Goal: Task Accomplishment & Management: Manage account settings

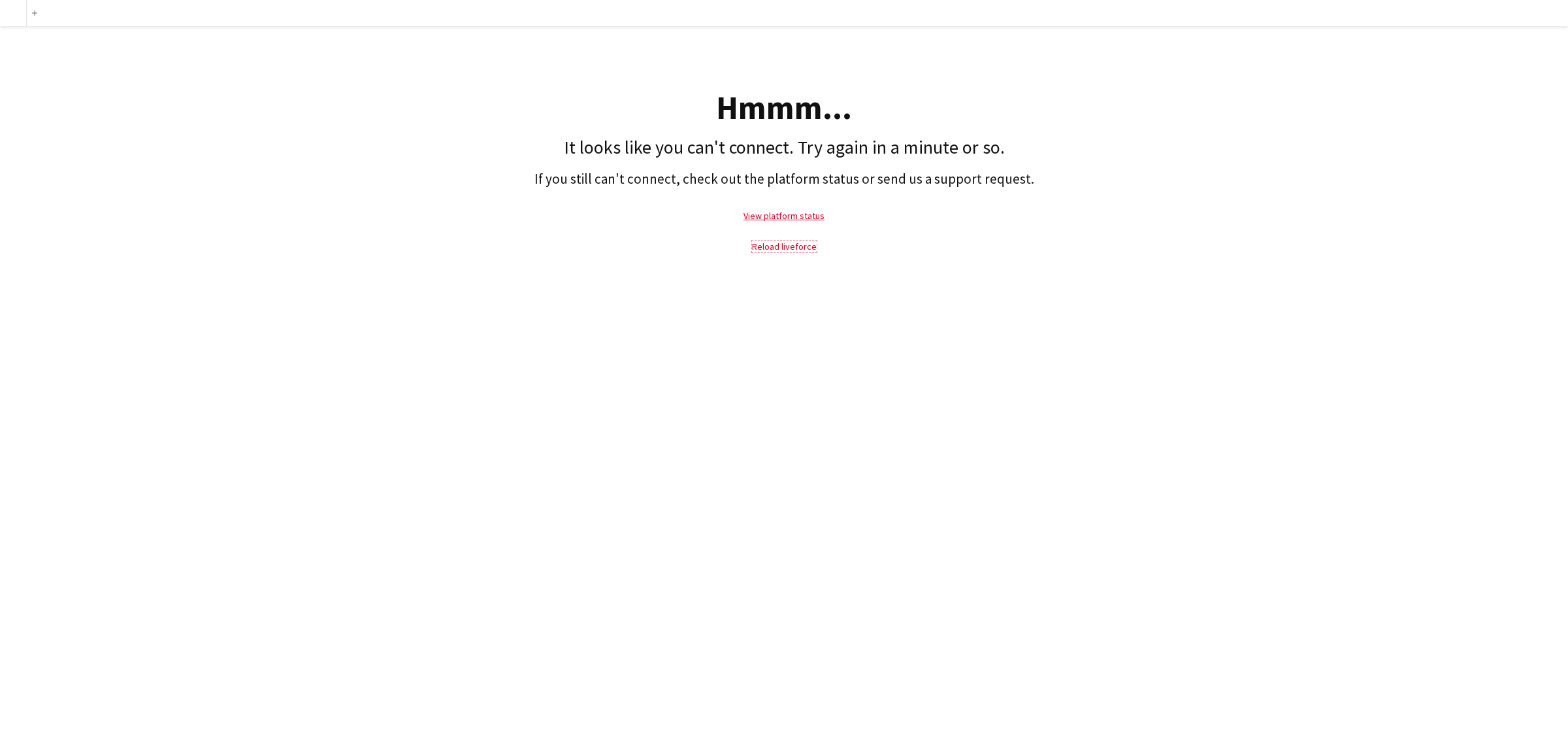
click at [796, 247] on link "Reload liveforce" at bounding box center [784, 246] width 65 height 12
click at [766, 246] on link "Reload liveforce" at bounding box center [784, 246] width 65 height 12
click at [774, 219] on link "View platform status" at bounding box center [784, 216] width 81 height 12
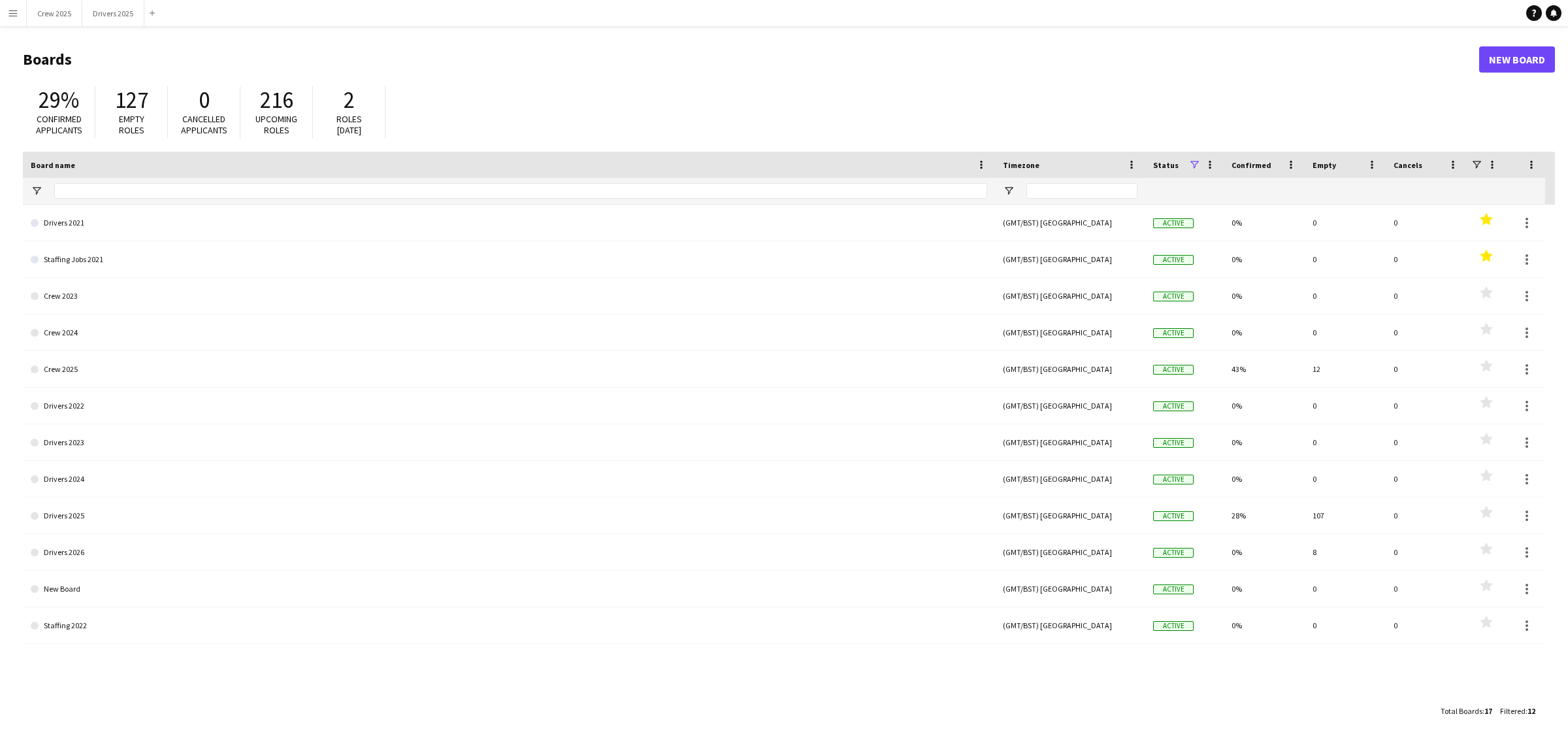
click at [702, 88] on div "29% Confirmed applicants 127 Empty roles 0 Cancelled applicants 216 Upcoming ro…" at bounding box center [789, 116] width 1532 height 72
click at [109, 13] on button "Drivers 2025 Close" at bounding box center [113, 13] width 62 height 26
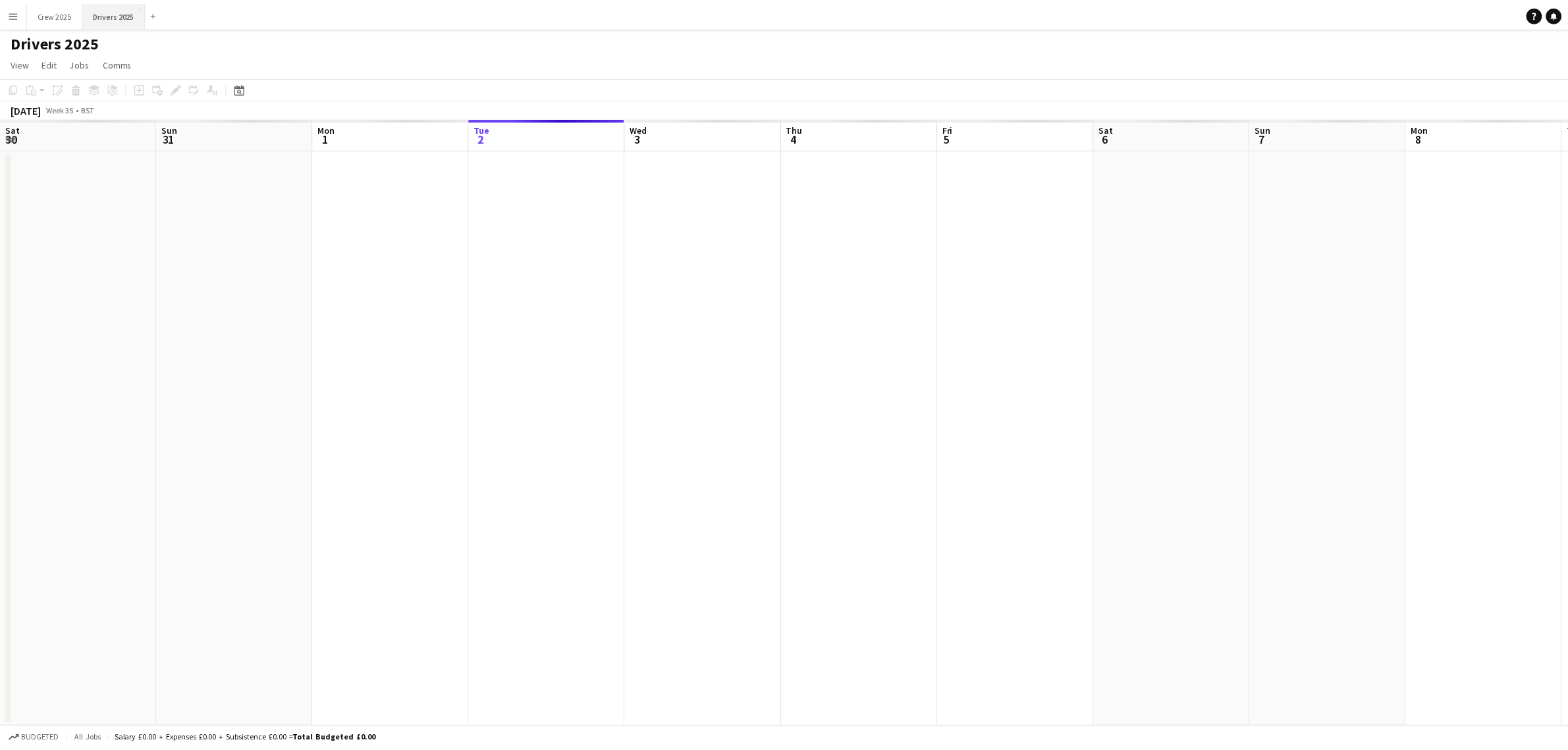
scroll to position [0, 314]
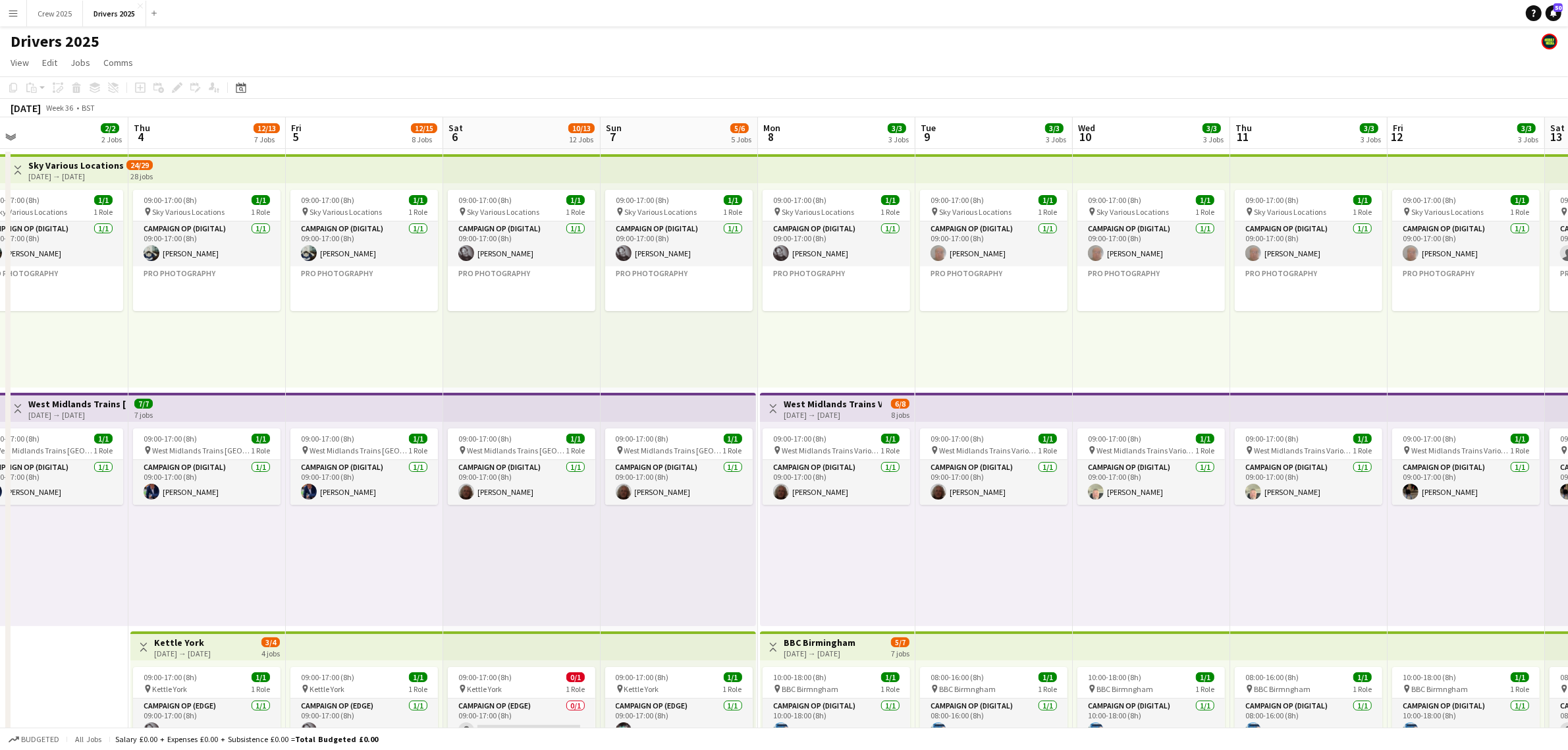
drag, startPoint x: 1404, startPoint y: 572, endPoint x: 1062, endPoint y: 597, distance: 342.9
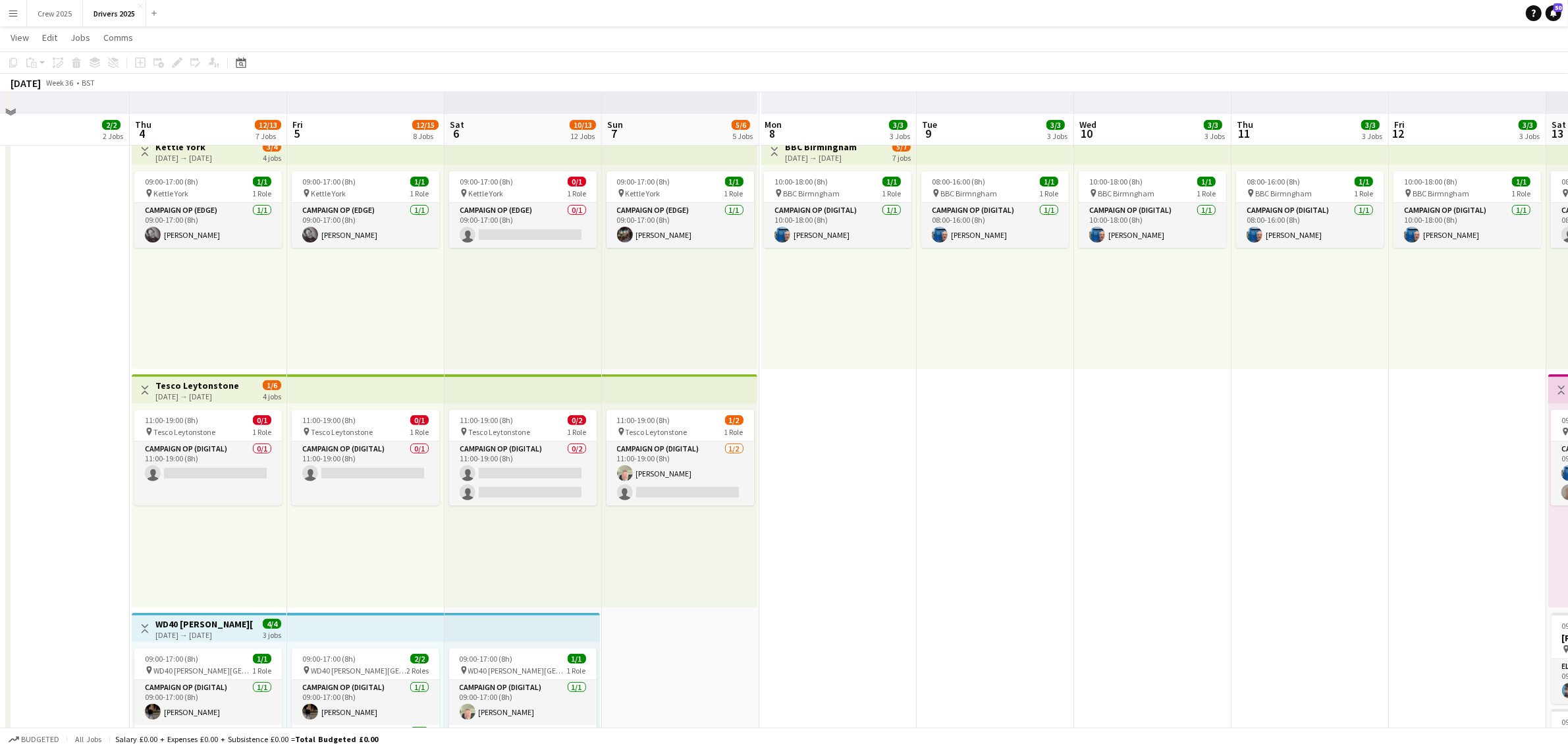
scroll to position [576, 0]
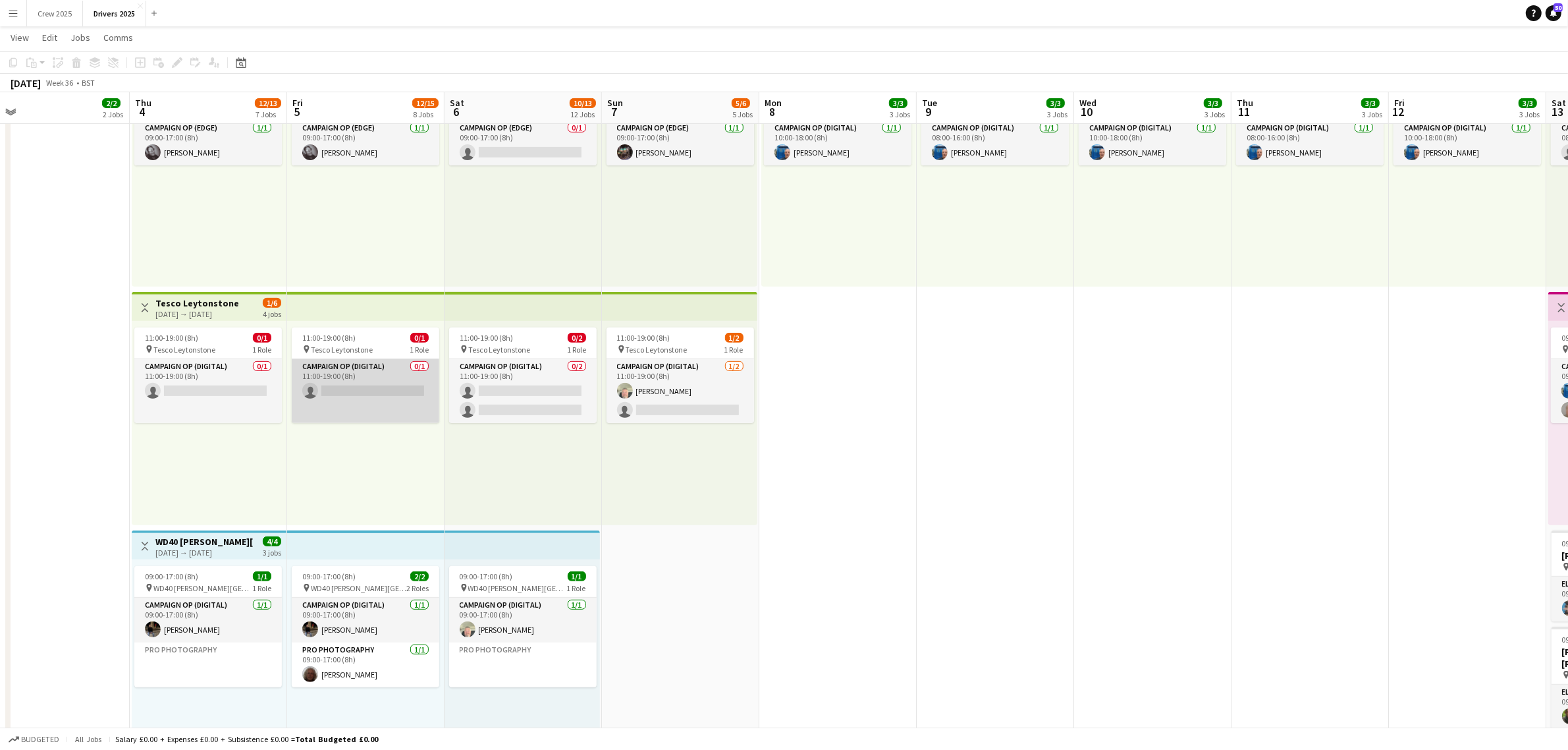
click at [369, 398] on app-card-role "Campaign Op (Digital) 0/1 11:00-19:00 (8h) single-neutral-actions" at bounding box center [366, 391] width 148 height 64
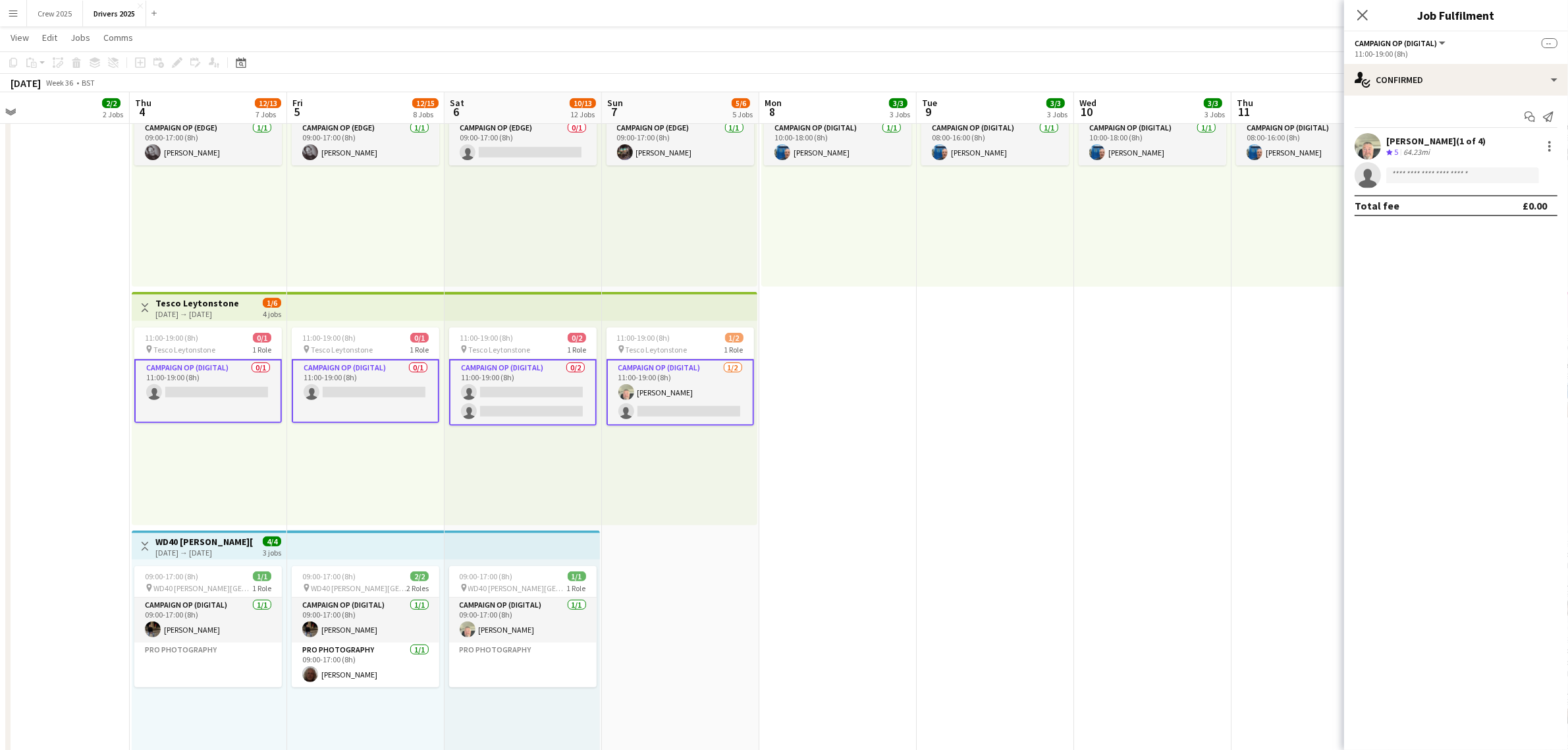
click at [366, 398] on app-card-role "Campaign Op (Digital) 0/1 11:00-19:00 (8h) single-neutral-actions" at bounding box center [366, 391] width 148 height 64
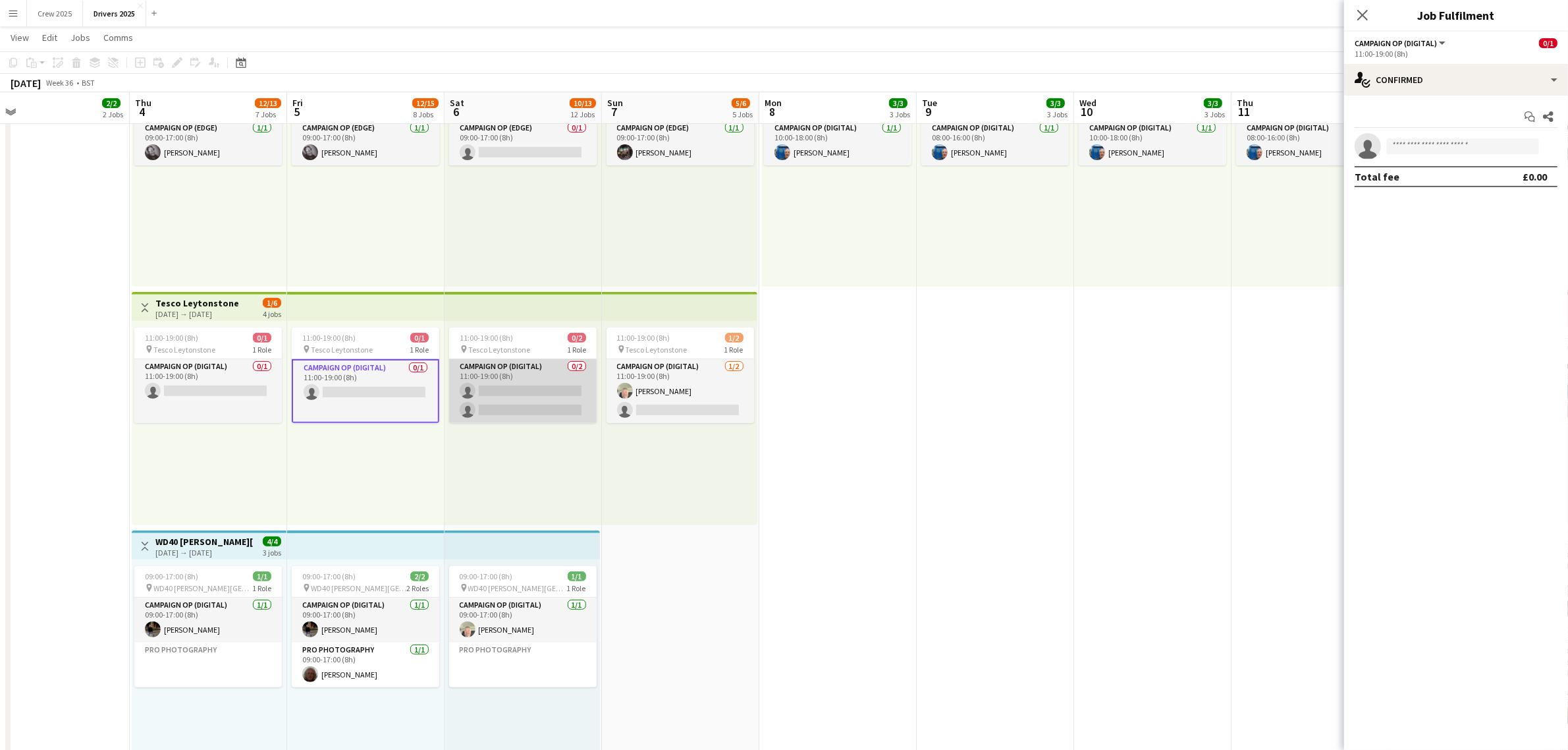
click at [511, 398] on app-card-role "Campaign Op (Digital) 0/2 11:00-19:00 (8h) single-neutral-actions single-neutra…" at bounding box center [523, 391] width 148 height 64
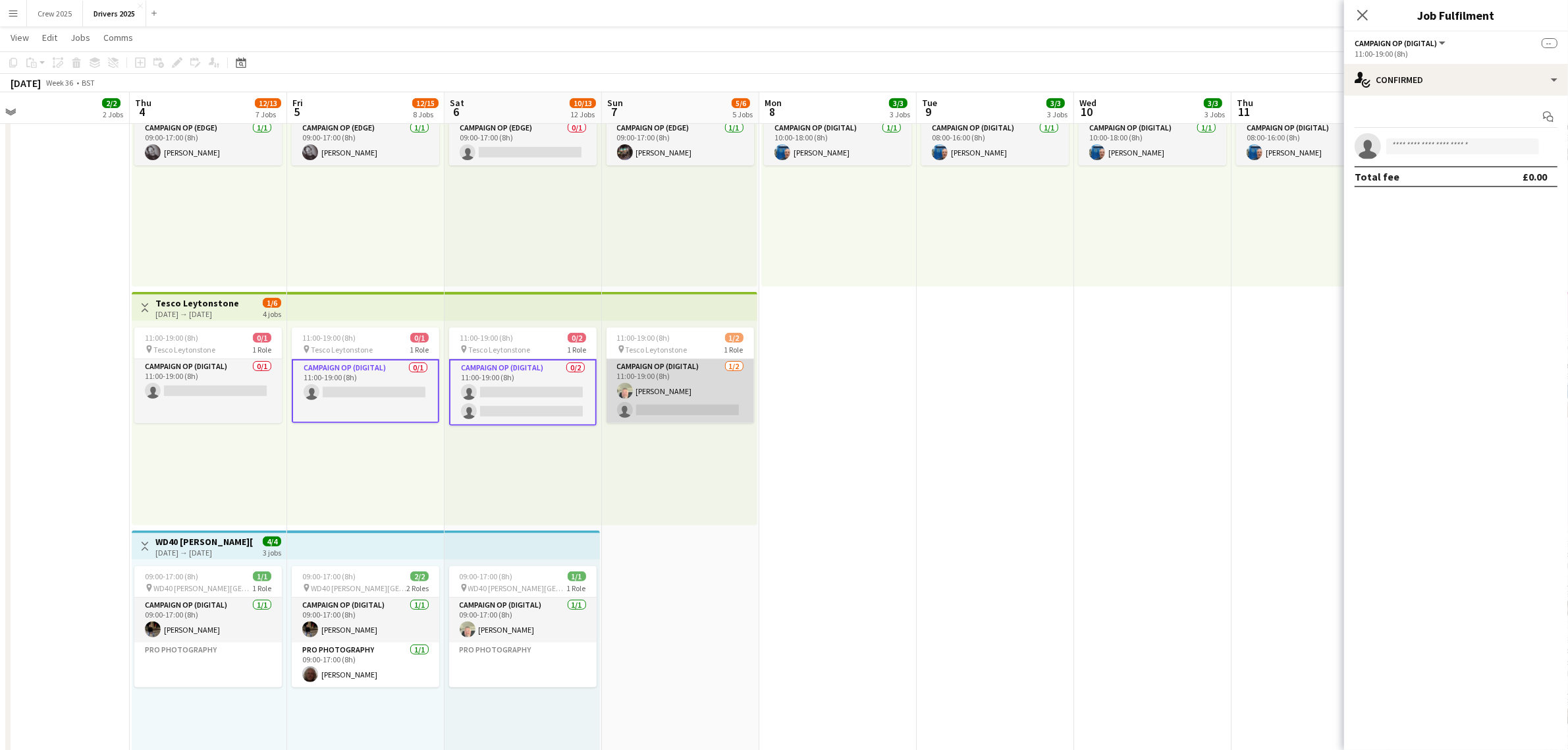
click at [689, 397] on app-card-role "Campaign Op (Digital) 1/2 11:00-19:00 (8h) Steve Henman single-neutral-actions" at bounding box center [680, 391] width 148 height 64
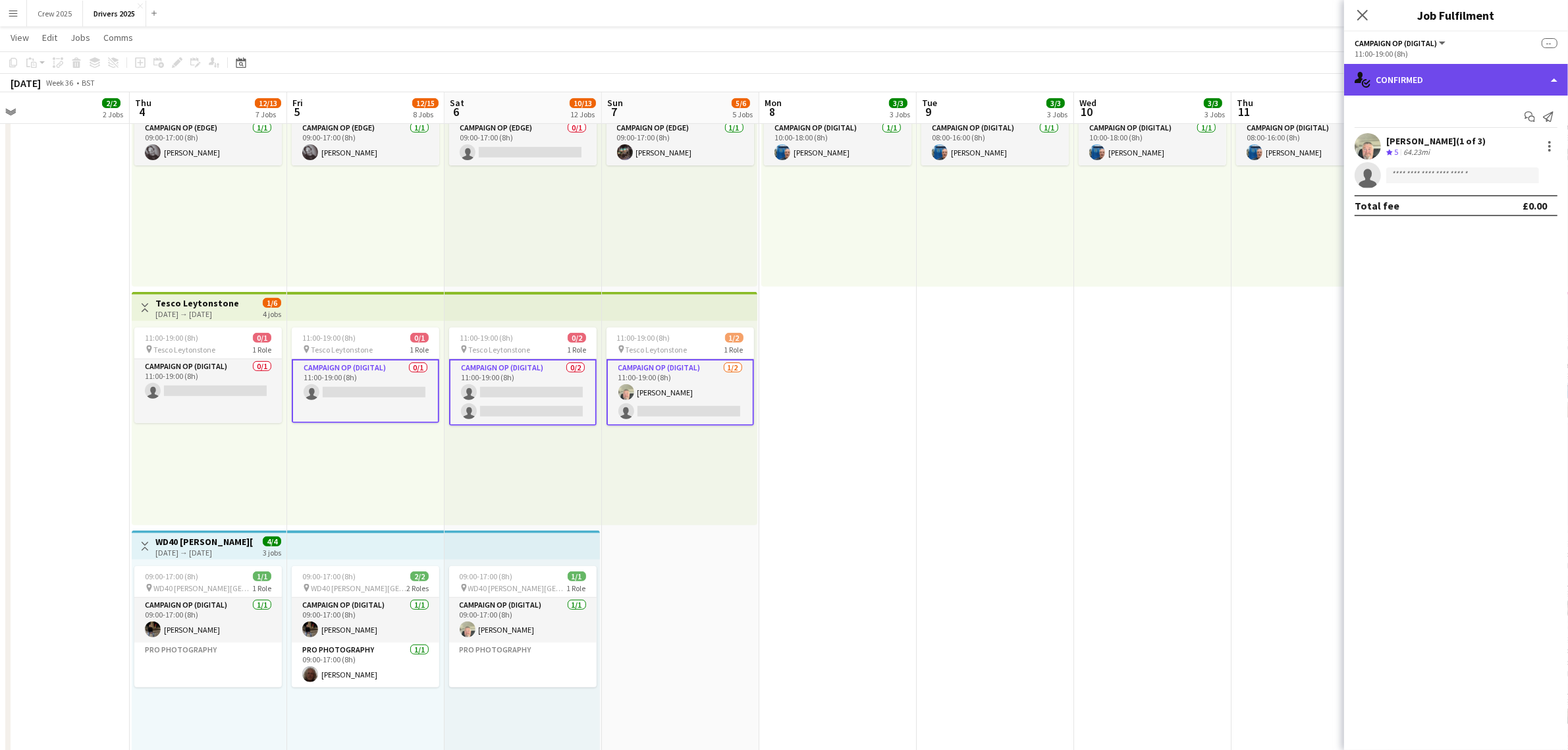
click at [1410, 86] on div "single-neutral-actions-check-2 Confirmed" at bounding box center [1456, 80] width 224 height 32
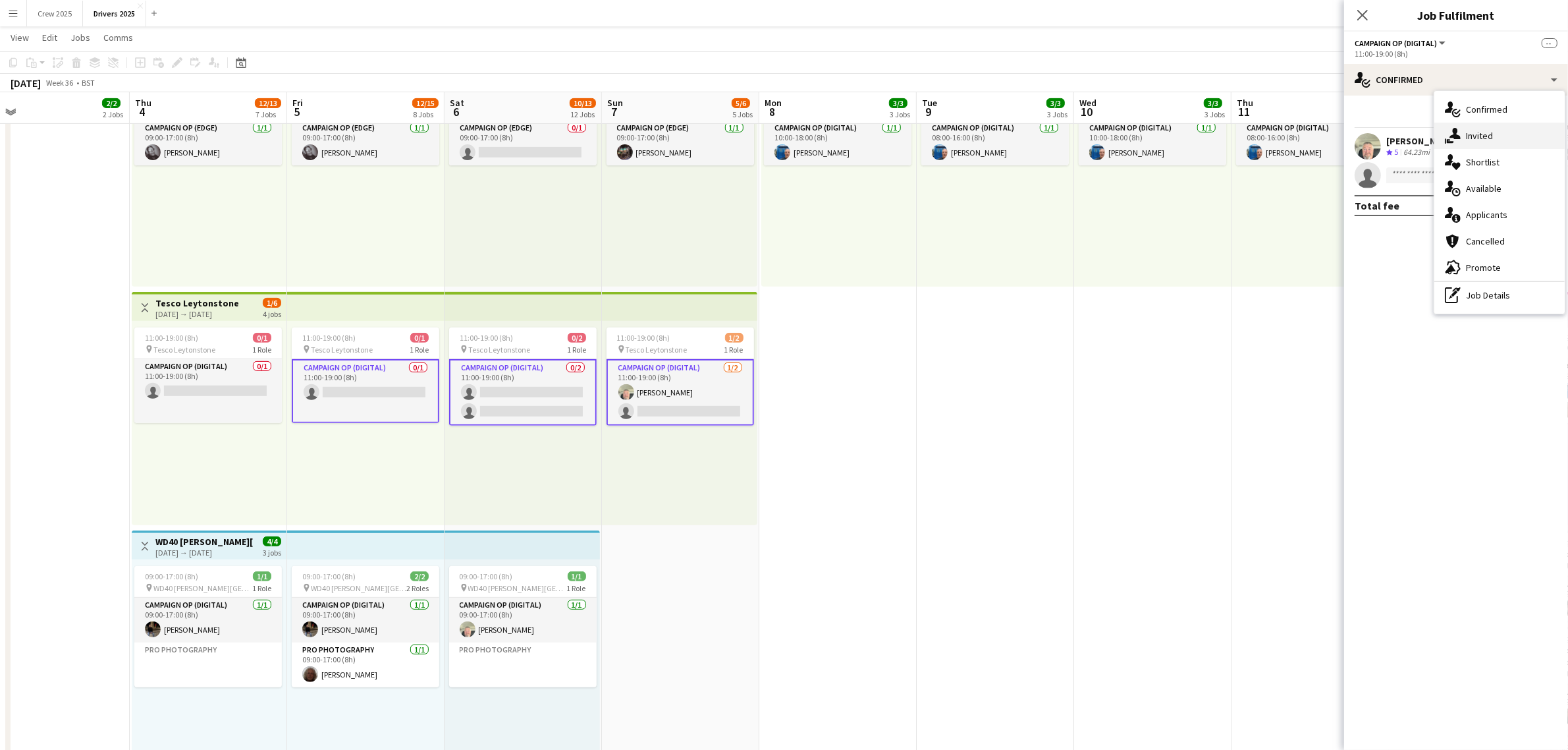
click at [1463, 140] on div "single-neutral-actions-share-1 Invited" at bounding box center [1498, 135] width 130 height 26
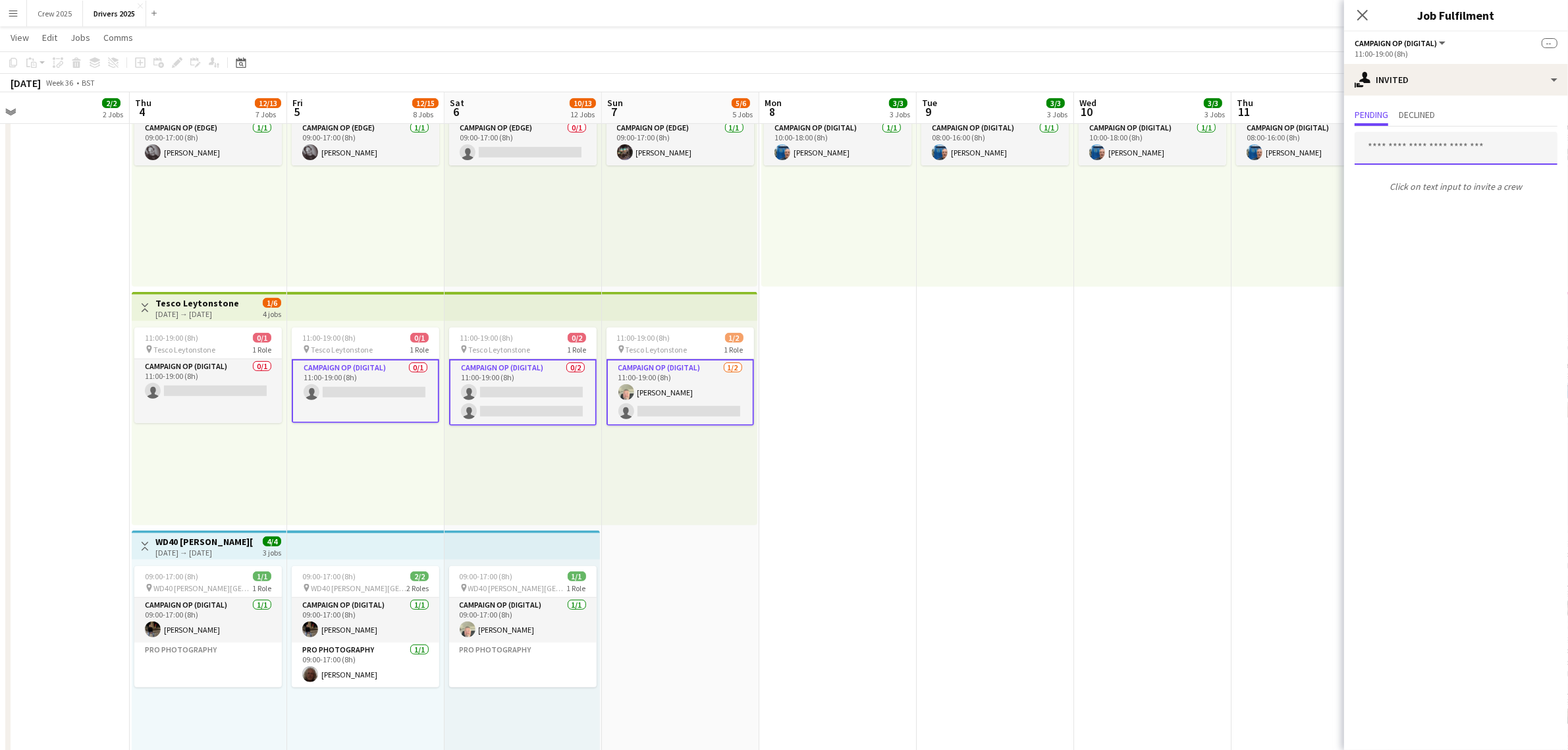
click at [1398, 150] on input "text" at bounding box center [1456, 148] width 203 height 33
type input "****"
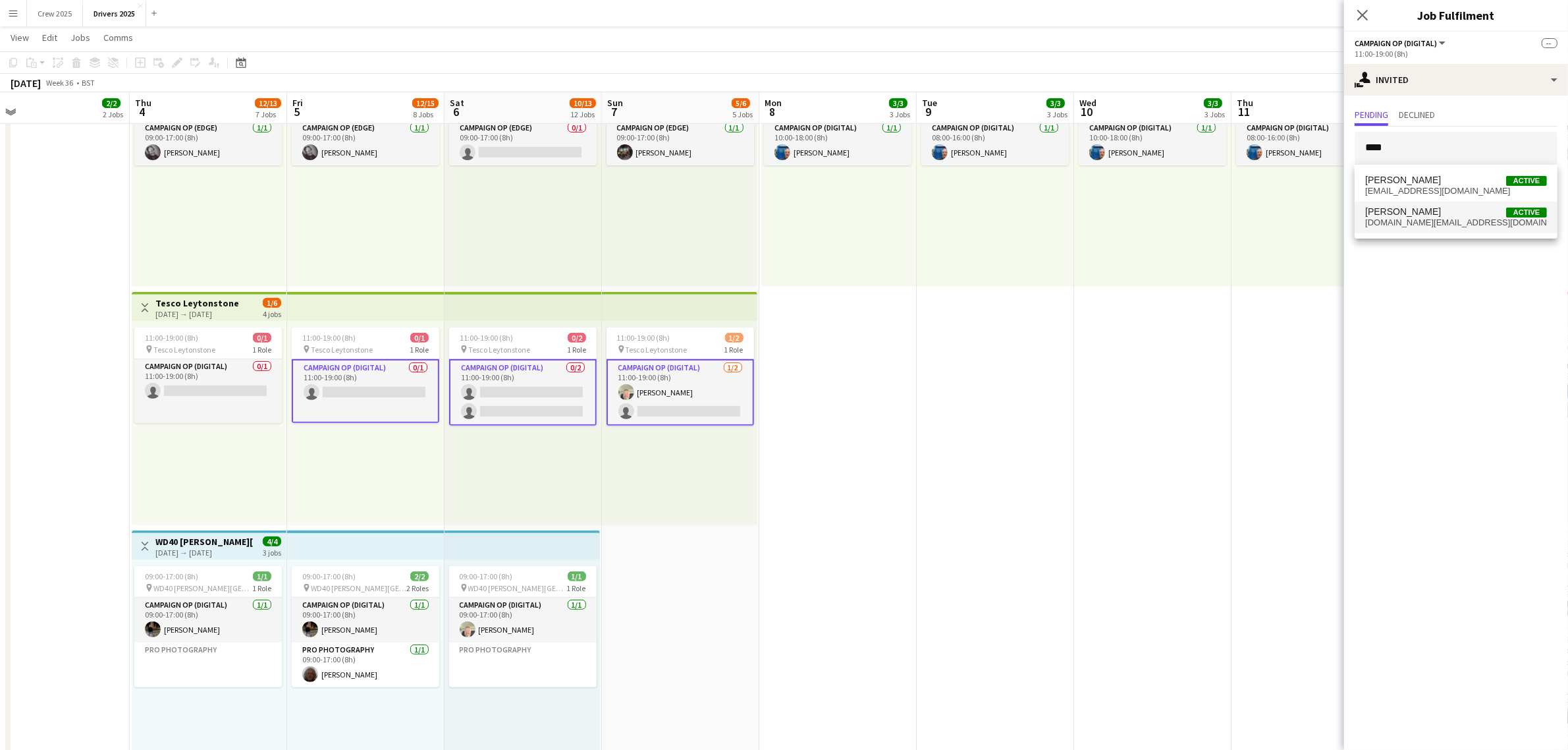
click at [1432, 217] on span "mikelewis.uk@gmail.com" at bounding box center [1456, 222] width 182 height 11
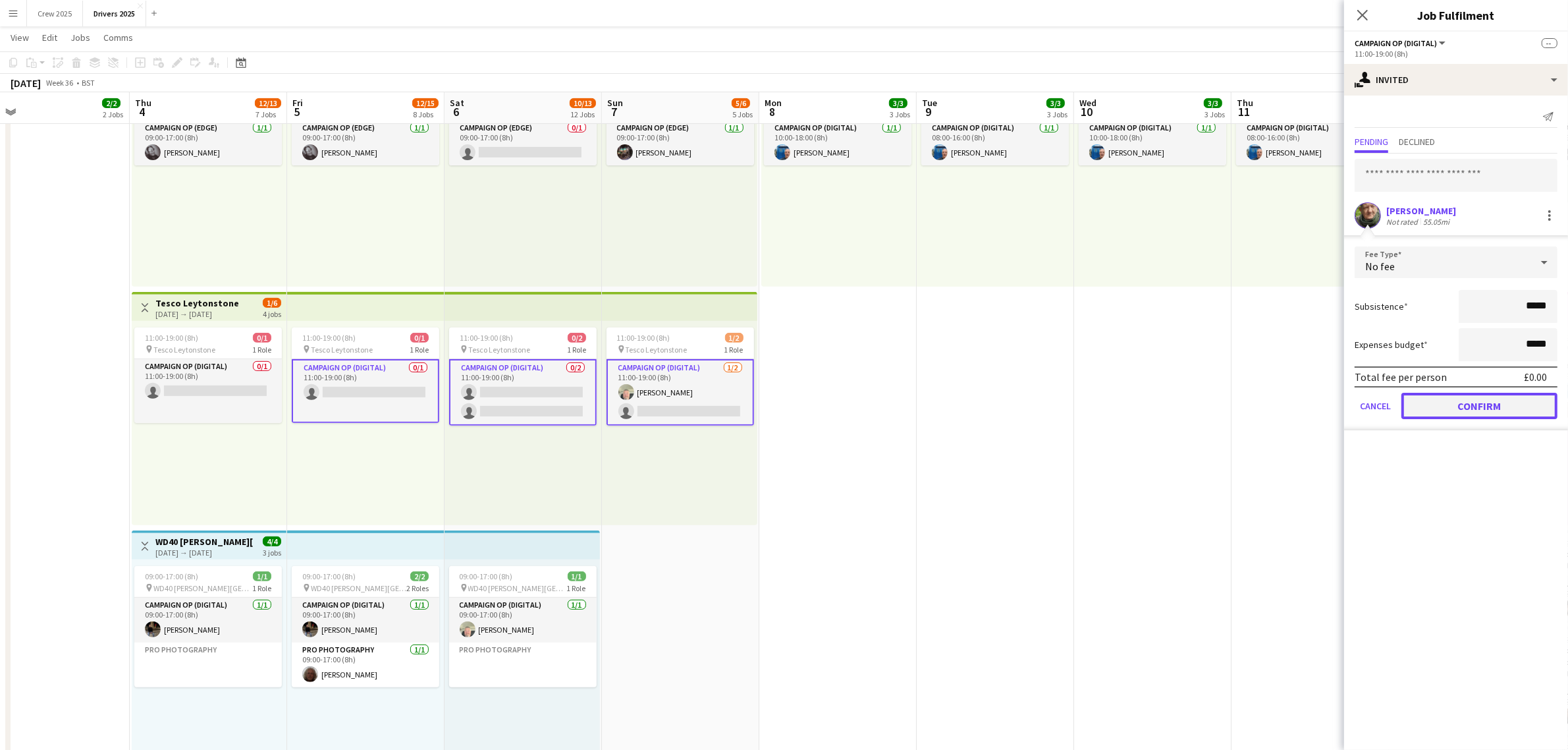
click at [1483, 412] on button "Confirm" at bounding box center [1479, 405] width 156 height 26
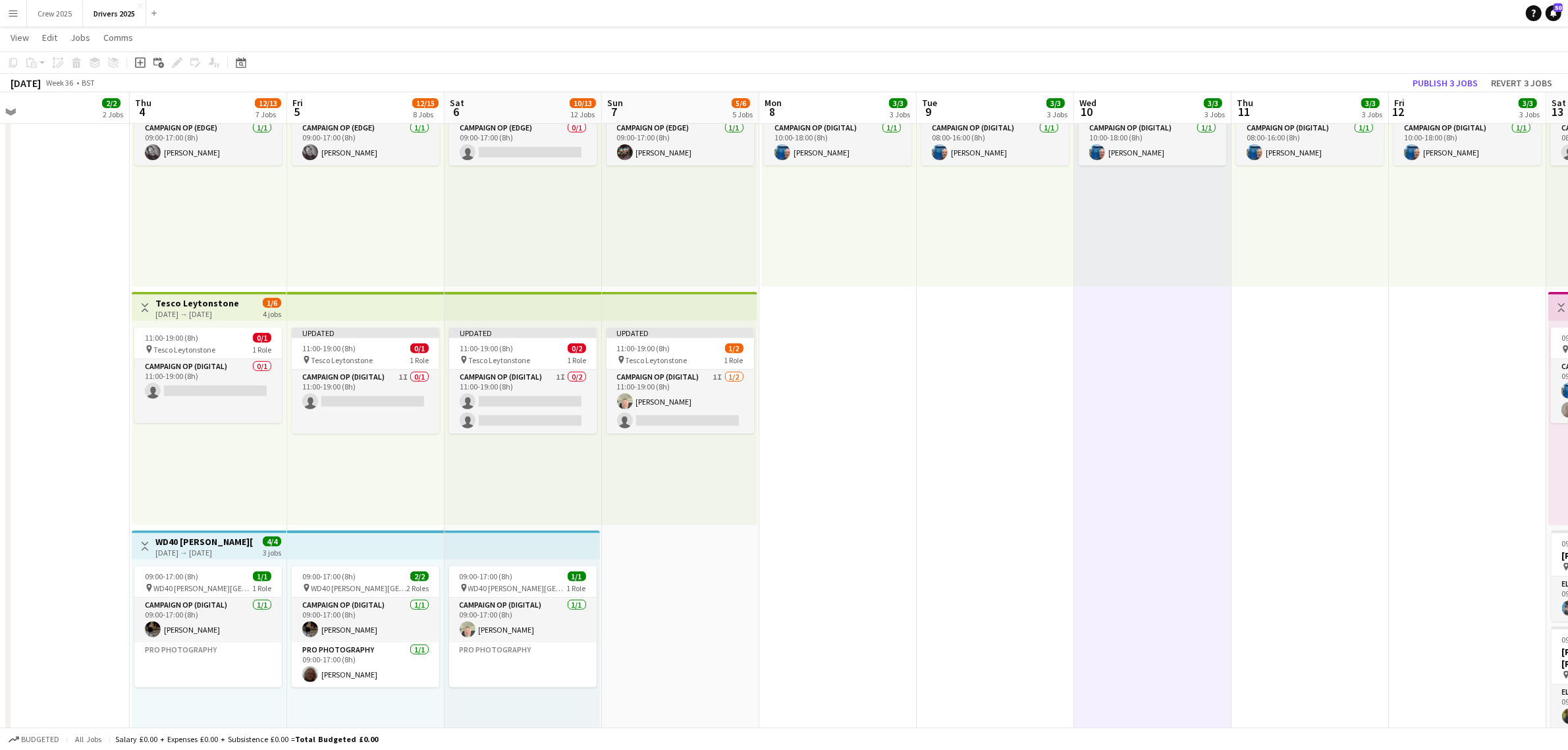
click at [204, 303] on h3 "Tesco Leytonstone" at bounding box center [197, 303] width 84 height 12
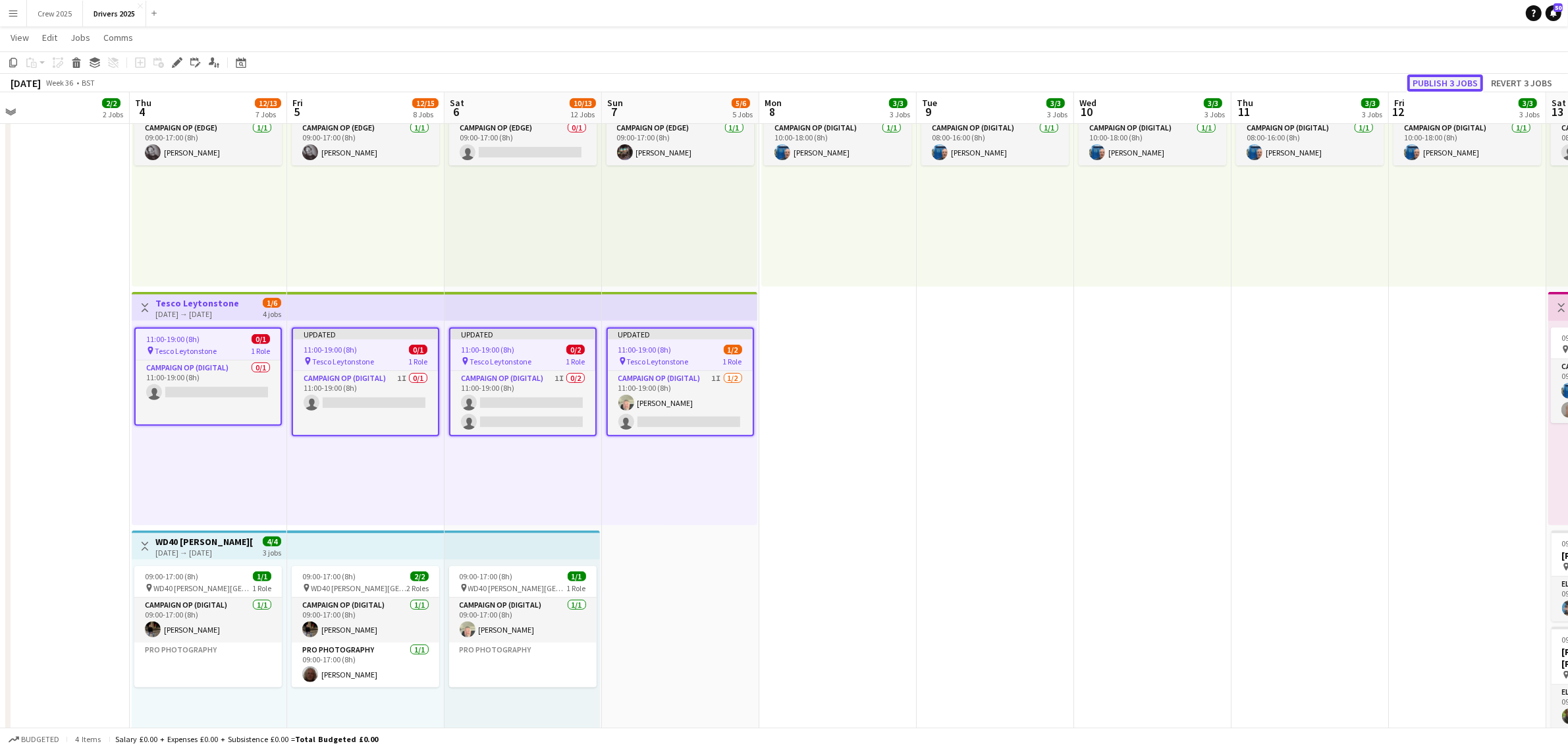
click at [1450, 83] on button "Publish 3 jobs" at bounding box center [1445, 83] width 75 height 17
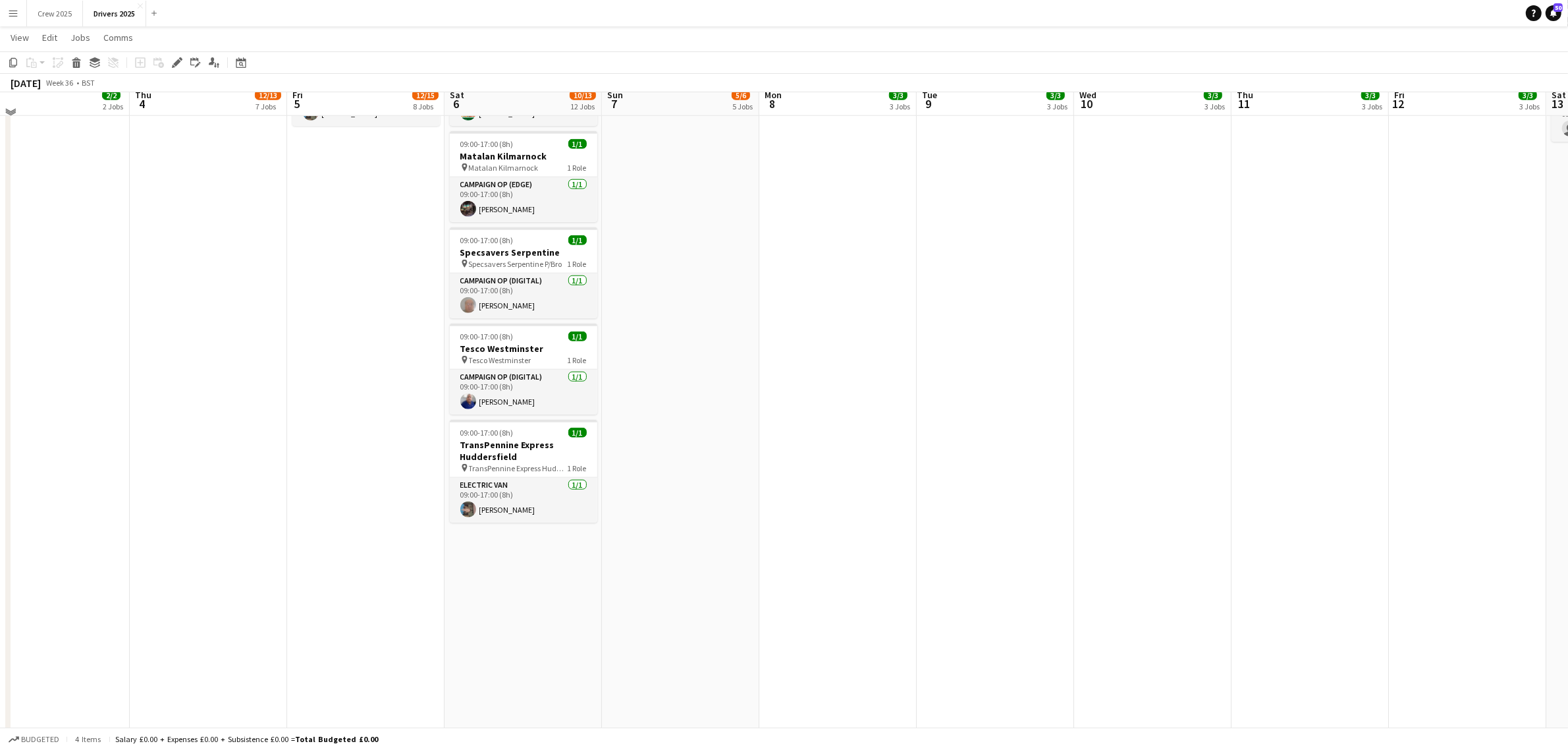
scroll to position [1647, 0]
click at [511, 617] on app-date-cell "09:00-17:00 (8h) 1/1 pin Sky Various Locations 1 Role Campaign Op (Digital) 1/1…" at bounding box center [523, 269] width 158 height 3538
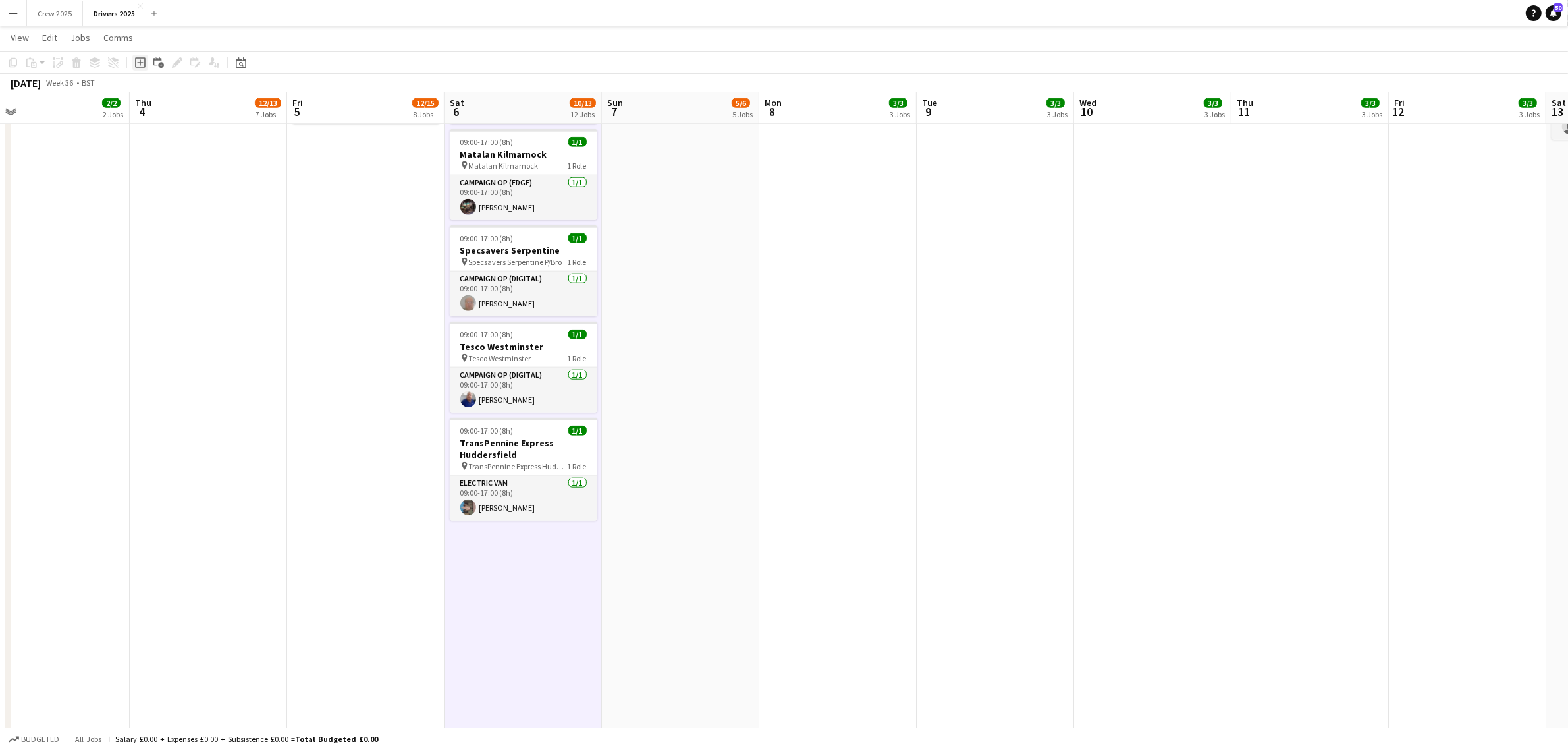
click at [137, 61] on icon "Add job" at bounding box center [140, 62] width 11 height 11
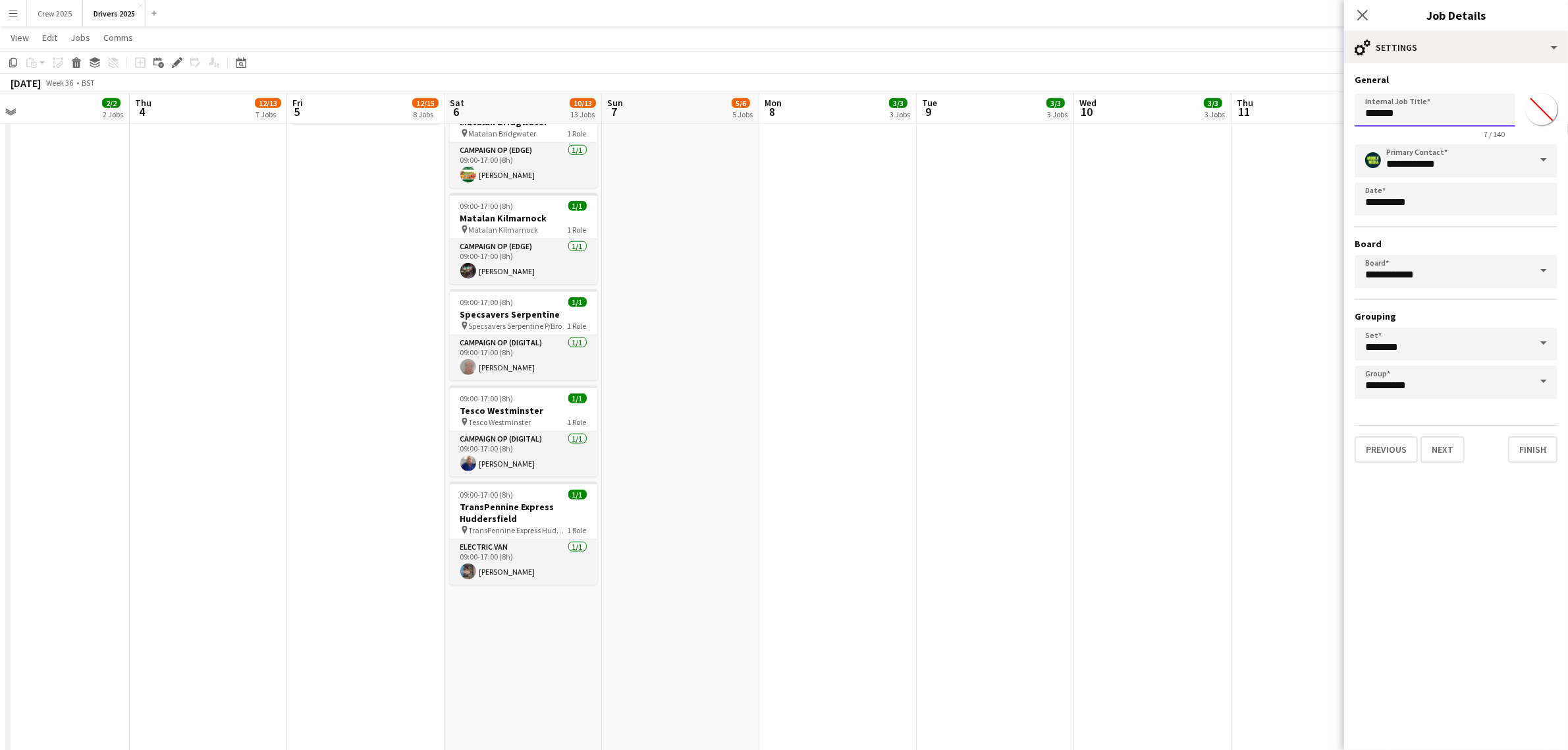
click at [1451, 111] on input "*******" at bounding box center [1435, 110] width 161 height 33
type input "**********"
click at [1437, 456] on button "Next" at bounding box center [1442, 449] width 44 height 26
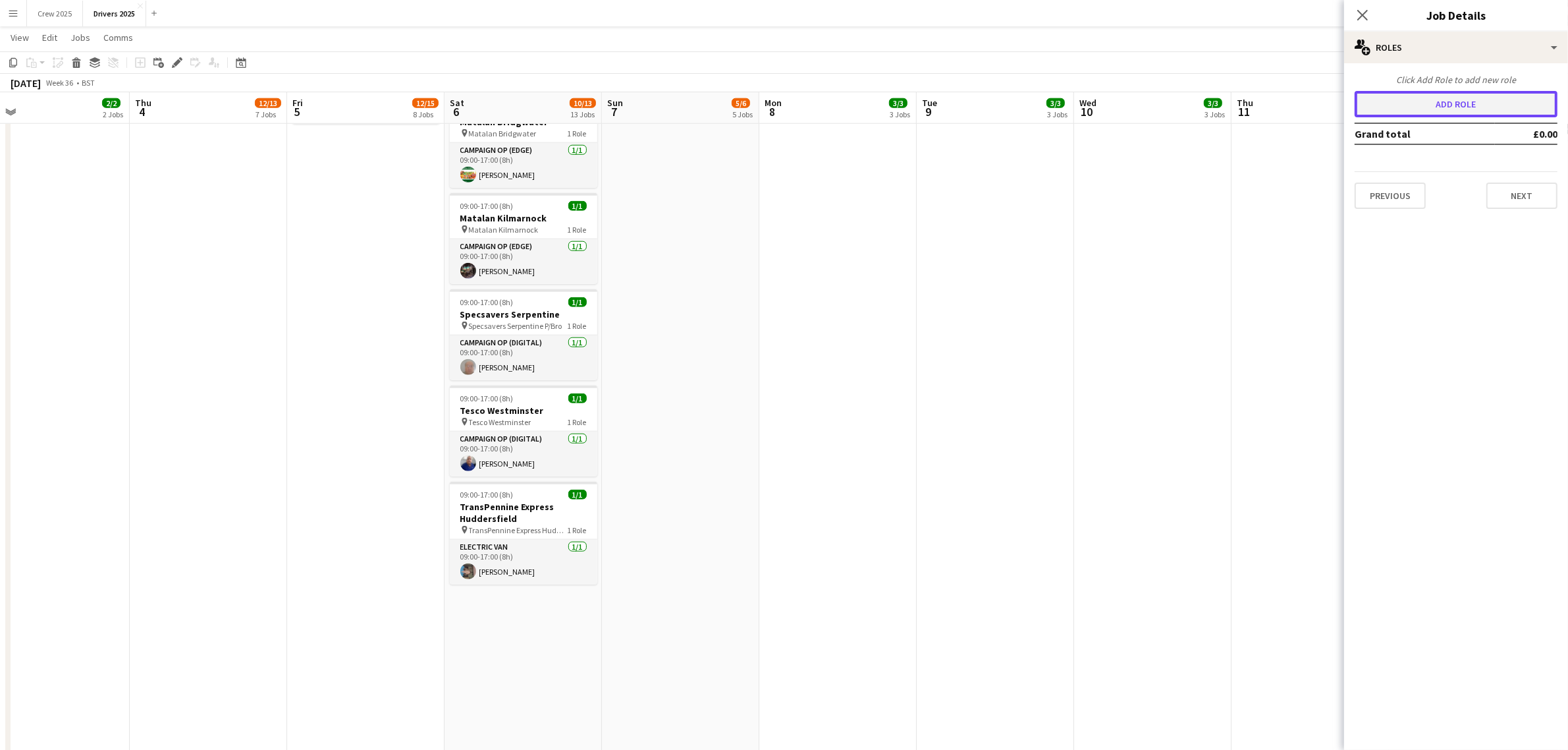
click at [1472, 100] on button "Add role" at bounding box center [1456, 103] width 203 height 26
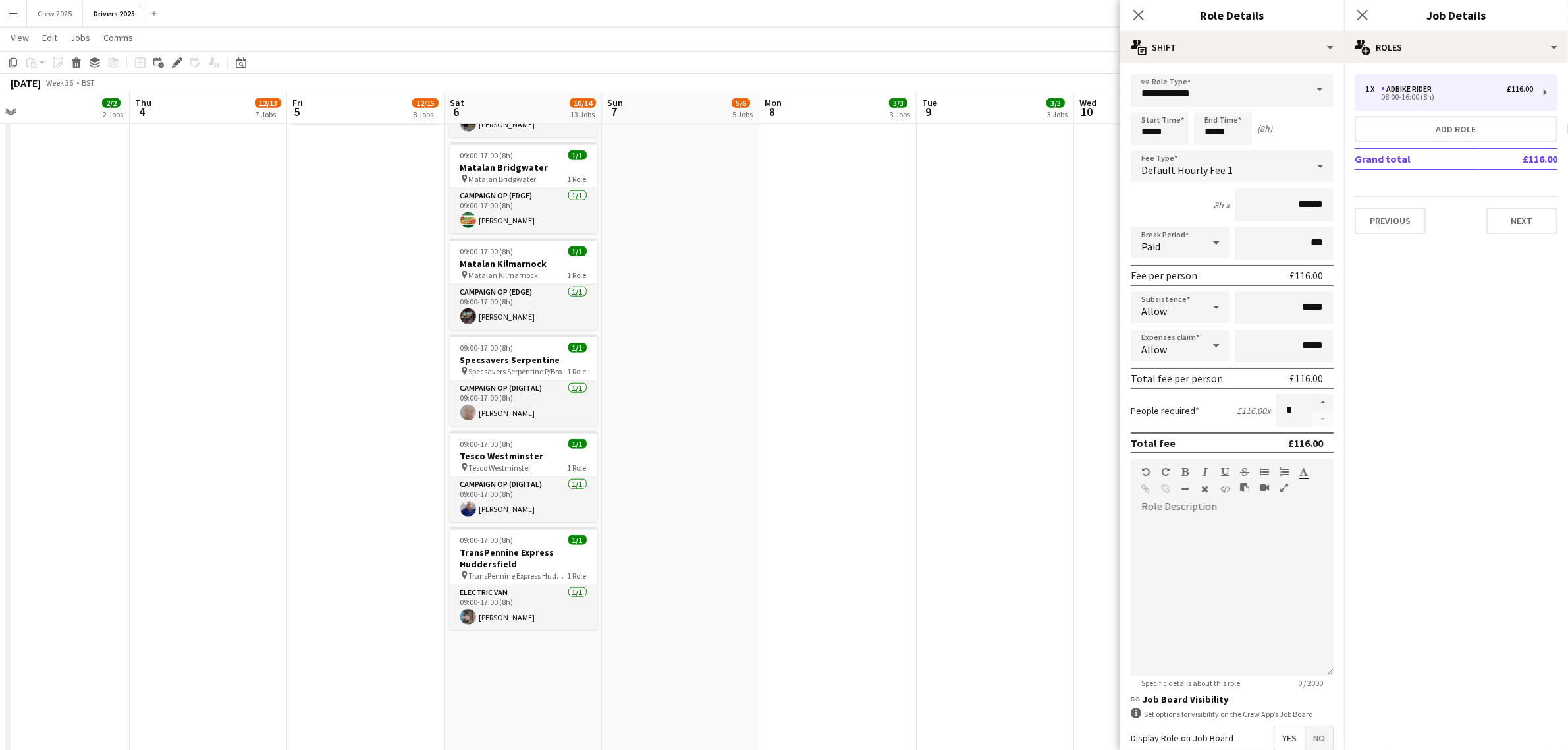
click at [1311, 92] on span at bounding box center [1319, 90] width 28 height 32
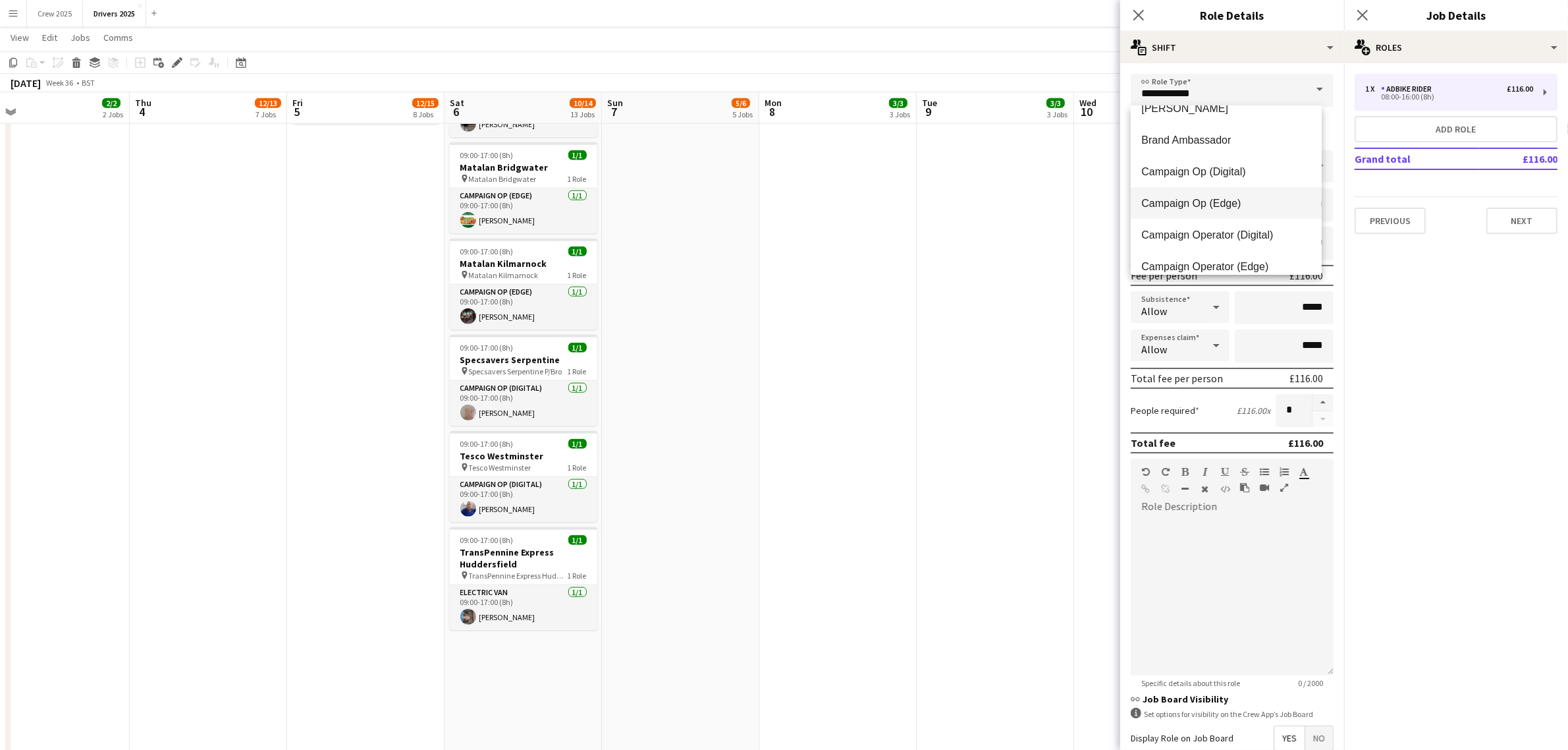
click at [1248, 203] on span "Campaign Op (Edge)" at bounding box center [1226, 203] width 169 height 13
type input "**********"
type input "*****"
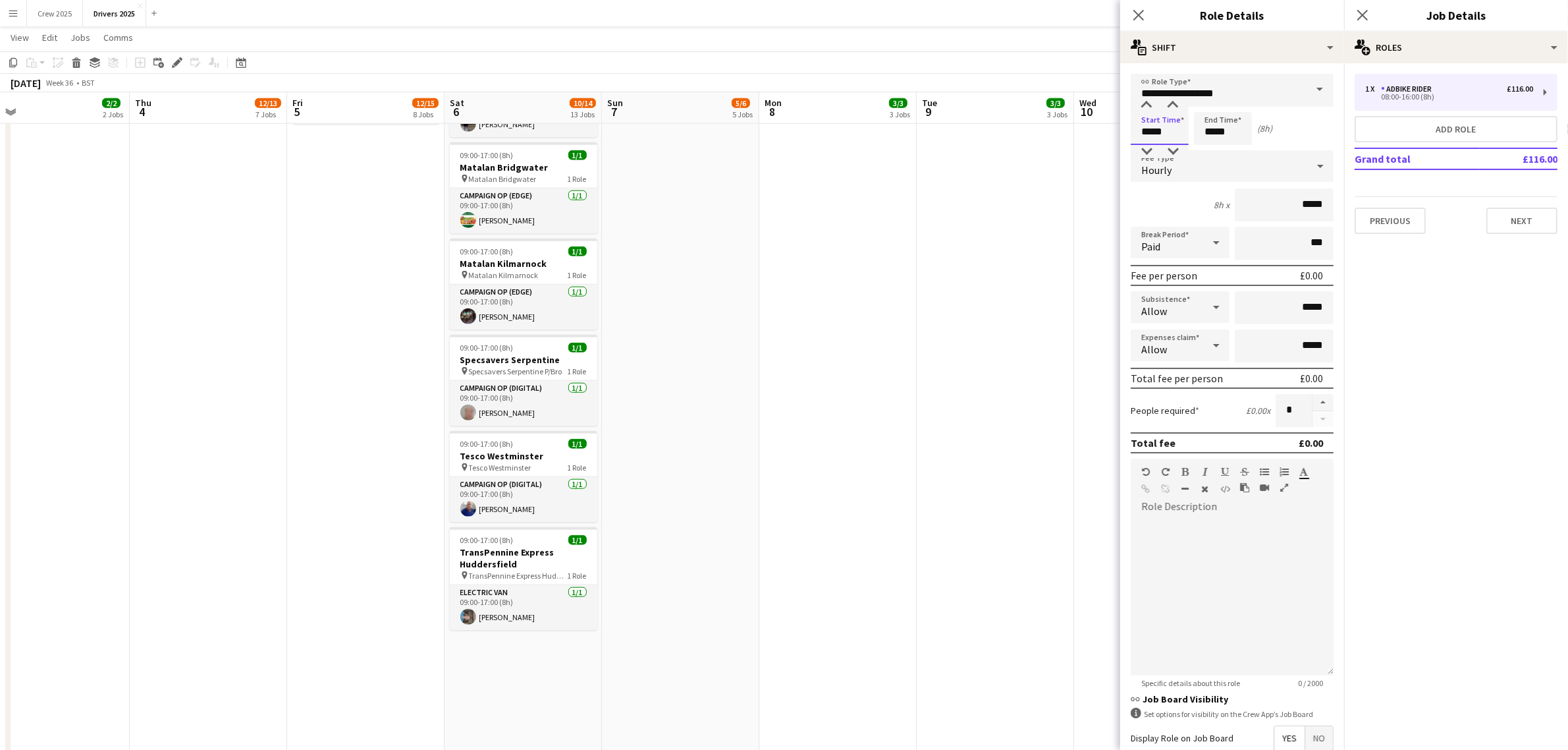
click at [1147, 130] on input "*****" at bounding box center [1159, 128] width 58 height 33
click at [1148, 101] on div at bounding box center [1146, 106] width 26 height 13
type input "*****"
click at [1217, 133] on input "*****" at bounding box center [1223, 128] width 58 height 33
type input "*****"
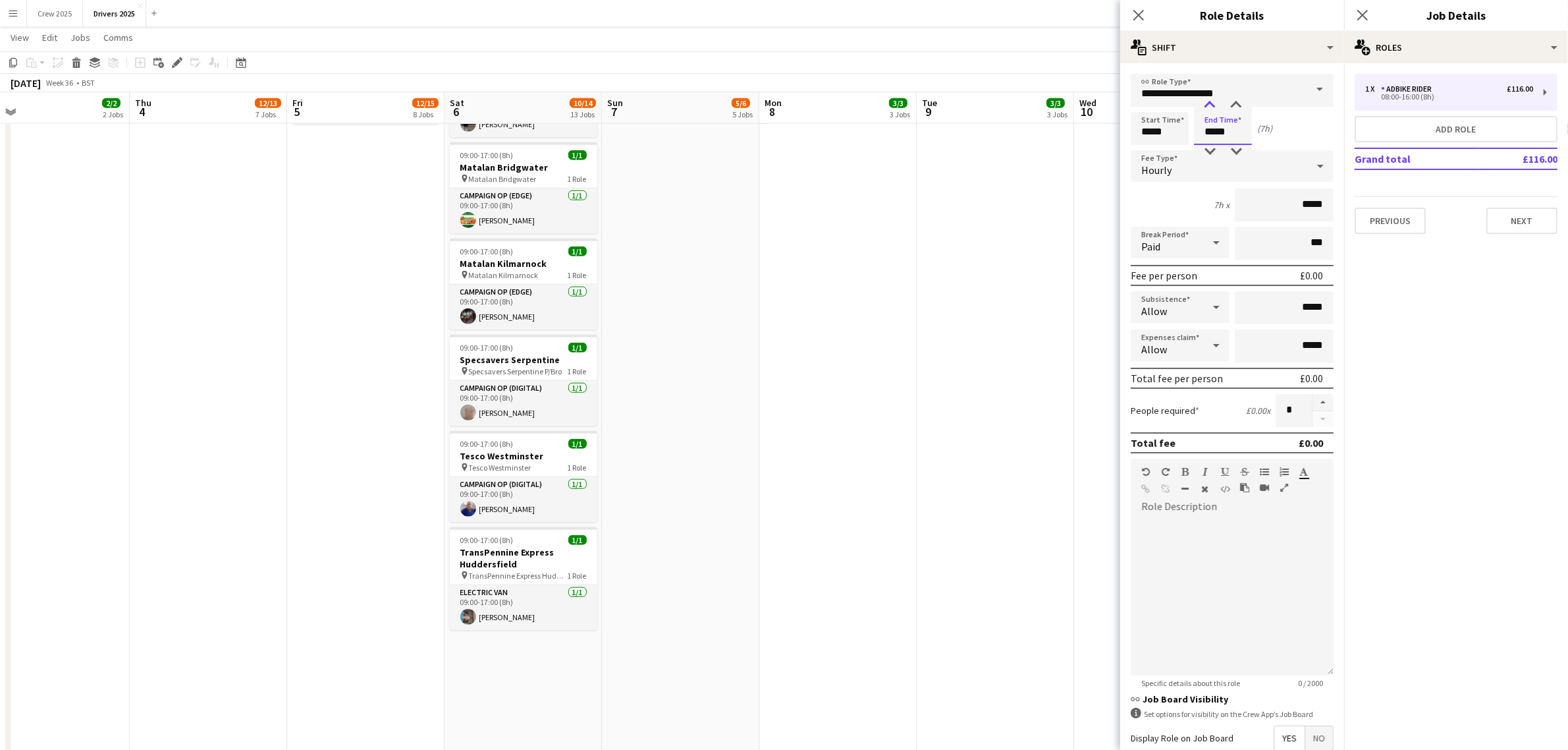
click at [1207, 100] on div at bounding box center [1209, 106] width 26 height 13
click at [1192, 167] on div "Hourly" at bounding box center [1218, 166] width 176 height 32
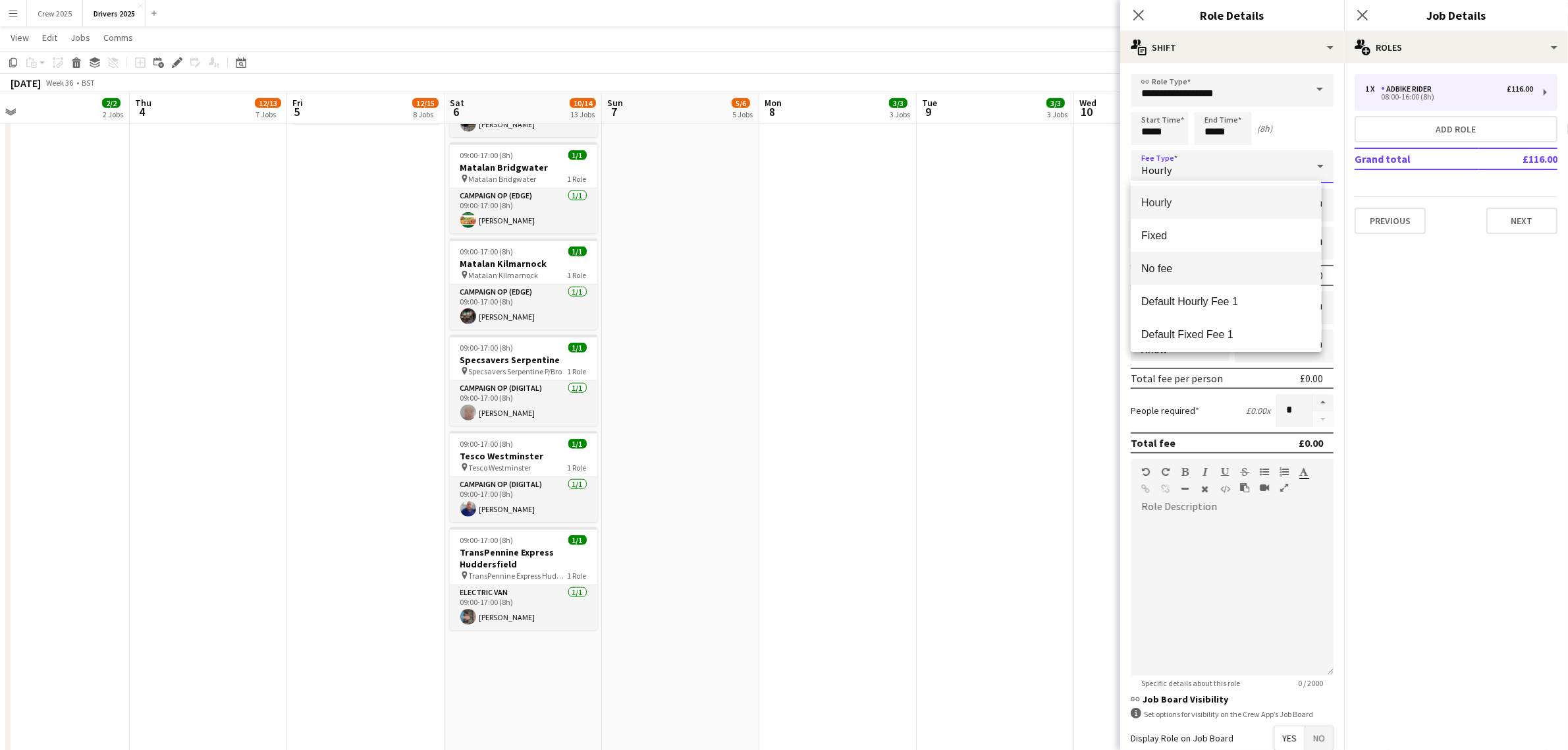
click at [1183, 272] on span "No fee" at bounding box center [1226, 268] width 169 height 13
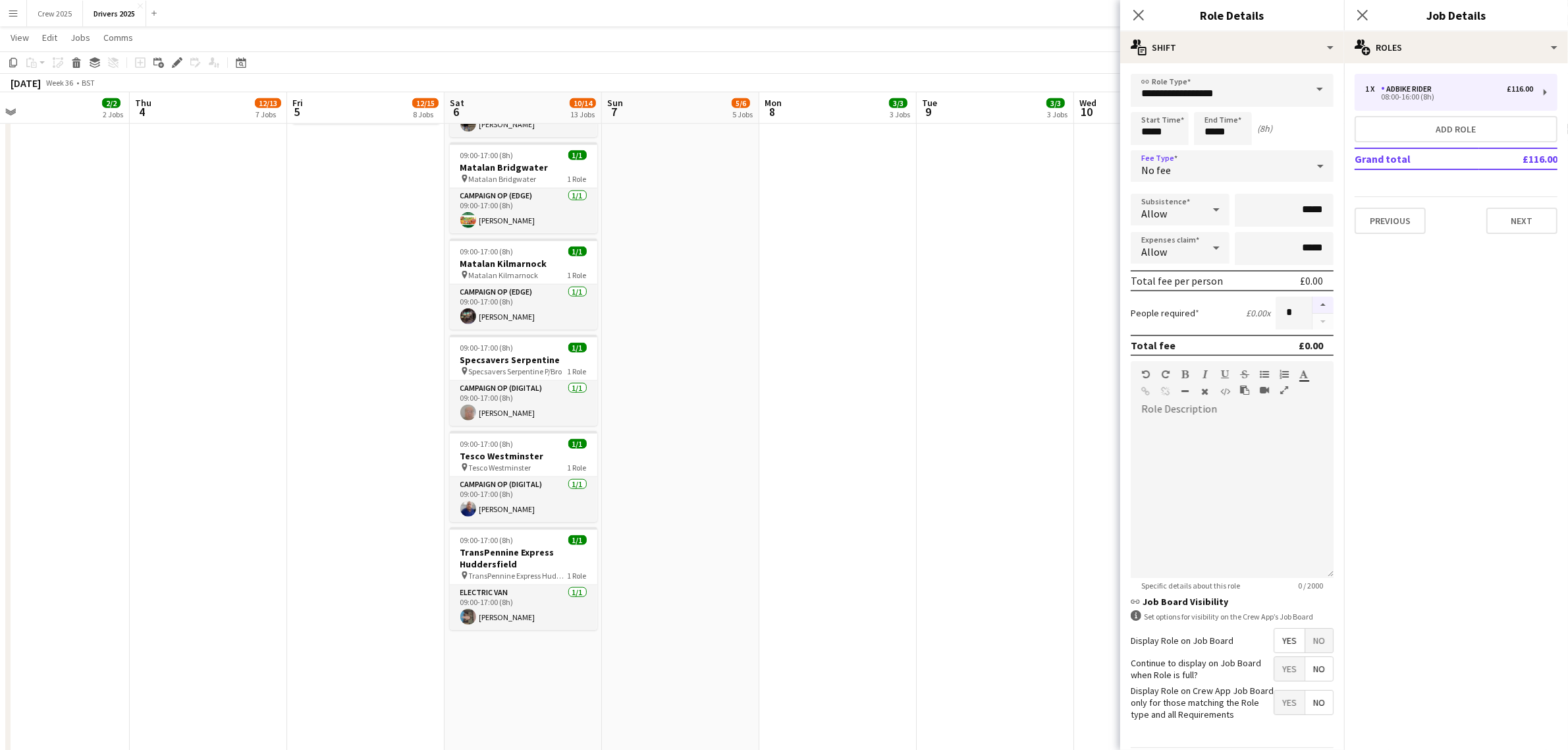
click at [1312, 299] on button "button" at bounding box center [1322, 305] width 21 height 17
type input "*"
click at [1311, 641] on span "No" at bounding box center [1319, 640] width 28 height 23
click at [1308, 701] on button "Next" at bounding box center [1297, 703] width 71 height 26
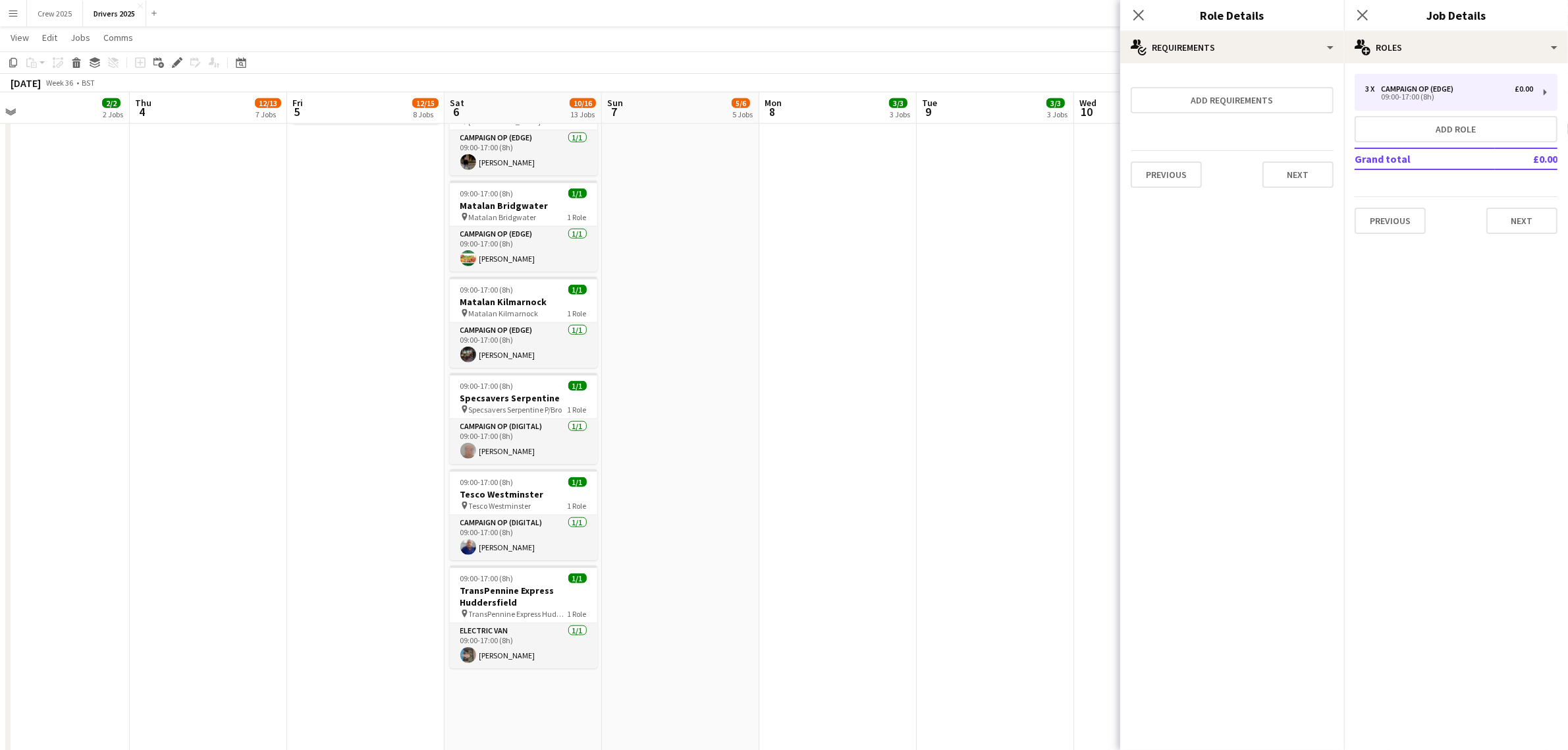
click at [667, 518] on app-date-cell "09:00-17:00 (8h) 1/1 pin Sky Various Locations 1 Role Campaign Op (Digital) 1/1…" at bounding box center [681, 269] width 158 height 3538
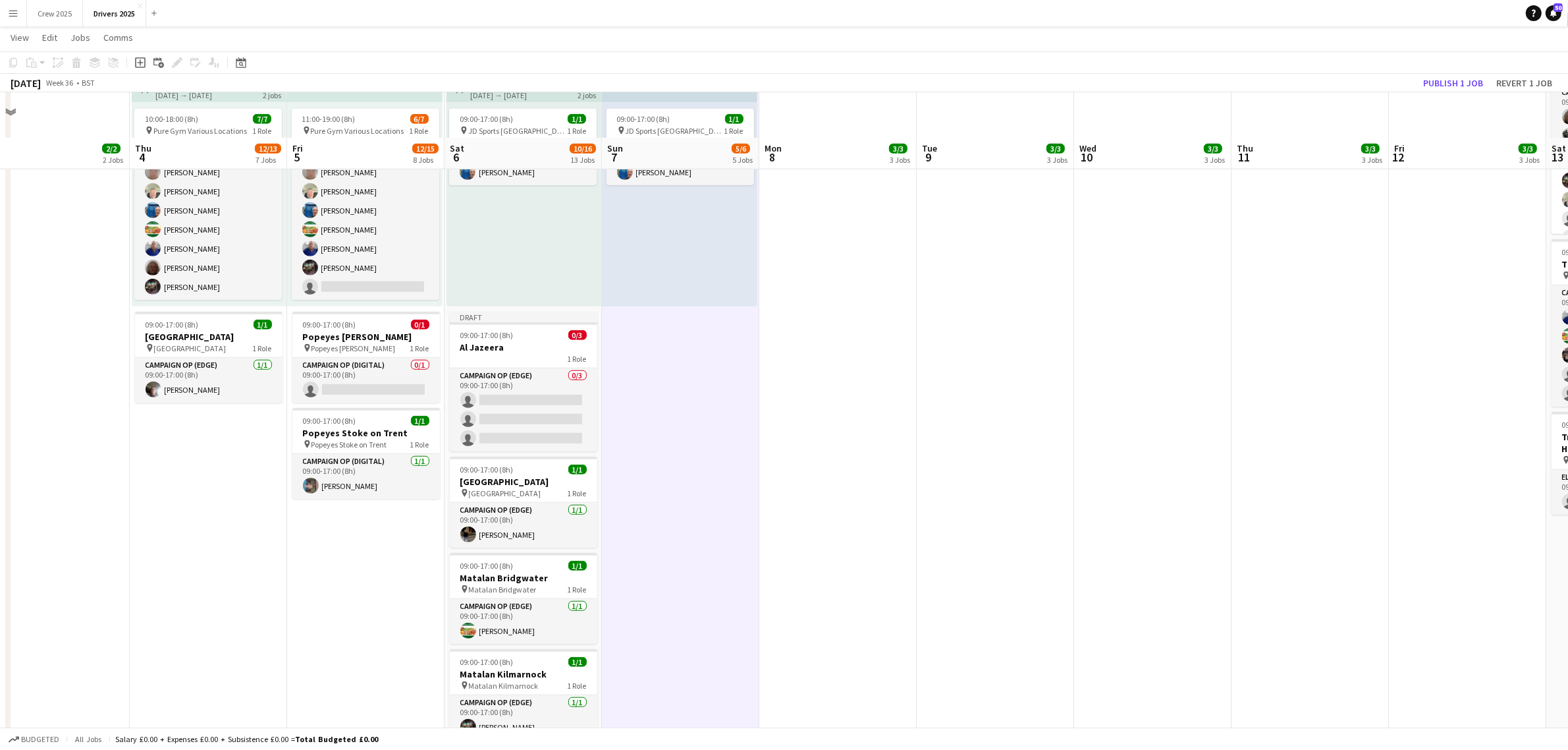
scroll to position [1235, 0]
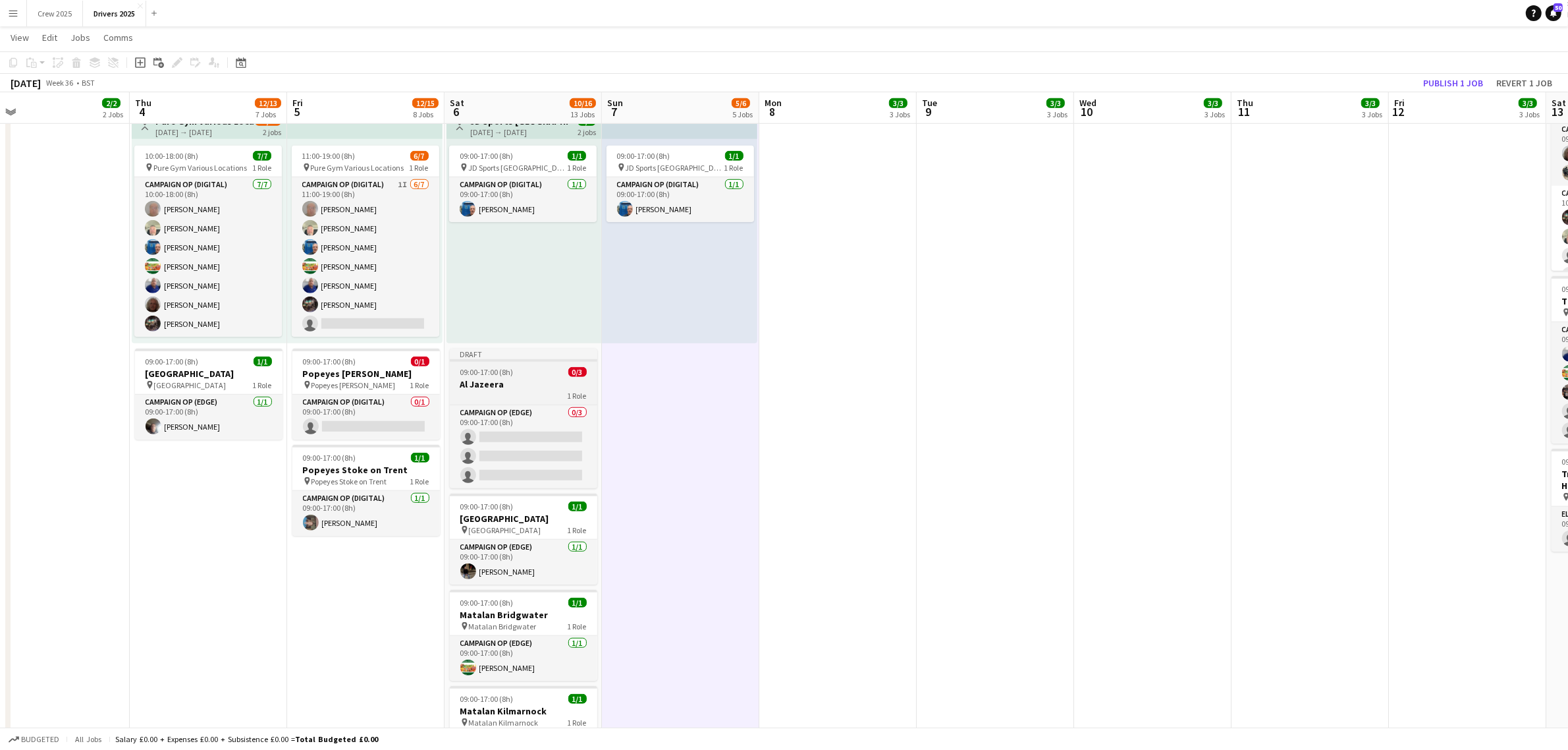
click at [508, 357] on div "Draft" at bounding box center [523, 353] width 148 height 11
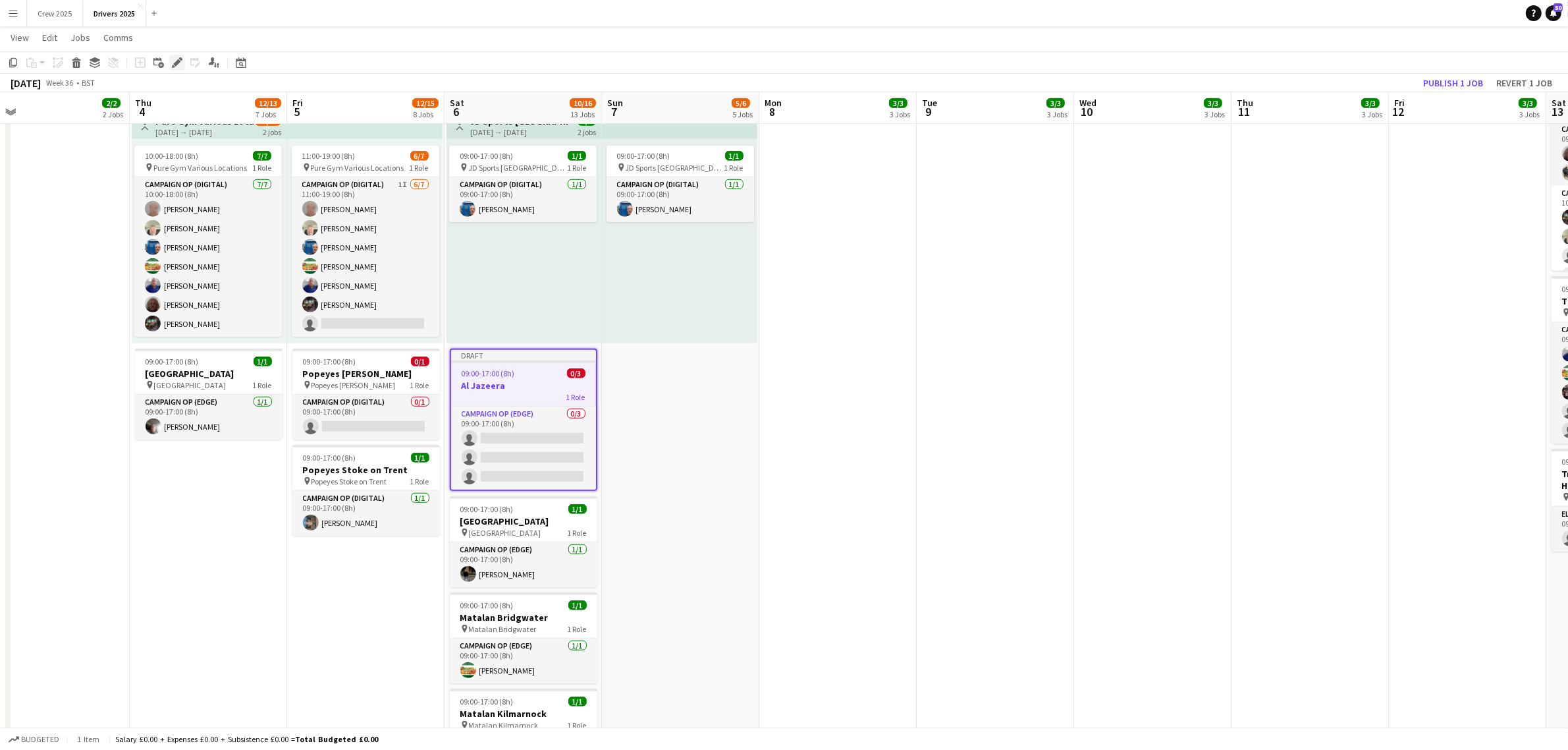
click at [179, 61] on icon at bounding box center [177, 63] width 8 height 8
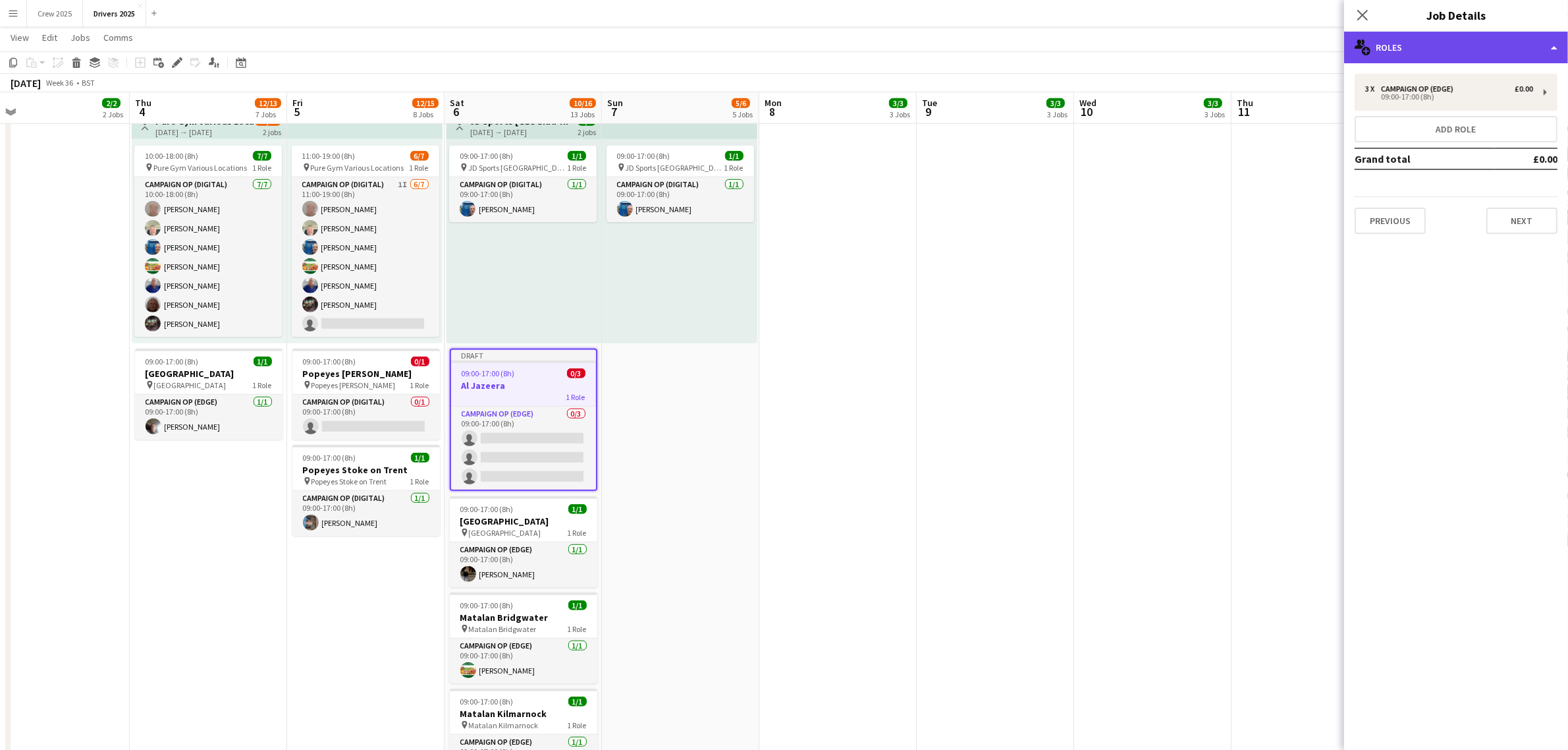
click at [1472, 49] on div "multiple-users-add Roles" at bounding box center [1456, 48] width 224 height 32
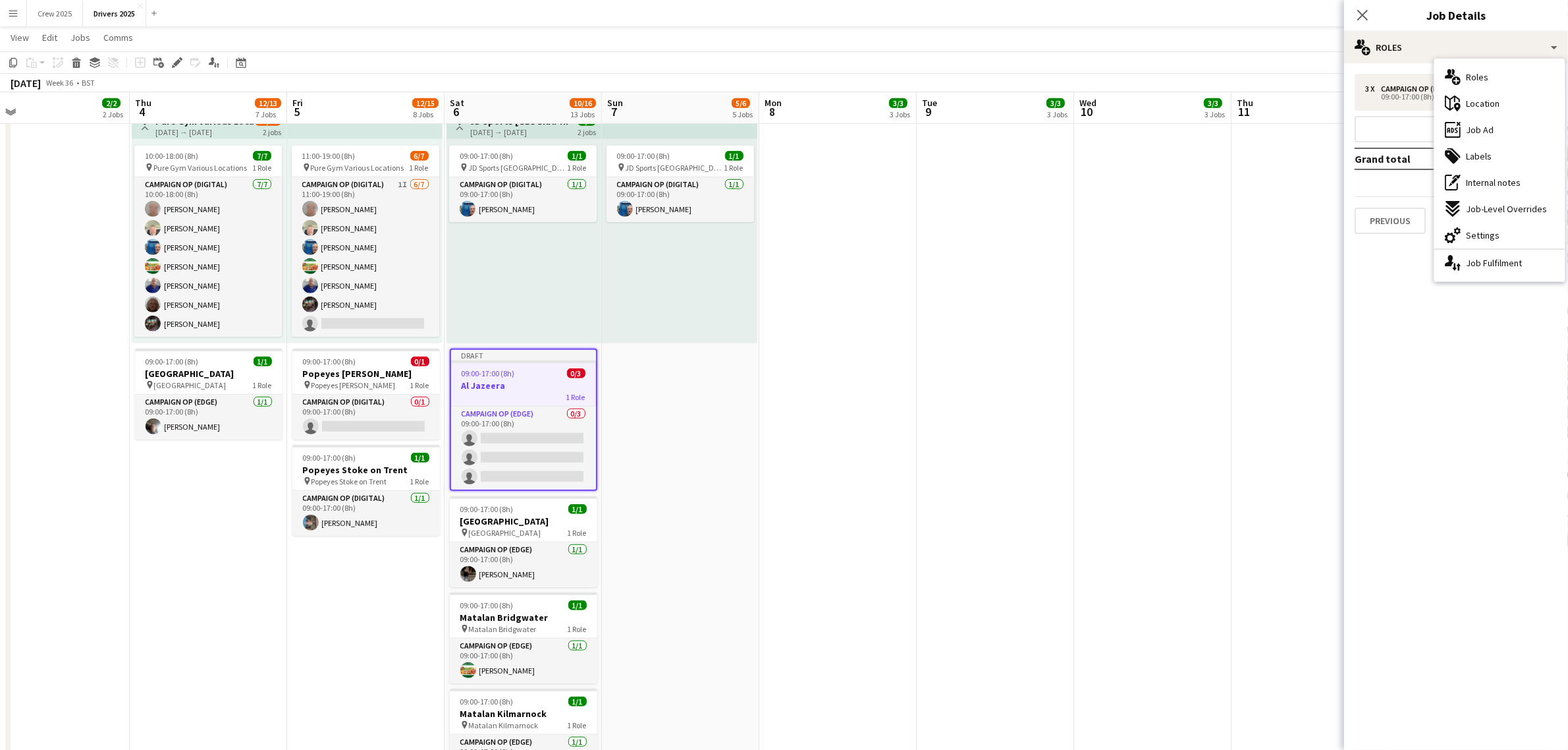
click at [1489, 110] on div "maps-pin-1 Location" at bounding box center [1498, 103] width 130 height 26
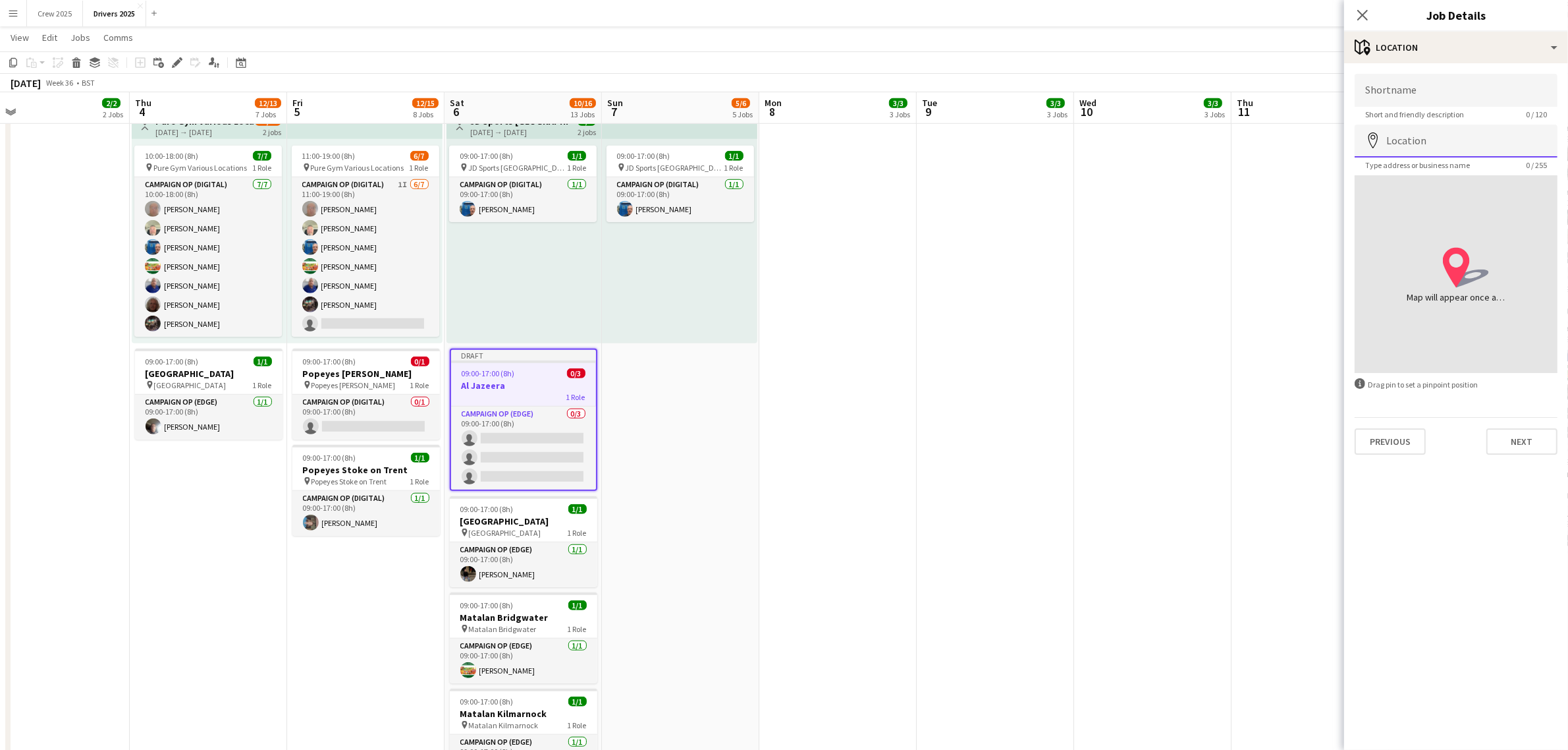
click at [1425, 136] on input "Location" at bounding box center [1456, 140] width 203 height 33
type input "**********"
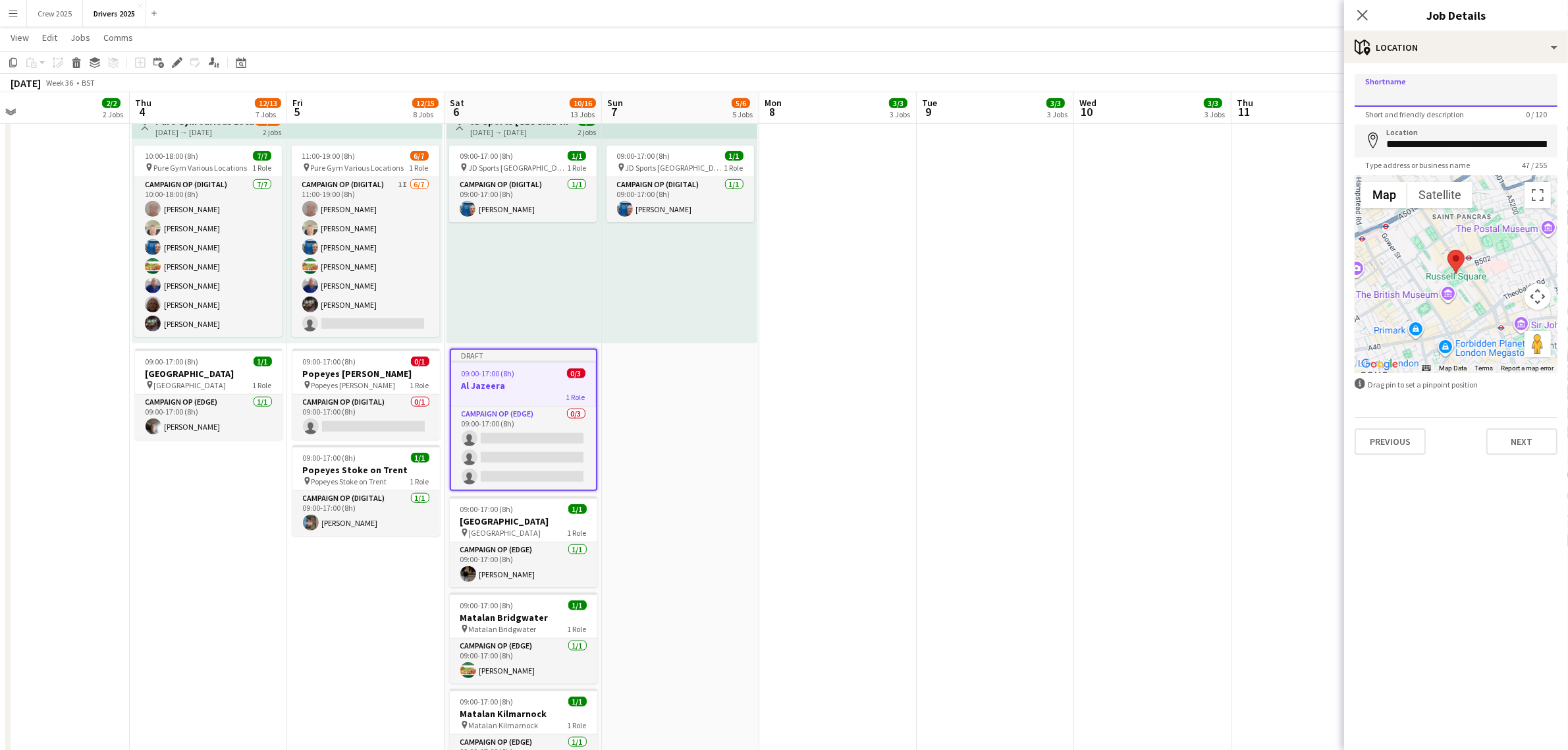
click at [1449, 93] on input "Shortname" at bounding box center [1456, 90] width 203 height 33
type input "**********"
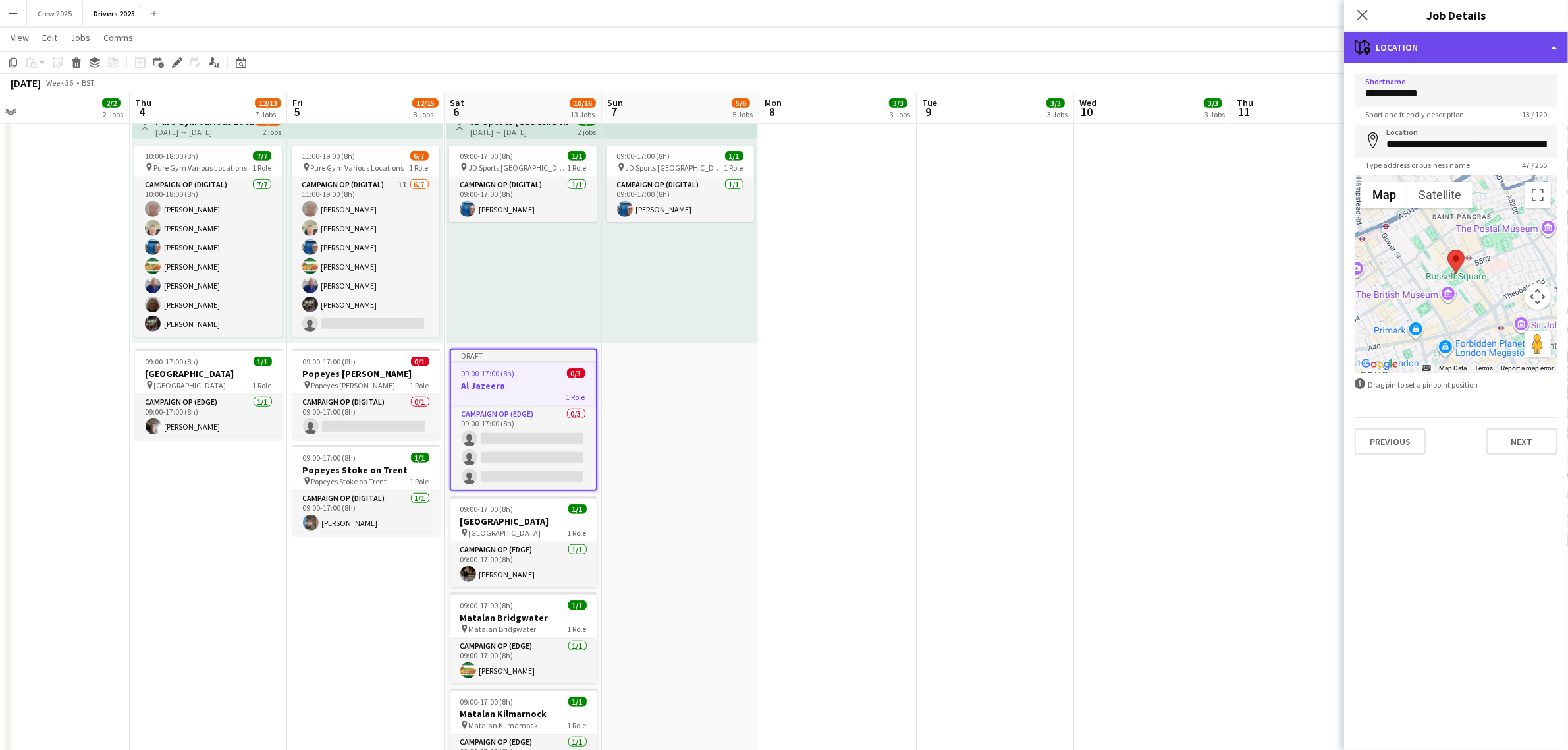
click at [1450, 48] on div "maps-pin-1 Location" at bounding box center [1456, 48] width 224 height 32
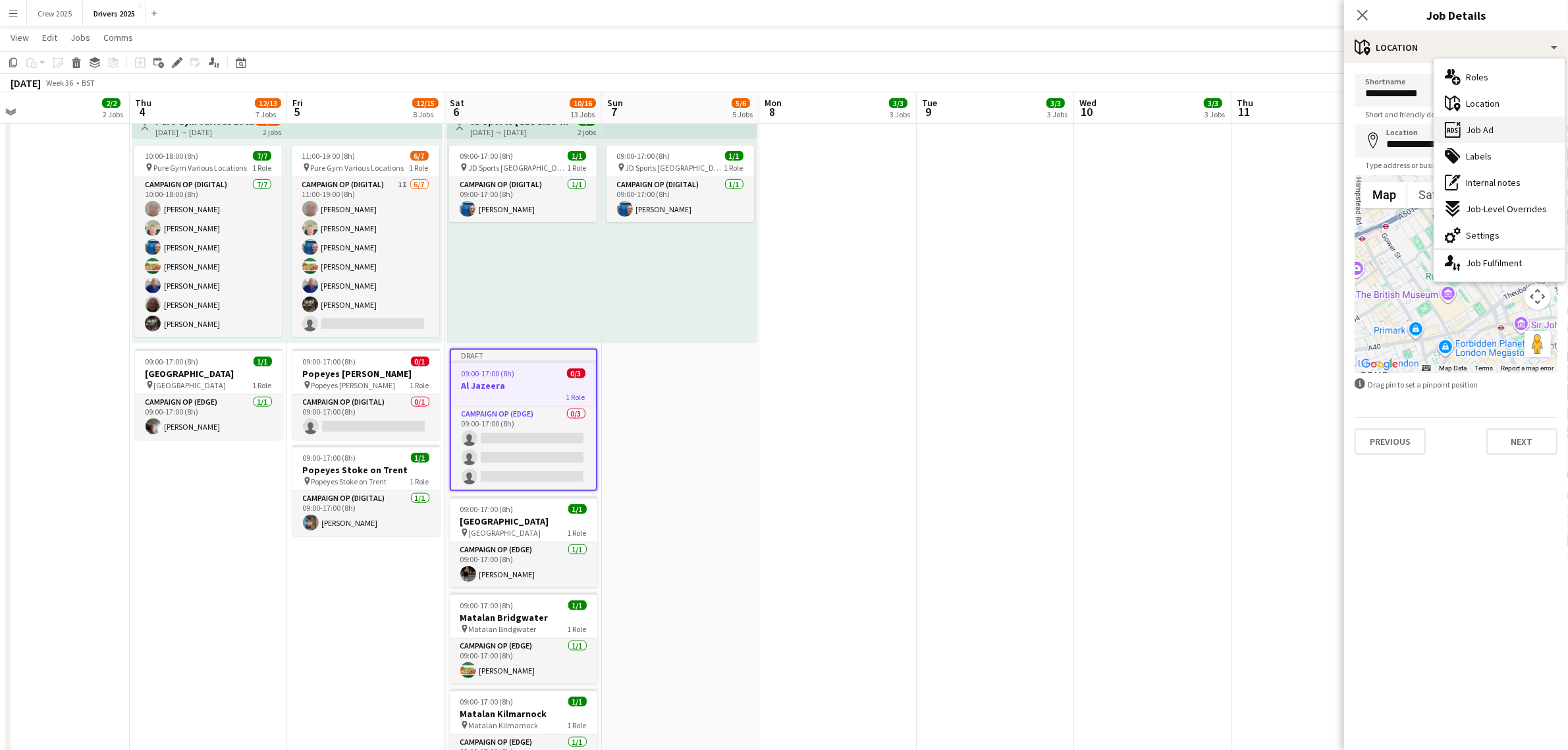
click at [1477, 128] on span "Job Ad" at bounding box center [1479, 130] width 28 height 12
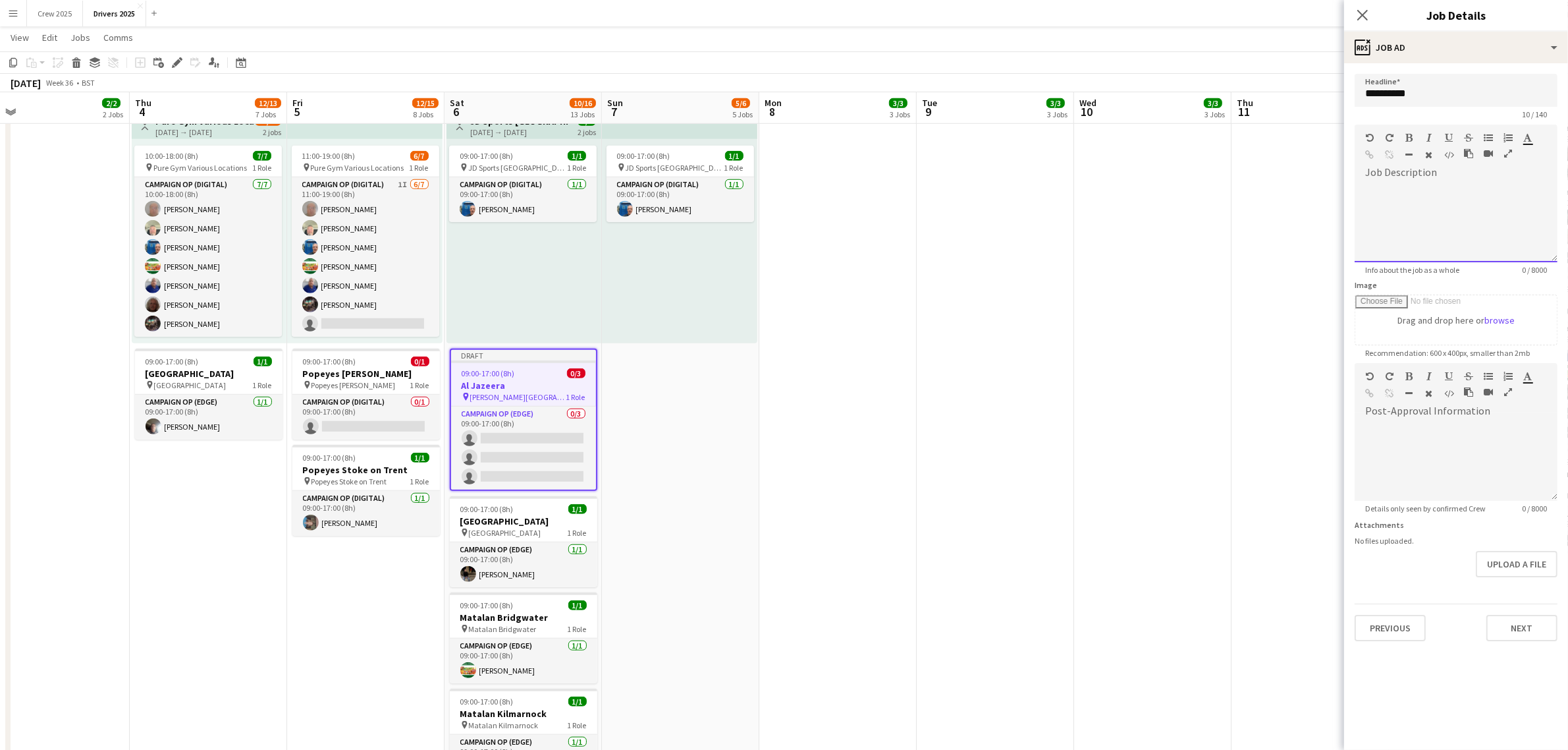
click at [1456, 218] on div at bounding box center [1456, 222] width 203 height 79
click at [1523, 185] on div "**********" at bounding box center [1456, 222] width 203 height 79
click at [1382, 190] on div "**********" at bounding box center [1456, 222] width 203 height 79
drag, startPoint x: 1465, startPoint y: 235, endPoint x: 1355, endPoint y: 208, distance: 113.3
click at [1355, 208] on div "**********" at bounding box center [1456, 222] width 203 height 79
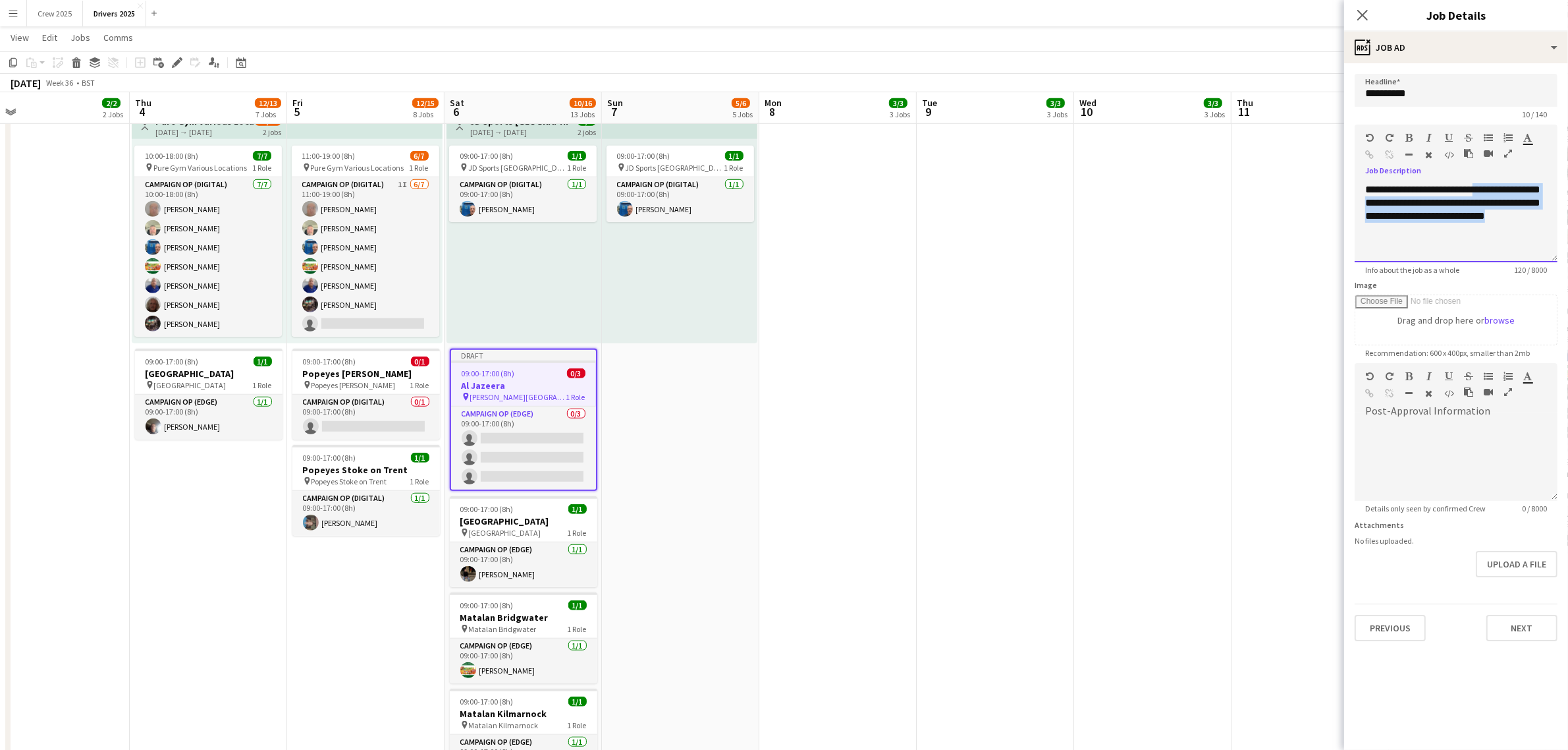
copy div "**********"
click at [1372, 155] on icon "button" at bounding box center [1370, 154] width 8 height 9
click at [1483, 226] on div "**********" at bounding box center [1456, 222] width 203 height 79
click at [821, 344] on app-date-cell "09:00-17:00 (8h) 1/1 pin Sky Various Locations 1 Role Campaign Op (Digital) 1/1…" at bounding box center [838, 680] width 158 height 3538
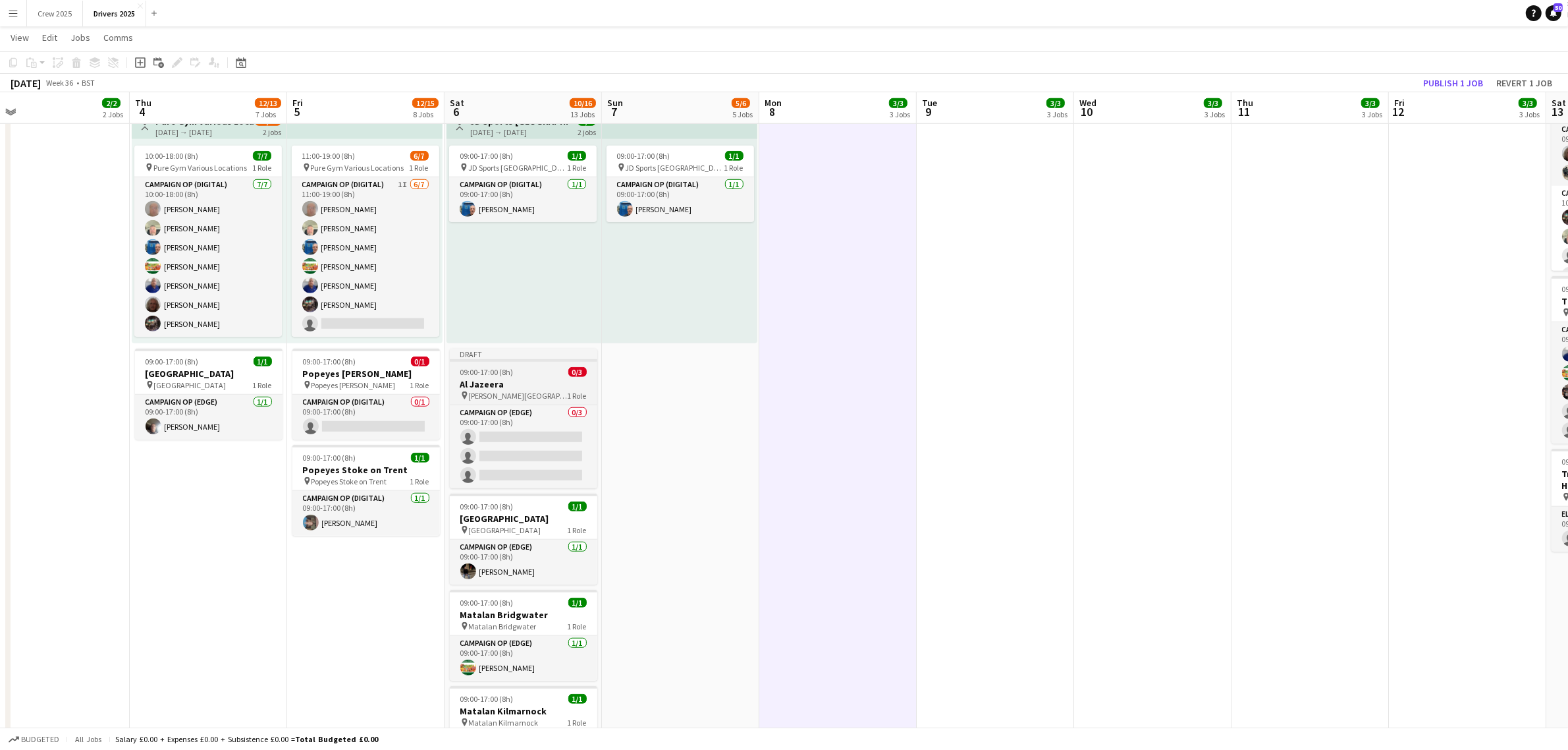
click at [538, 383] on h3 "Al Jazeera" at bounding box center [523, 384] width 148 height 12
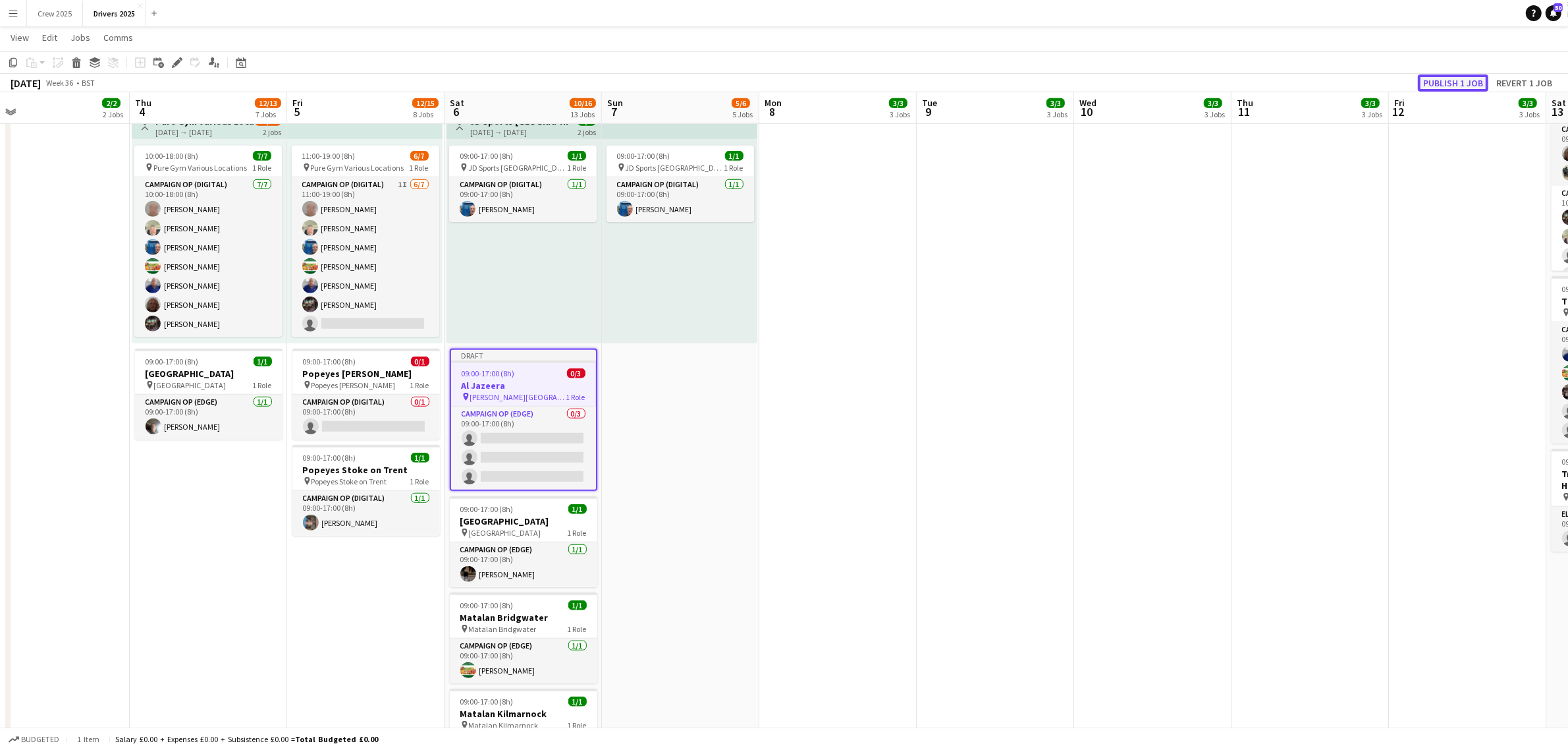
click at [1462, 78] on button "Publish 1 job" at bounding box center [1453, 83] width 70 height 17
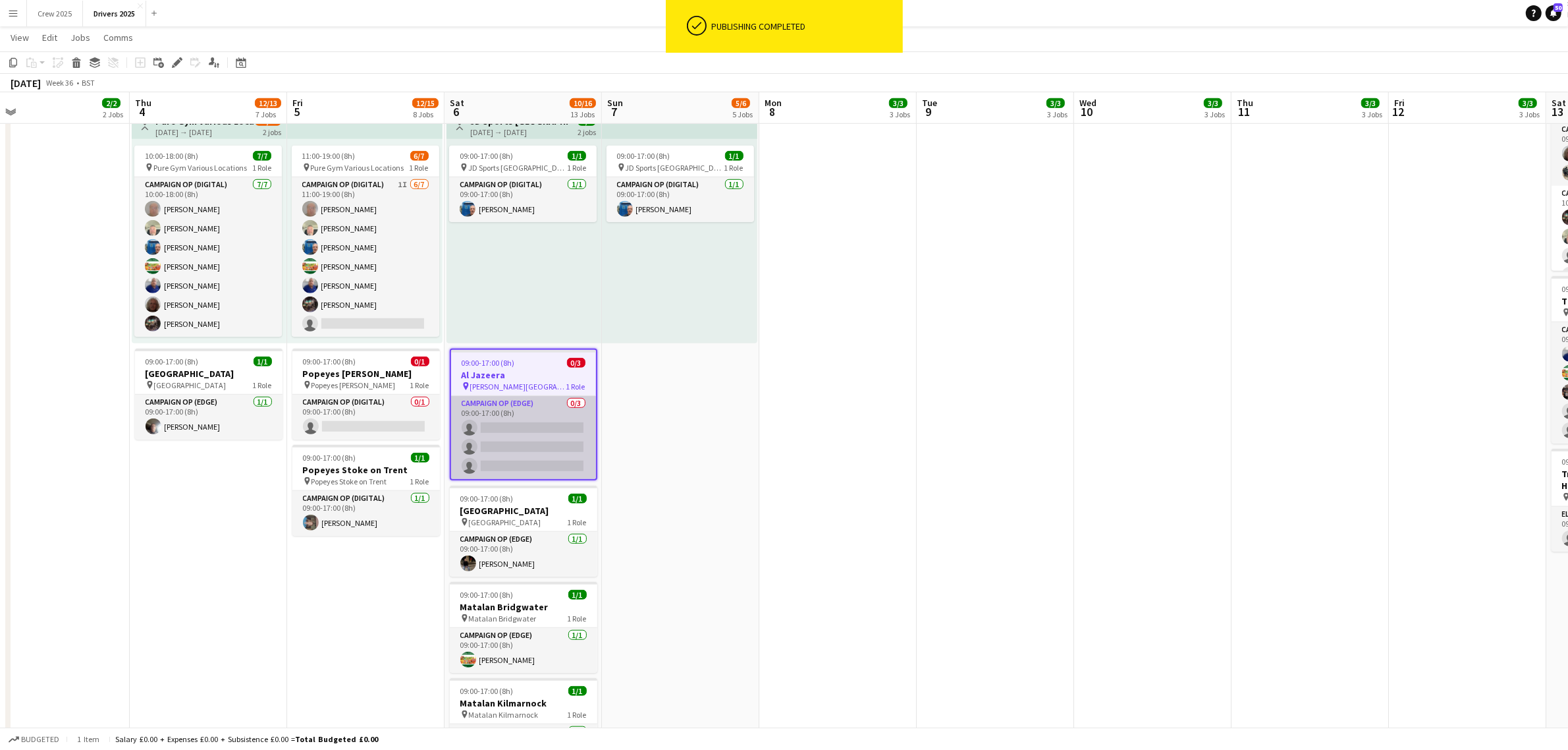
click at [497, 429] on app-card-role "Campaign Op (Edge) 0/3 09:00-17:00 (8h) single-neutral-actions single-neutral-a…" at bounding box center [523, 437] width 145 height 83
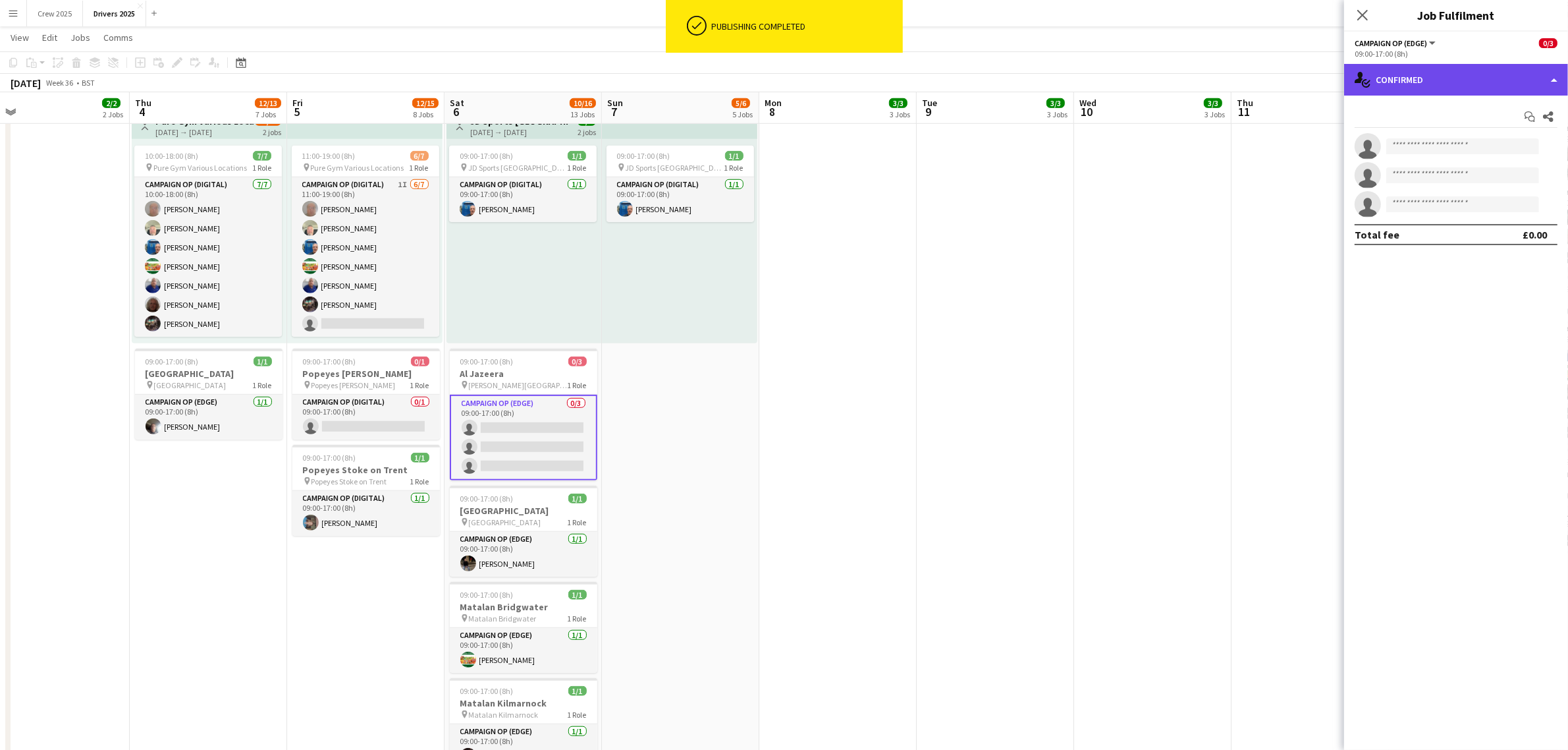
click at [1410, 77] on div "single-neutral-actions-check-2 Confirmed" at bounding box center [1456, 80] width 224 height 32
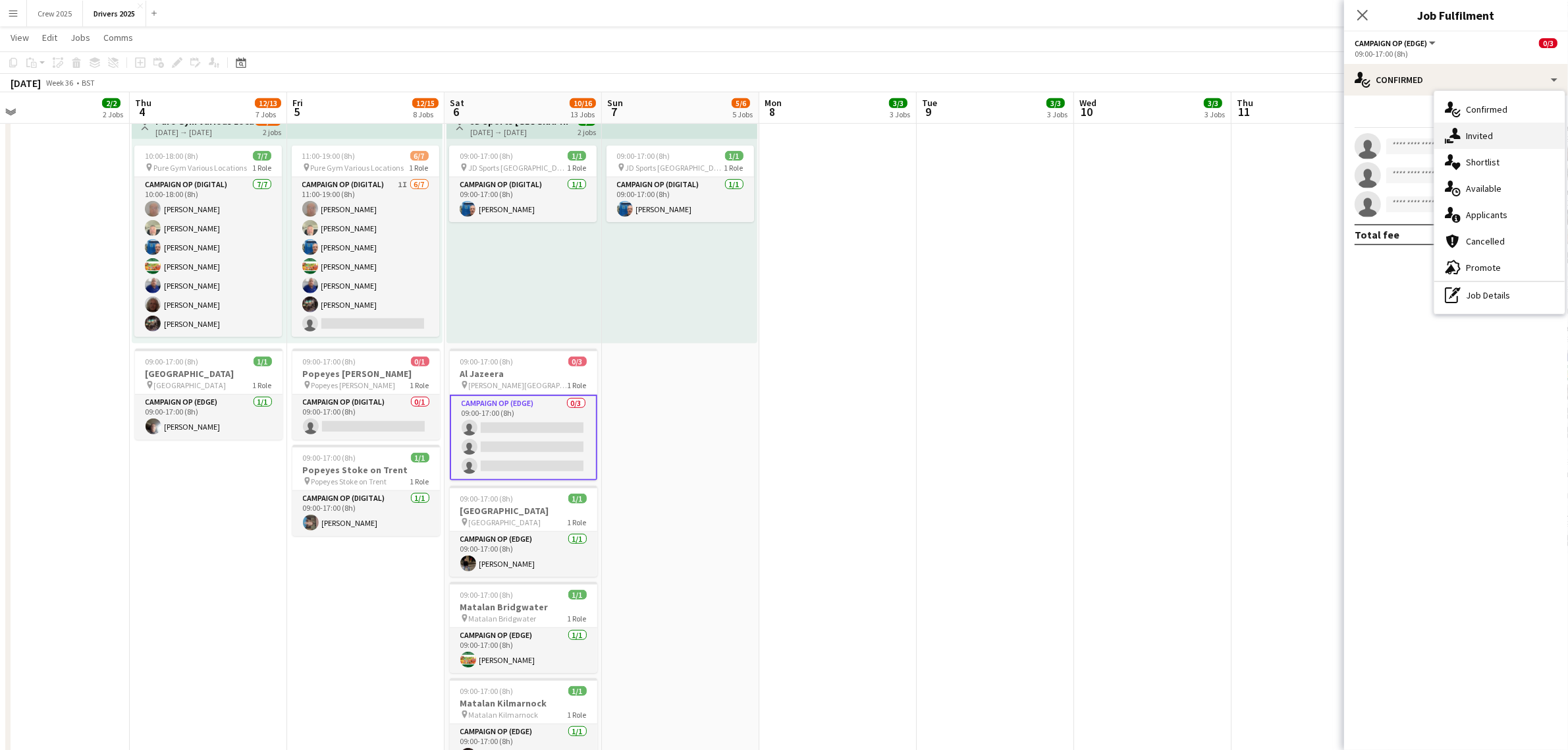
click at [1465, 137] on div "single-neutral-actions-share-1 Invited" at bounding box center [1498, 135] width 130 height 26
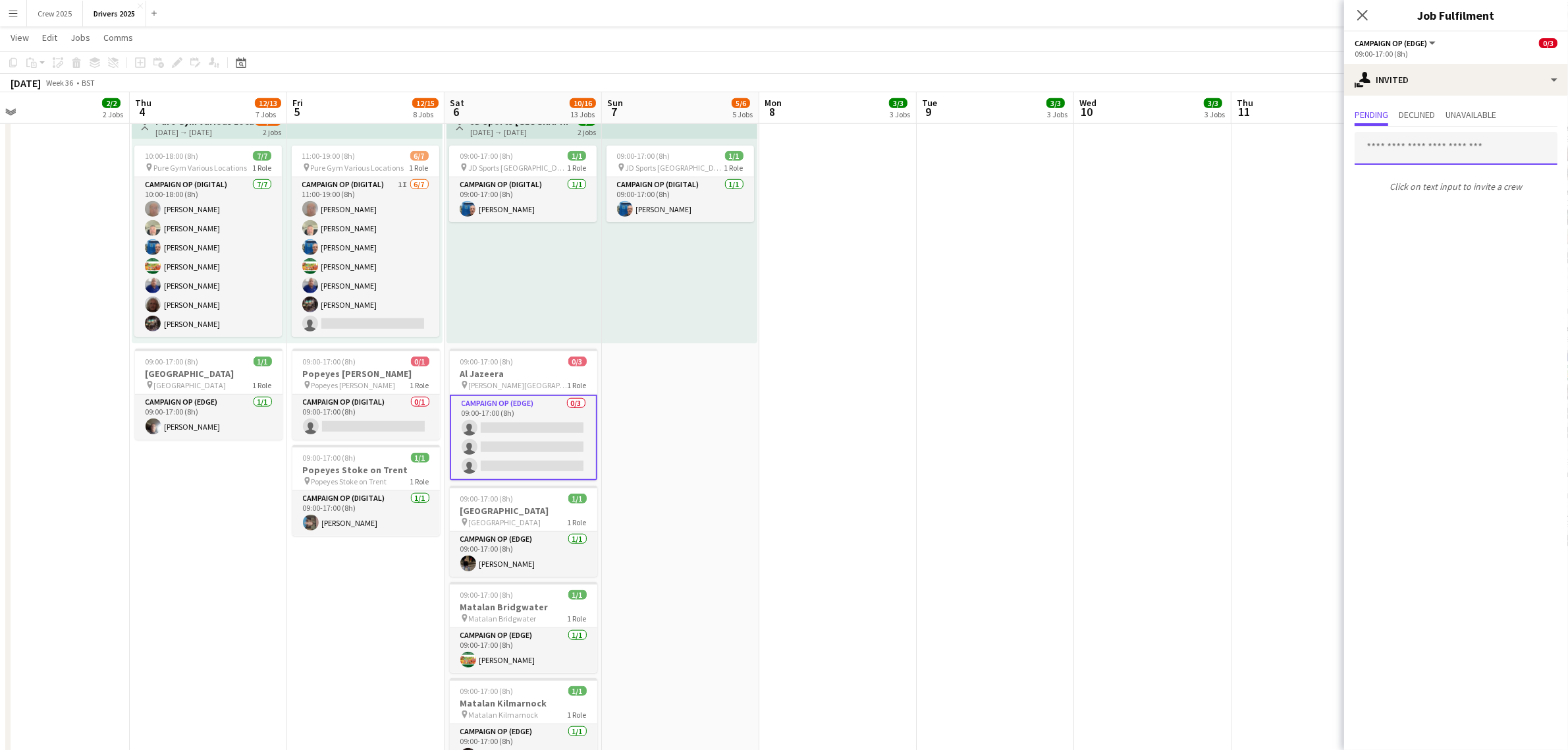
click at [1394, 150] on input "text" at bounding box center [1456, 148] width 203 height 33
type input "***"
click at [1410, 183] on span "Chris Wibberley" at bounding box center [1403, 180] width 75 height 11
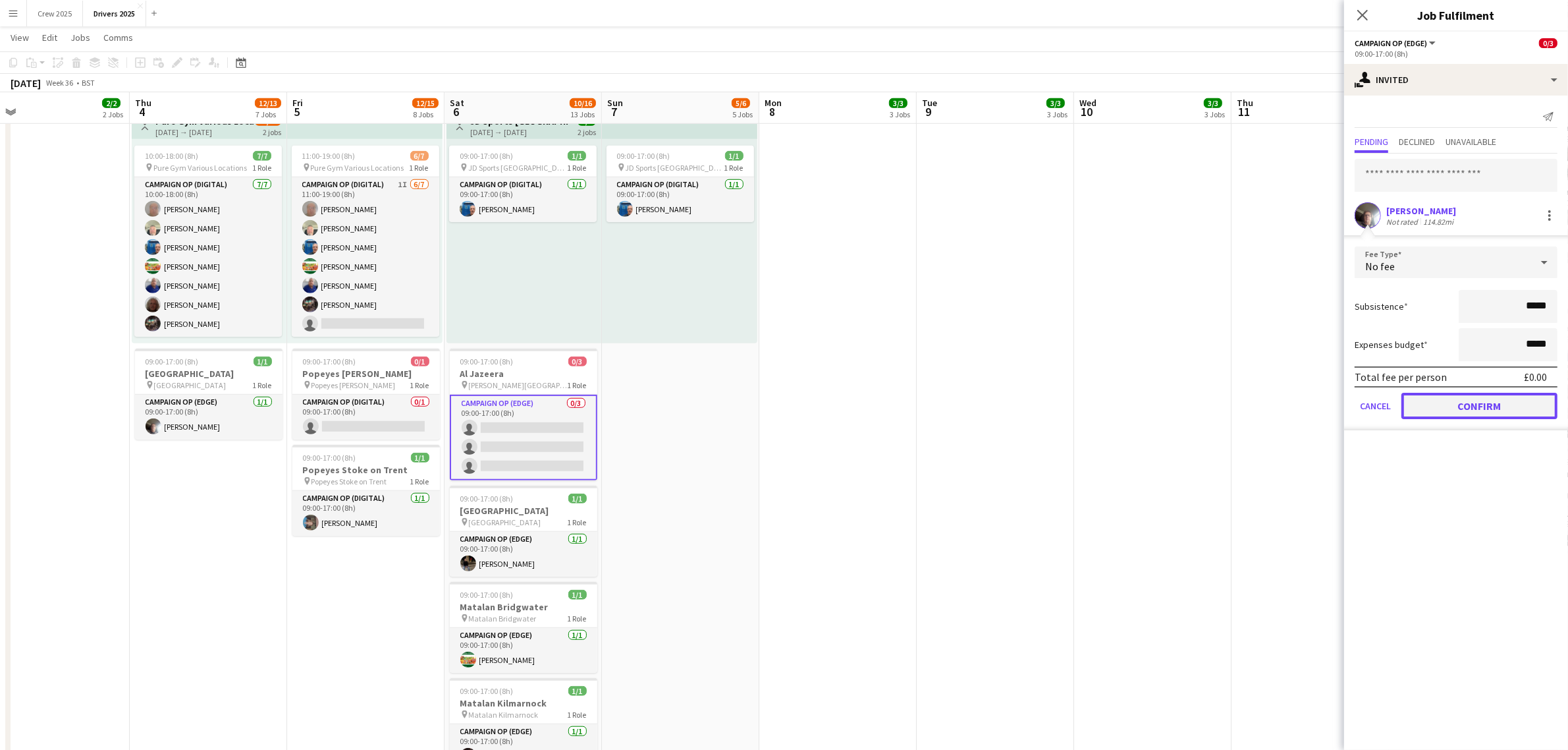
click at [1479, 413] on button "Confirm" at bounding box center [1479, 405] width 156 height 26
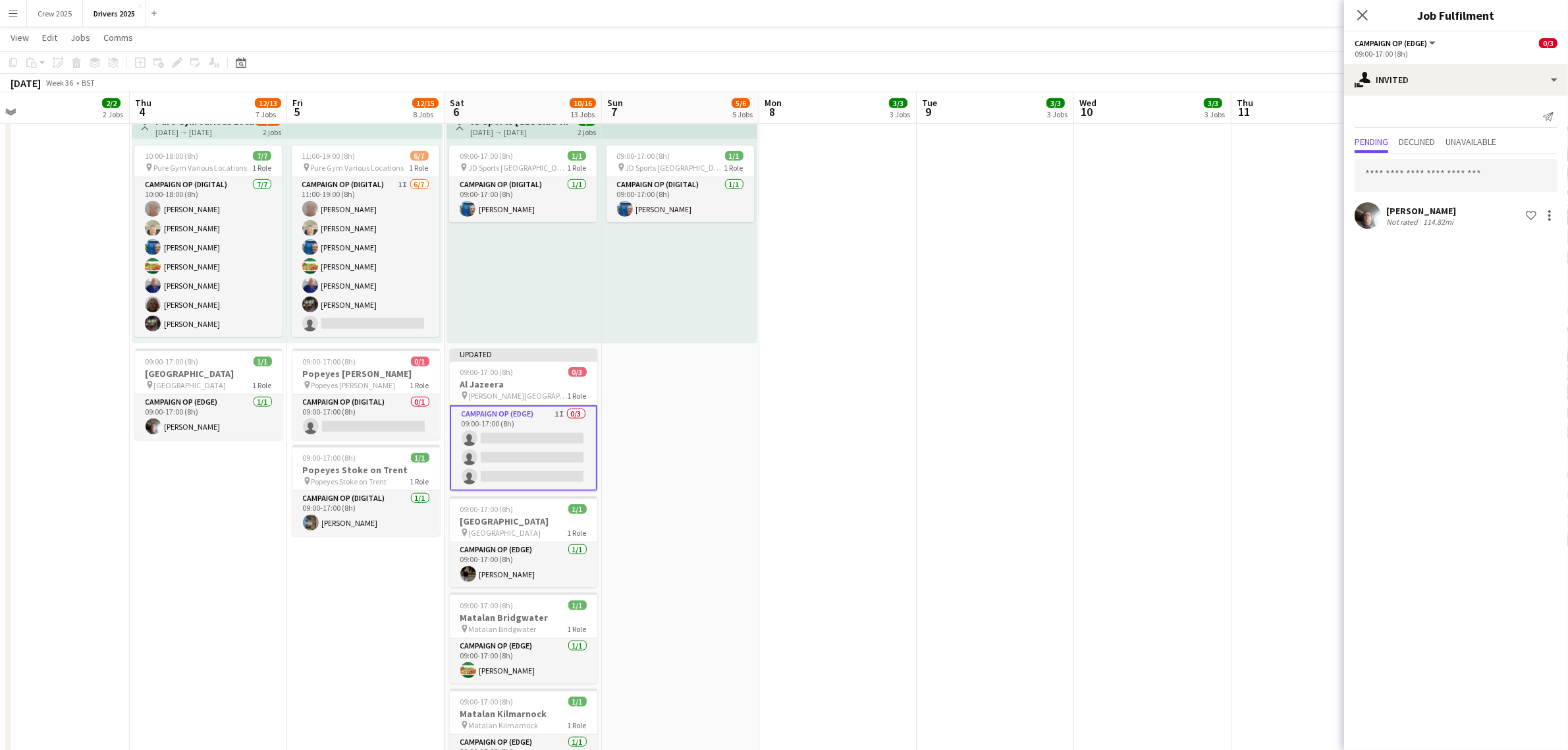
click at [963, 384] on app-date-cell "09:00-17:00 (8h) 1/1 pin Sky Various Locations 1 Role Campaign Op (Digital) 1/1…" at bounding box center [995, 680] width 158 height 3538
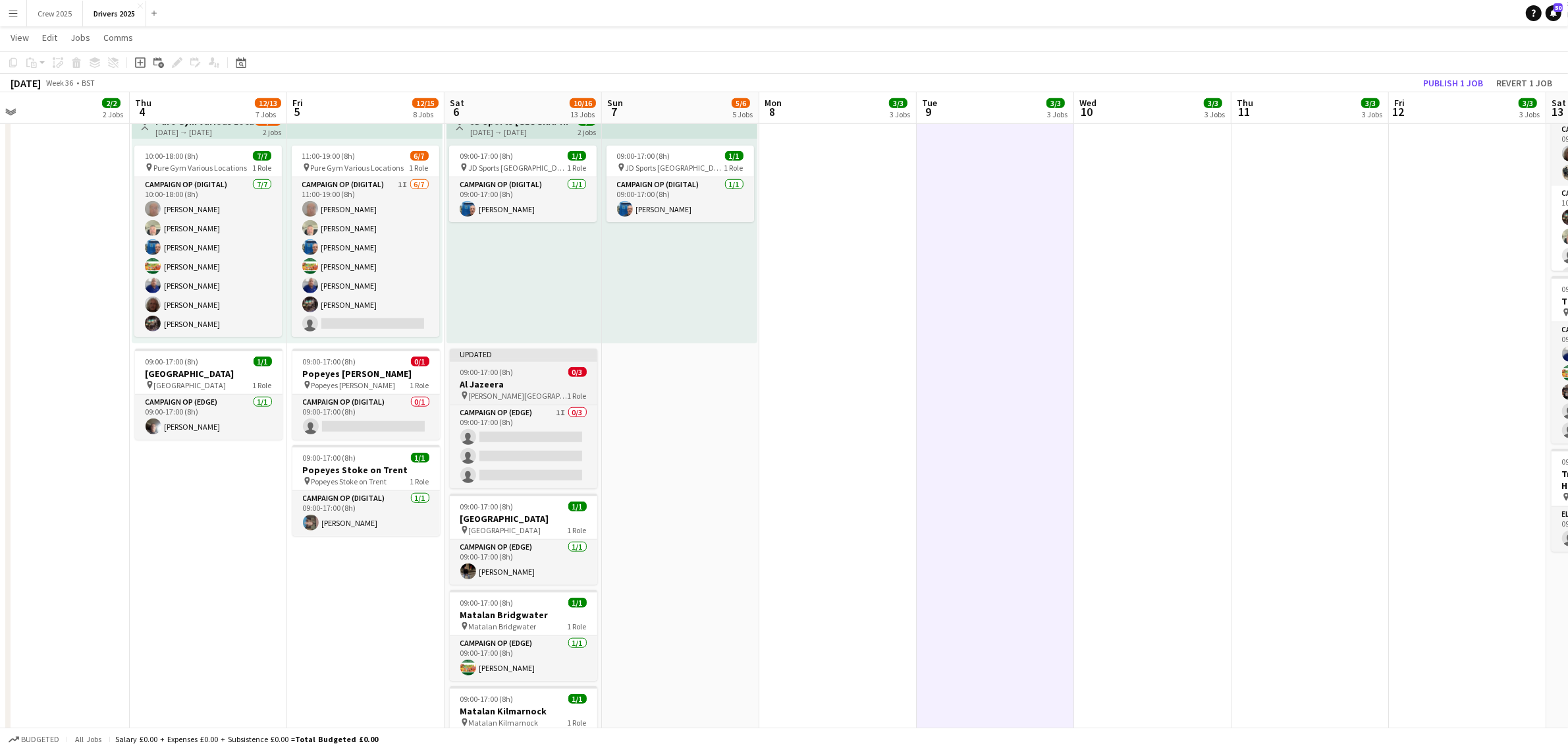
click at [486, 369] on span "09:00-17:00 (8h)" at bounding box center [487, 372] width 54 height 10
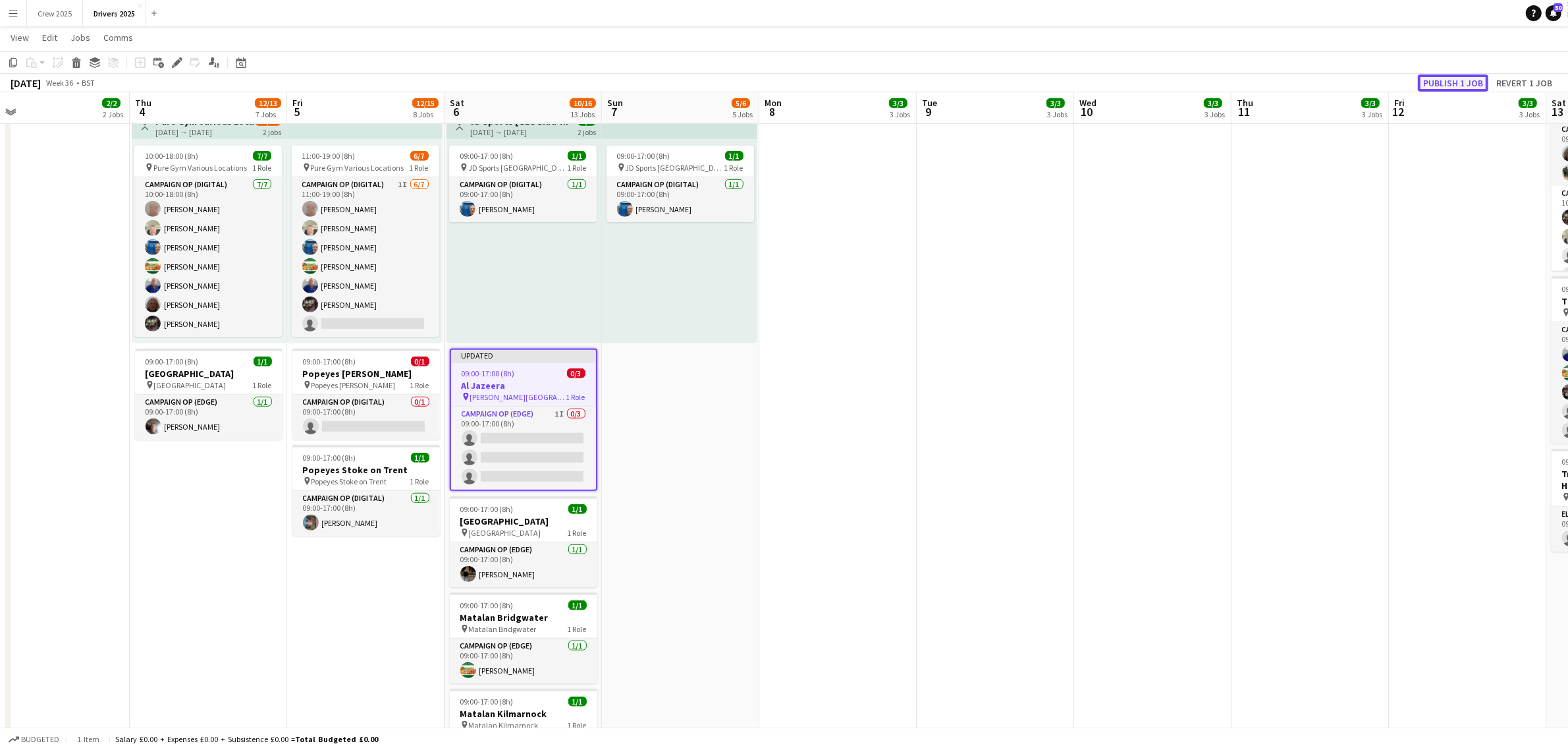
click at [1446, 81] on button "Publish 1 job" at bounding box center [1453, 83] width 70 height 17
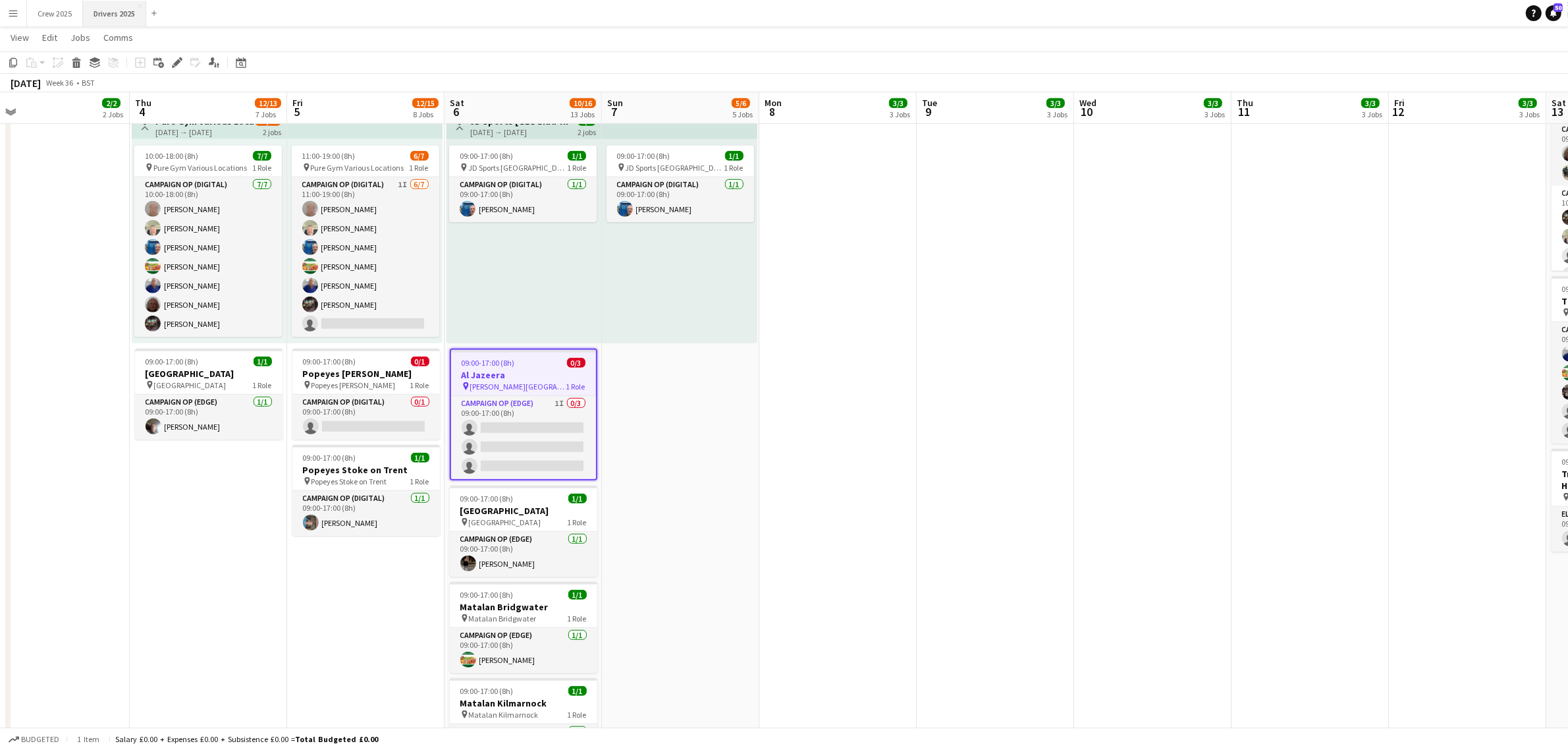
click at [121, 15] on button "Drivers 2025 Close" at bounding box center [114, 13] width 63 height 26
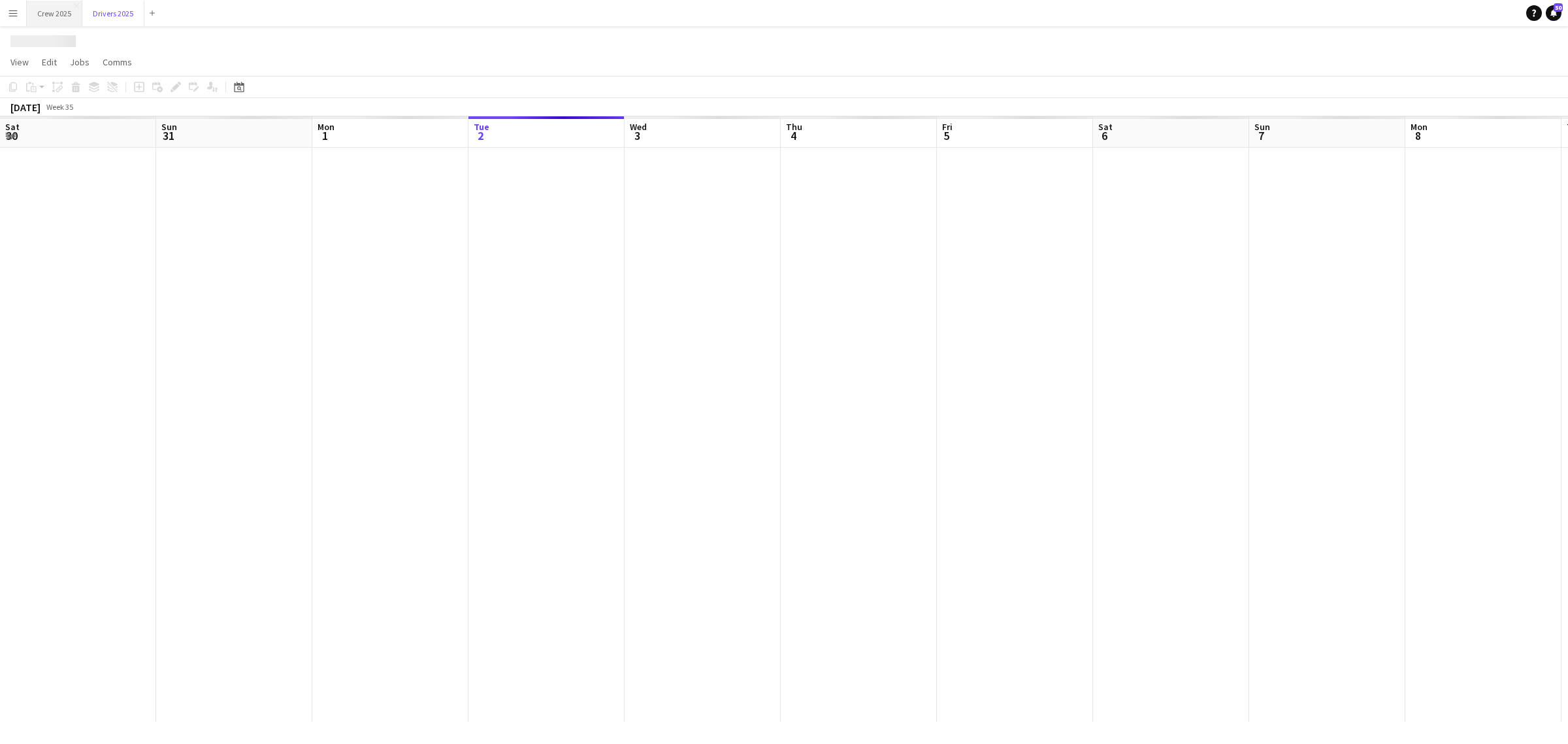
scroll to position [0, 312]
click at [59, 18] on button "Crew 2025 Close" at bounding box center [54, 13] width 56 height 26
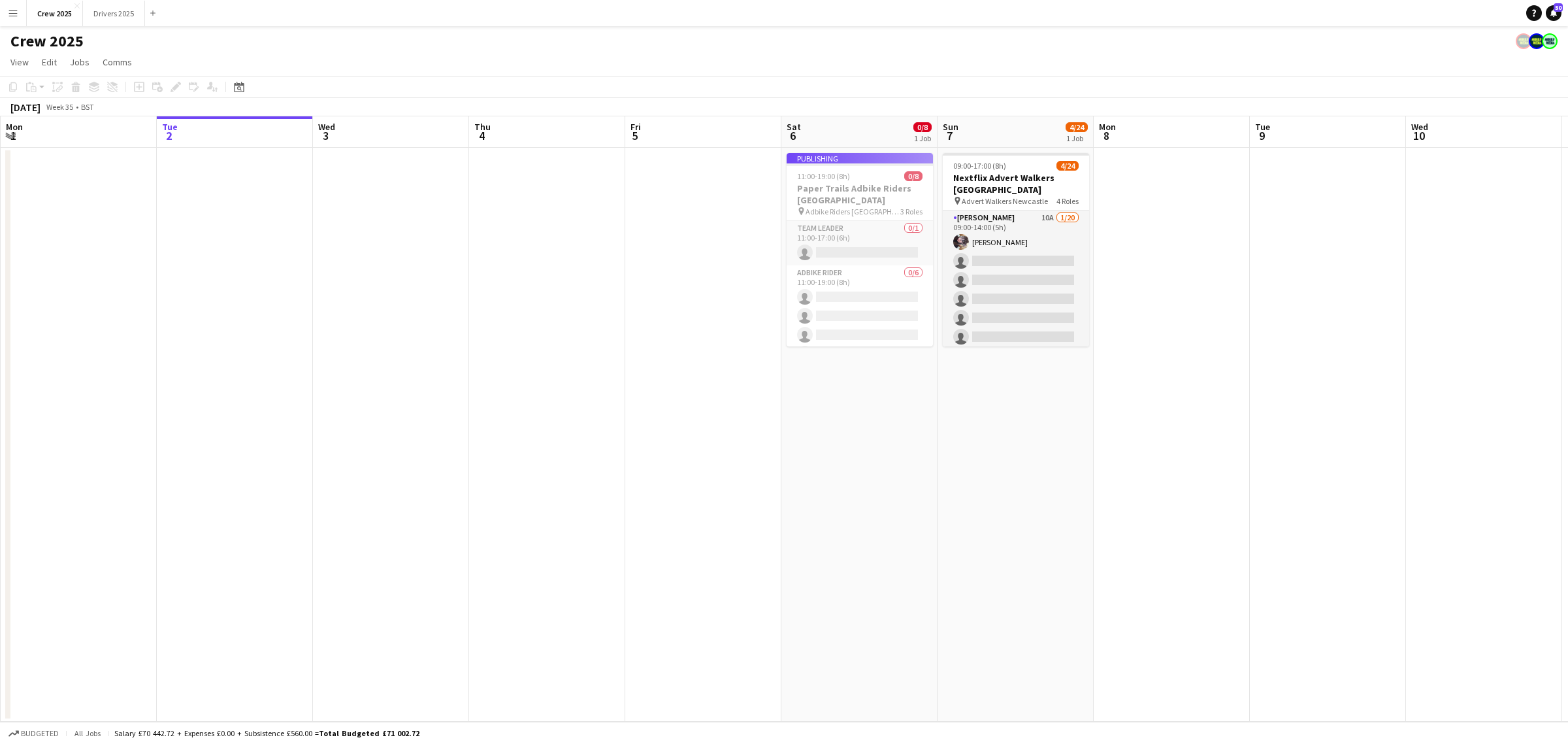
click at [849, 164] on app-job-card "Publishing 11:00-19:00 (8h) 0/8 Paper Trails Adbike Riders London pin Adbike Ri…" at bounding box center [860, 250] width 146 height 193
click at [849, 187] on app-job-card "Publishing 11:00-19:00 (8h) 0/8 Paper Trails Adbike Riders London pin Adbike Ri…" at bounding box center [860, 250] width 146 height 193
click at [126, 15] on button "Drivers 2025 Close" at bounding box center [114, 13] width 62 height 26
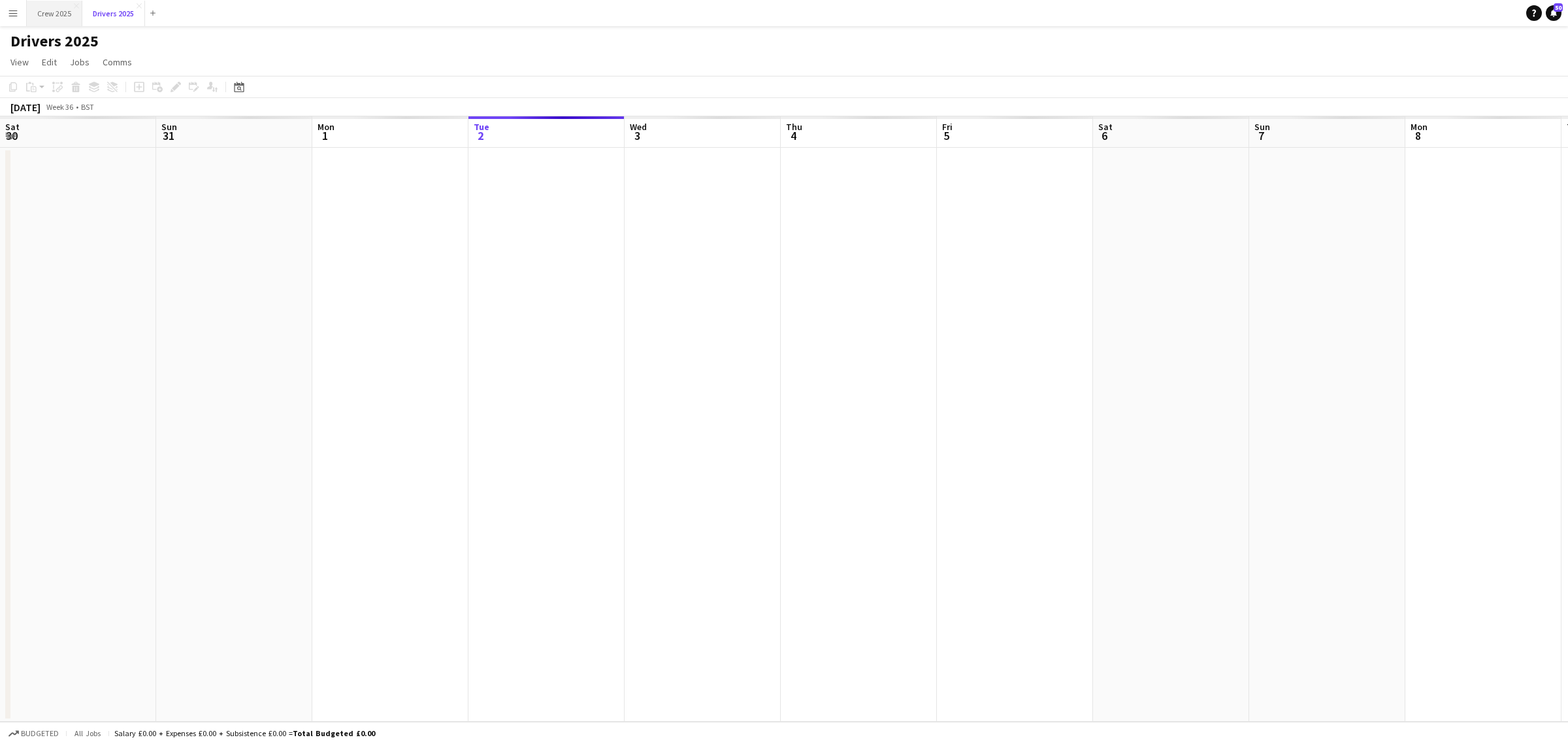
scroll to position [0, 312]
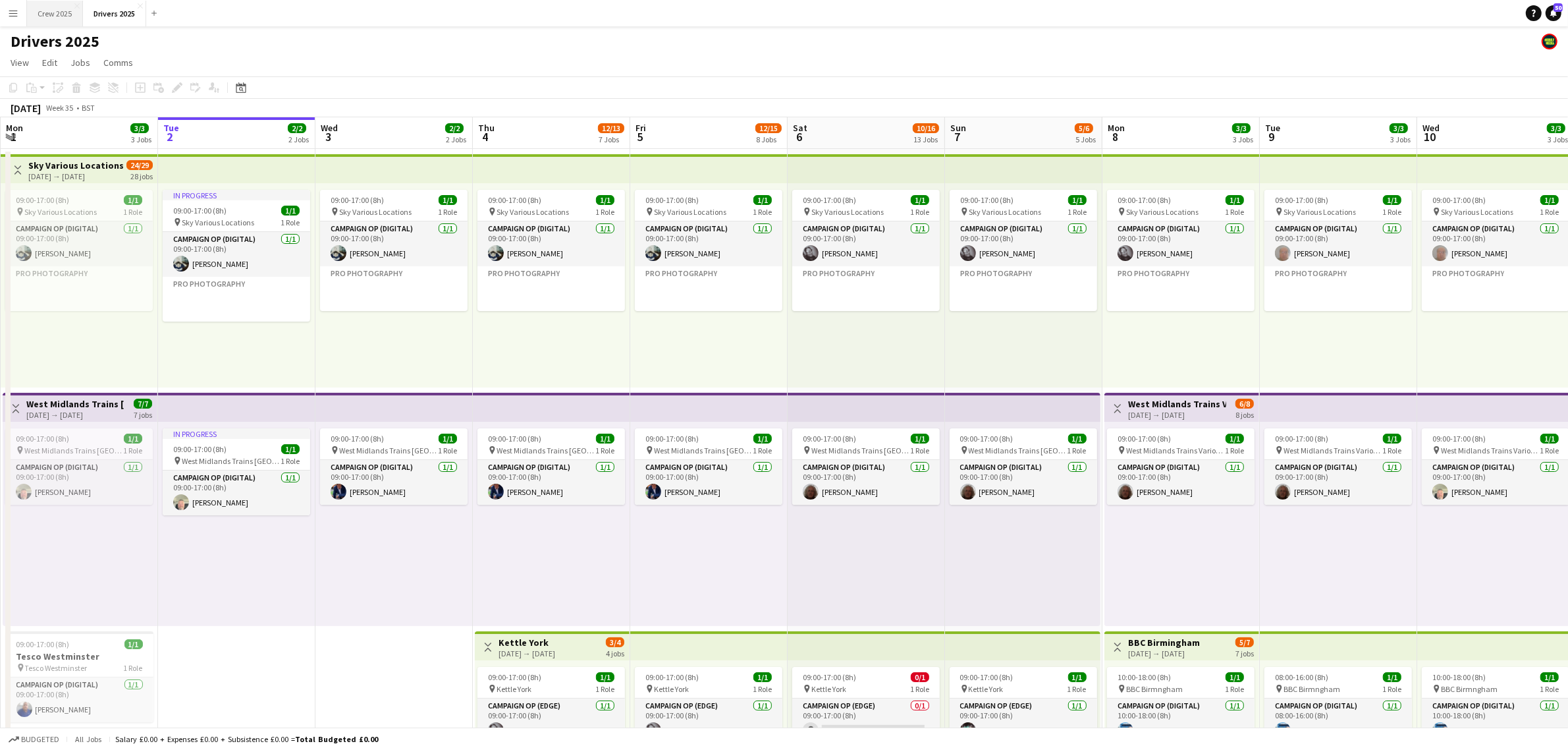
click at [40, 18] on button "Crew 2025 Close" at bounding box center [55, 13] width 56 height 26
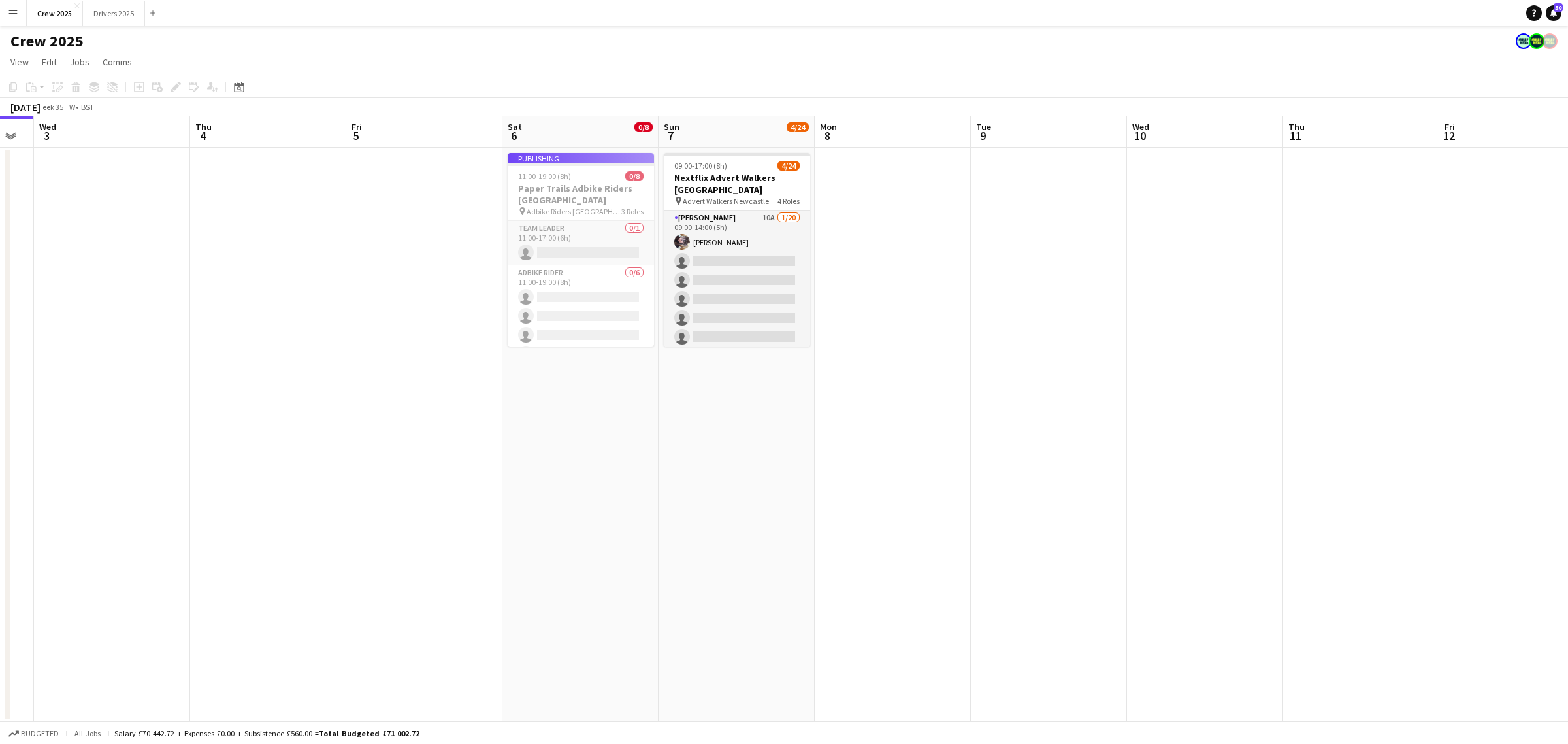
scroll to position [0, 459]
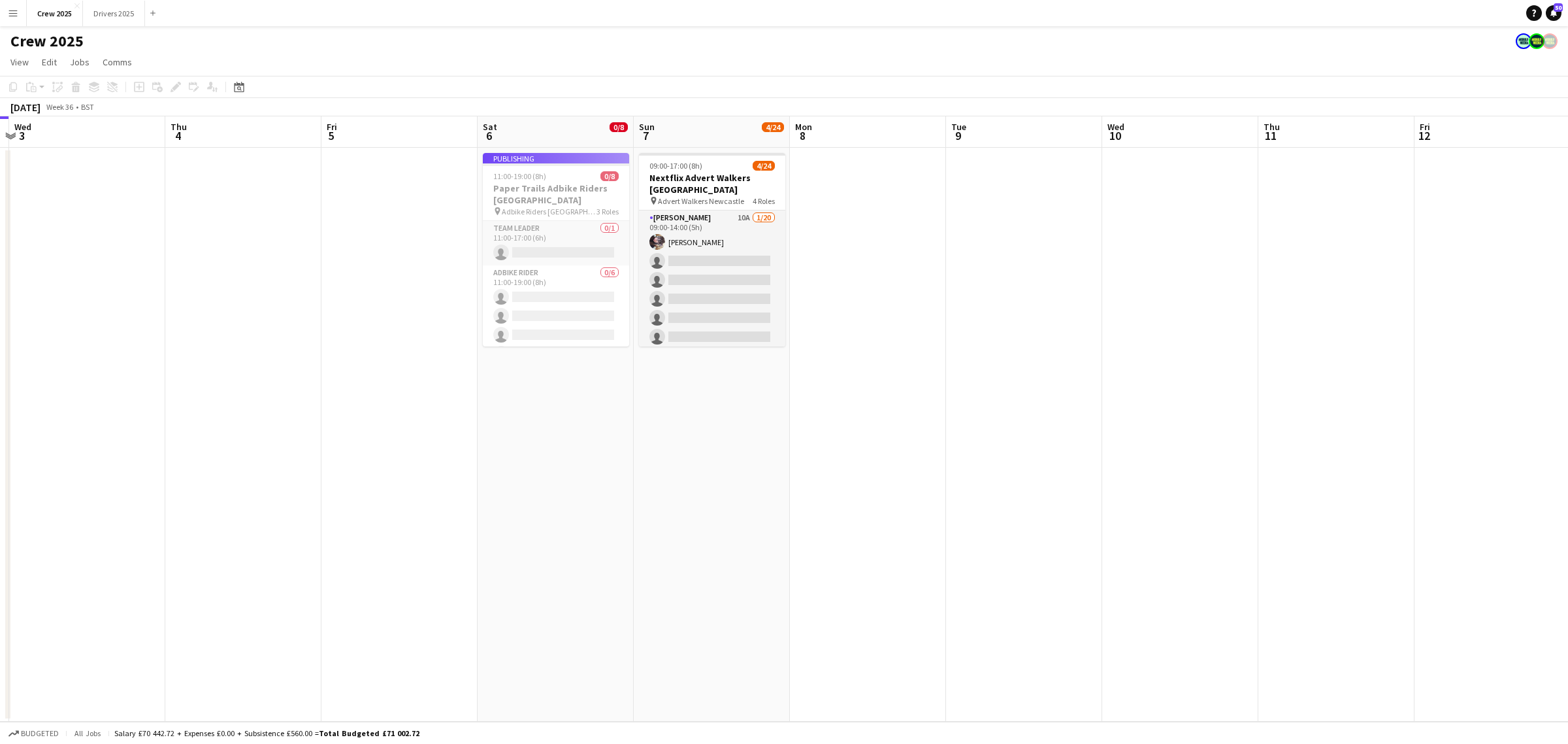
drag, startPoint x: 1245, startPoint y: 497, endPoint x: 942, endPoint y: 588, distance: 316.4
click at [942, 588] on app-calendar-viewport "Sun 31 Mon 1 Tue 2 Wed 3 Thu 4 Fri 5 Sat 6 0/8 1 Job Sun 7 4/24 1 Job Mon 8 Tue…" at bounding box center [784, 419] width 1568 height 605
click at [119, 18] on button "Drivers 2025 Close" at bounding box center [114, 13] width 62 height 26
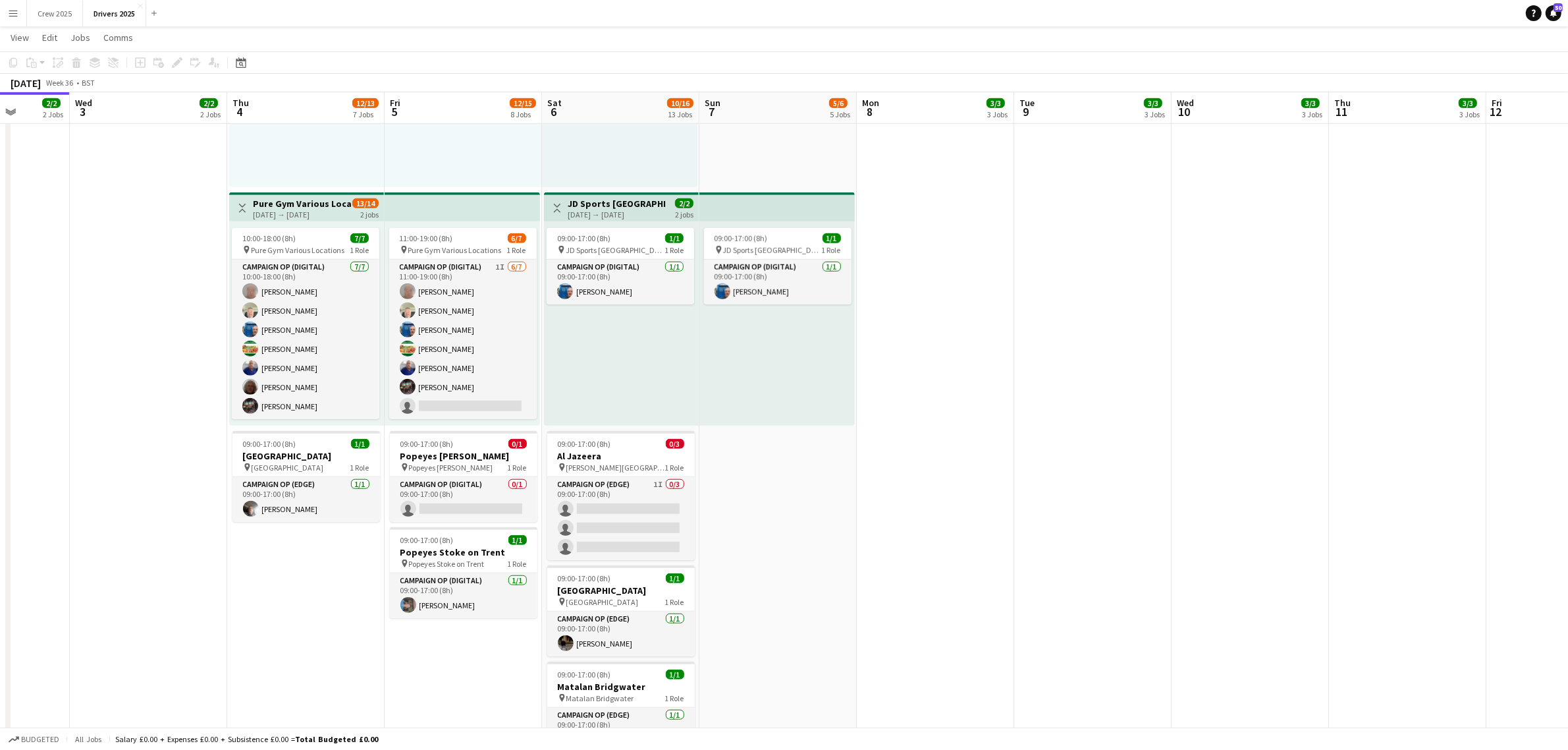
scroll to position [0, 431]
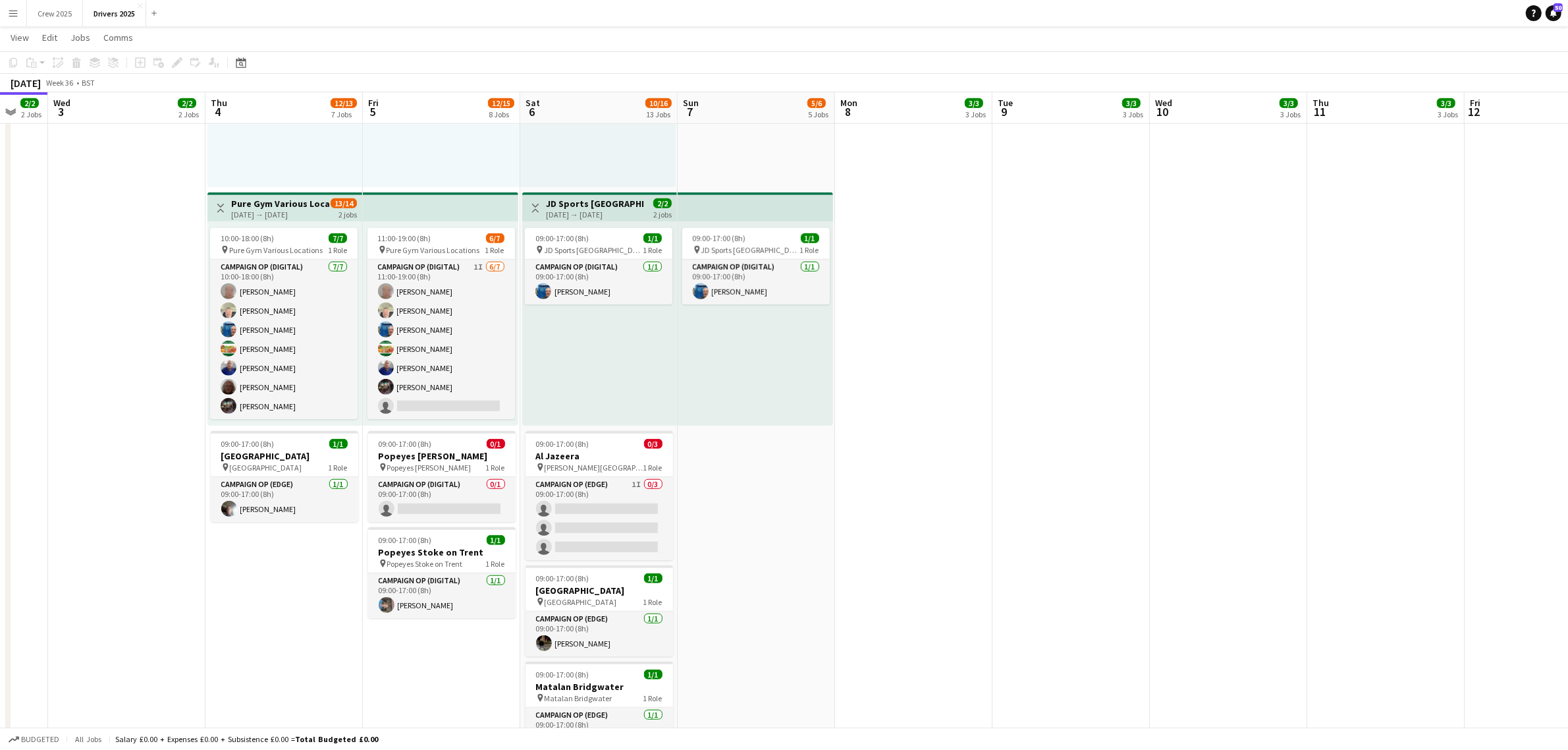
drag, startPoint x: 1072, startPoint y: 540, endPoint x: 785, endPoint y: 605, distance: 294.3
click at [797, 605] on app-calendar-viewport "Sun 31 6/9 6 Jobs Mon 1 3/3 3 Jobs Tue 2 2/2 2 Jobs Wed 3 2/2 2 Jobs Thu 4 12/1…" at bounding box center [784, 716] width 1568 height 3634
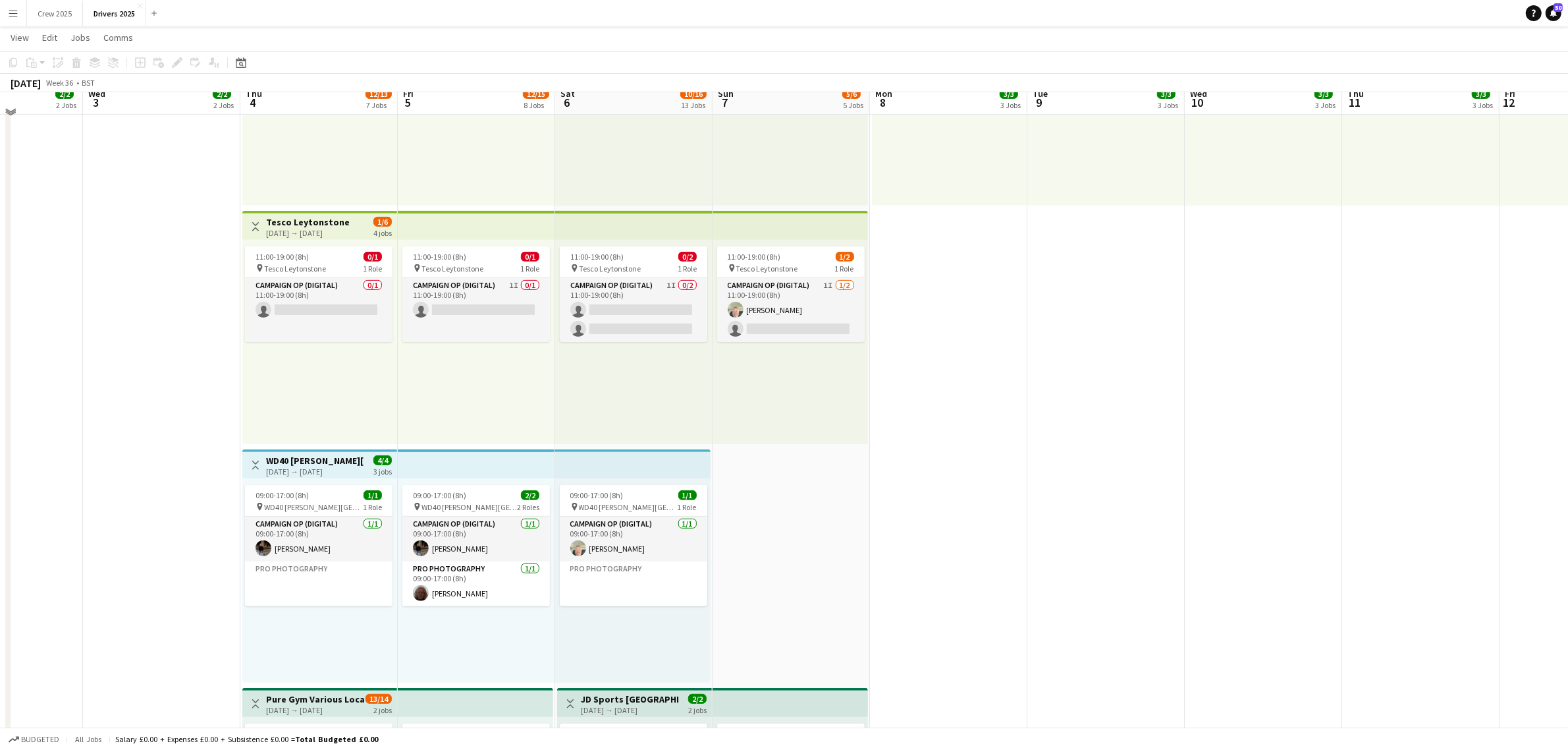
scroll to position [659, 0]
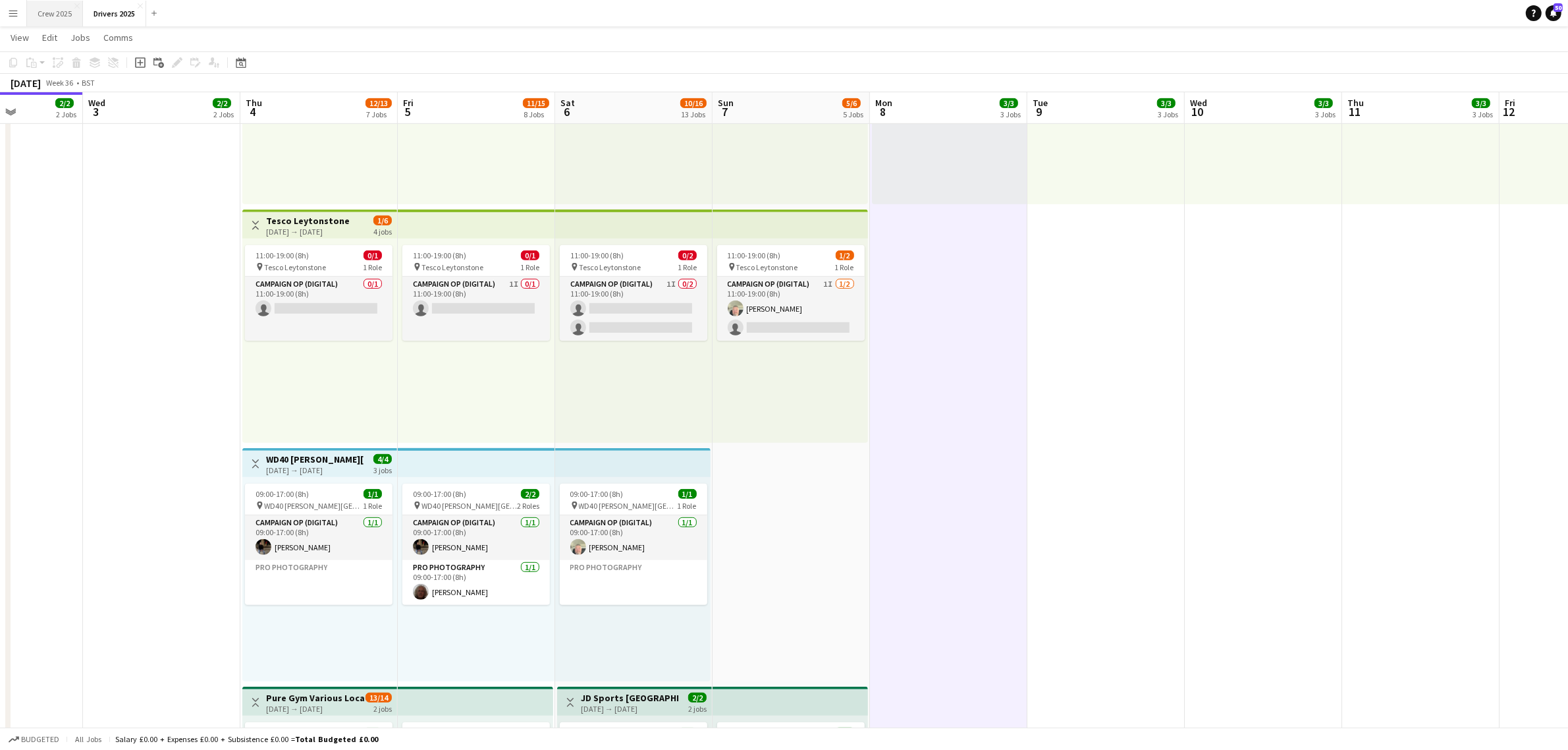
click at [60, 17] on button "Crew 2025 Close" at bounding box center [55, 13] width 56 height 26
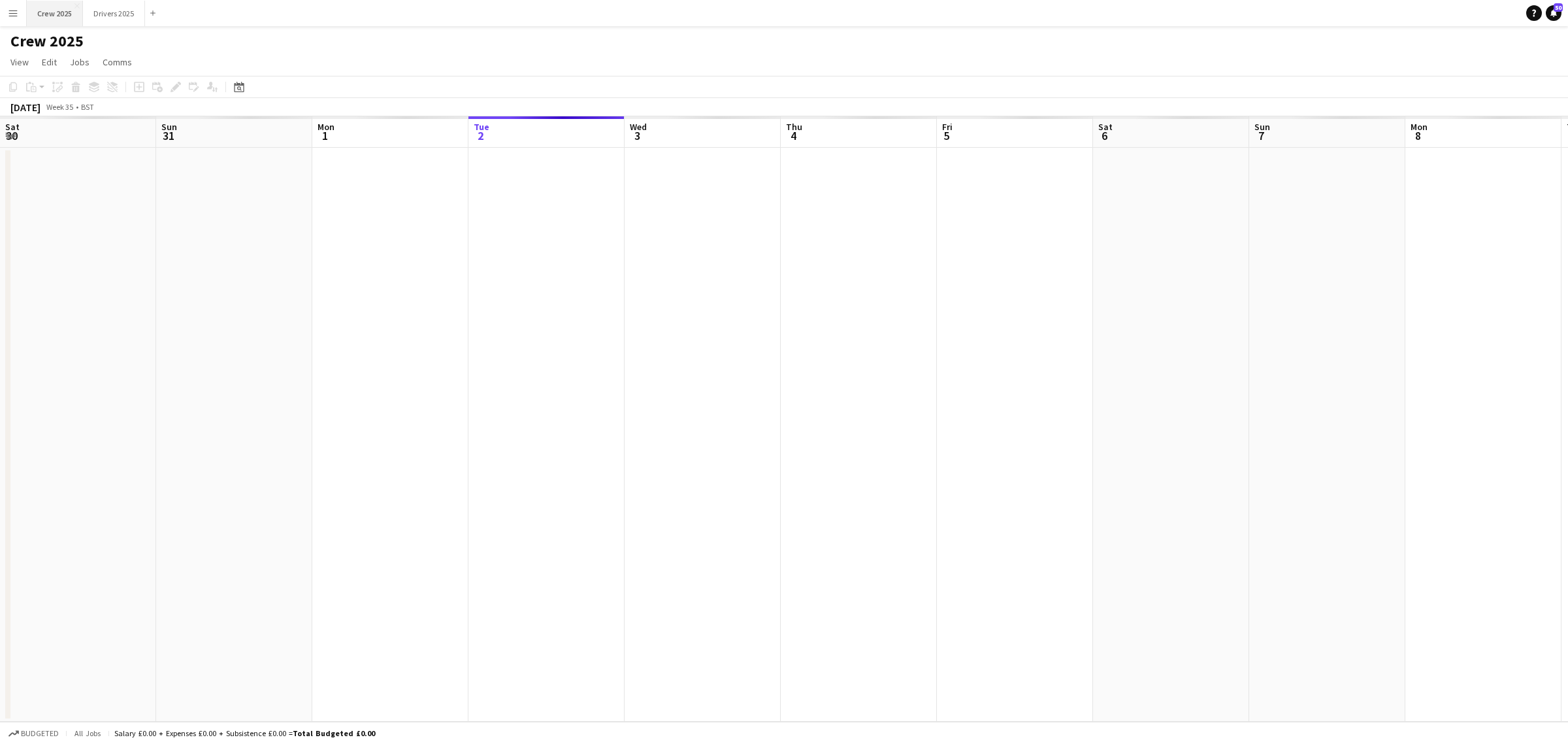
scroll to position [0, 312]
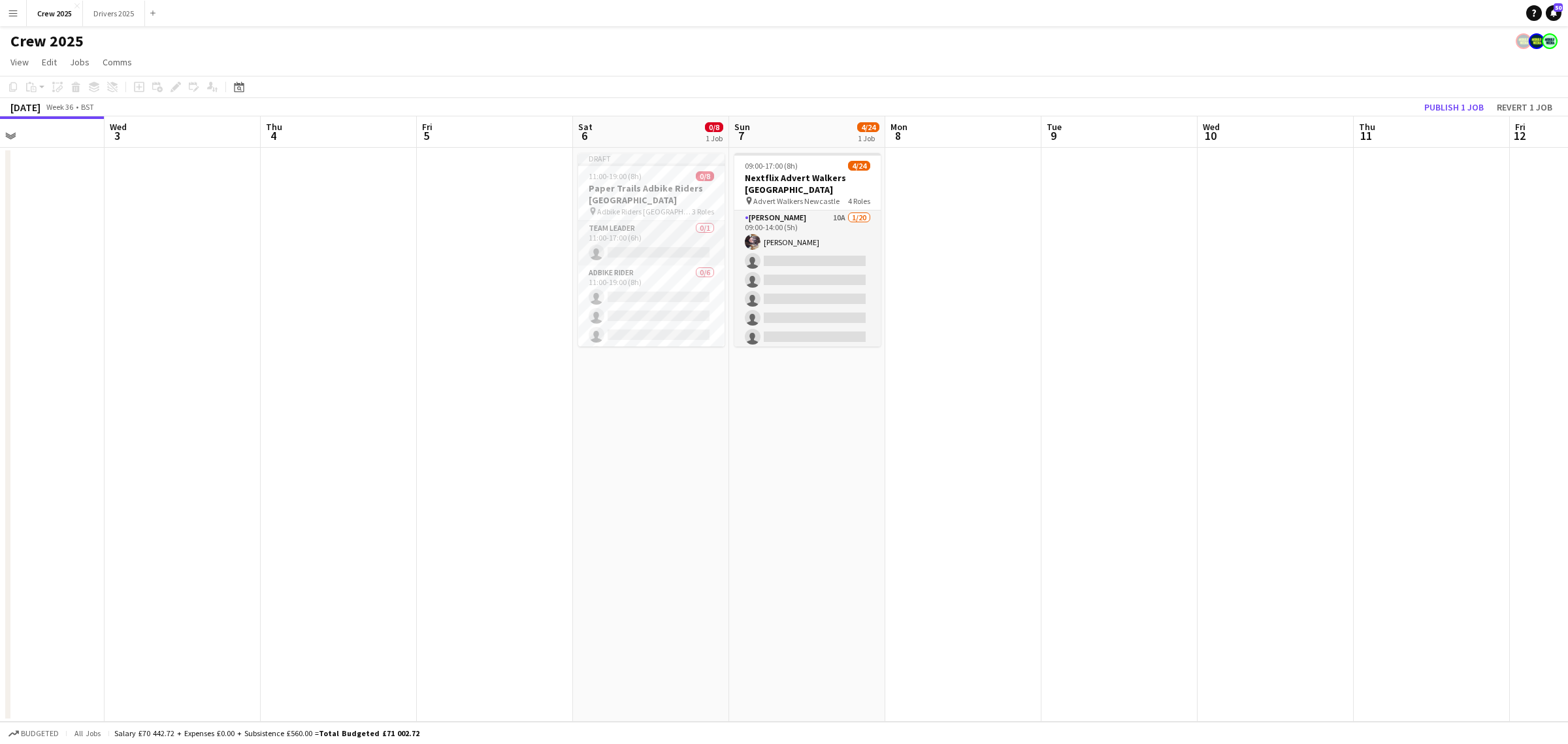
drag, startPoint x: 967, startPoint y: 463, endPoint x: 753, endPoint y: 498, distance: 216.8
click at [753, 498] on app-calendar-viewport "Sat 30 2/3 1 Job Sun 31 Mon 1 Tue 2 Wed 3 Thu 4 Fri 5 Sat 6 0/8 1 Job Sun 7 4/2…" at bounding box center [784, 419] width 1568 height 605
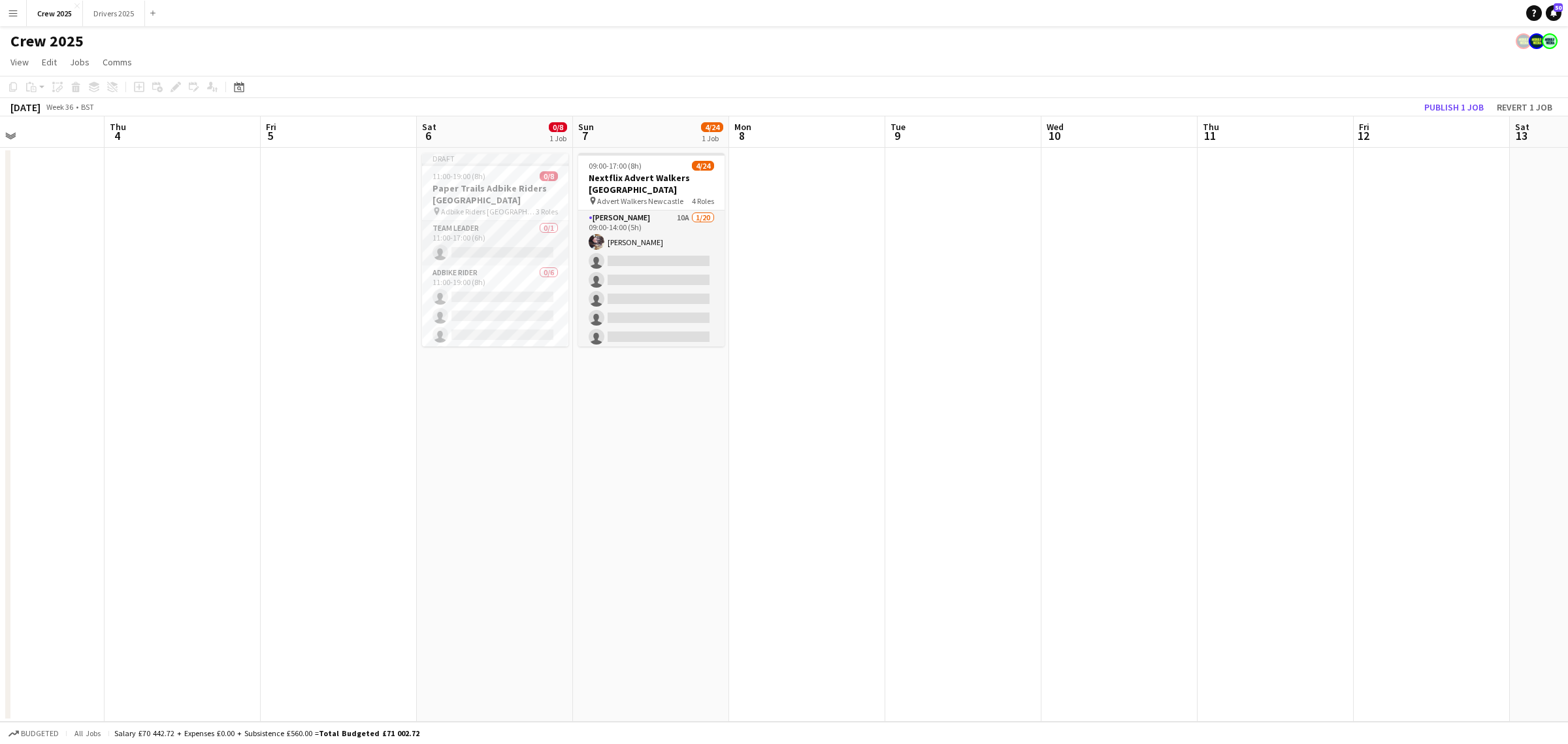
scroll to position [0, 369]
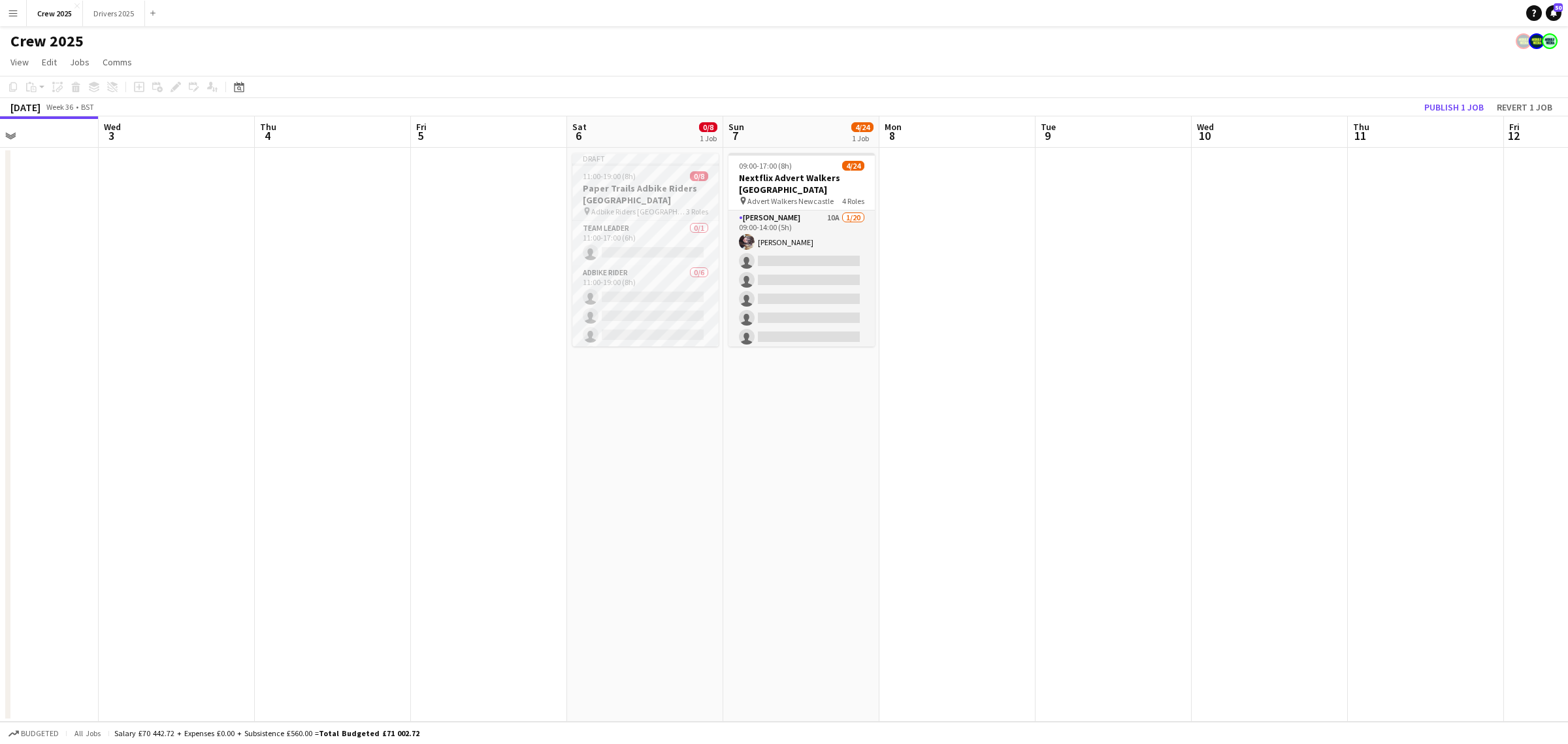
click at [636, 156] on div "Draft" at bounding box center [646, 158] width 146 height 11
click at [176, 86] on icon at bounding box center [176, 87] width 7 height 7
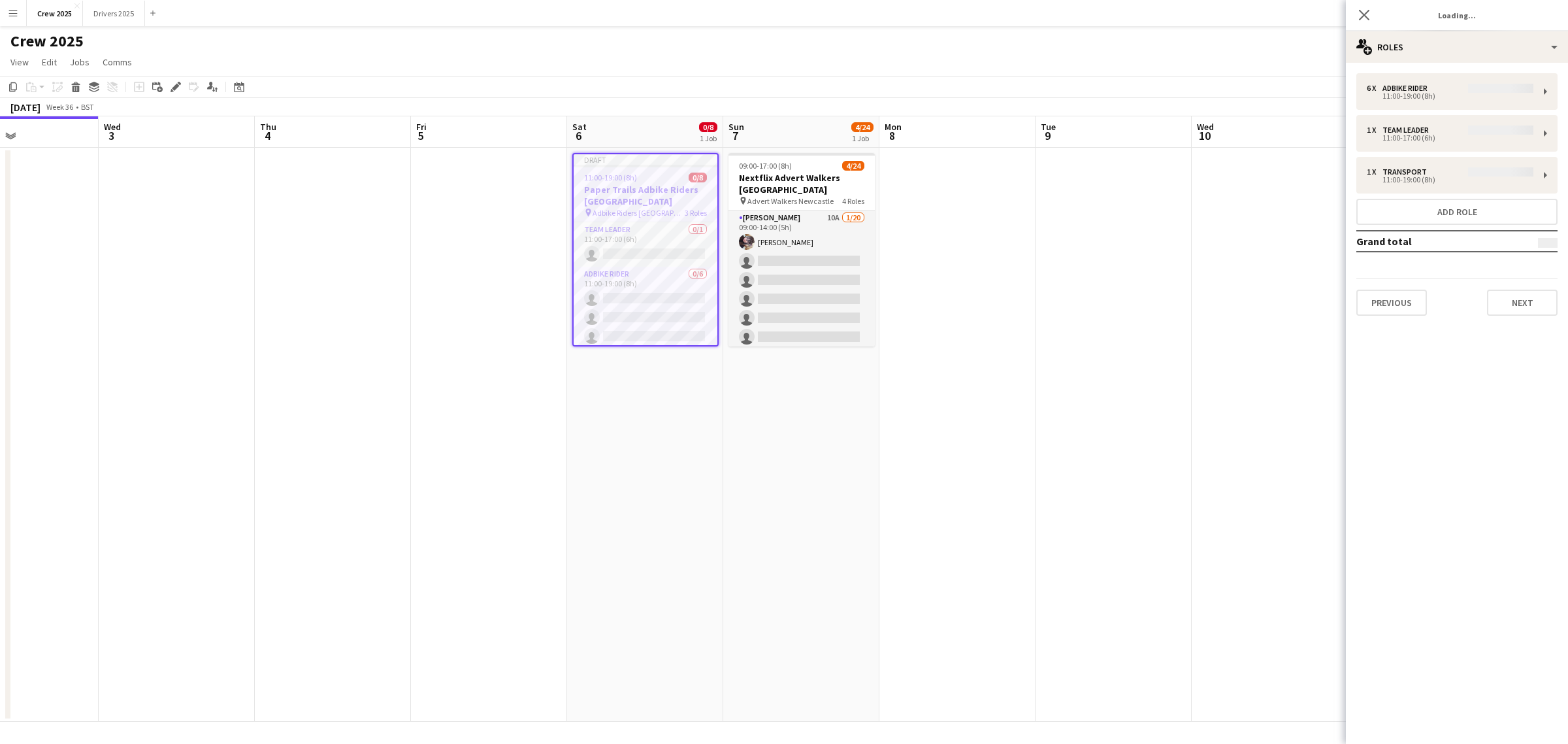
type input "**********"
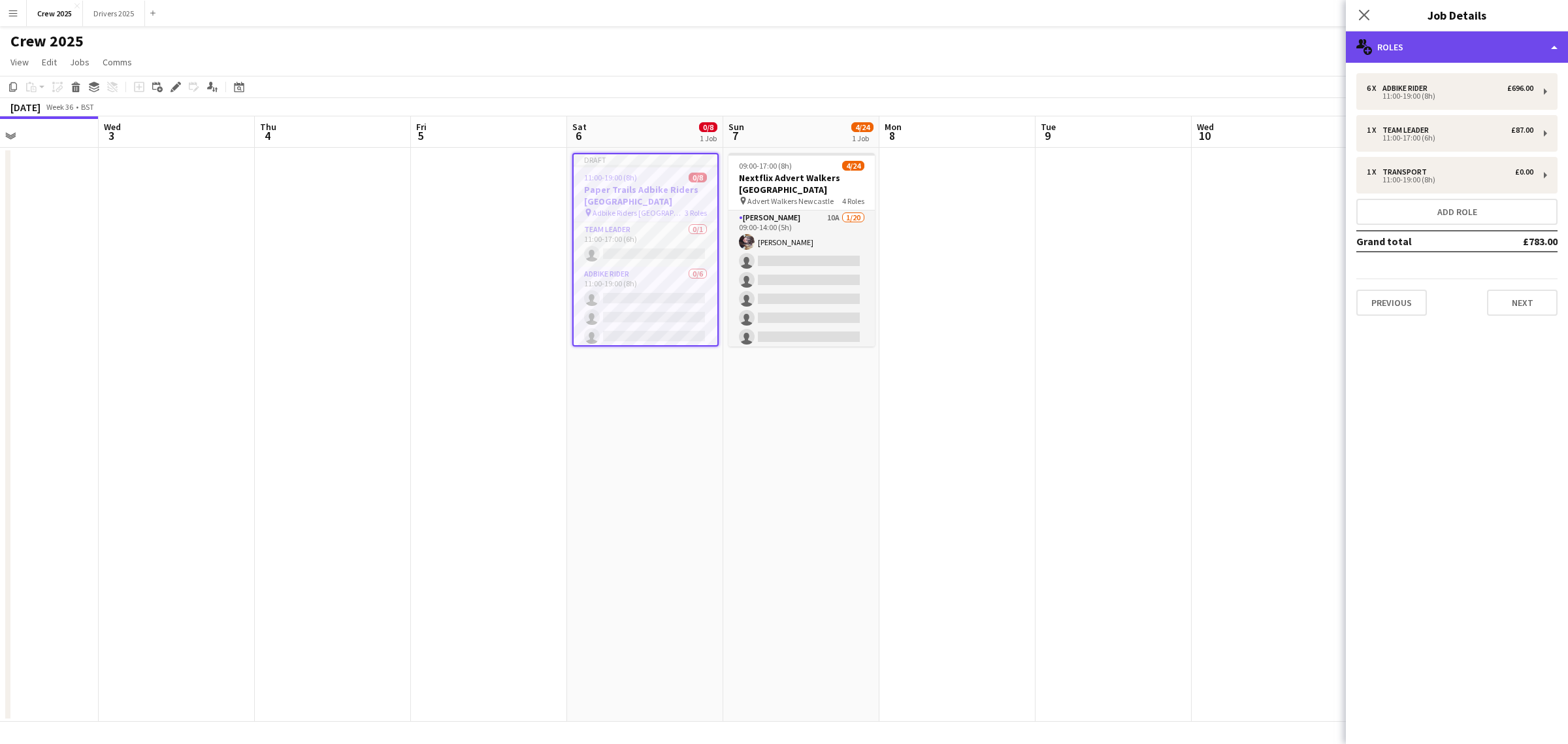
click at [1408, 59] on div "multiple-users-add Roles" at bounding box center [1457, 47] width 222 height 32
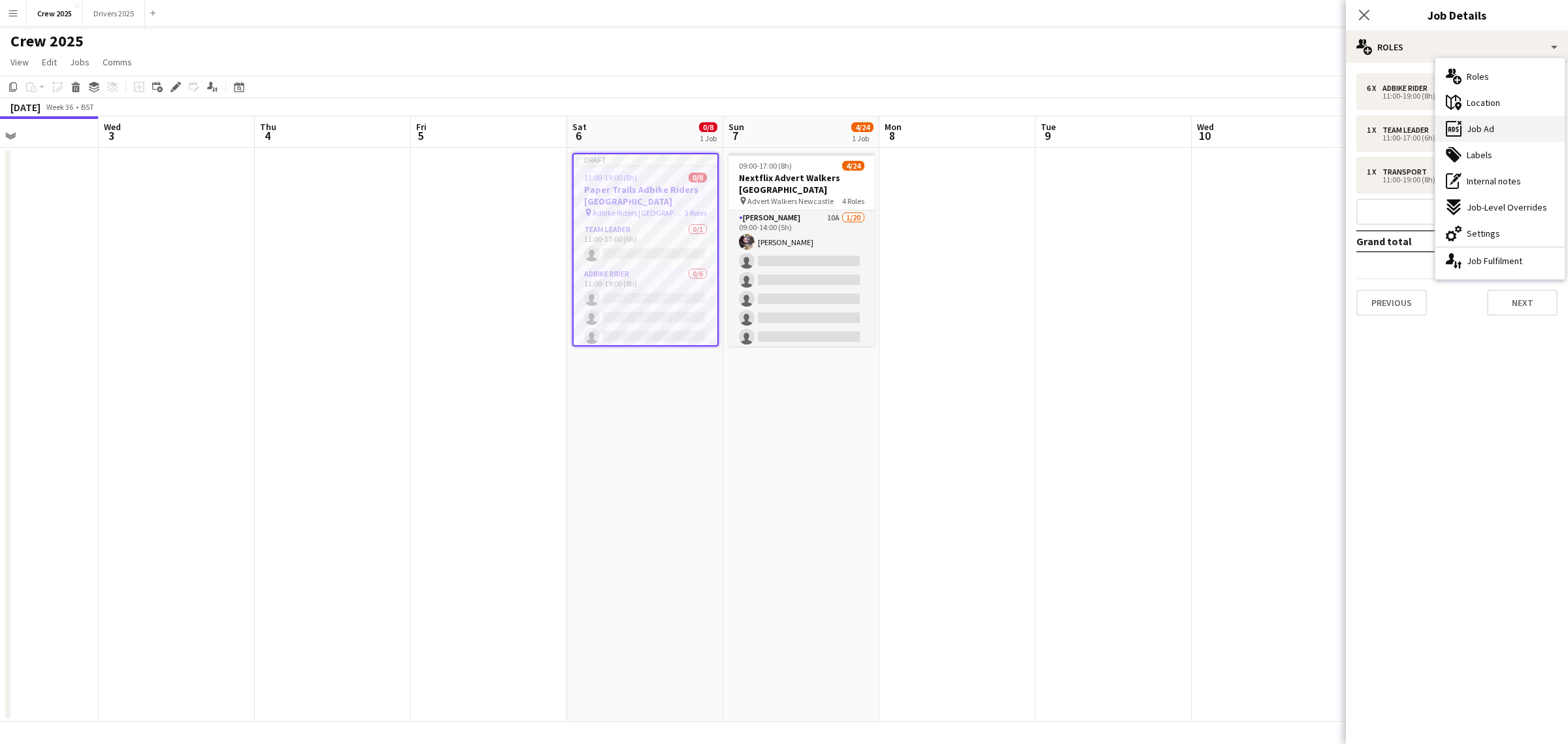
click at [1508, 131] on div "ads-window Job Ad" at bounding box center [1499, 128] width 129 height 26
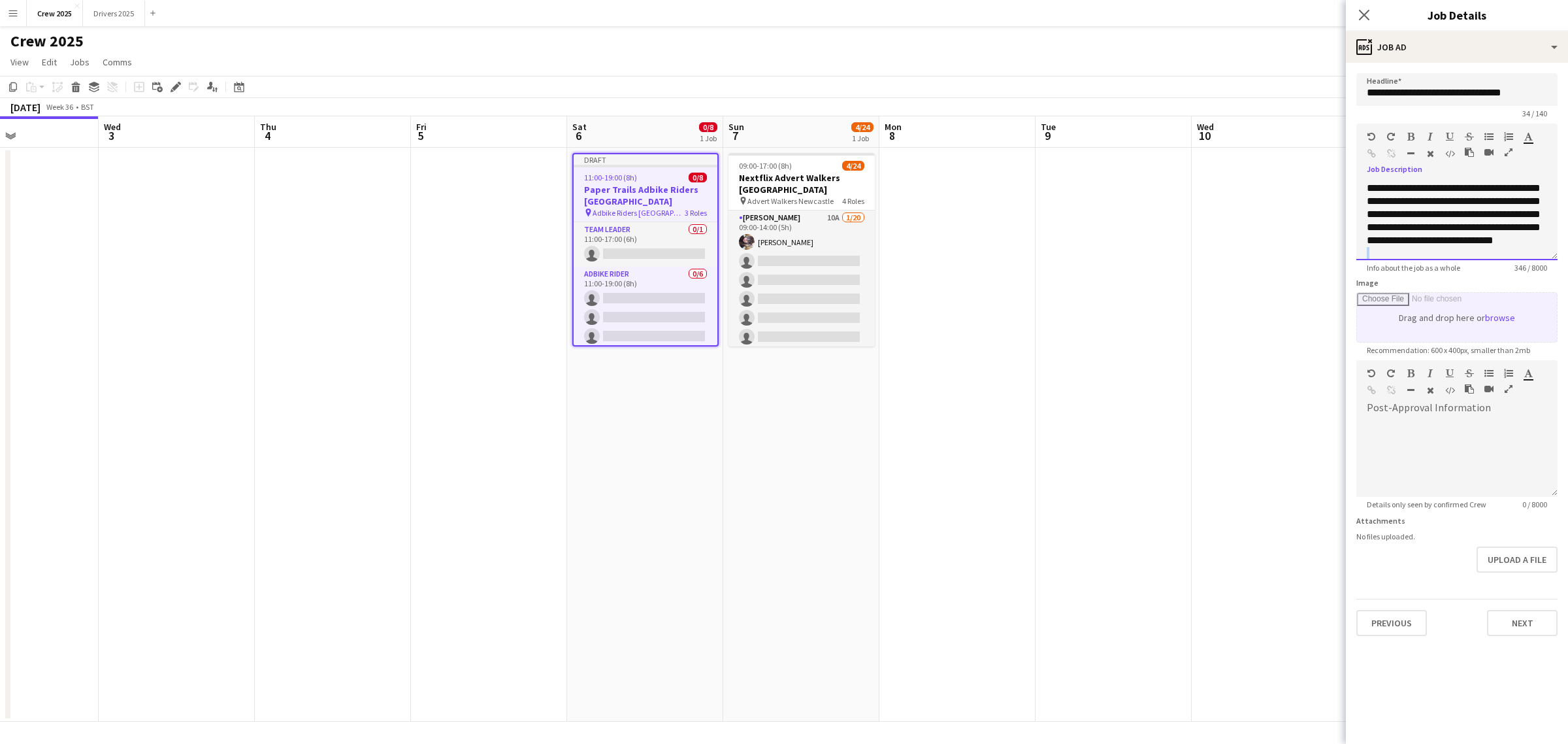
drag, startPoint x: 1554, startPoint y: 259, endPoint x: 1545, endPoint y: 300, distance: 42.0
click at [1545, 309] on form "**********" at bounding box center [1457, 355] width 222 height 563
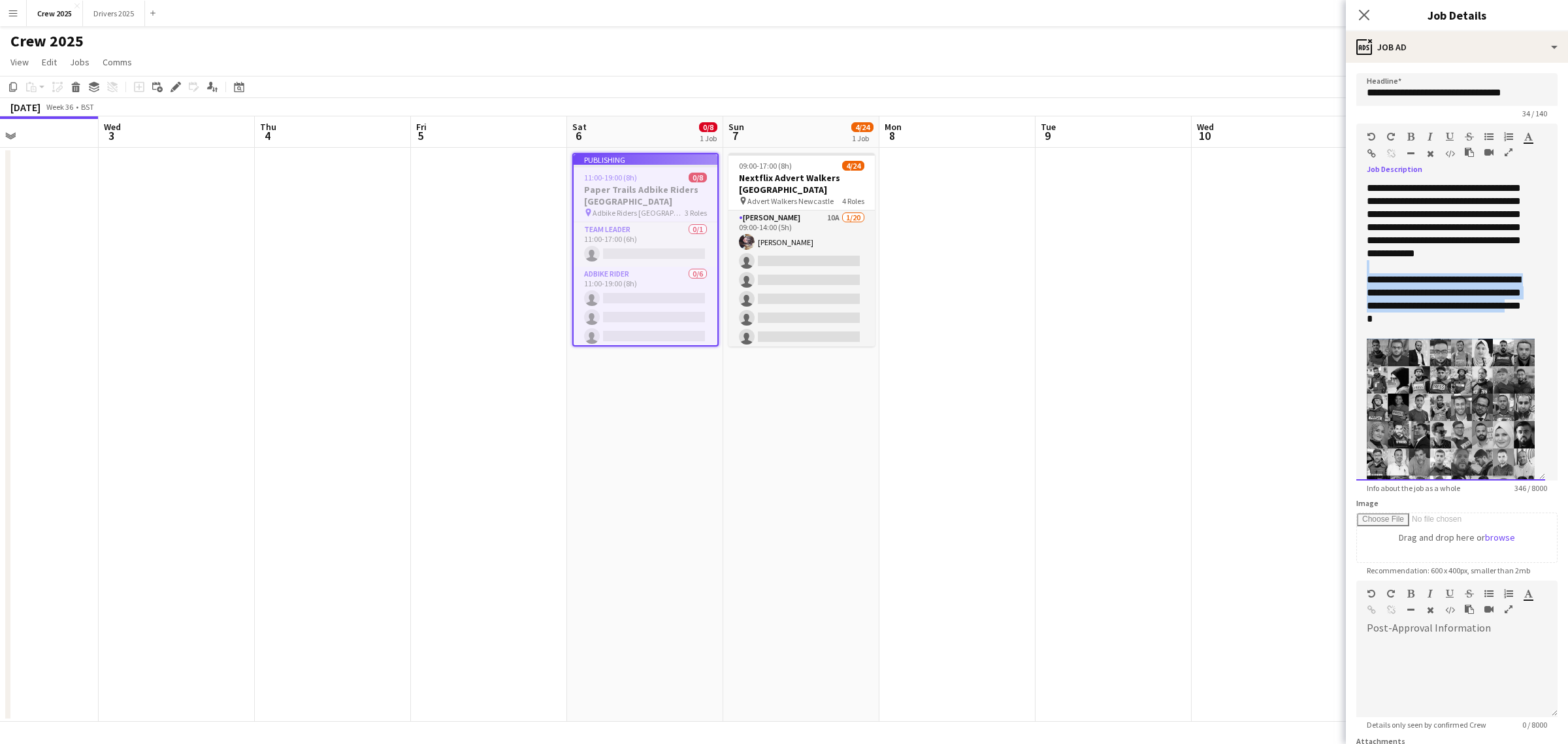
drag, startPoint x: 1552, startPoint y: 255, endPoint x: 1527, endPoint y: 489, distance: 235.3
click at [1527, 480] on div "**********" at bounding box center [1450, 330] width 189 height 299
click at [1434, 301] on div "**********" at bounding box center [1445, 299] width 156 height 52
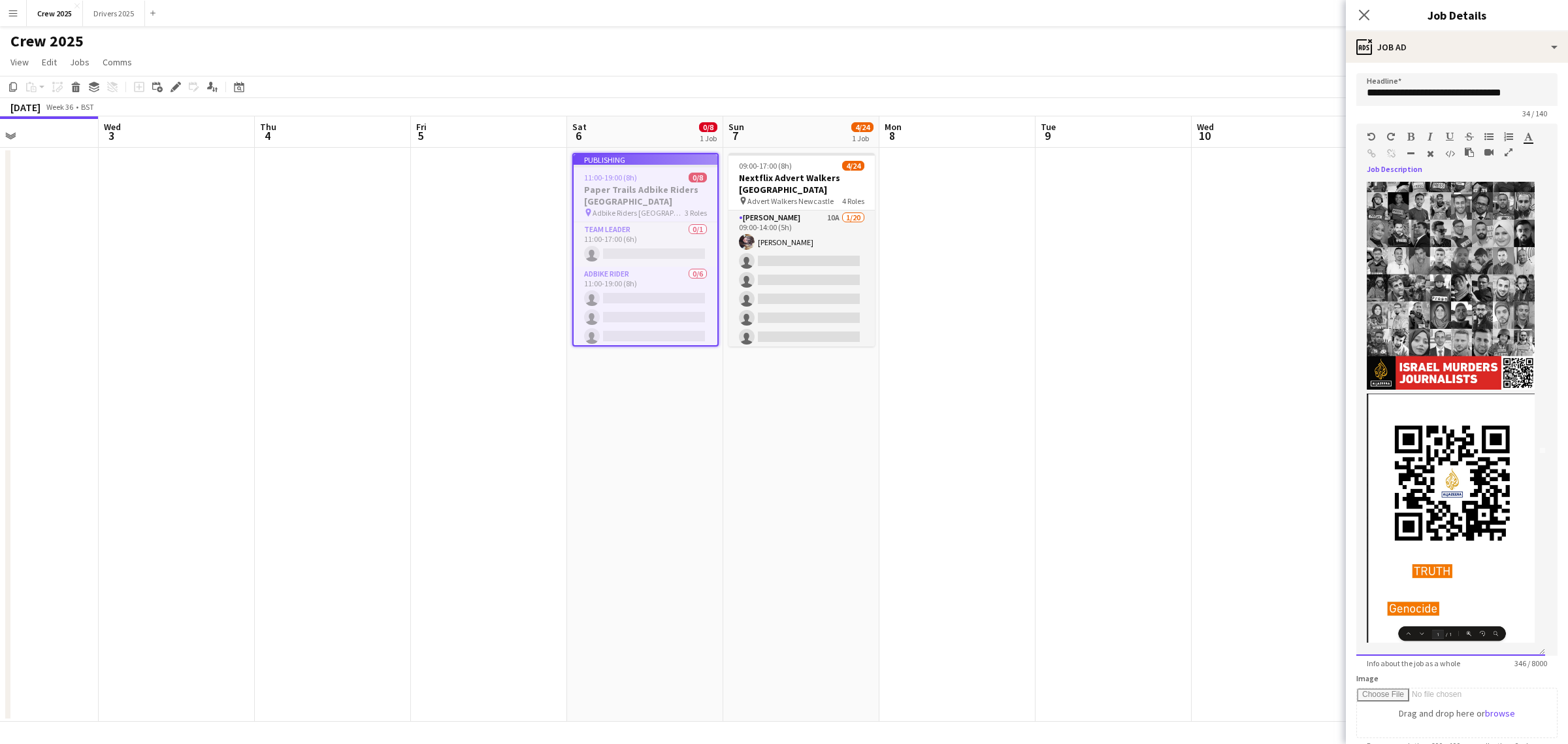
scroll to position [178, 0]
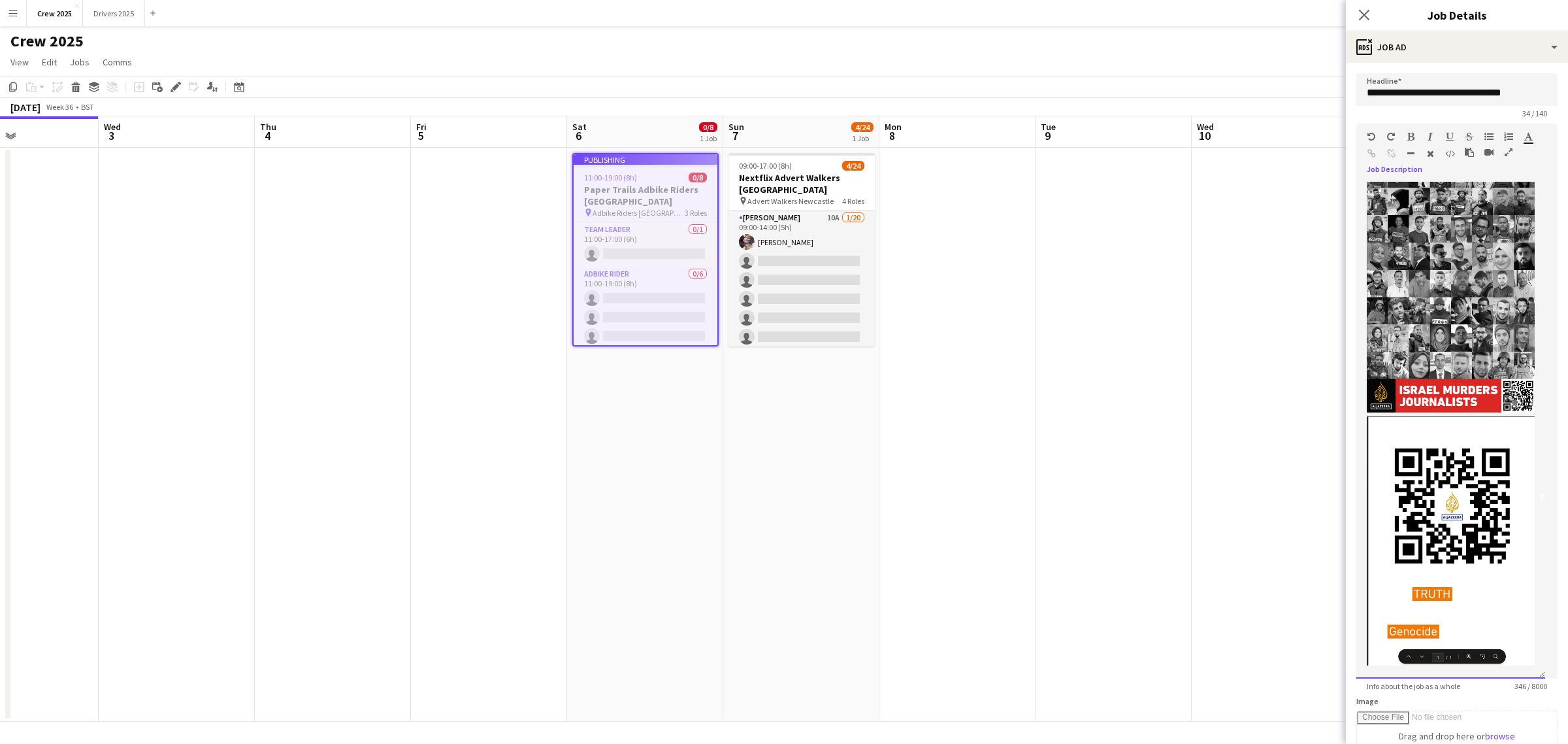
drag, startPoint x: 1541, startPoint y: 490, endPoint x: 1536, endPoint y: 667, distance: 177.1
click at [1536, 673] on div "**********" at bounding box center [1450, 429] width 189 height 497
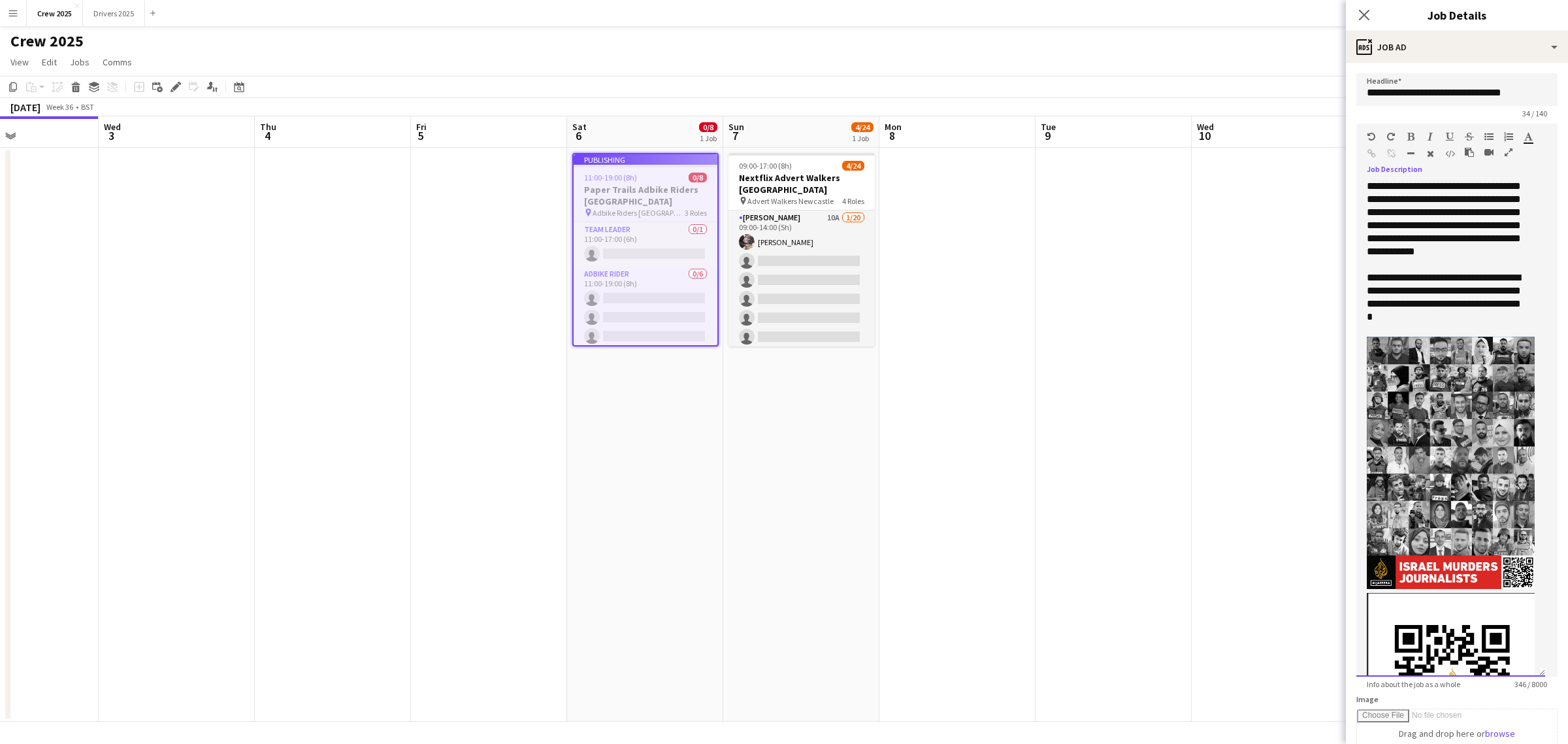
scroll to position [0, 0]
click at [1467, 325] on div "**********" at bounding box center [1445, 299] width 156 height 52
click at [1417, 265] on div "**********" at bounding box center [1450, 429] width 189 height 494
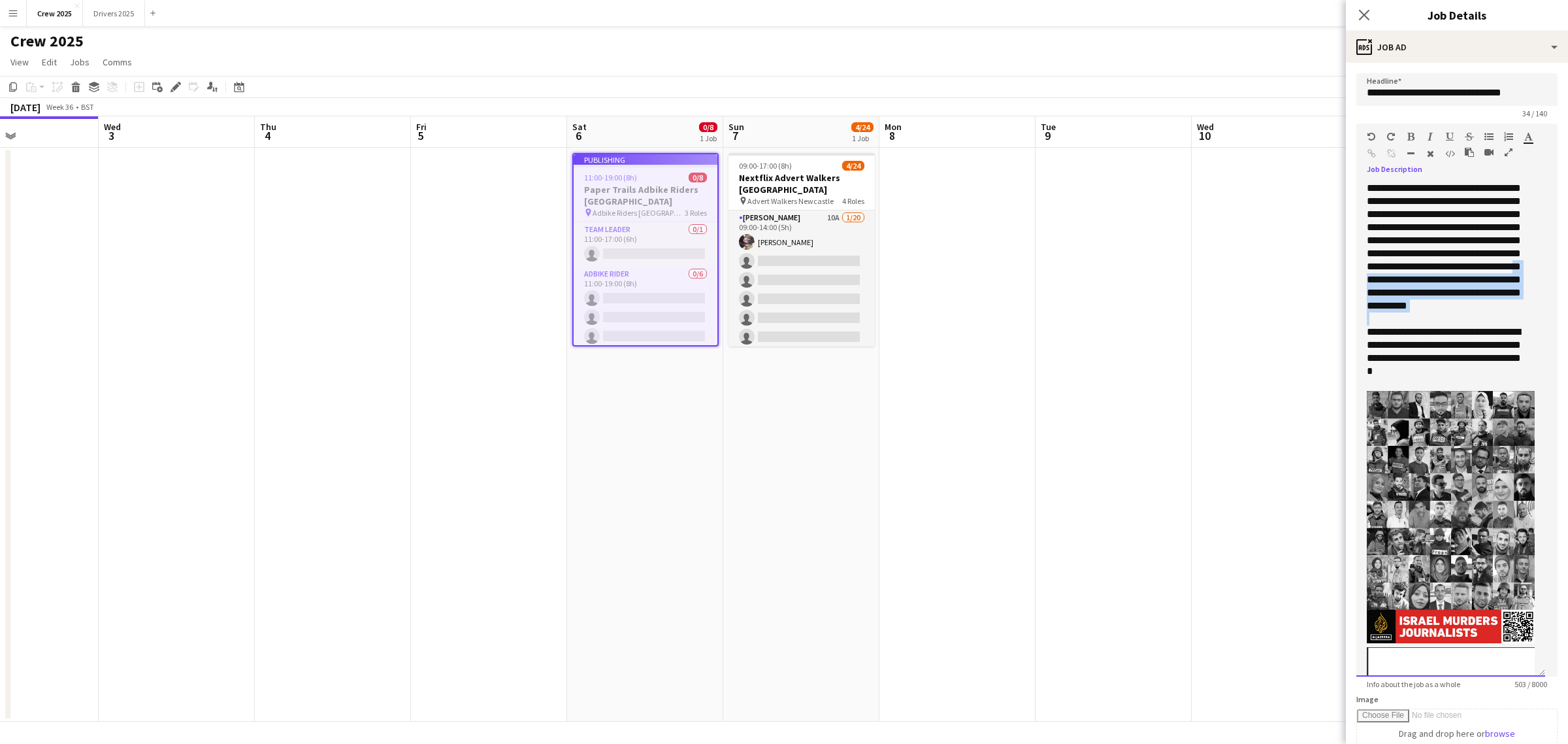
drag, startPoint x: 1409, startPoint y: 339, endPoint x: 1392, endPoint y: 298, distance: 44.4
click at [1392, 298] on div "**********" at bounding box center [1450, 429] width 189 height 494
copy div "**********"
click at [1365, 156] on div "Standard Heading 1 Heading 2 Heading 3 Heading 4 Heading 5 Heading 6 Heading 7 …" at bounding box center [1457, 147] width 201 height 49
click at [1368, 154] on div "Standard Heading 1 Heading 2 Heading 3 Heading 4 Heading 5 Heading 6 Heading 7 …" at bounding box center [1457, 147] width 201 height 49
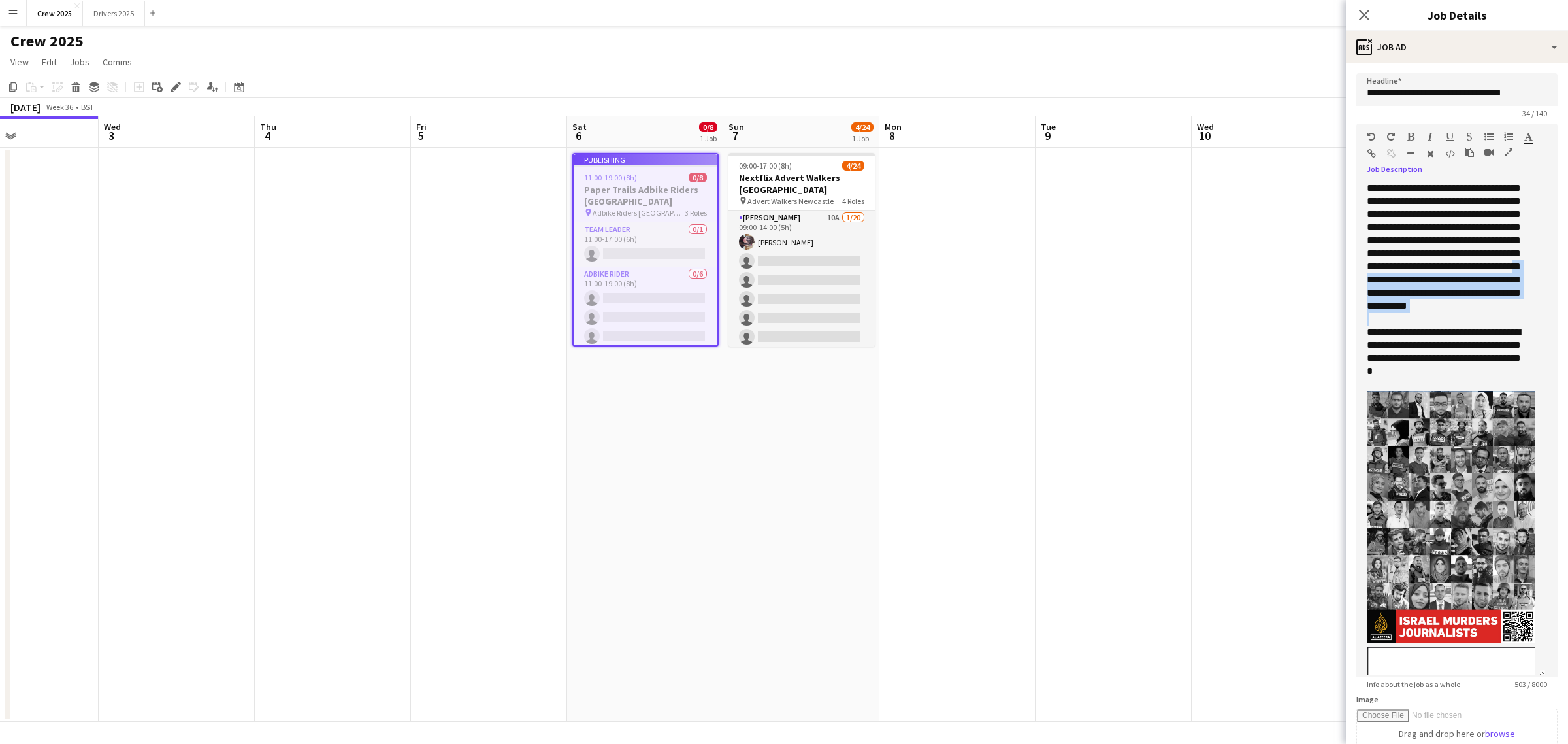
click at [1368, 151] on icon "button" at bounding box center [1372, 153] width 8 height 9
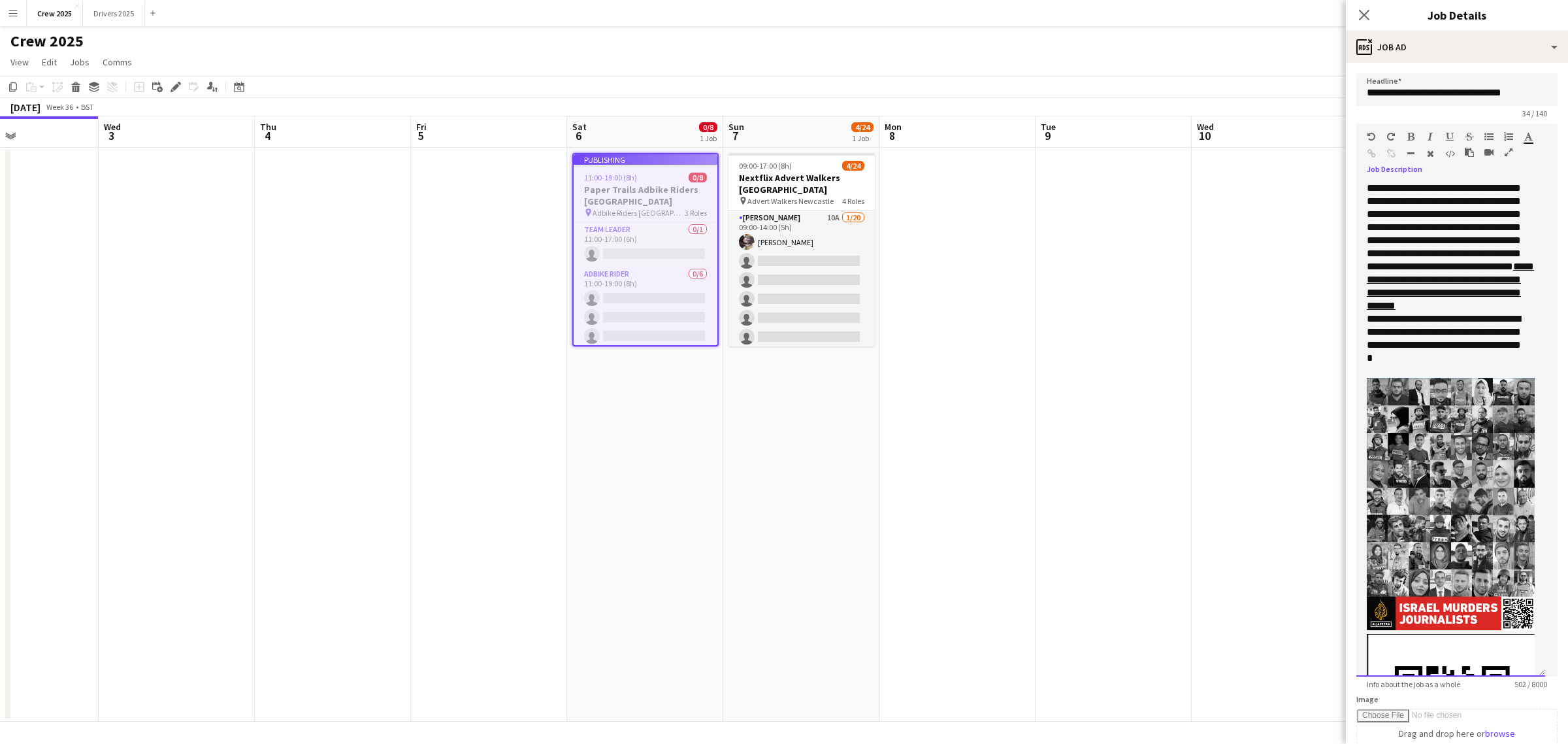
click at [1483, 260] on div "**********" at bounding box center [1450, 429] width 189 height 494
click at [1477, 268] on div "**********" at bounding box center [1450, 429] width 189 height 494
click at [1483, 365] on div "**********" at bounding box center [1445, 338] width 156 height 52
click at [1432, 272] on div "**********" at bounding box center [1450, 429] width 189 height 494
click at [1412, 281] on div "**********" at bounding box center [1450, 429] width 189 height 494
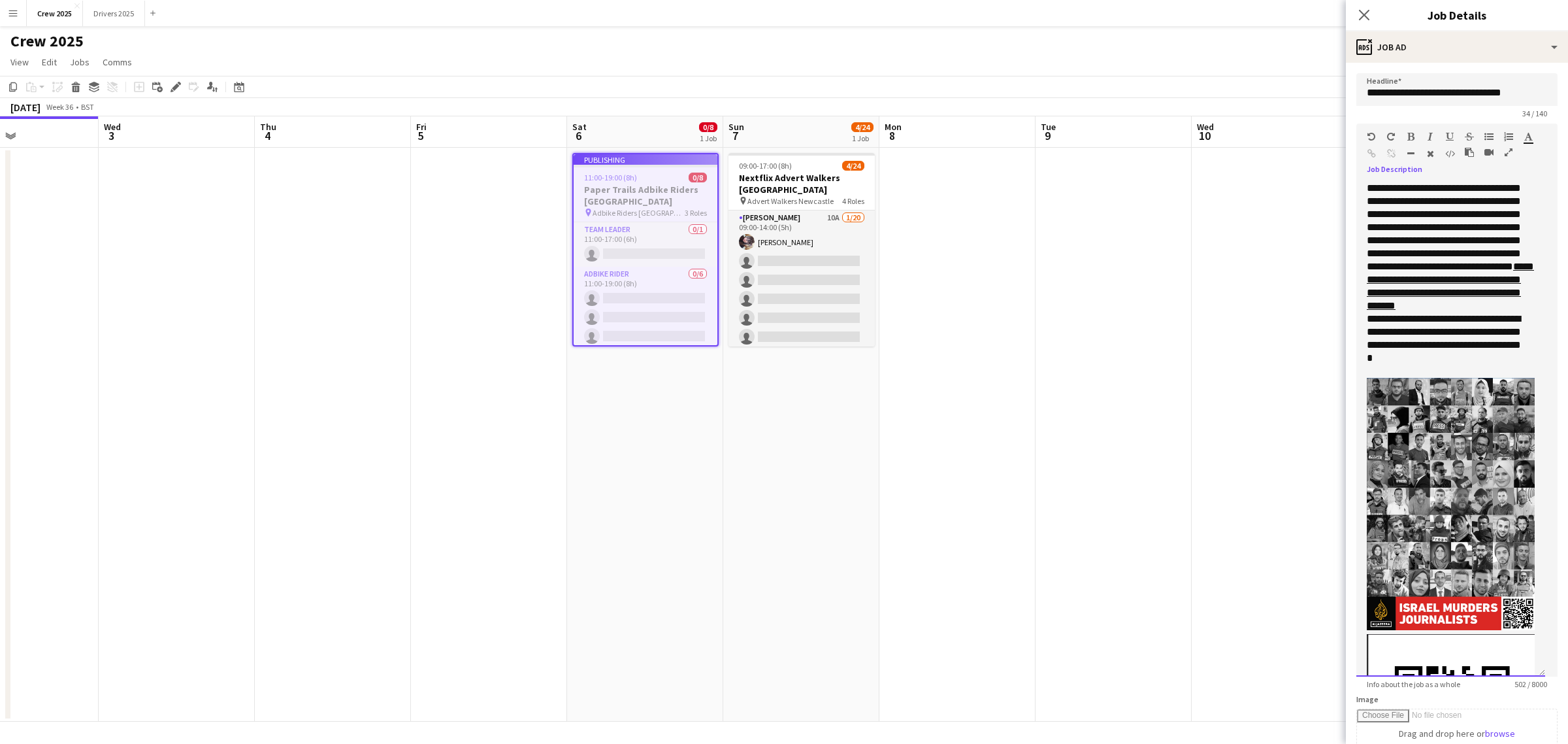
click at [1427, 503] on img at bounding box center [1451, 503] width 168 height 252
click at [1393, 479] on img at bounding box center [1451, 503] width 168 height 252
click at [1471, 478] on img at bounding box center [1451, 503] width 168 height 252
click at [1398, 472] on img at bounding box center [1451, 503] width 168 height 252
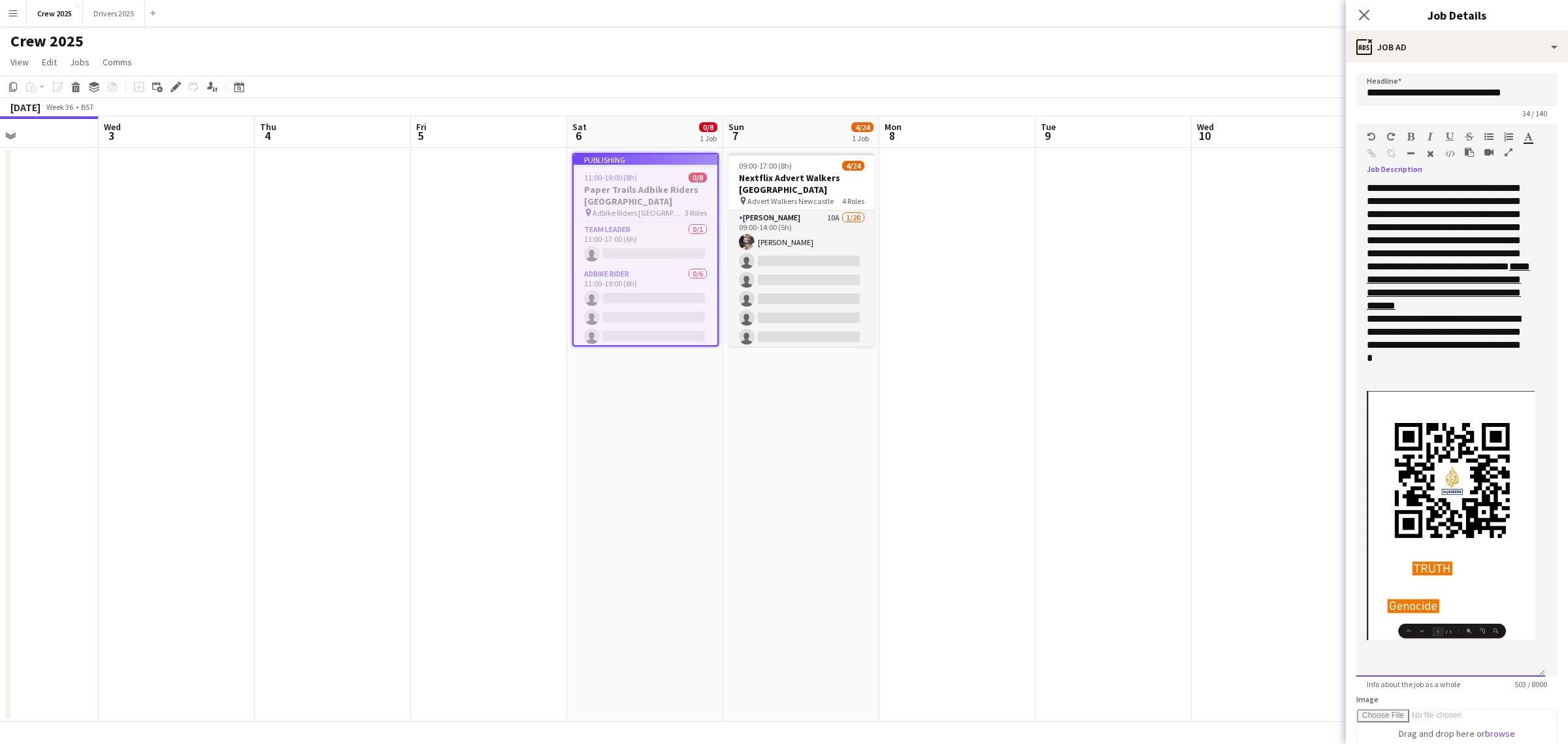
click at [1429, 469] on img at bounding box center [1451, 515] width 168 height 249
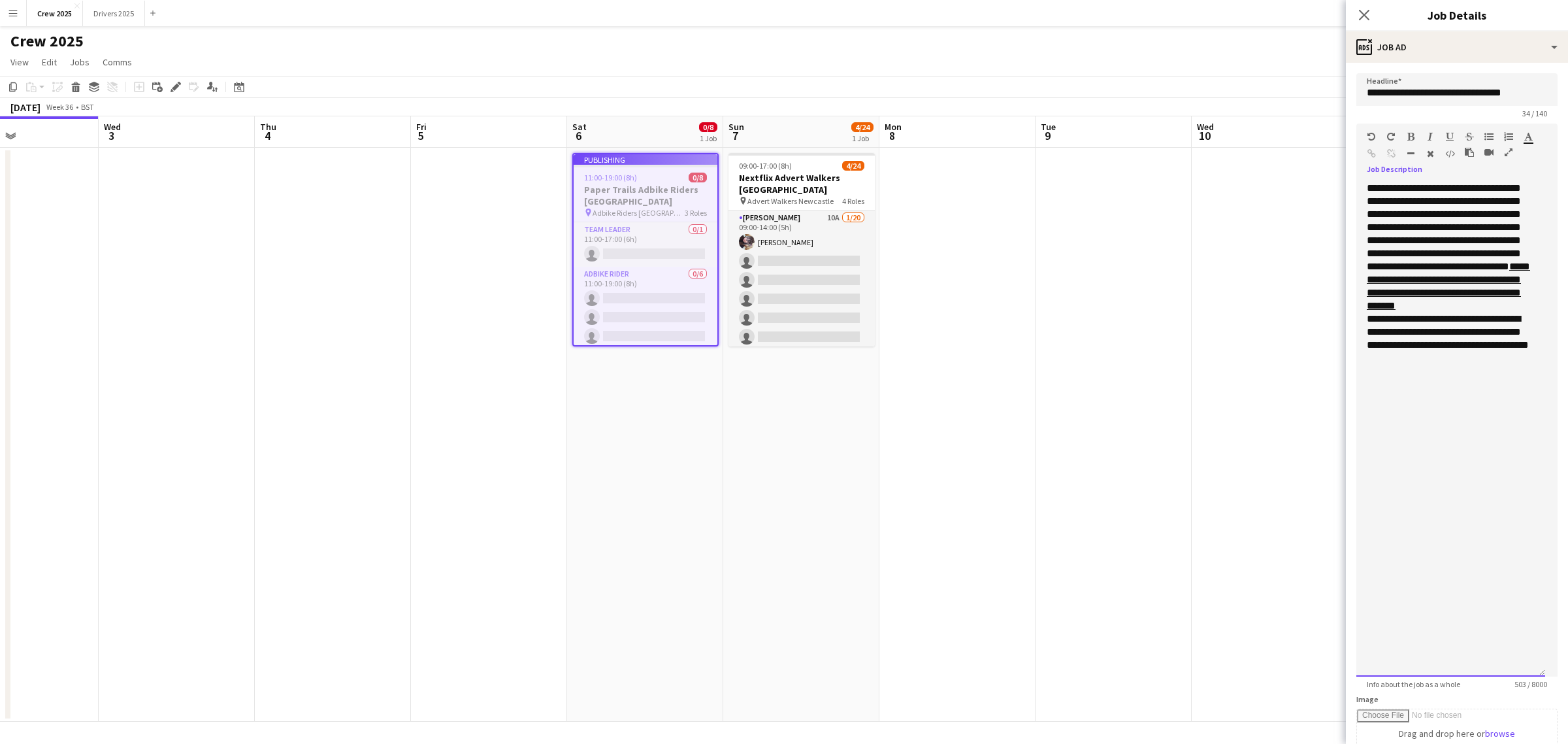
click at [1432, 463] on div "**********" at bounding box center [1450, 429] width 189 height 494
click at [1429, 461] on div "**********" at bounding box center [1450, 429] width 189 height 494
drag, startPoint x: 1410, startPoint y: 344, endPoint x: 1363, endPoint y: 338, distance: 47.4
click at [1363, 338] on div "**********" at bounding box center [1450, 429] width 189 height 494
drag, startPoint x: 1419, startPoint y: 381, endPoint x: 1343, endPoint y: 342, distance: 85.4
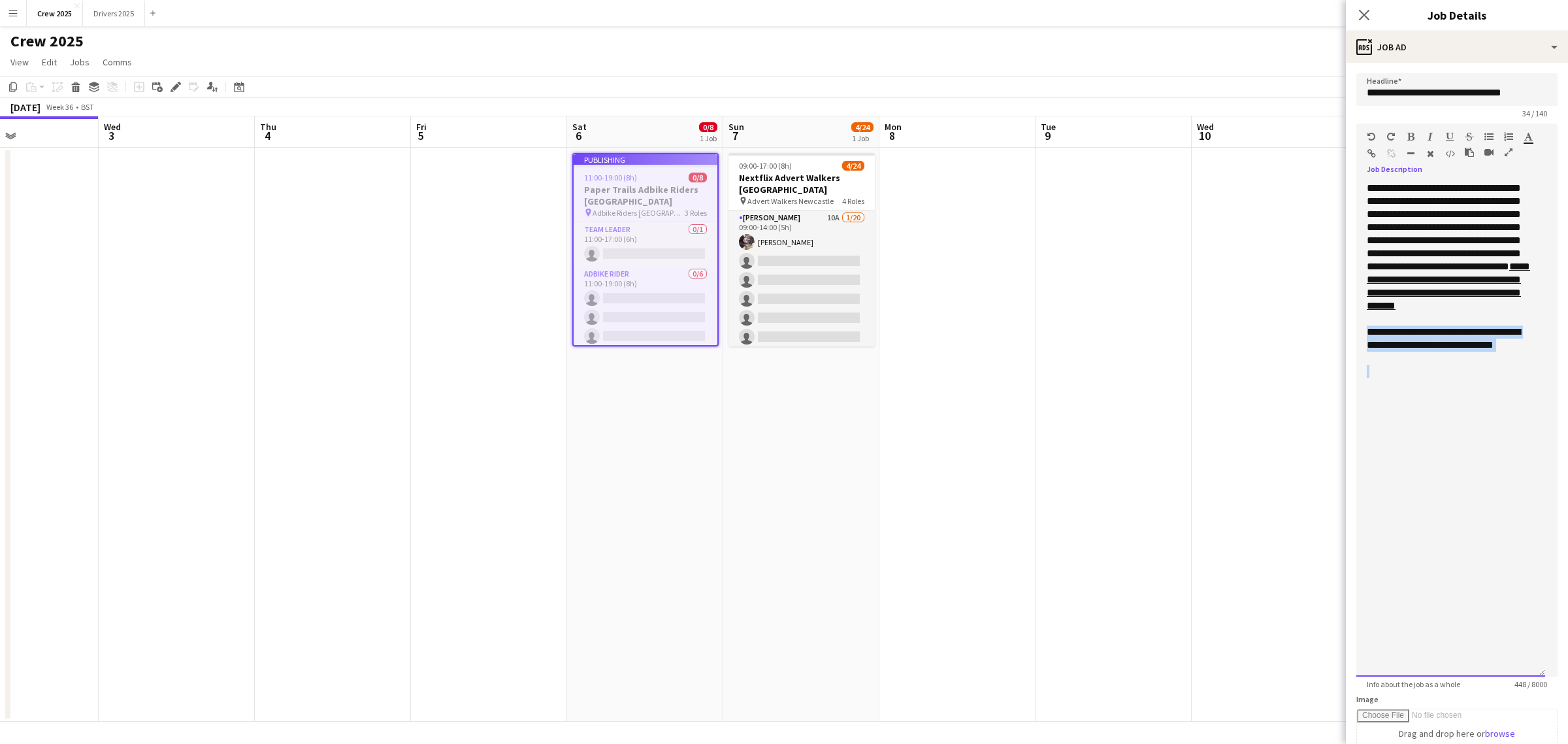
click at [1343, 342] on body "Menu Boards Boards Boards All jobs Status Workforce Workforce My Workforce Recr…" at bounding box center [784, 372] width 1568 height 744
click at [1412, 135] on icon "button" at bounding box center [1411, 136] width 7 height 9
click at [1448, 135] on icon "button" at bounding box center [1449, 136] width 7 height 9
click at [1434, 378] on div at bounding box center [1451, 371] width 168 height 13
click at [1411, 250] on div "**********" at bounding box center [1450, 429] width 189 height 494
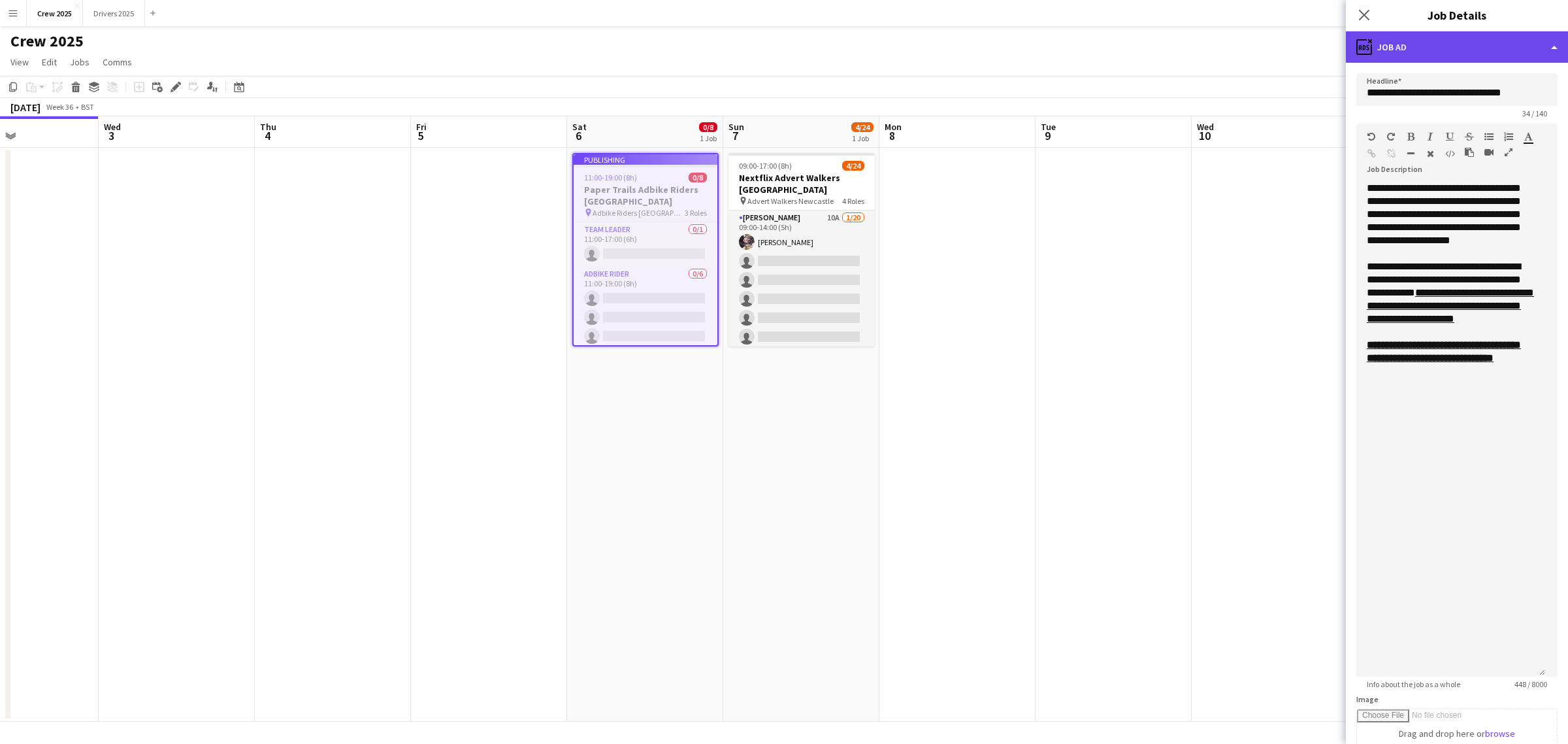
click at [1465, 57] on div "ads-window Job Ad" at bounding box center [1457, 47] width 222 height 32
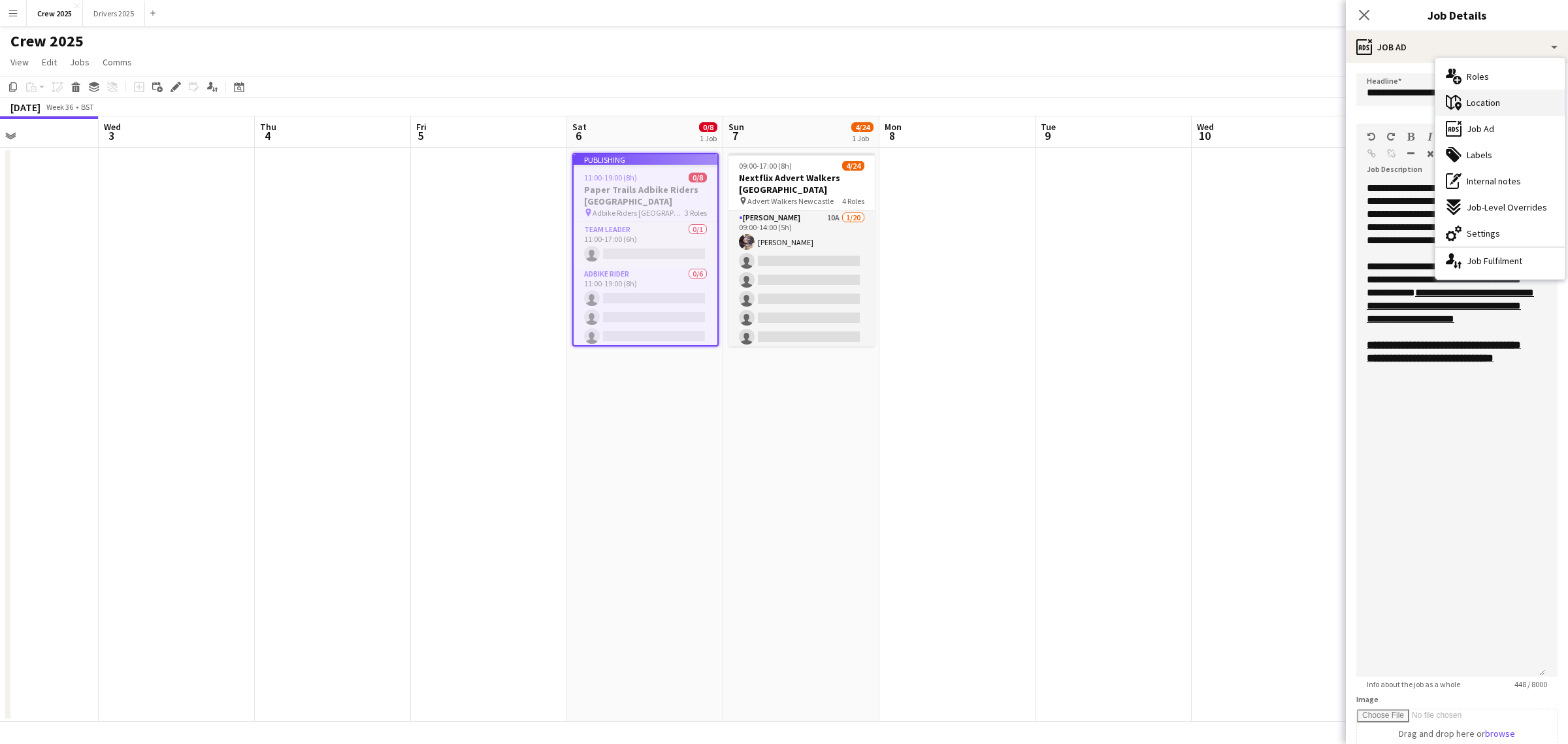
click at [1511, 105] on div "maps-pin-1 Location" at bounding box center [1499, 102] width 129 height 26
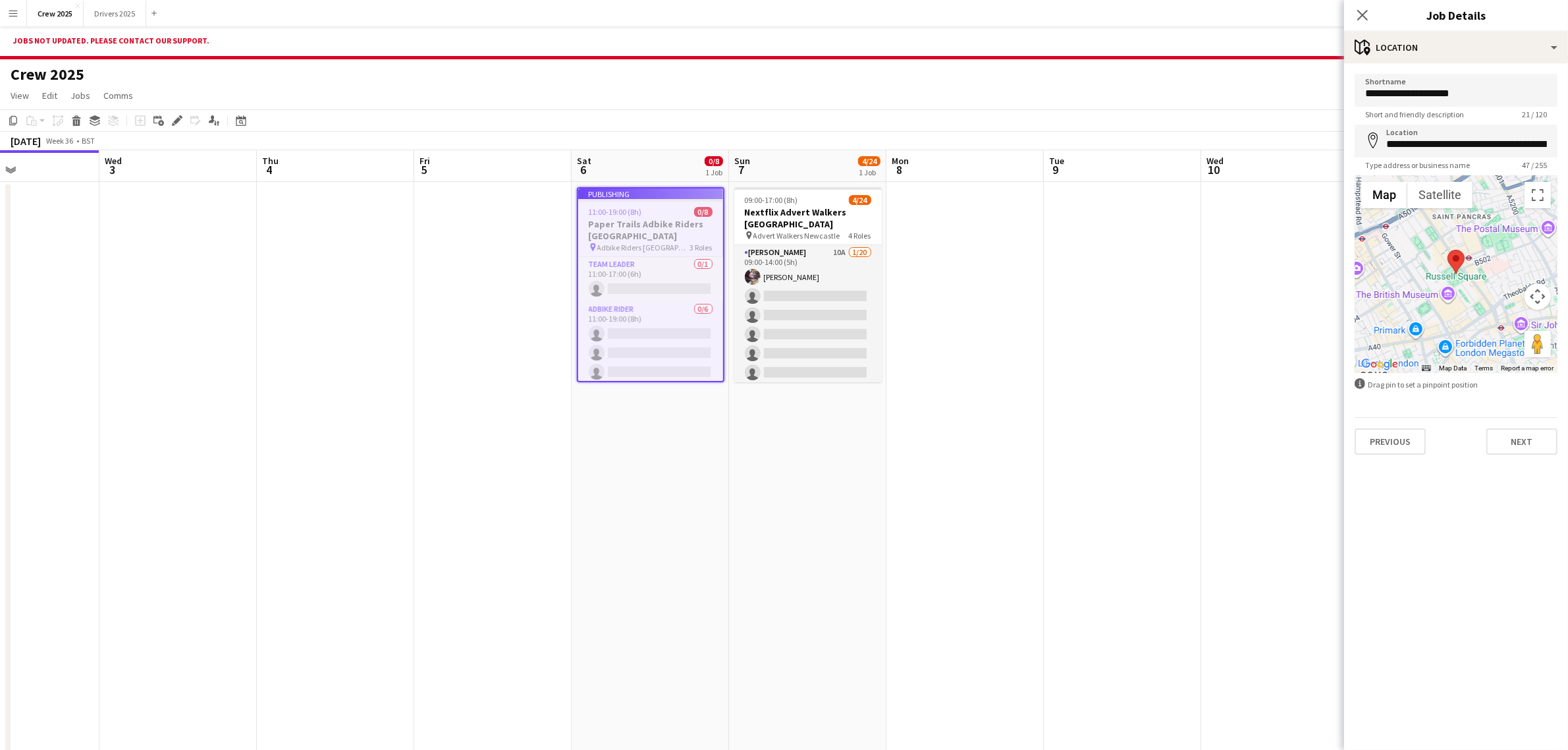
click at [1097, 335] on app-date-cell at bounding box center [1123, 471] width 158 height 579
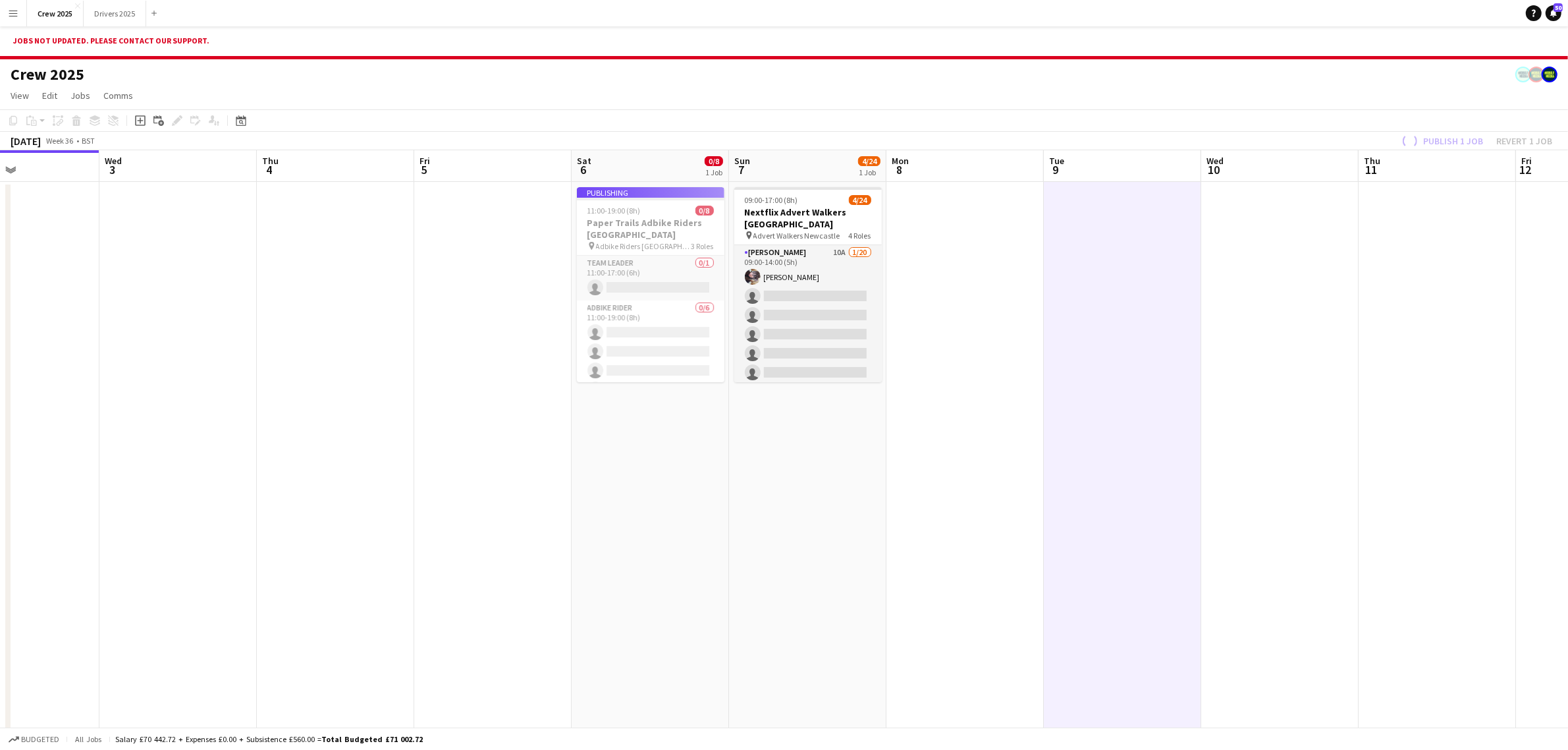
click at [631, 202] on app-job-card "Publishing 11:00-19:00 (8h) 0/8 Paper Trails Adbike Riders London pin Adbike Ri…" at bounding box center [651, 284] width 148 height 195
click at [749, 397] on app-date-cell "09:00-17:00 (8h) 4/24 Nextflix Advert Walkers Newcastle pin Advert Walkers Newc…" at bounding box center [807, 471] width 158 height 579
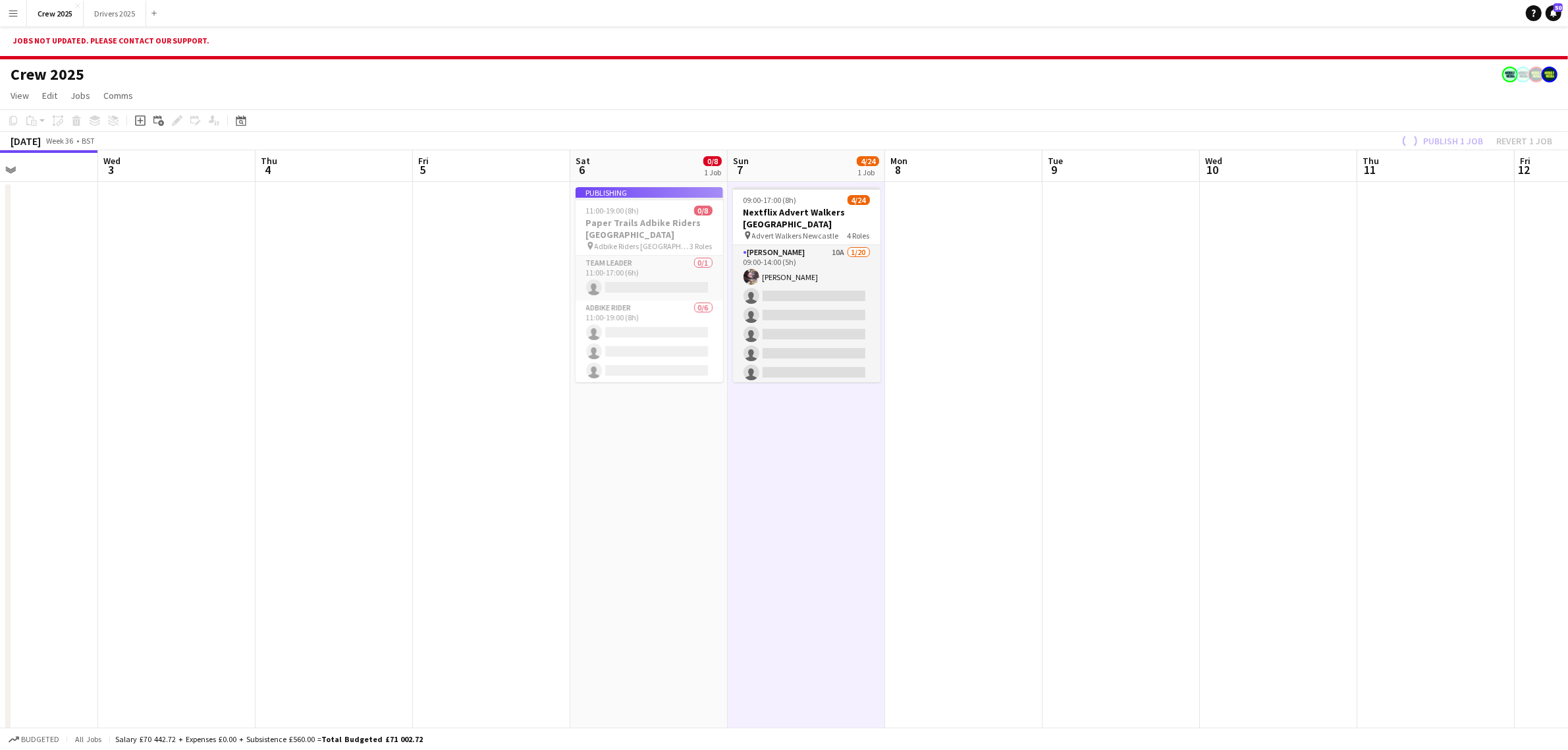
click at [468, 452] on app-date-cell at bounding box center [491, 471] width 158 height 579
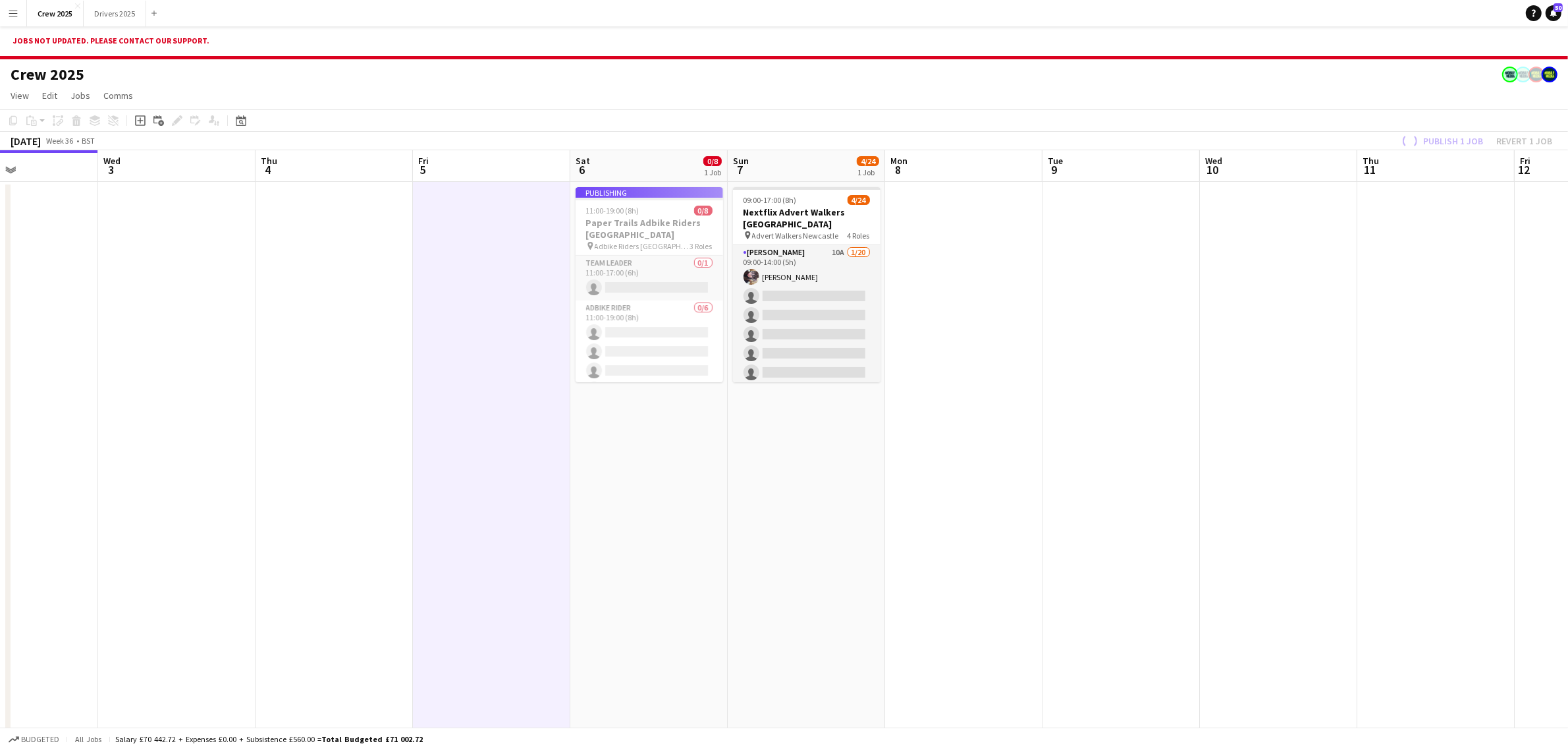
click at [956, 261] on app-date-cell at bounding box center [963, 471] width 158 height 579
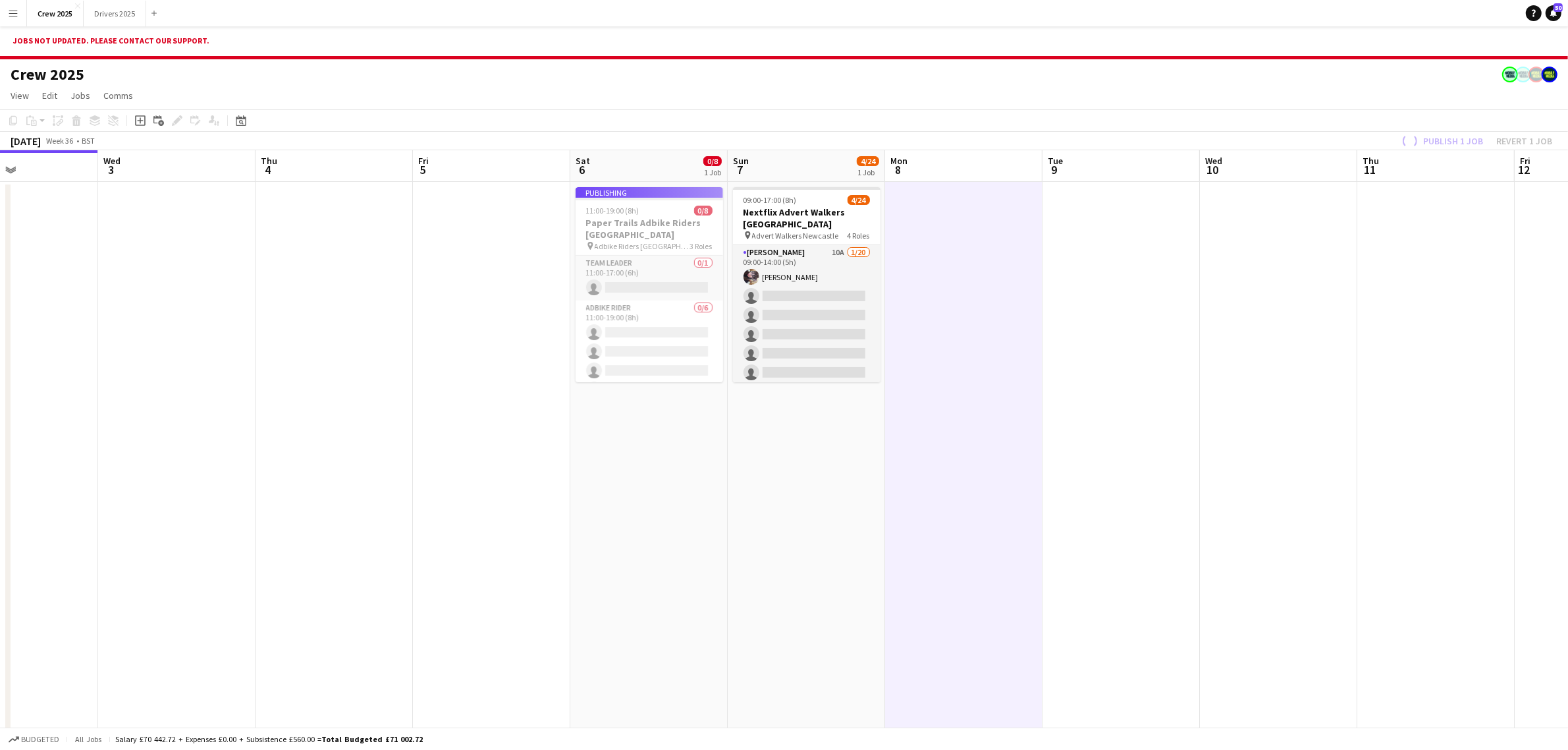
click at [636, 227] on app-job-card "Publishing 11:00-19:00 (8h) 0/8 Paper Trails Adbike Riders London pin Adbike Ri…" at bounding box center [649, 284] width 148 height 195
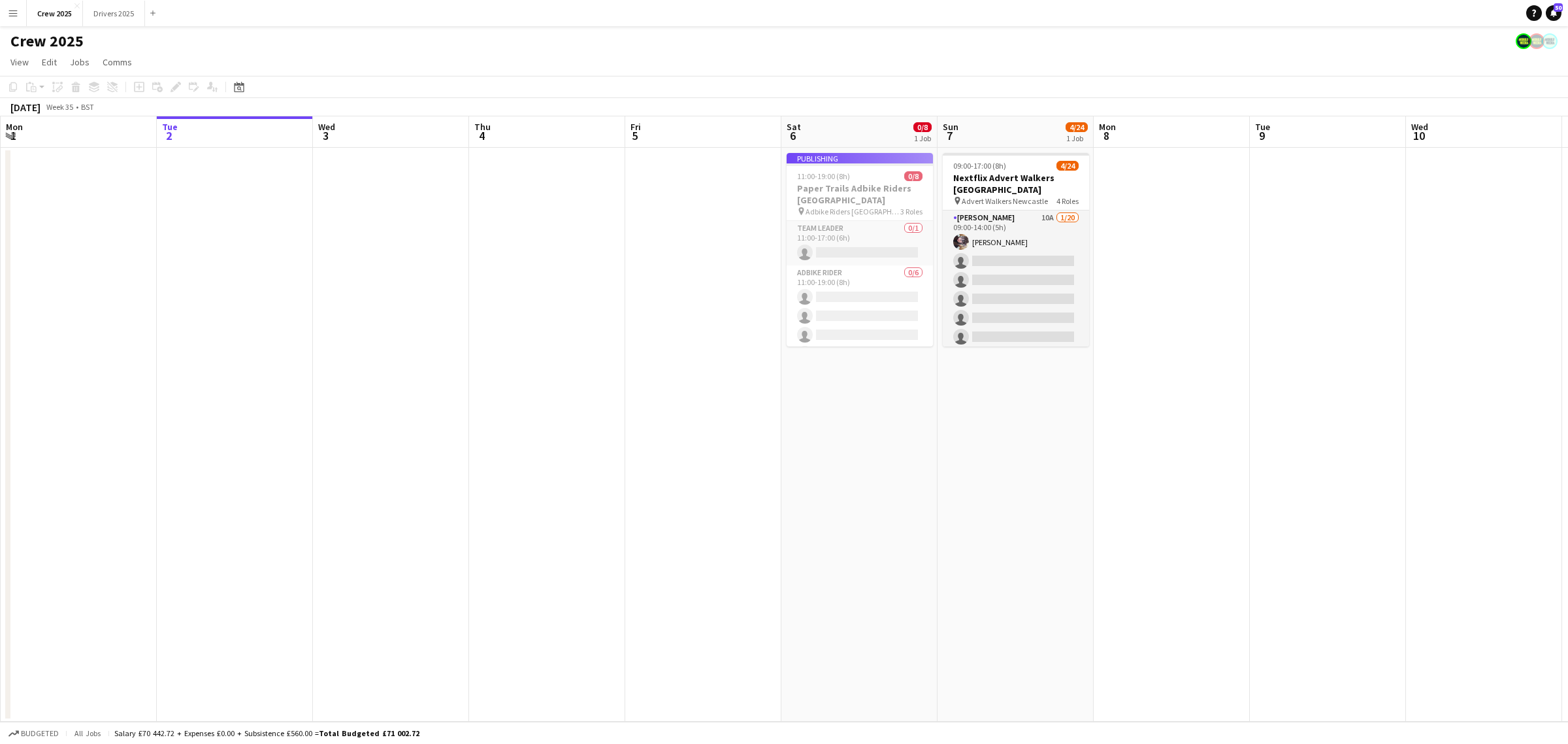
click at [556, 318] on app-date-cell at bounding box center [547, 434] width 156 height 574
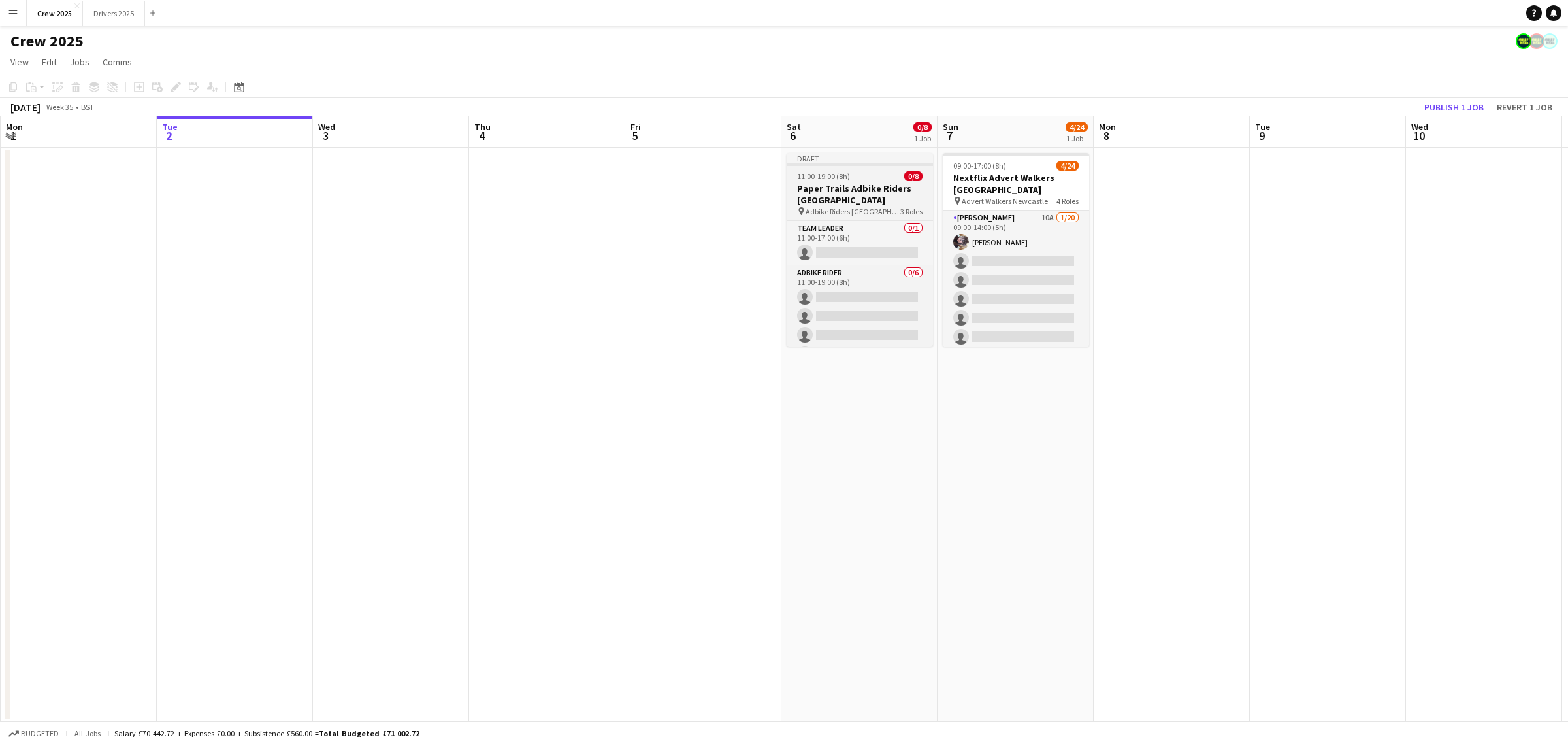
click at [868, 165] on div at bounding box center [860, 164] width 146 height 2
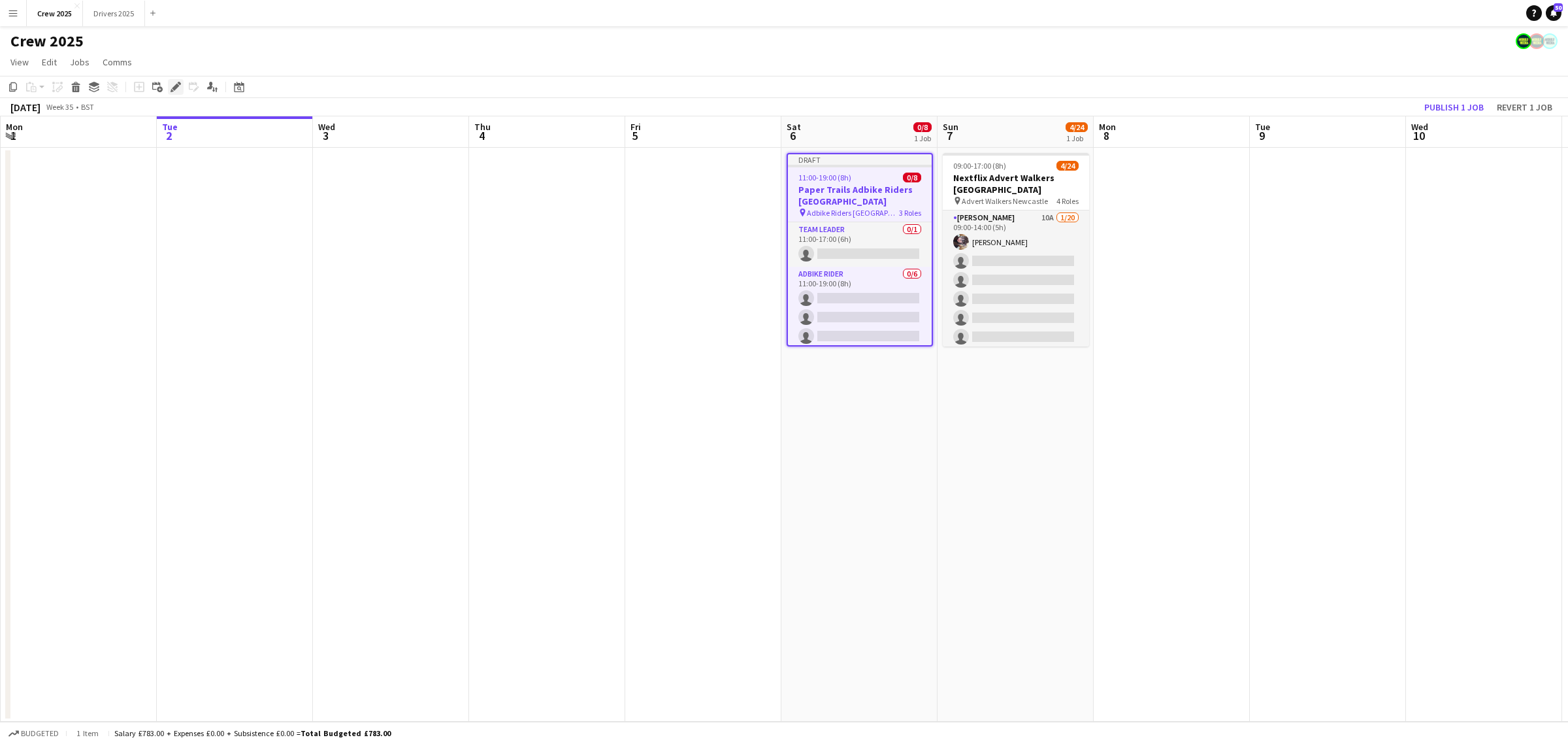
click at [175, 88] on icon at bounding box center [176, 87] width 7 height 7
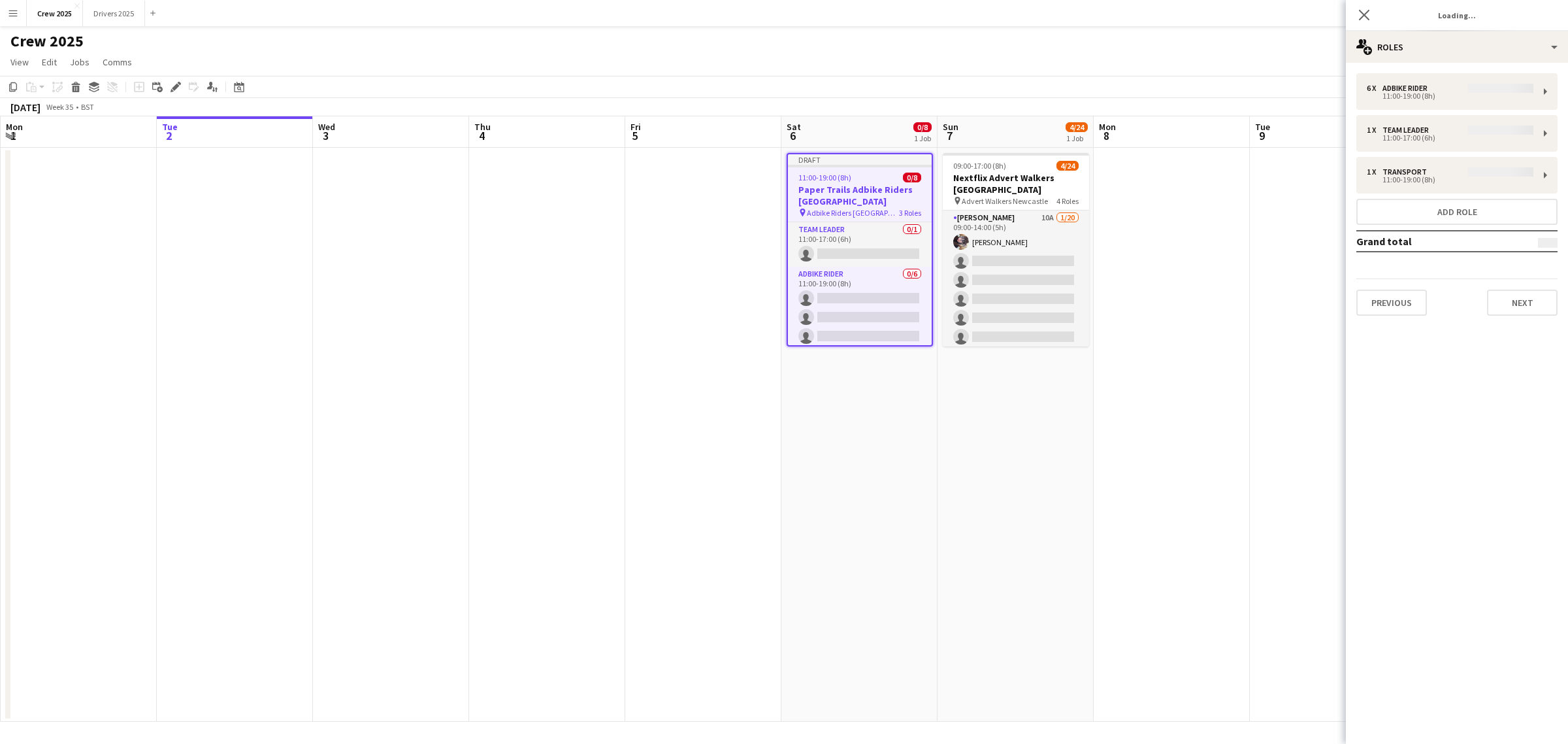
type input "**********"
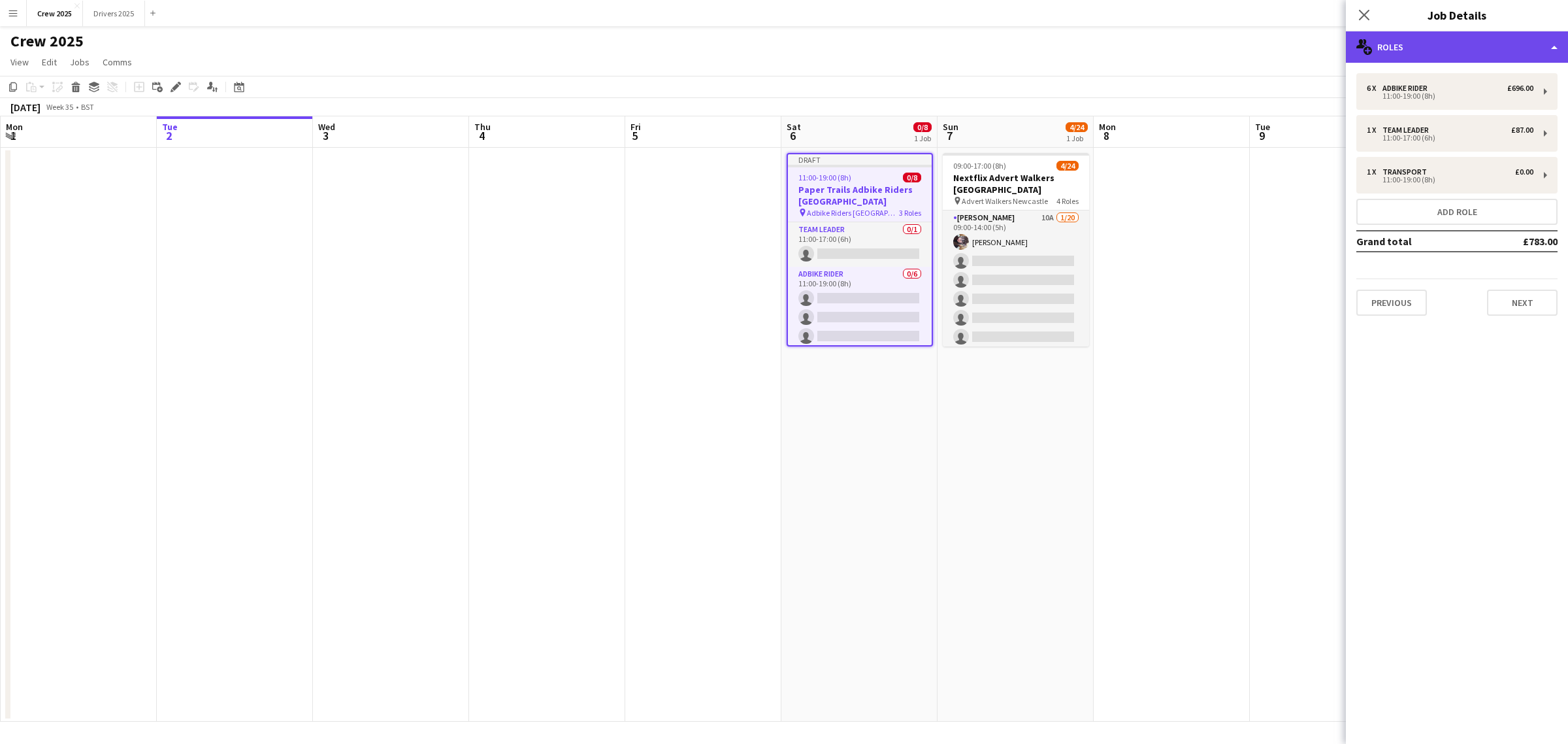
click at [1406, 52] on div "multiple-users-add Roles" at bounding box center [1457, 47] width 222 height 32
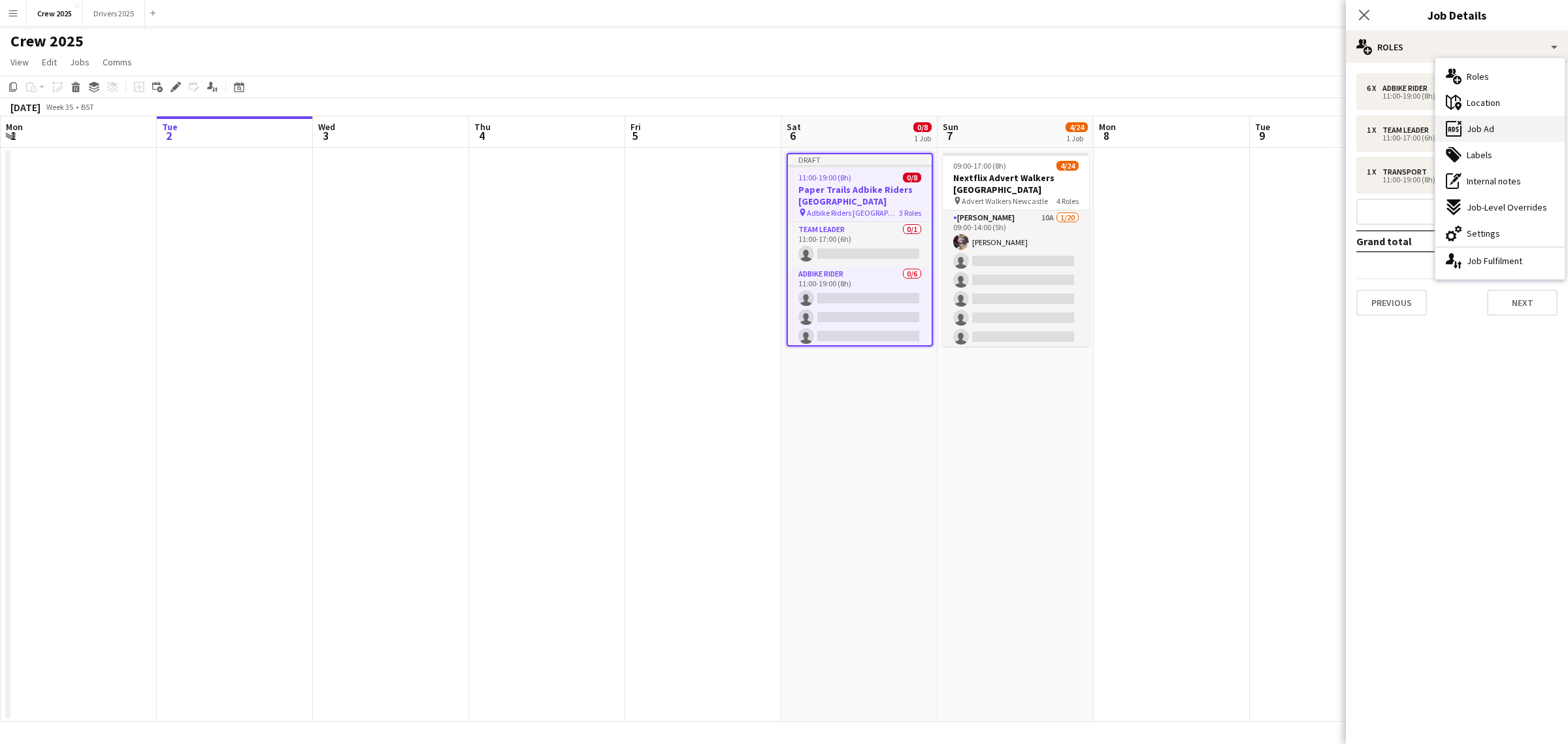
click at [1485, 126] on span "Job Ad" at bounding box center [1480, 129] width 27 height 12
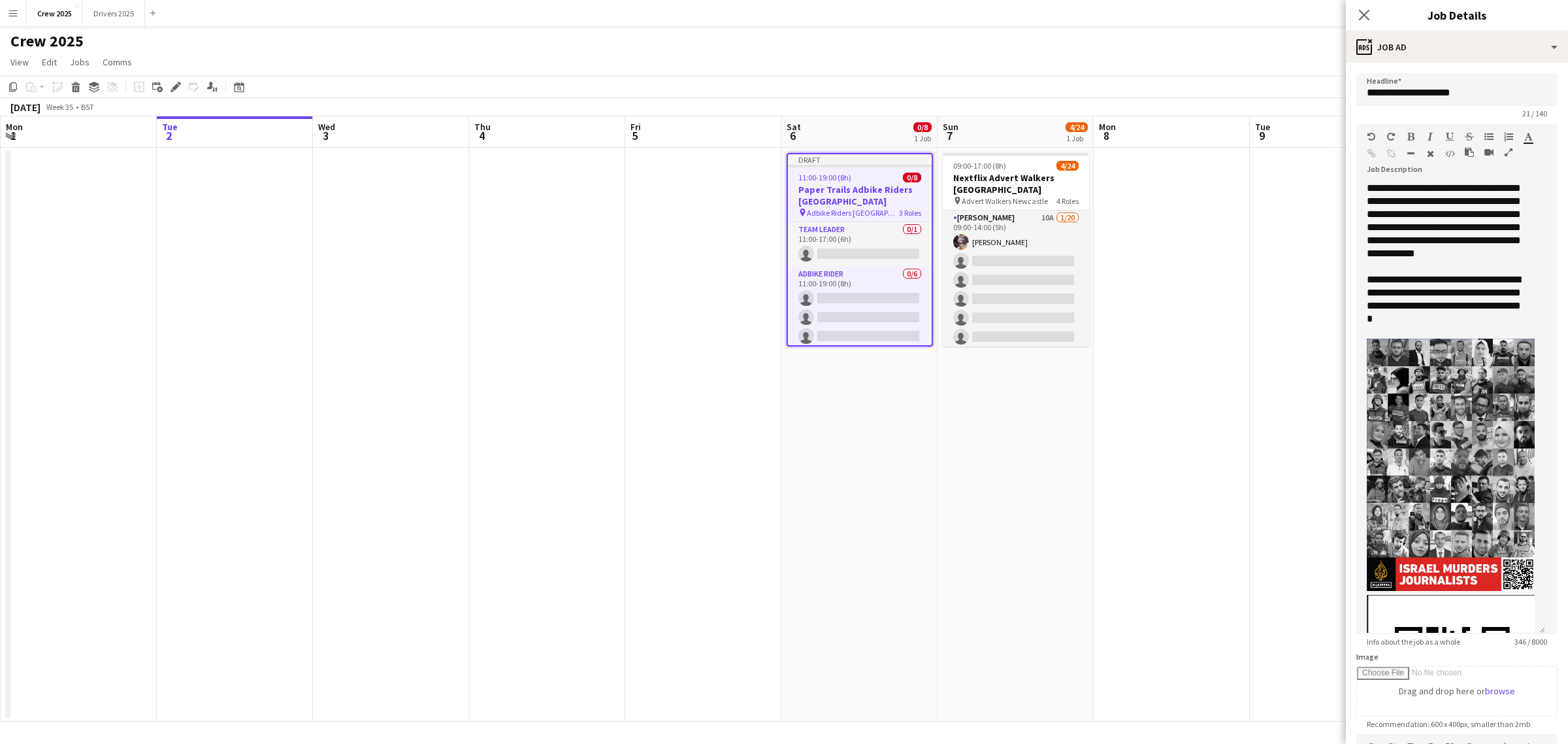
drag, startPoint x: 1551, startPoint y: 255, endPoint x: 1556, endPoint y: 702, distance: 447.0
click at [1556, 702] on mat-expansion-panel "**********" at bounding box center [1457, 403] width 222 height 681
click at [1490, 523] on img at bounding box center [1451, 464] width 168 height 252
click at [1422, 495] on img at bounding box center [1451, 464] width 168 height 252
click at [1416, 449] on img at bounding box center [1451, 464] width 168 height 252
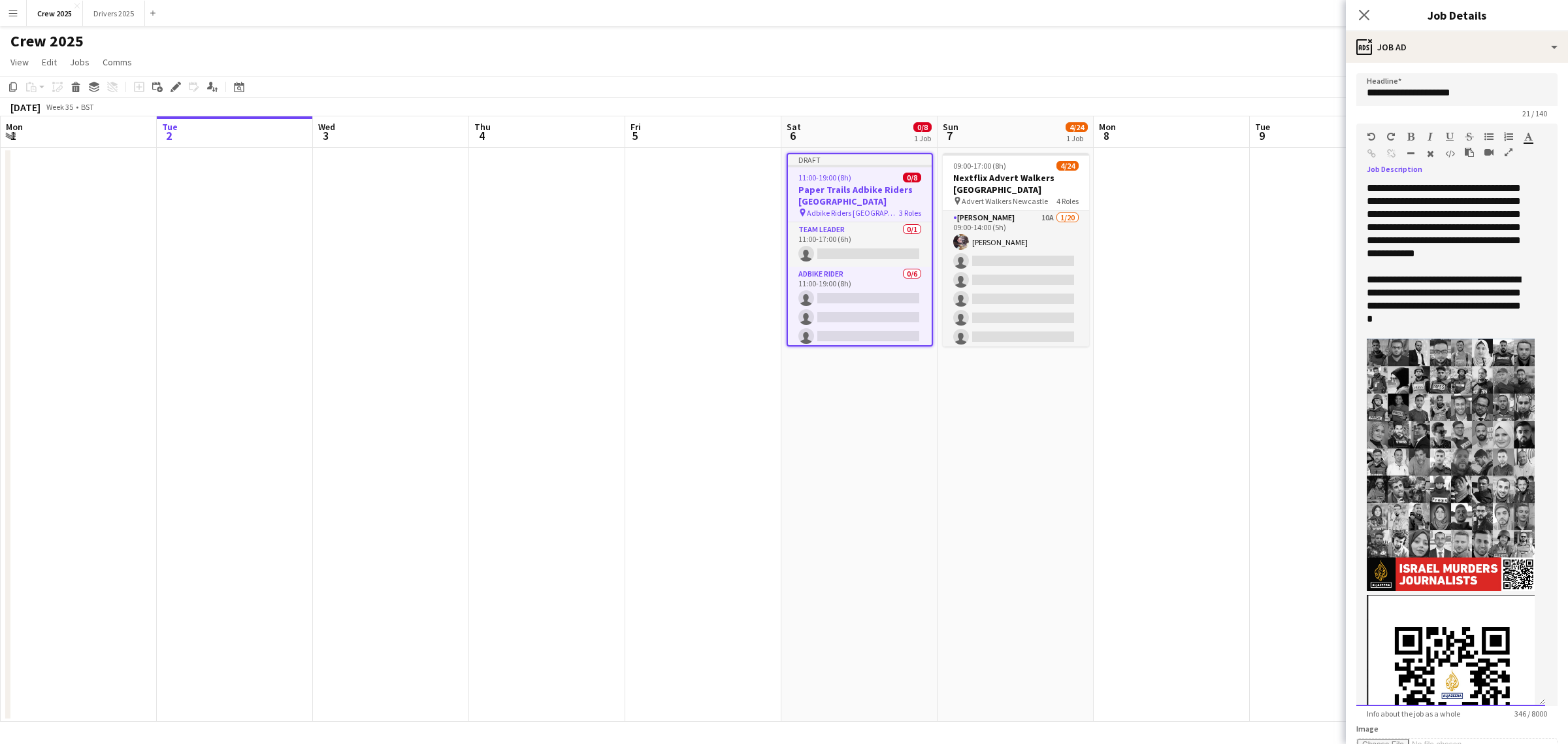
click at [1447, 449] on img at bounding box center [1451, 464] width 168 height 252
click at [1410, 437] on img at bounding box center [1451, 464] width 168 height 252
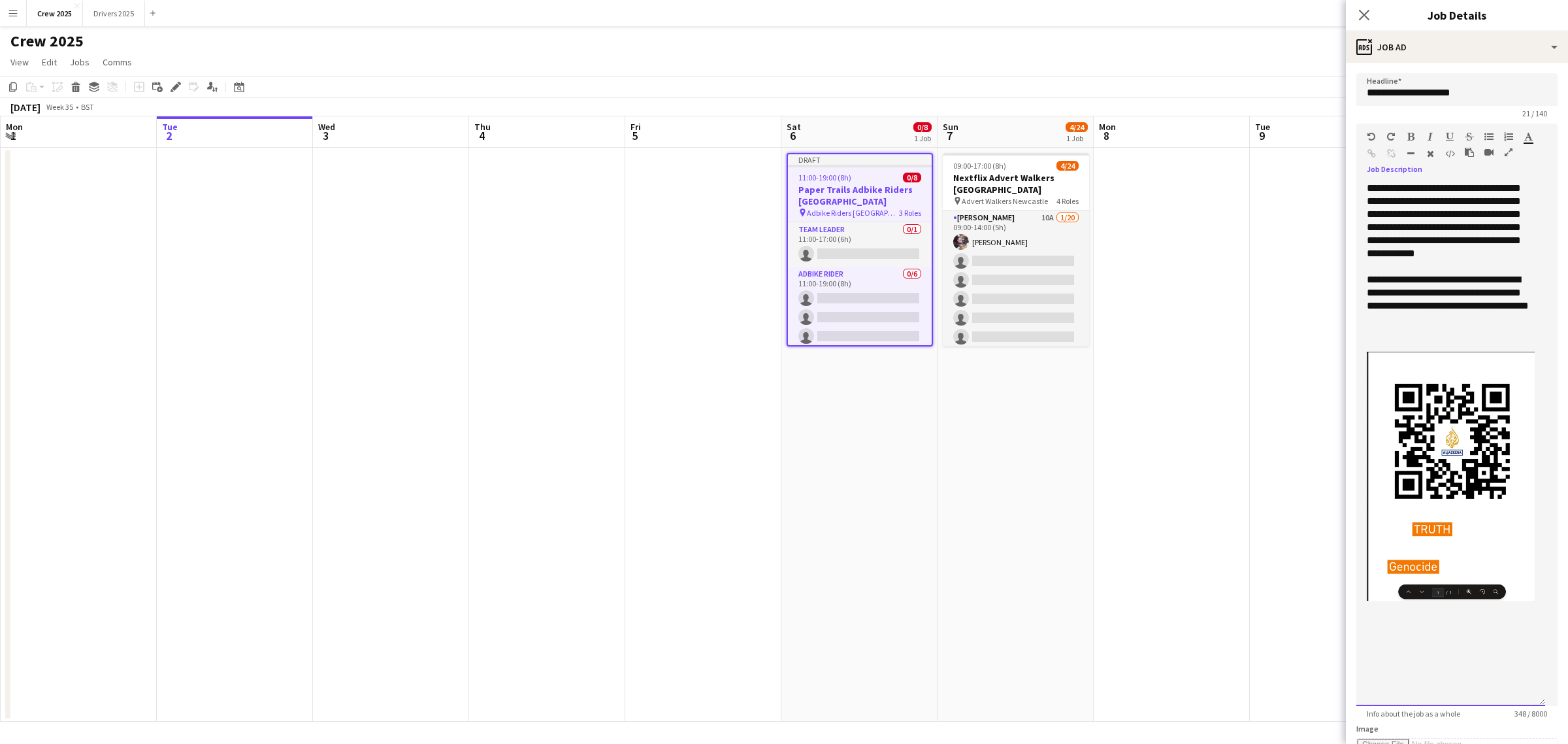
click at [1444, 443] on img at bounding box center [1451, 476] width 168 height 249
click at [1432, 443] on img at bounding box center [1451, 476] width 168 height 249
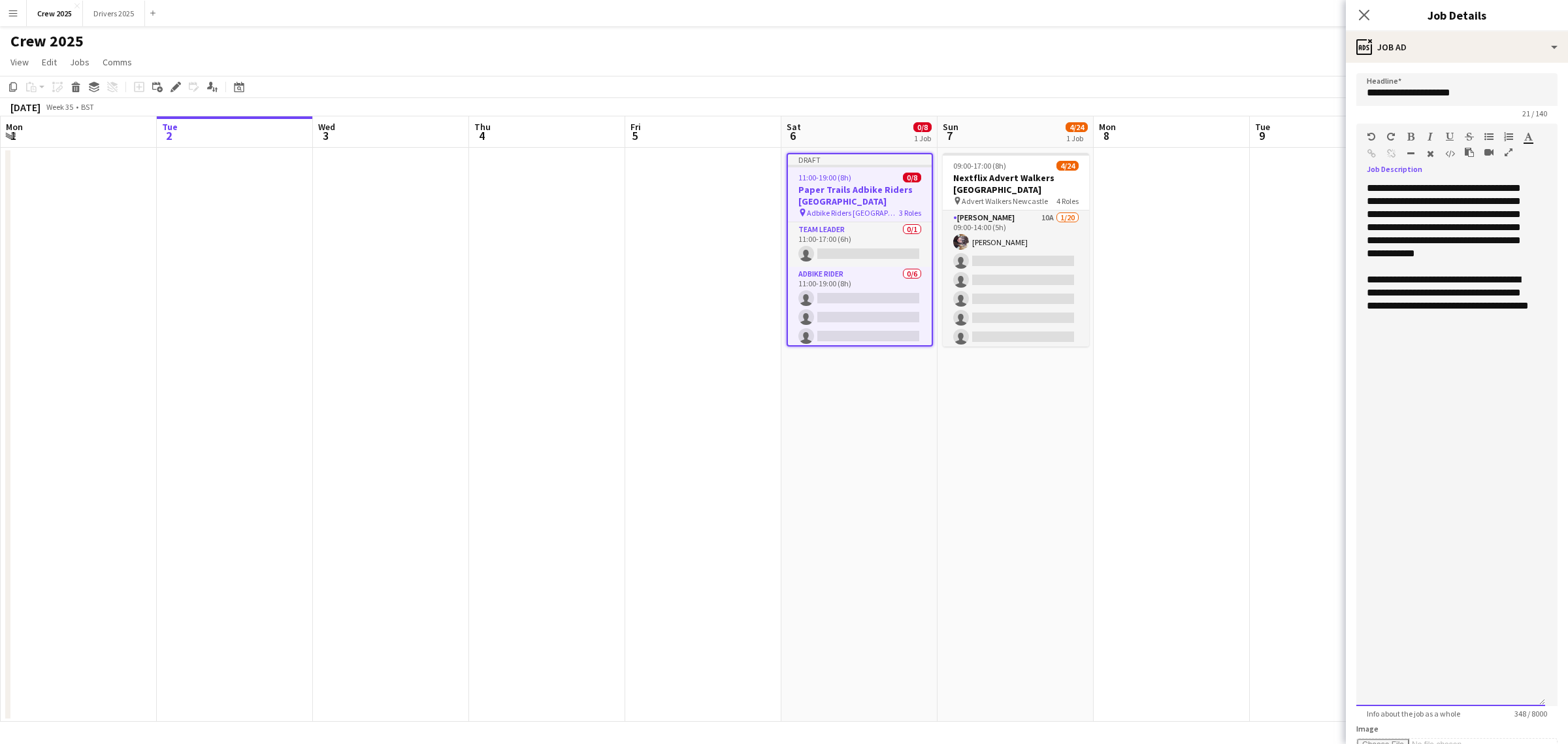
click at [1422, 434] on div "**********" at bounding box center [1450, 444] width 189 height 524
click at [1422, 371] on div at bounding box center [1451, 371] width 168 height 13
click at [1421, 350] on div at bounding box center [1451, 345] width 168 height 13
drag, startPoint x: 1403, startPoint y: 330, endPoint x: 1353, endPoint y: 281, distance: 70.0
click at [1353, 281] on form "**********" at bounding box center [1457, 578] width 222 height 1009
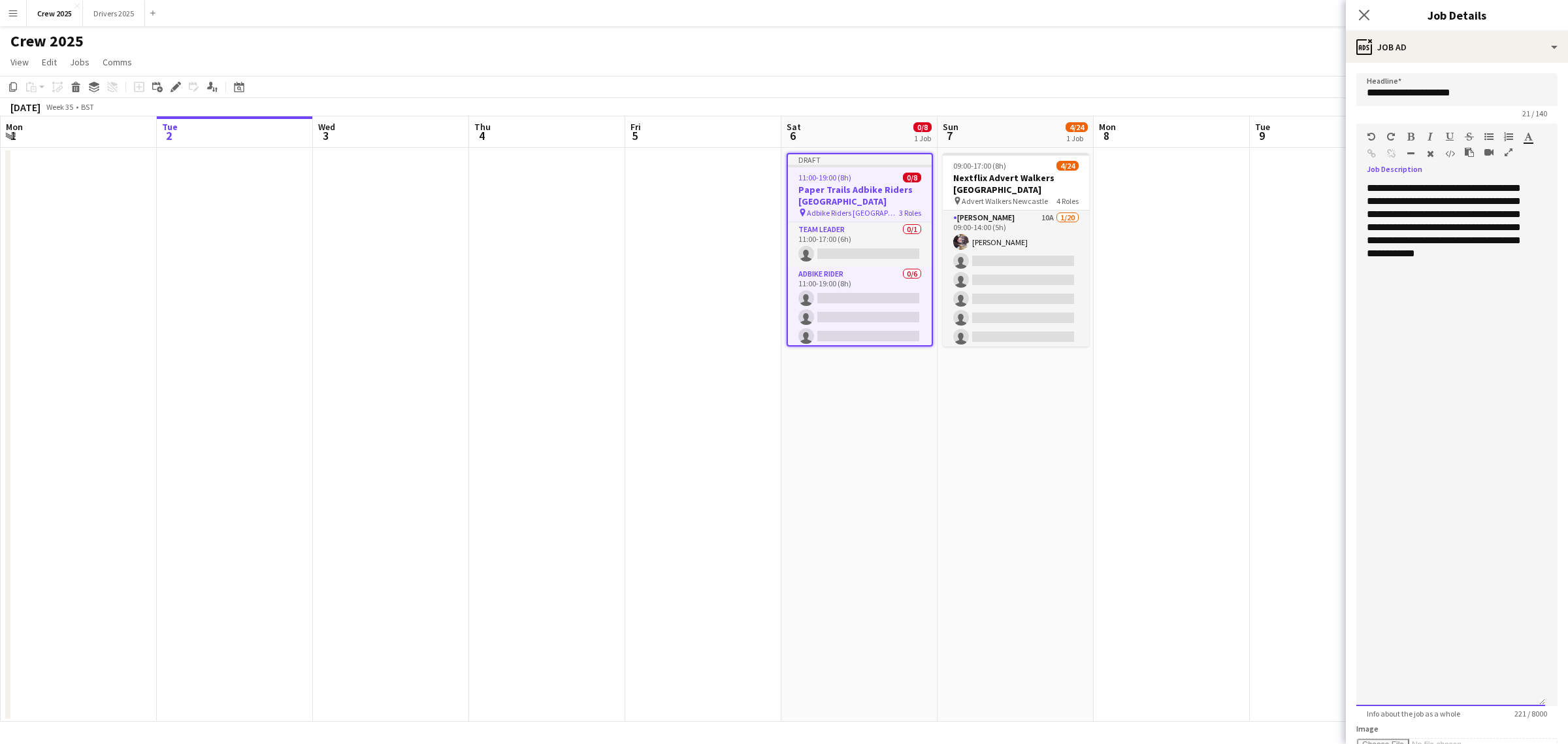
click at [1408, 256] on div "**********" at bounding box center [1450, 444] width 189 height 524
click at [1398, 215] on div "**********" at bounding box center [1450, 444] width 189 height 524
drag, startPoint x: 1495, startPoint y: 299, endPoint x: 1512, endPoint y: 281, distance: 24.8
click at [1512, 281] on div "**********" at bounding box center [1451, 286] width 168 height 105
click at [1438, 219] on div "**********" at bounding box center [1450, 444] width 189 height 524
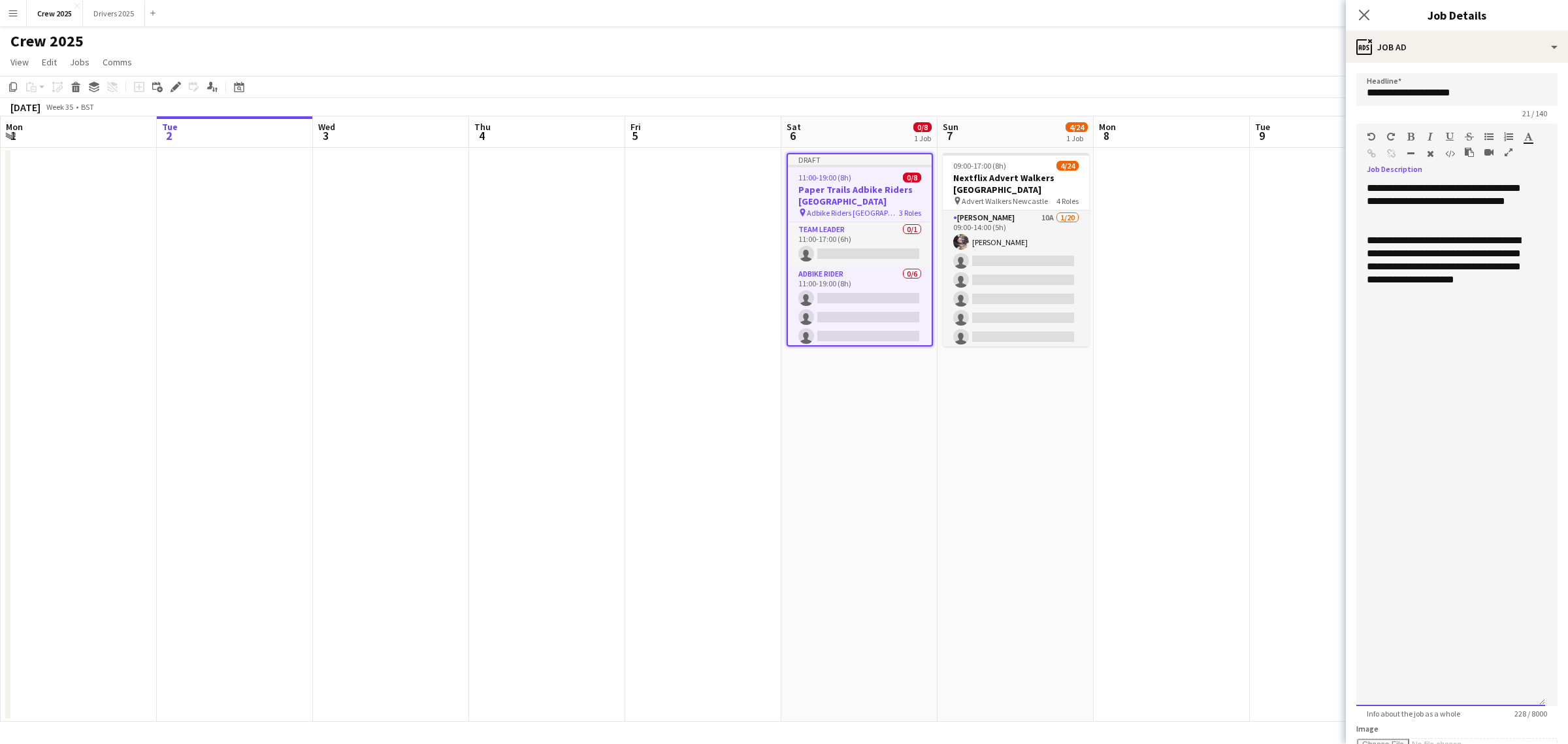
click at [1432, 234] on div at bounding box center [1451, 227] width 168 height 13
click at [1422, 234] on div at bounding box center [1451, 227] width 168 height 13
click at [1403, 221] on div at bounding box center [1451, 215] width 168 height 13
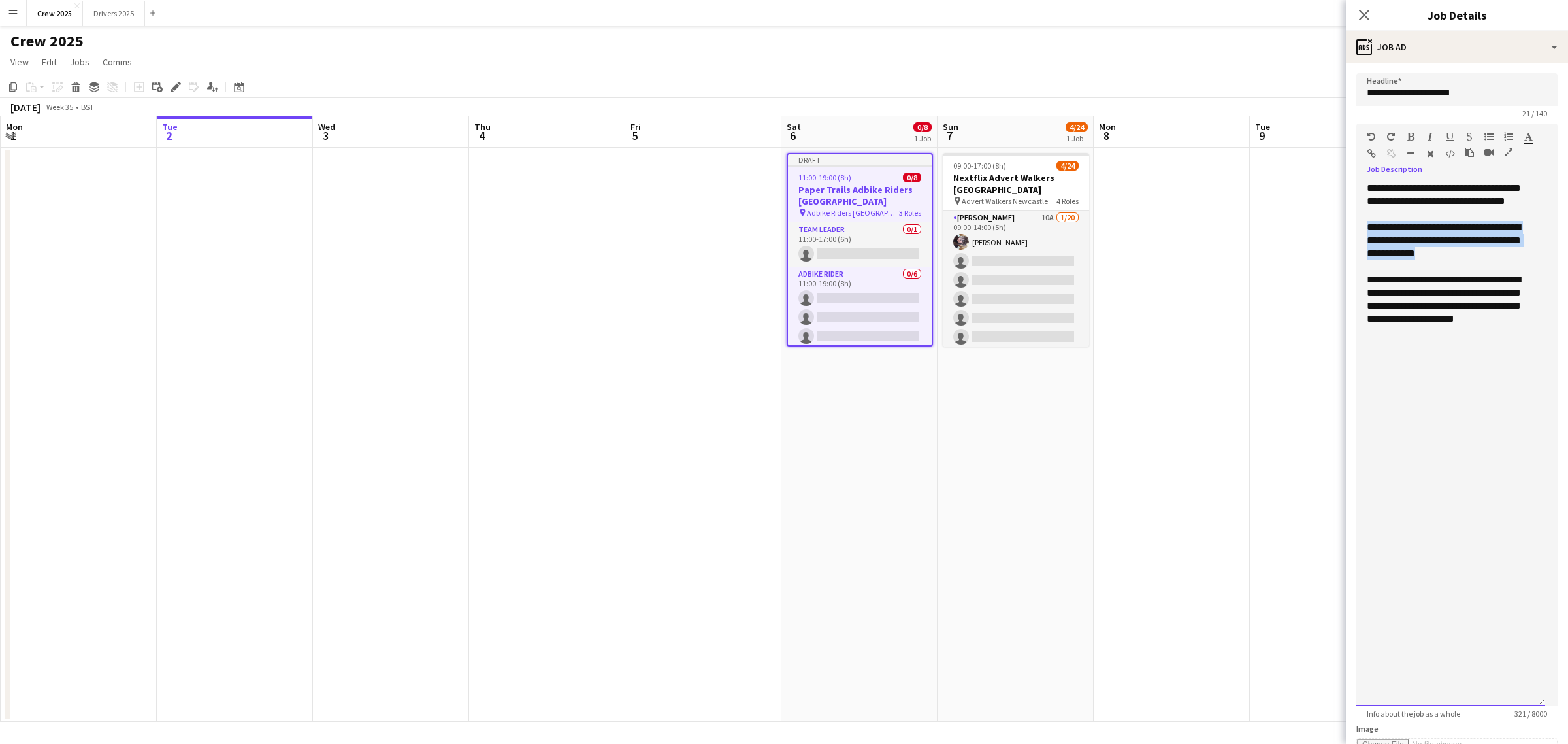
drag, startPoint x: 1464, startPoint y: 270, endPoint x: 1353, endPoint y: 239, distance: 115.2
click at [1353, 239] on form "**********" at bounding box center [1457, 578] width 222 height 1009
copy div "**********"
click at [1375, 149] on icon "button" at bounding box center [1372, 153] width 8 height 9
click at [1488, 260] on div "**********" at bounding box center [1451, 240] width 168 height 39
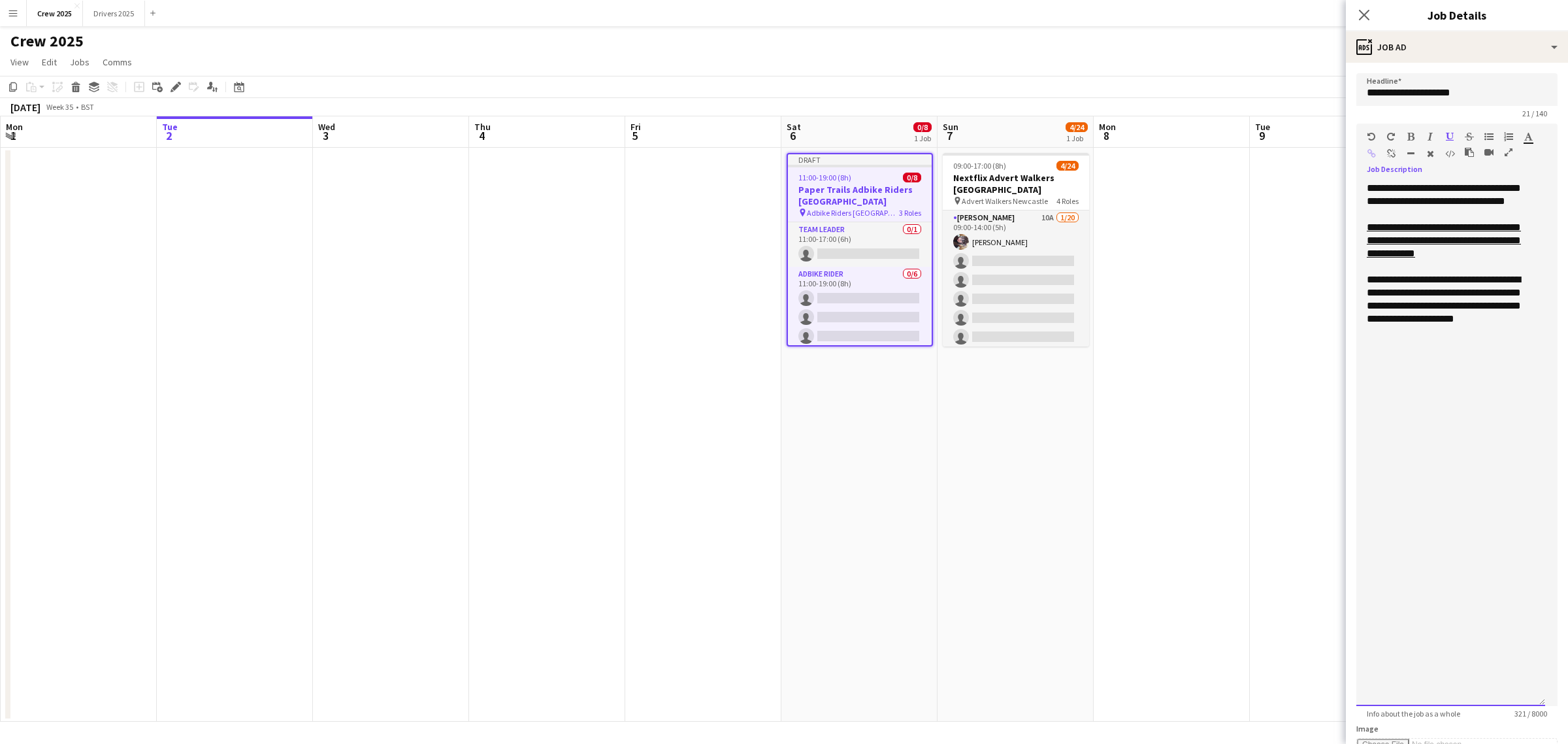
click at [1442, 221] on div at bounding box center [1451, 215] width 168 height 13
click at [1444, 212] on div "**********" at bounding box center [1450, 444] width 189 height 524
click at [1432, 216] on div "**********" at bounding box center [1450, 444] width 189 height 524
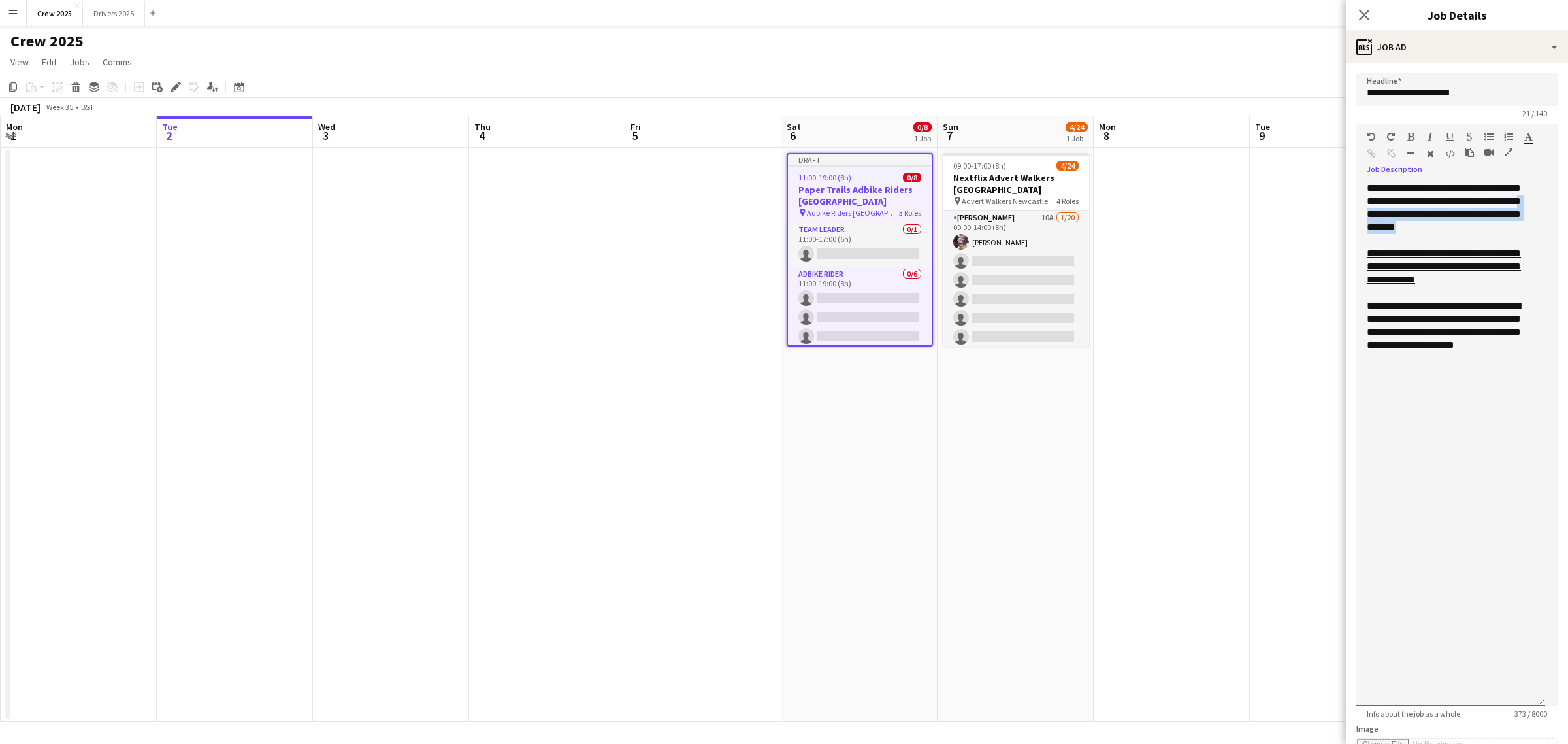
drag, startPoint x: 1457, startPoint y: 227, endPoint x: 1400, endPoint y: 216, distance: 58.1
click at [1400, 216] on div "**********" at bounding box center [1450, 444] width 189 height 524
click at [1406, 131] on button "button" at bounding box center [1410, 136] width 9 height 11
click at [1481, 236] on div at bounding box center [1451, 241] width 168 height 13
click at [1522, 360] on div at bounding box center [1451, 371] width 168 height 39
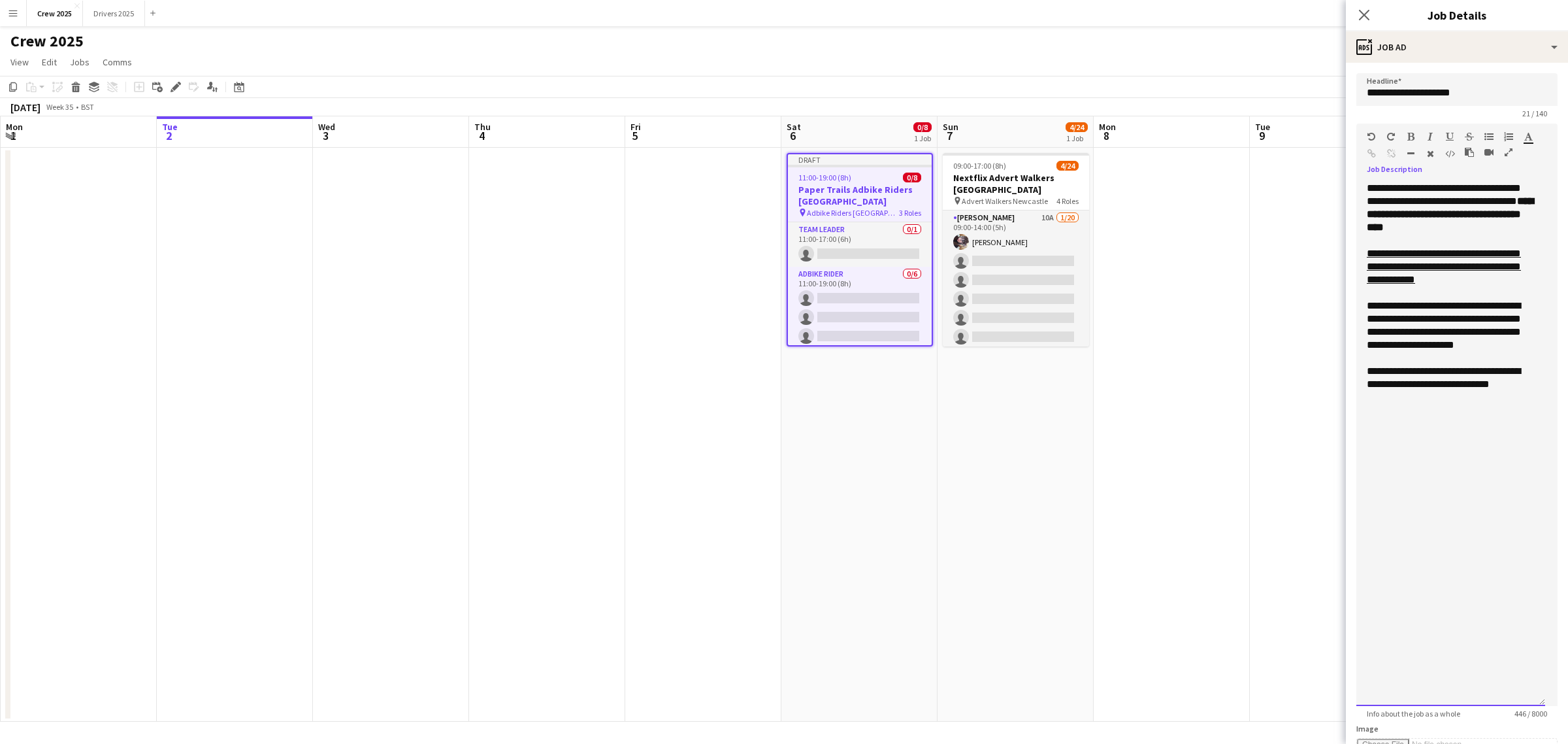
drag, startPoint x: 1523, startPoint y: 370, endPoint x: 1526, endPoint y: 391, distance: 21.2
click at [1523, 373] on div "**********" at bounding box center [1451, 397] width 168 height 66
drag, startPoint x: 1414, startPoint y: 399, endPoint x: 1362, endPoint y: 368, distance: 60.5
click at [1362, 368] on div "**********" at bounding box center [1450, 444] width 189 height 524
click at [1412, 136] on icon "button" at bounding box center [1411, 136] width 7 height 9
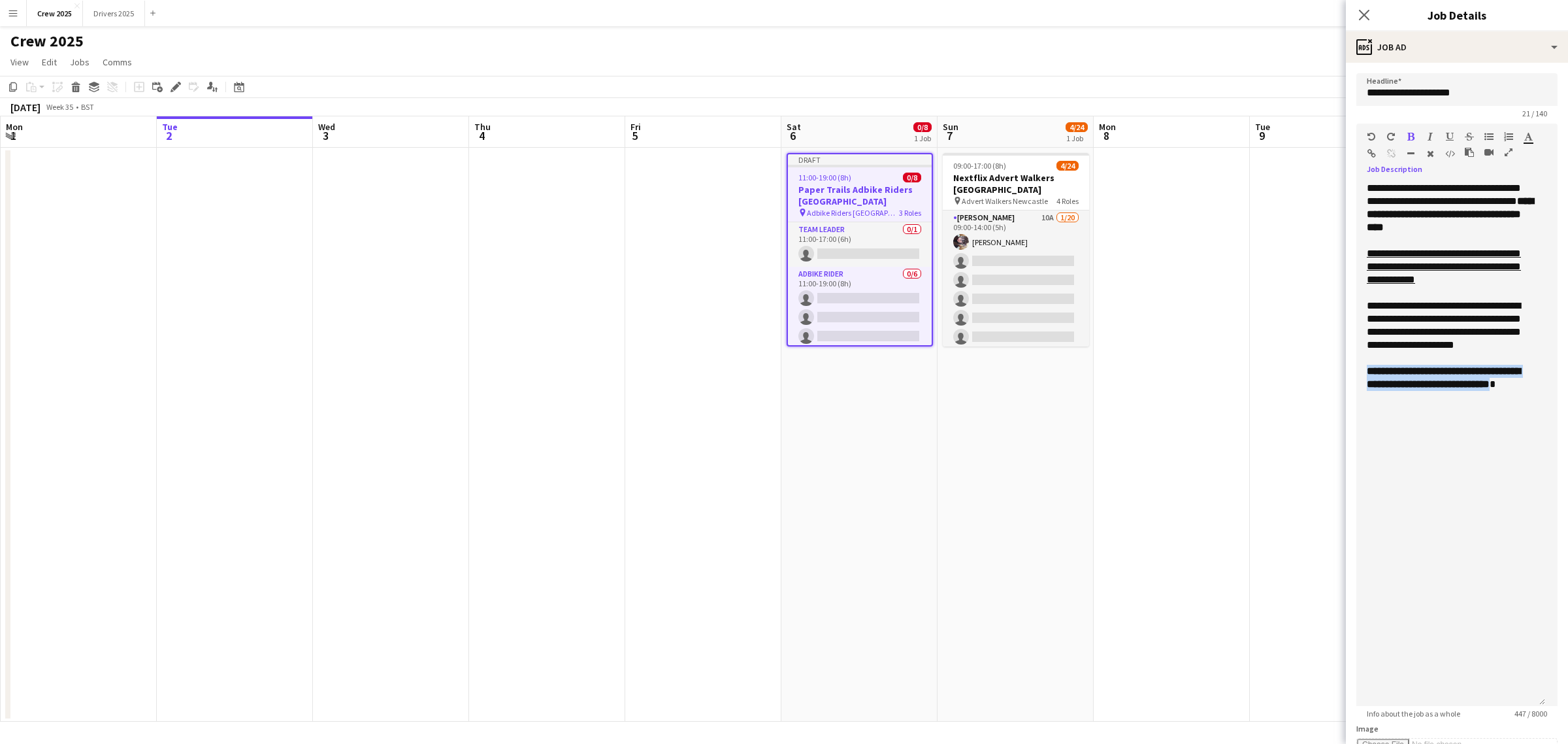
click at [1447, 134] on button "button" at bounding box center [1449, 136] width 9 height 11
click at [1486, 404] on div at bounding box center [1451, 398] width 168 height 13
click at [1451, 455] on div "**********" at bounding box center [1450, 444] width 189 height 524
click at [1439, 490] on div "**********" at bounding box center [1450, 444] width 189 height 524
click at [1014, 458] on app-date-cell "09:00-17:00 (8h) 4/24 Nextflix Advert Walkers Newcastle pin Advert Walkers Newc…" at bounding box center [1016, 434] width 156 height 574
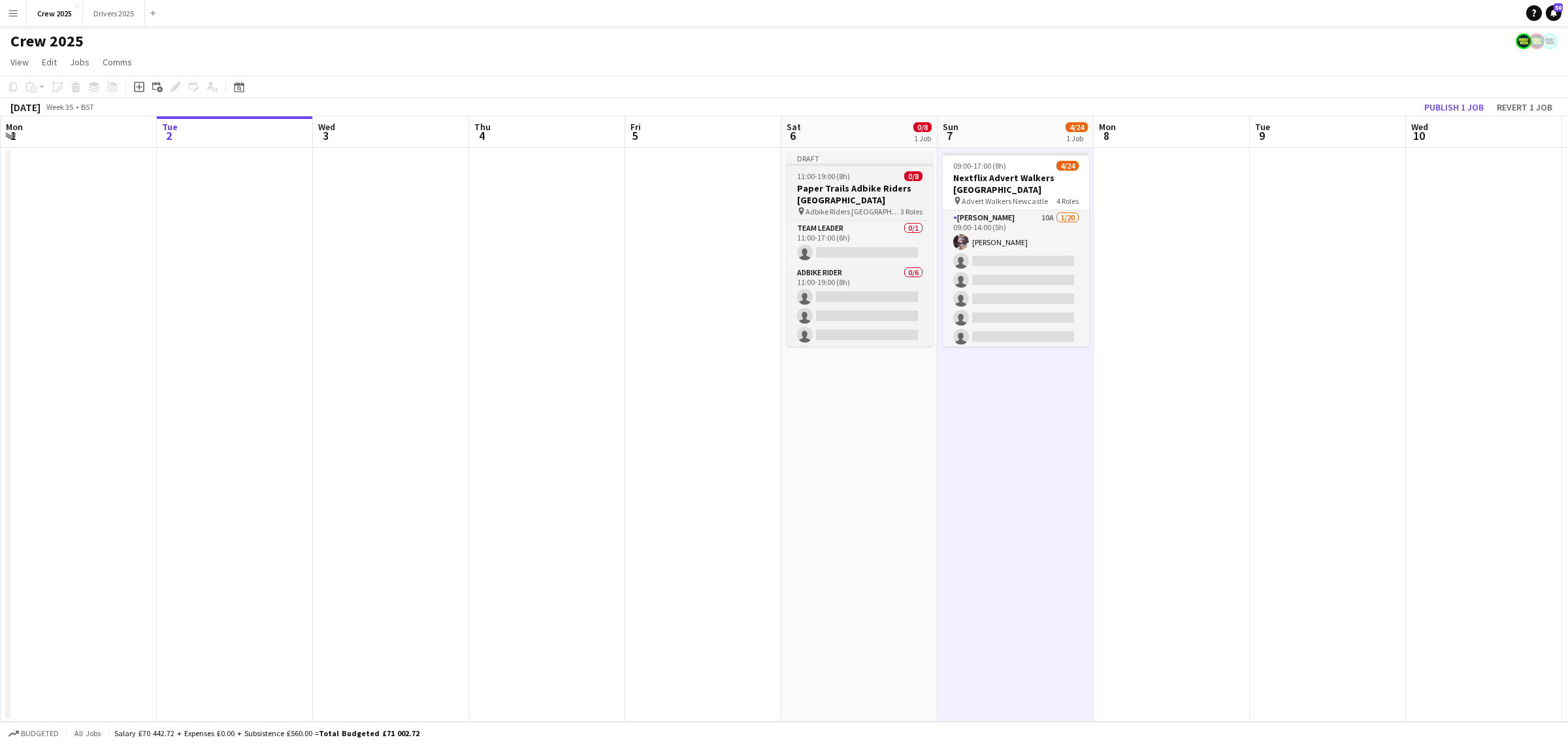
click at [831, 162] on div "Draft" at bounding box center [860, 158] width 146 height 11
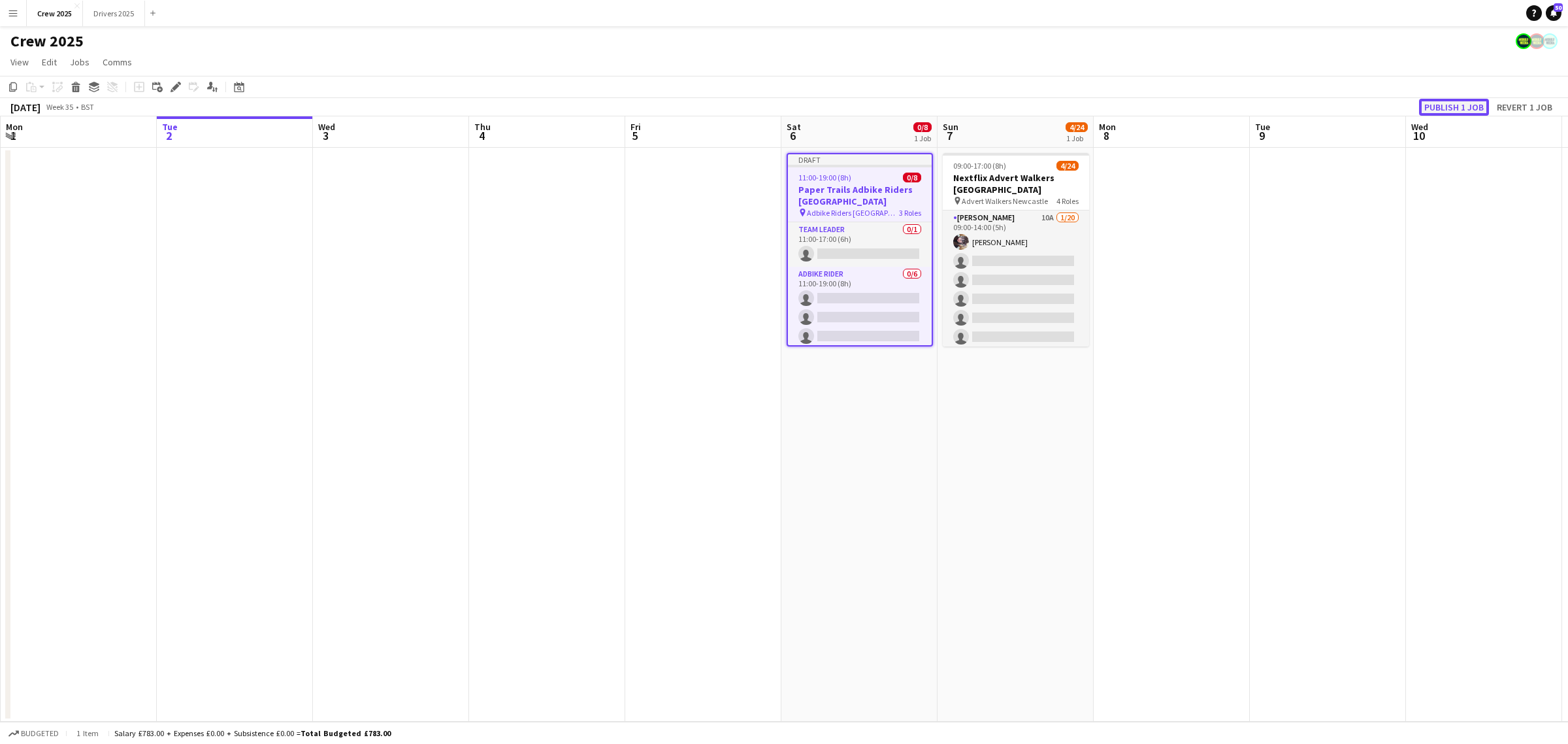
click at [1431, 108] on button "Publish 1 job" at bounding box center [1454, 107] width 70 height 17
click at [1086, 404] on app-date-cell "09:00-17:00 (8h) 4/24 Nextflix Advert Walkers Newcastle pin Advert Walkers Newc…" at bounding box center [1016, 434] width 156 height 574
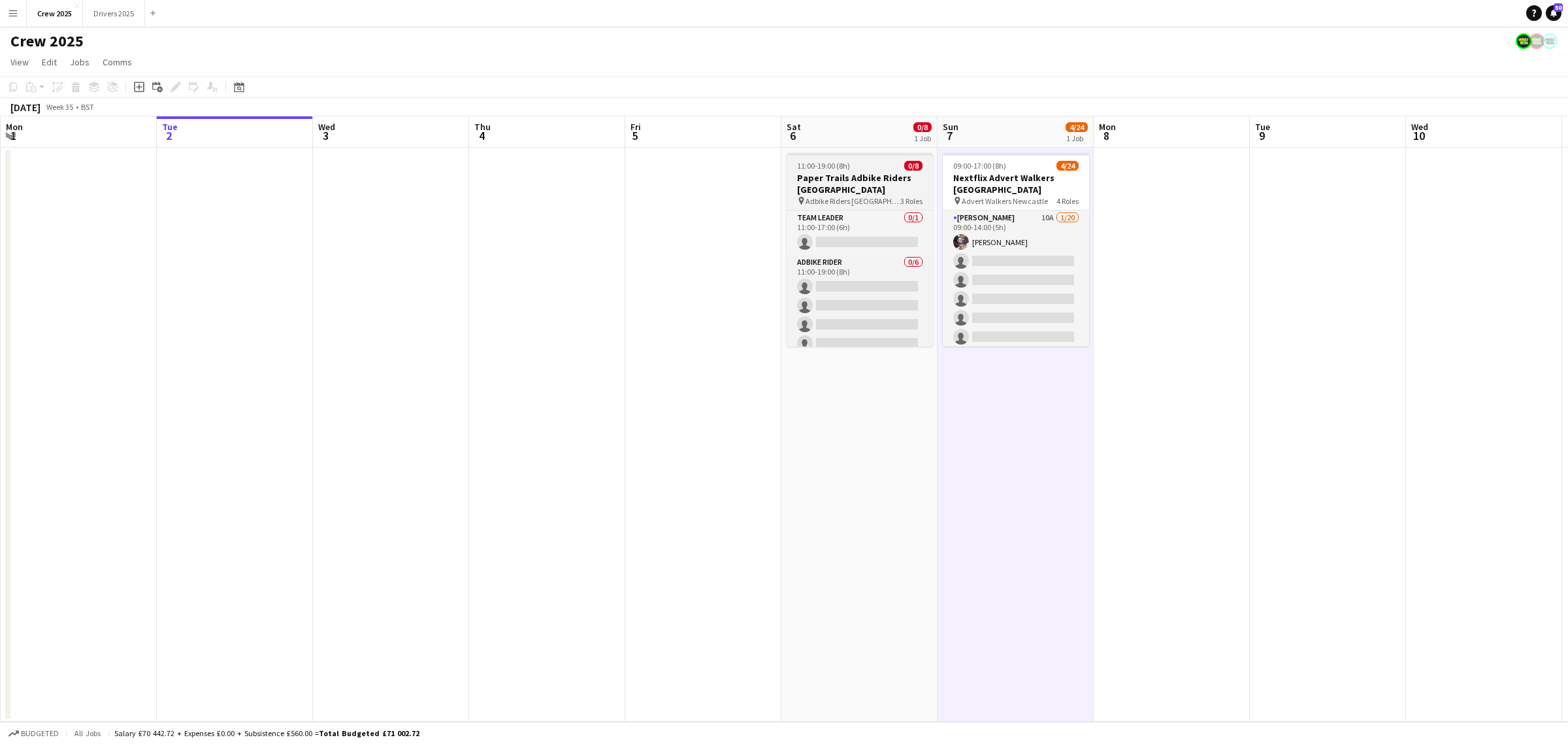
click at [850, 155] on app-job-card "11:00-19:00 (8h) 0/8 Paper Trails Adbike Riders London pin Adbike Riders London…" at bounding box center [860, 250] width 146 height 193
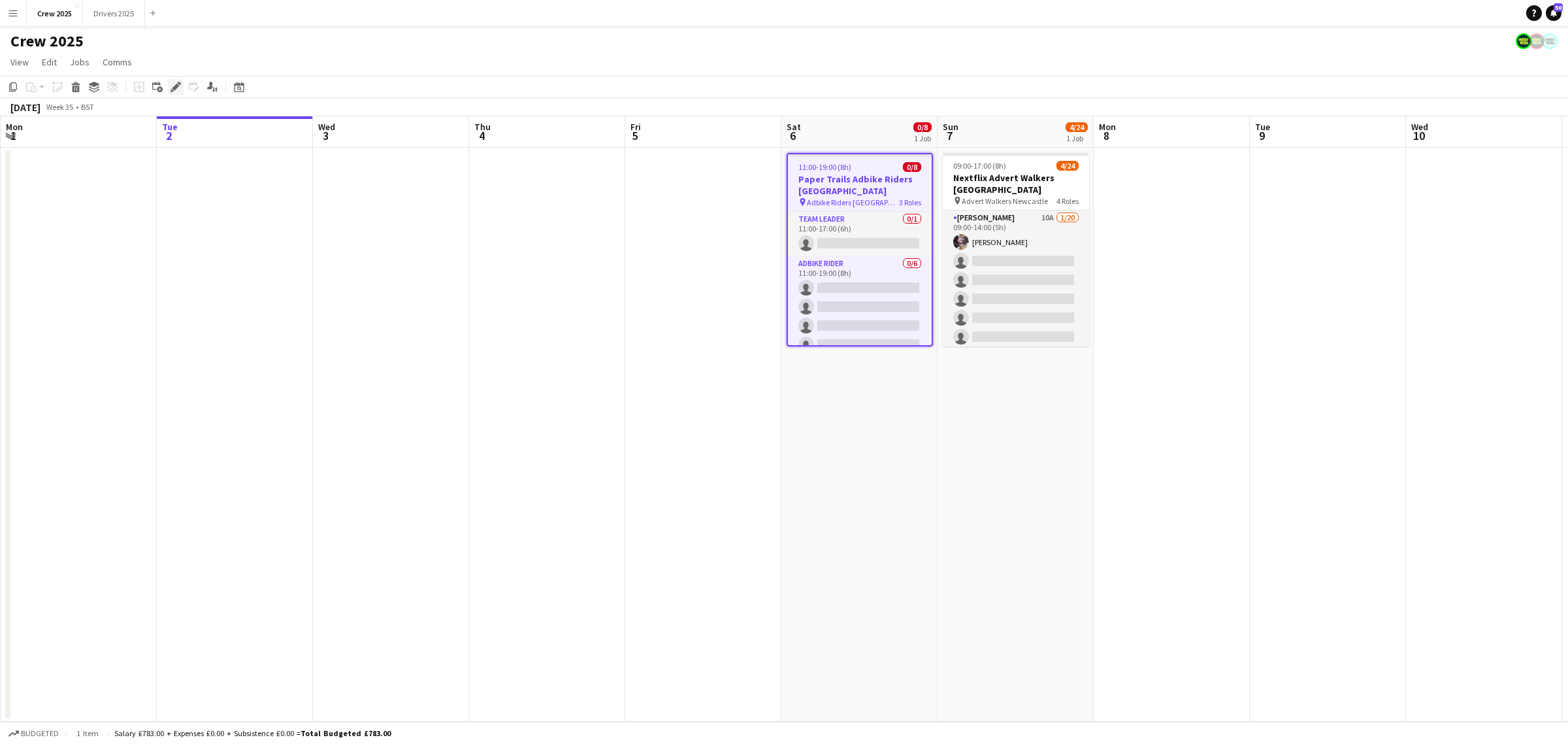
click at [175, 90] on icon "Edit" at bounding box center [176, 87] width 11 height 11
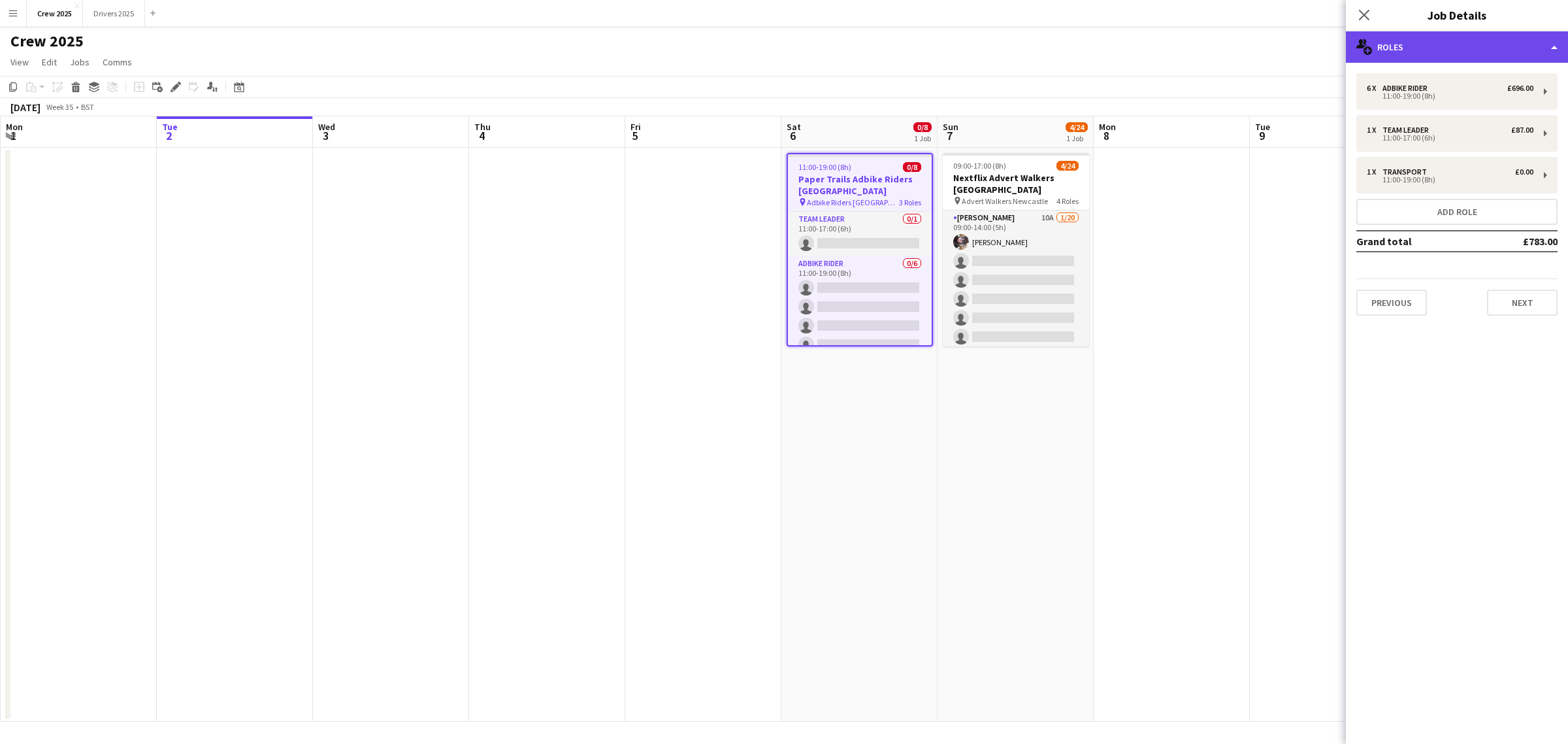
click at [1481, 57] on div "multiple-users-add Roles" at bounding box center [1457, 47] width 222 height 32
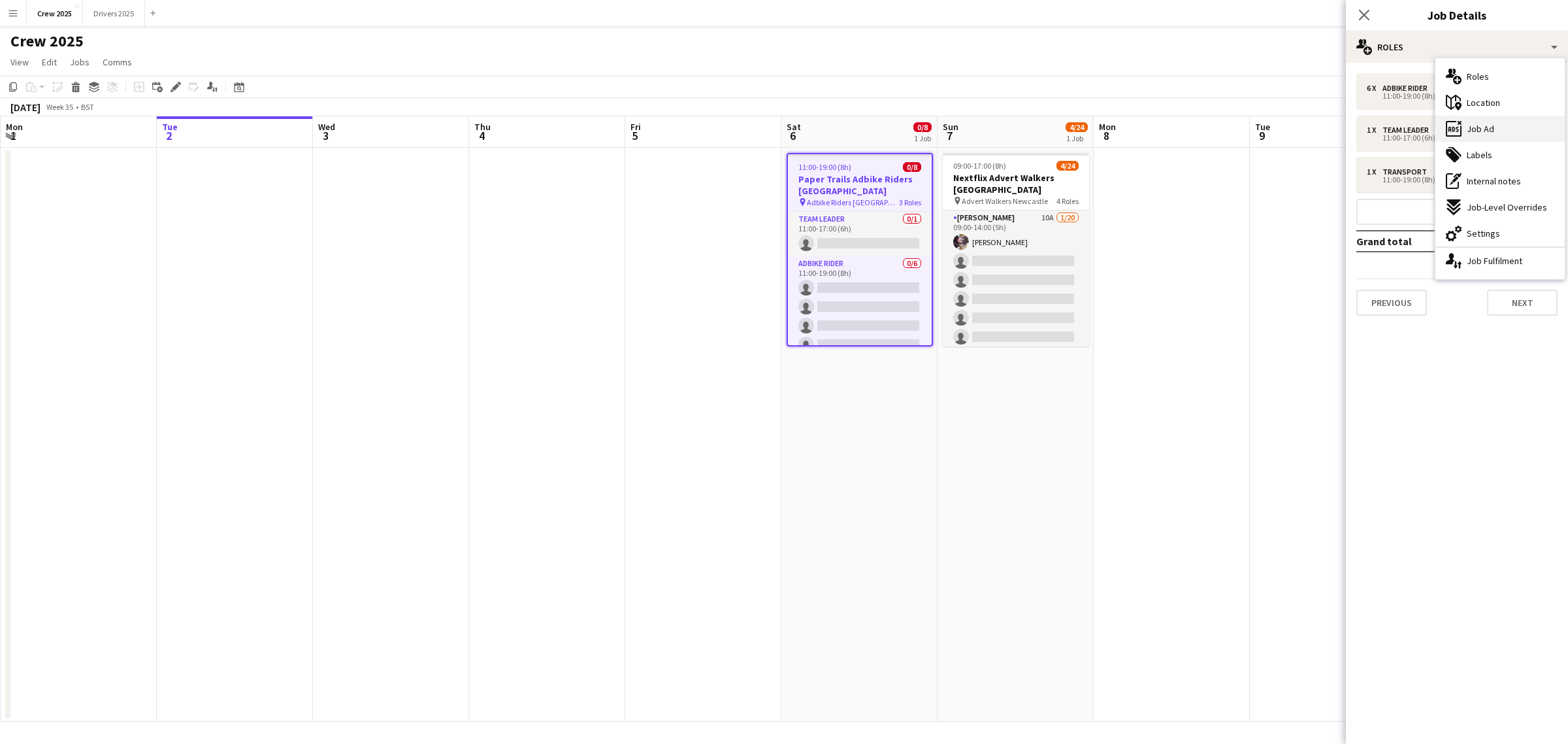
click at [1514, 126] on div "ads-window Job Ad" at bounding box center [1499, 128] width 129 height 26
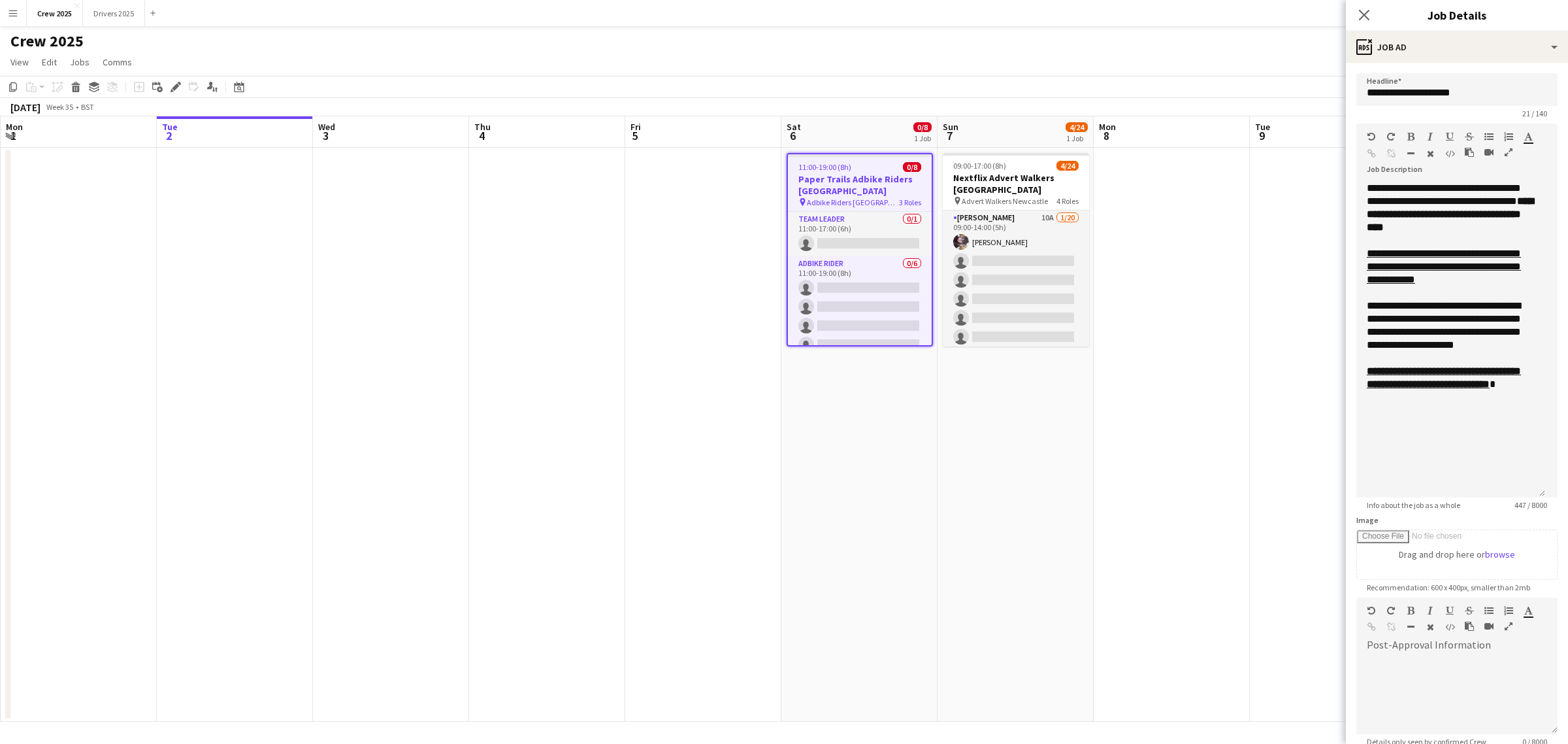
drag, startPoint x: 1553, startPoint y: 255, endPoint x: 1560, endPoint y: 492, distance: 237.1
click at [1560, 492] on mat-expansion-panel "**********" at bounding box center [1457, 403] width 222 height 681
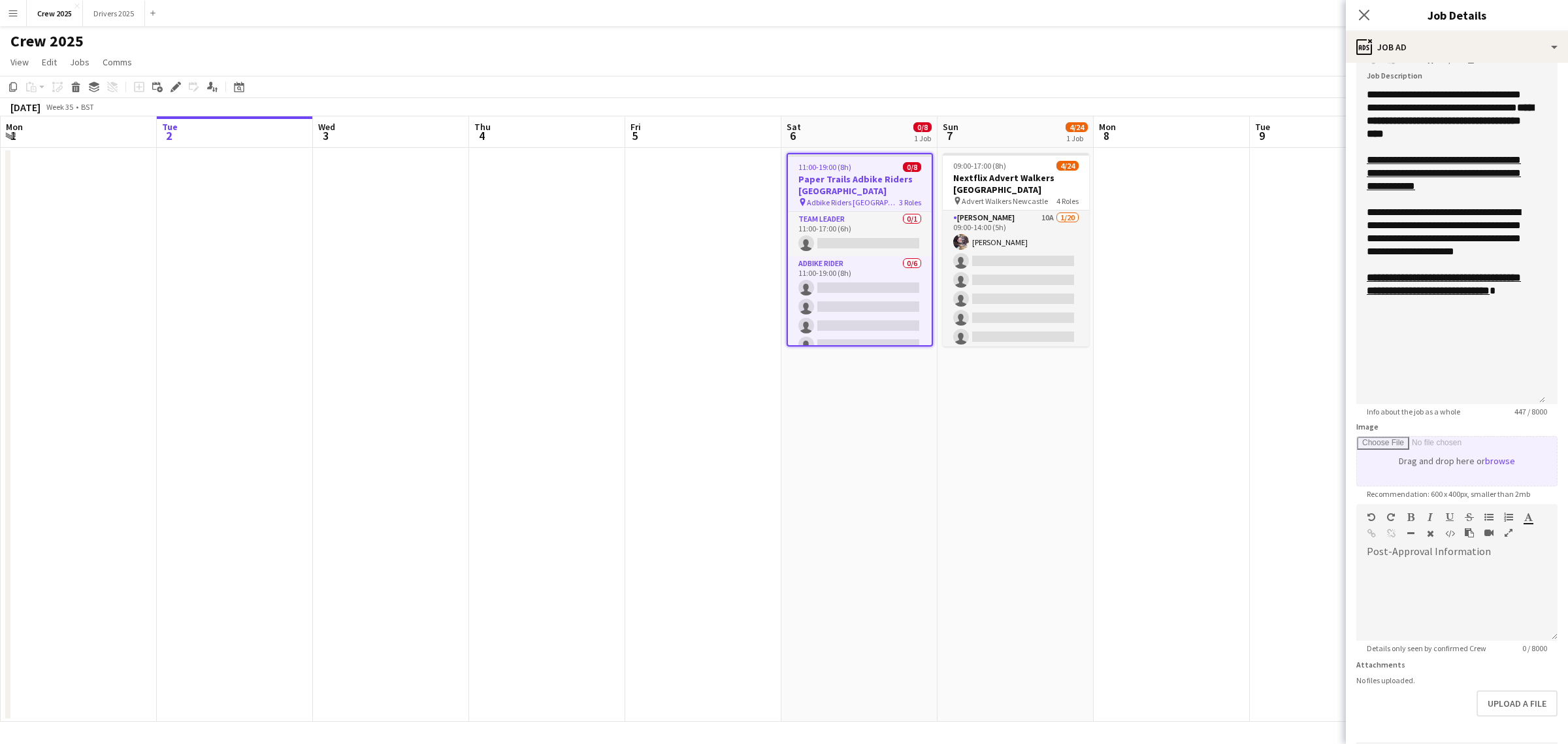
scroll to position [57, 0]
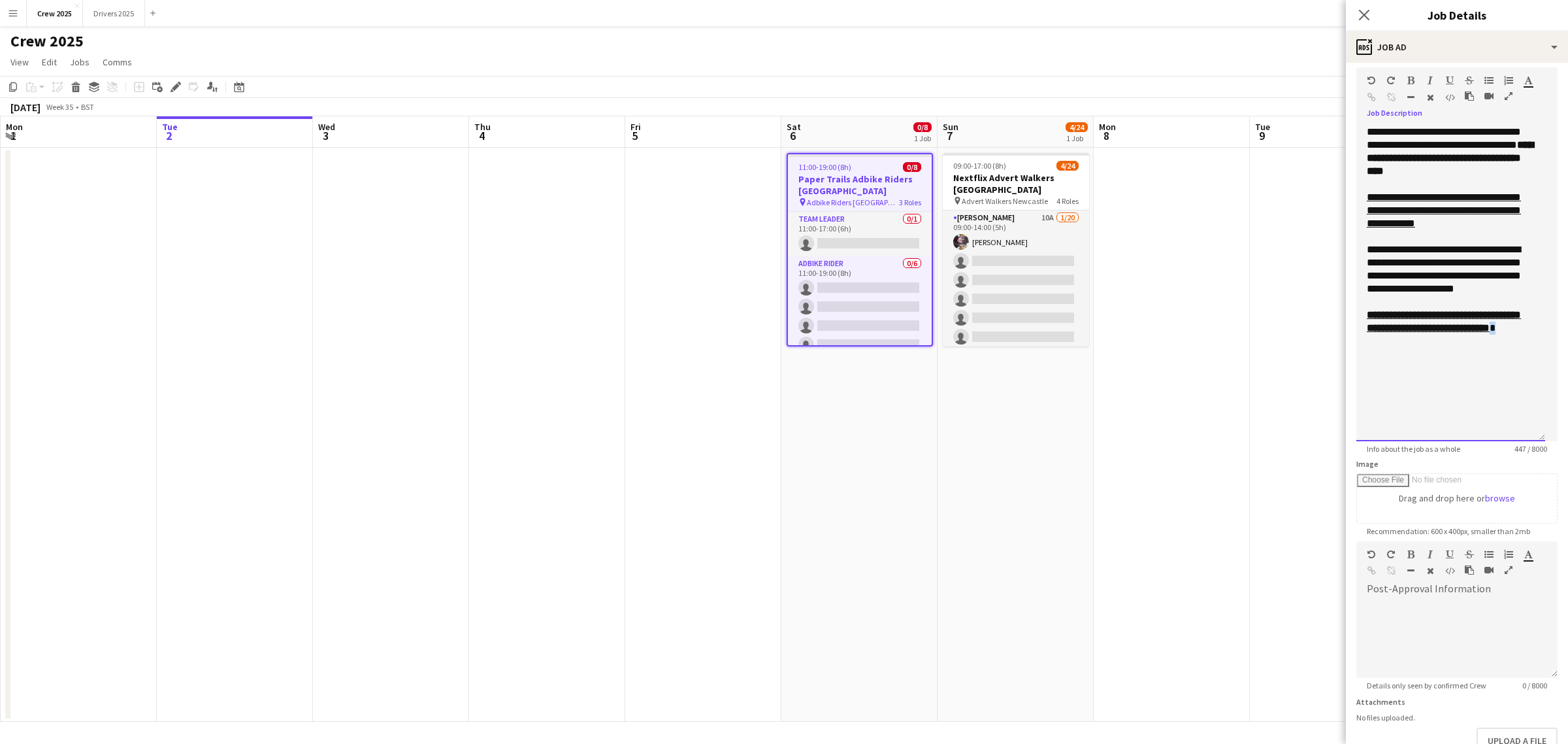
click at [1467, 343] on div "**********" at bounding box center [1451, 341] width 168 height 66
click at [1411, 78] on icon "button" at bounding box center [1411, 80] width 7 height 9
click at [1481, 337] on div "**********" at bounding box center [1451, 341] width 168 height 66
click at [1449, 396] on div "**********" at bounding box center [1450, 283] width 189 height 315
drag, startPoint x: 1470, startPoint y: 345, endPoint x: 1463, endPoint y: 344, distance: 7.1
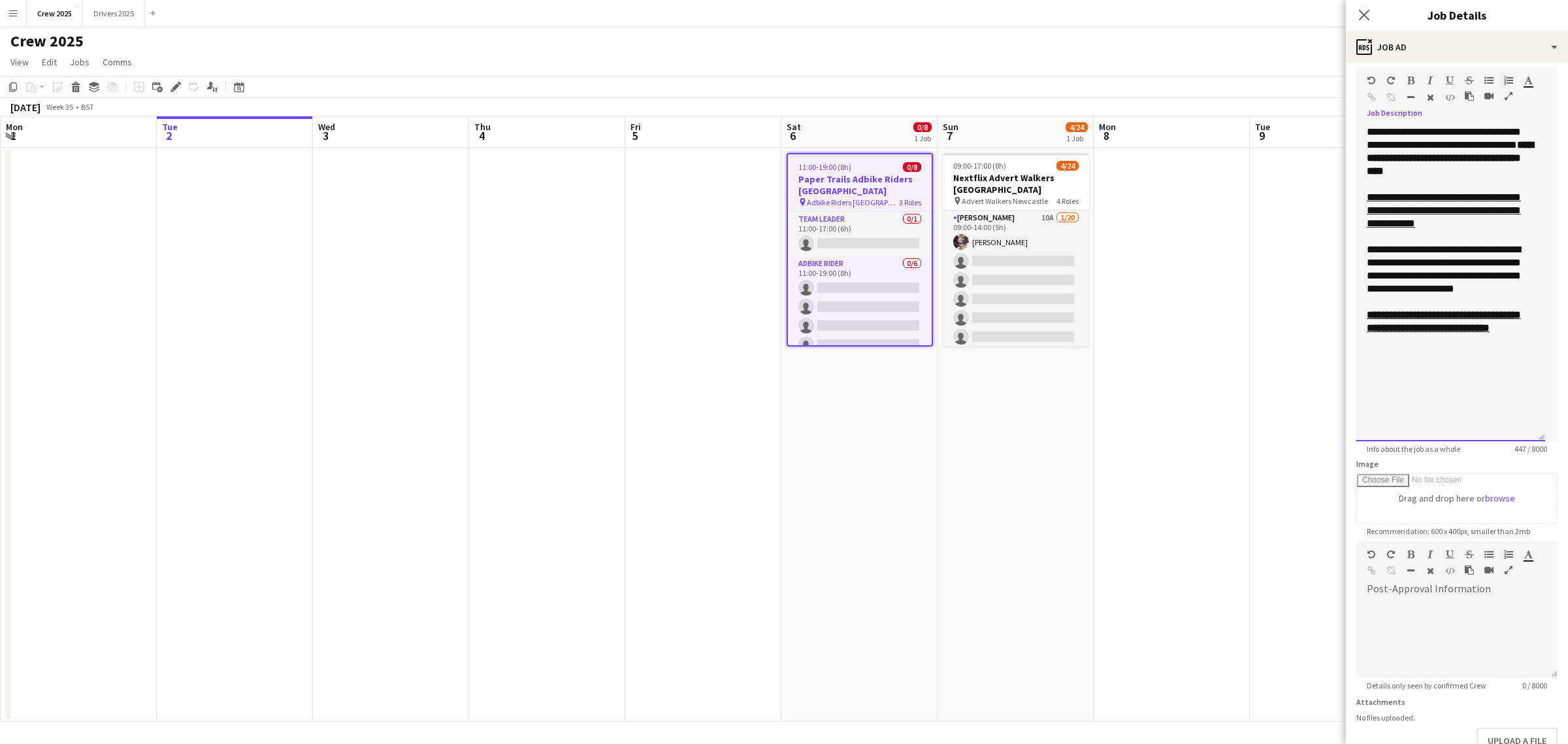
click at [1463, 344] on div "**********" at bounding box center [1451, 341] width 168 height 66
click at [1446, 78] on icon "button" at bounding box center [1449, 80] width 7 height 9
click at [1478, 348] on div at bounding box center [1451, 341] width 168 height 13
drag, startPoint x: 1474, startPoint y: 223, endPoint x: 1328, endPoint y: 127, distance: 174.7
click at [1328, 127] on body "Menu Boards Boards Boards All jobs Status Workforce Workforce My Workforce Recr…" at bounding box center [784, 372] width 1568 height 744
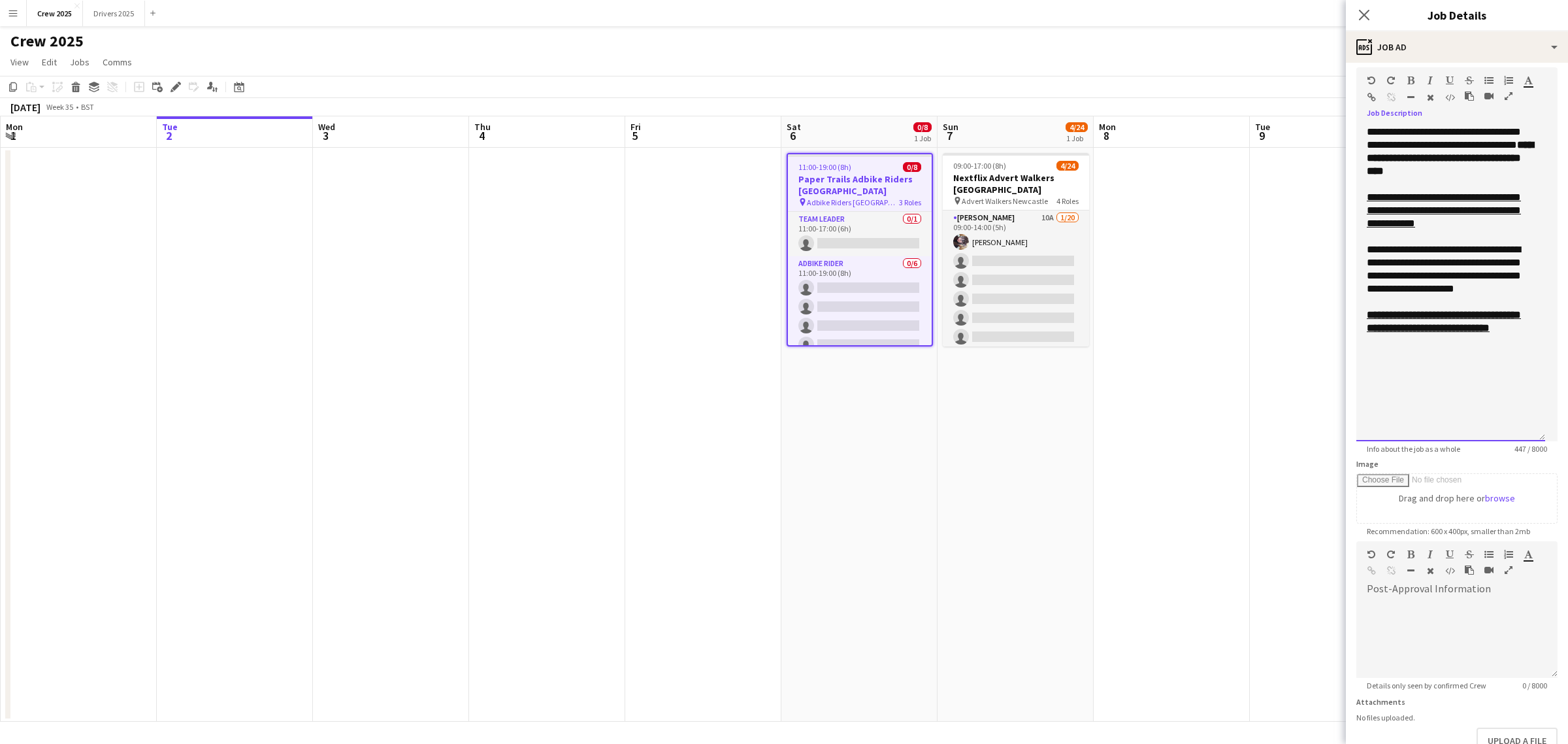
click at [1487, 233] on div at bounding box center [1451, 236] width 168 height 13
click at [1164, 306] on app-date-cell at bounding box center [1172, 434] width 156 height 574
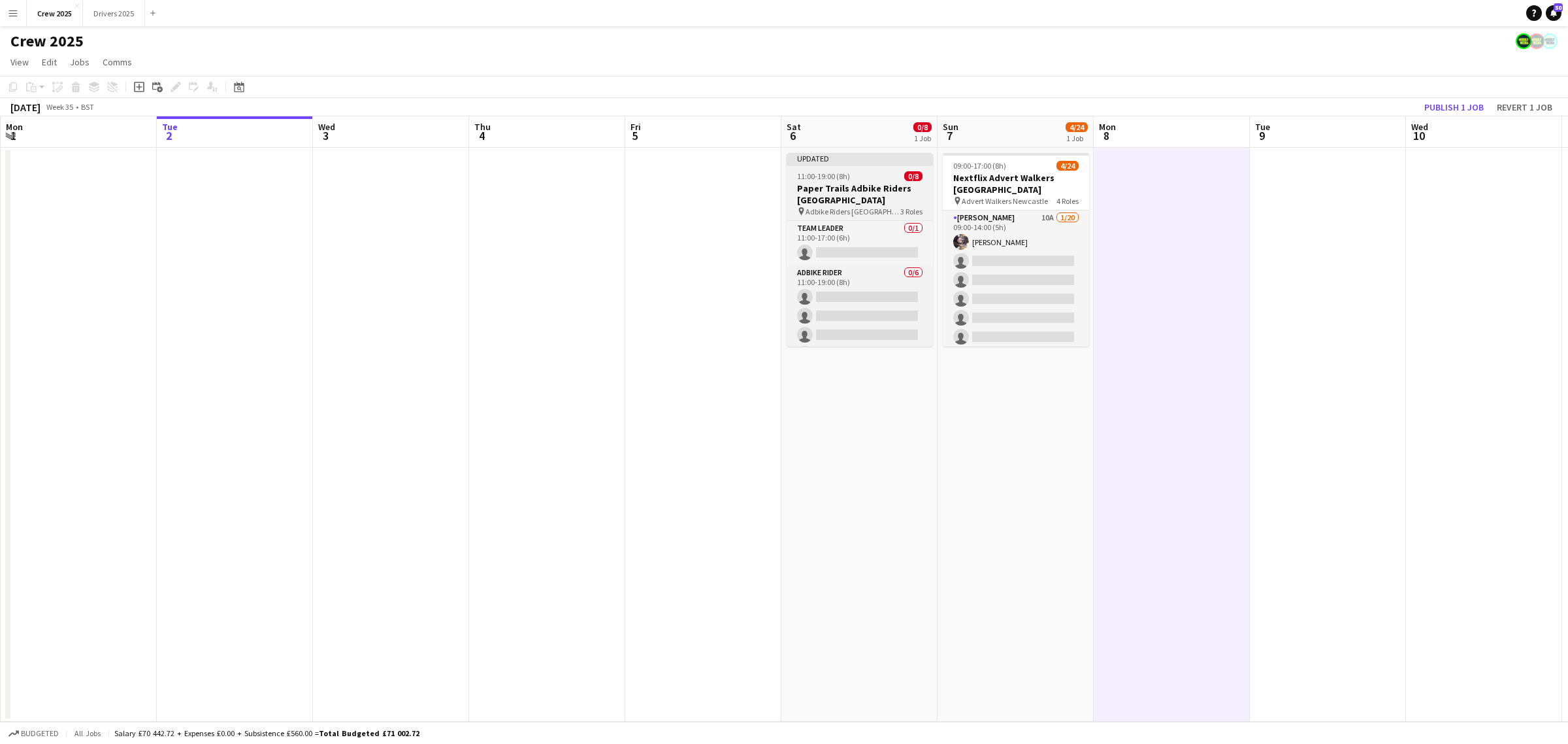
click at [824, 173] on span "11:00-19:00 (8h)" at bounding box center [824, 176] width 53 height 10
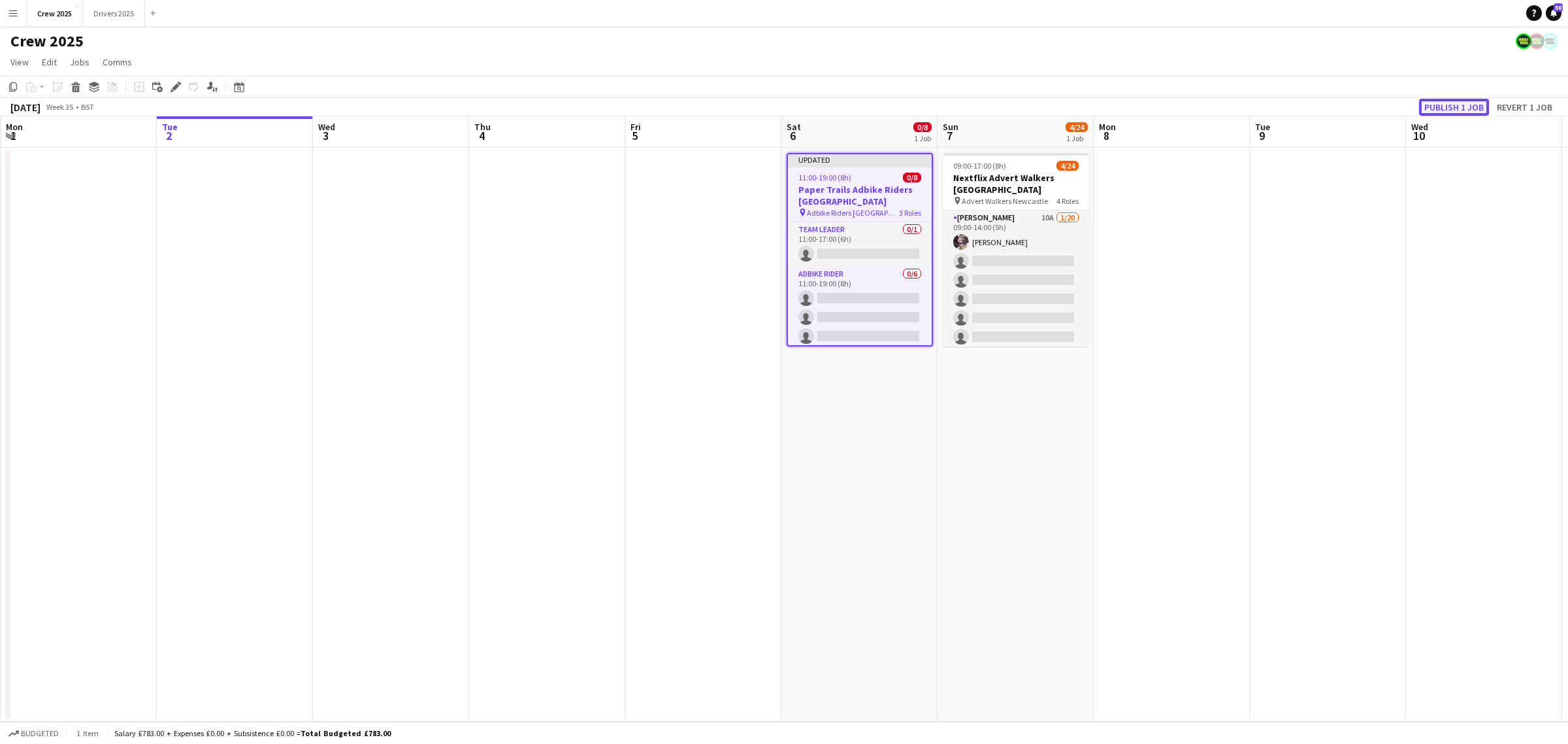
click at [1454, 102] on button "Publish 1 job" at bounding box center [1454, 107] width 70 height 17
click at [178, 82] on icon "Edit" at bounding box center [176, 87] width 11 height 11
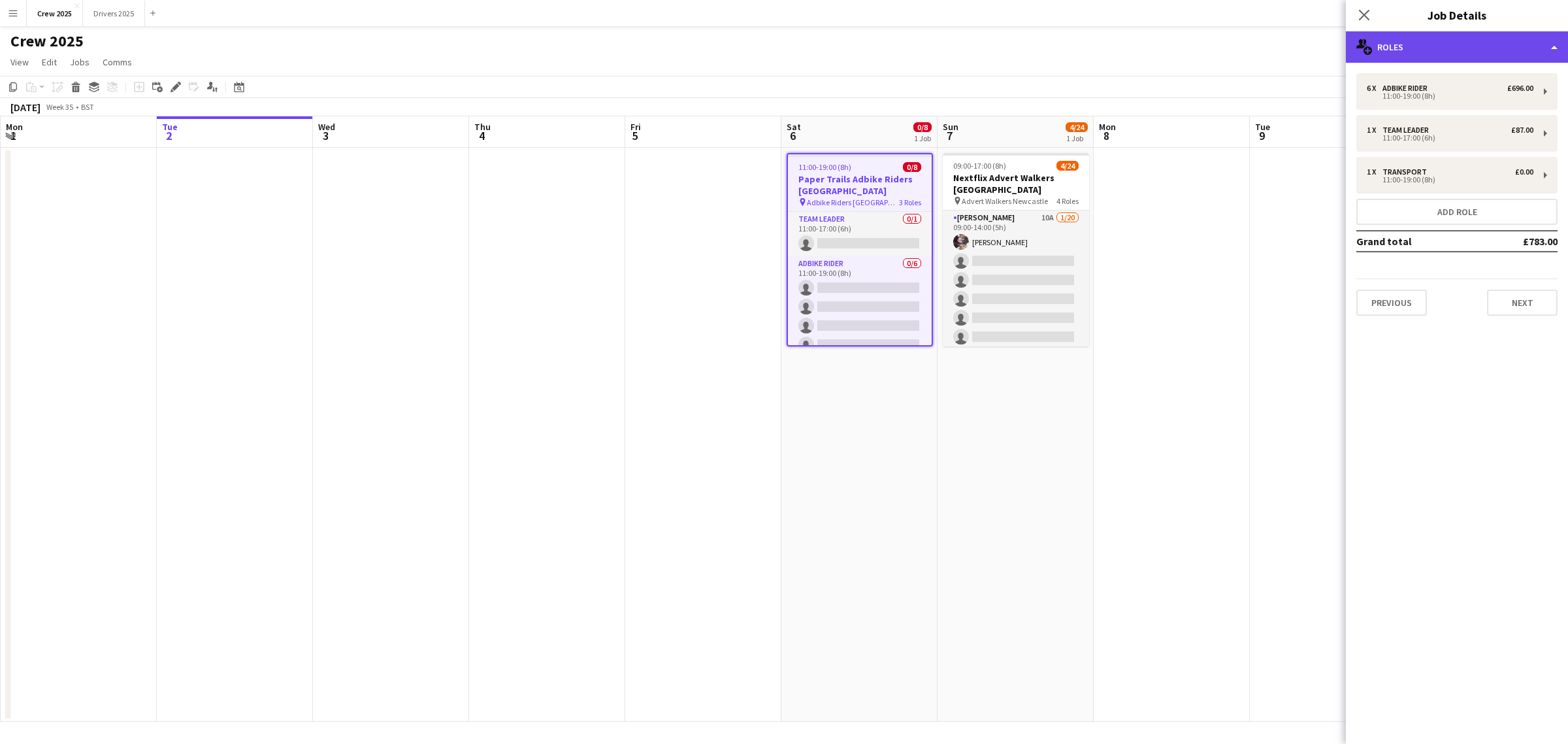
click at [1407, 43] on div "multiple-users-add Roles" at bounding box center [1457, 47] width 222 height 32
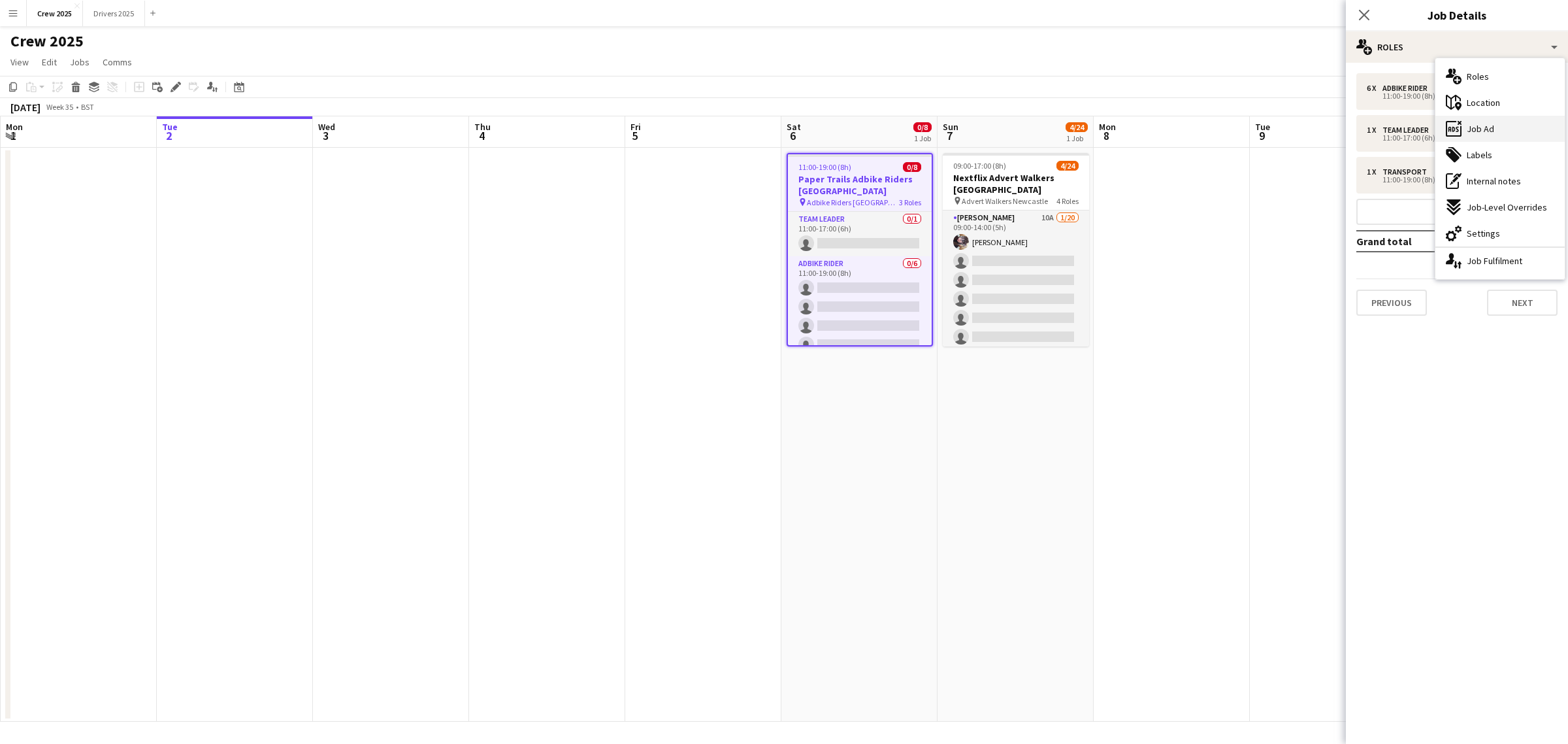
click at [1506, 120] on div "ads-window Job Ad" at bounding box center [1499, 128] width 129 height 26
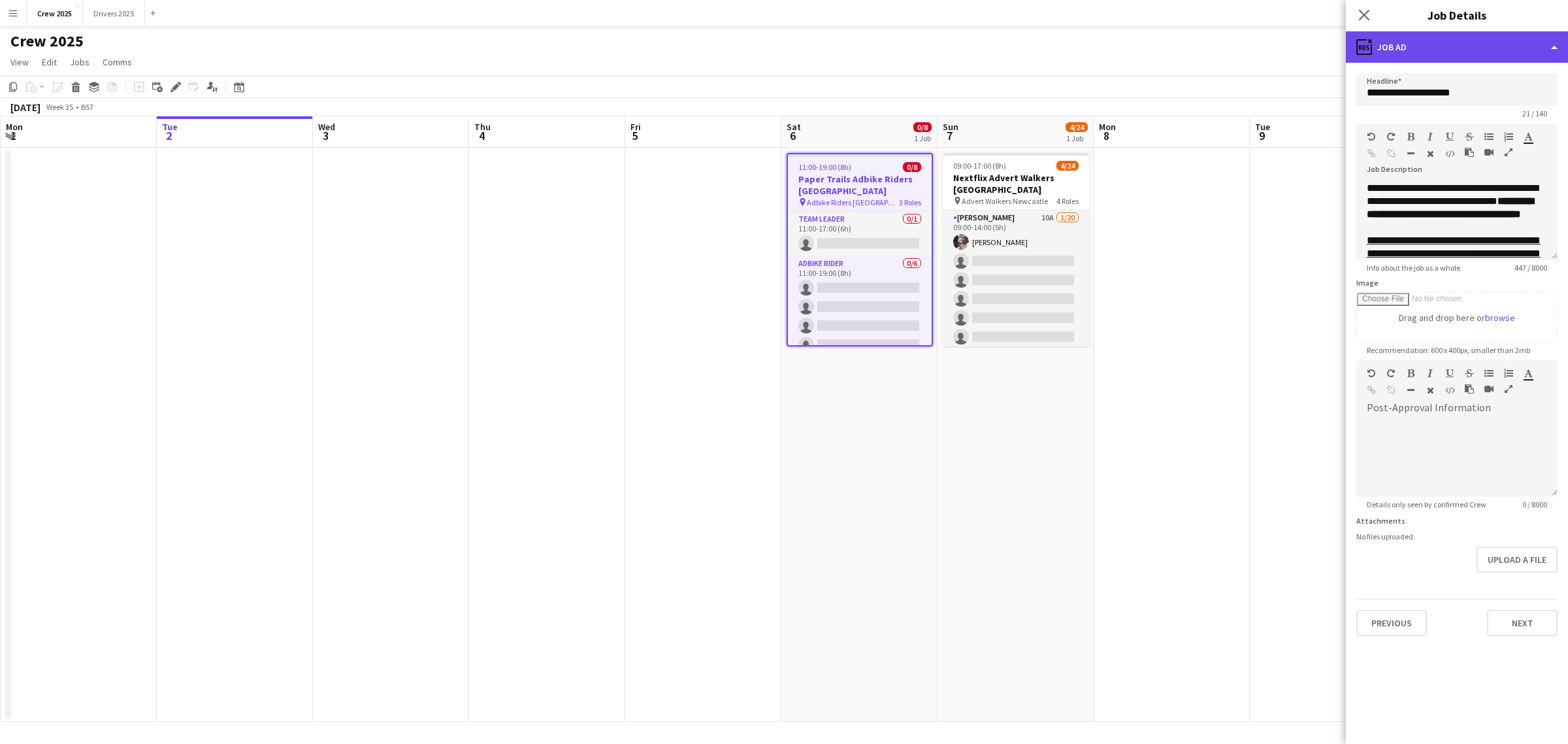
click at [1439, 50] on div "ads-window Job Ad" at bounding box center [1457, 47] width 222 height 32
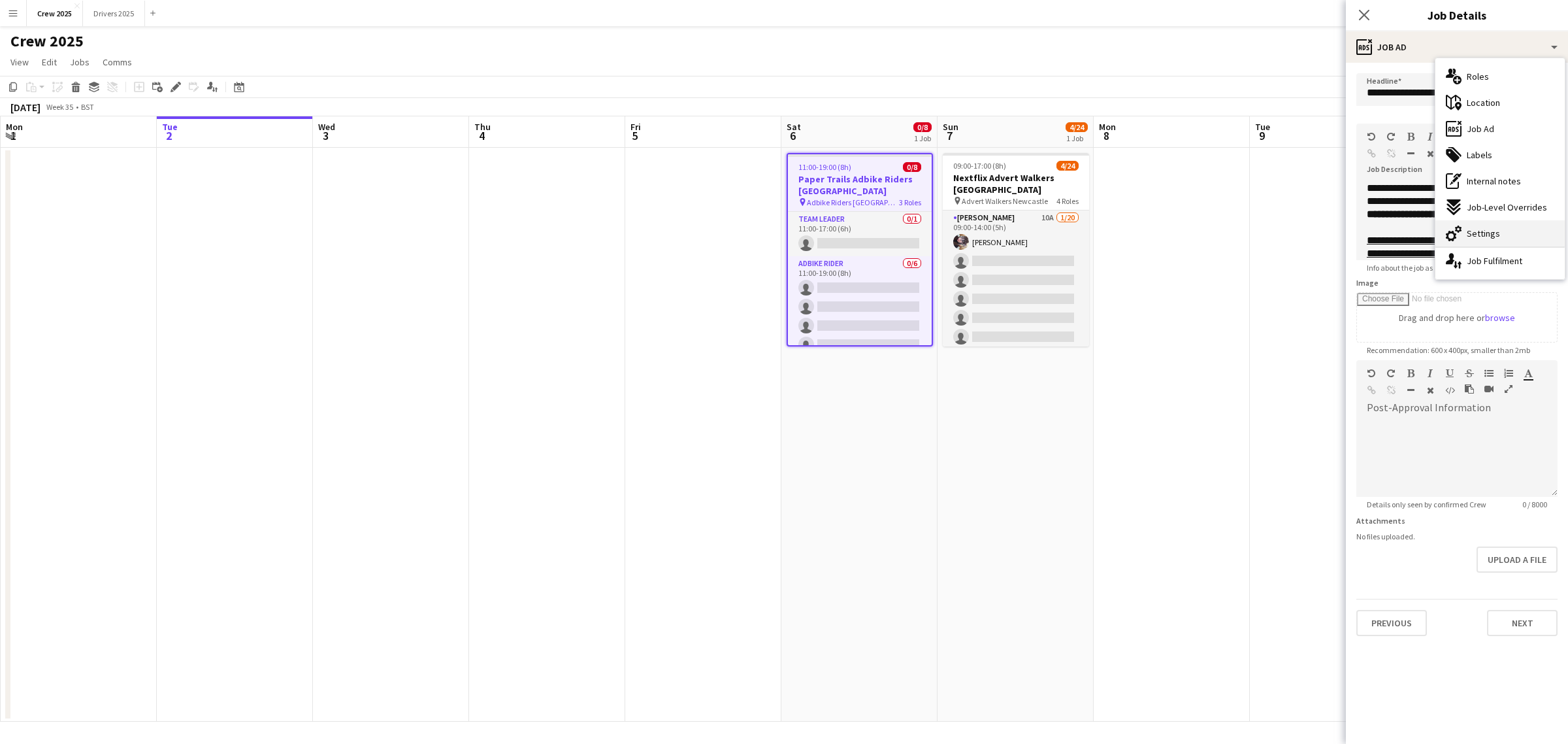
click at [1496, 230] on span "Settings" at bounding box center [1483, 233] width 33 height 12
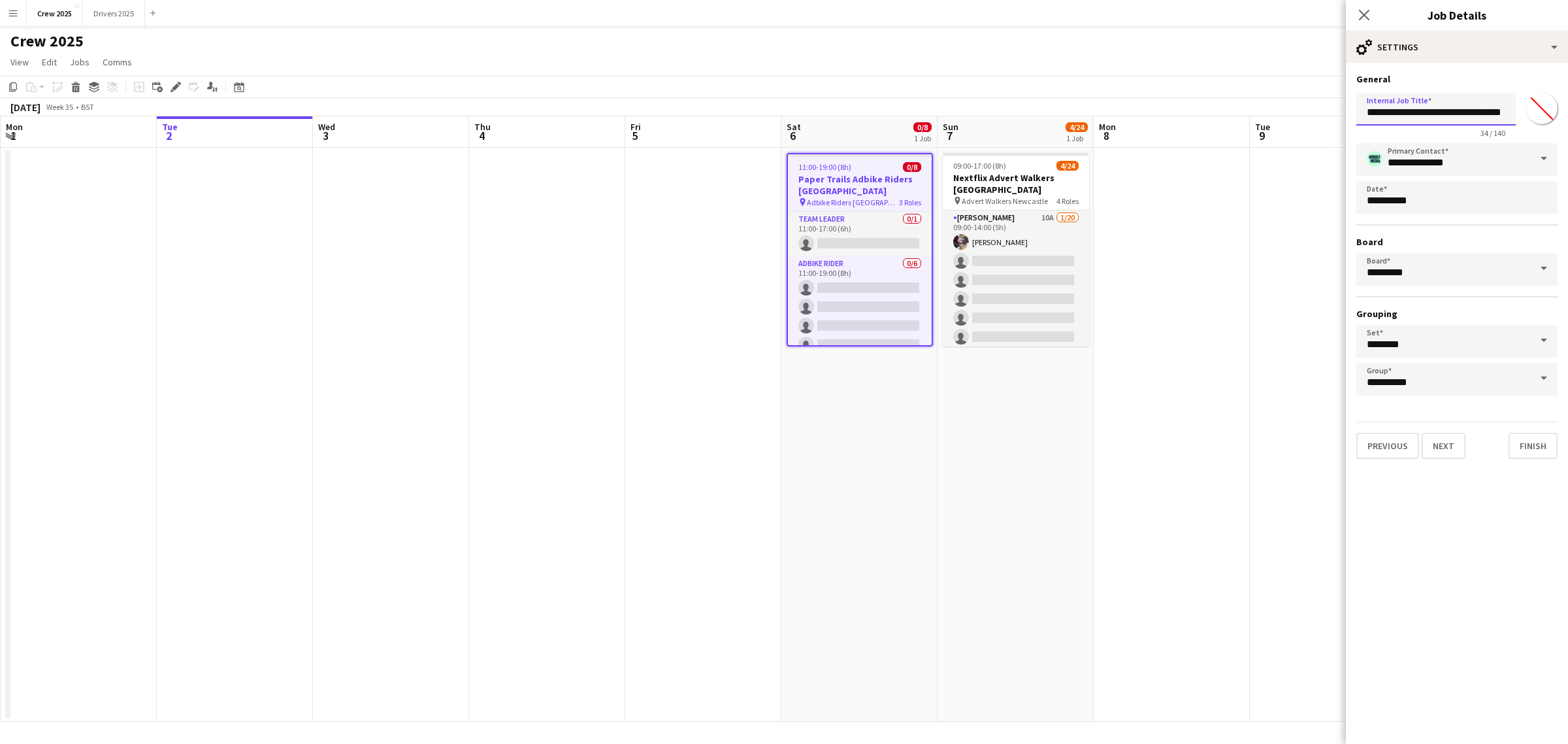
drag, startPoint x: 1417, startPoint y: 112, endPoint x: 1321, endPoint y: 112, distance: 96.0
click at [1321, 112] on body "Menu Boards Boards Boards All jobs Status Workforce Workforce My Workforce Recr…" at bounding box center [784, 372] width 1568 height 744
drag, startPoint x: 1365, startPoint y: 112, endPoint x: 1538, endPoint y: 115, distance: 173.0
click at [1538, 115] on div "**********" at bounding box center [1457, 112] width 201 height 50
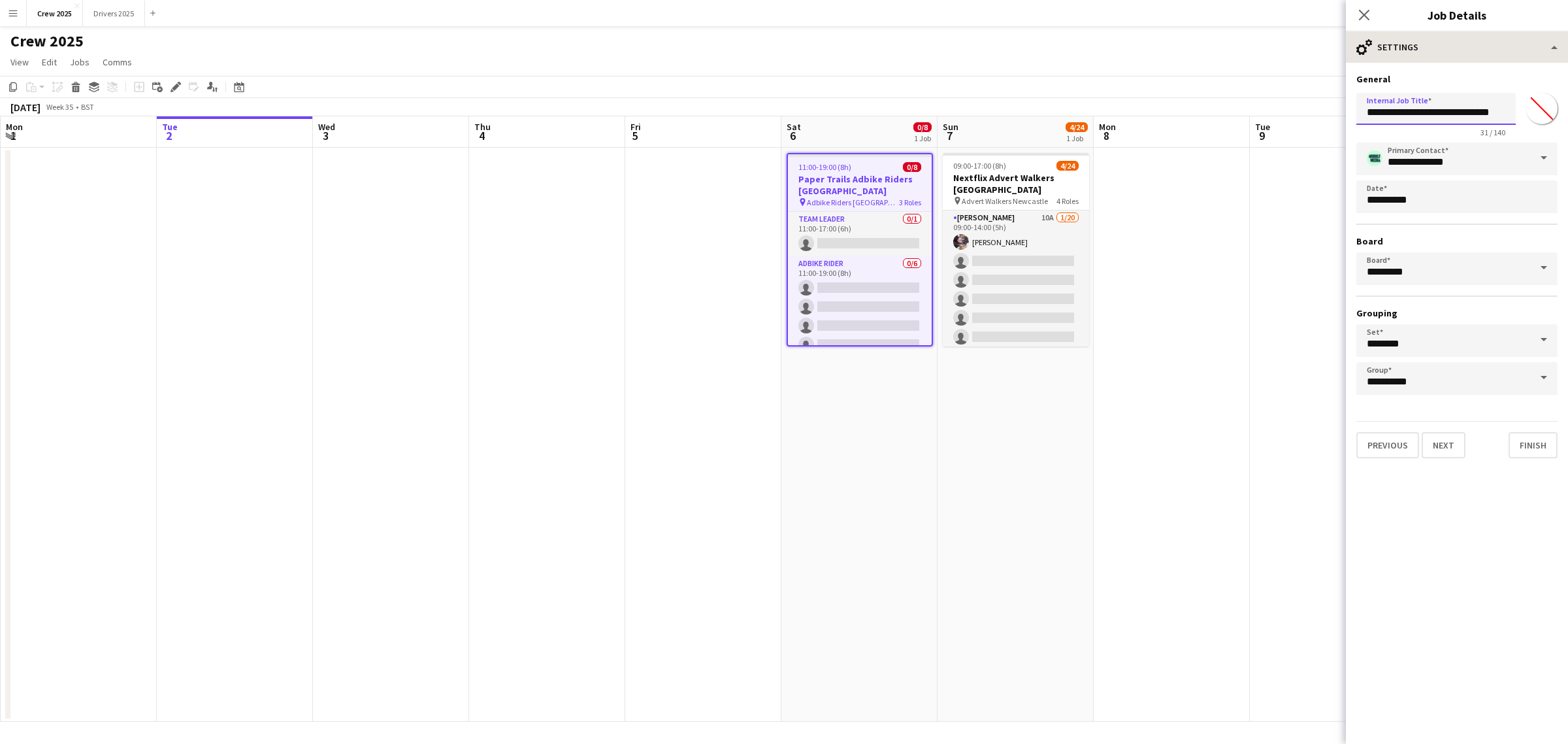
type input "**********"
click at [1442, 49] on div "cog-double-3 Settings" at bounding box center [1457, 47] width 222 height 32
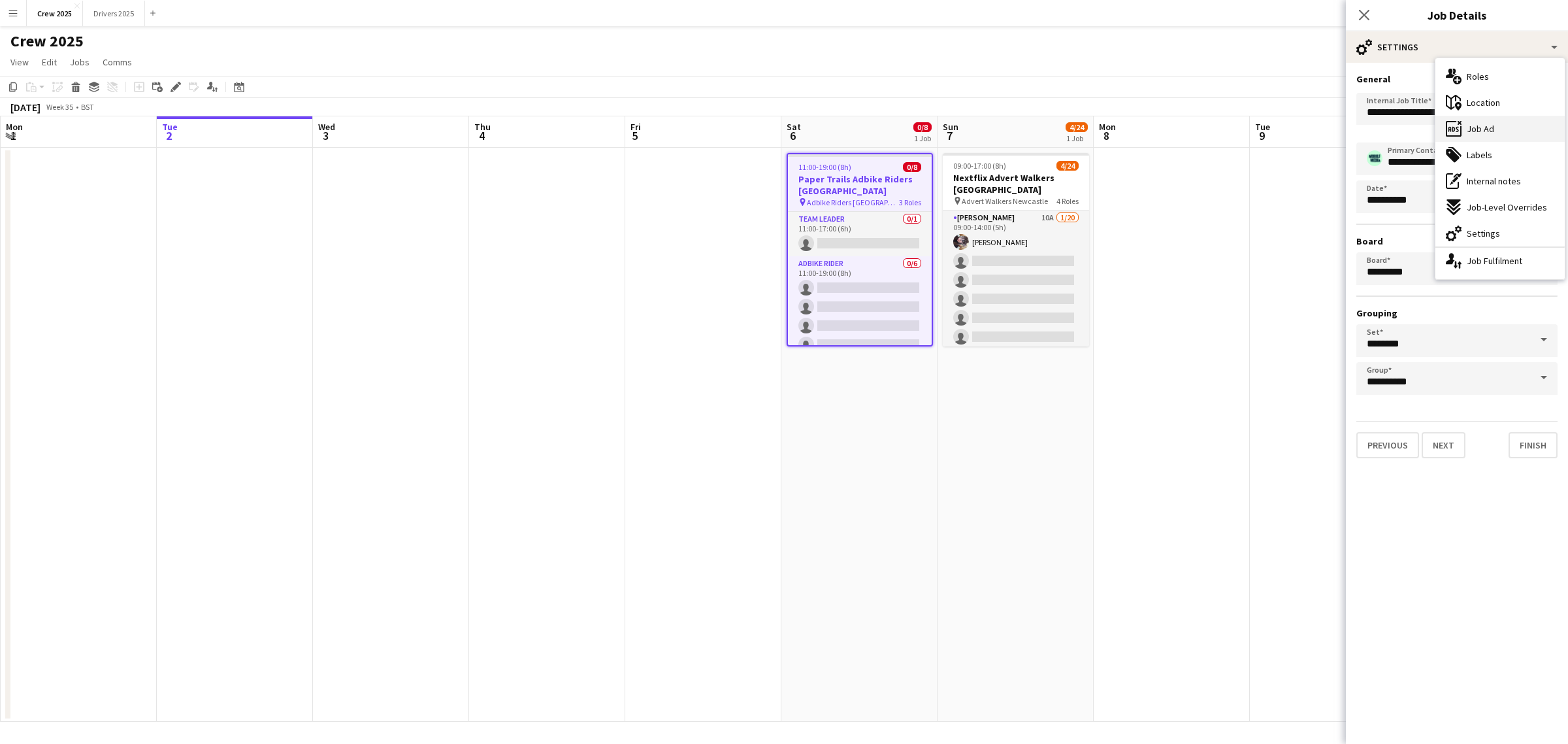
click at [1494, 125] on div "ads-window Job Ad" at bounding box center [1499, 128] width 129 height 26
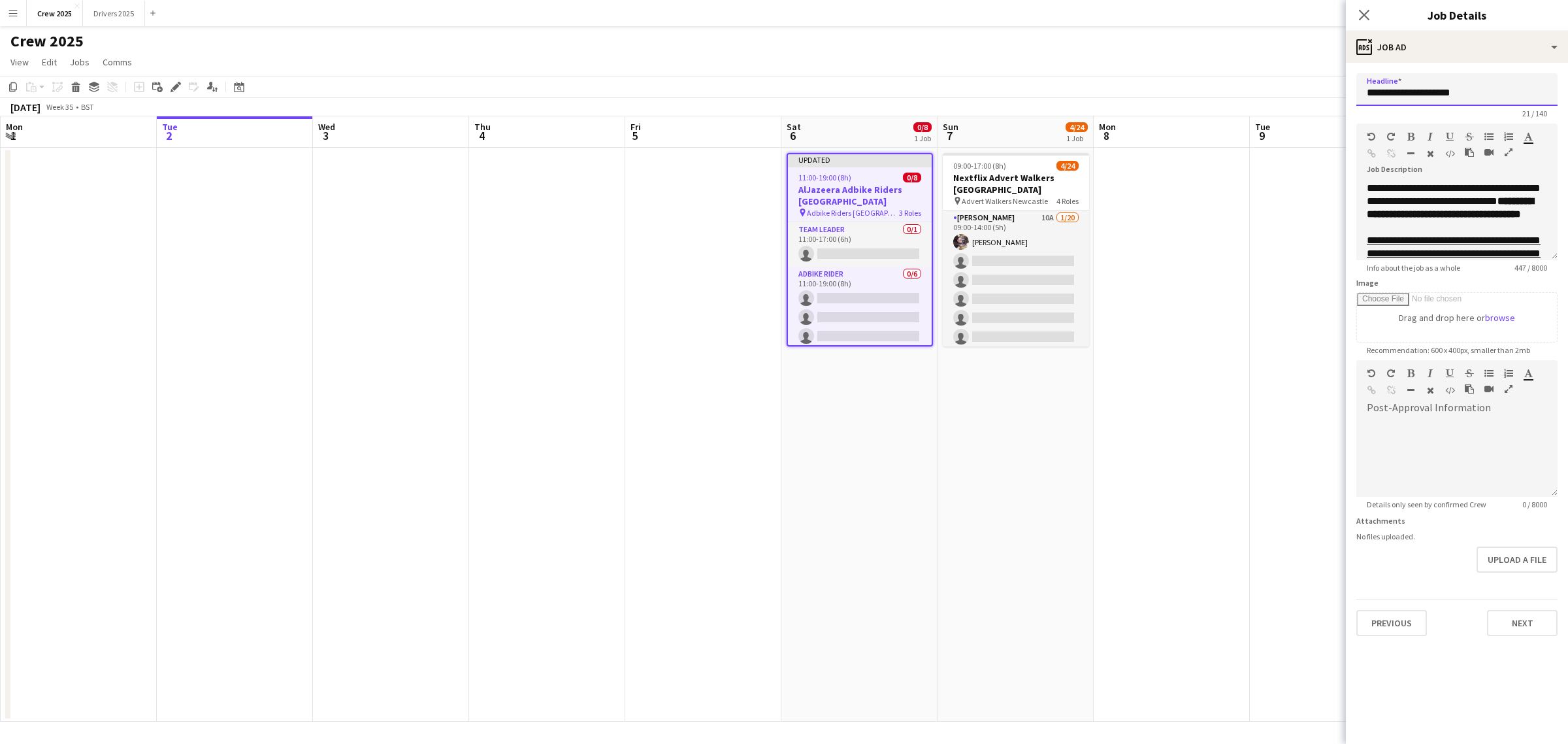
drag, startPoint x: 1483, startPoint y: 90, endPoint x: 1330, endPoint y: 85, distance: 153.1
click at [1330, 85] on body "Menu Boards Boards Boards All jobs Status Workforce Workforce My Workforce Recr…" at bounding box center [784, 372] width 1568 height 744
paste input "**********"
type input "**********"
click at [1153, 299] on app-date-cell at bounding box center [1172, 434] width 156 height 574
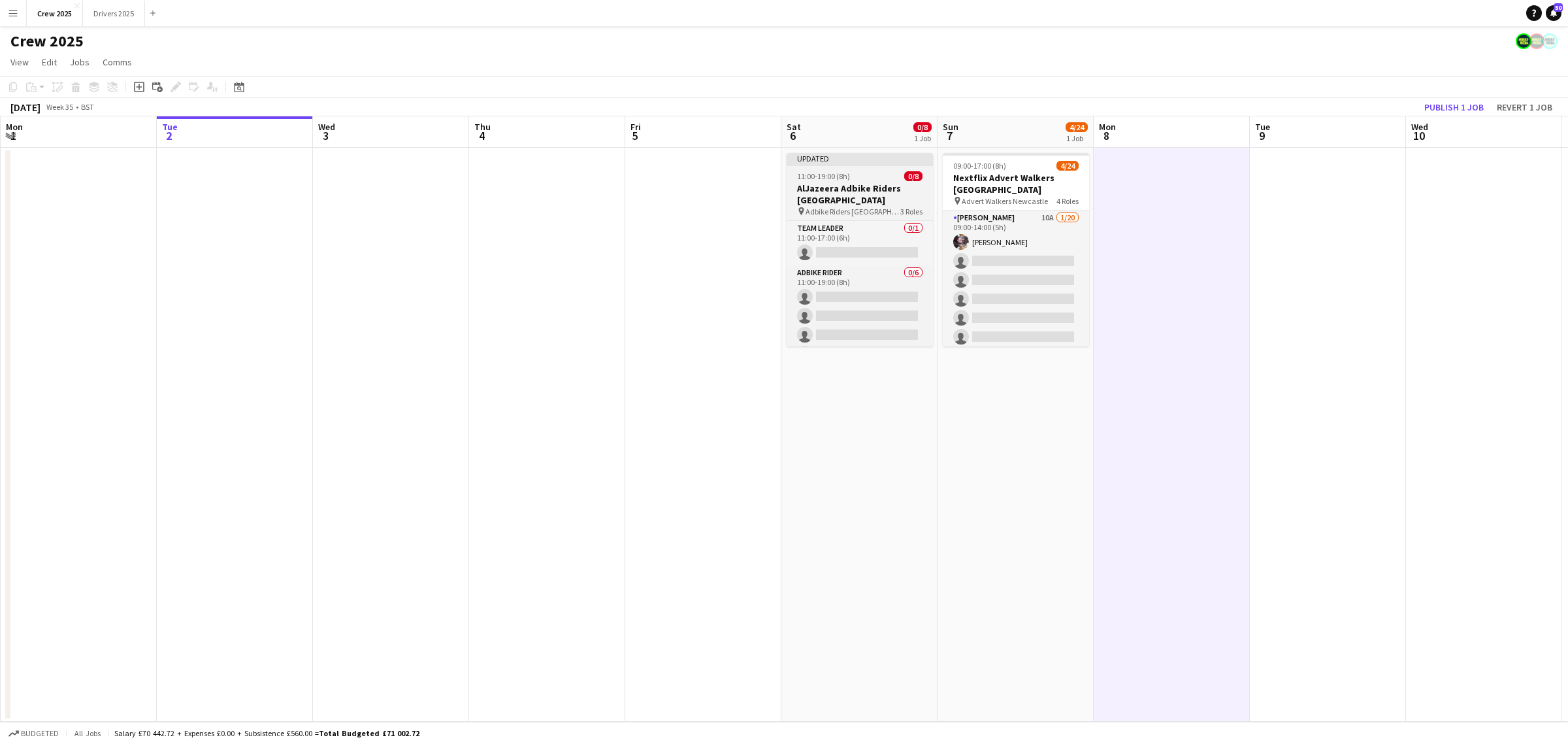
click at [844, 158] on div "Updated" at bounding box center [860, 158] width 146 height 11
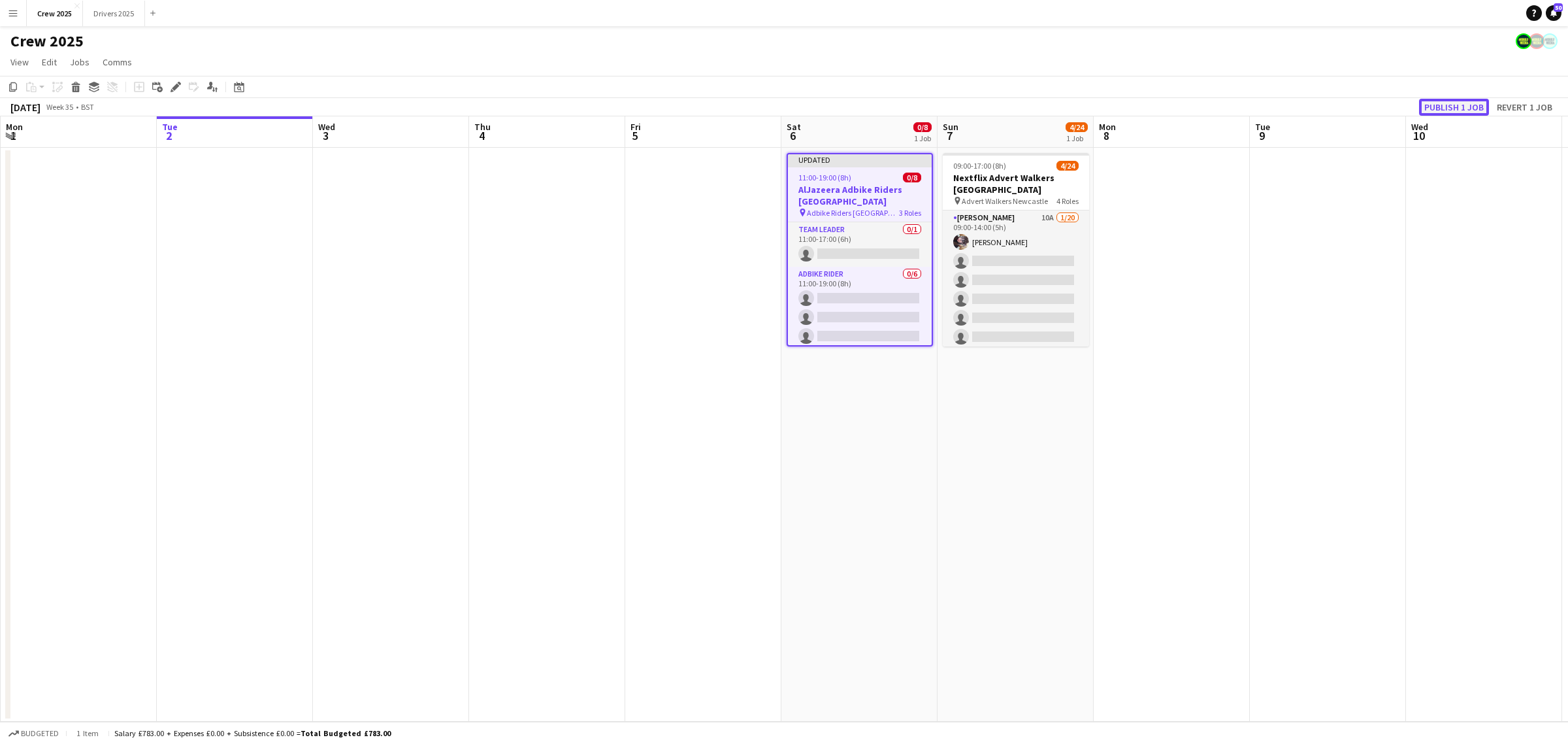
click at [1441, 102] on button "Publish 1 job" at bounding box center [1454, 107] width 70 height 17
click at [106, 18] on button "Drivers 2025 Close" at bounding box center [114, 13] width 62 height 26
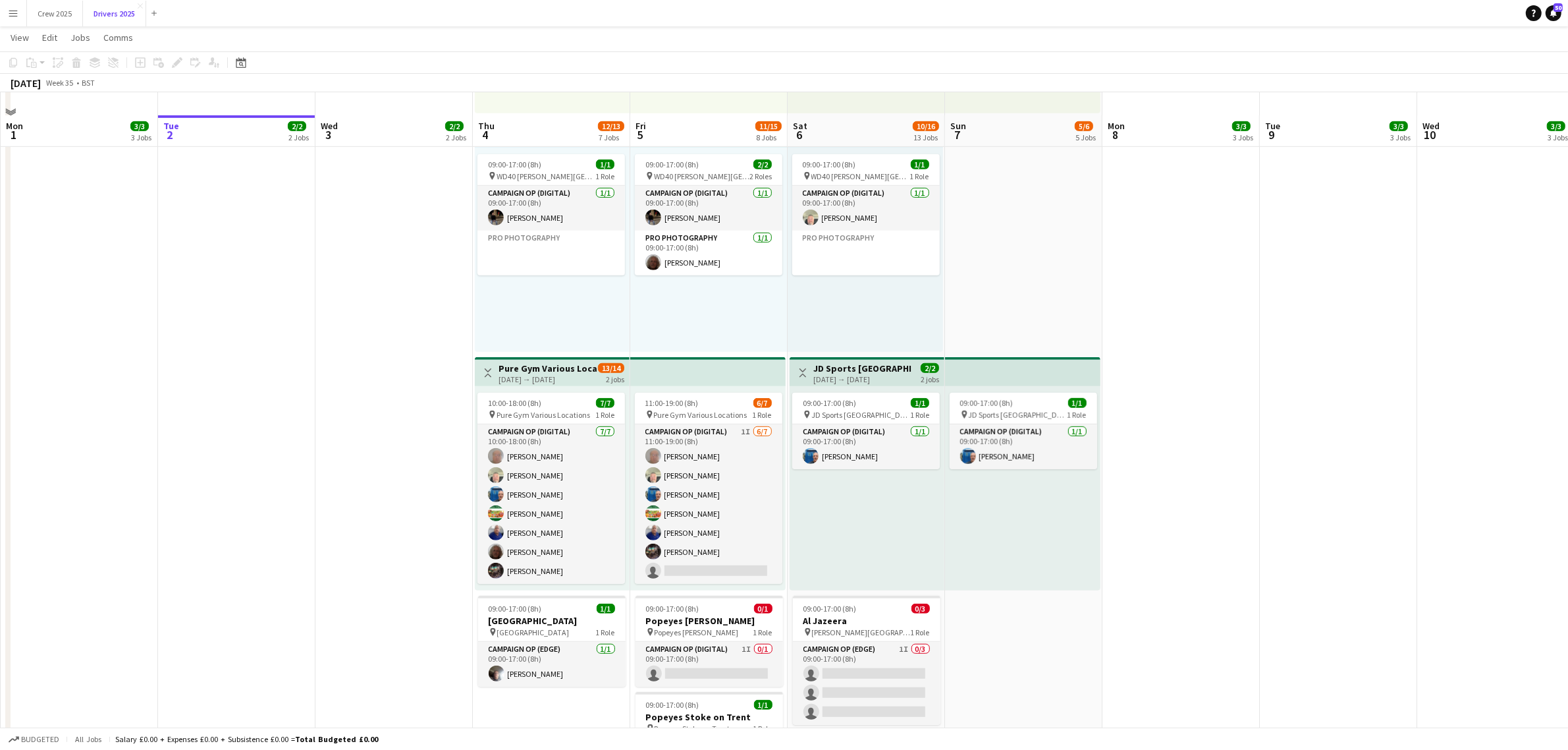
scroll to position [1318, 0]
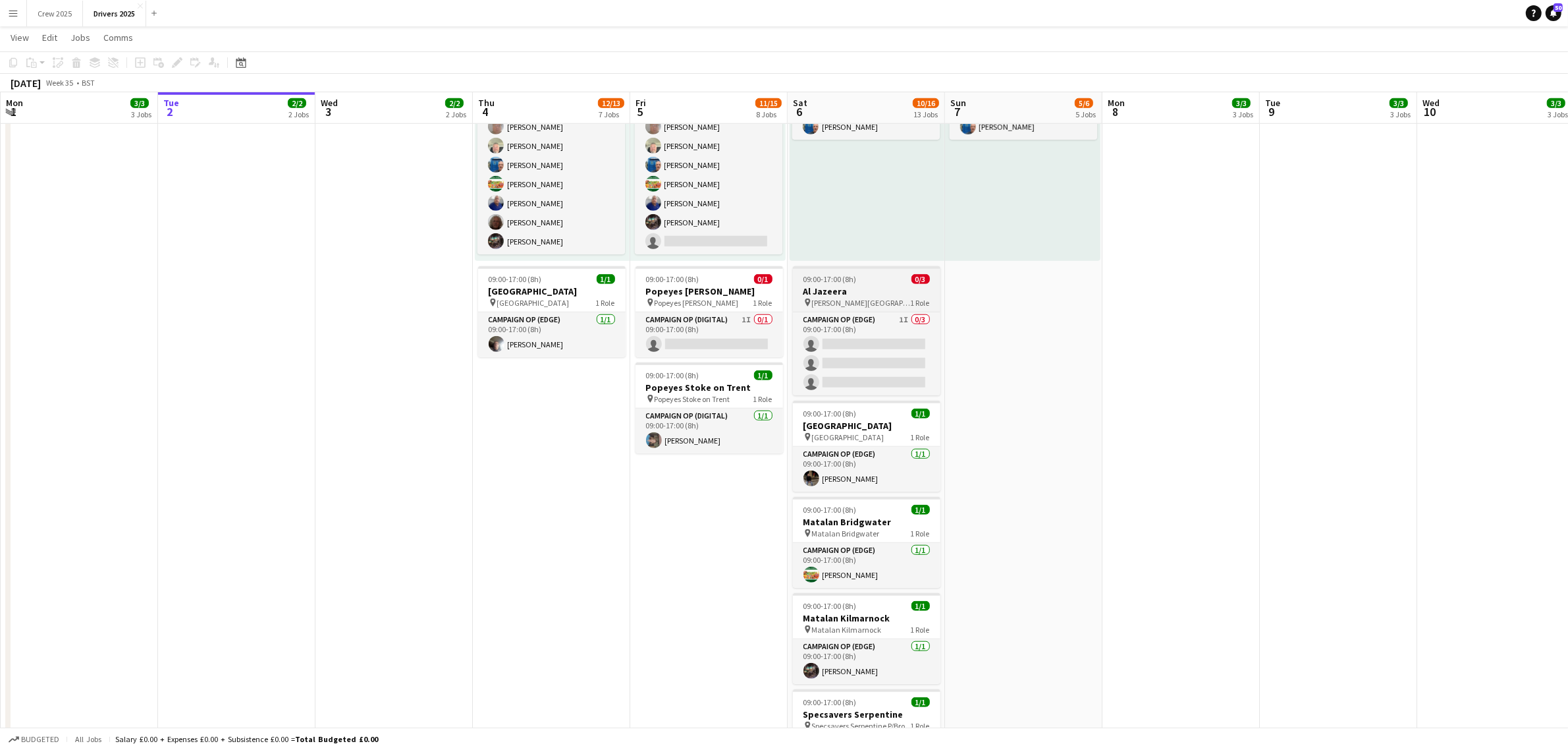
click at [879, 284] on div "09:00-17:00 (8h) 0/3" at bounding box center [867, 279] width 148 height 10
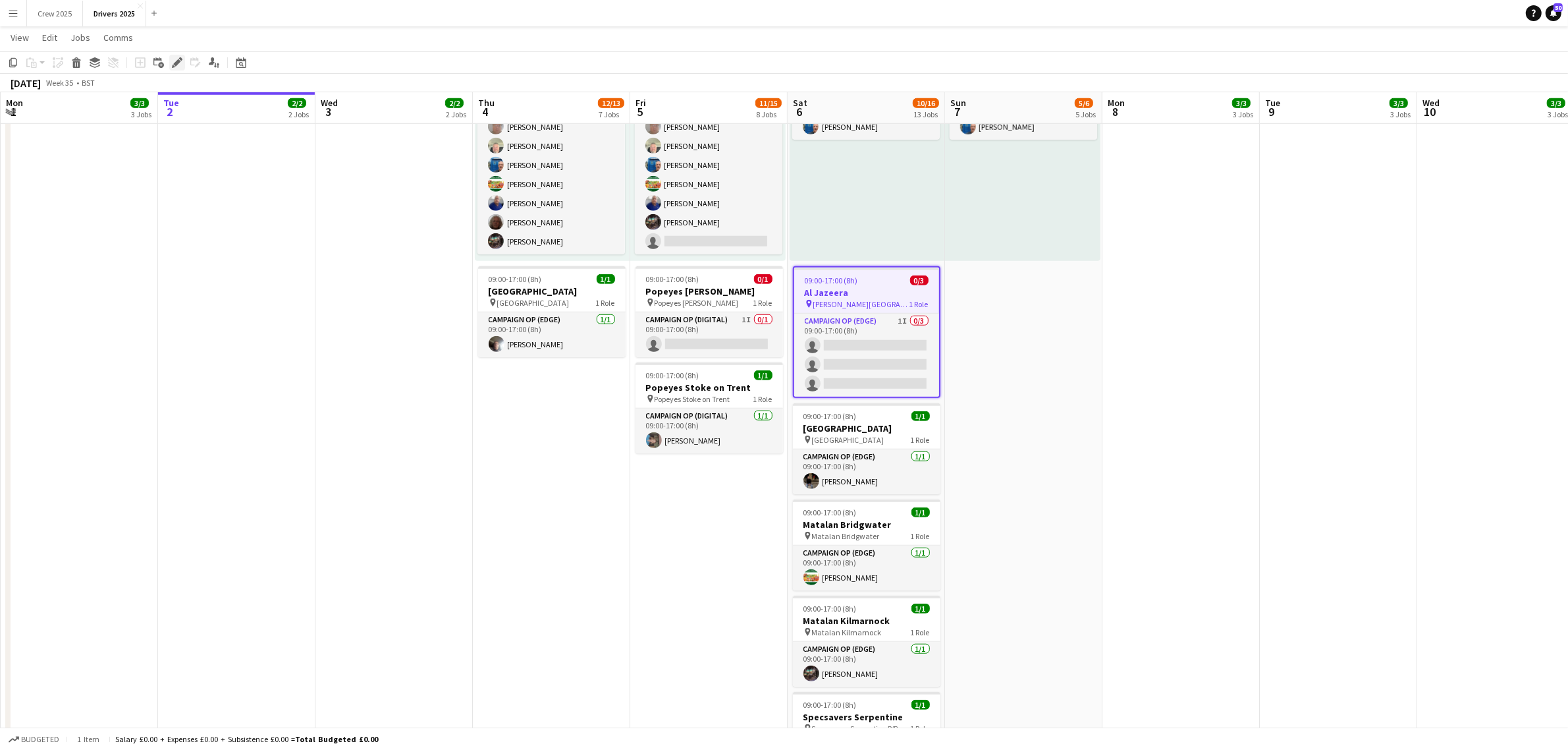
click at [176, 64] on icon at bounding box center [177, 63] width 8 height 8
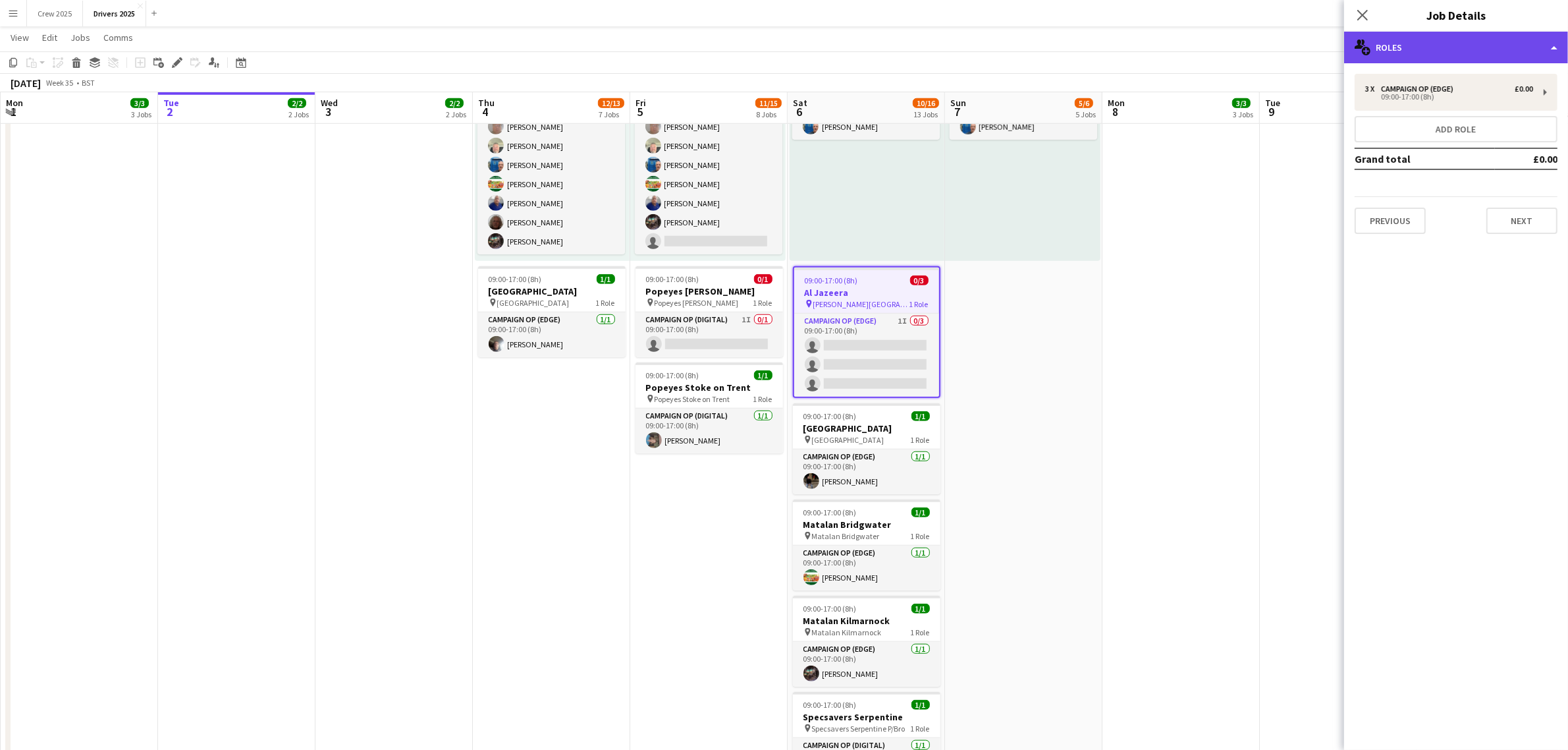
click at [1413, 37] on div "multiple-users-add Roles" at bounding box center [1456, 48] width 224 height 32
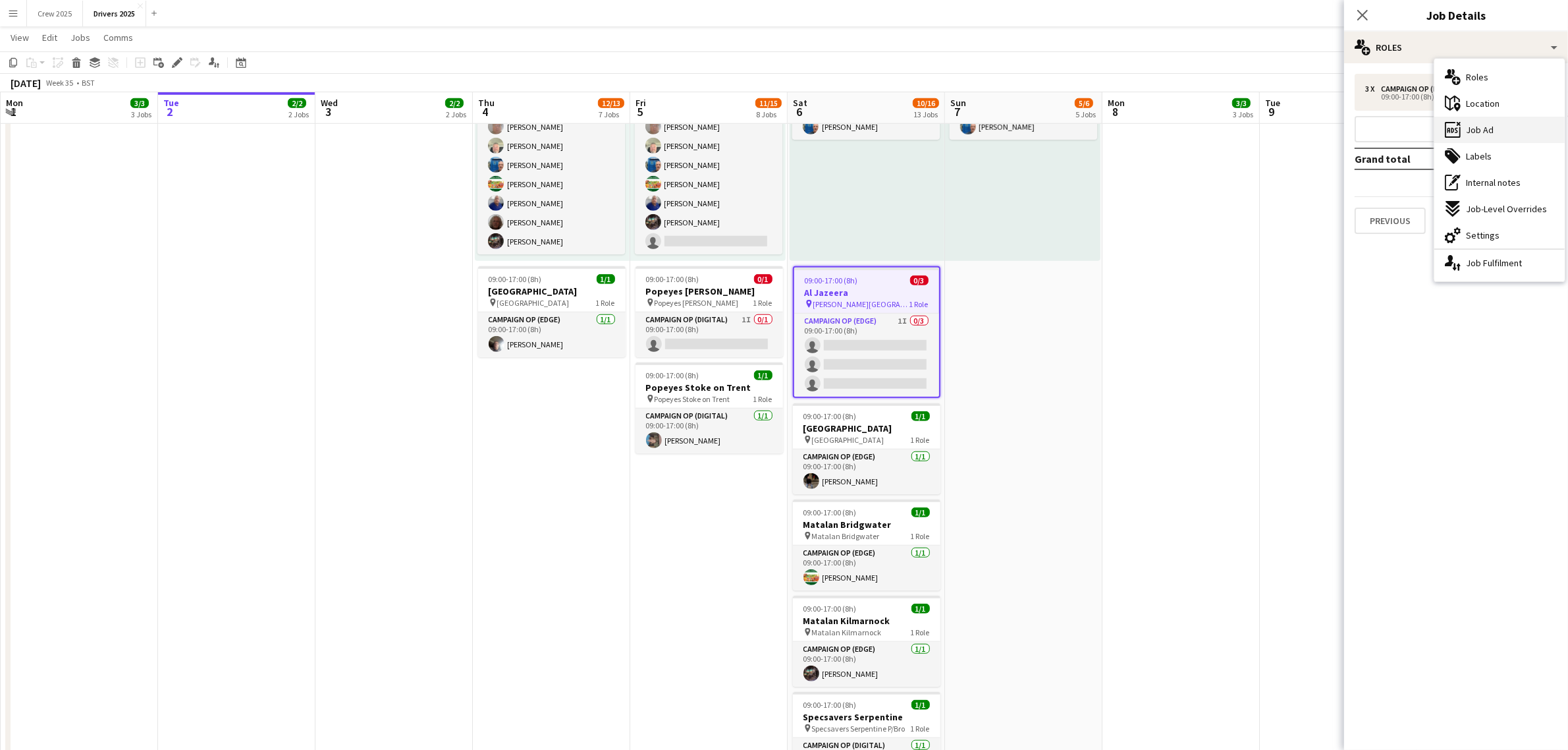
click at [1495, 130] on div "ads-window Job Ad" at bounding box center [1498, 129] width 130 height 26
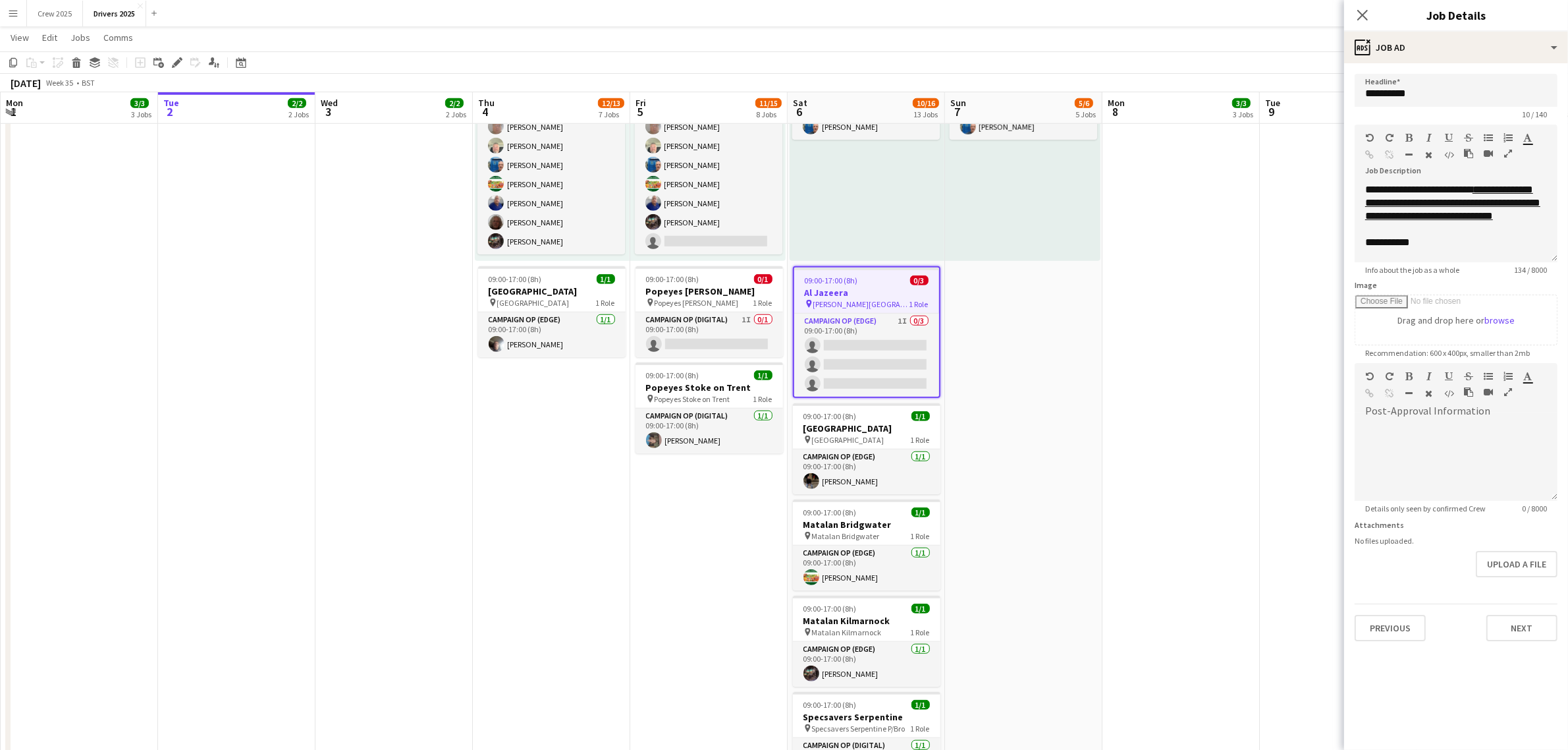
click at [1072, 372] on app-date-cell "09:00-17:00 (8h) 1/1 pin Sky Various Locations 1 Role Campaign Op (Digital) 1/1…" at bounding box center [1024, 598] width 158 height 3538
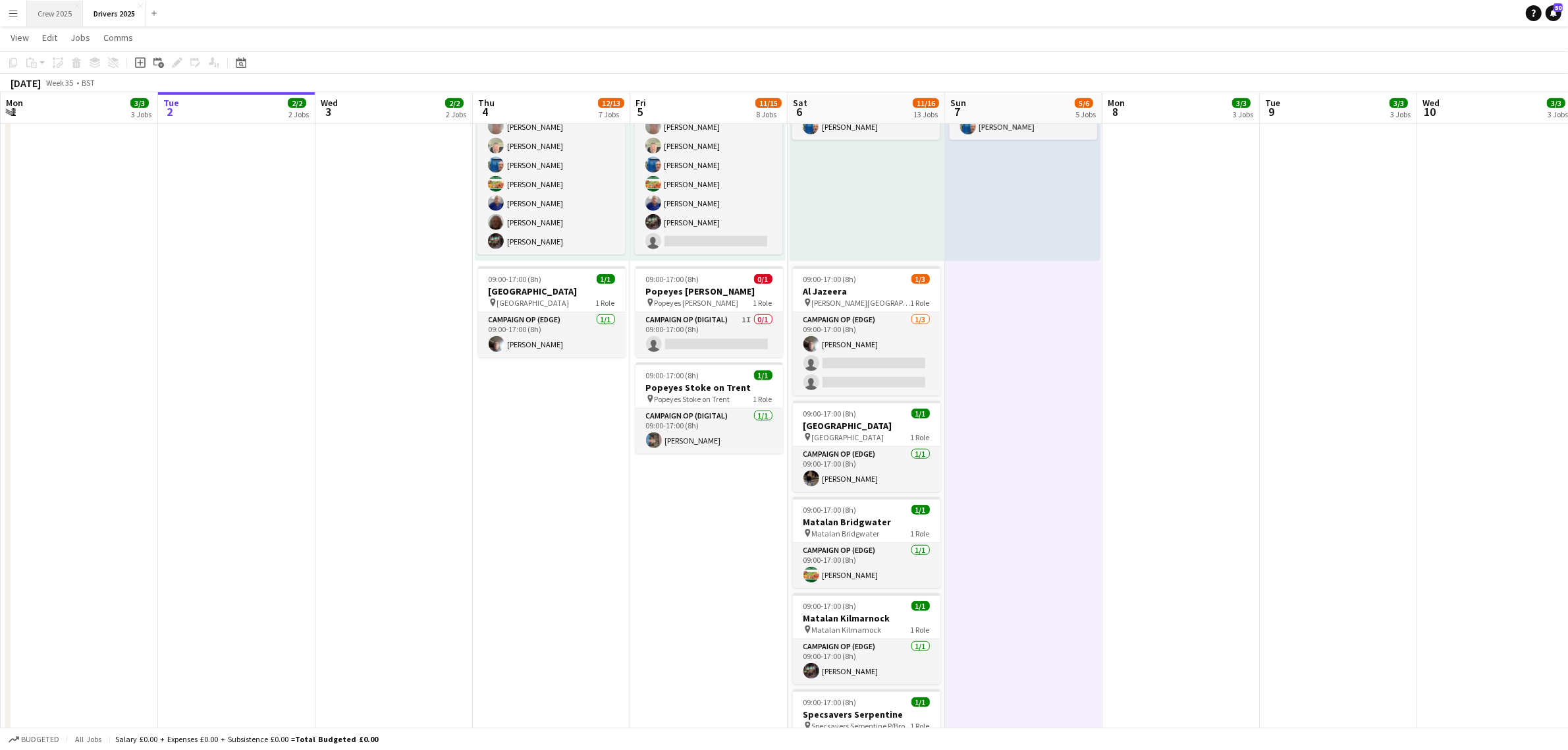
click at [60, 17] on button "Crew 2025 Close" at bounding box center [55, 13] width 56 height 26
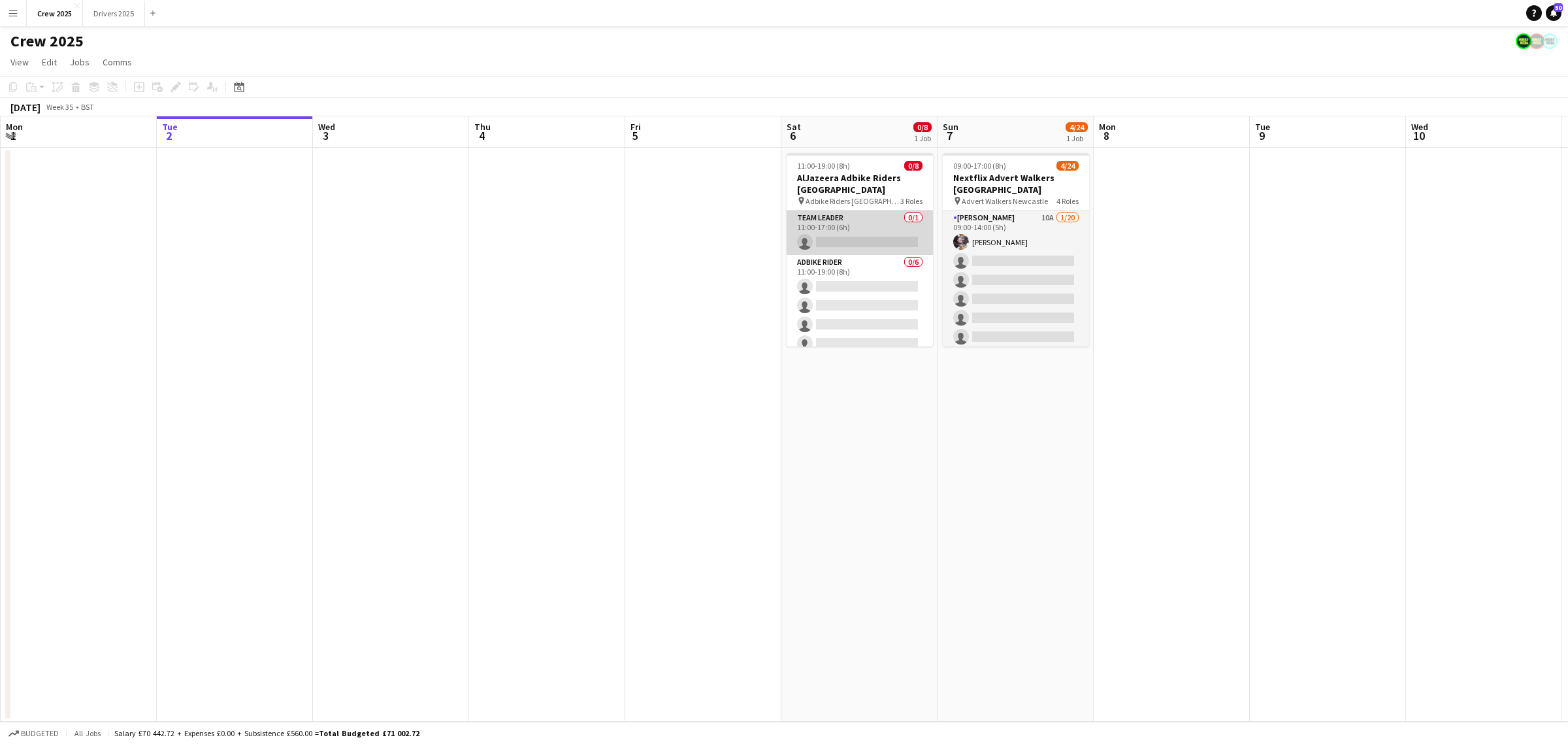
click at [853, 216] on app-card-role "Team Leader 0/1 11:00-17:00 (6h) single-neutral-actions" at bounding box center [860, 232] width 146 height 44
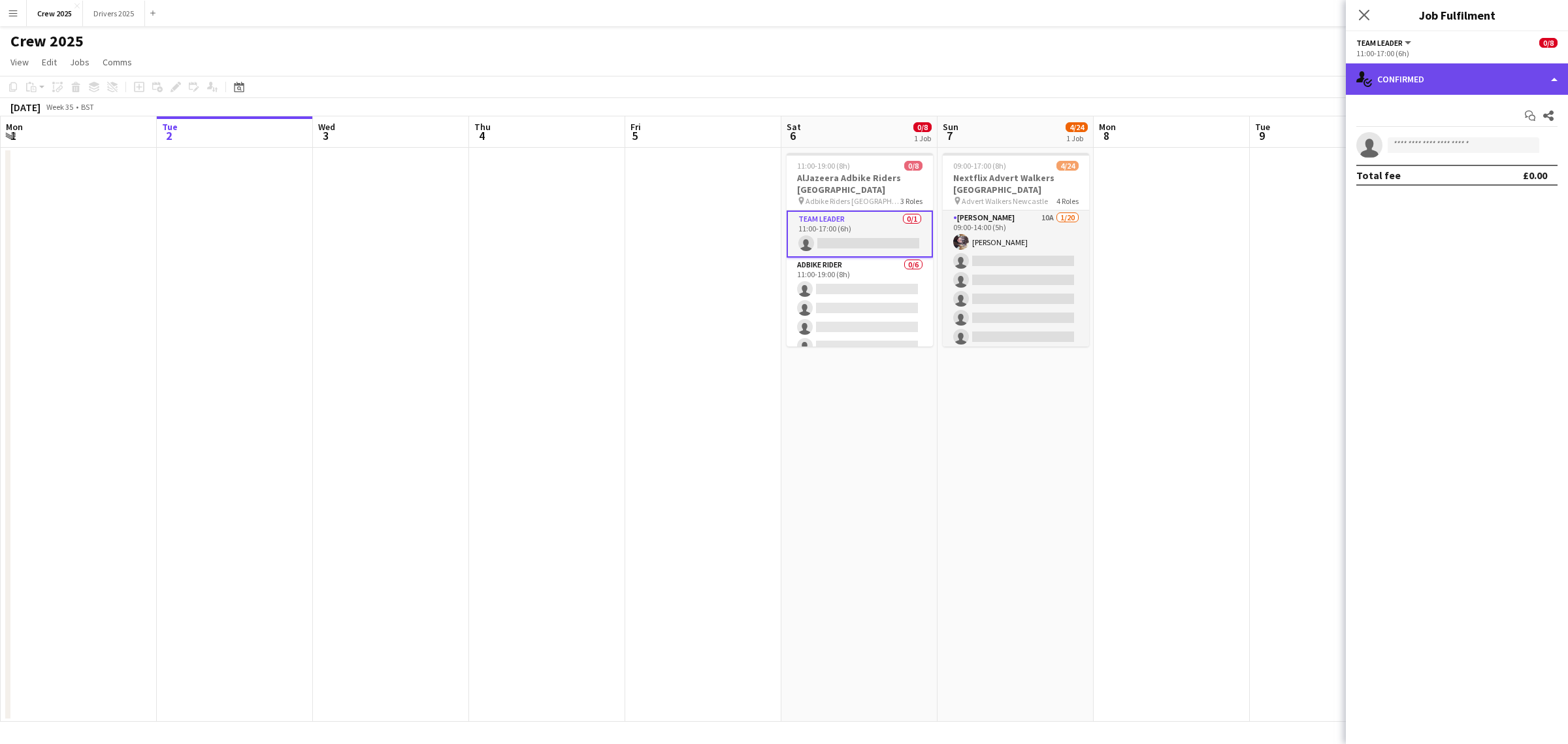
click at [1461, 83] on div "single-neutral-actions-check-2 Confirmed" at bounding box center [1457, 79] width 222 height 32
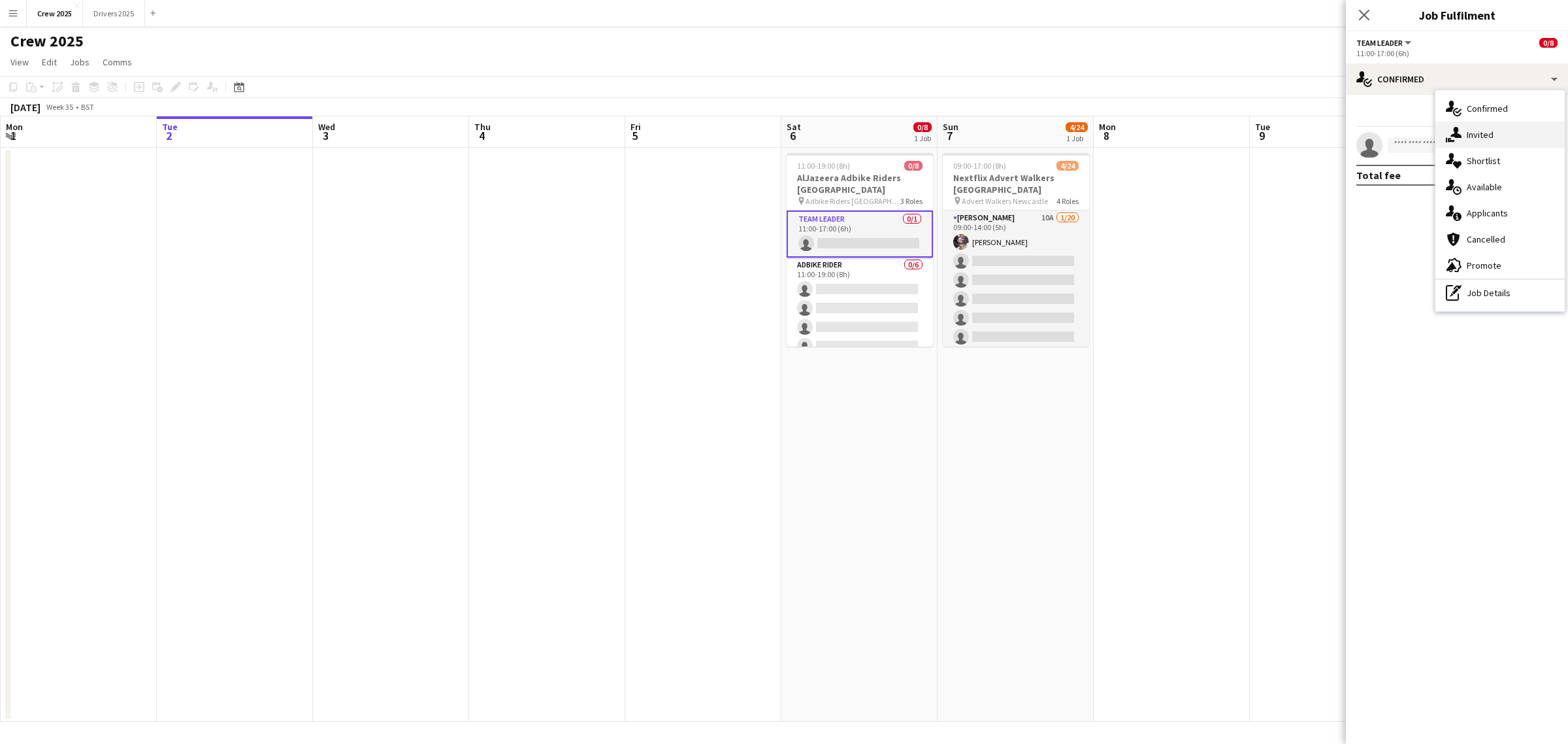
click at [1488, 139] on span "Invited" at bounding box center [1480, 135] width 27 height 12
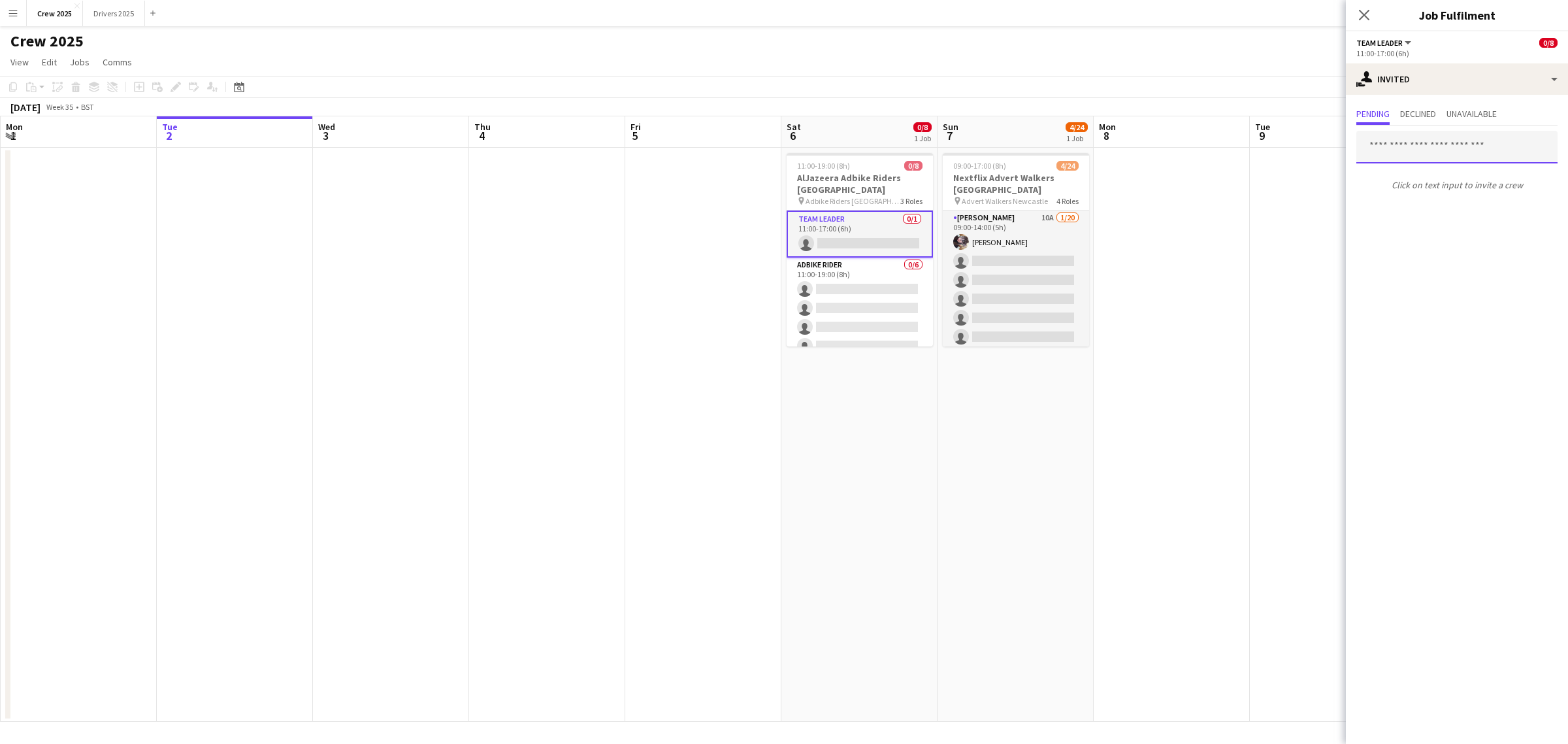
click at [1399, 151] on input "text" at bounding box center [1457, 146] width 201 height 32
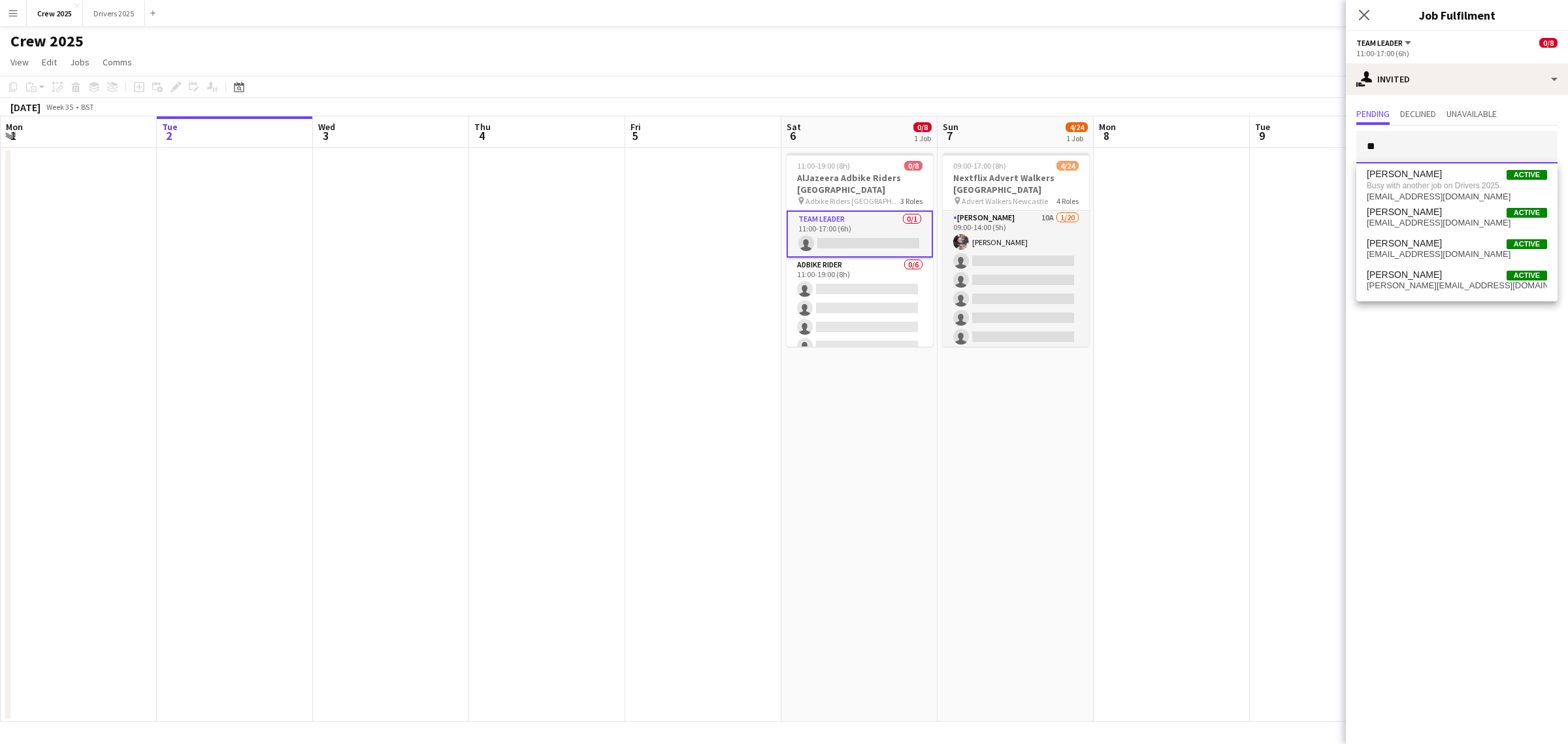
type input "*"
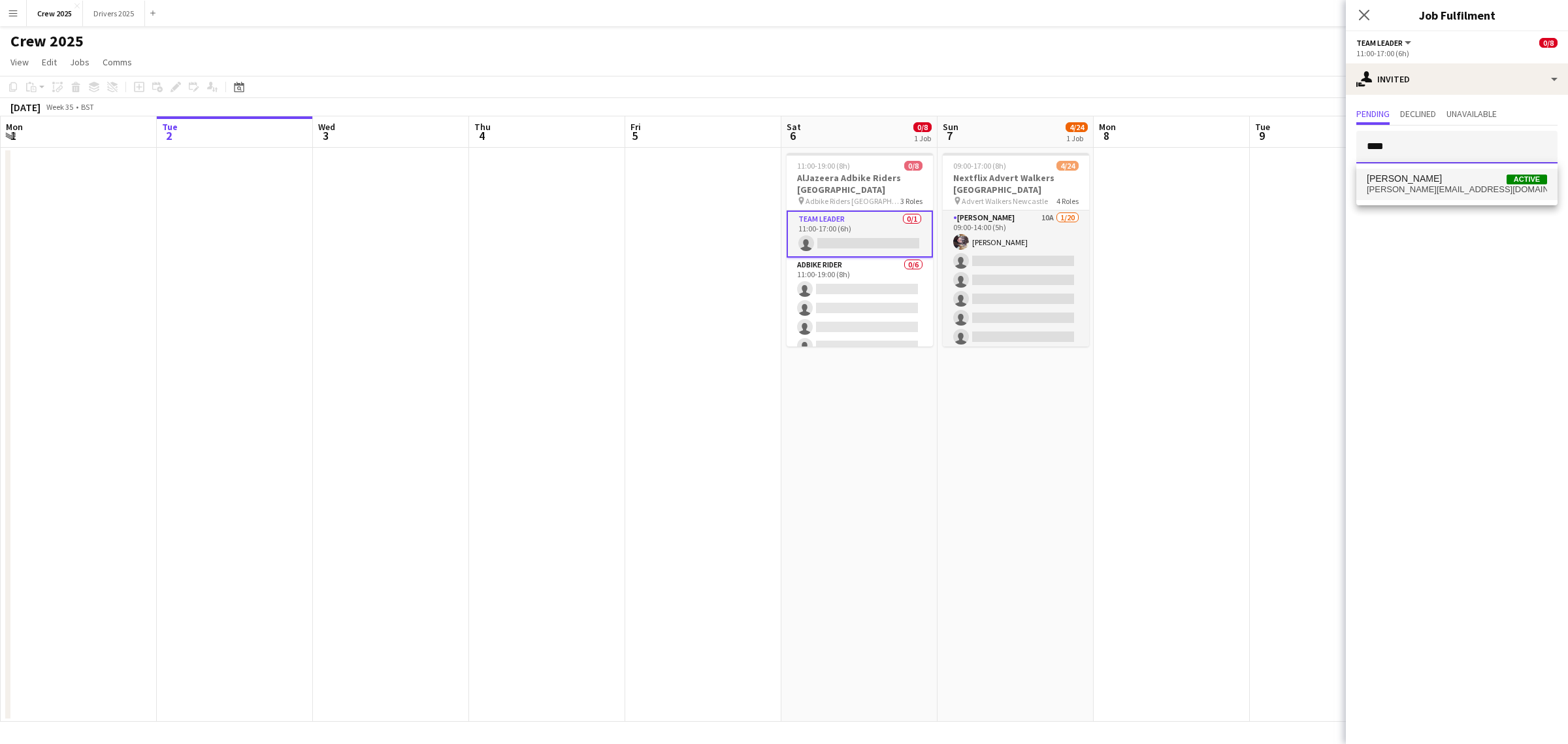
type input "****"
click at [1396, 191] on span "sasso.johanna2013@gmail.com" at bounding box center [1457, 189] width 181 height 11
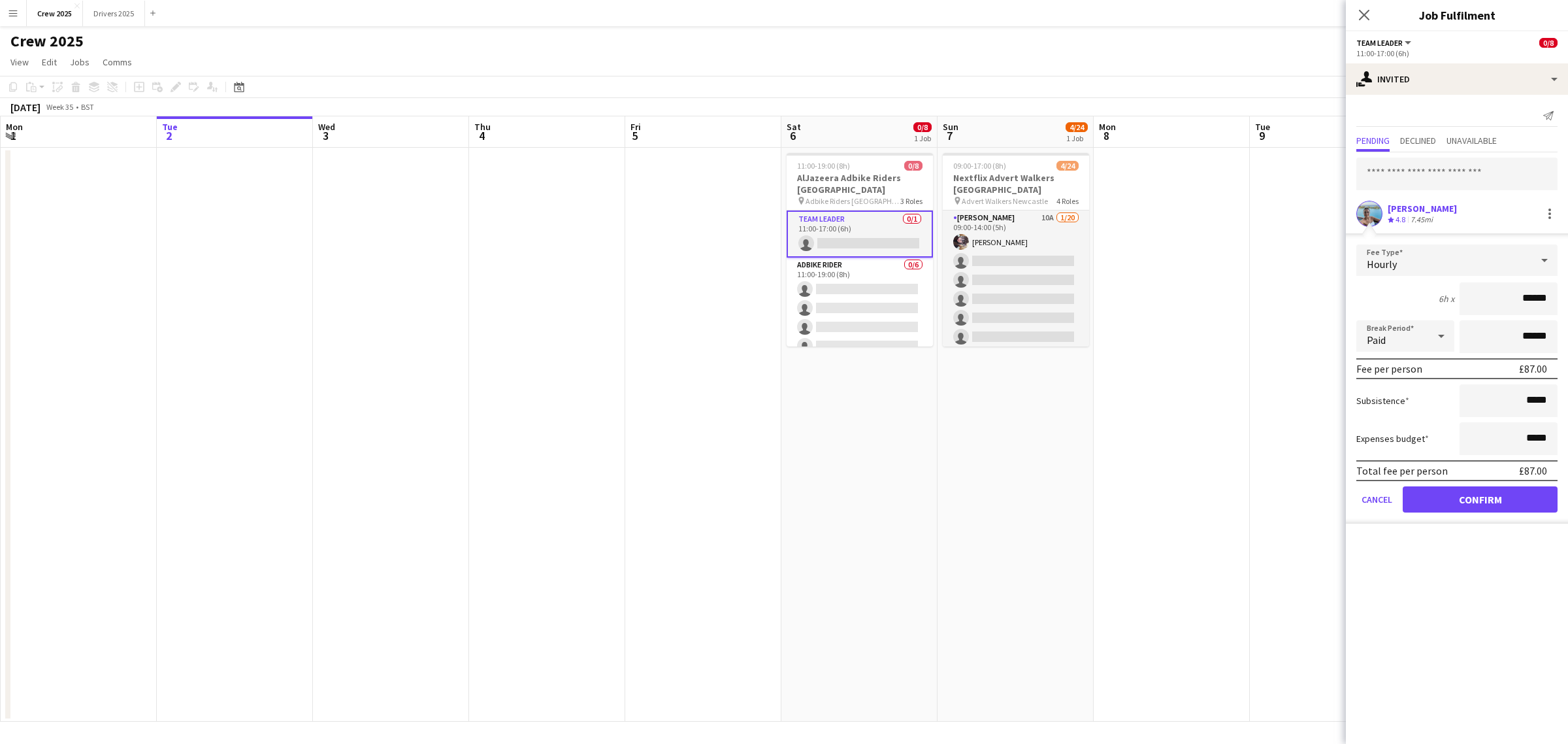
drag, startPoint x: 1493, startPoint y: 297, endPoint x: 1580, endPoint y: 300, distance: 87.1
click at [1567, 300] on html "Menu Boards Boards Boards All jobs Status Workforce Workforce My Workforce Recr…" at bounding box center [784, 372] width 1568 height 744
type input "******"
click at [1512, 489] on button "Confirm" at bounding box center [1480, 498] width 155 height 26
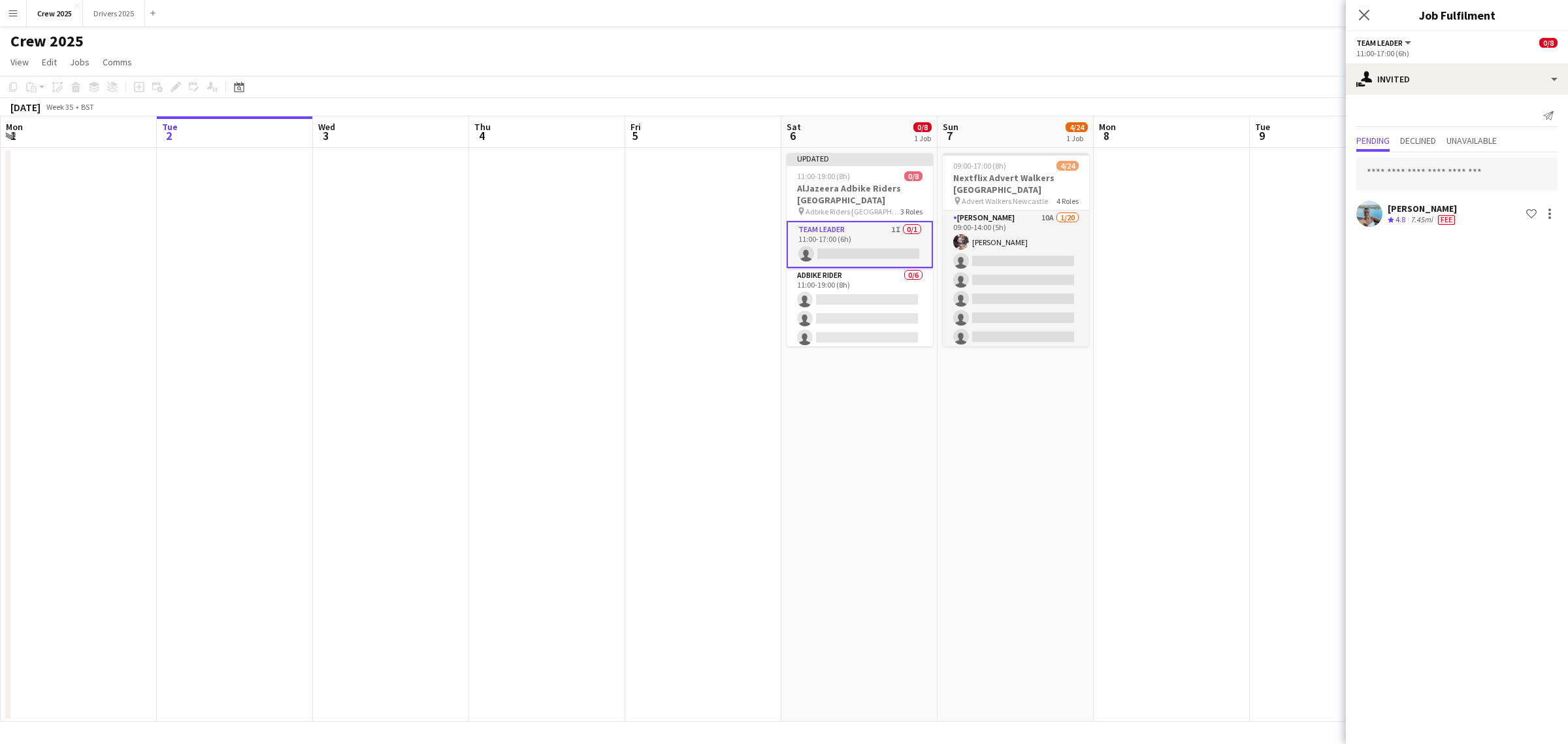
click at [1155, 330] on app-date-cell at bounding box center [1172, 434] width 156 height 574
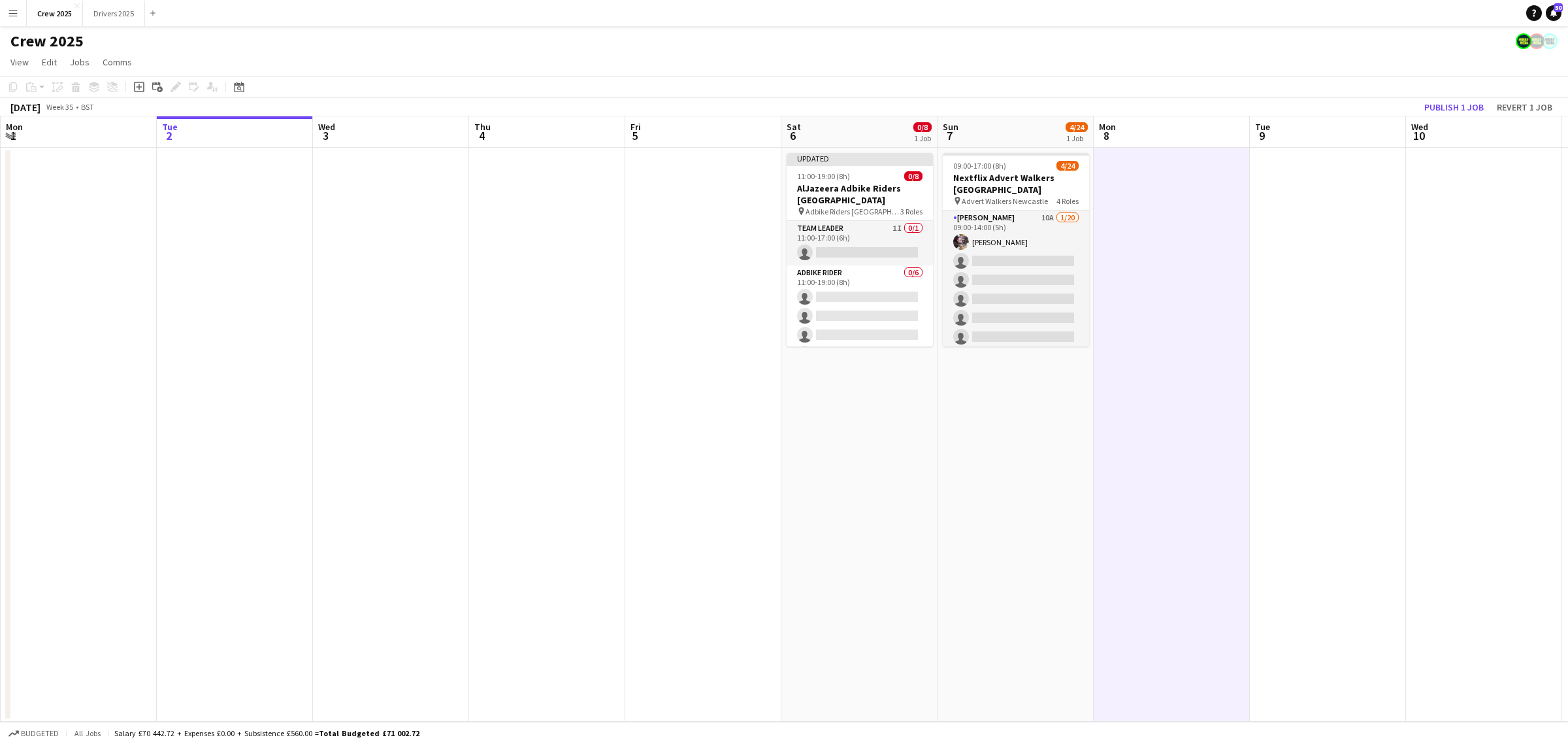
scroll to position [0, 311]
click at [854, 172] on div "11:00-19:00 (8h) 0/8" at bounding box center [860, 176] width 146 height 10
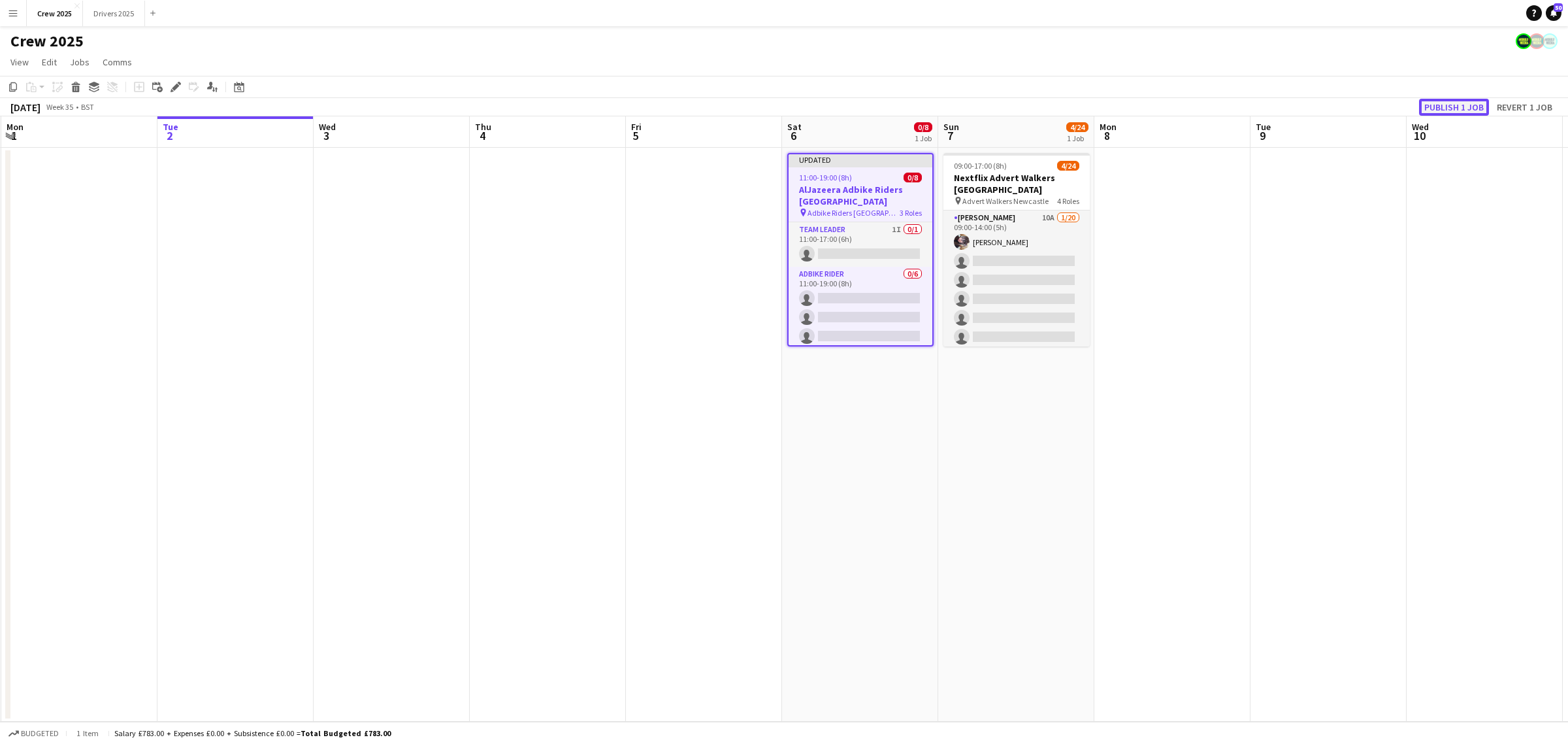
click at [1436, 102] on button "Publish 1 job" at bounding box center [1454, 107] width 70 height 17
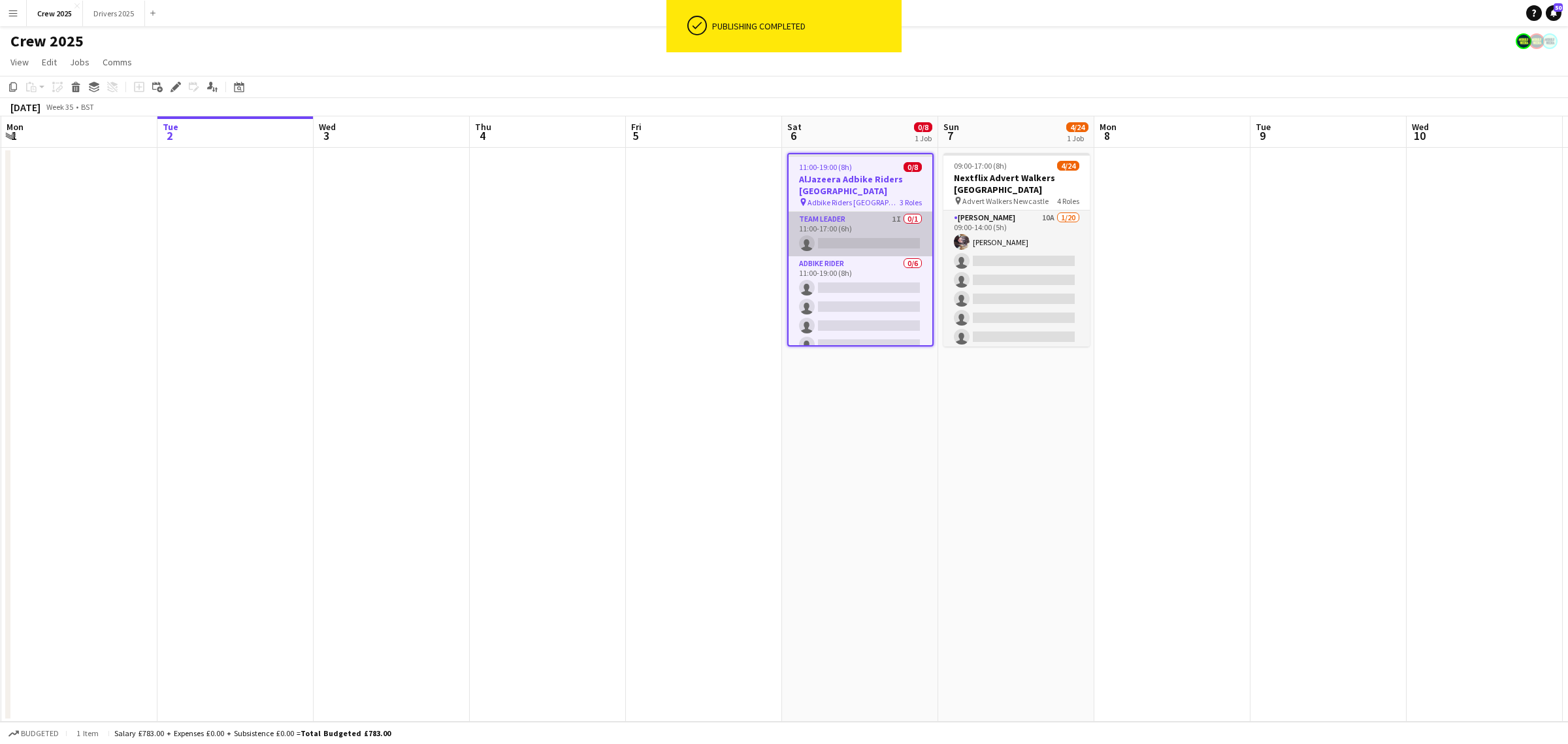
click at [856, 229] on app-card-role "Team Leader 1I 0/1 11:00-17:00 (6h) single-neutral-actions" at bounding box center [860, 233] width 144 height 44
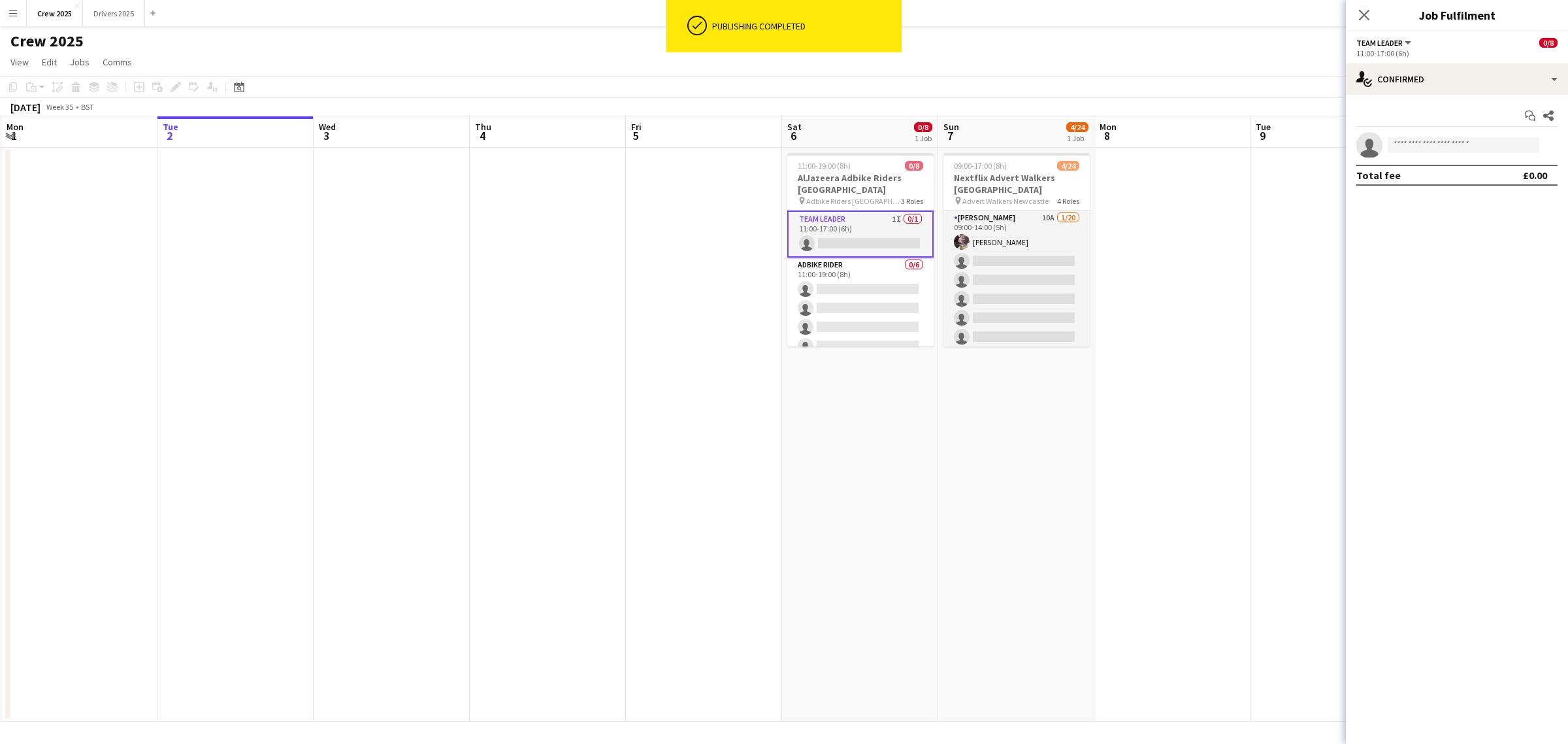
click at [1185, 355] on app-date-cell at bounding box center [1172, 434] width 156 height 574
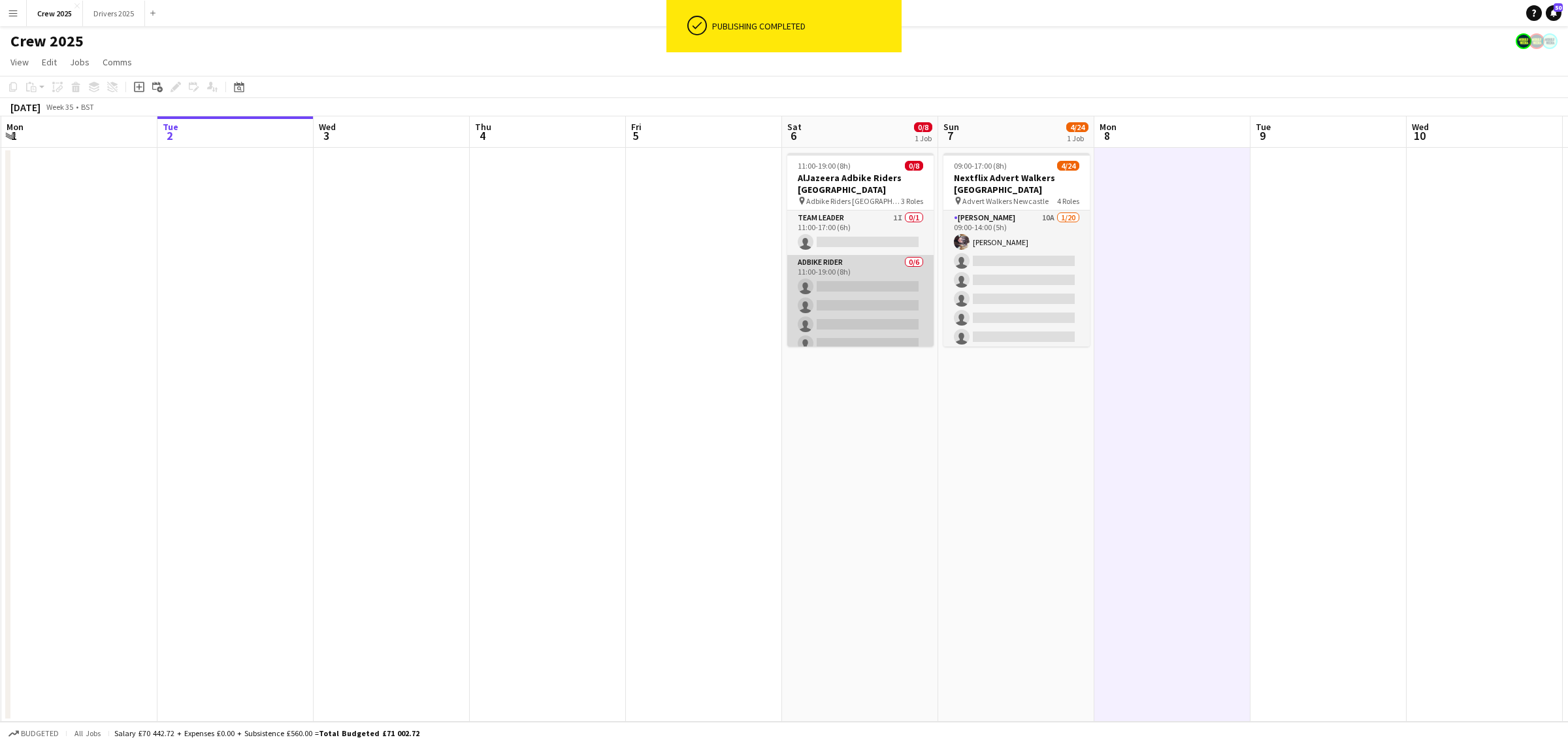
click at [844, 276] on app-card-role "Adbike Rider 0/6 11:00-19:00 (8h) single-neutral-actions single-neutral-actions…" at bounding box center [860, 324] width 146 height 139
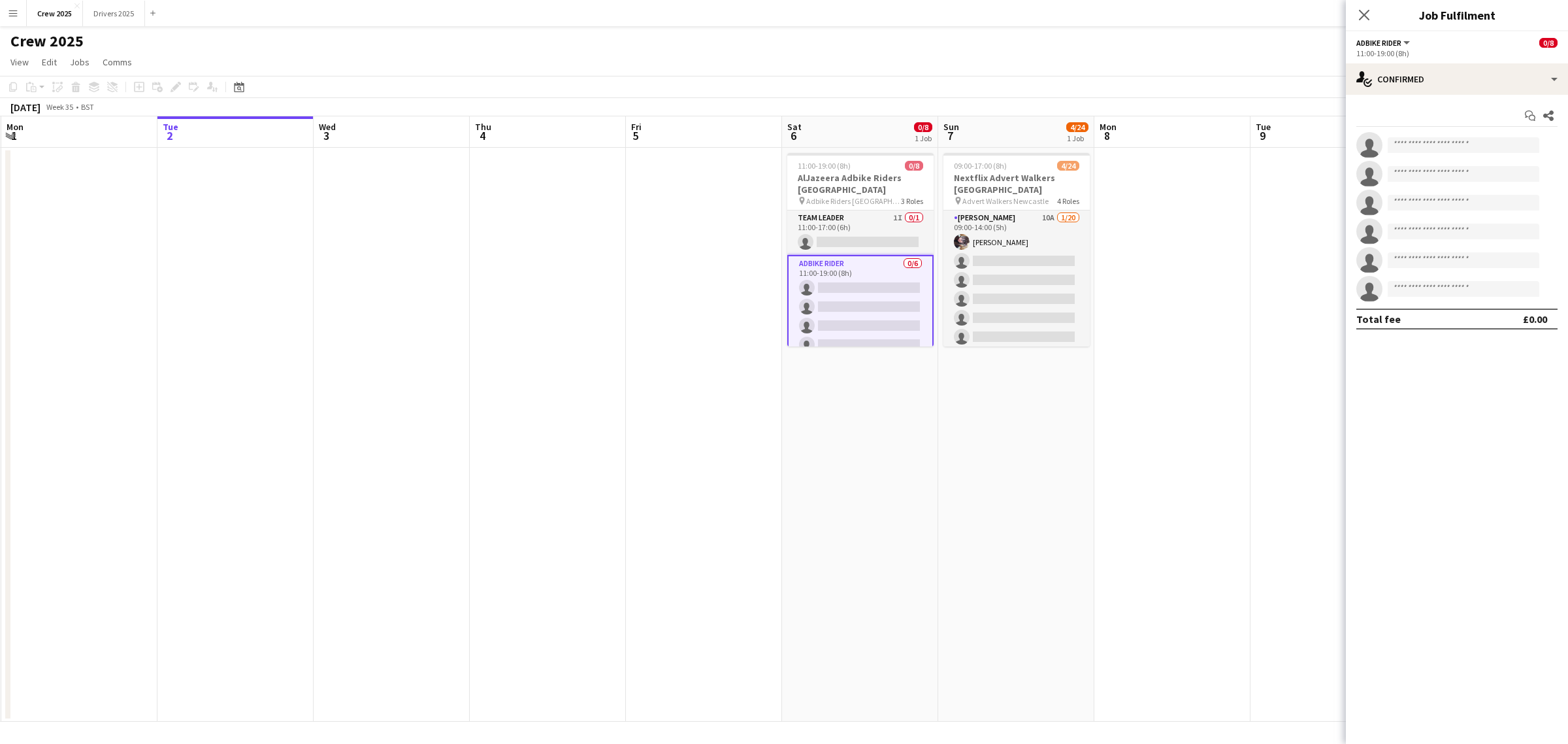
click at [1101, 453] on app-date-cell at bounding box center [1172, 434] width 156 height 574
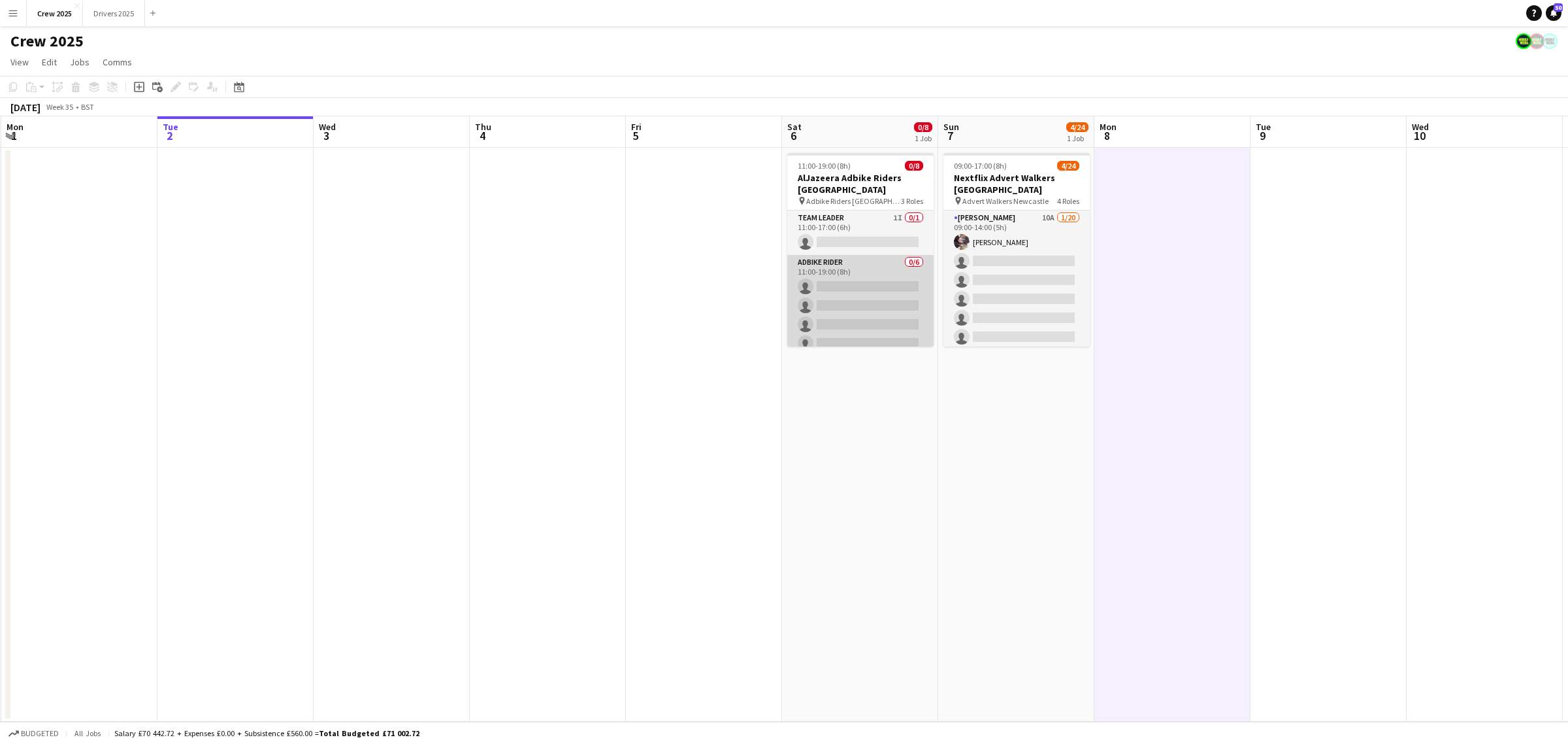
click at [858, 314] on app-card-role "Adbike Rider 0/6 11:00-19:00 (8h) single-neutral-actions single-neutral-actions…" at bounding box center [860, 324] width 146 height 139
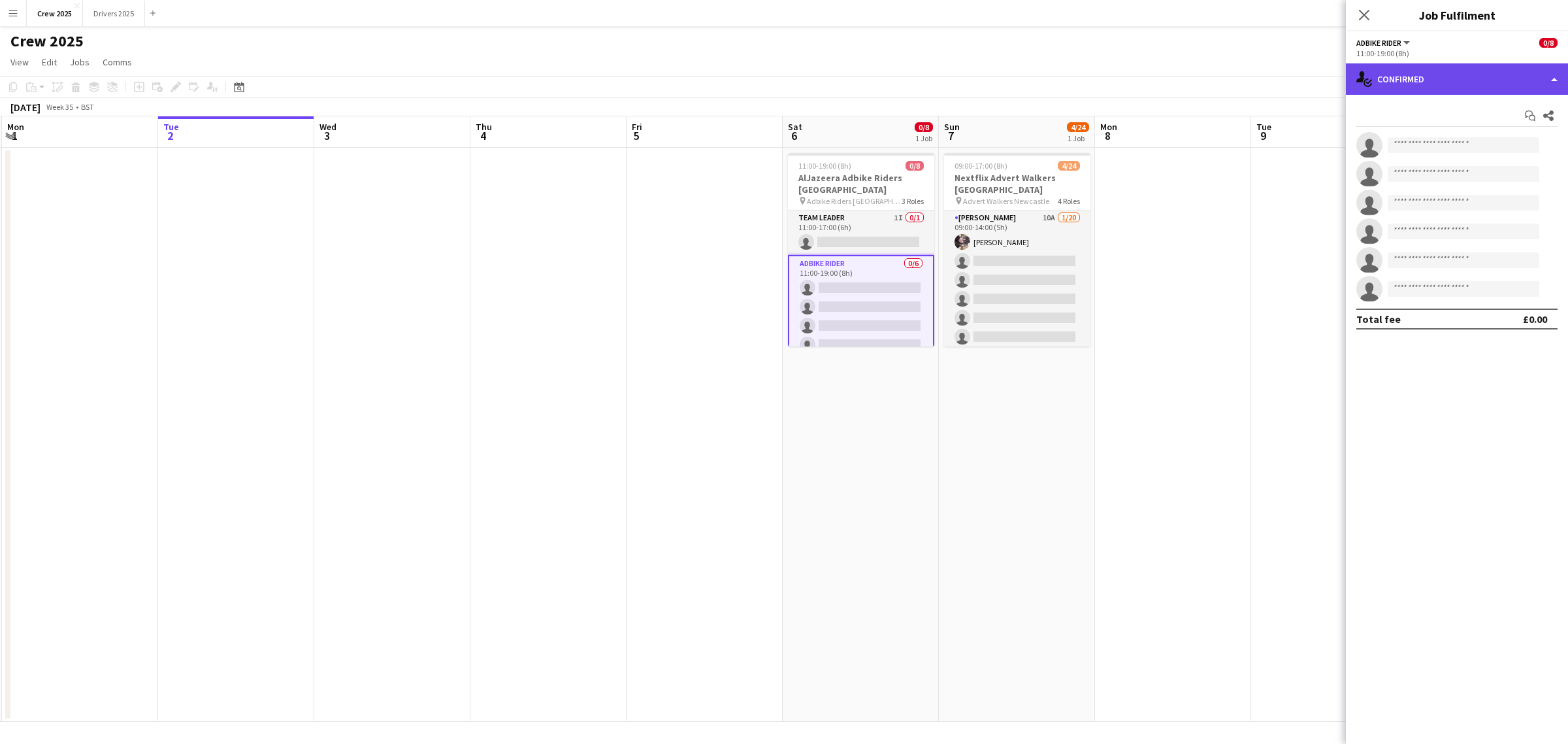
click at [1368, 82] on icon "single-neutral-actions-check-2" at bounding box center [1363, 79] width 16 height 16
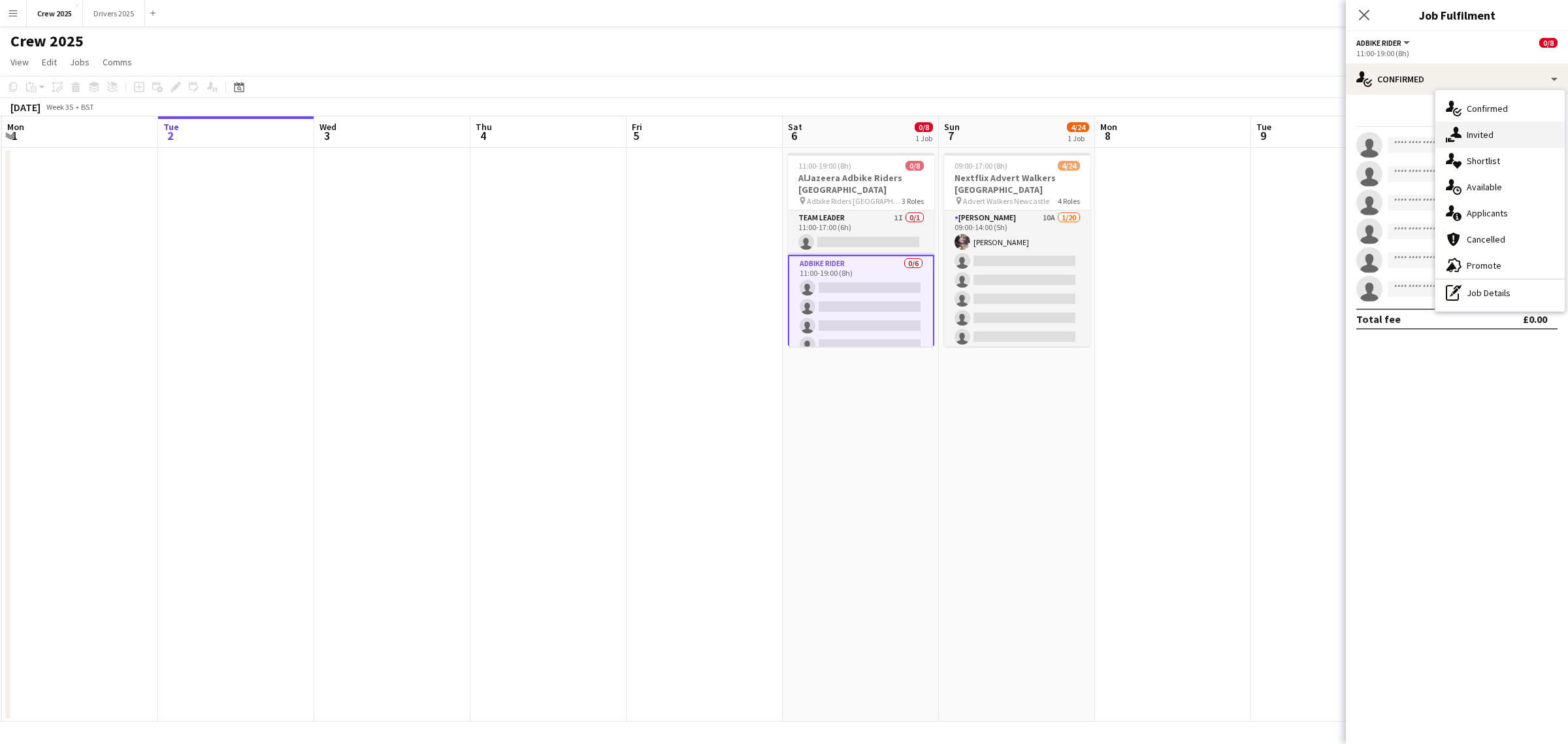
click at [1467, 138] on div "single-neutral-actions-share-1 Invited" at bounding box center [1499, 134] width 129 height 26
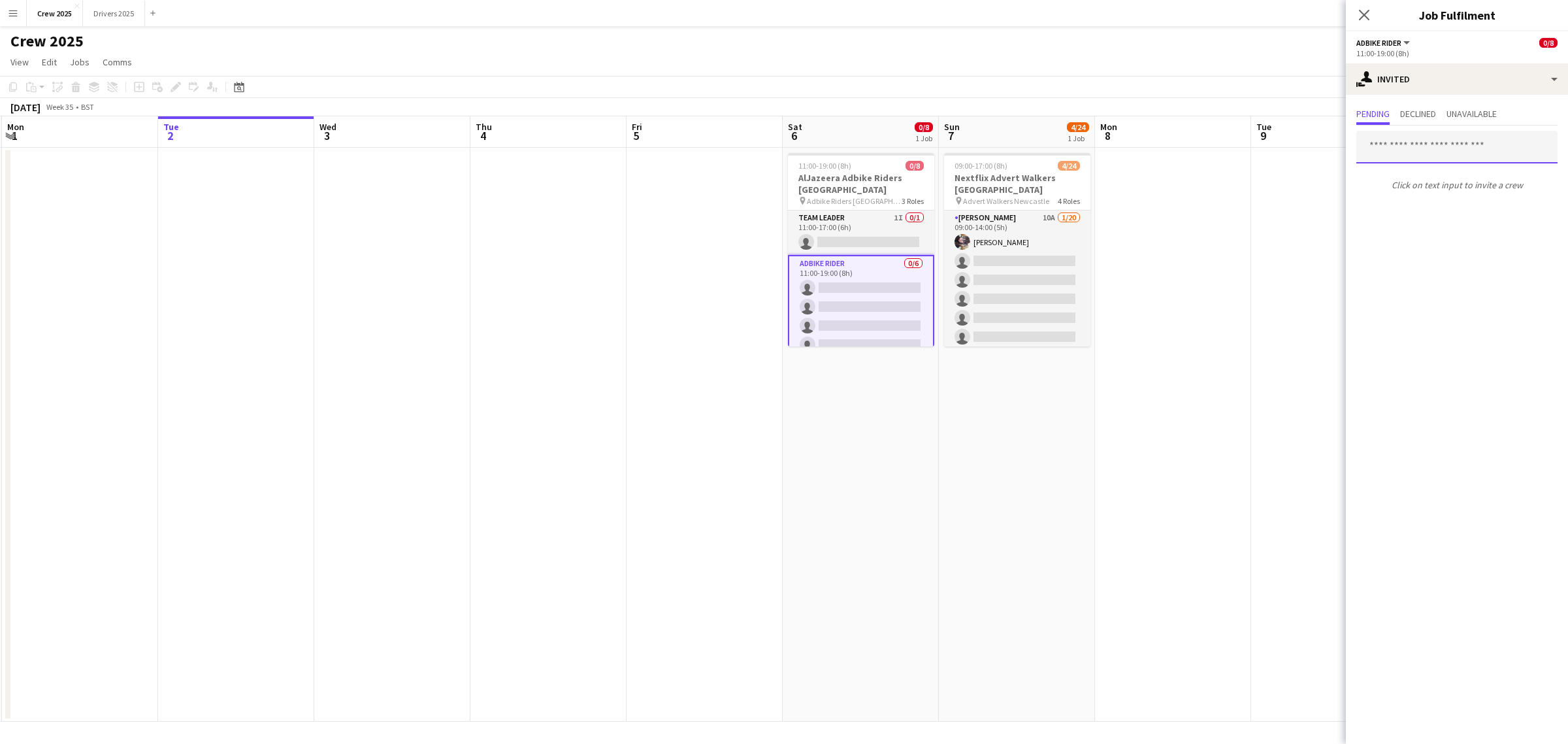
click at [1400, 146] on input "text" at bounding box center [1457, 146] width 201 height 32
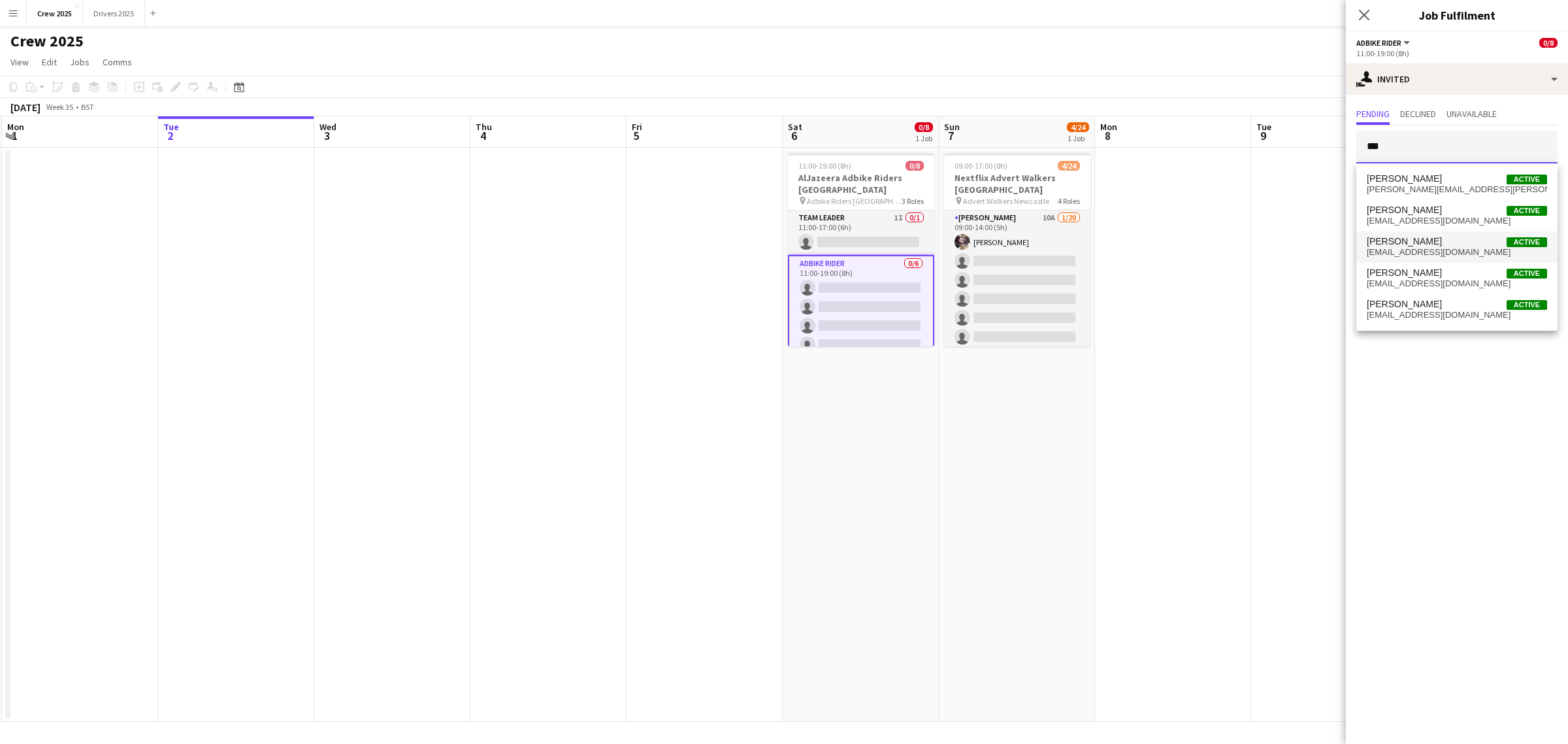
type input "***"
click at [1426, 241] on span "Thomas Jones" at bounding box center [1404, 241] width 75 height 11
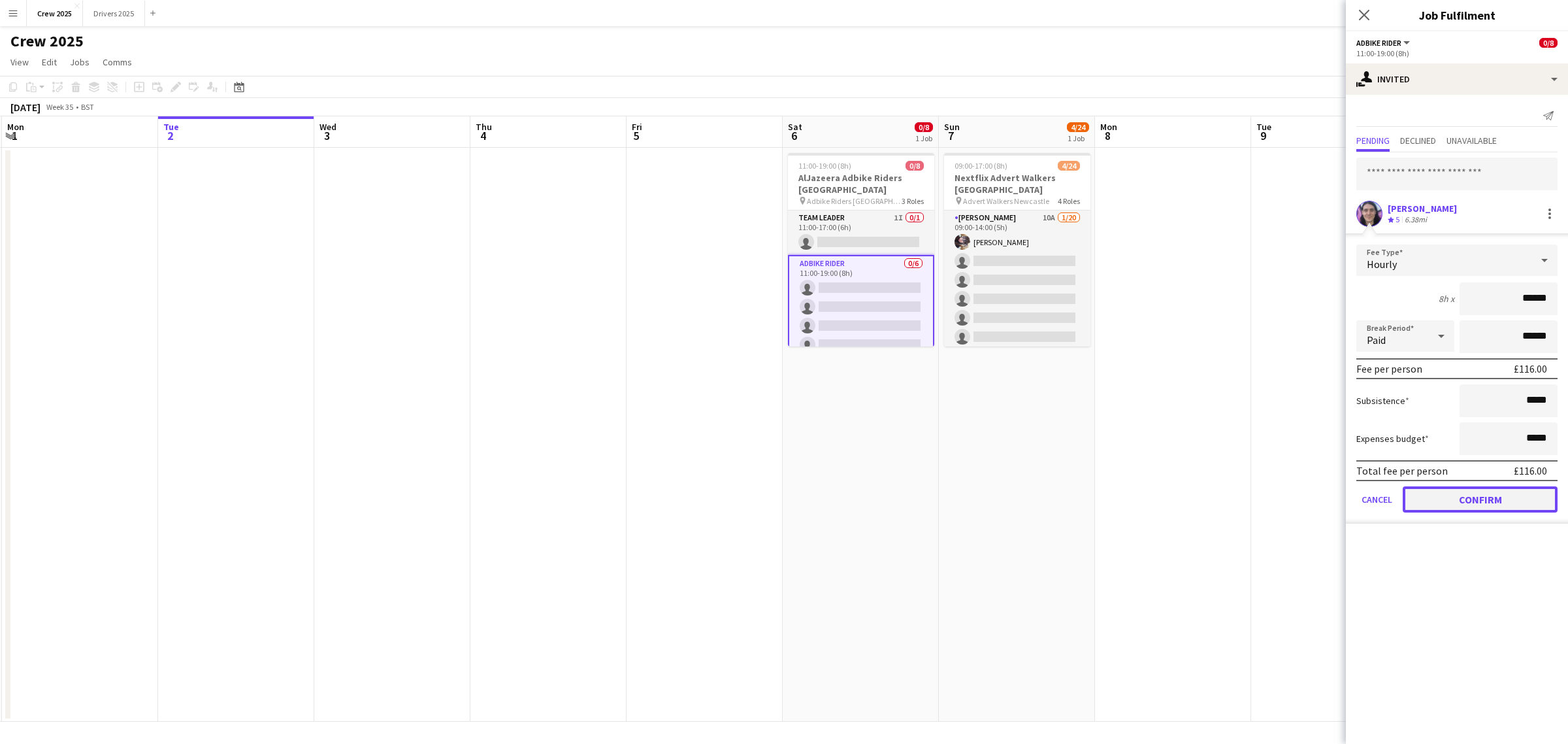
click at [1467, 495] on button "Confirm" at bounding box center [1480, 498] width 155 height 26
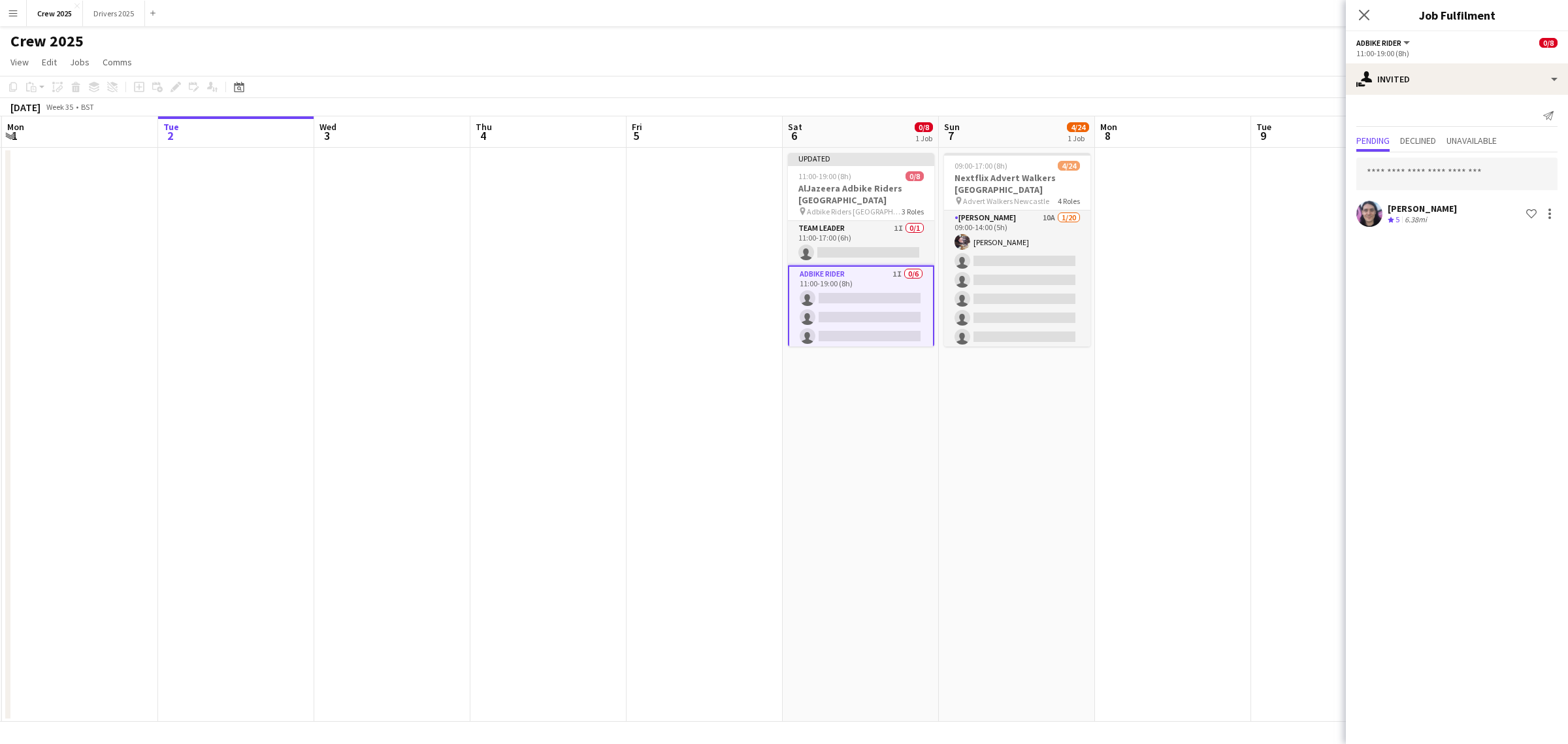
click at [1186, 352] on app-date-cell at bounding box center [1173, 434] width 156 height 574
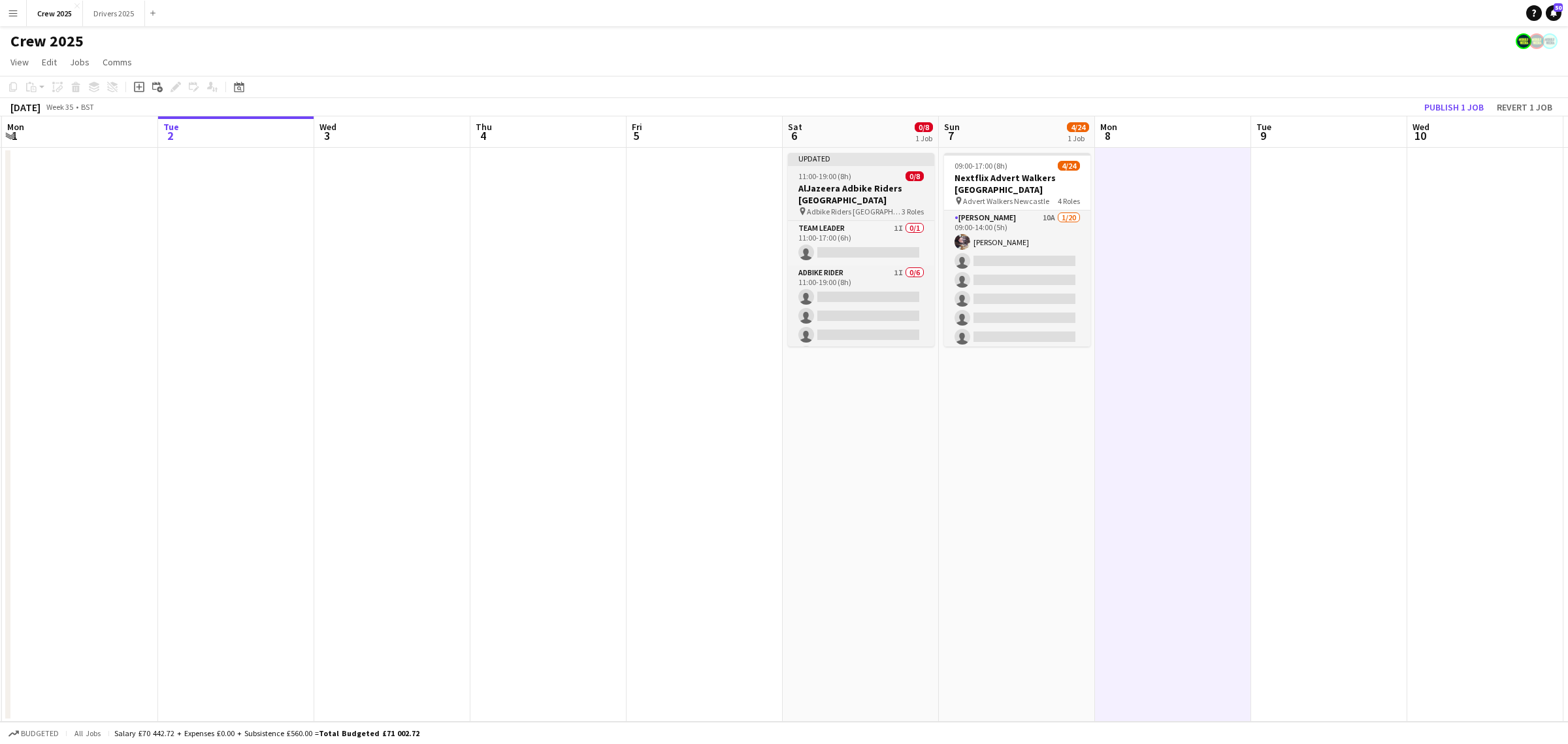
click at [829, 162] on div "Updated" at bounding box center [861, 158] width 146 height 11
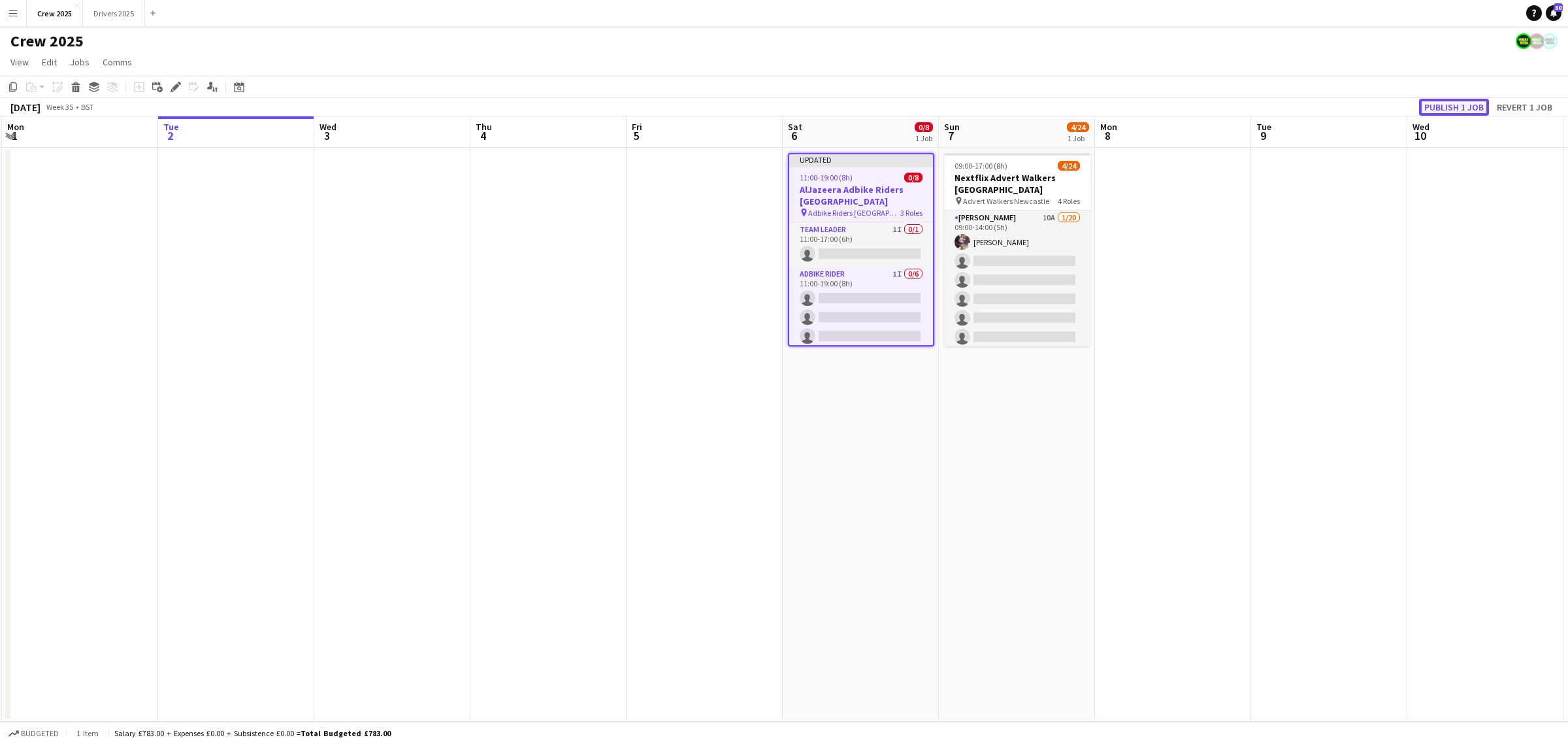
click at [1456, 103] on button "Publish 1 job" at bounding box center [1454, 107] width 70 height 17
click at [1042, 500] on app-date-cell "09:00-17:00 (8h) 4/24 Nextflix Advert Walkers Newcastle pin Advert Walkers Newc…" at bounding box center [1017, 434] width 156 height 574
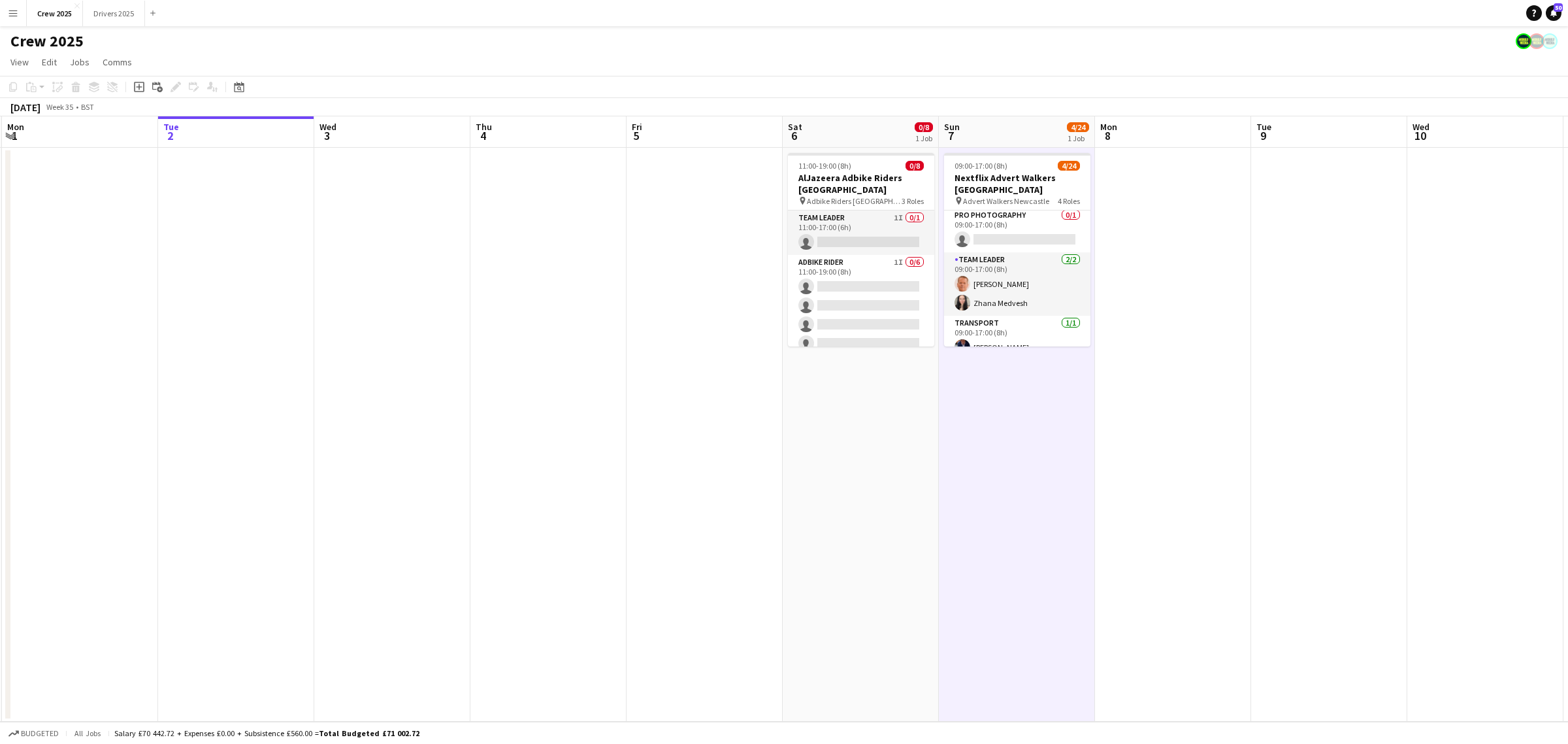
scroll to position [422, 0]
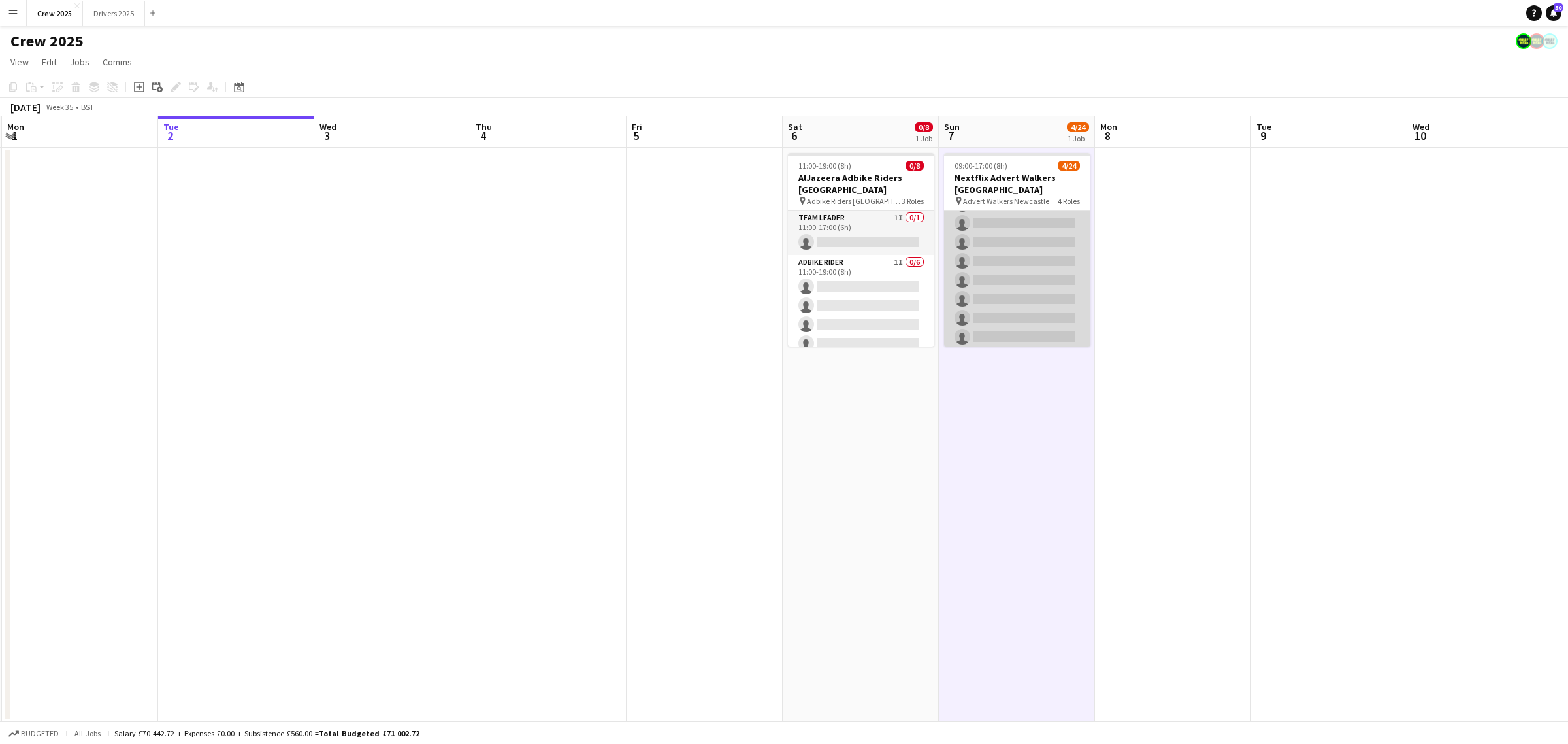
click at [1034, 293] on app-card-role "Advert Walkers 10A 1/20 09:00-14:00 (5h) laraine mctaggart single-neutral-actio…" at bounding box center [1017, 318] width 146 height 404
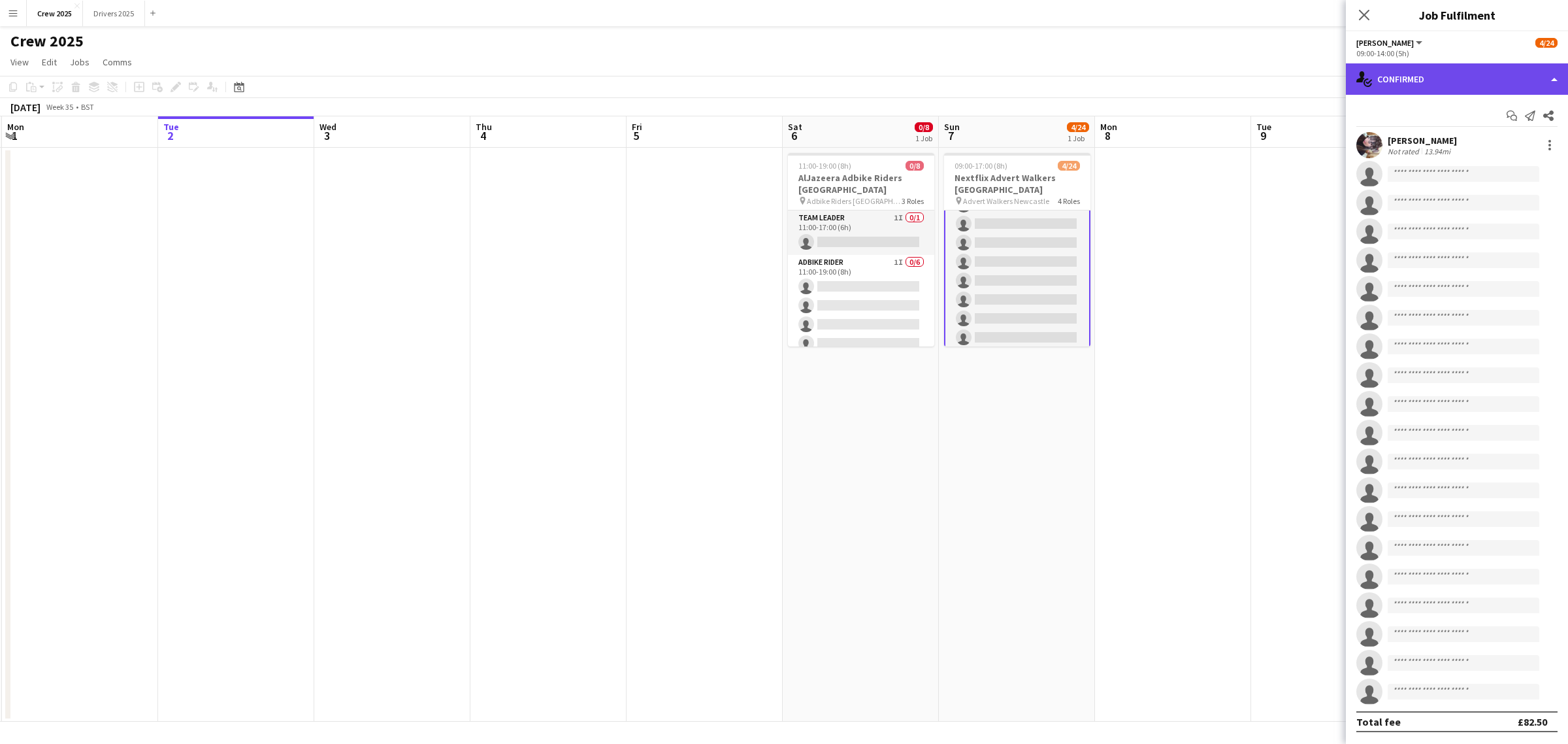
click at [1441, 81] on div "single-neutral-actions-check-2 Confirmed" at bounding box center [1457, 79] width 222 height 32
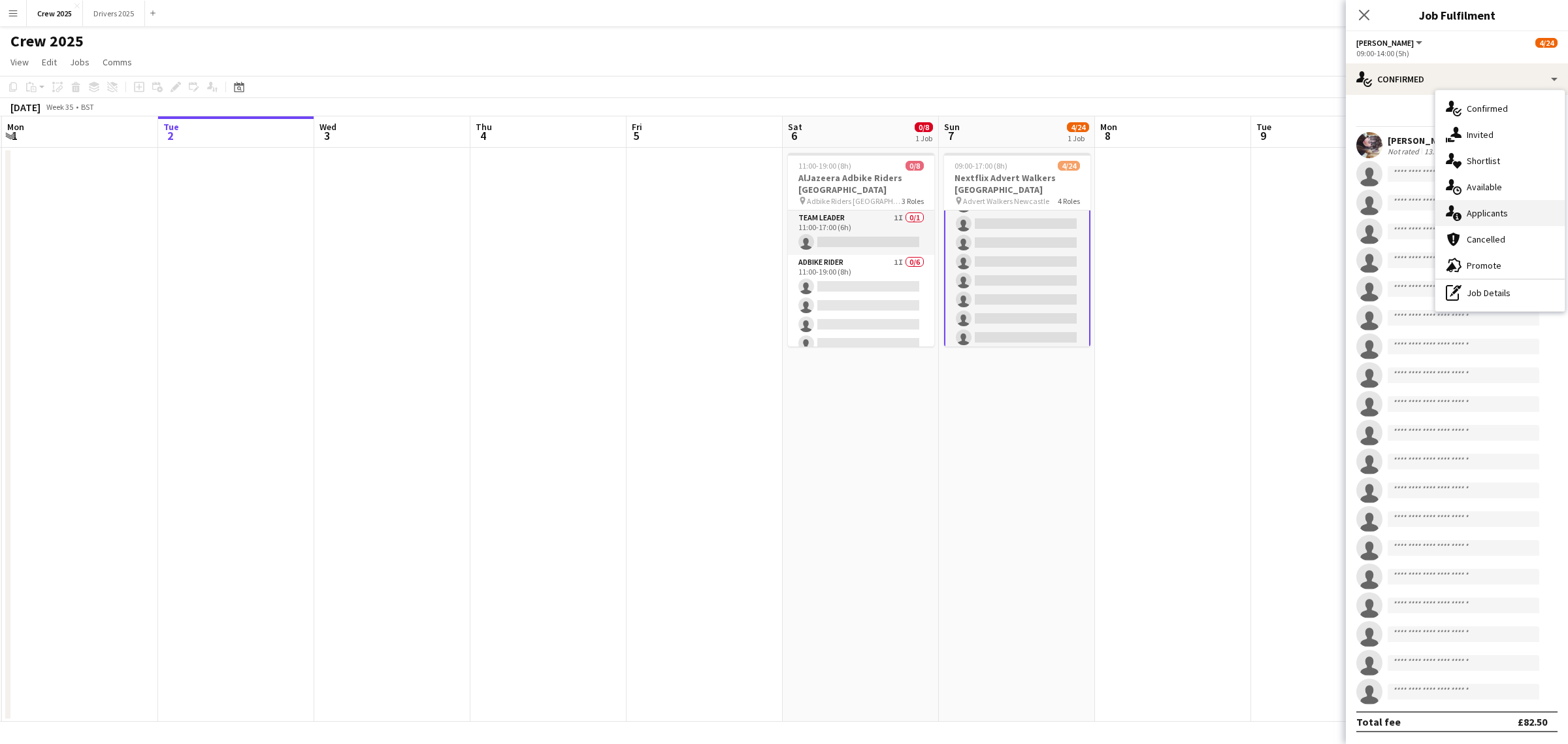
click at [1506, 220] on div "single-neutral-actions-information Applicants" at bounding box center [1499, 212] width 129 height 26
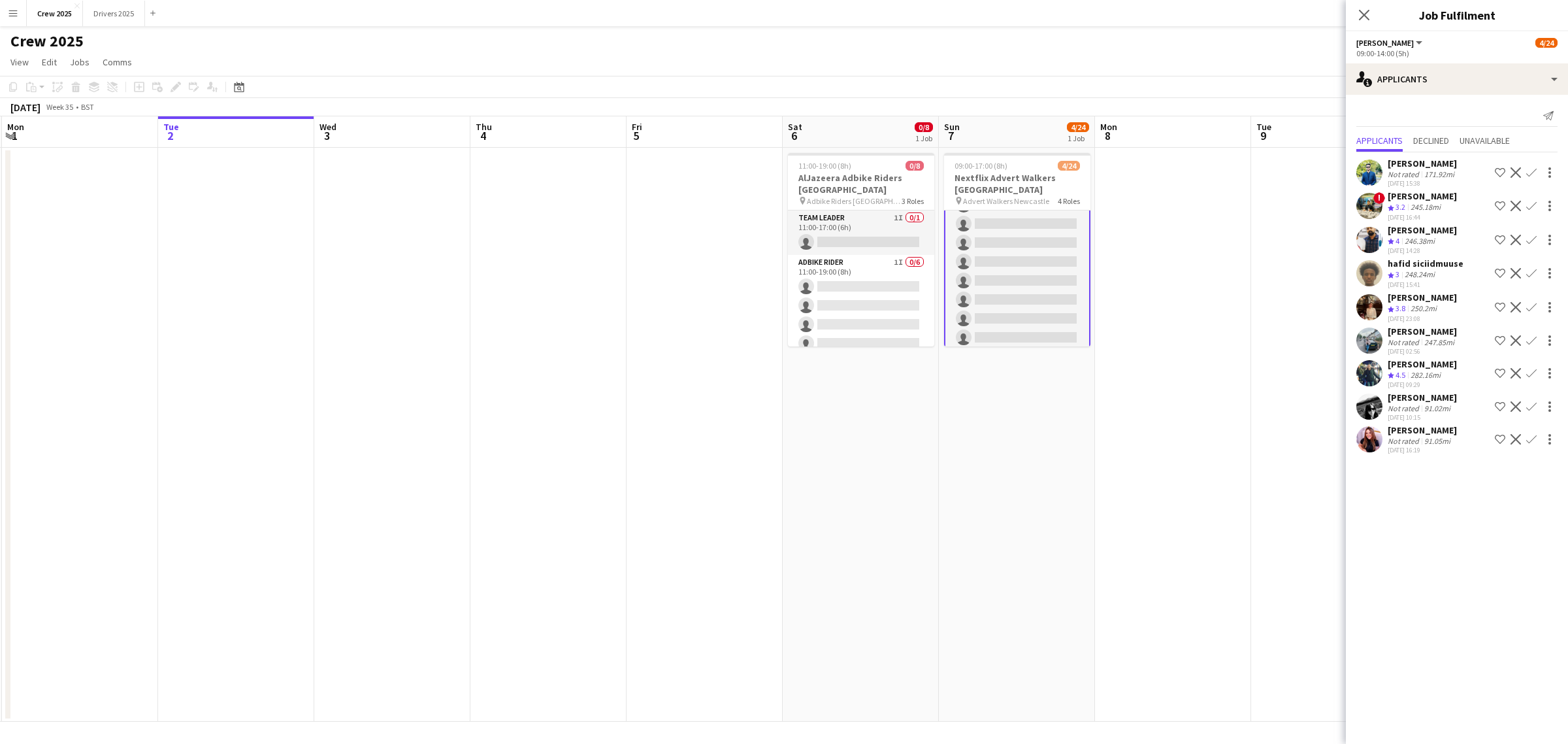
click at [1512, 271] on app-icon "Decline" at bounding box center [1516, 273] width 11 height 11
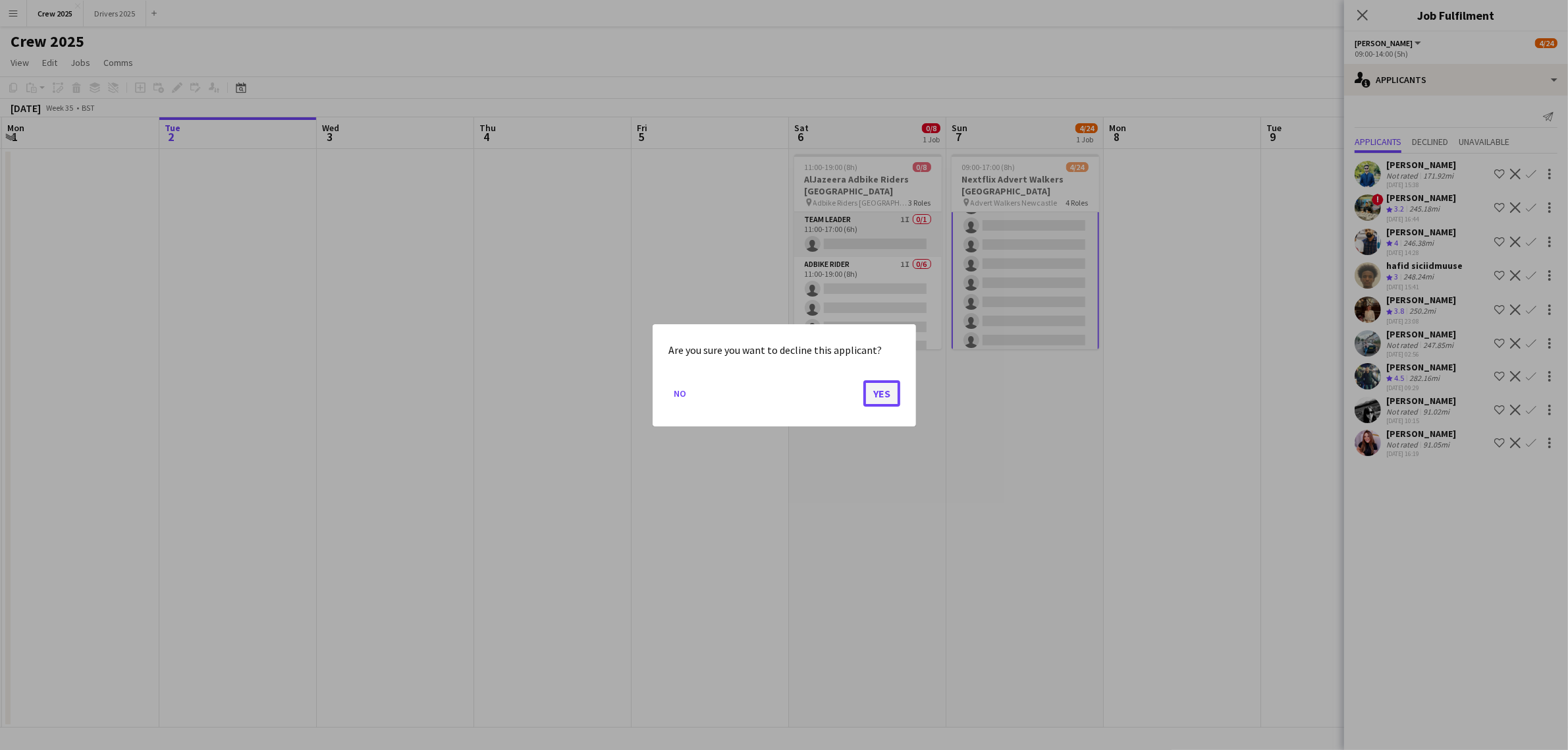
click at [875, 390] on button "Yes" at bounding box center [882, 392] width 37 height 26
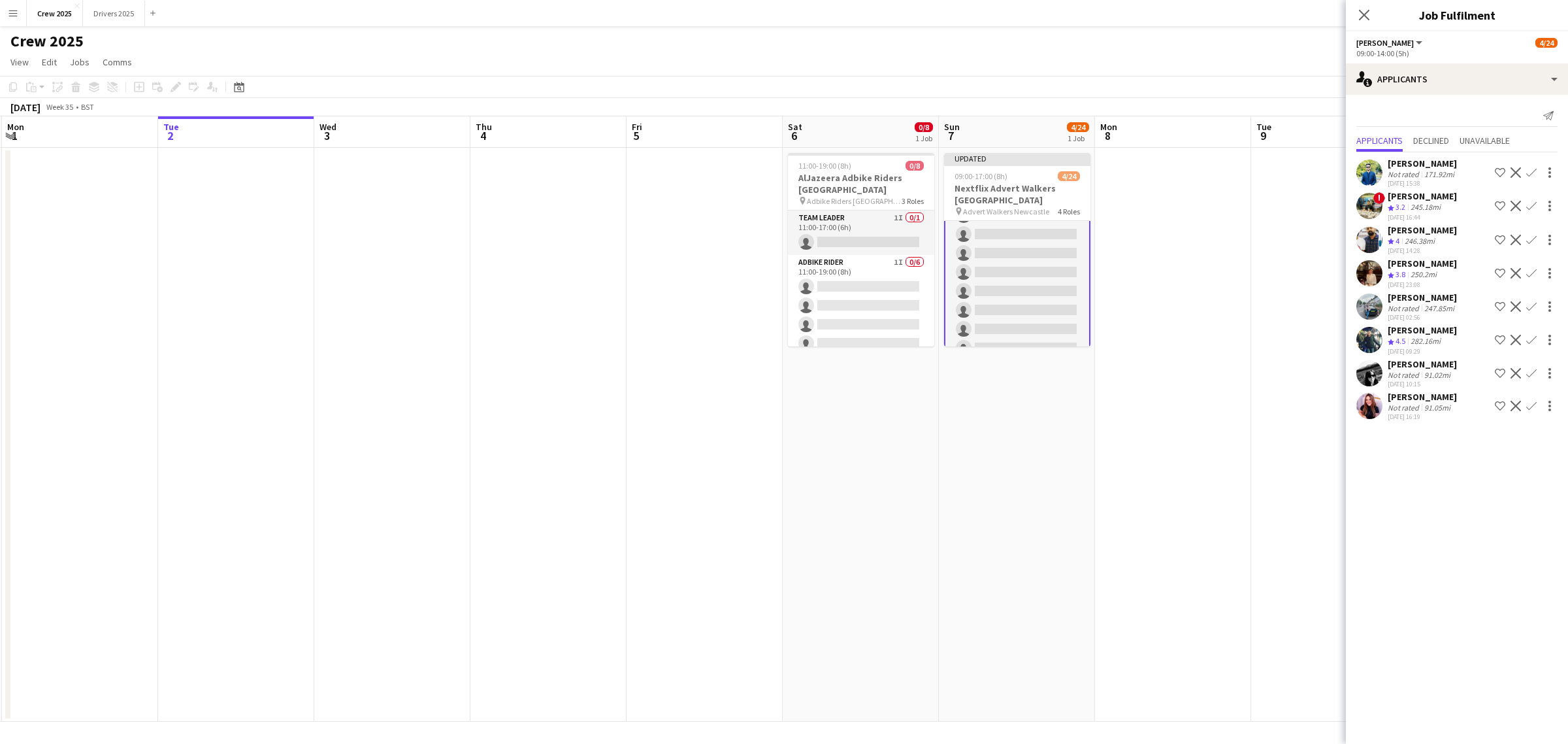
click at [1517, 303] on app-icon "Decline" at bounding box center [1516, 306] width 11 height 11
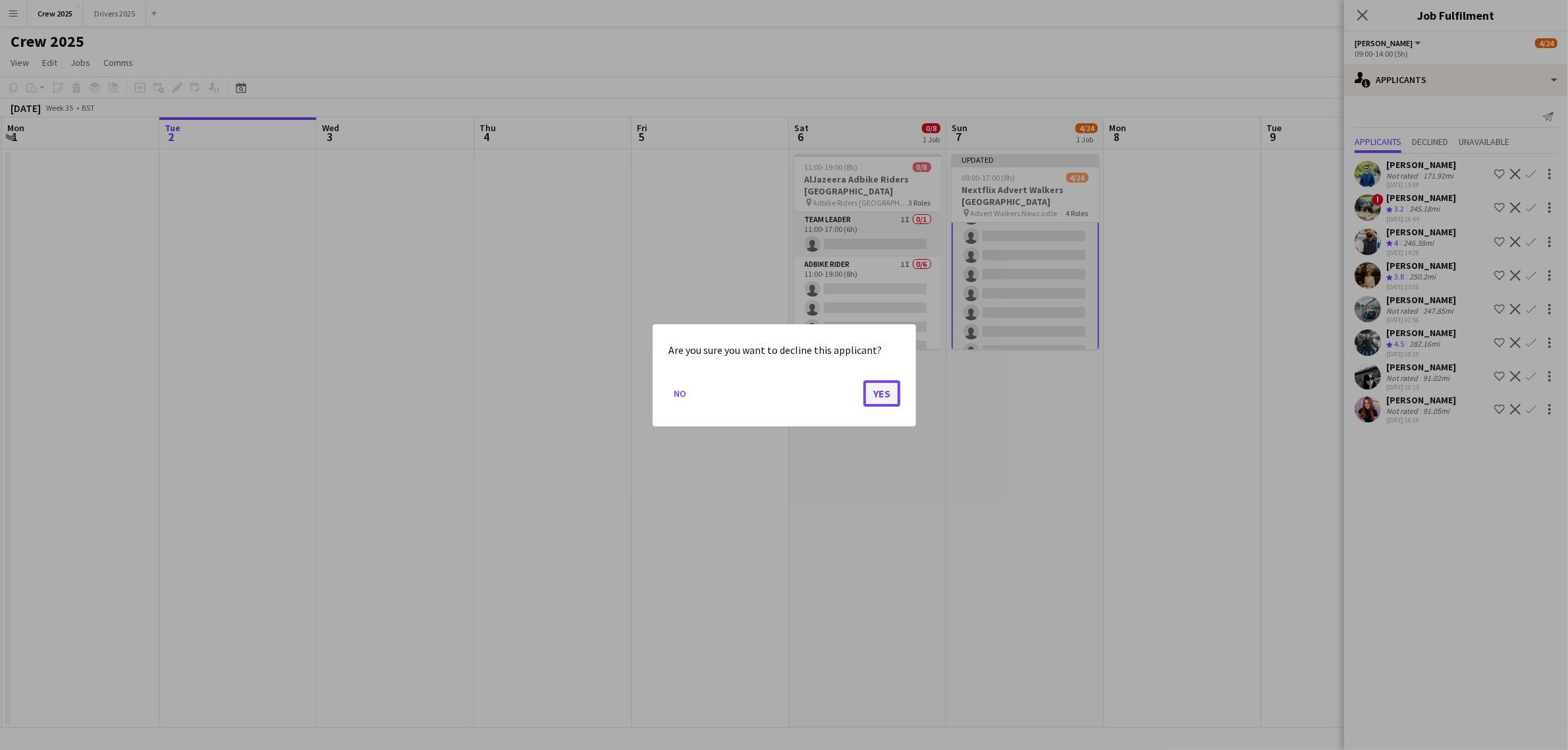
click at [876, 393] on button "Yes" at bounding box center [882, 392] width 37 height 26
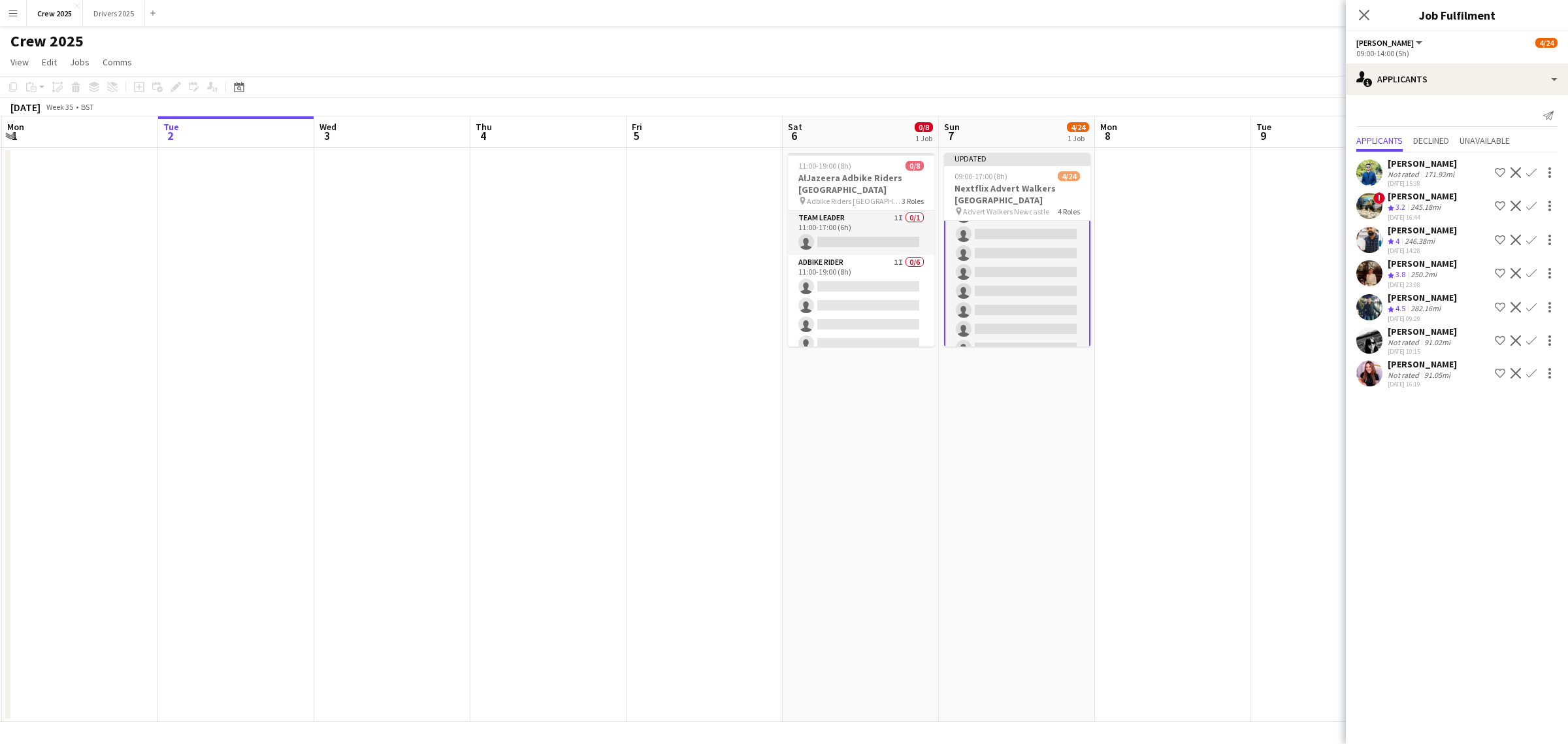
click at [1520, 203] on app-icon "Decline" at bounding box center [1516, 206] width 11 height 11
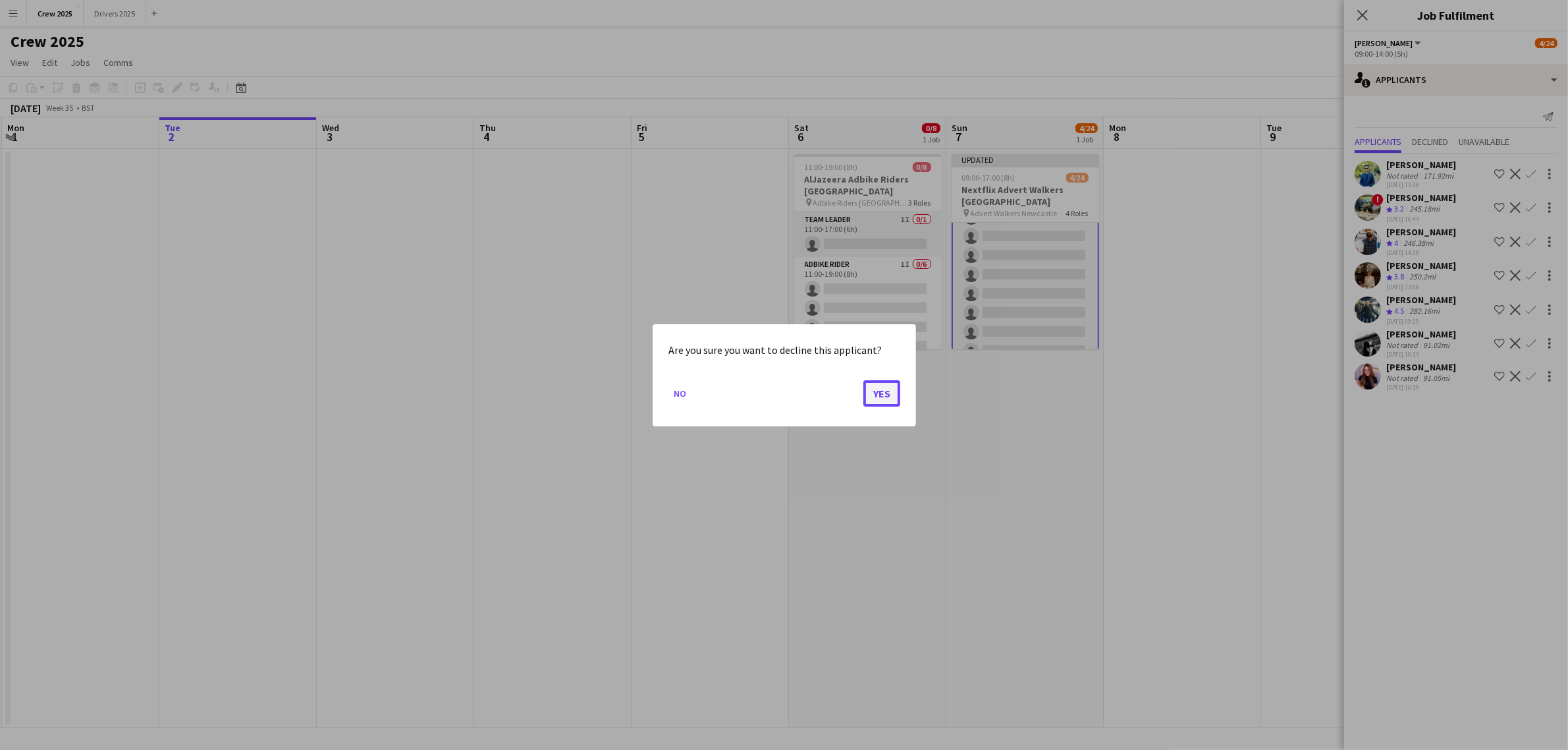
click at [880, 394] on button "Yes" at bounding box center [882, 392] width 37 height 26
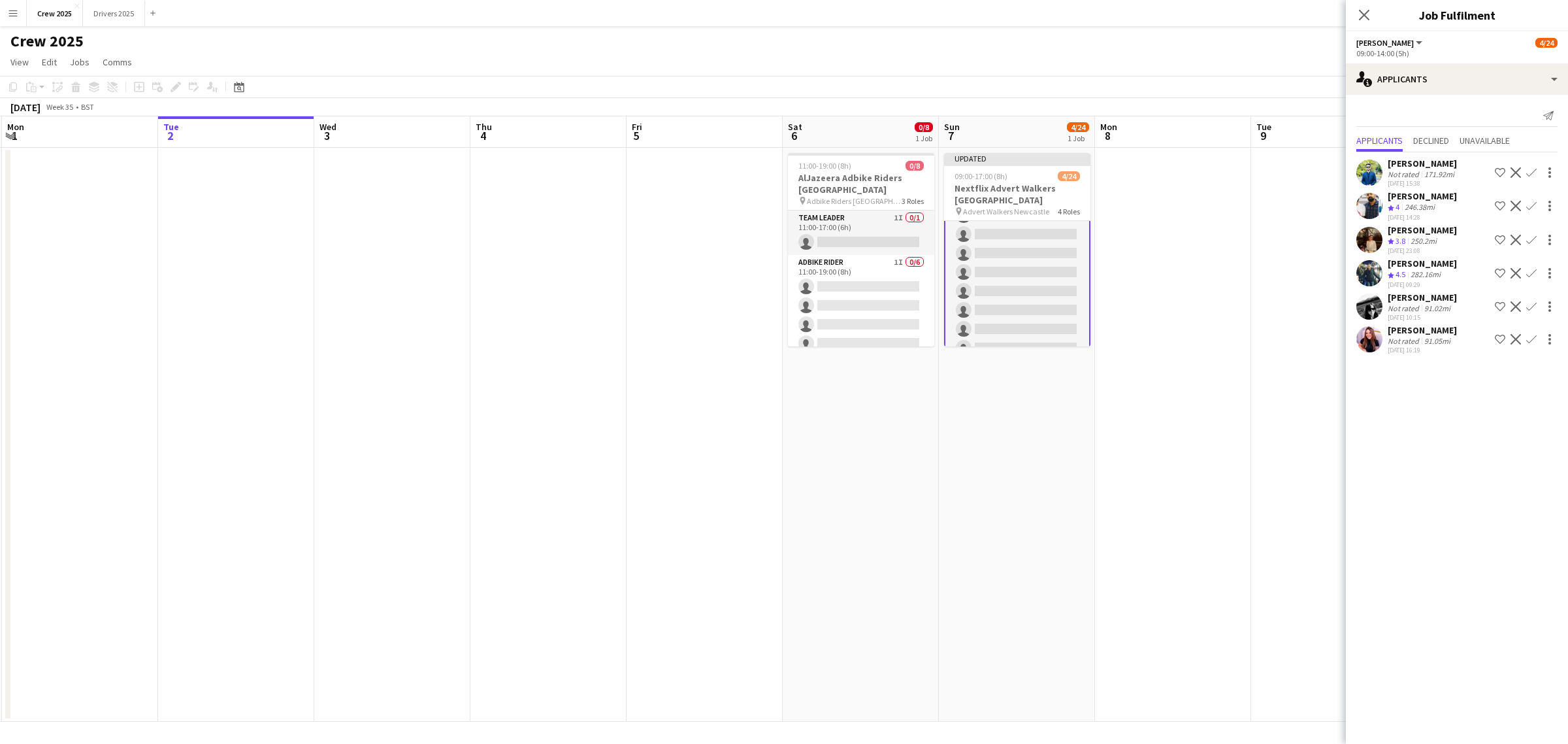
click at [1514, 170] on app-icon "Decline" at bounding box center [1516, 172] width 11 height 11
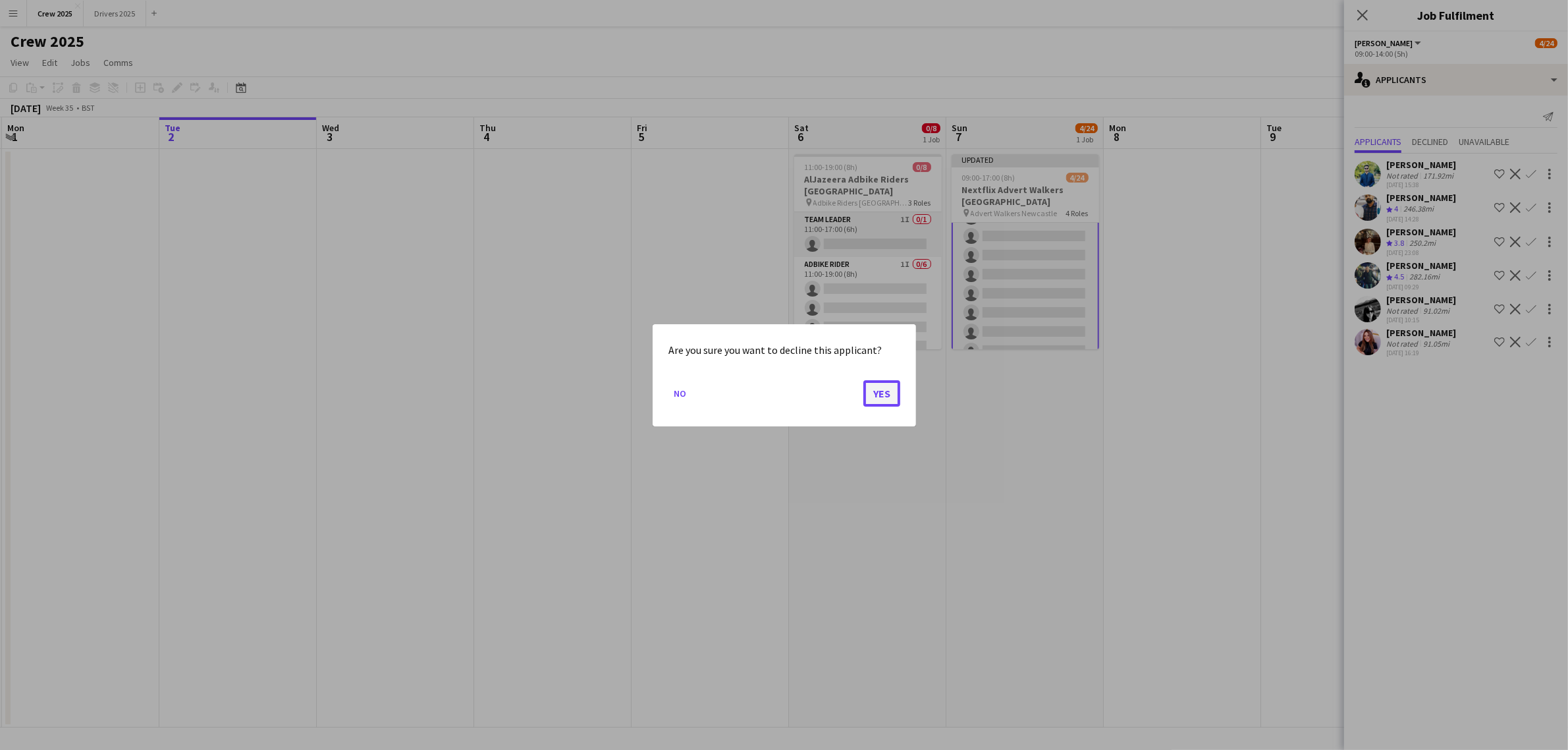
click at [874, 403] on button "Yes" at bounding box center [882, 392] width 37 height 26
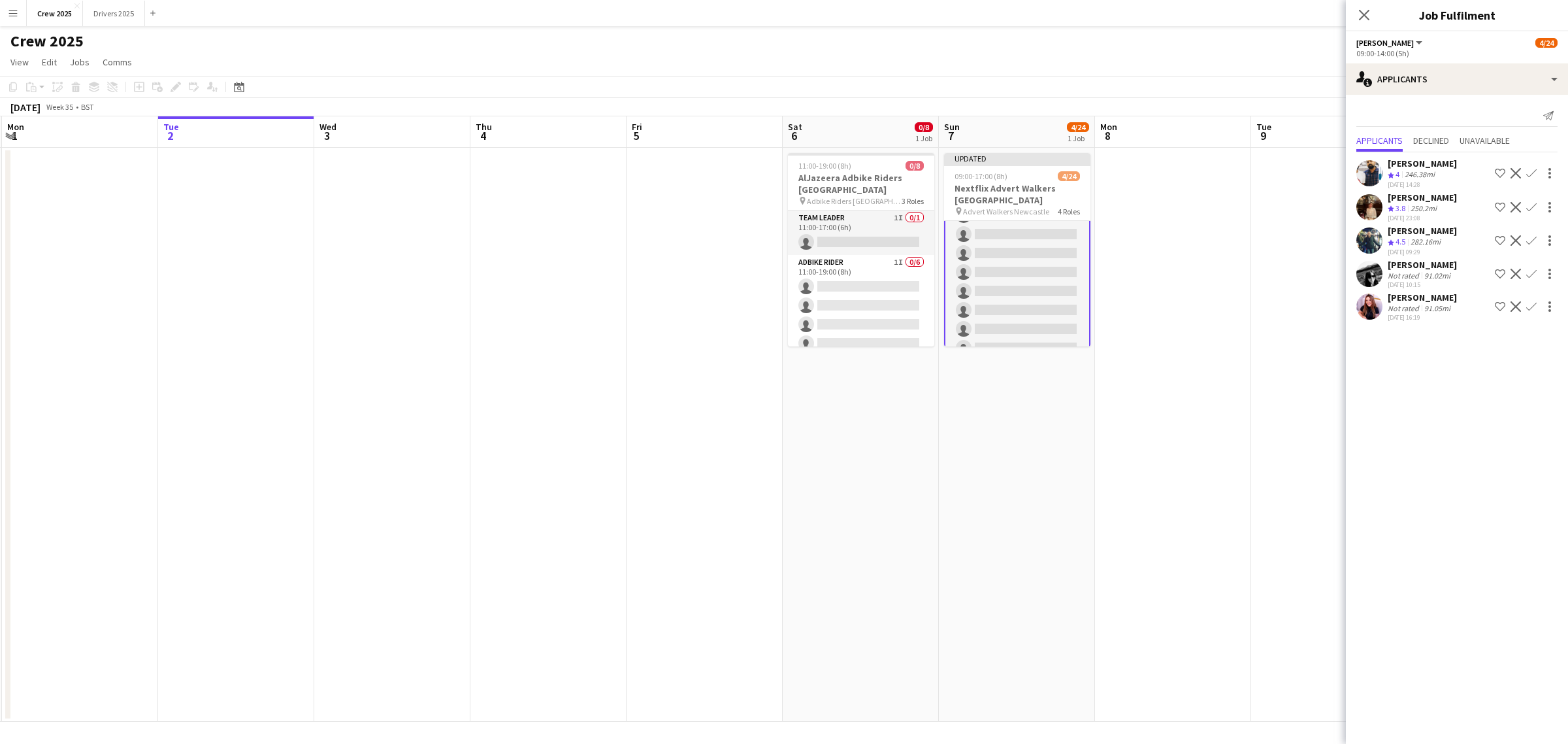
click at [1199, 432] on app-date-cell at bounding box center [1173, 434] width 156 height 574
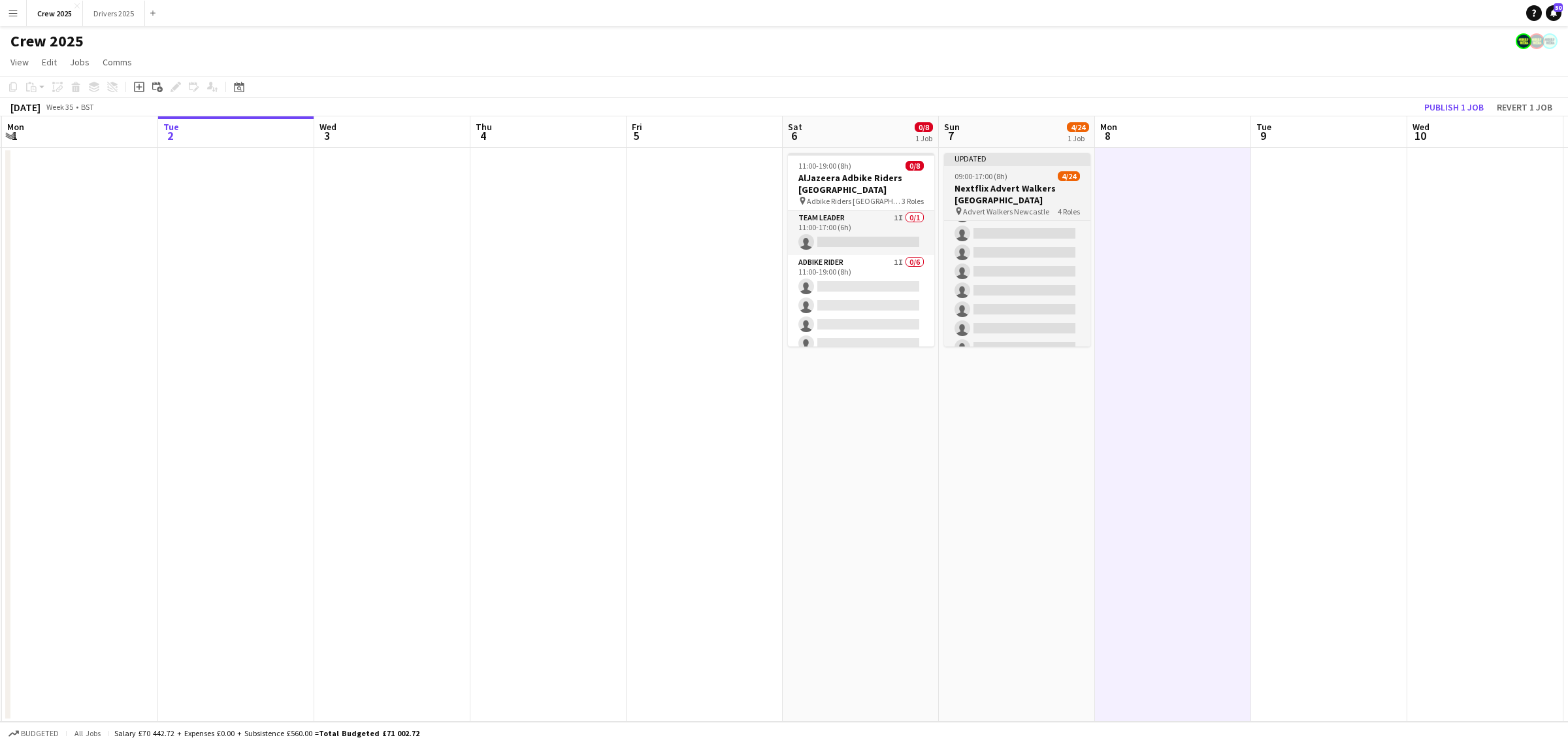
click at [988, 174] on span "09:00-17:00 (8h)" at bounding box center [981, 176] width 53 height 10
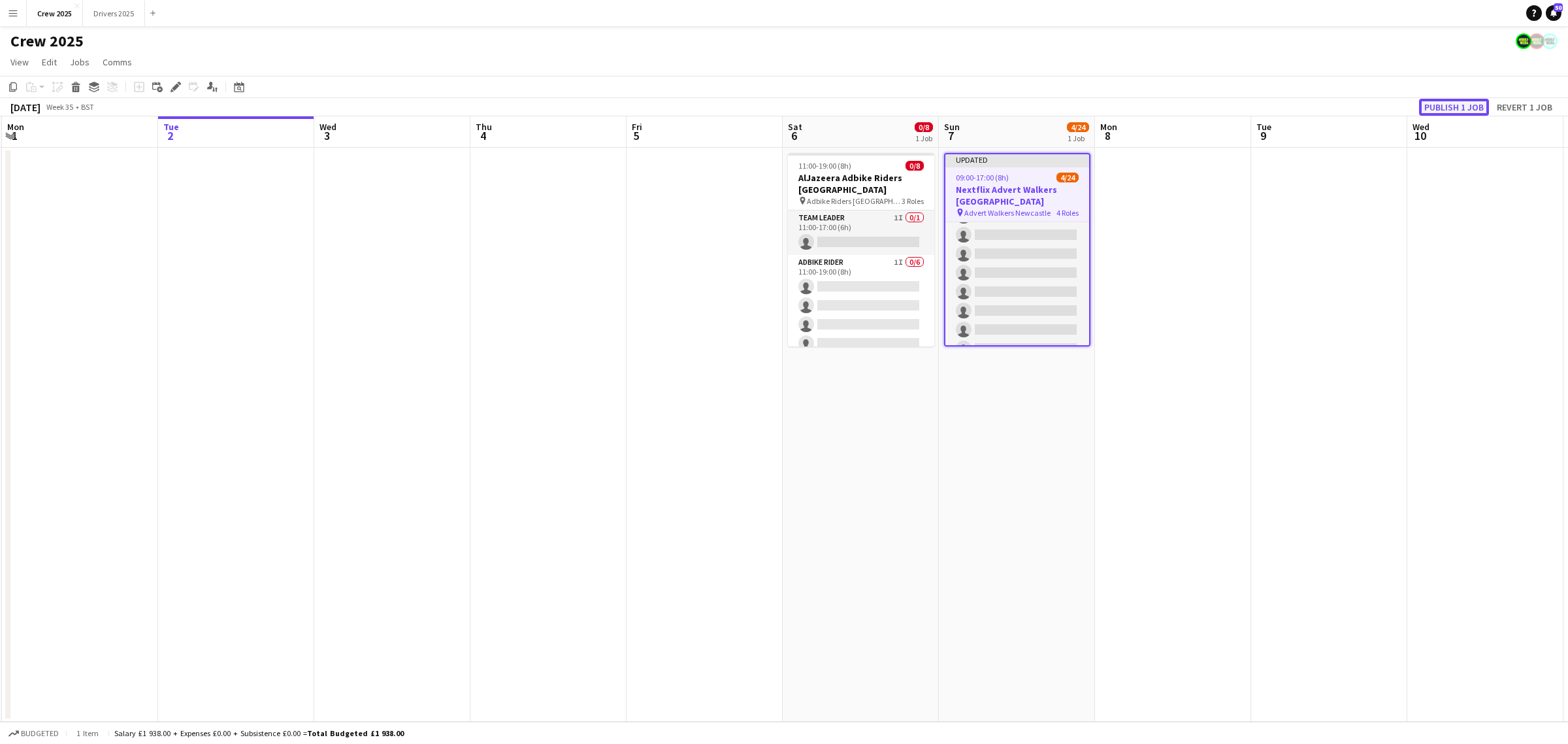
click at [1460, 108] on button "Publish 1 job" at bounding box center [1454, 107] width 70 height 17
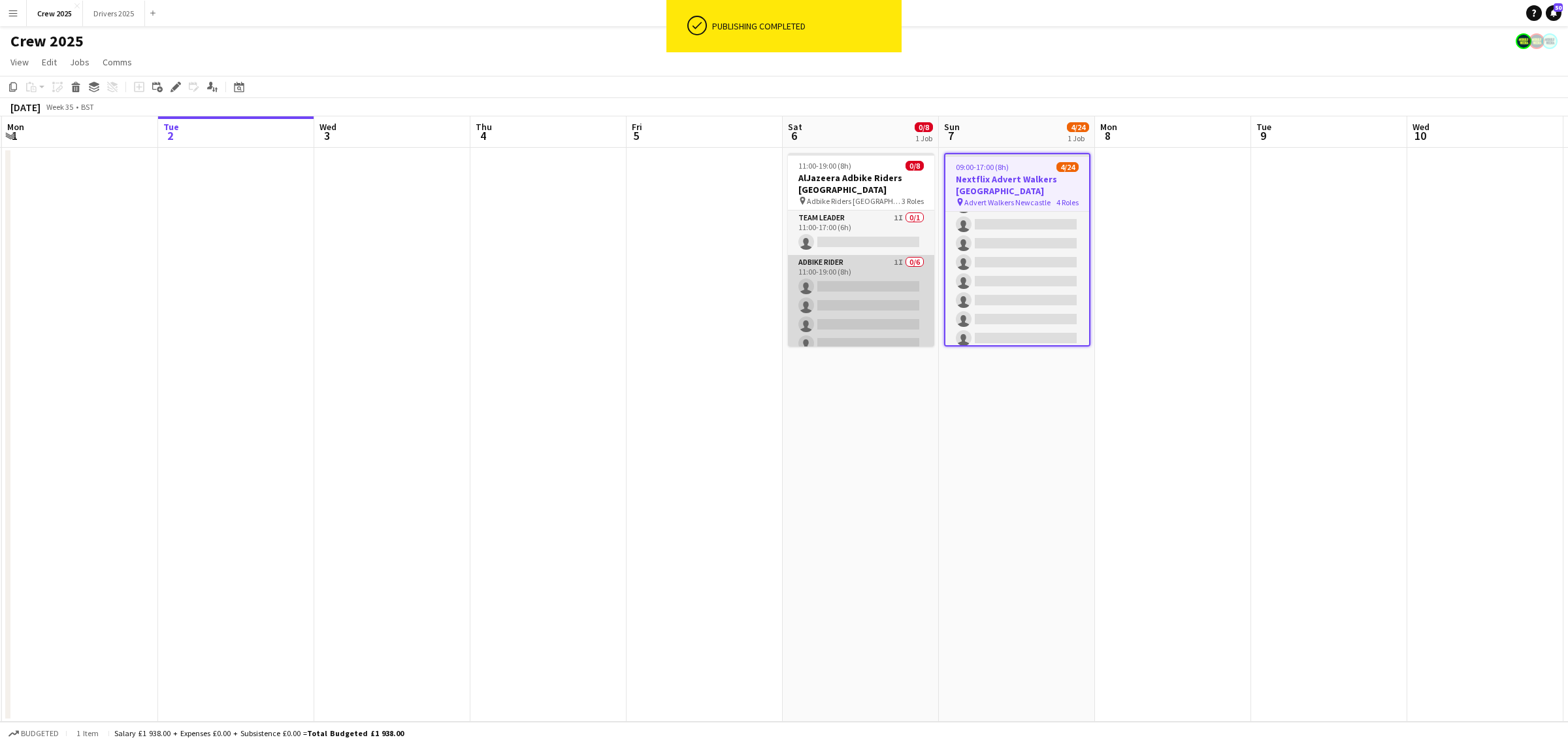
click at [843, 325] on app-card-role "Adbike Rider 1I 0/6 11:00-19:00 (8h) single-neutral-actions single-neutral-acti…" at bounding box center [861, 324] width 146 height 139
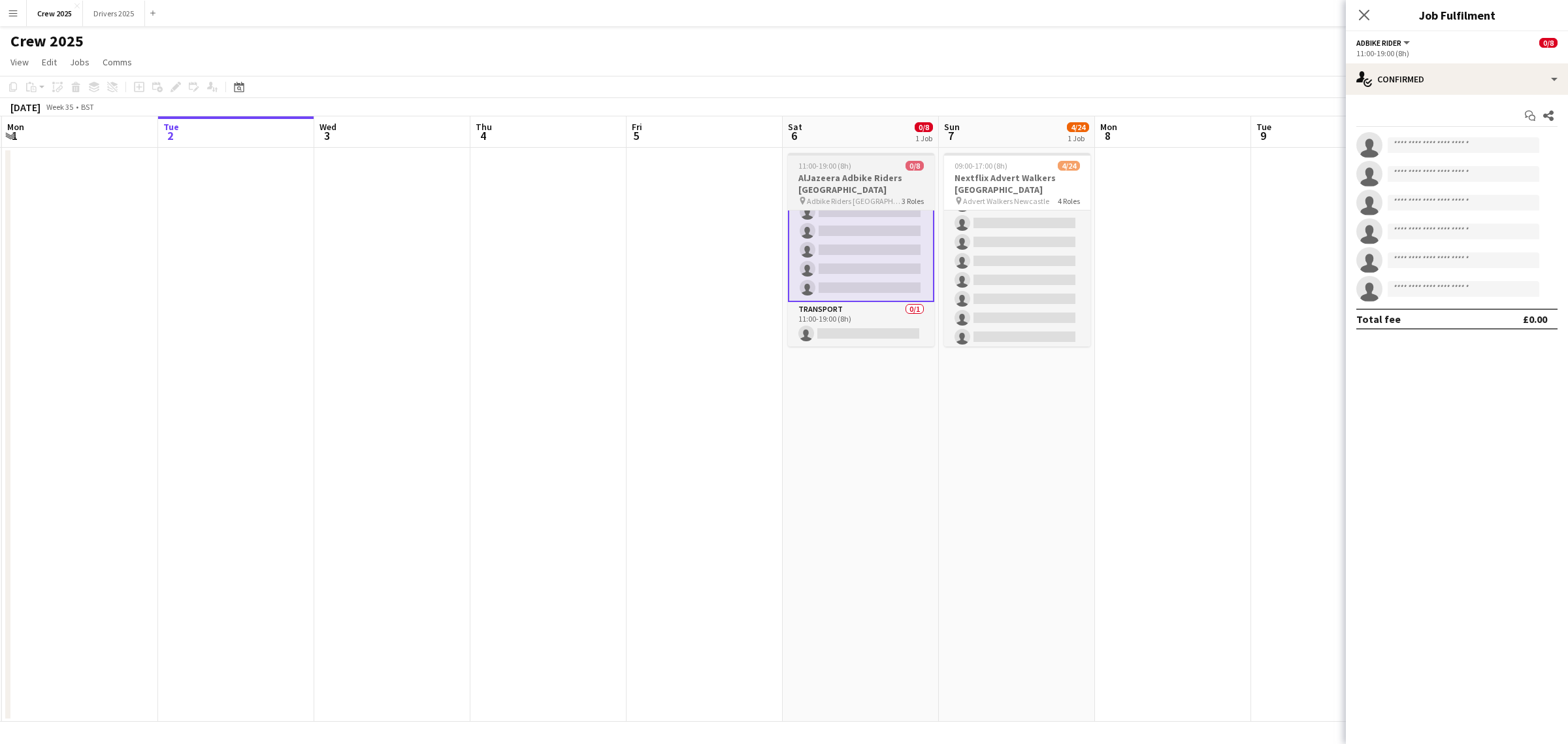
click at [839, 164] on span "11:00-19:00 (8h)" at bounding box center [825, 166] width 53 height 10
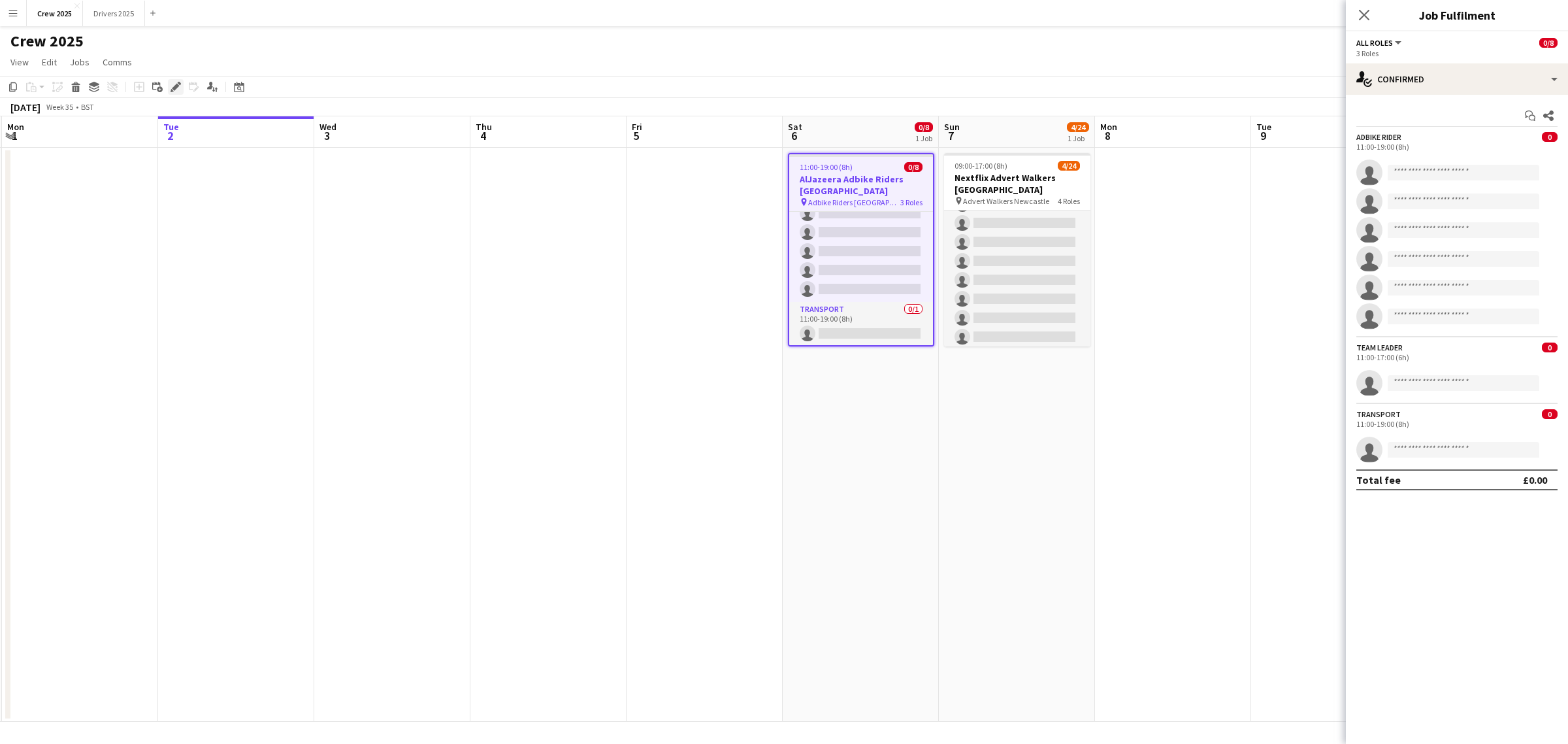
click at [178, 87] on icon at bounding box center [176, 87] width 7 height 7
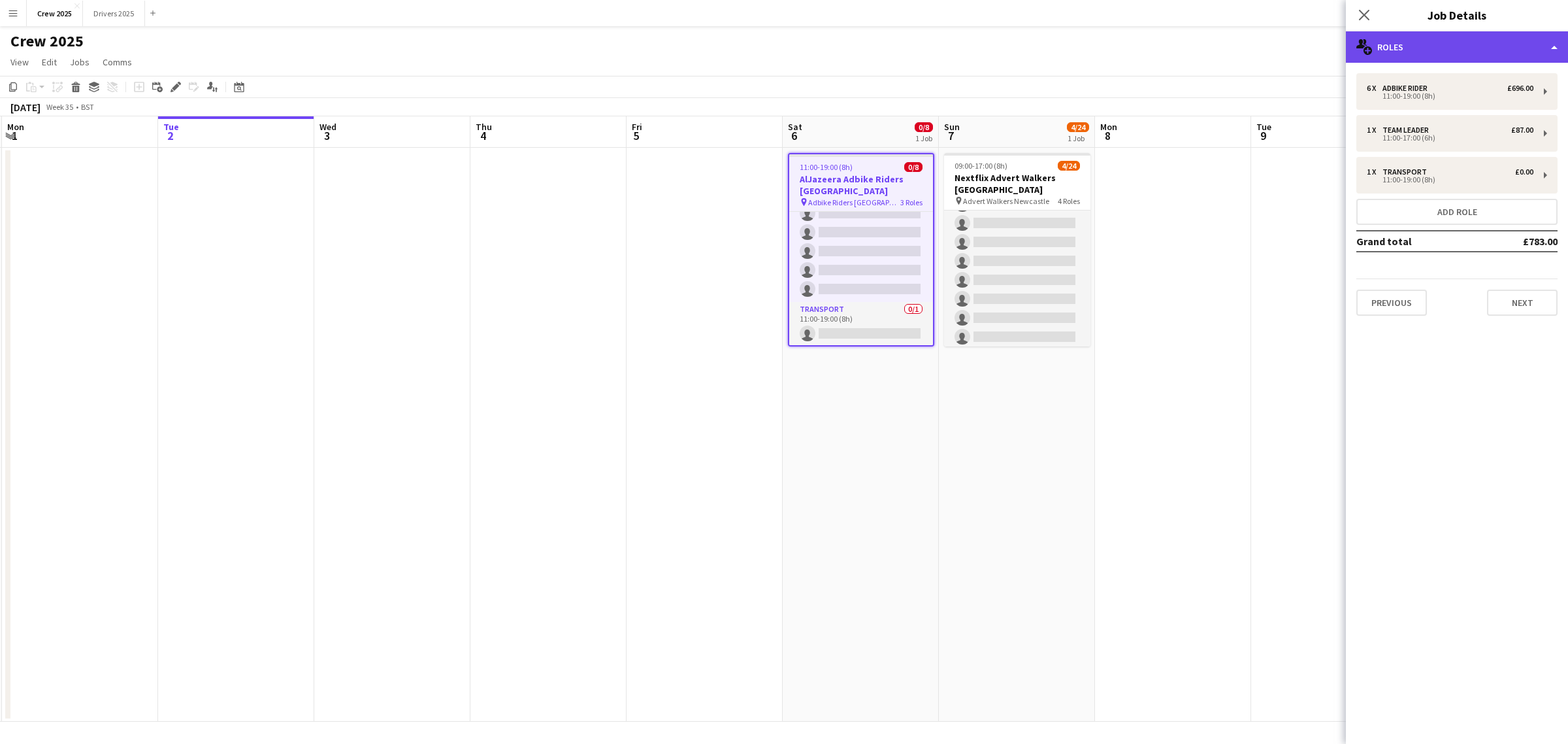
click at [1504, 50] on div "multiple-users-add Roles" at bounding box center [1457, 47] width 222 height 32
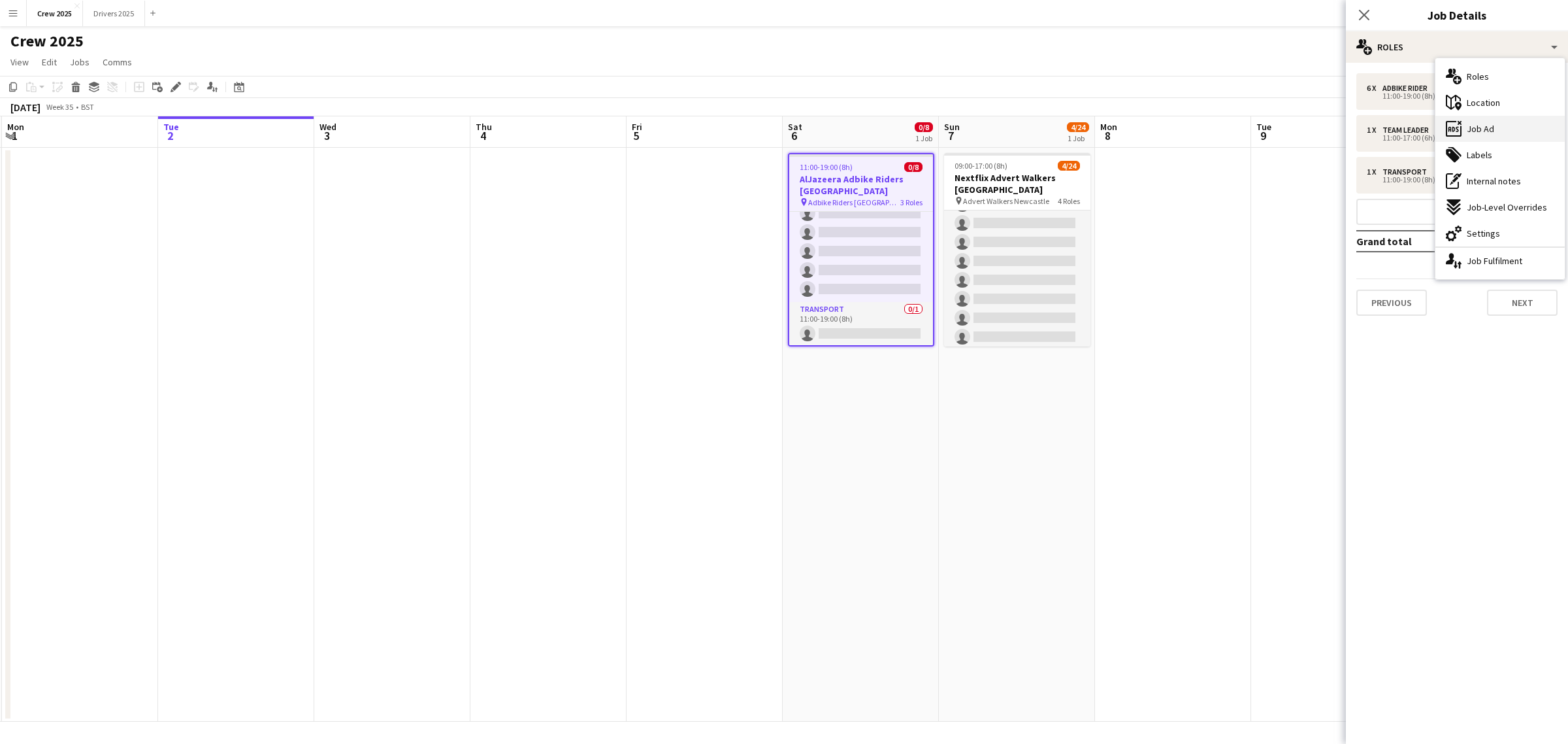
click at [1512, 126] on div "ads-window Job Ad" at bounding box center [1499, 128] width 129 height 26
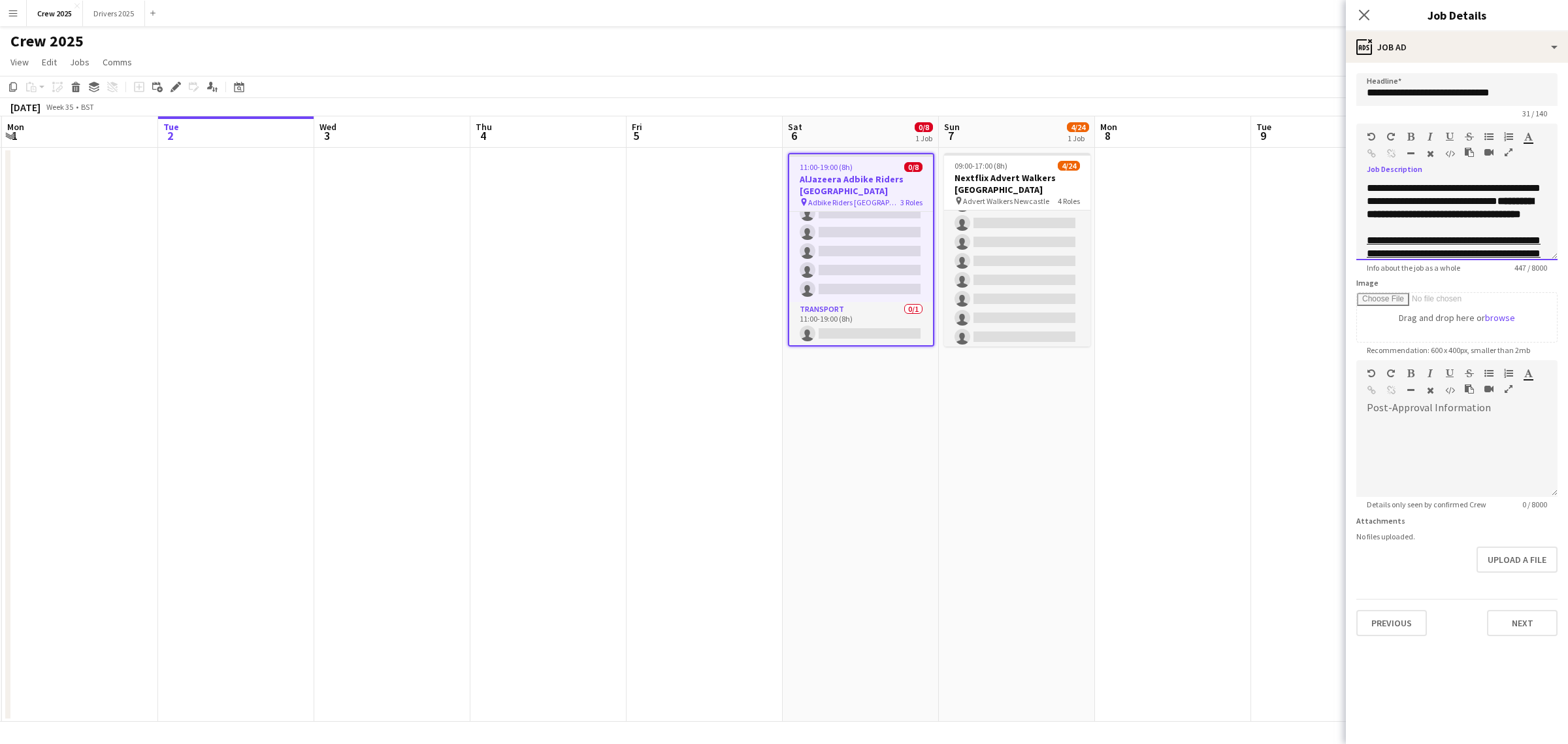
click at [1366, 187] on div "**********" at bounding box center [1457, 221] width 201 height 78
drag, startPoint x: 1517, startPoint y: 201, endPoint x: 1341, endPoint y: 170, distance: 178.7
click at [1334, 176] on body "Menu Boards Boards Boards All jobs Status Workforce Workforce My Workforce Recr…" at bounding box center [784, 372] width 1568 height 744
click at [1415, 137] on div at bounding box center [1445, 139] width 78 height 16
click at [1412, 136] on icon "button" at bounding box center [1411, 136] width 7 height 9
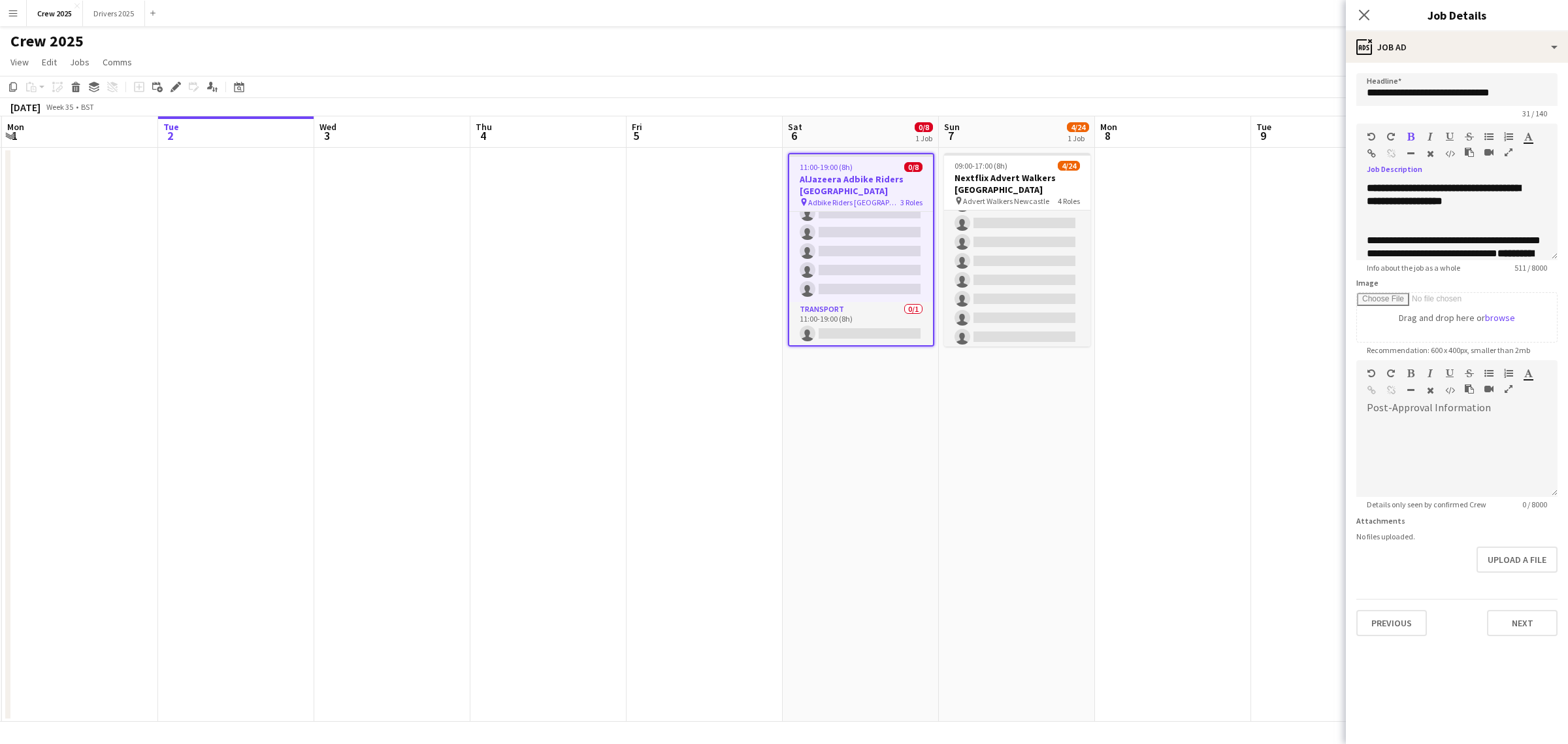
click at [1451, 136] on icon "button" at bounding box center [1449, 136] width 7 height 9
click at [1520, 216] on div at bounding box center [1457, 215] width 181 height 13
click at [1130, 253] on app-date-cell at bounding box center [1173, 434] width 156 height 574
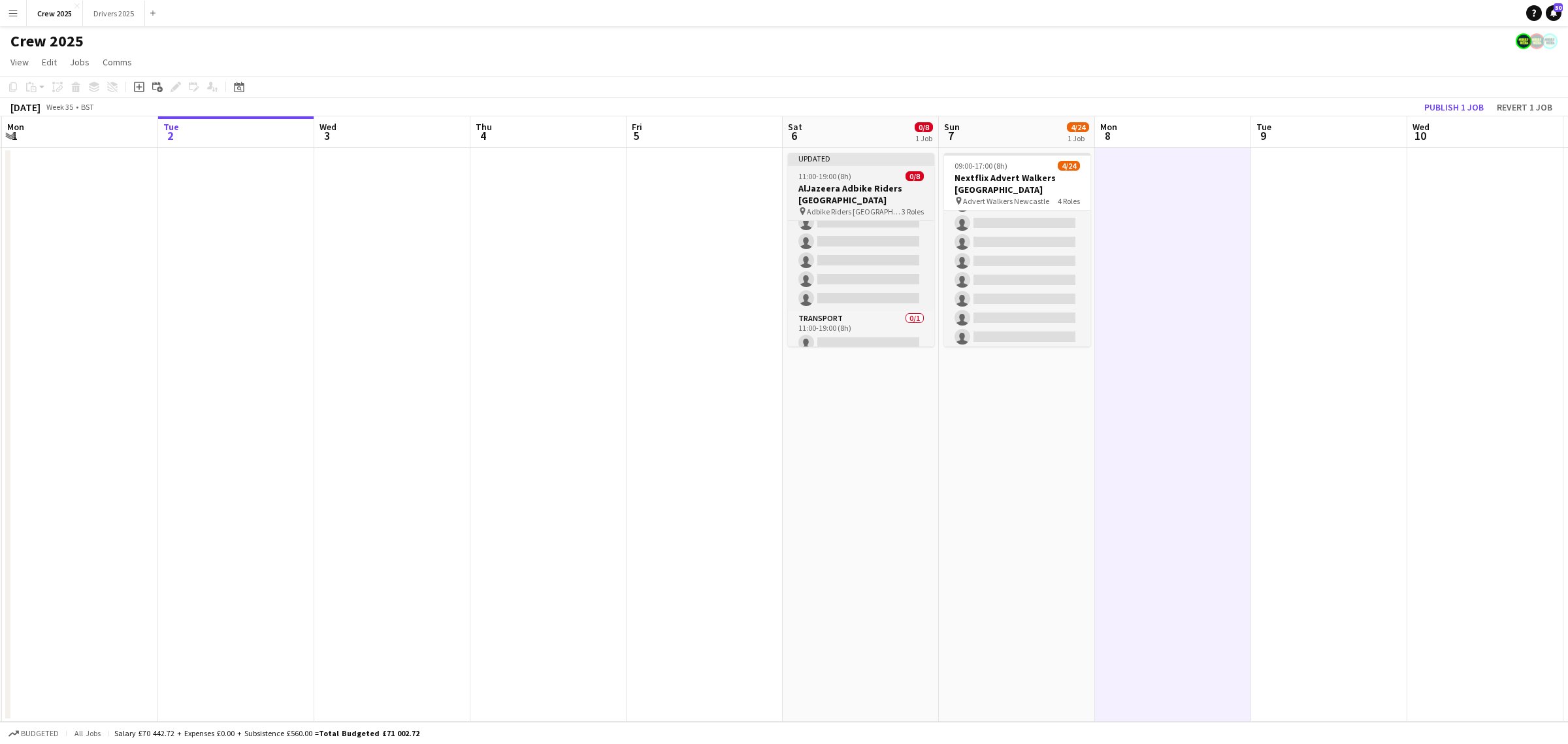
click at [849, 165] on div at bounding box center [861, 164] width 146 height 2
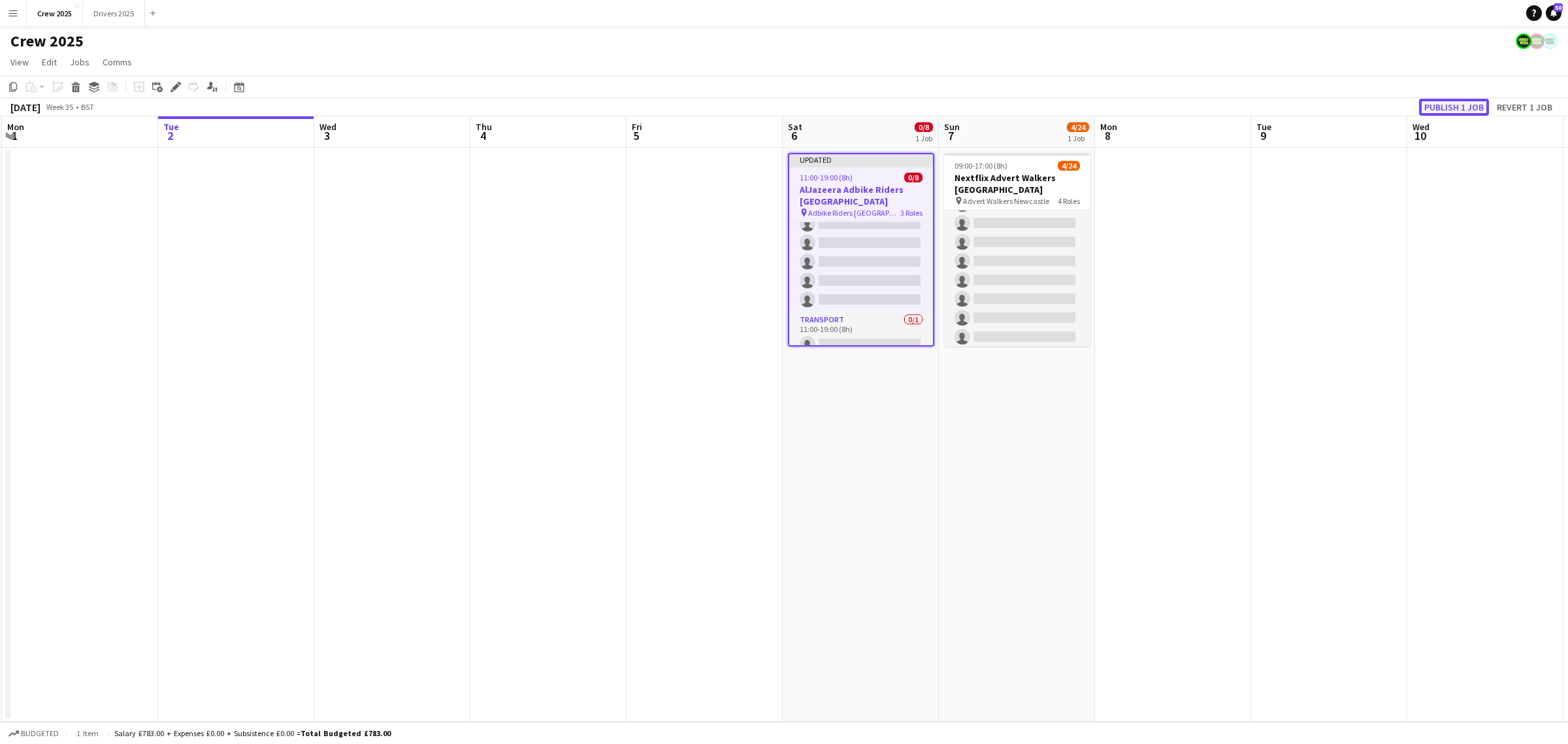
click at [1457, 102] on button "Publish 1 job" at bounding box center [1454, 107] width 70 height 17
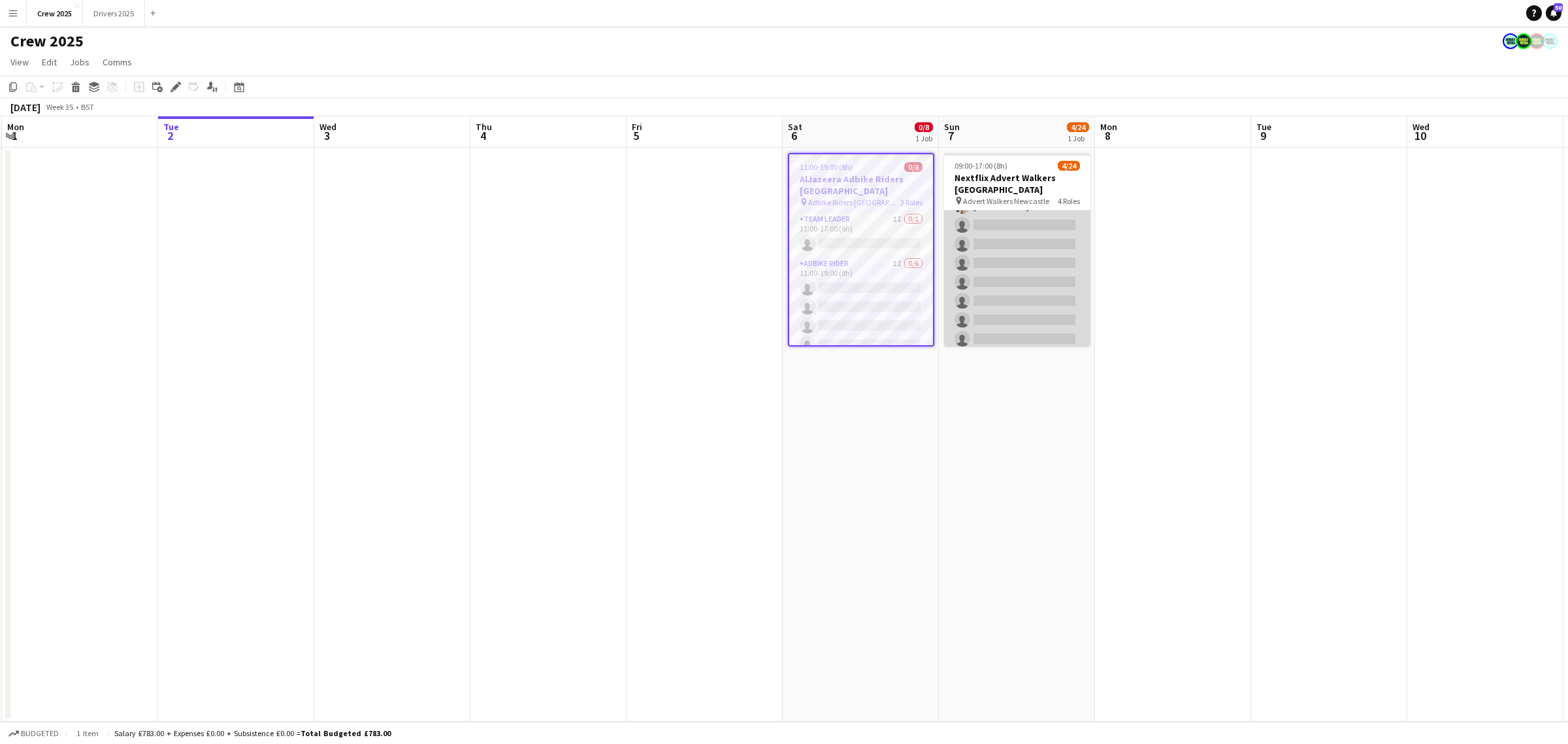
scroll to position [13, 0]
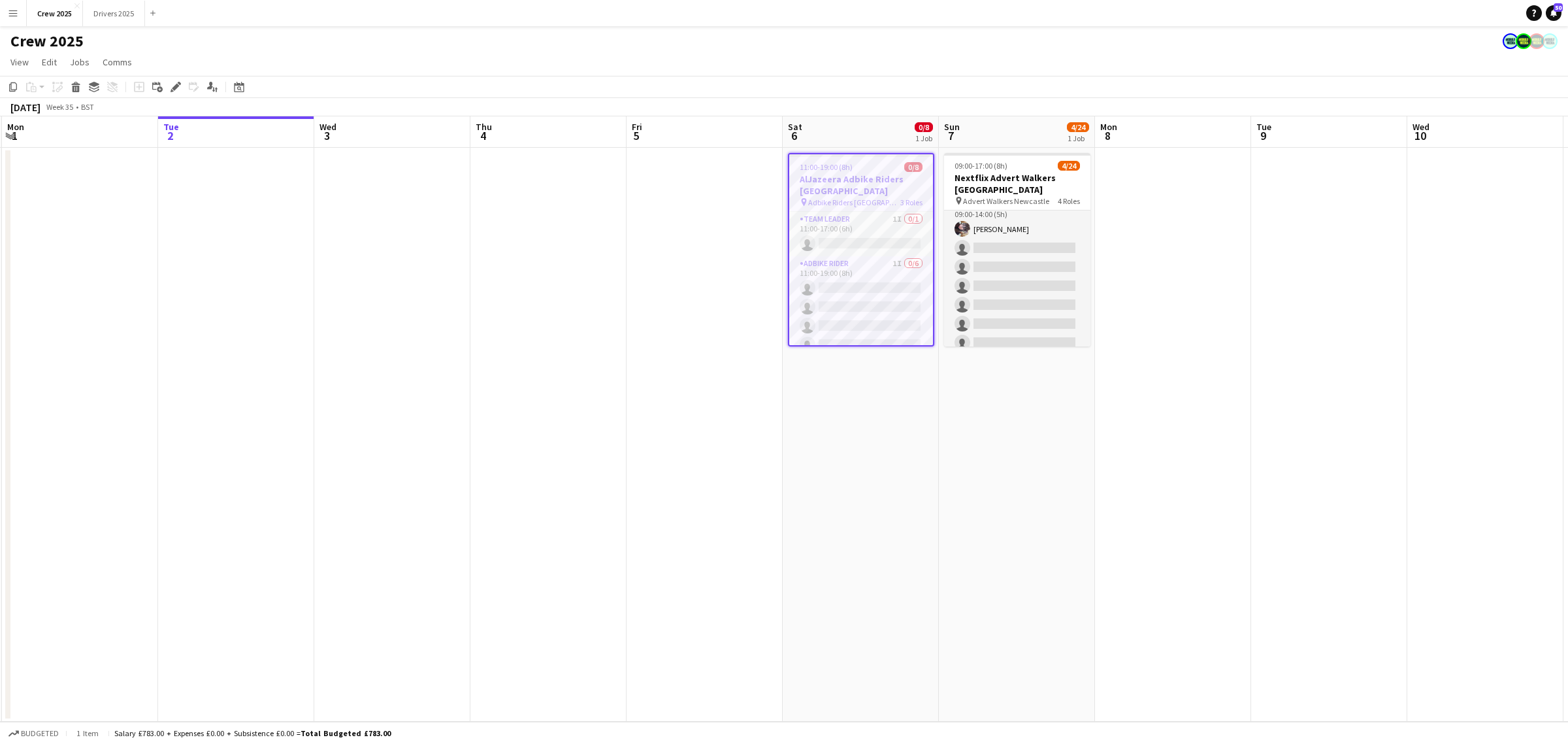
click at [839, 395] on app-date-cell "11:00-19:00 (8h) 0/8 AlJazeera Adbike Riders London pin Adbike Riders London 3 …" at bounding box center [861, 434] width 156 height 574
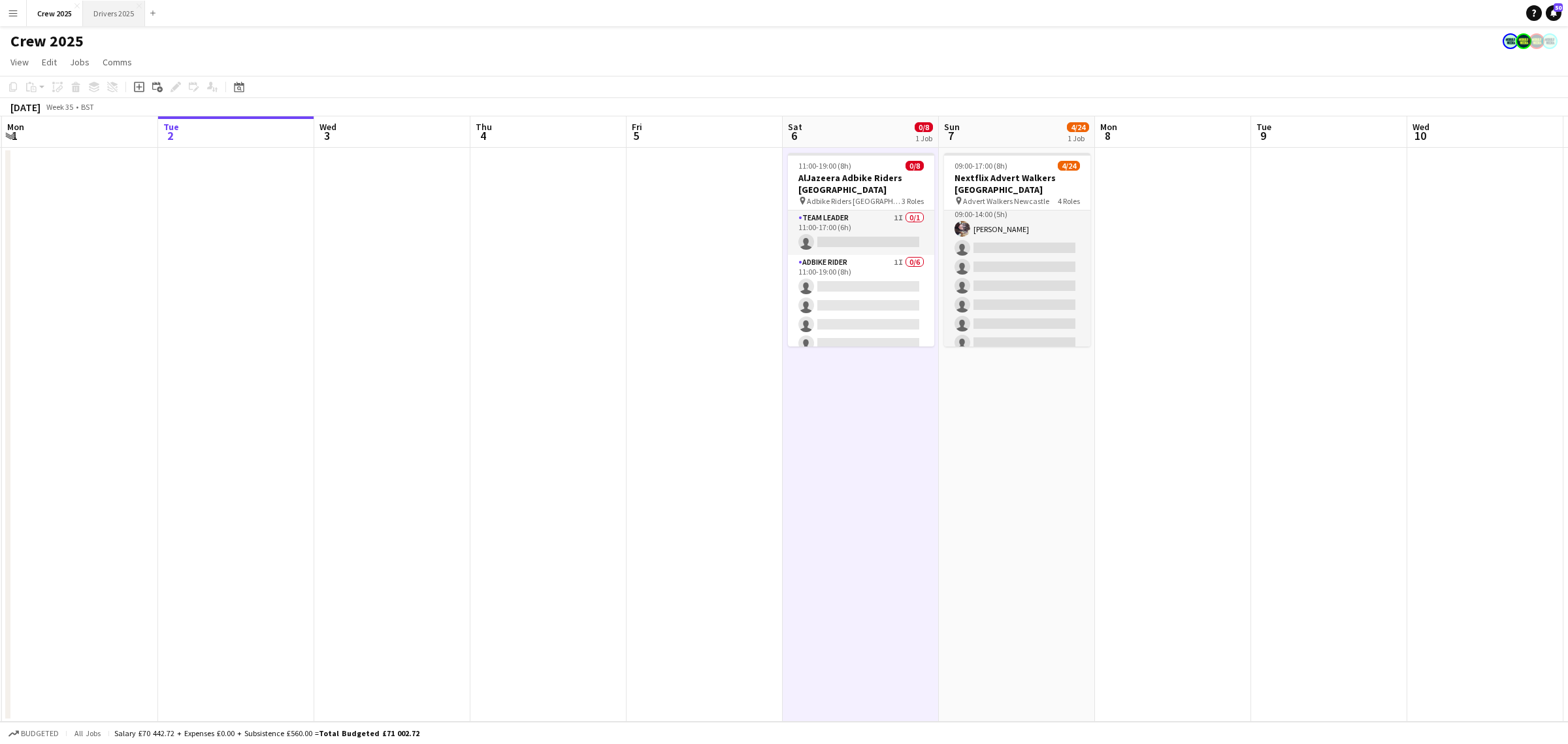
click at [102, 17] on button "Drivers 2025 Close" at bounding box center [114, 13] width 62 height 26
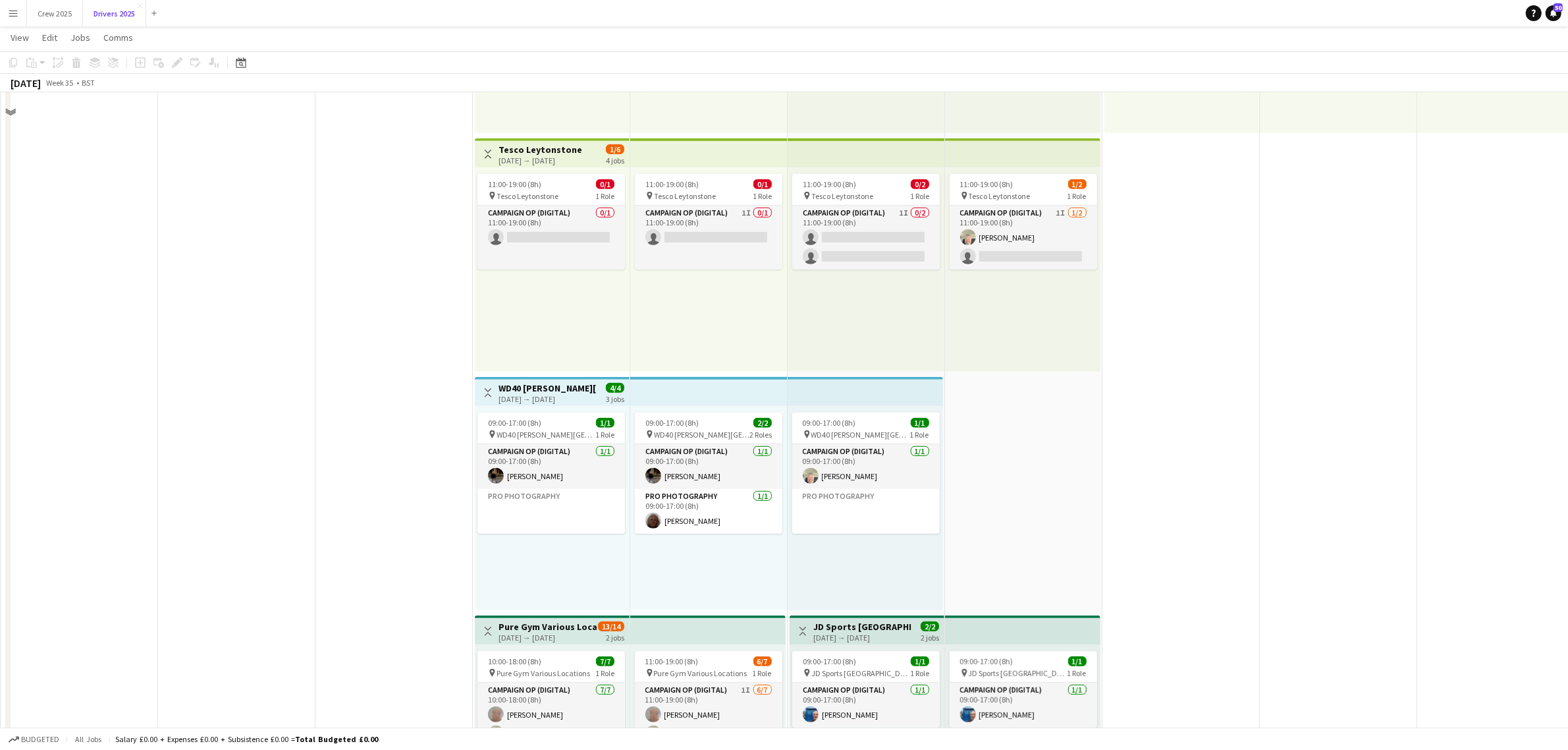
scroll to position [824, 0]
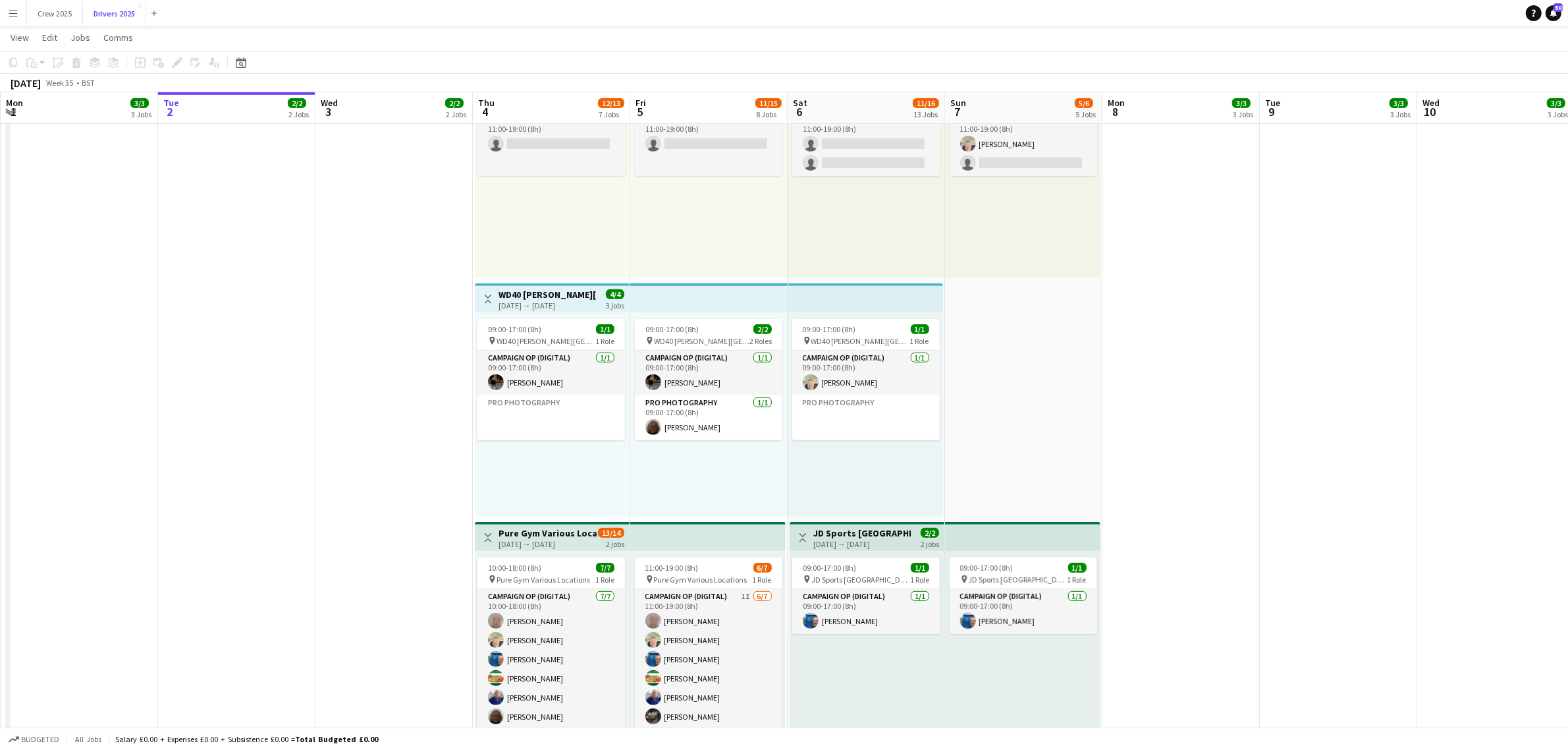
click at [83, 1] on button "Drivers 2025 Close" at bounding box center [114, 13] width 63 height 26
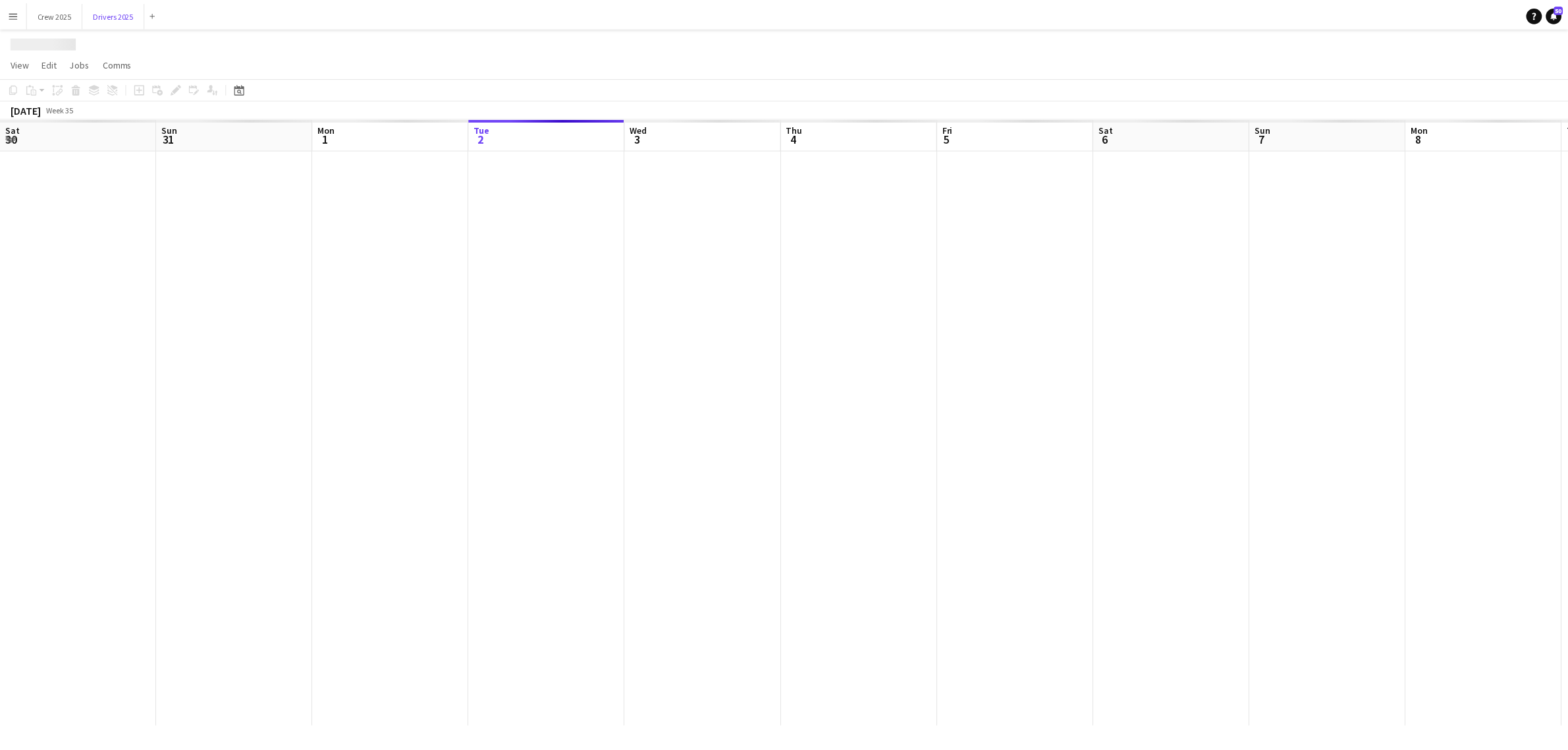
scroll to position [0, 314]
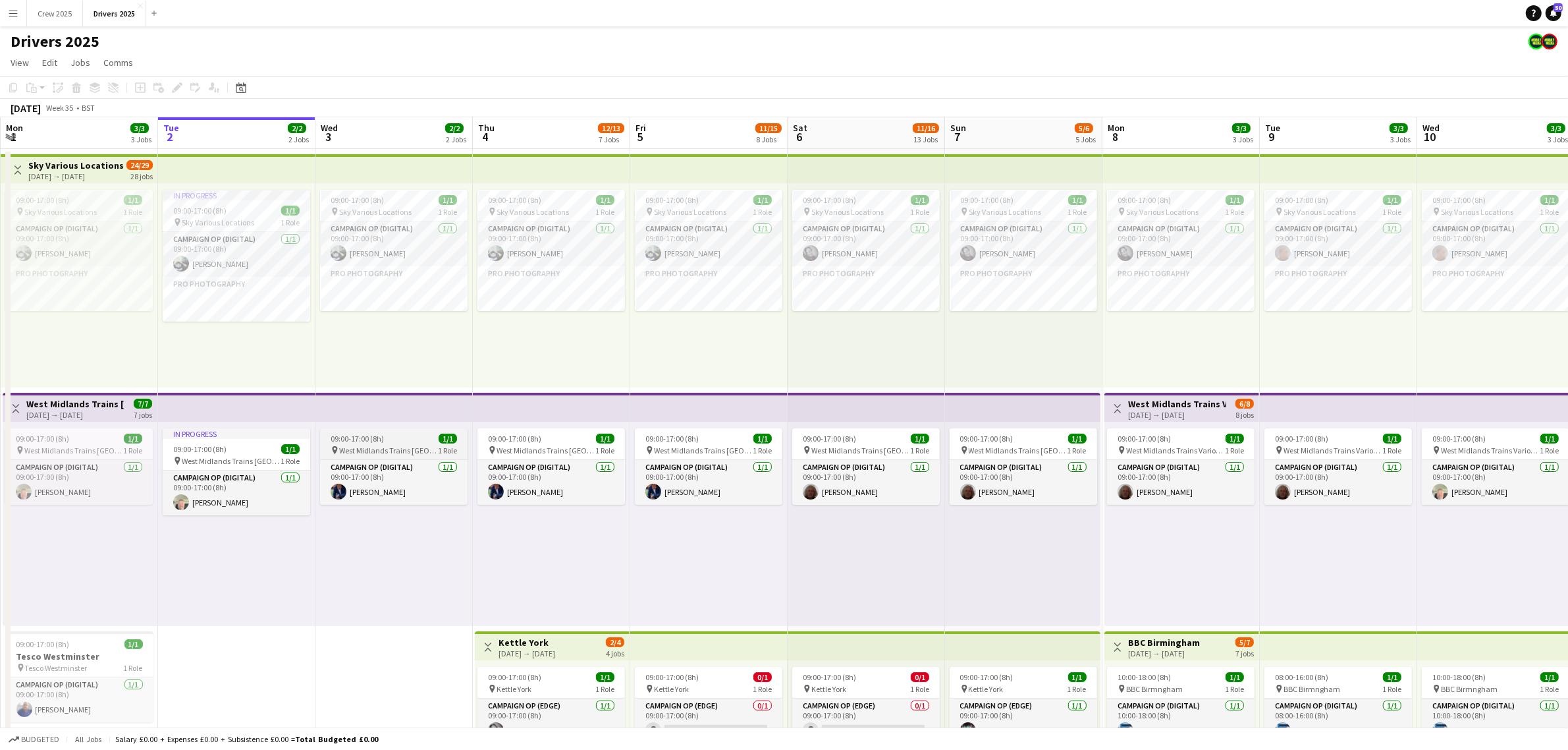
click at [379, 428] on app-job-card "09:00-17:00 (8h) 1/1 pin West Midlands Trains St Albans 1 Role Campaign Op (Dig…" at bounding box center [394, 466] width 148 height 76
click at [174, 80] on div "Edit" at bounding box center [177, 87] width 16 height 16
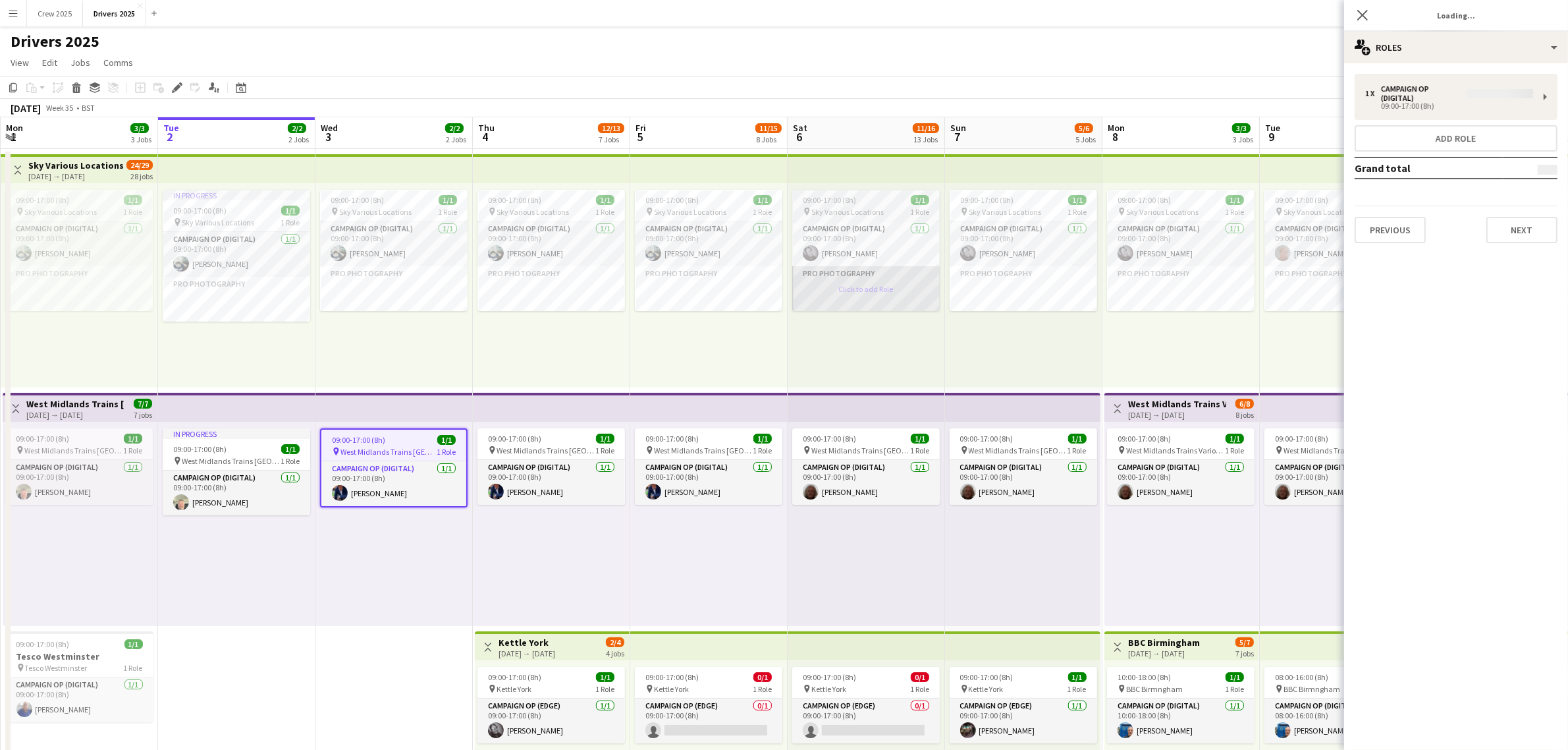
type input "**********"
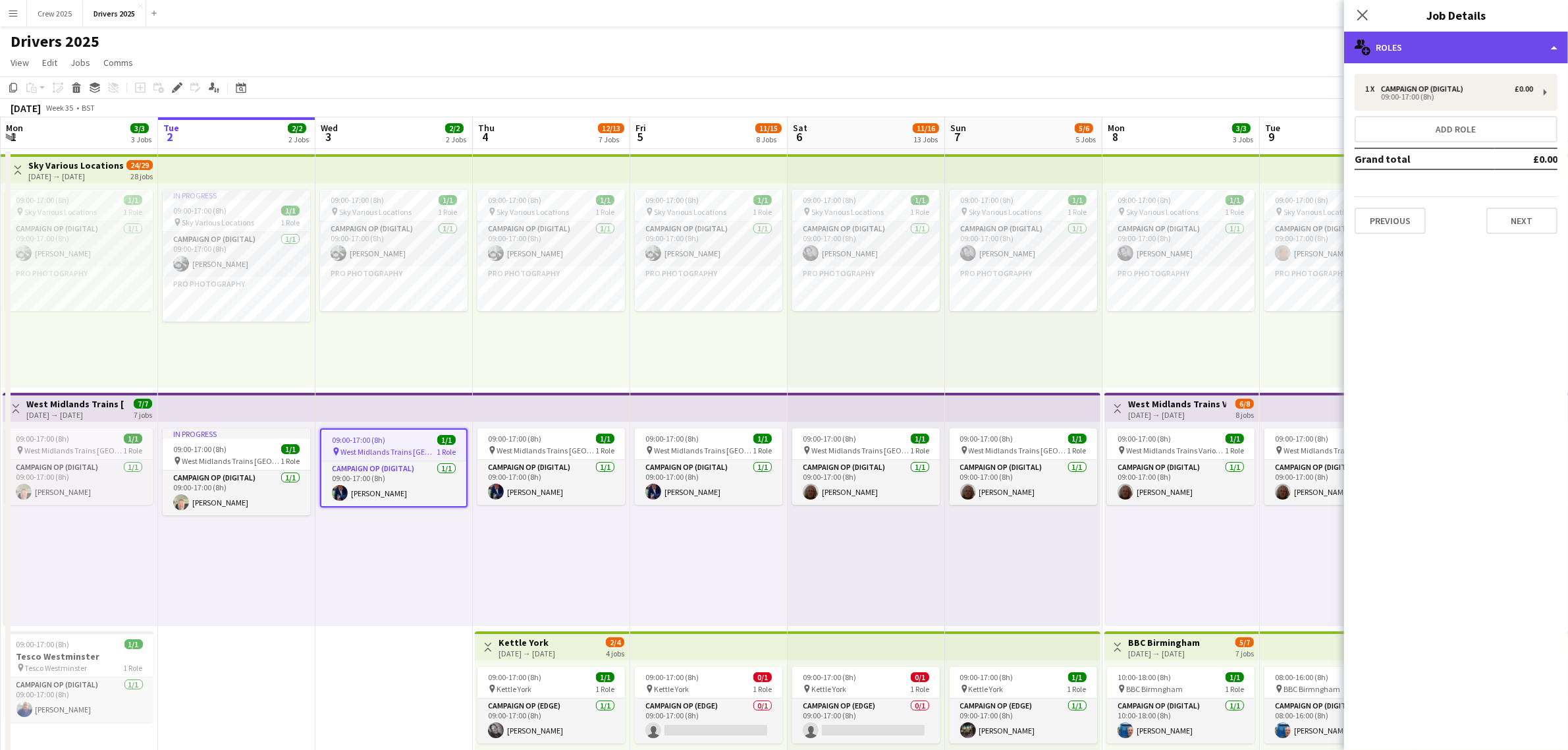
click at [1424, 57] on div "multiple-users-add Roles" at bounding box center [1456, 48] width 224 height 32
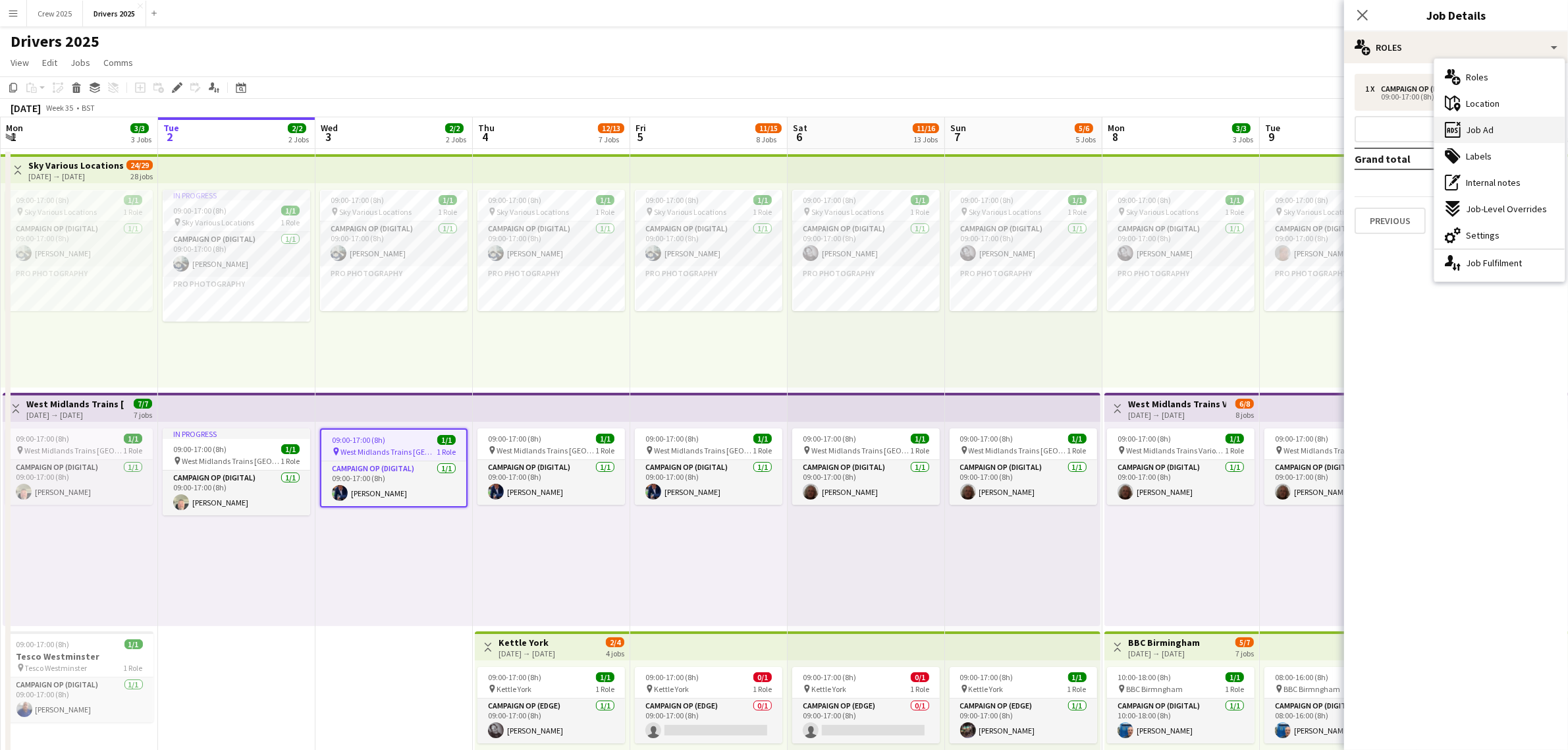
click at [1539, 130] on div "ads-window Job Ad" at bounding box center [1498, 129] width 130 height 26
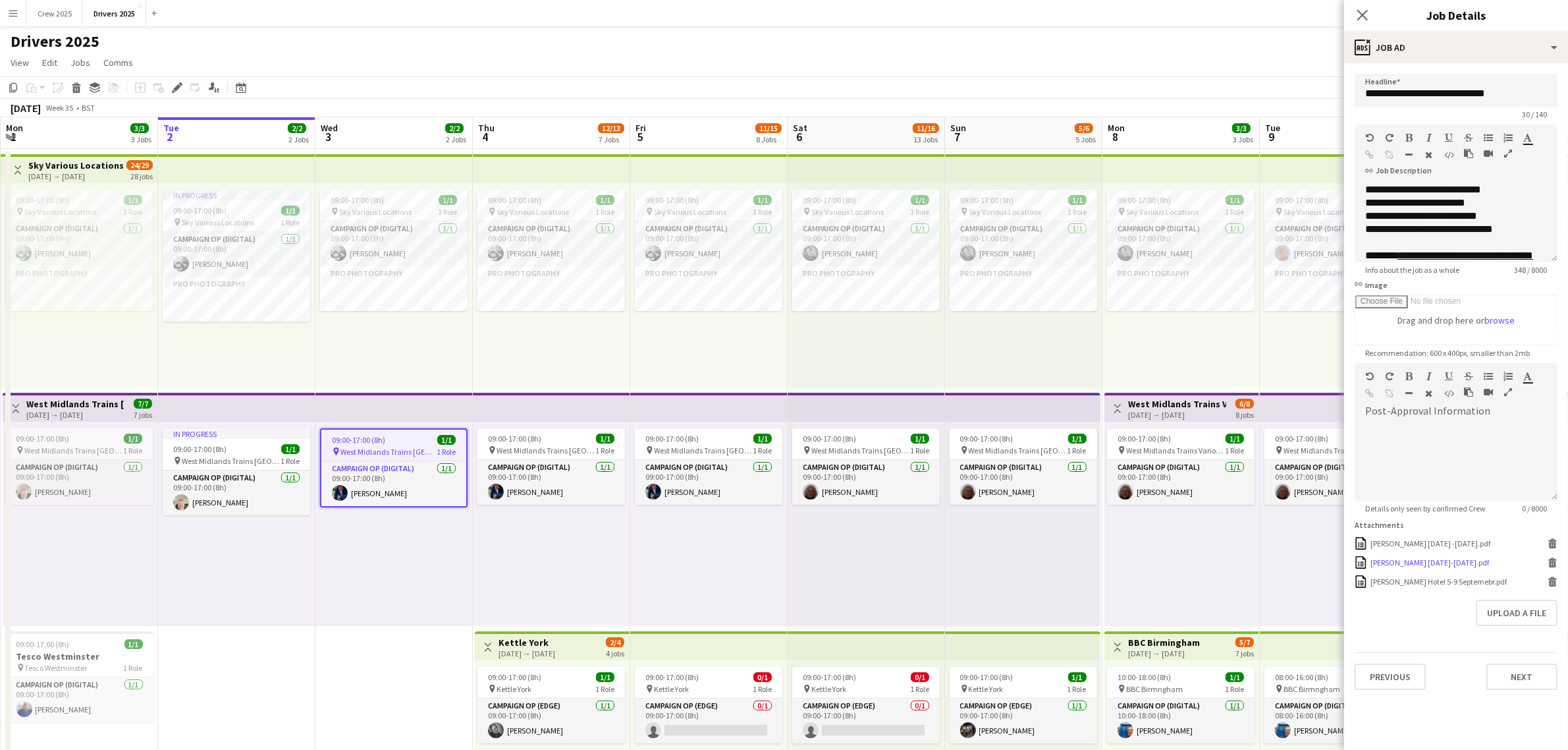
click at [1416, 564] on div "Rob B 2-5 September.pdf" at bounding box center [1429, 562] width 118 height 10
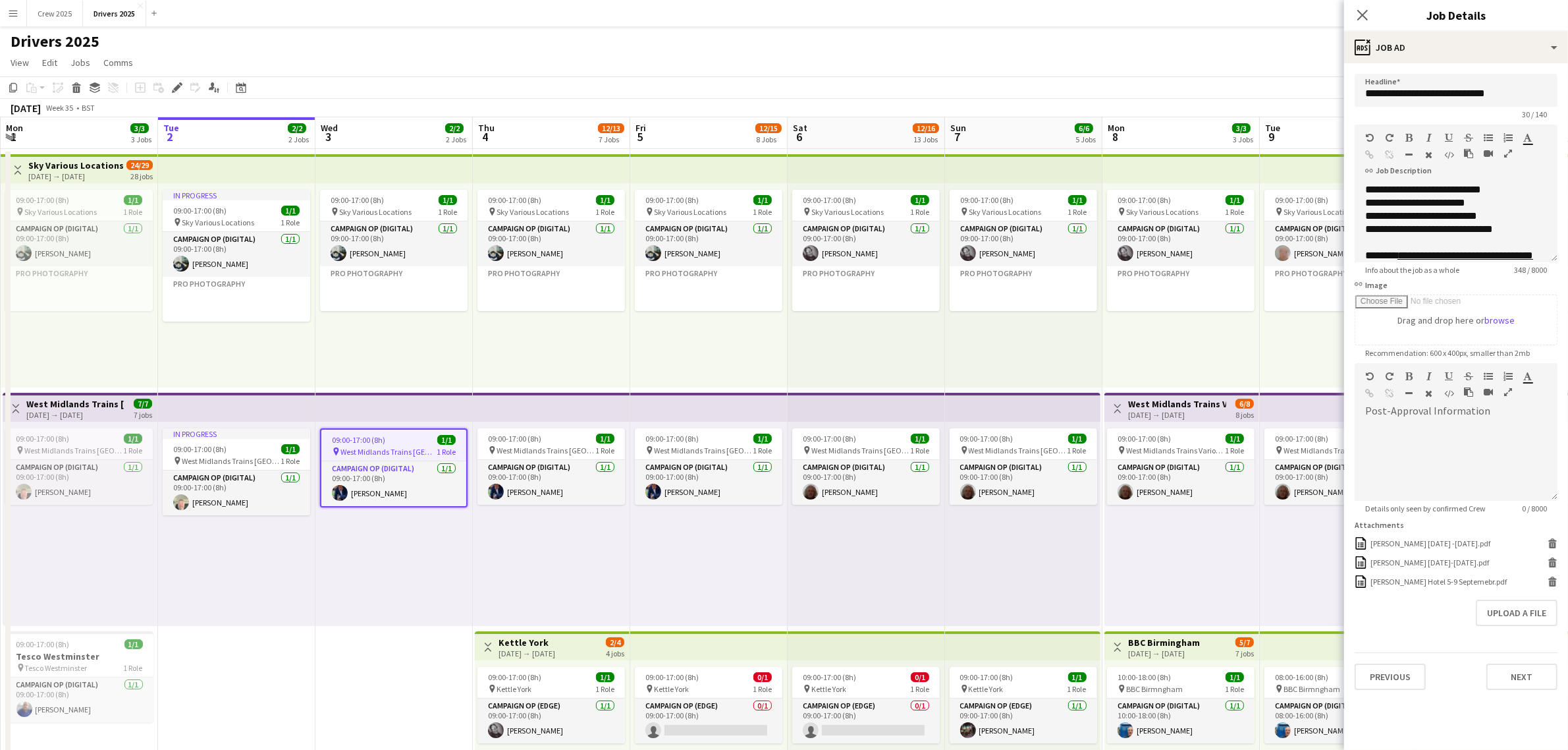
click at [818, 590] on div "09:00-17:00 (8h) 1/1 pin West Midlands Trains St Albans 1 Role Campaign Op (Dig…" at bounding box center [866, 523] width 158 height 204
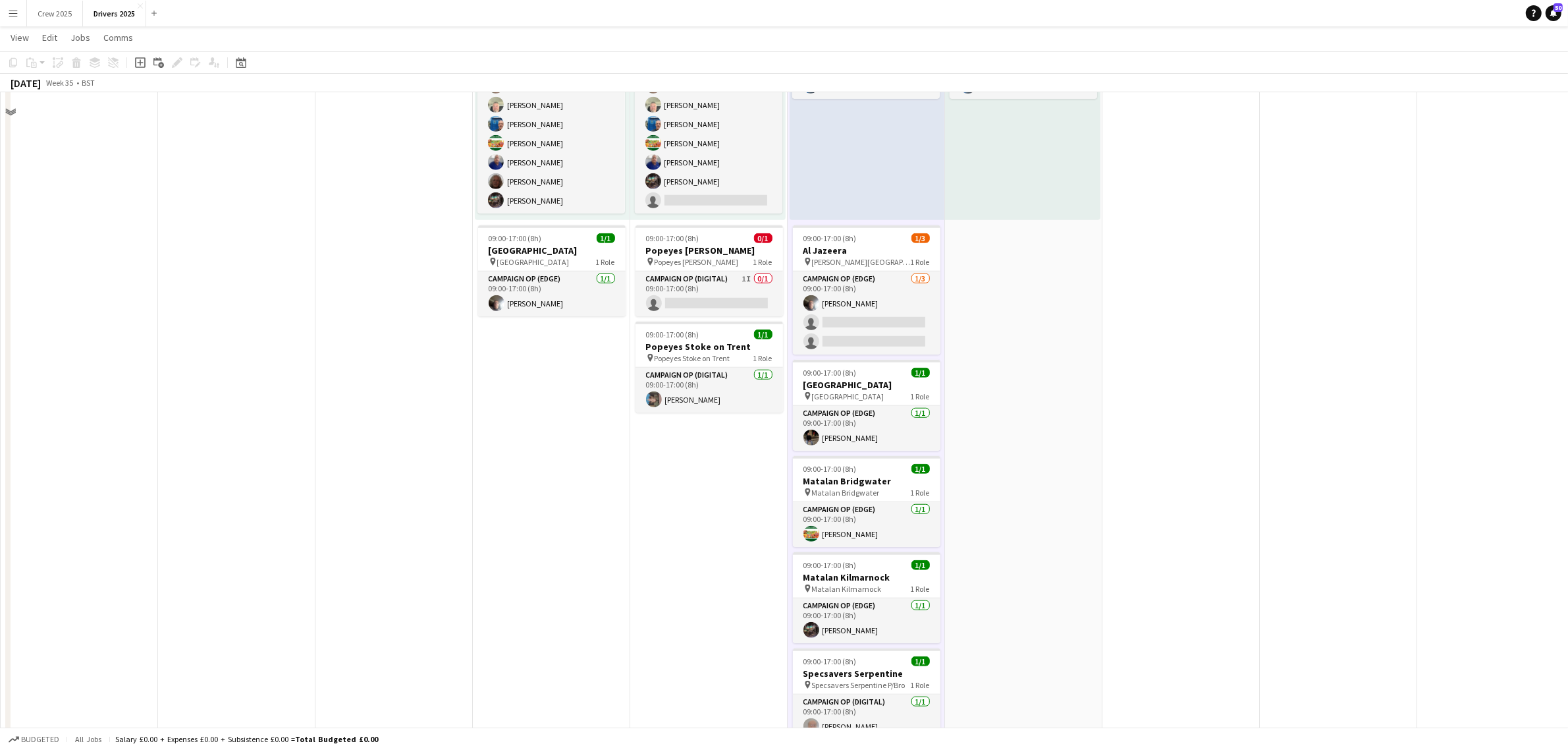
scroll to position [1400, 0]
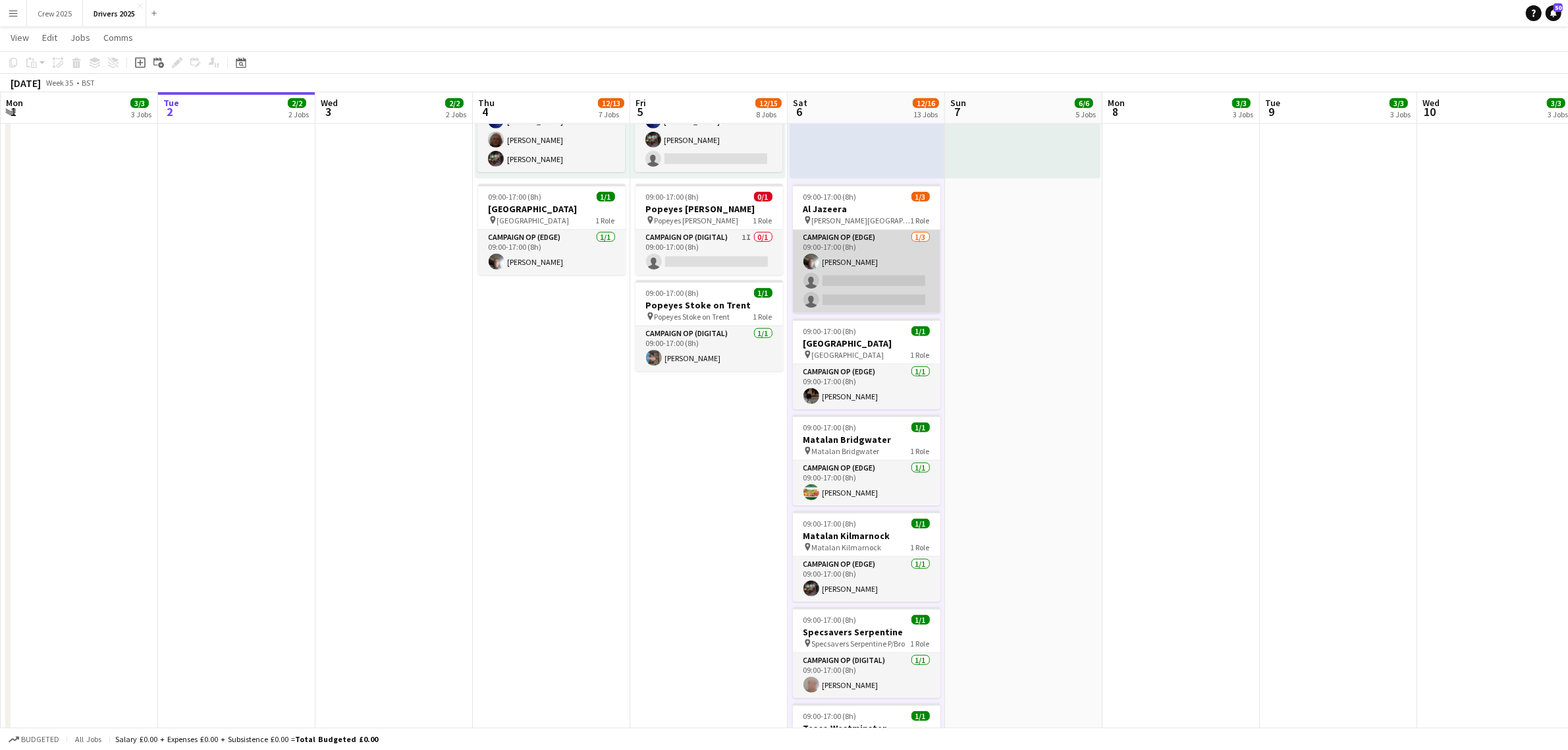
click at [858, 232] on app-card-role "Campaign Op (Edge) 1/3 09:00-17:00 (8h) Chris Wibberley single-neutral-actions …" at bounding box center [867, 271] width 148 height 83
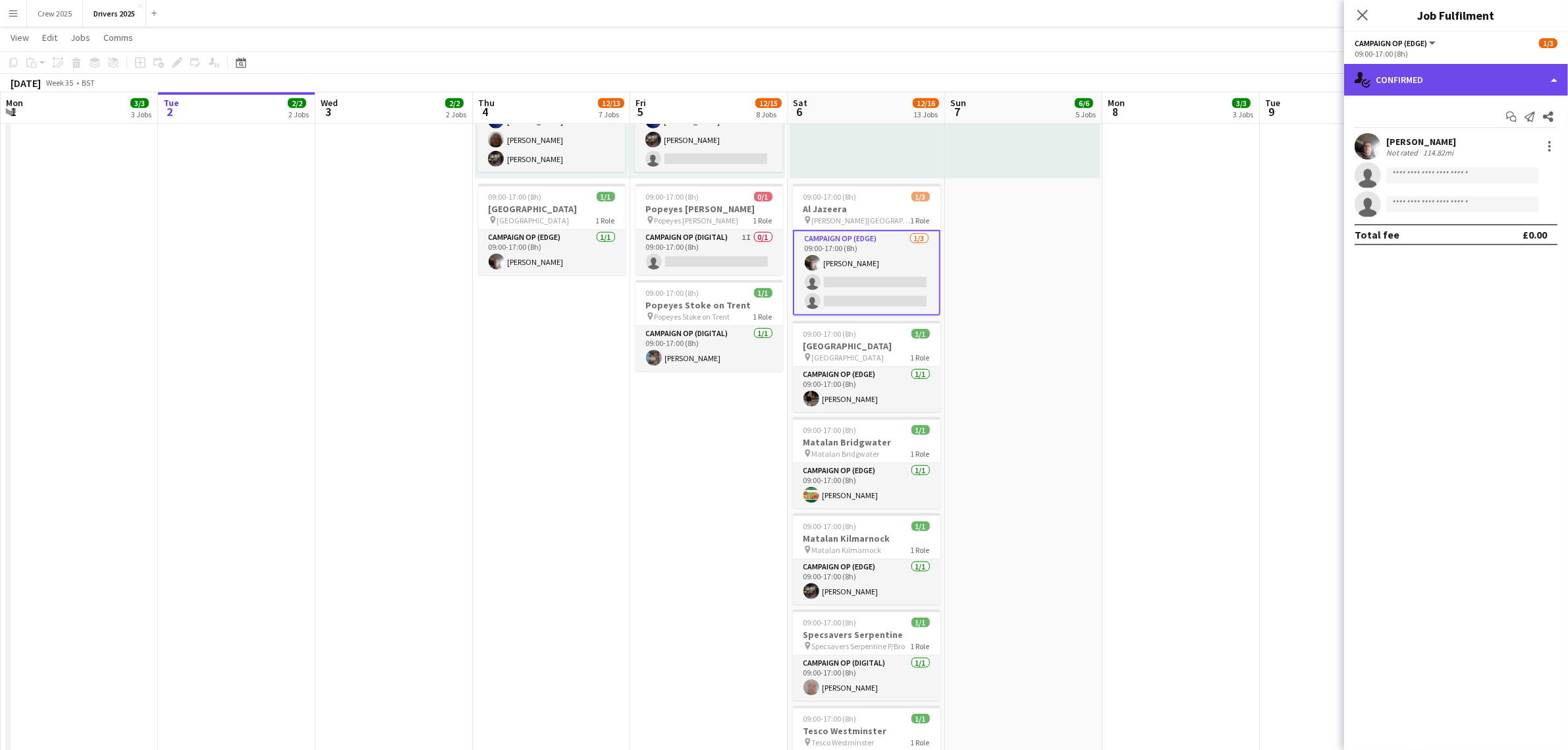
click at [1415, 87] on div "single-neutral-actions-check-2 Confirmed" at bounding box center [1456, 80] width 224 height 32
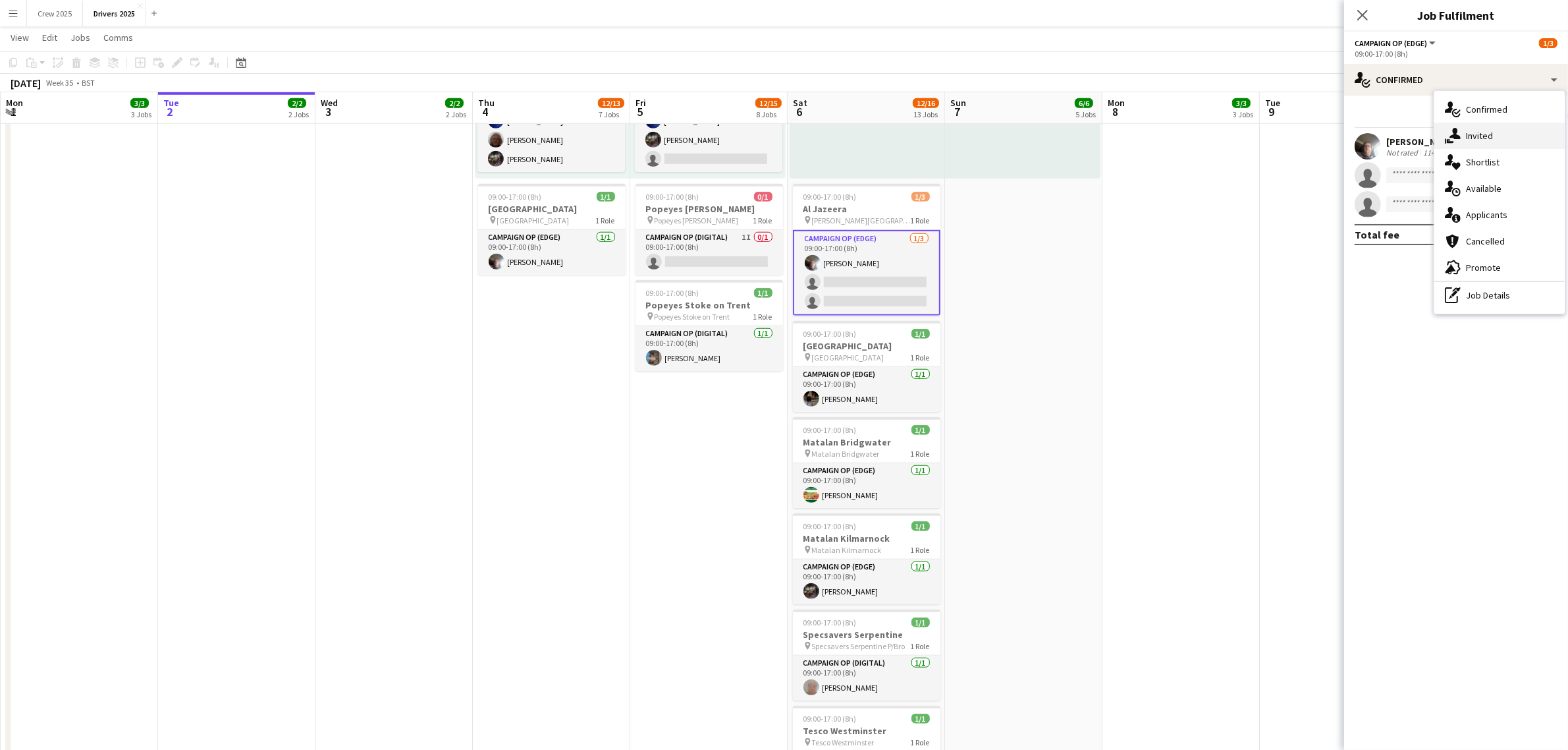
click at [1466, 133] on span "Invited" at bounding box center [1479, 136] width 27 height 12
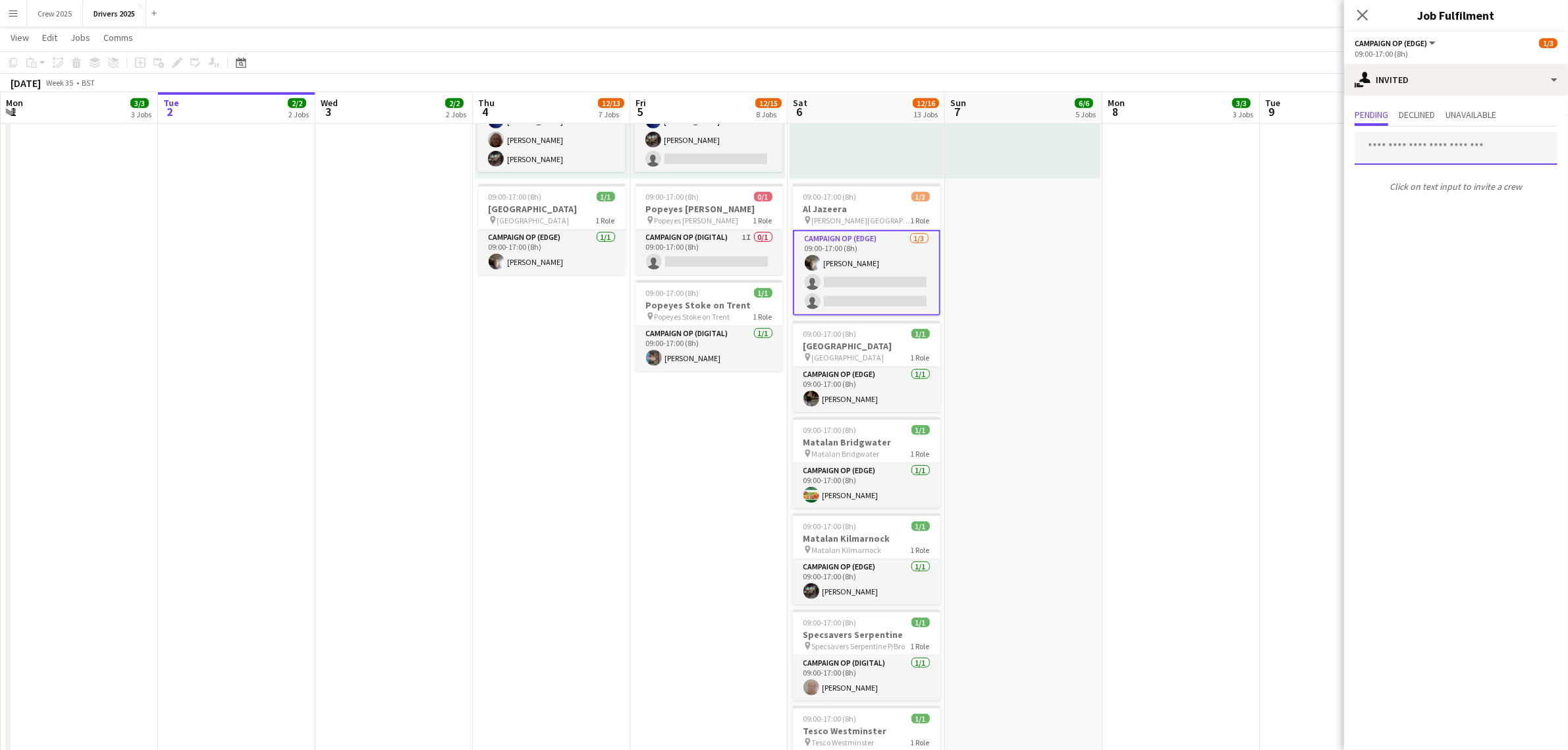
click at [1382, 145] on input "text" at bounding box center [1456, 148] width 203 height 33
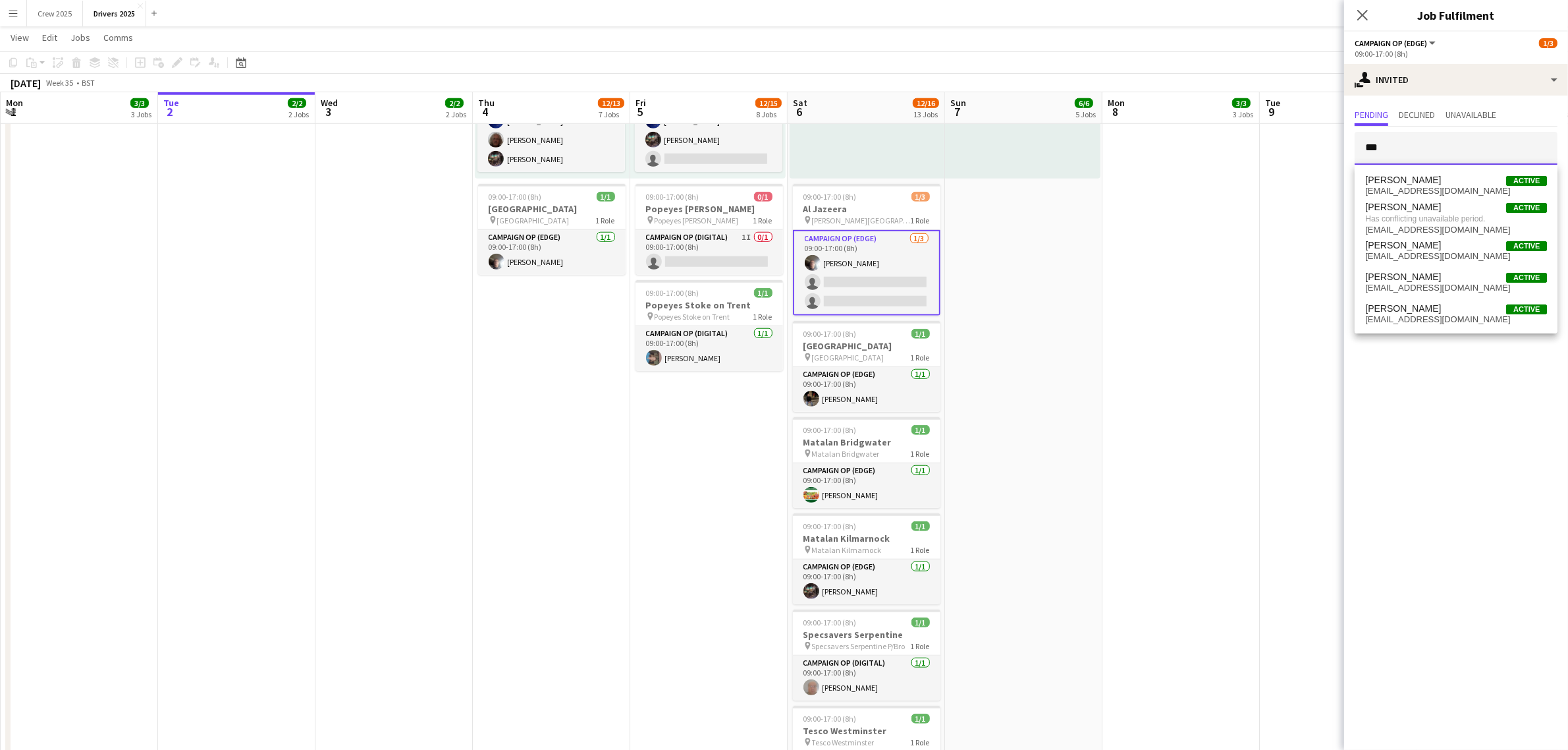
type input "***"
click at [1008, 275] on app-date-cell "09:00-17:00 (8h) 1/1 pin Sky Various Locations 1 Role Campaign Op (Digital) 1/1…" at bounding box center [1024, 516] width 158 height 3538
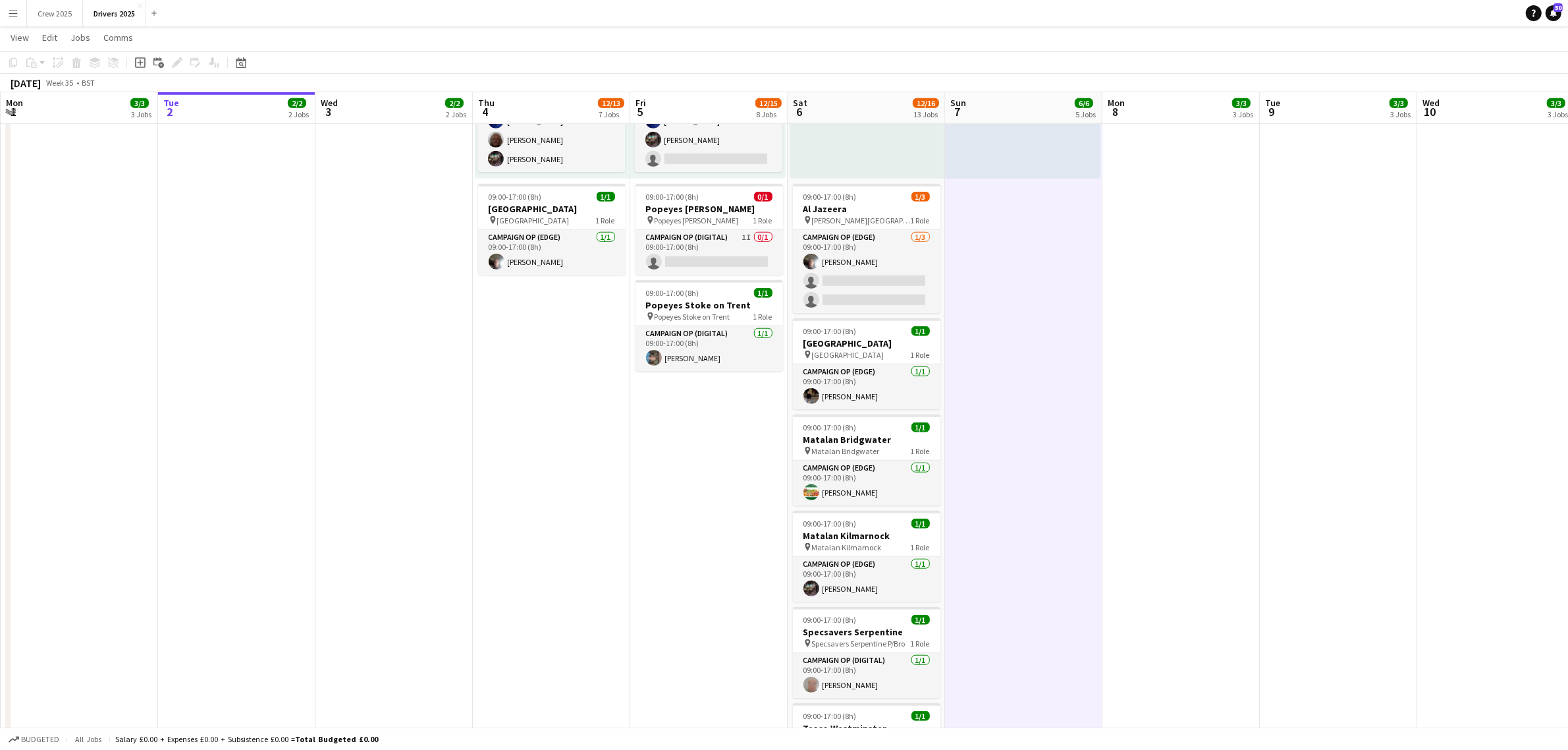
click at [8, 13] on app-icon "Menu" at bounding box center [13, 13] width 11 height 11
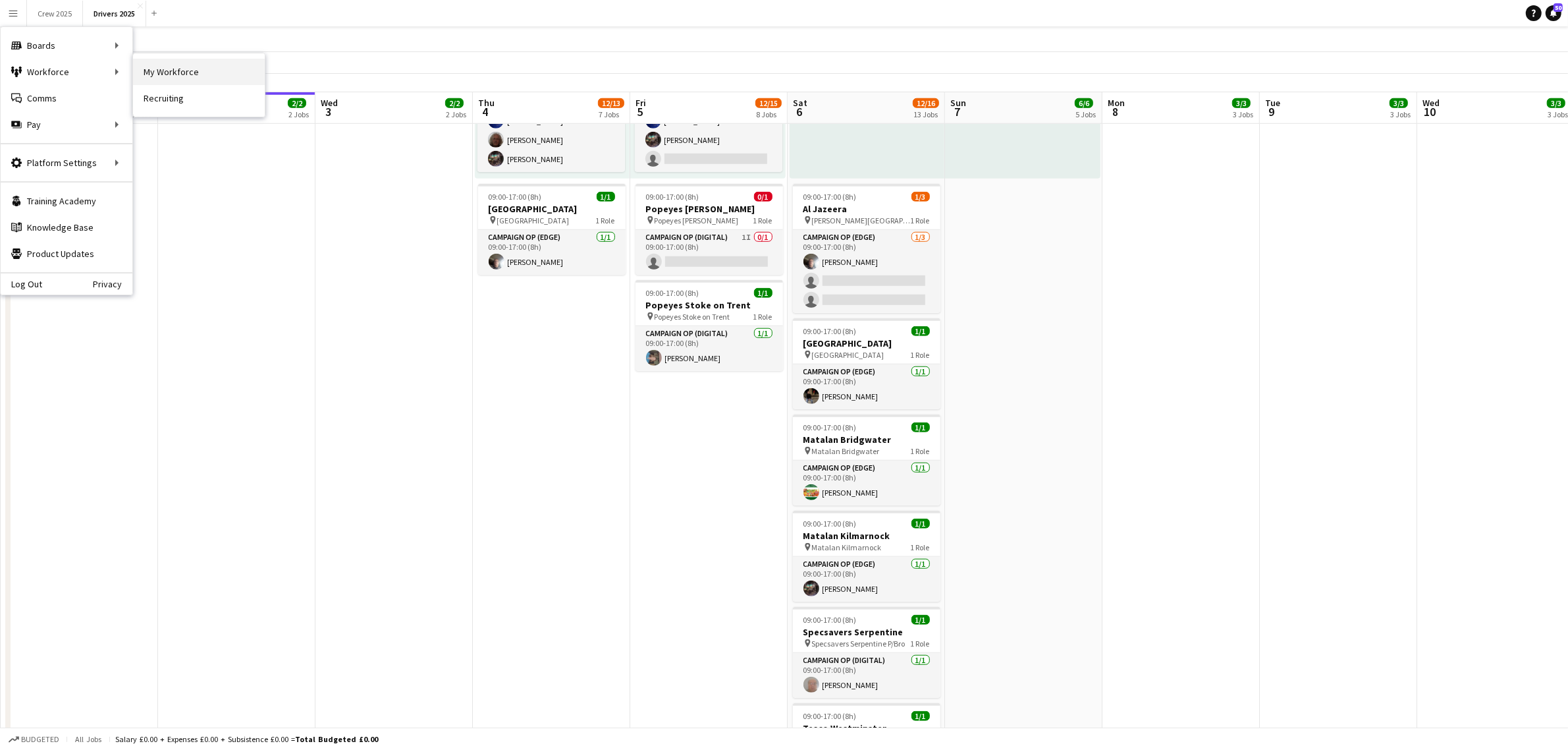
click at [169, 72] on link "My Workforce" at bounding box center [199, 71] width 132 height 26
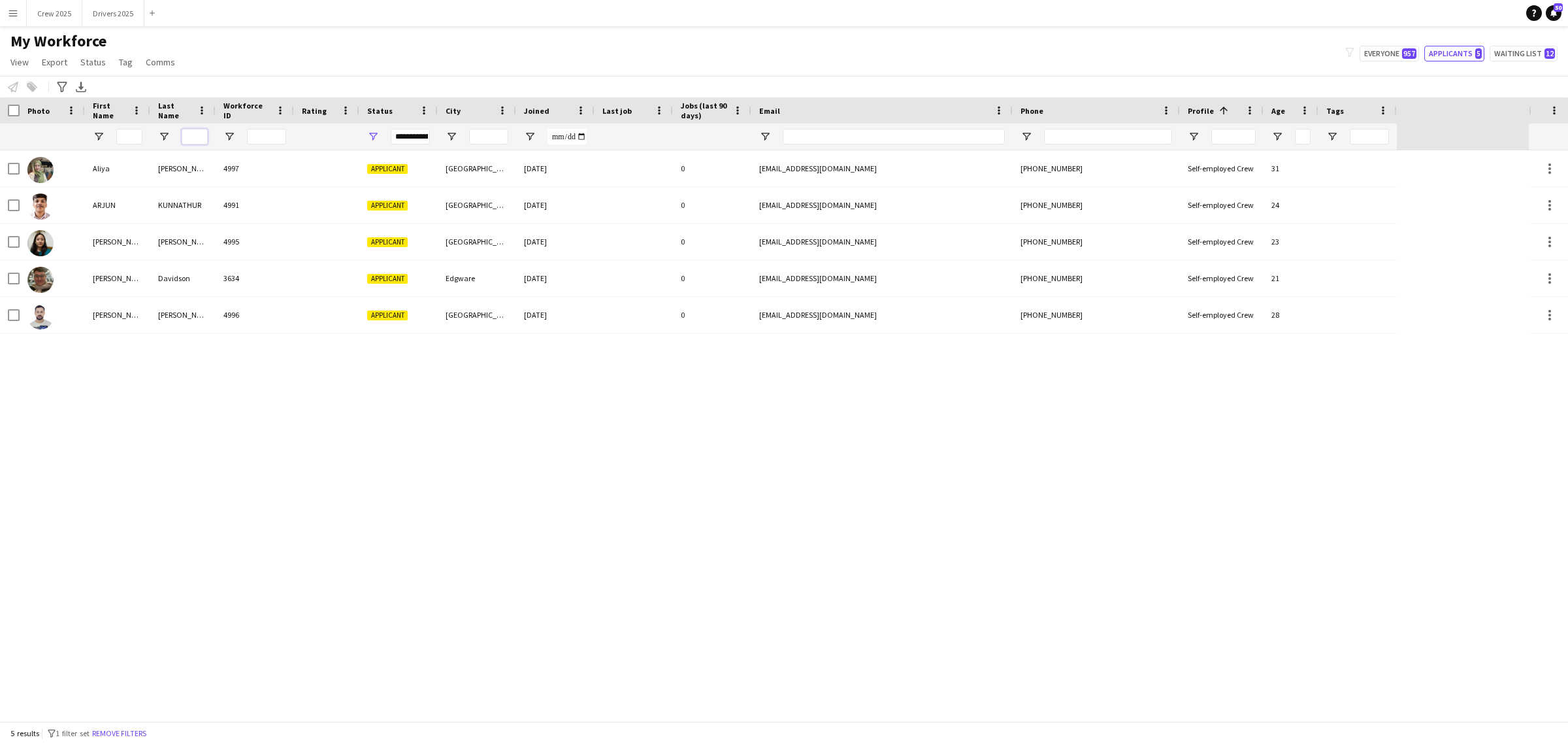
click at [193, 135] on input "Last Name Filter Input" at bounding box center [194, 136] width 26 height 16
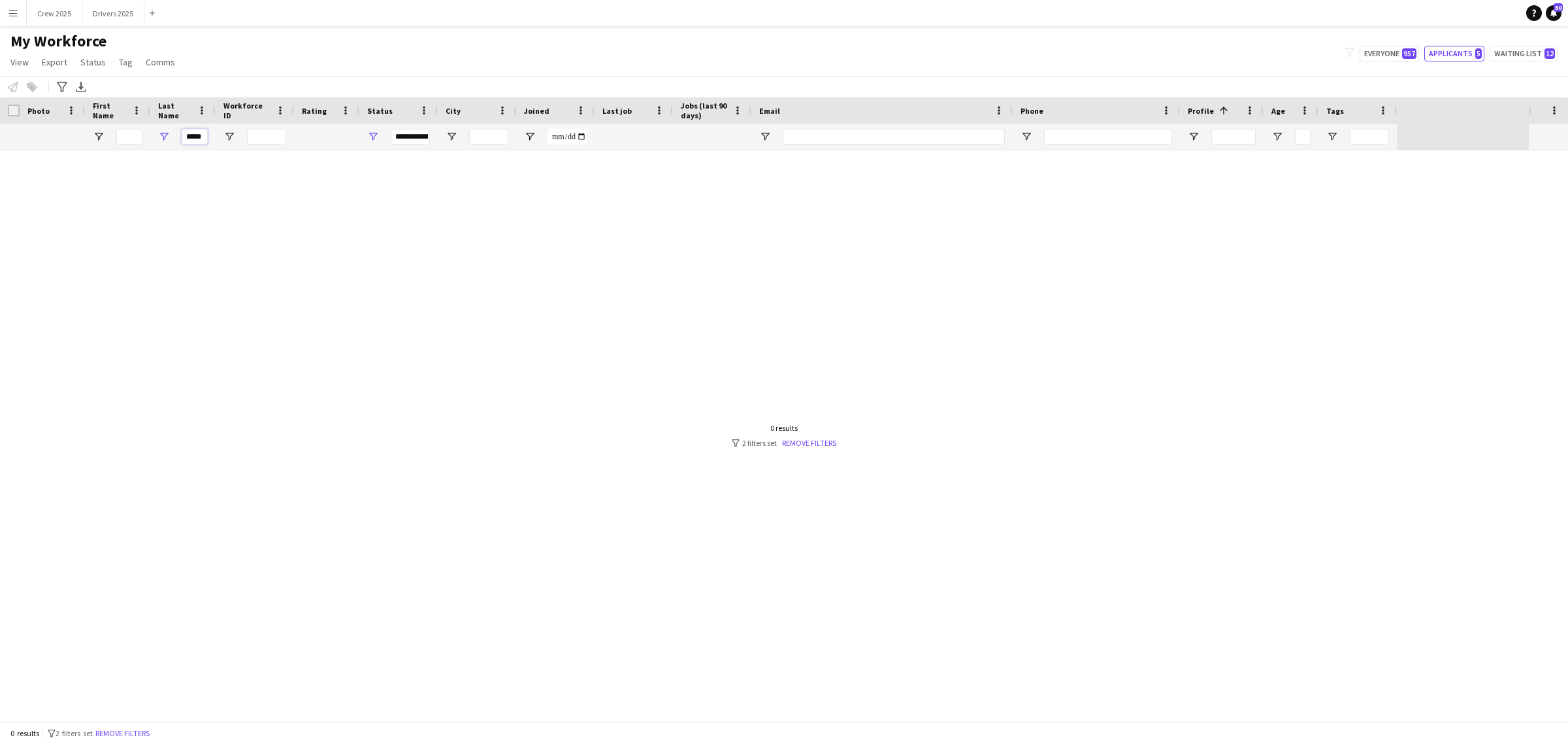
type input "*****"
click at [415, 138] on div "**********" at bounding box center [410, 136] width 39 height 16
click at [400, 217] on div "(Select All)" at bounding box center [439, 216] width 103 height 10
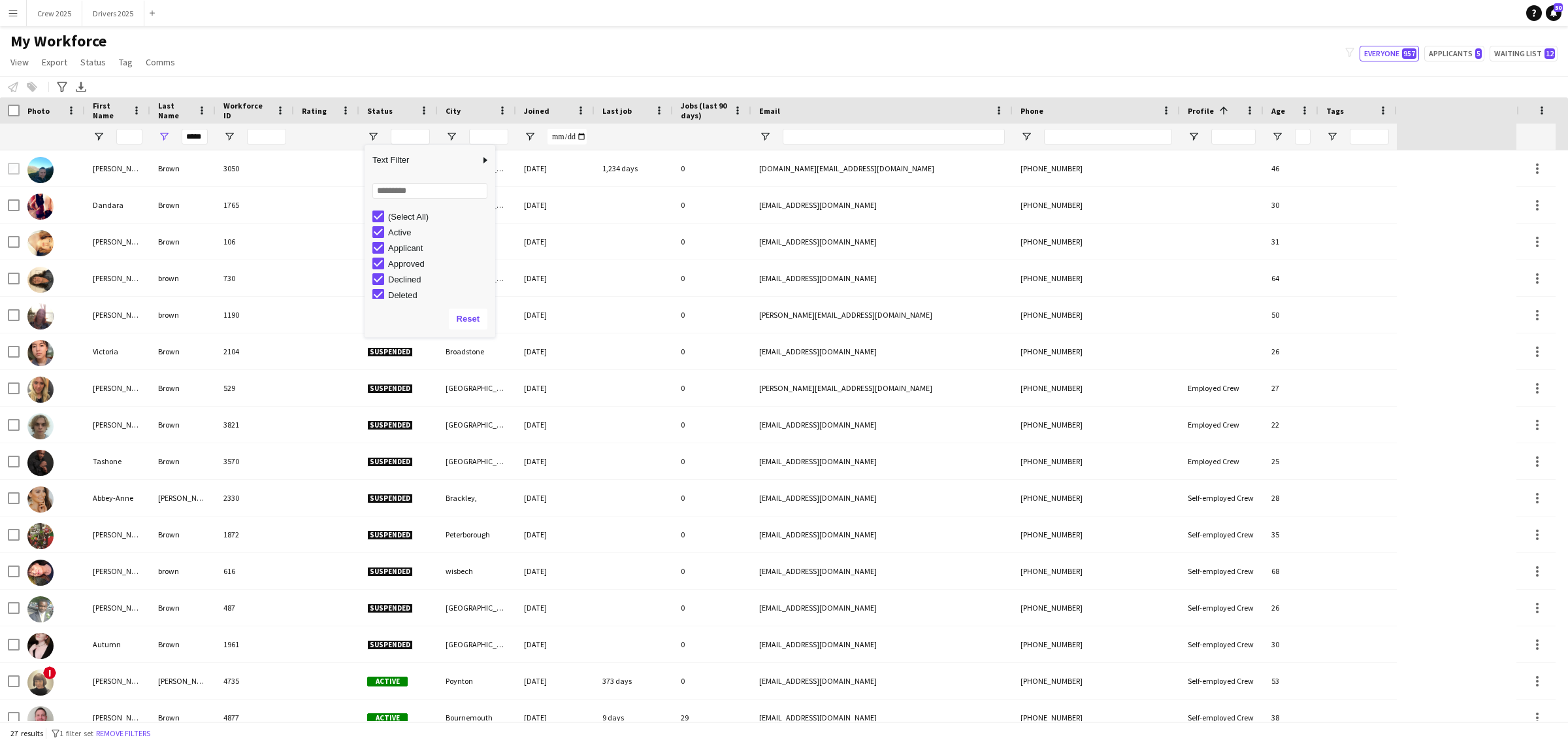
click at [283, 67] on div "My Workforce View Views Default view New view Update view Delete view Edit name…" at bounding box center [784, 53] width 1568 height 44
click at [193, 132] on input "*****" at bounding box center [194, 136] width 26 height 16
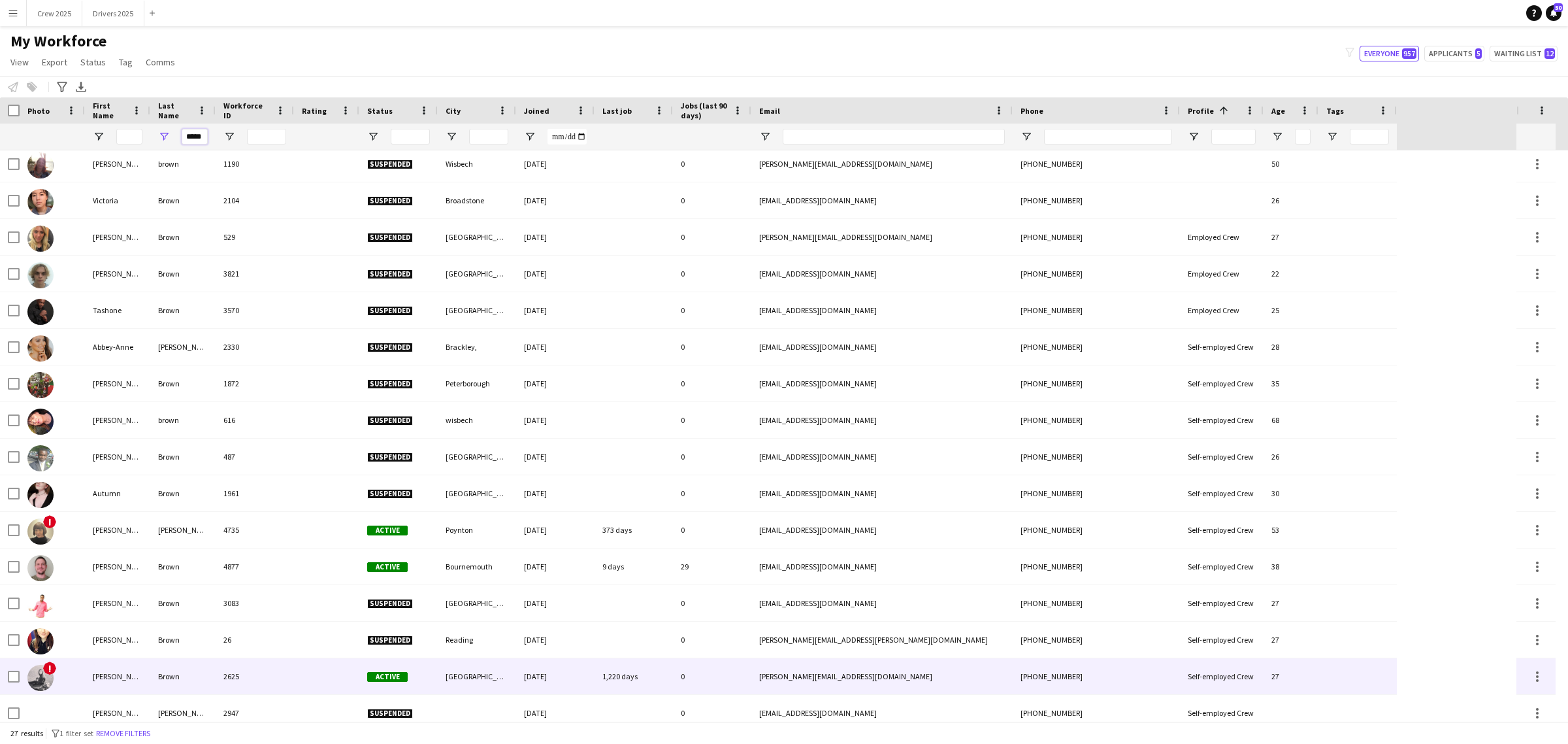
scroll to position [245, 0]
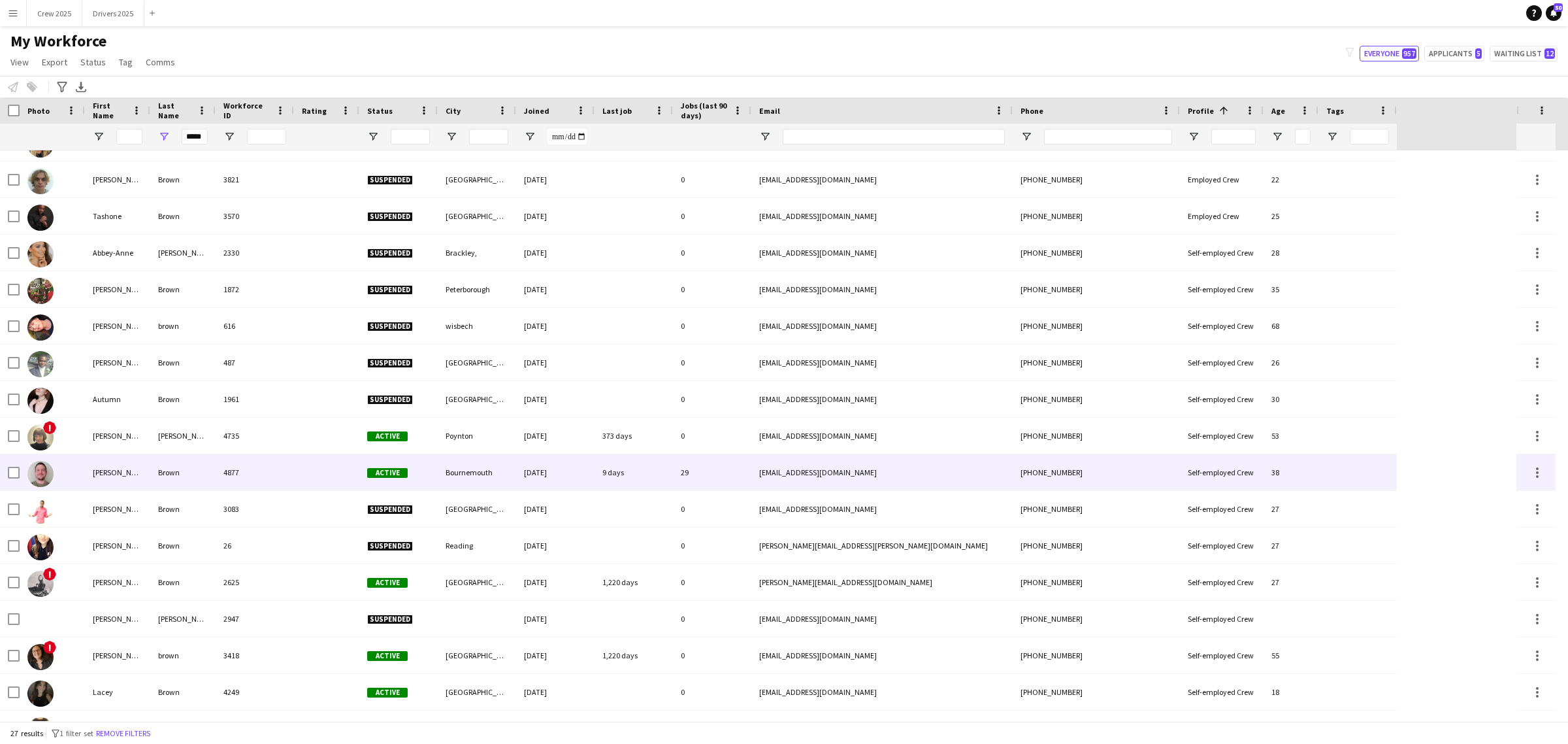
click at [166, 466] on div "Brown" at bounding box center [183, 472] width 66 height 36
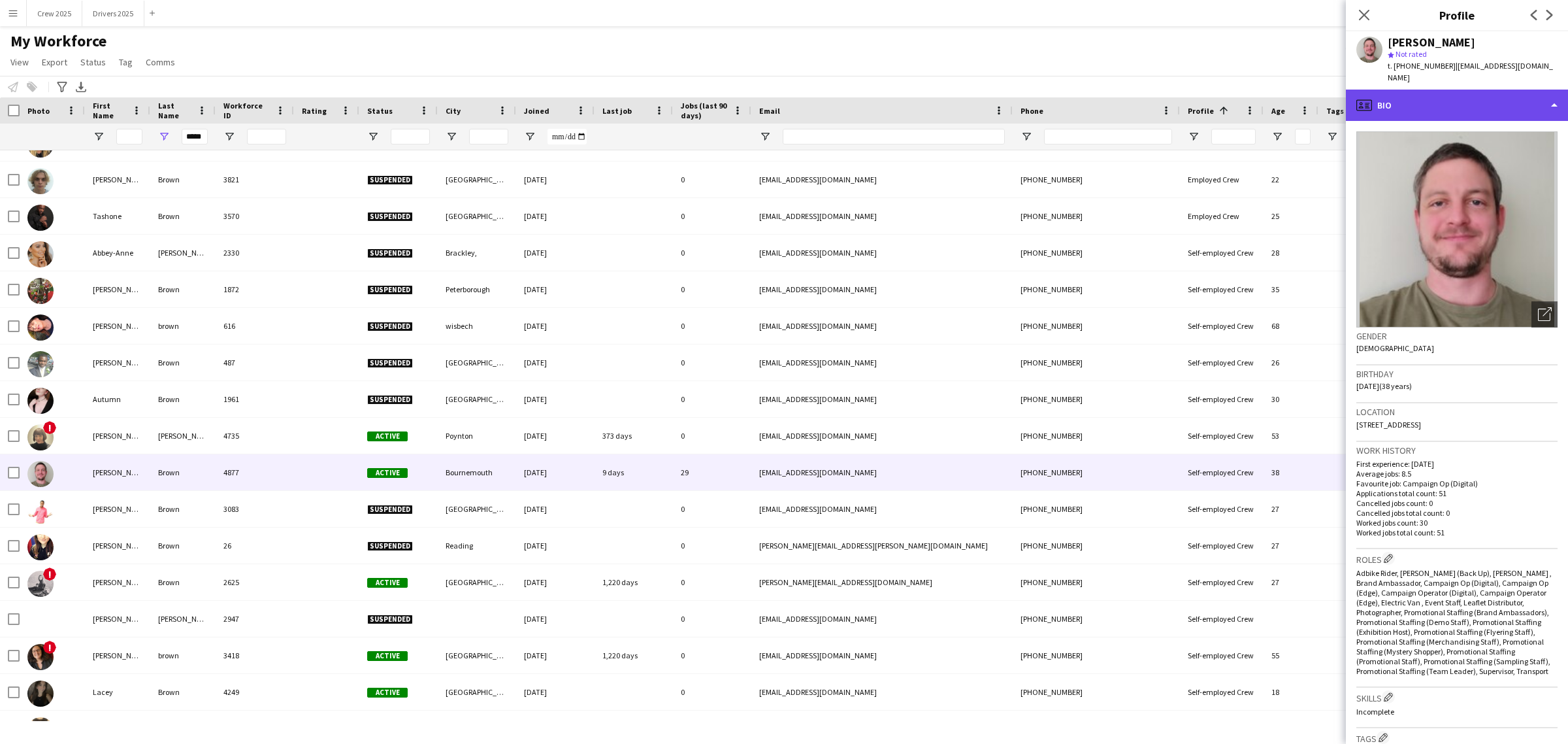
click at [1462, 93] on div "profile Bio" at bounding box center [1457, 106] width 222 height 32
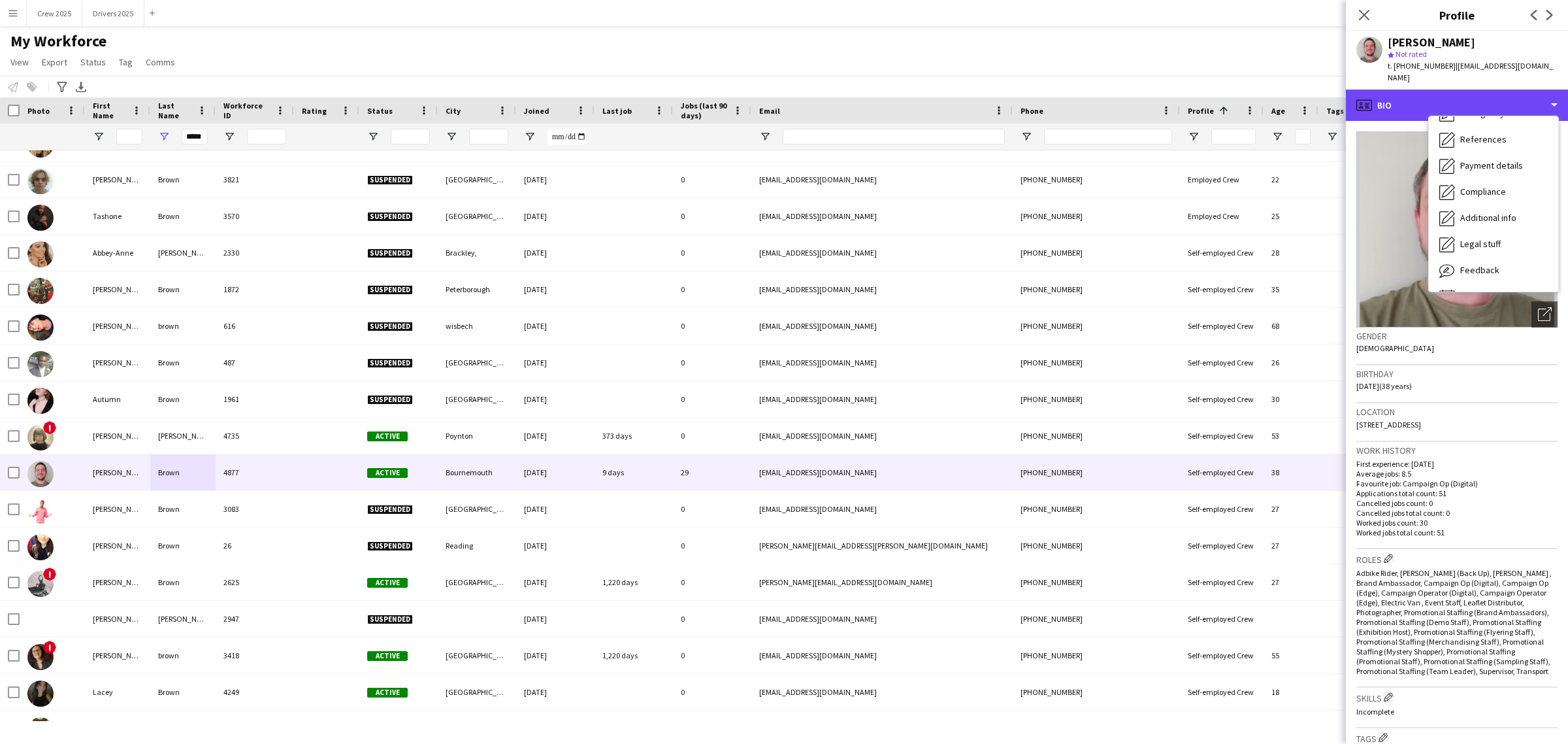
scroll to position [148, 0]
click at [1481, 267] on span "Calendar" at bounding box center [1477, 273] width 35 height 12
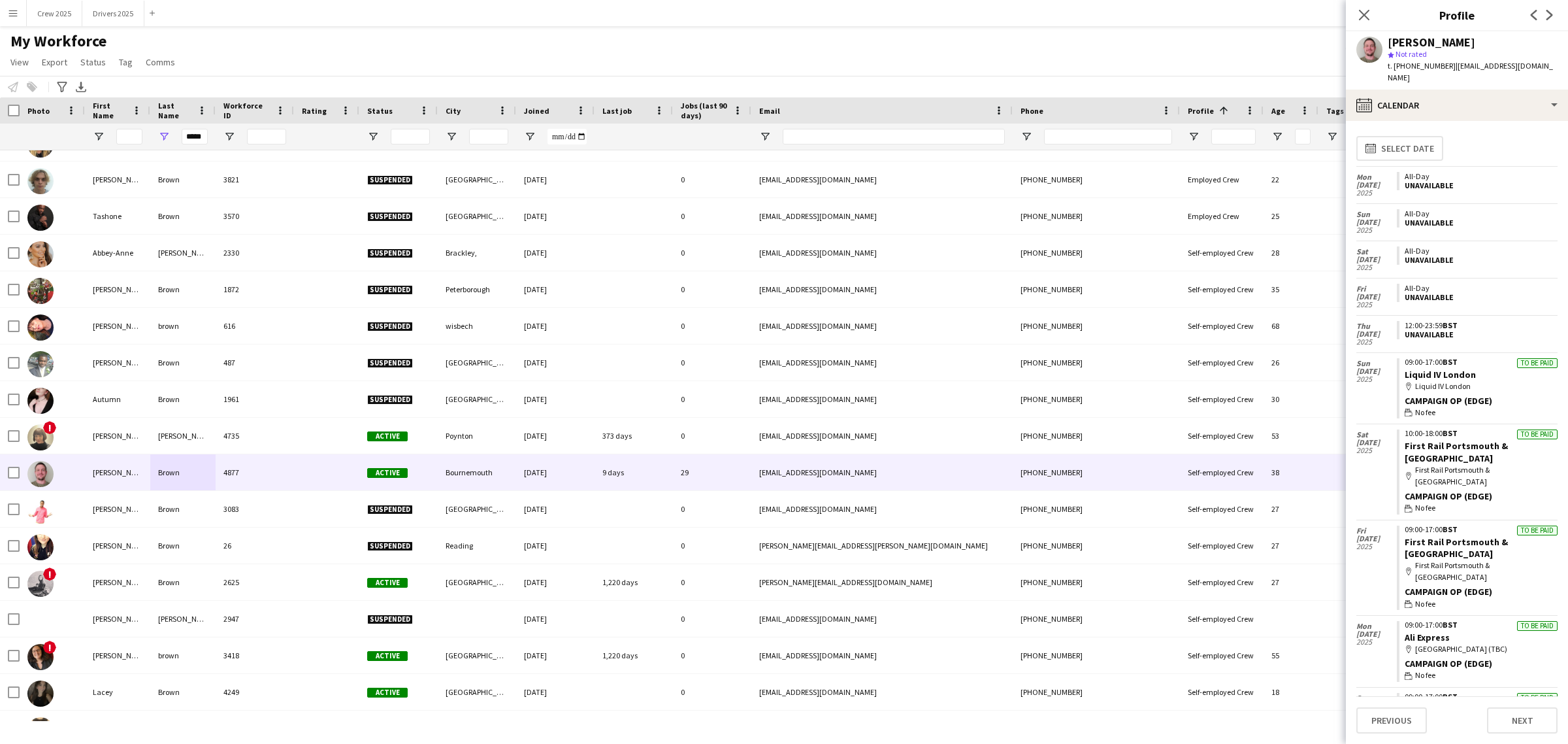
scroll to position [0, 0]
click at [119, 15] on button "Drivers 2025 Close" at bounding box center [113, 13] width 62 height 26
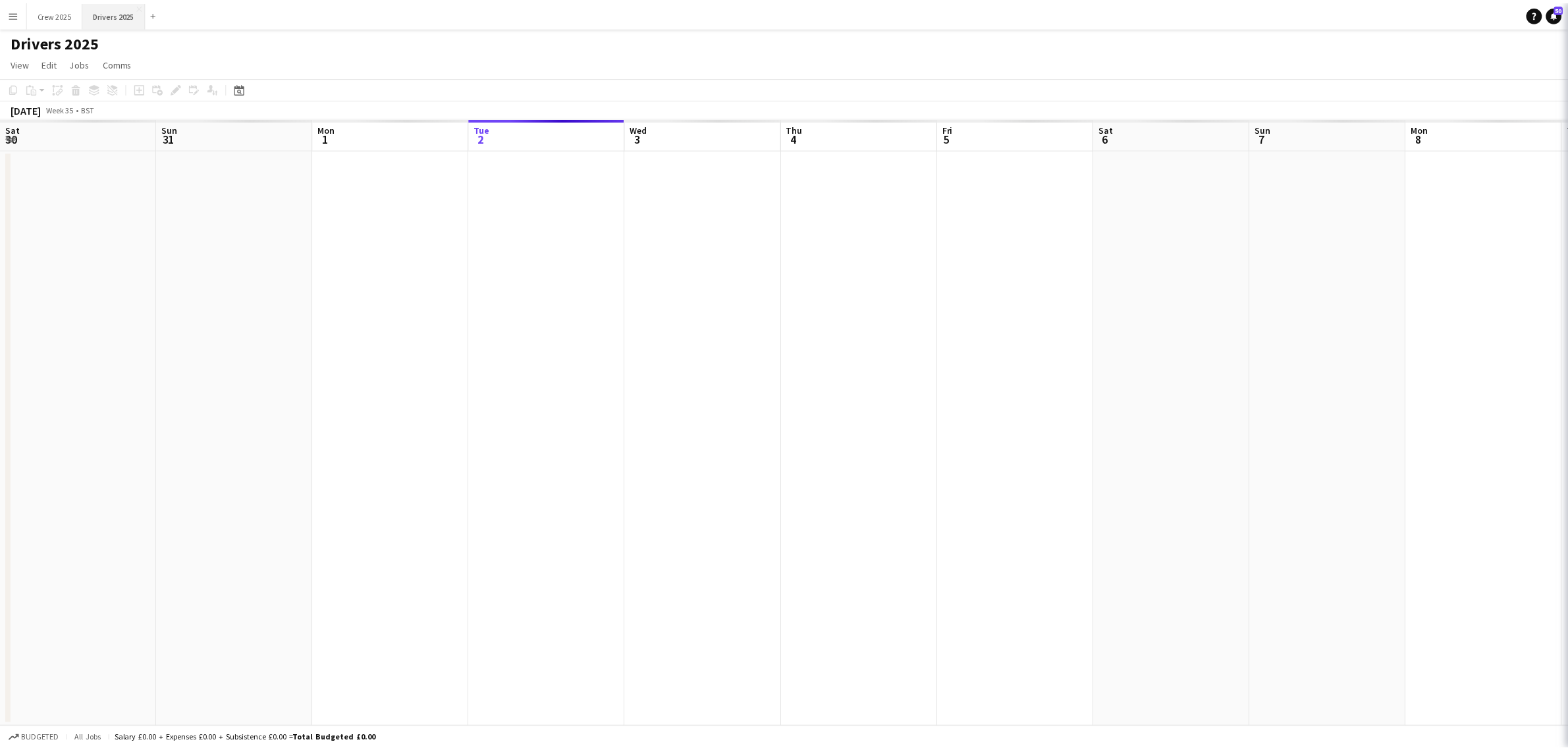
scroll to position [0, 314]
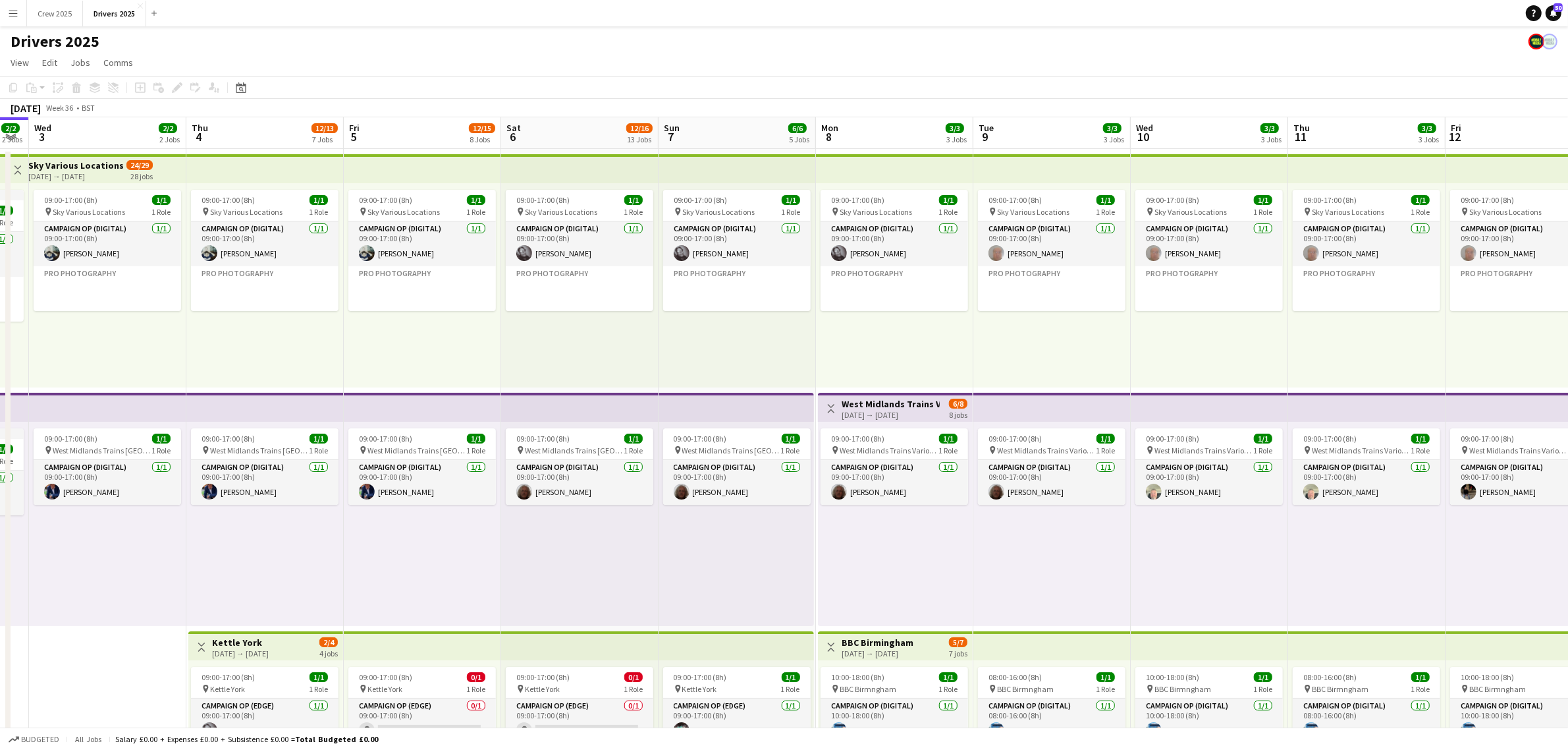
drag, startPoint x: 1088, startPoint y: 535, endPoint x: 172, endPoint y: 534, distance: 916.0
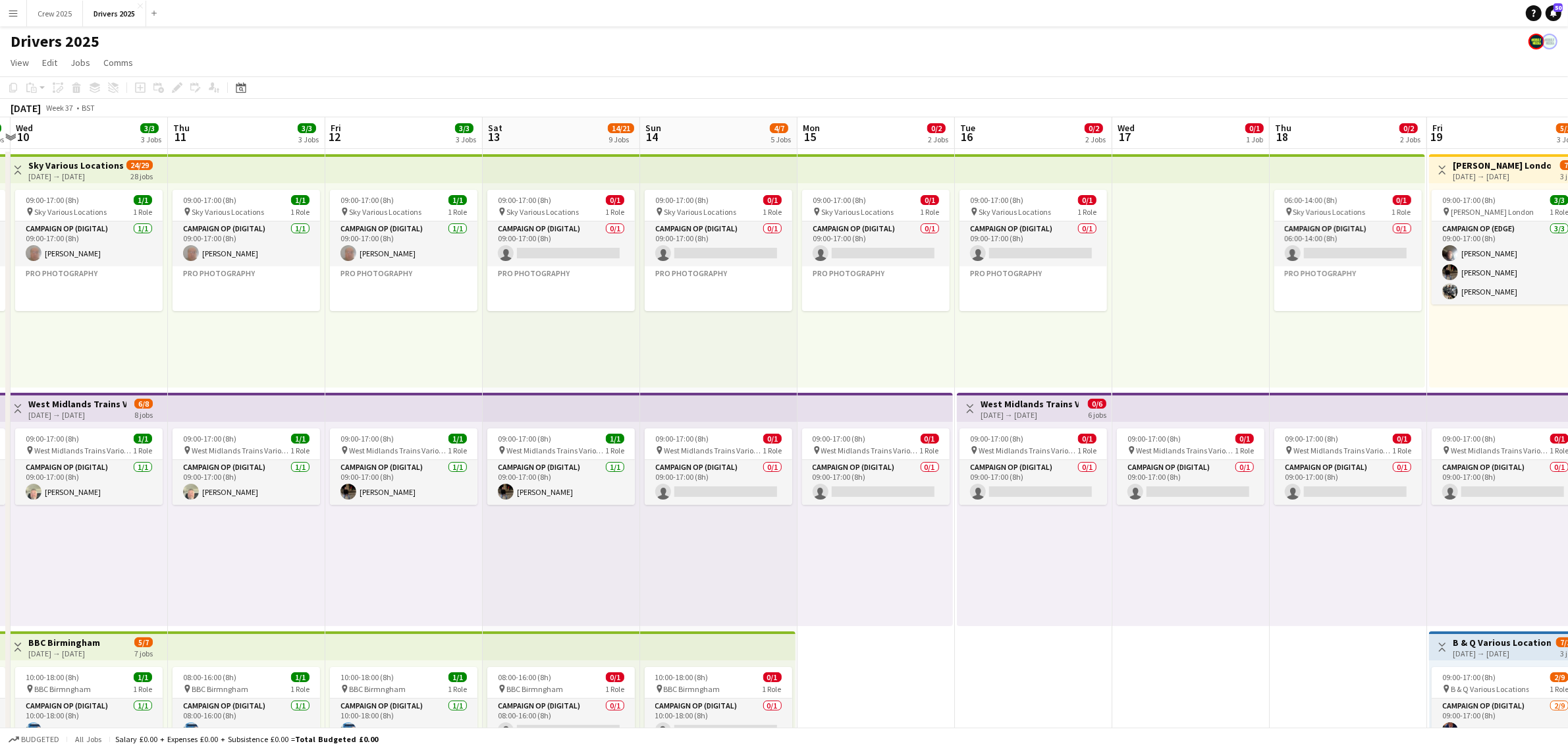
scroll to position [0, 400]
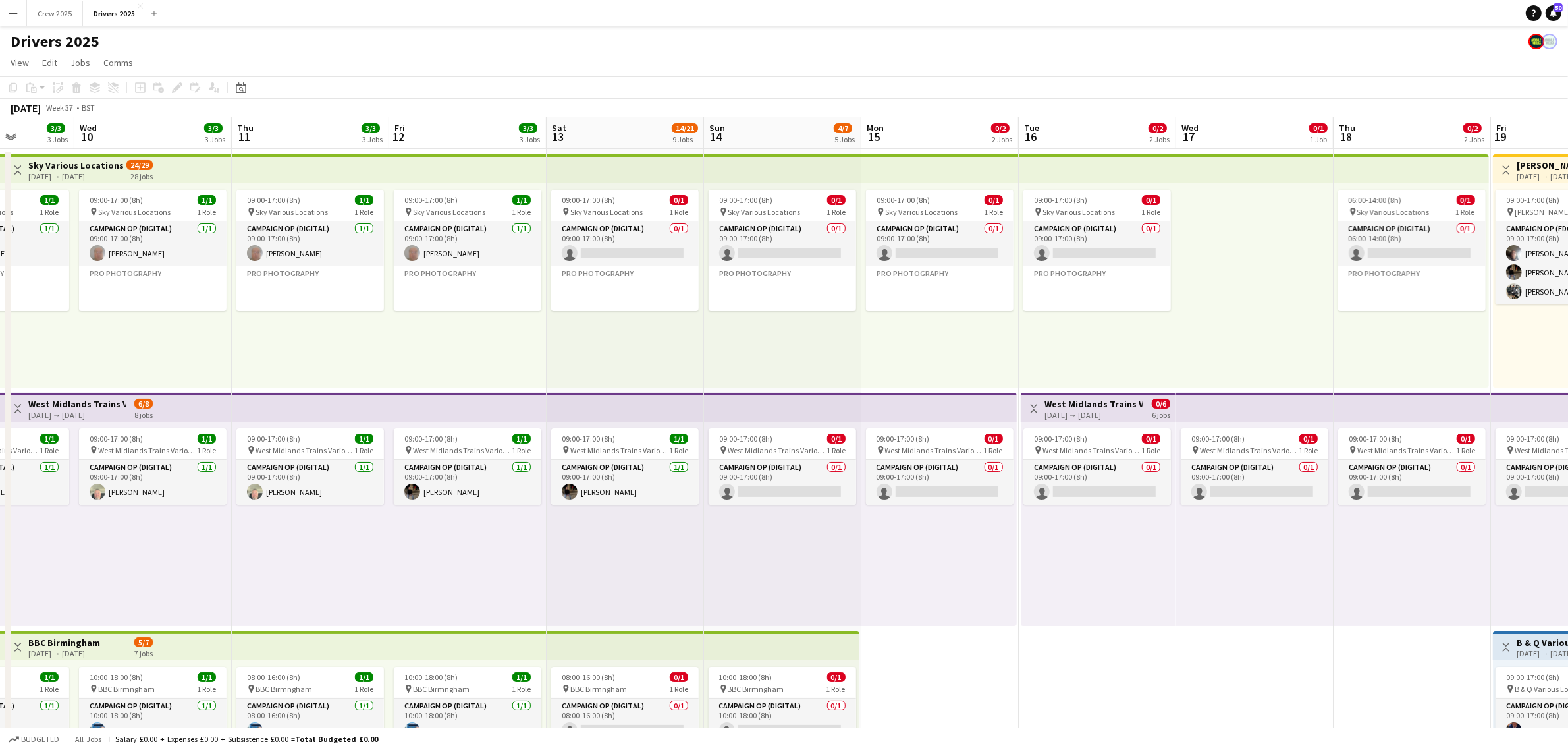
drag, startPoint x: 1136, startPoint y: 519, endPoint x: 580, endPoint y: 576, distance: 558.9
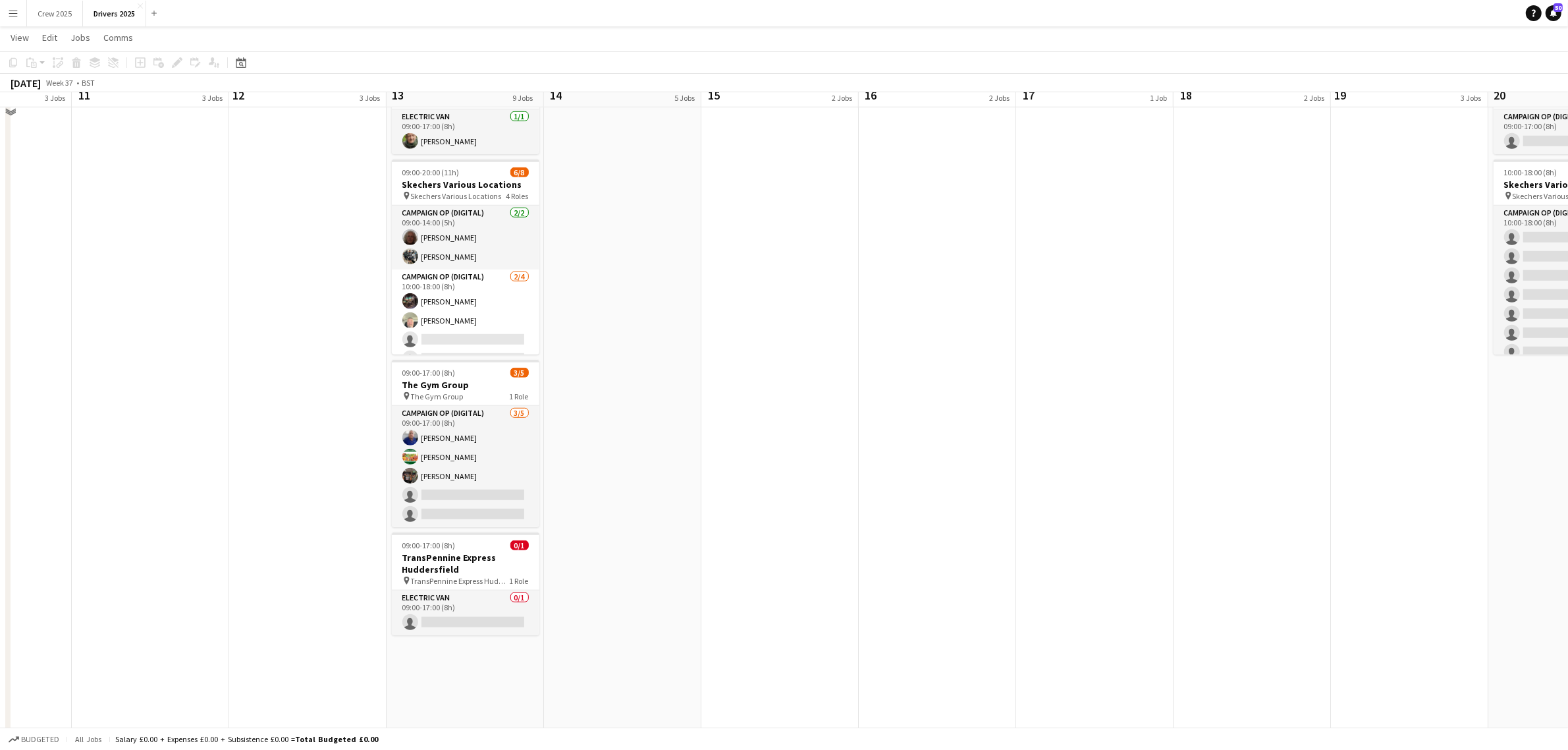
scroll to position [1153, 0]
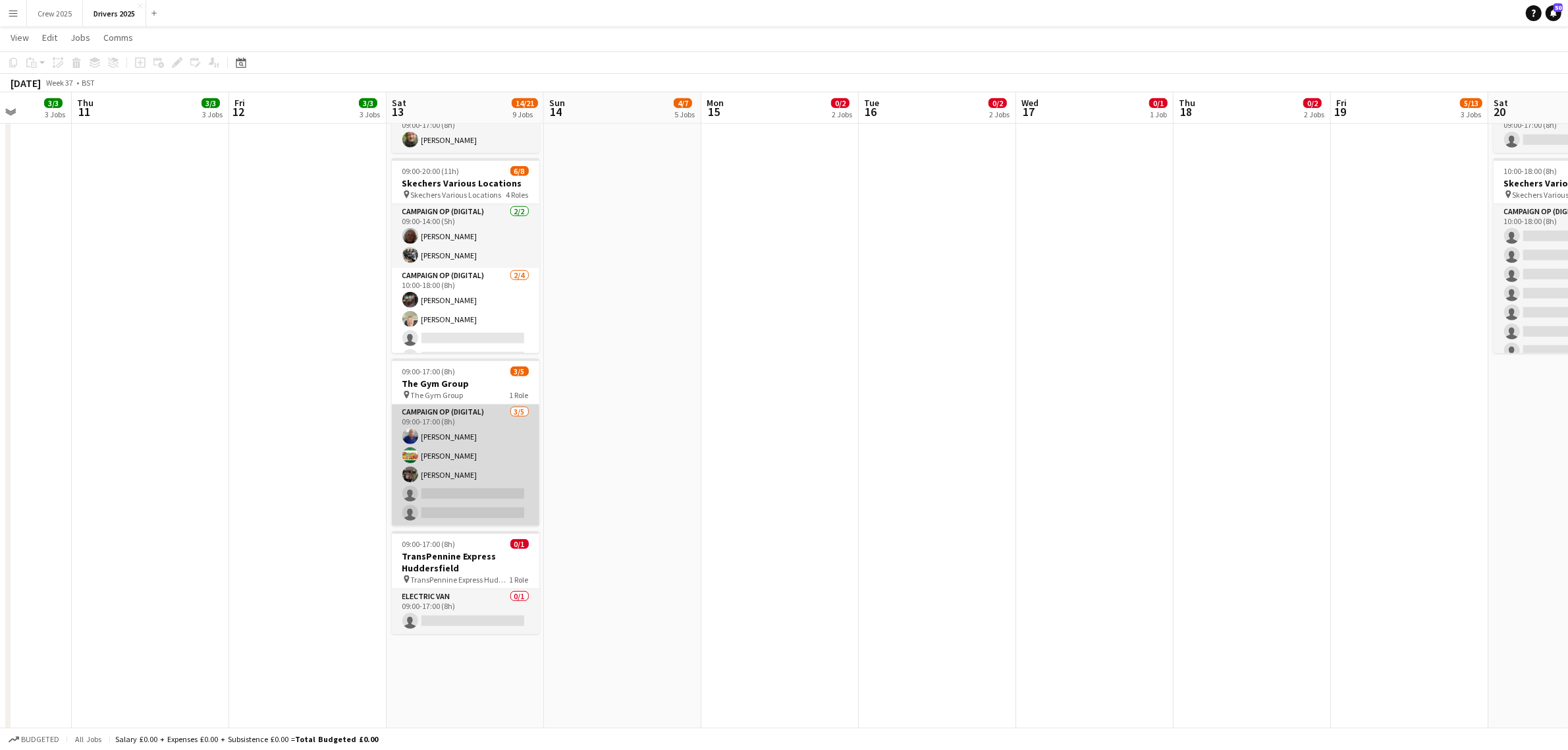
click at [511, 508] on app-card-role "Campaign Op (Digital) 3/5 09:00-17:00 (8h) Pete Gallagher Andrew Donaldson Jaso…" at bounding box center [465, 465] width 148 height 121
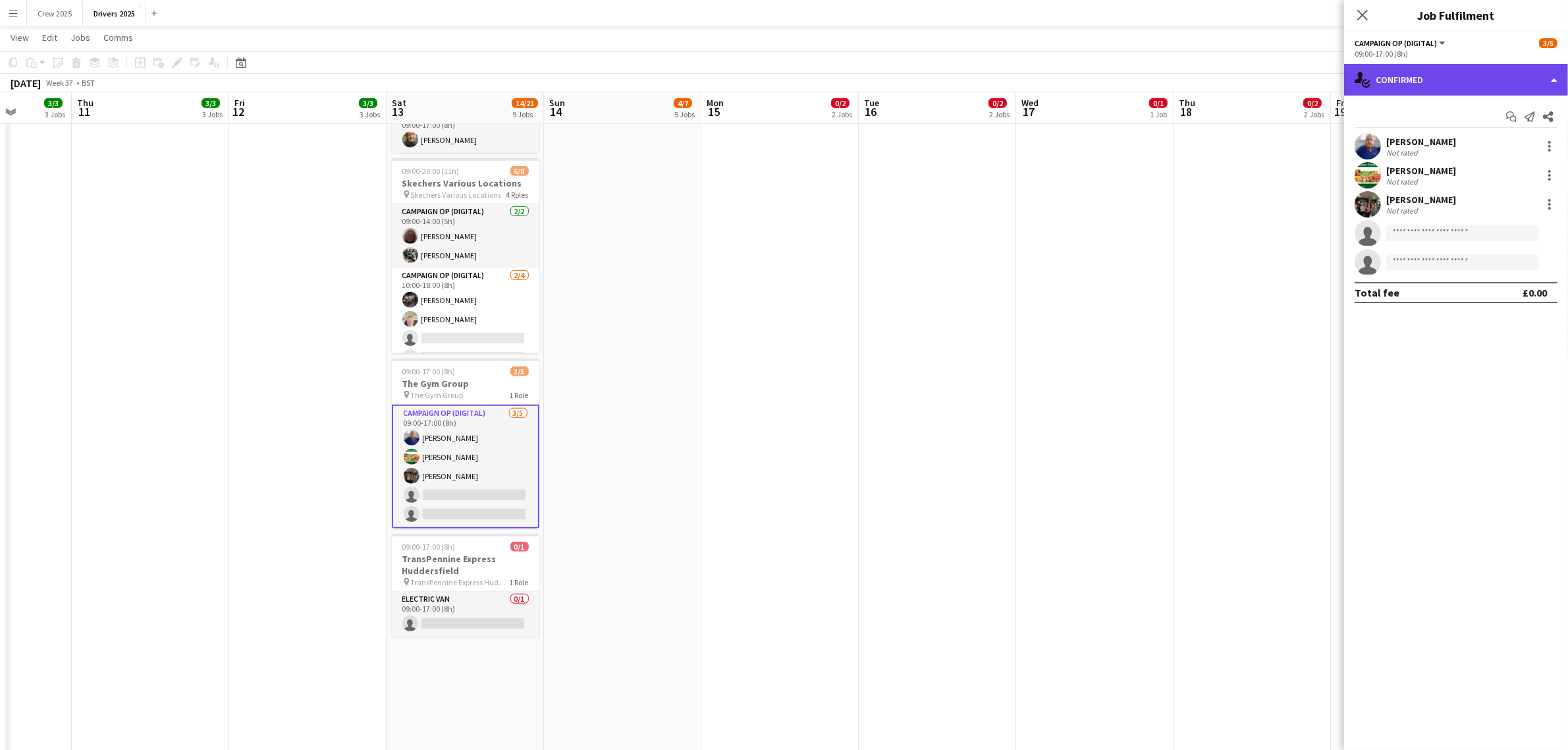
click at [1394, 83] on div "single-neutral-actions-check-2 Confirmed" at bounding box center [1456, 80] width 224 height 32
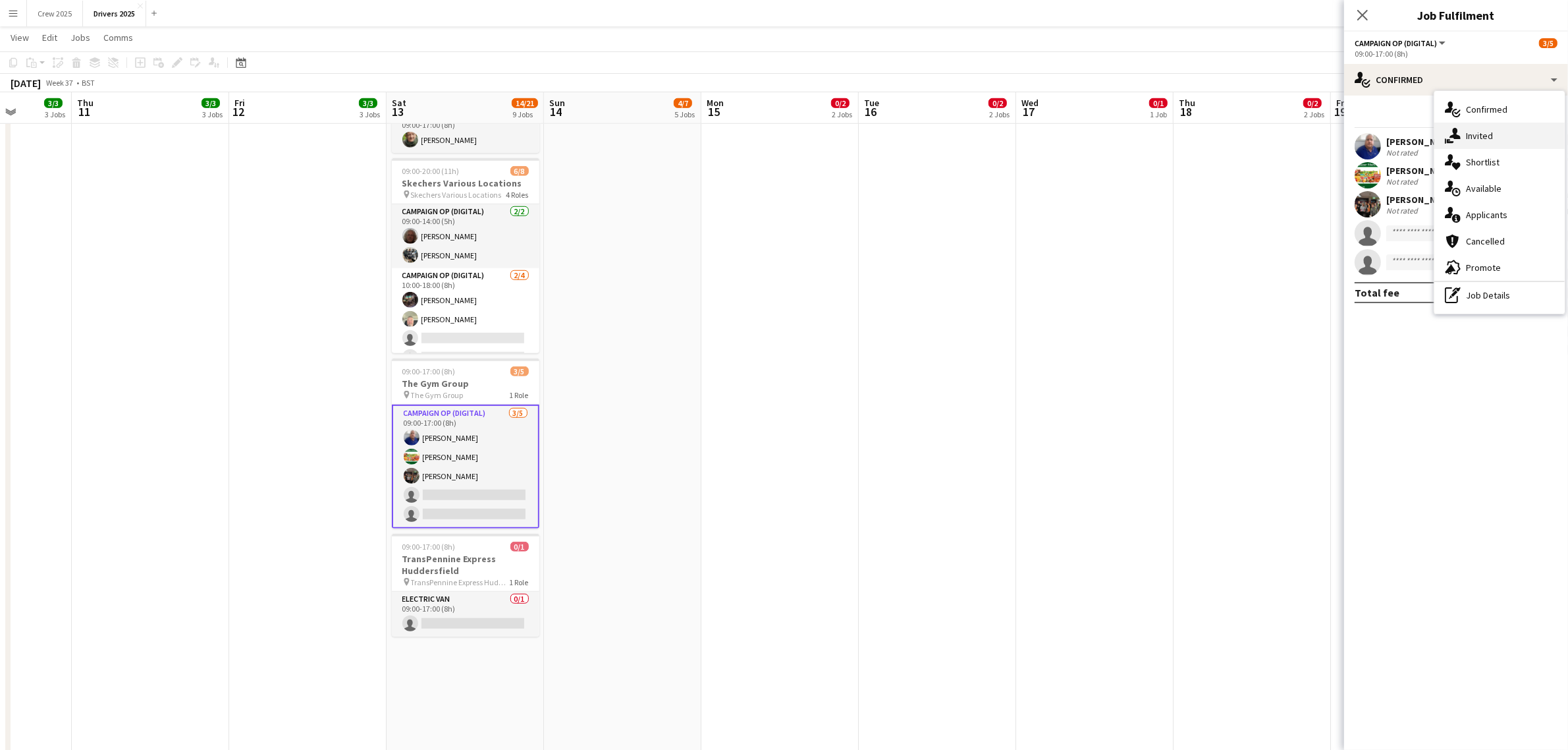
click at [1495, 128] on div "single-neutral-actions-share-1 Invited" at bounding box center [1498, 135] width 130 height 26
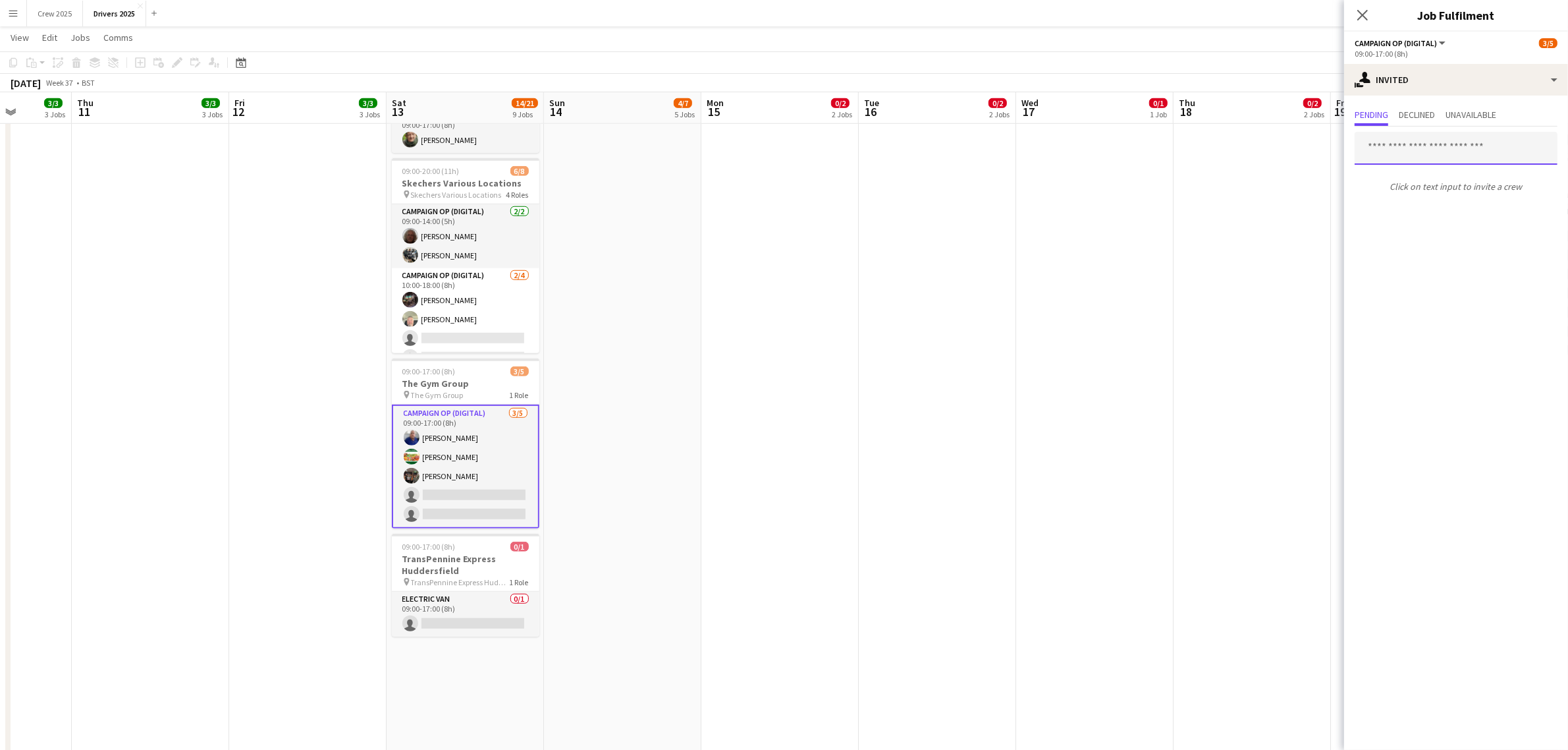
click at [1423, 146] on input "text" at bounding box center [1456, 148] width 203 height 33
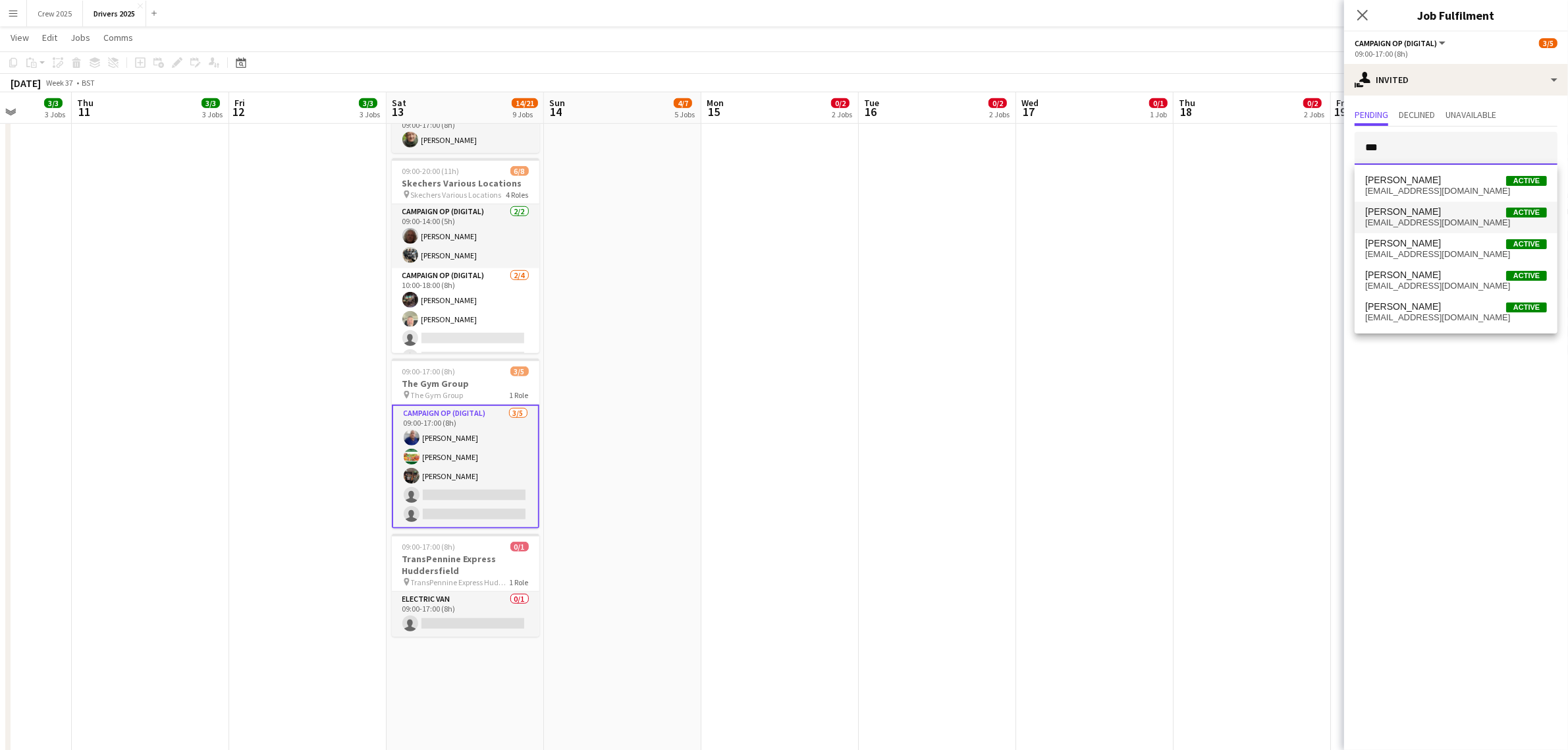
type input "***"
click at [1443, 224] on span "daniel_br2012@yahoo.com" at bounding box center [1456, 222] width 182 height 11
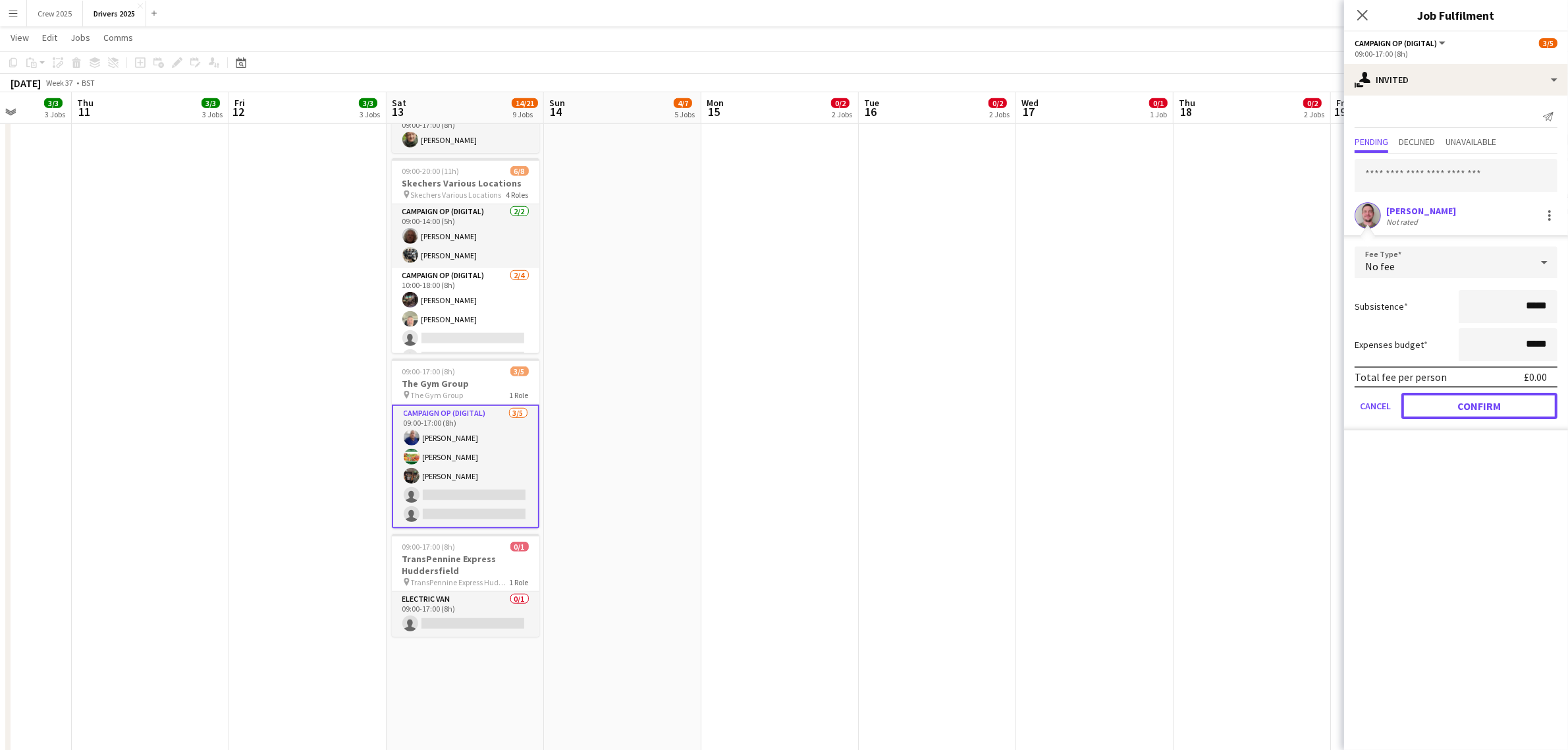
click at [1496, 406] on button "Confirm" at bounding box center [1479, 405] width 156 height 26
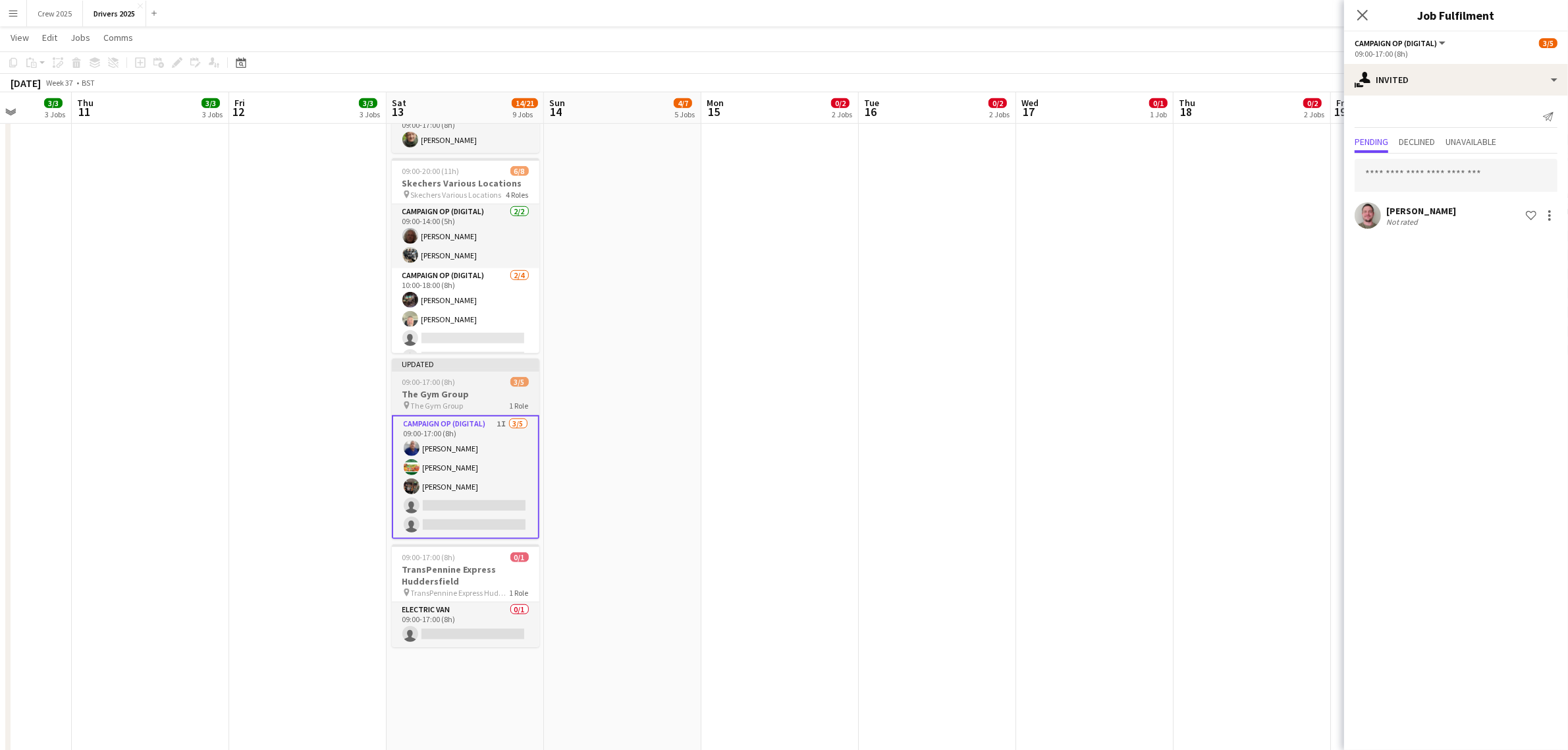
drag, startPoint x: 755, startPoint y: 427, endPoint x: 477, endPoint y: 426, distance: 278.0
click at [755, 427] on app-date-cell "09:00-17:00 (8h) 0/1 pin Sky Various Locations 1 Role Campaign Op (Digital) 0/1…" at bounding box center [780, 763] width 158 height 3538
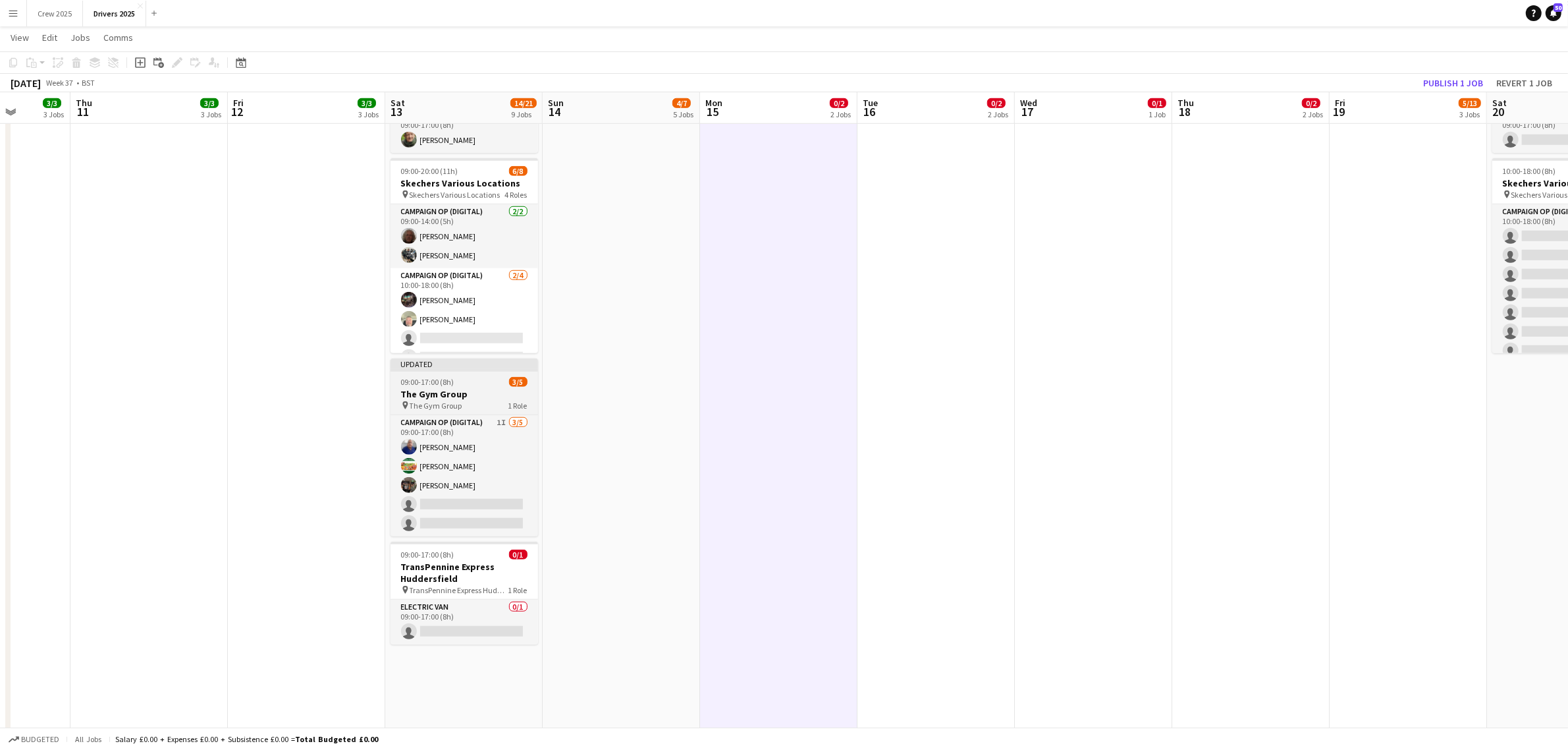
click at [408, 363] on app-job-card "Updated 09:00-17:00 (8h) 3/5 The Gym Group pin The Gym Group 1 Role Campaign Op…" at bounding box center [465, 447] width 148 height 178
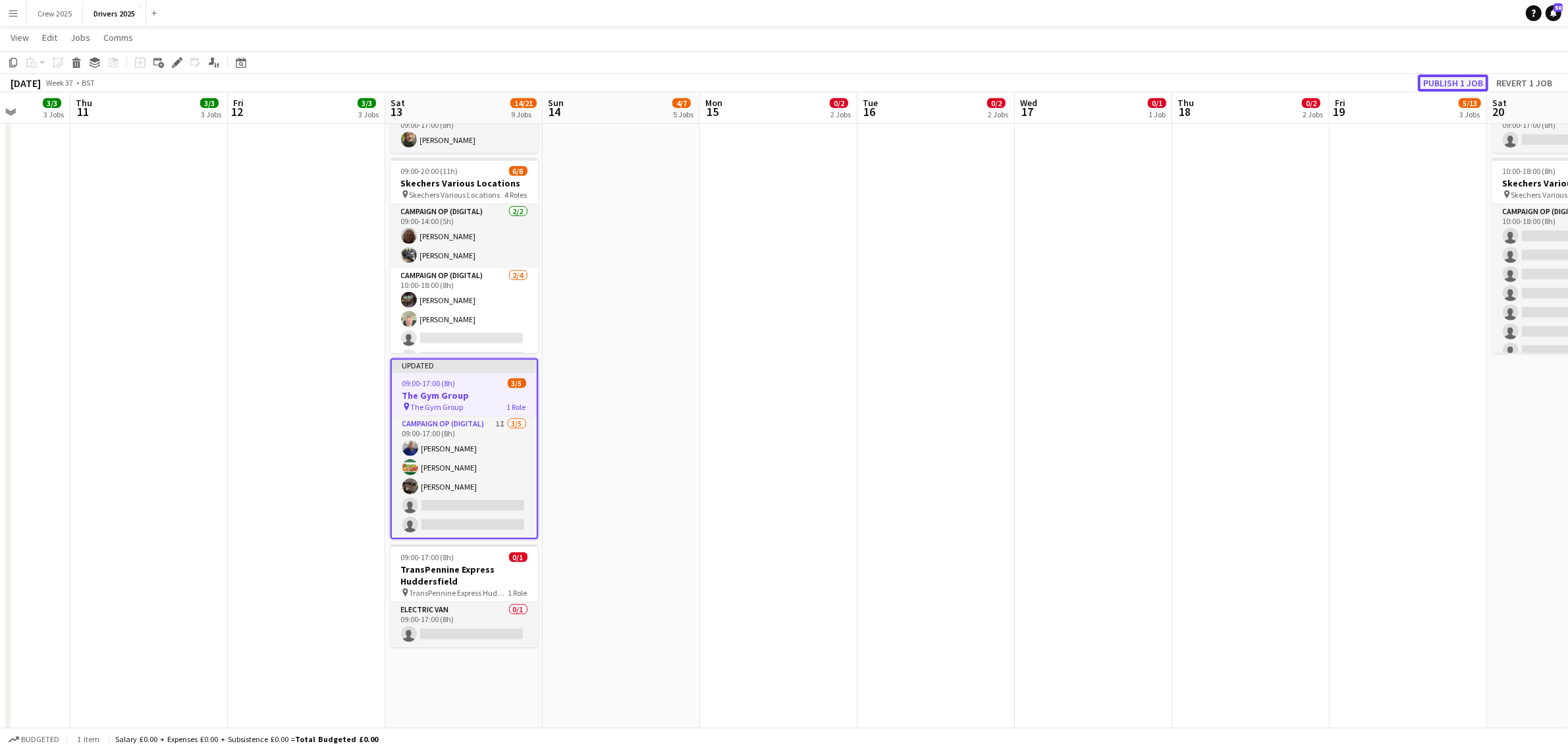
click at [1452, 81] on button "Publish 1 job" at bounding box center [1453, 83] width 70 height 17
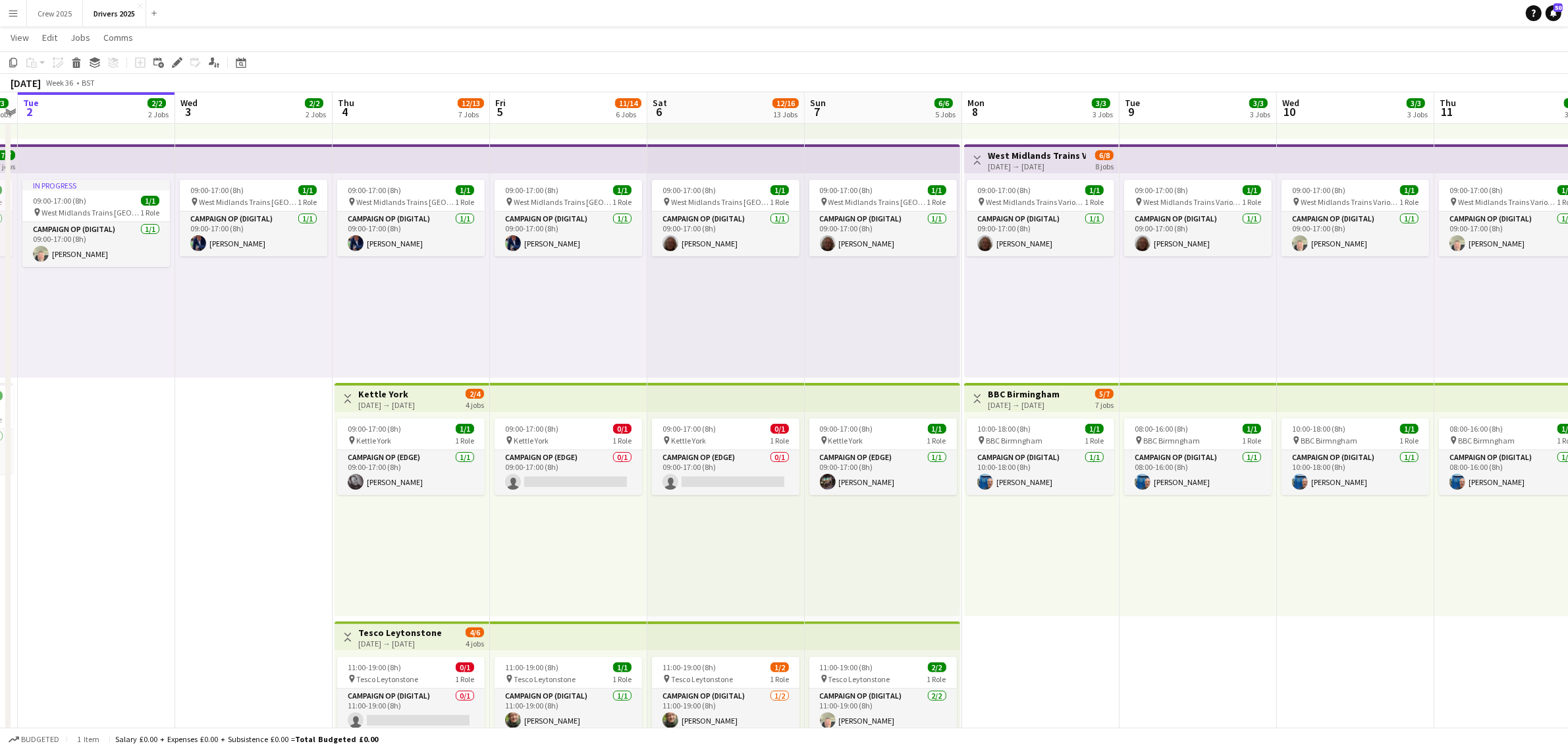
scroll to position [0, 292]
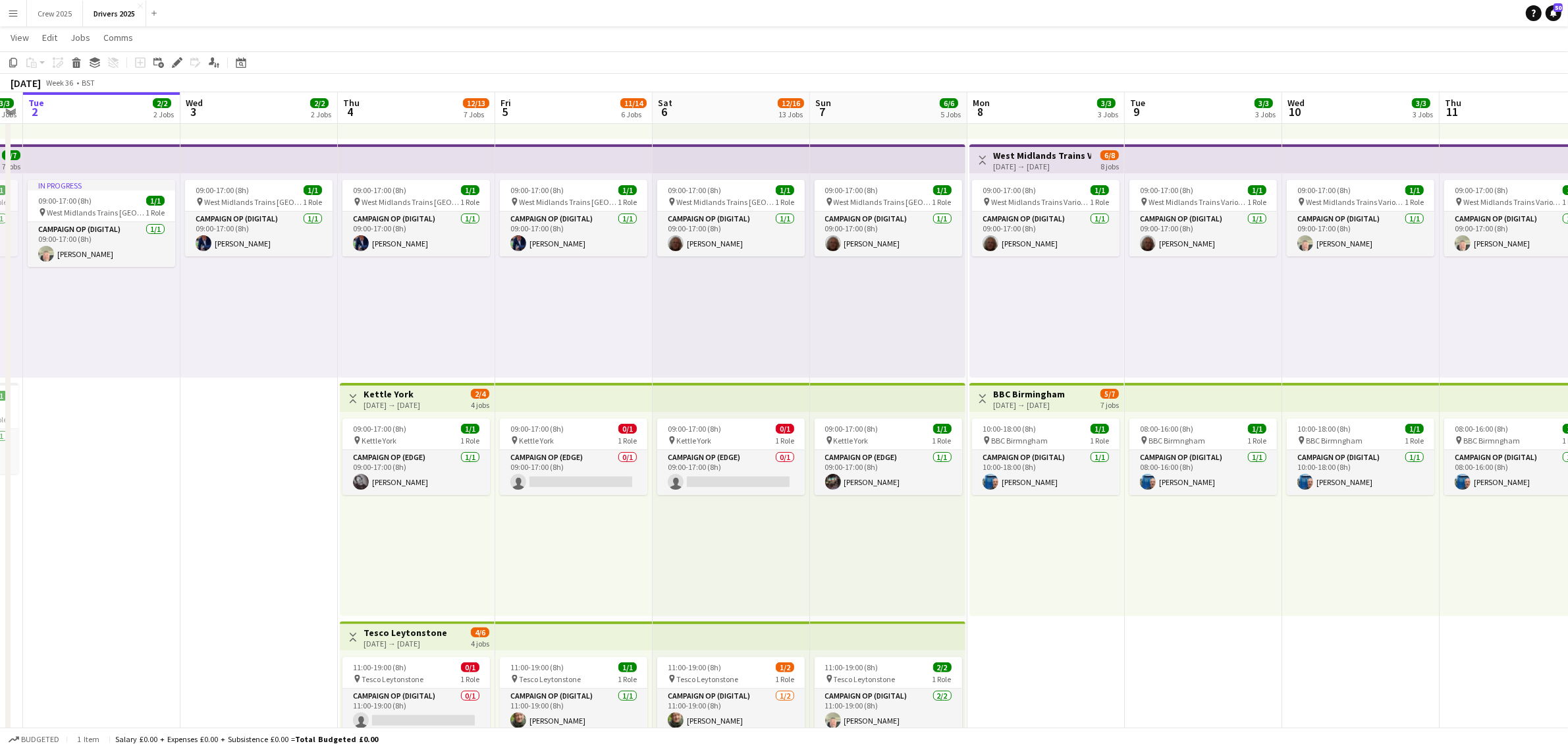
click at [397, 402] on div "04-09-2025 → 07-09-2025" at bounding box center [392, 405] width 57 height 10
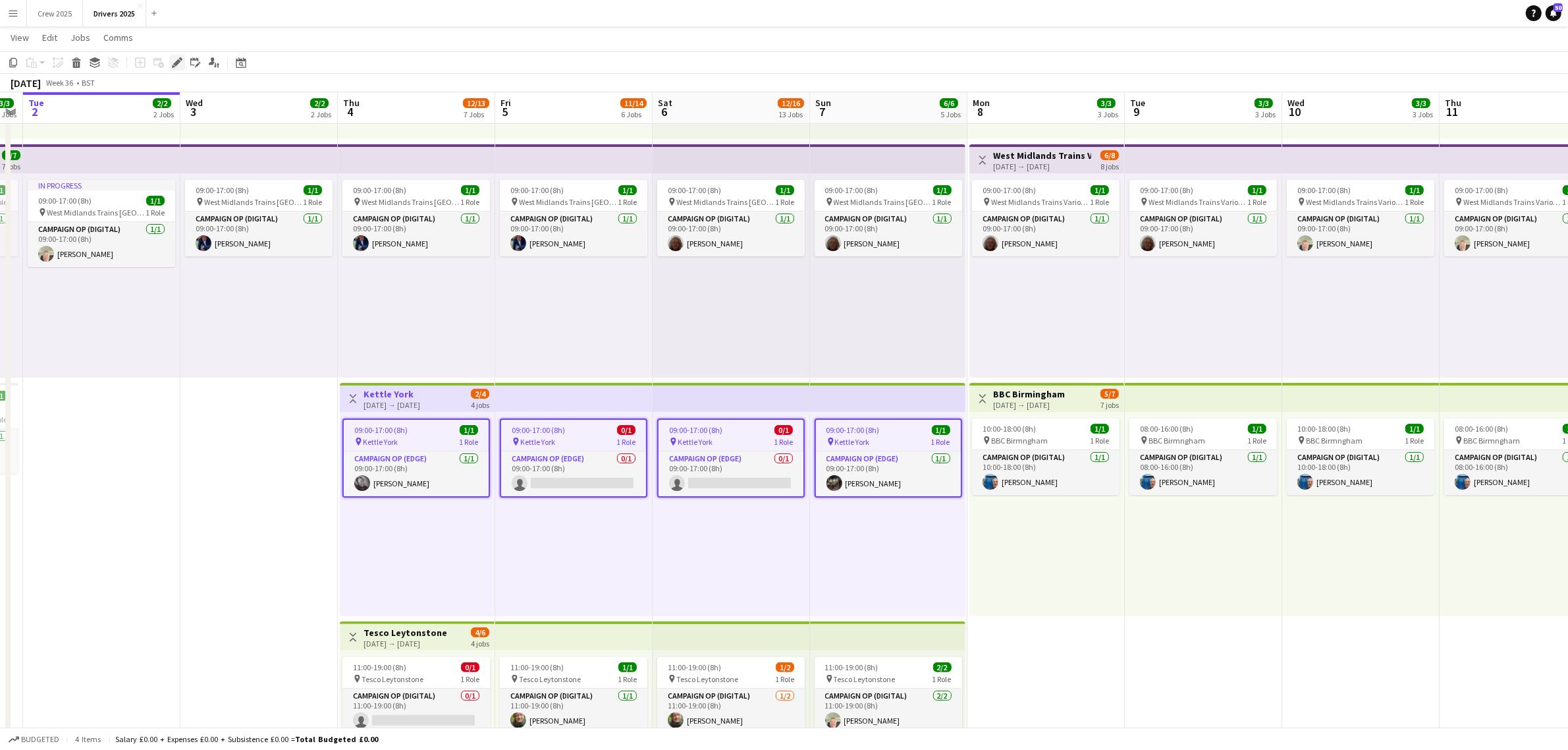
click at [179, 63] on icon at bounding box center [177, 63] width 8 height 8
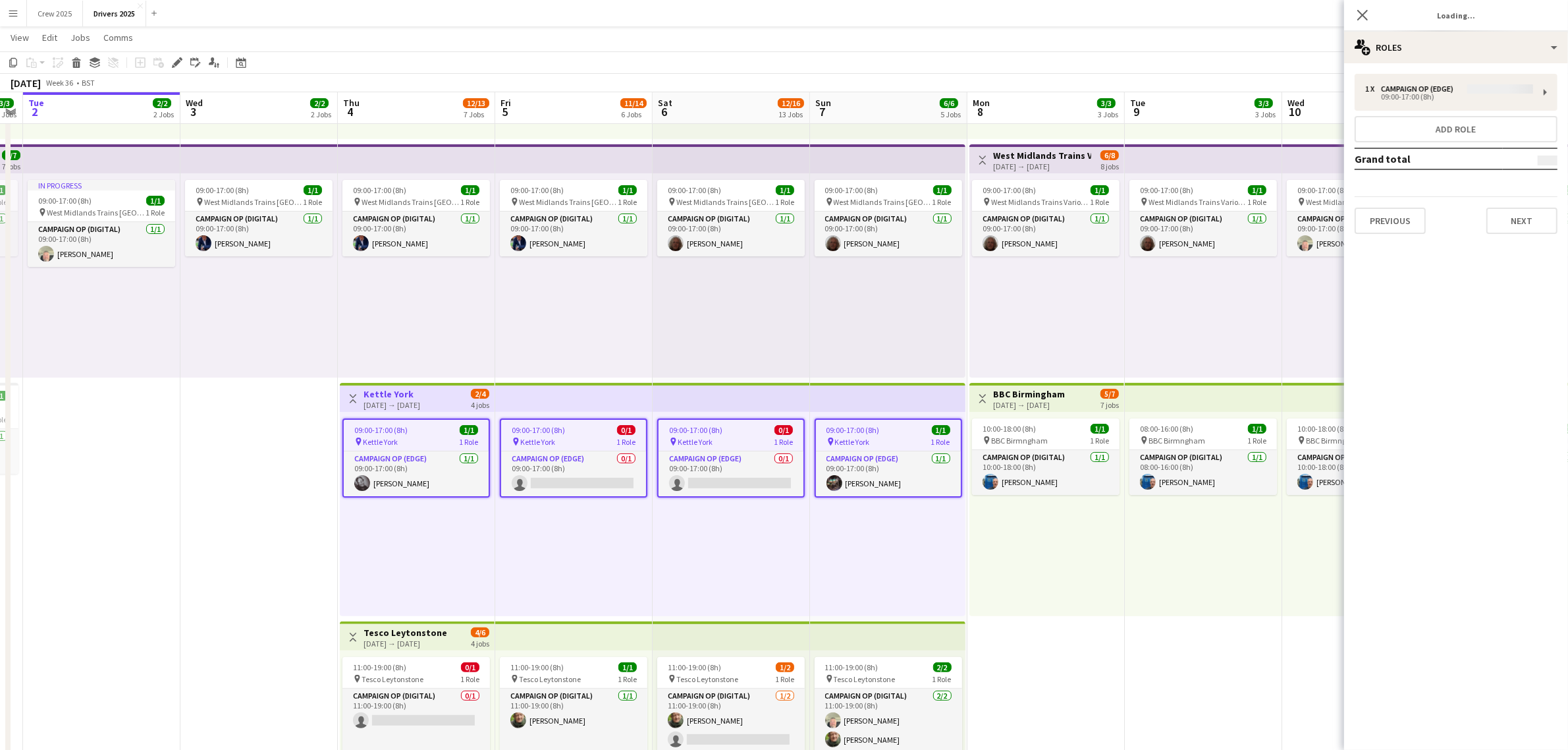
type input "**********"
click at [1457, 44] on div "multiple-users-add Roles" at bounding box center [1456, 48] width 224 height 32
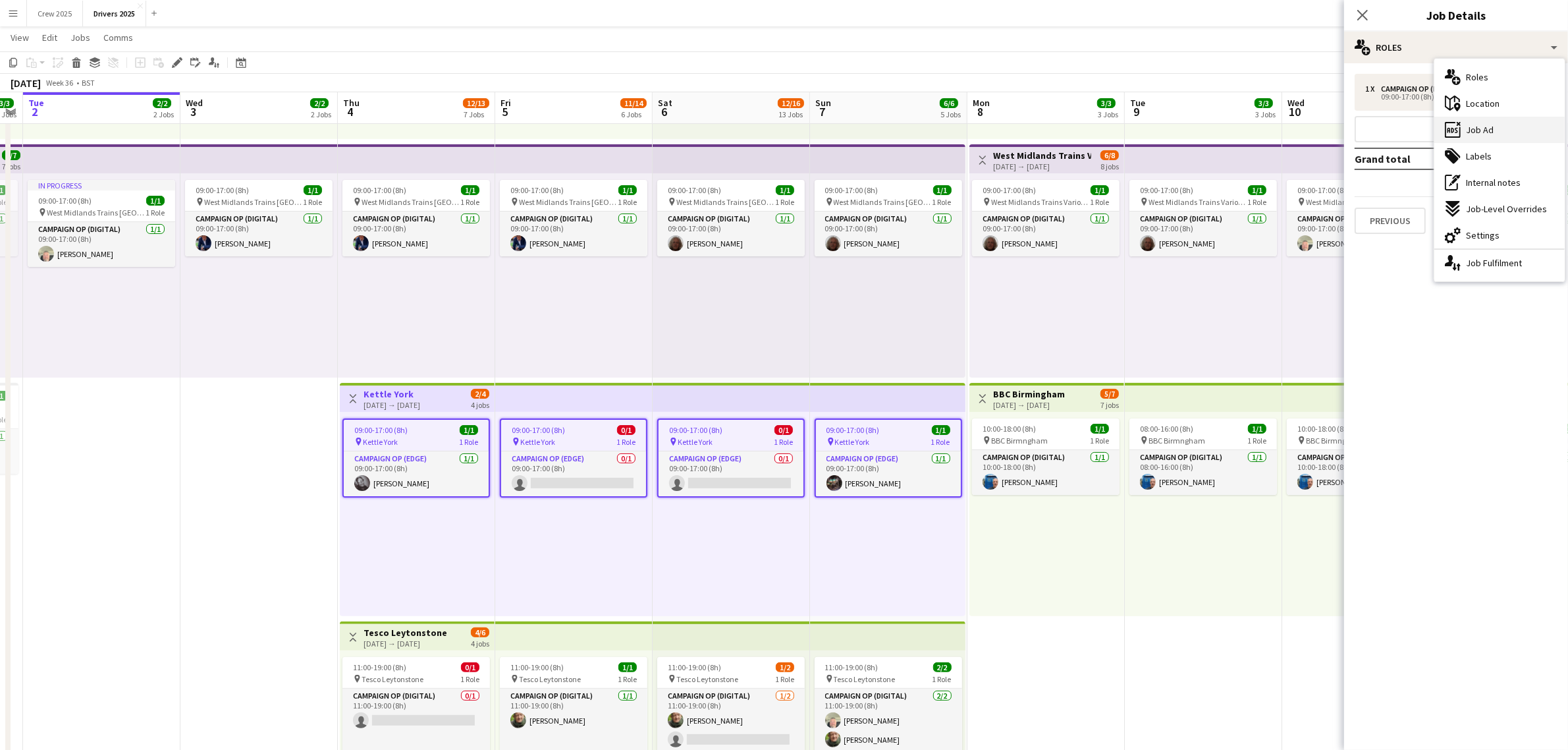
click at [1533, 133] on div "ads-window Job Ad" at bounding box center [1498, 129] width 130 height 26
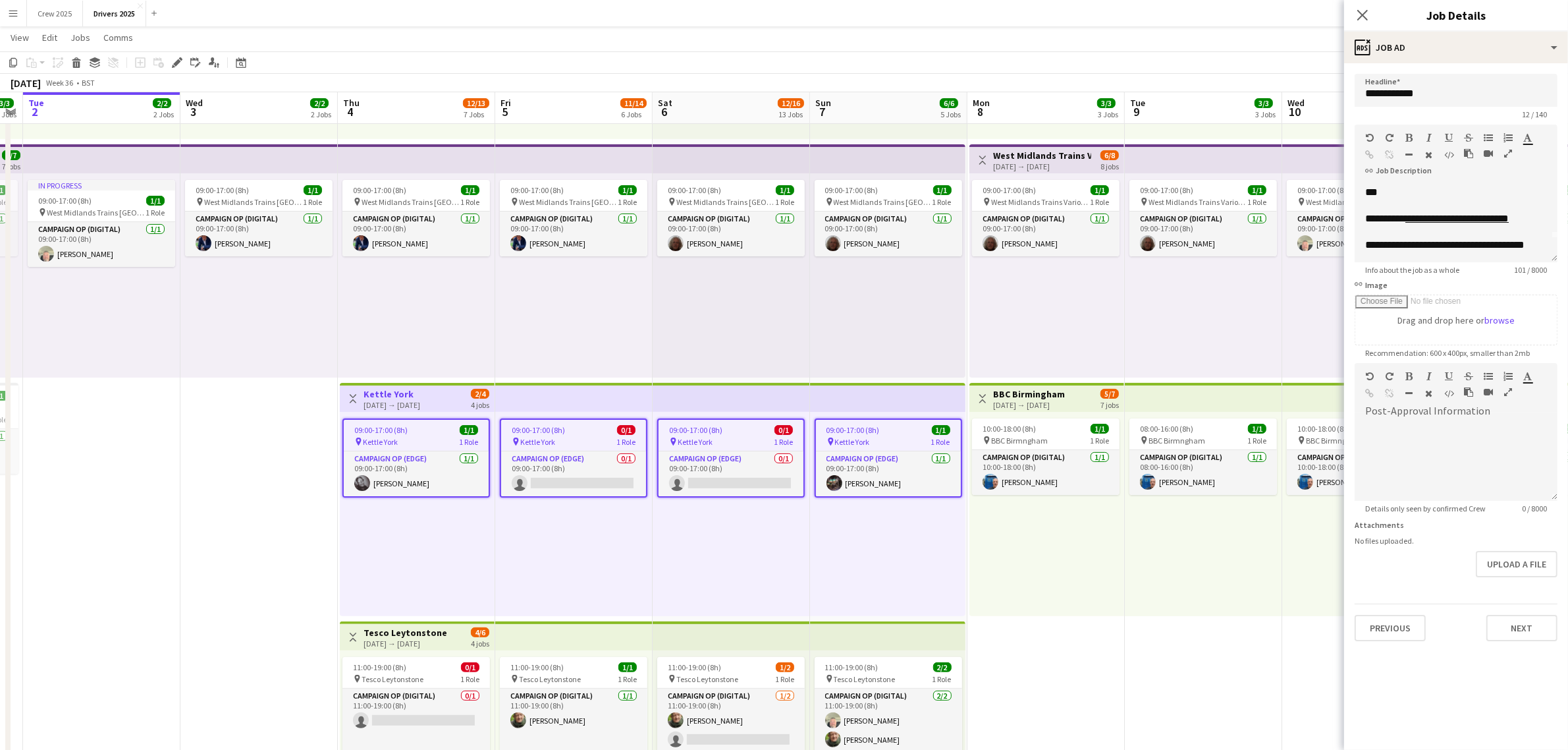
scroll to position [36, 0]
drag, startPoint x: 1410, startPoint y: 246, endPoint x: 1354, endPoint y: 235, distance: 57.1
click at [1354, 235] on div "**********" at bounding box center [1456, 222] width 203 height 79
click at [1456, 229] on span "**********" at bounding box center [1452, 238] width 174 height 23
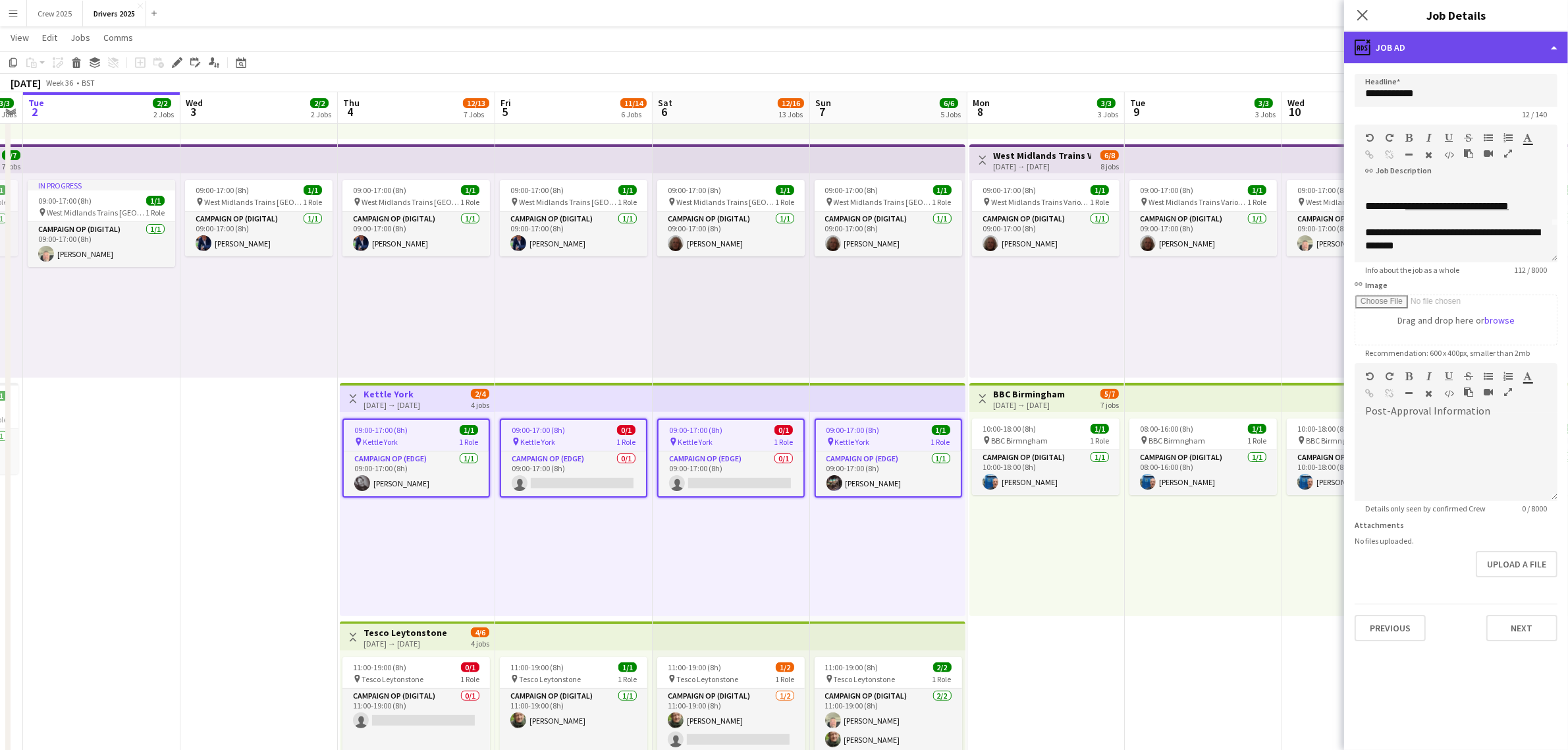
click at [1394, 60] on div "ads-window Job Ad" at bounding box center [1456, 48] width 224 height 32
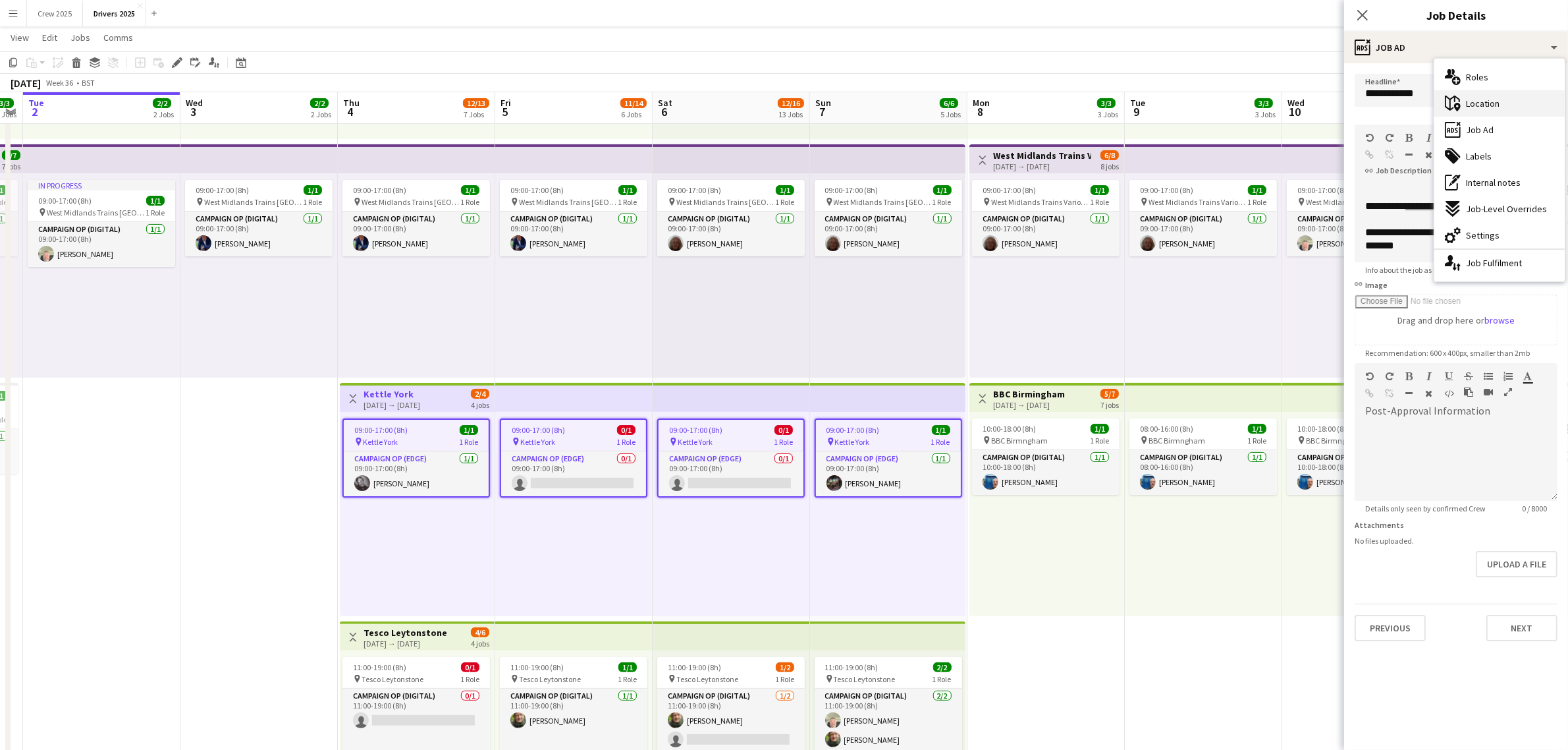
click at [1482, 110] on div "maps-pin-1 Location" at bounding box center [1498, 103] width 130 height 26
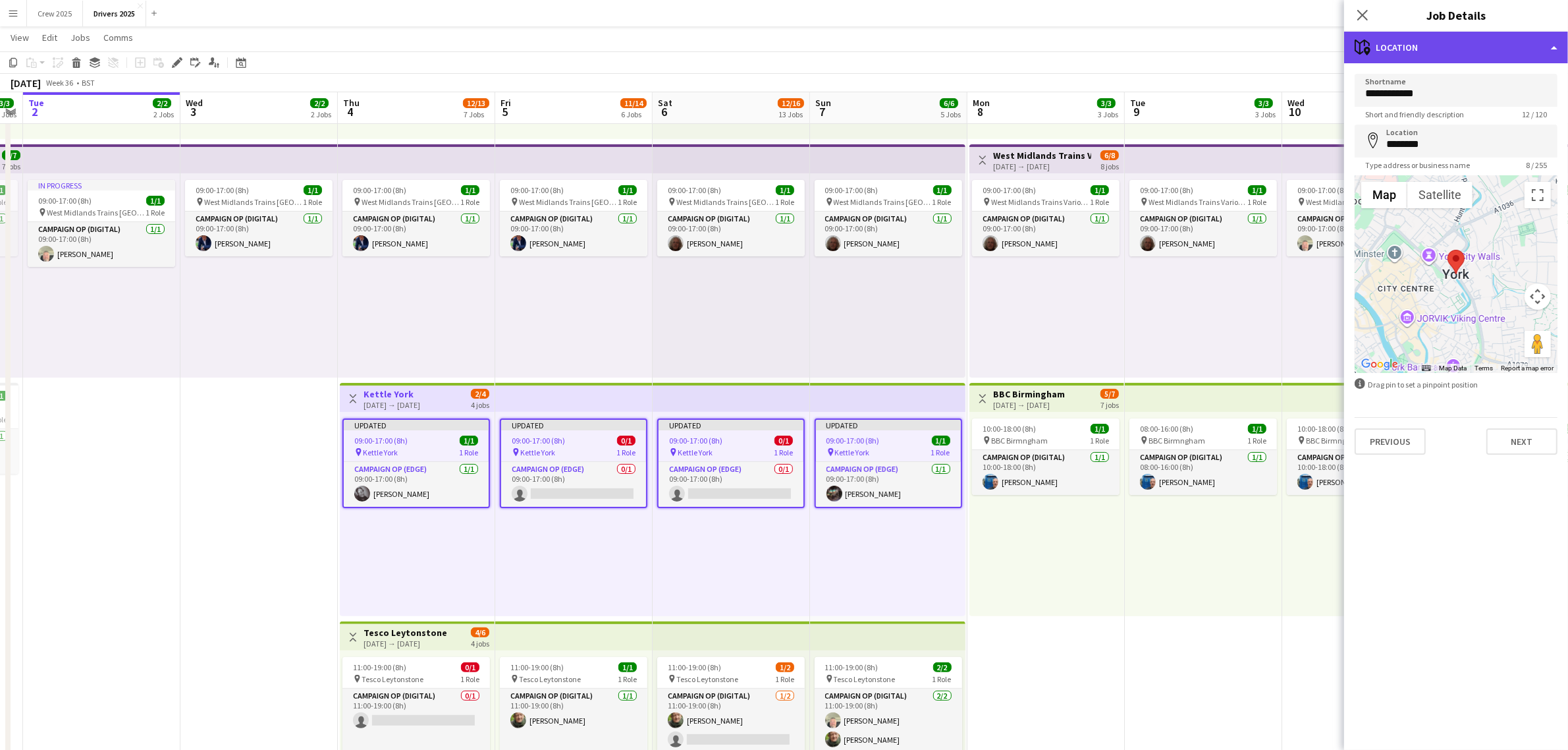
click at [1427, 43] on div "maps-pin-1 Location" at bounding box center [1456, 48] width 224 height 32
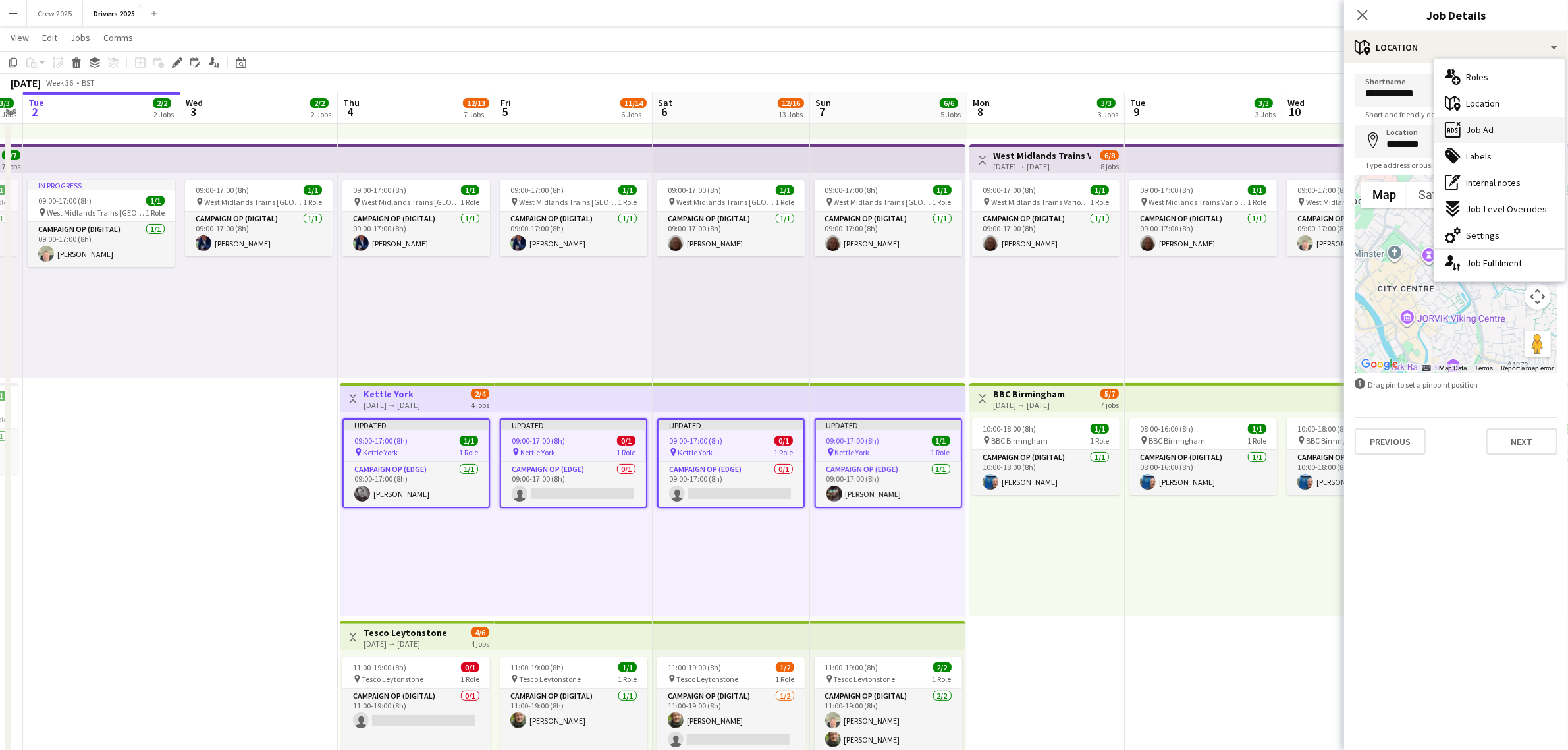
click at [1474, 126] on span "Job Ad" at bounding box center [1479, 130] width 28 height 12
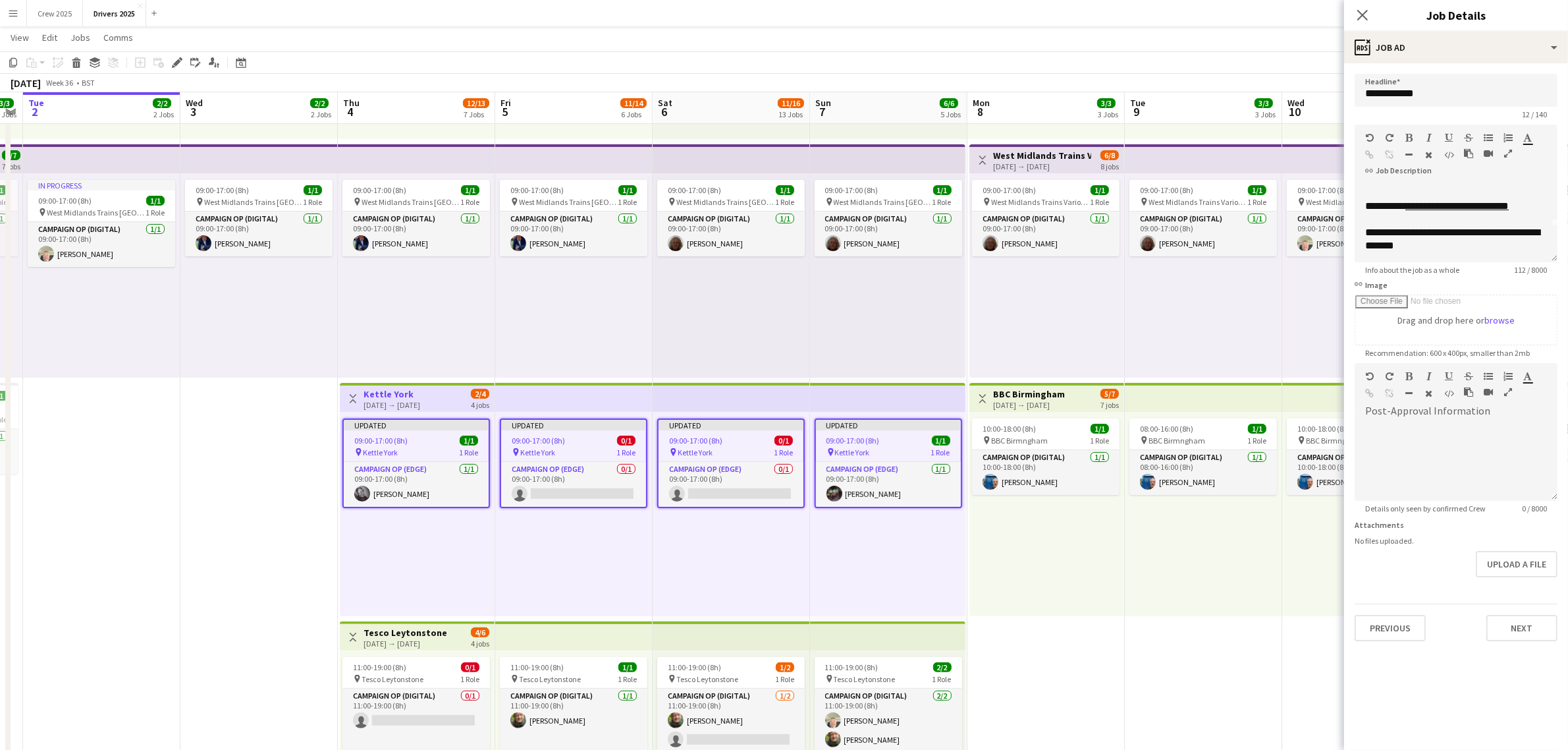
scroll to position [0, 0]
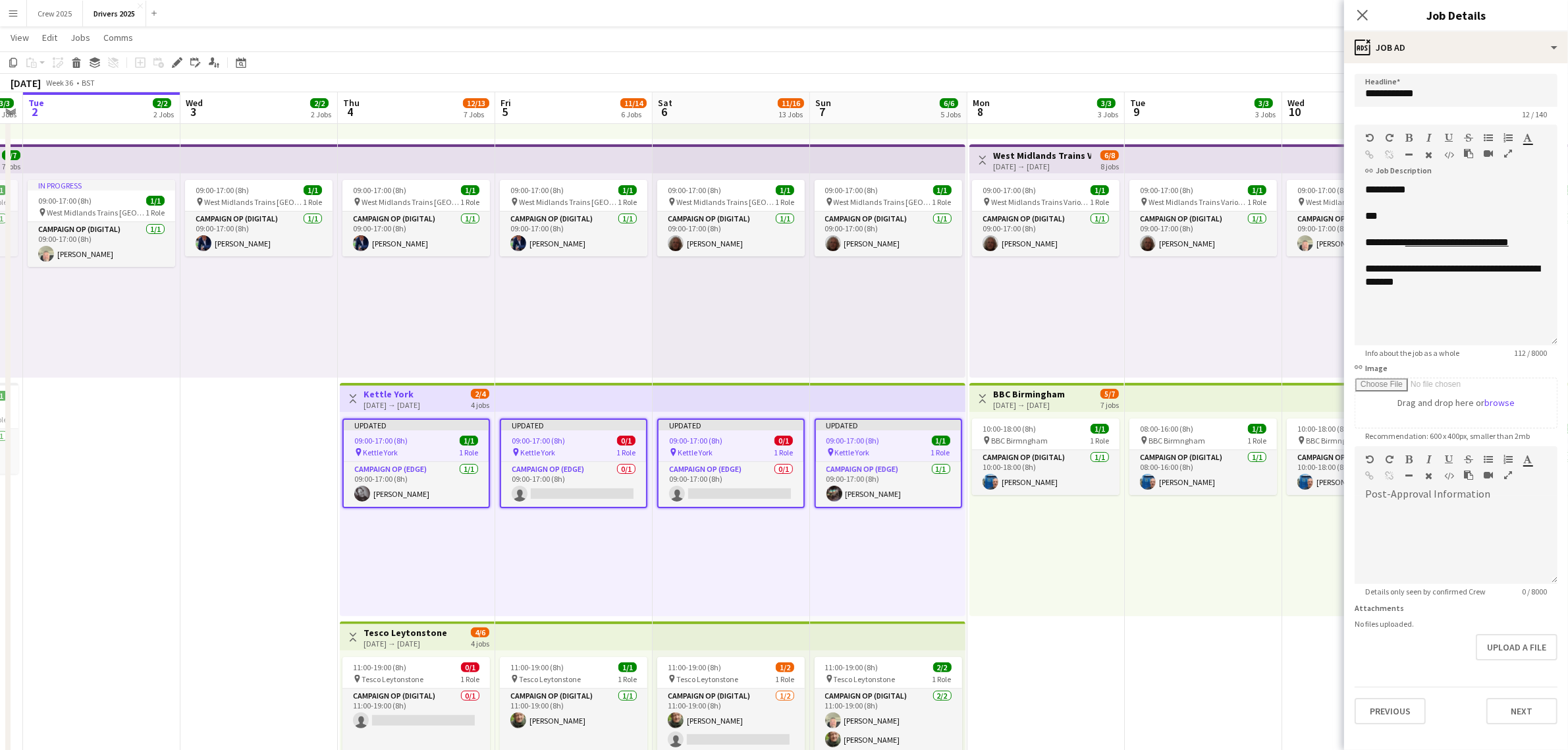
drag, startPoint x: 1549, startPoint y: 258, endPoint x: 1551, endPoint y: 341, distance: 83.0
click at [1551, 341] on div "**********" at bounding box center [1456, 263] width 203 height 162
click at [1388, 268] on span "**********" at bounding box center [1452, 274] width 174 height 23
click at [1424, 268] on span "**********" at bounding box center [1452, 274] width 174 height 23
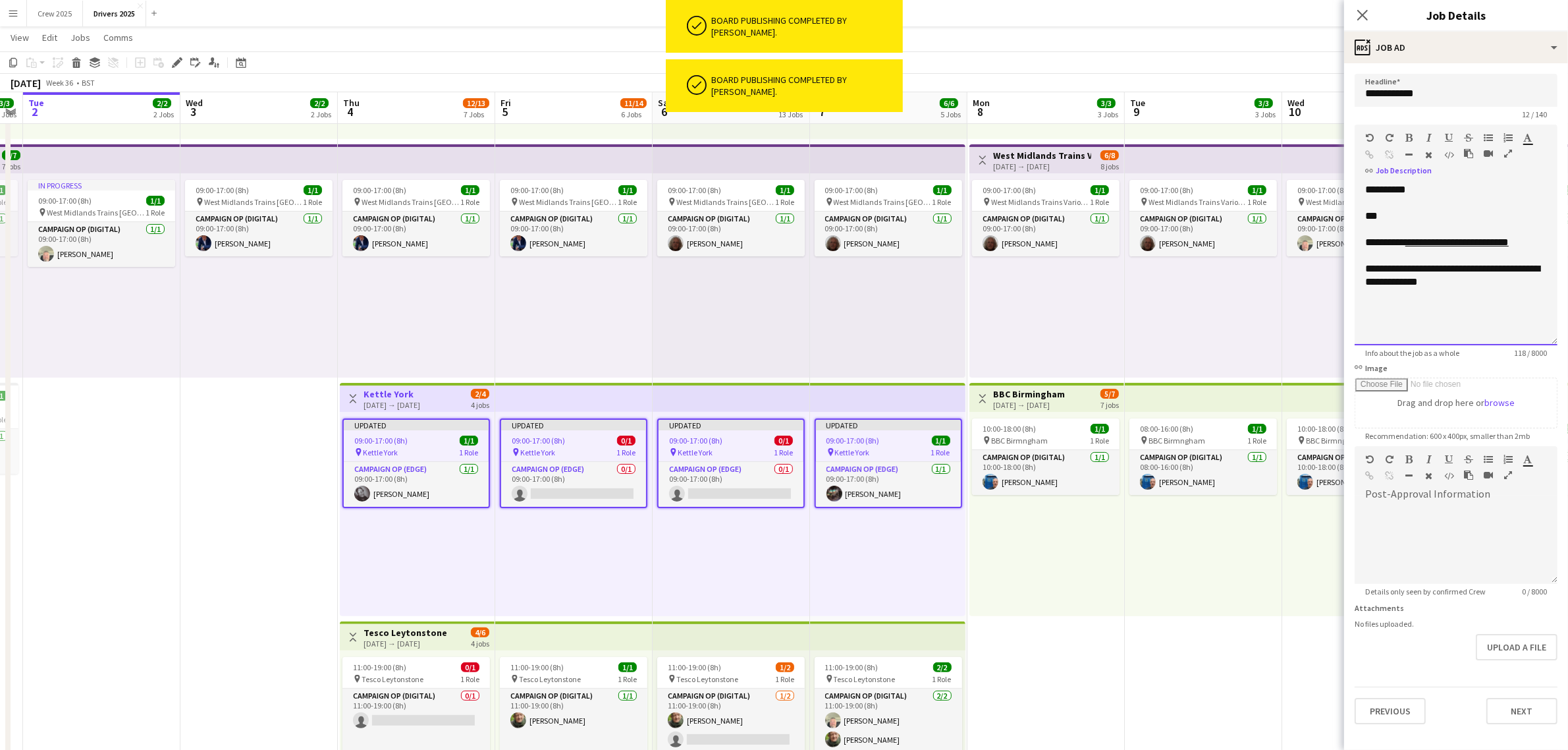
click at [1478, 294] on div "**********" at bounding box center [1456, 263] width 203 height 162
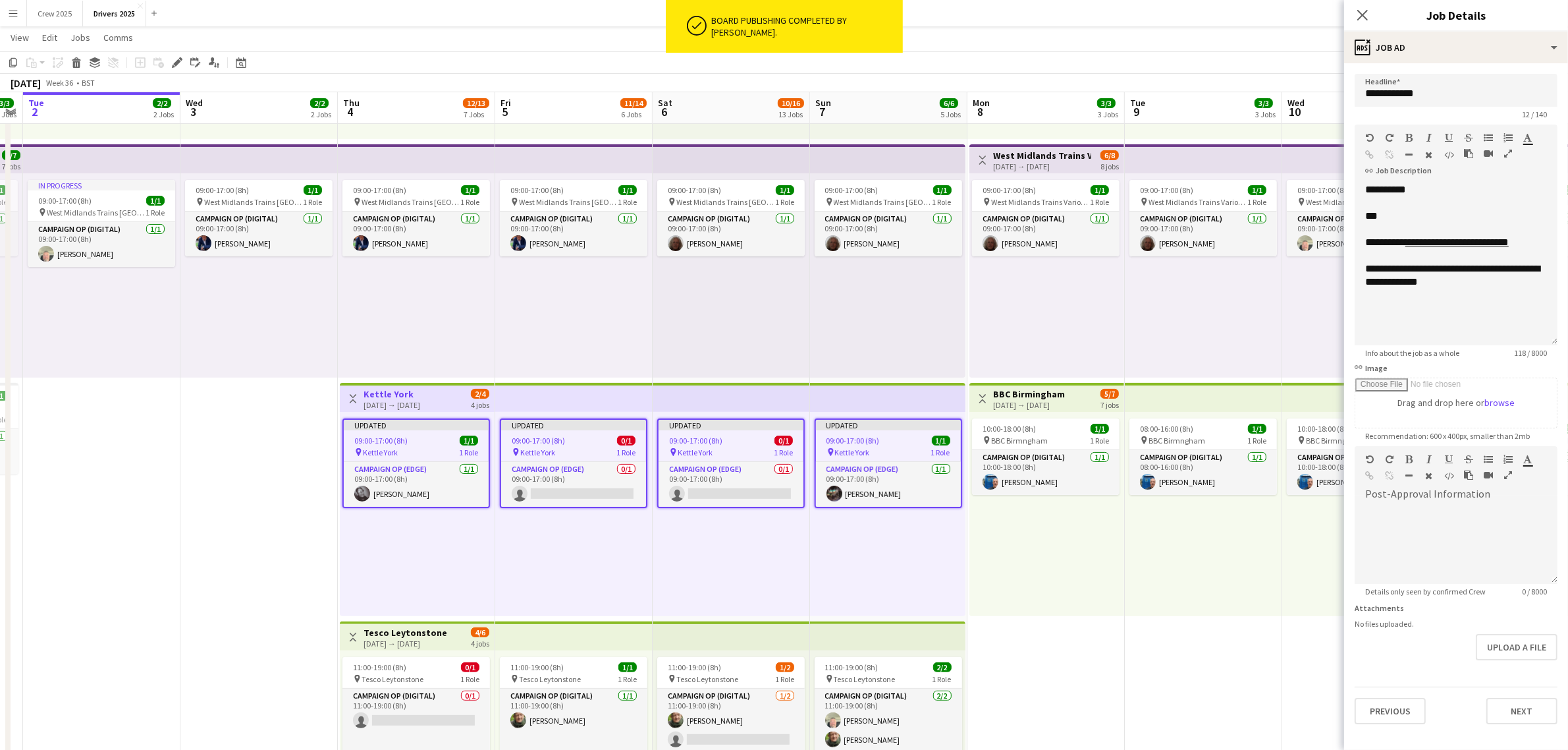
click at [1098, 591] on div "10:00-18:00 (8h) 1/1 pin BBC Birmngham 1 Role Campaign Op (Digital) 1/1 10:00-1…" at bounding box center [1046, 513] width 155 height 204
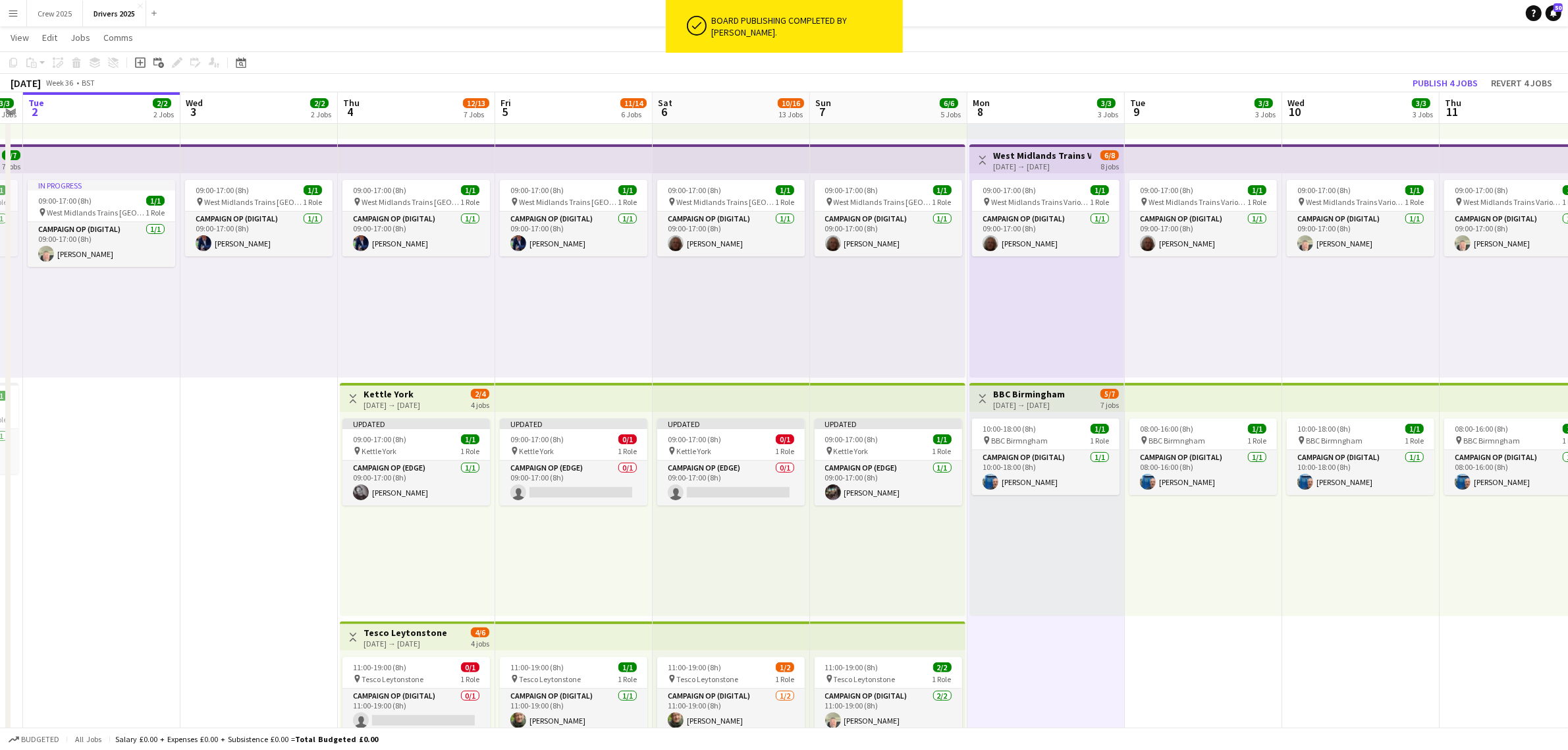
click at [409, 393] on h3 "Kettle York" at bounding box center [392, 394] width 57 height 12
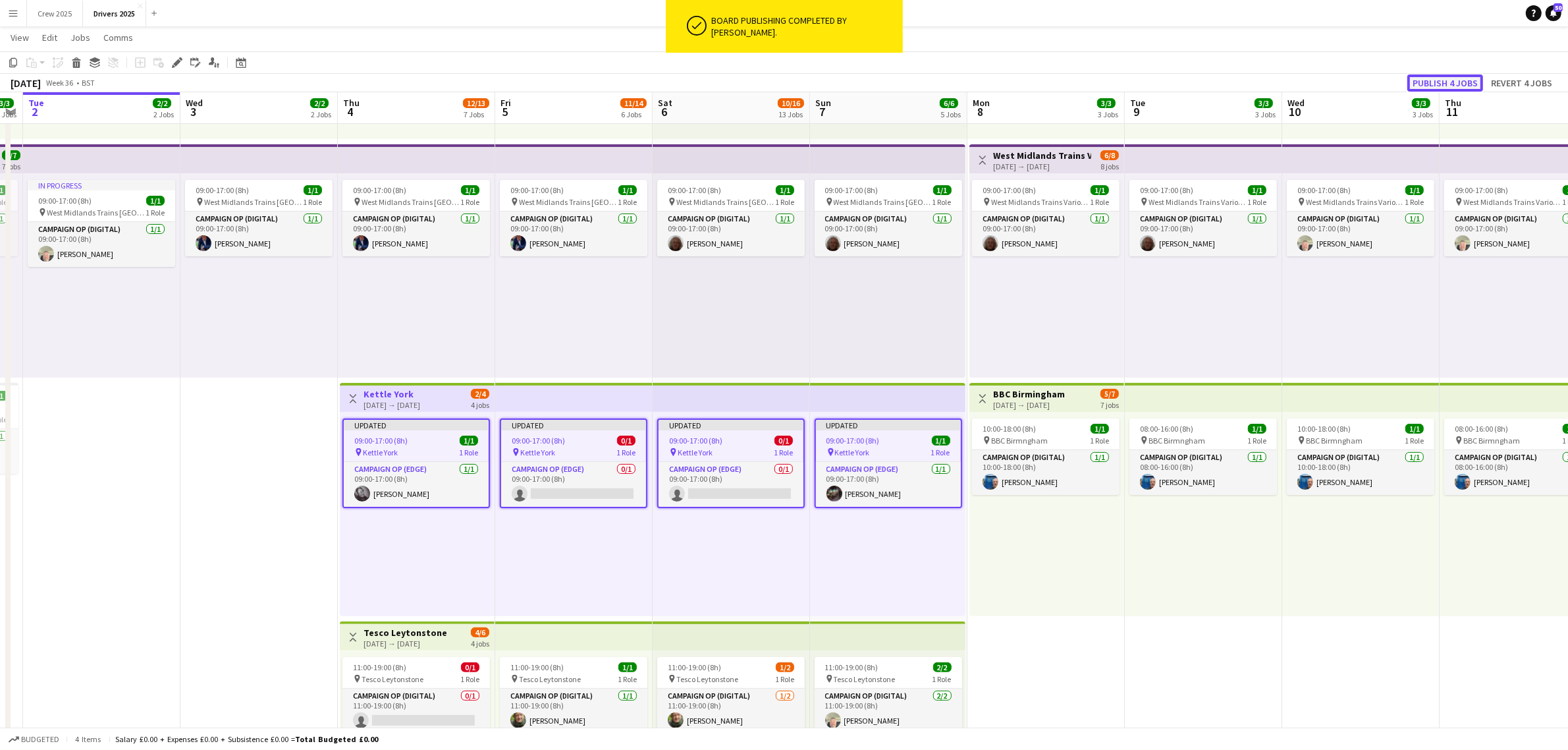
click at [1428, 78] on button "Publish 4 jobs" at bounding box center [1445, 83] width 75 height 17
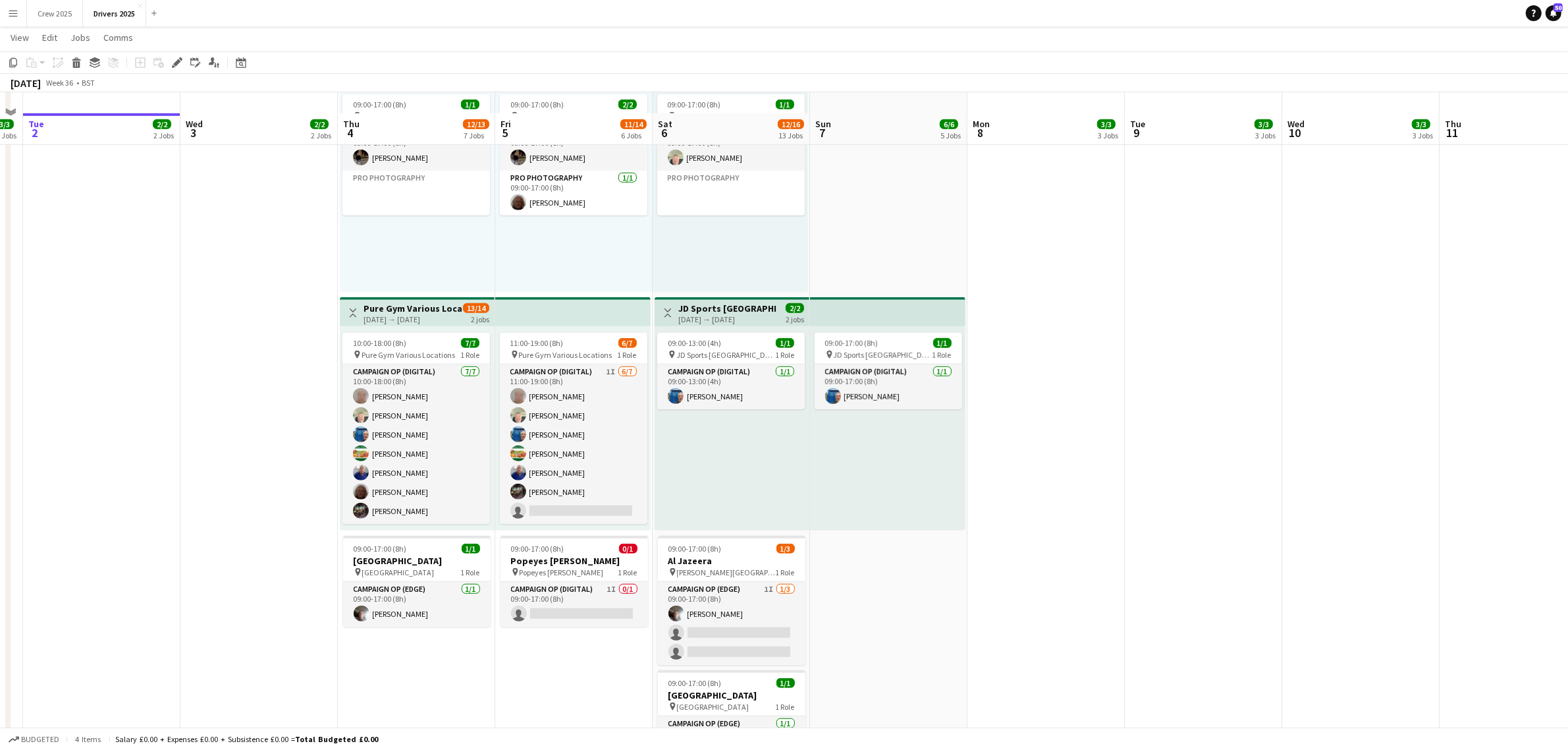
scroll to position [1070, 0]
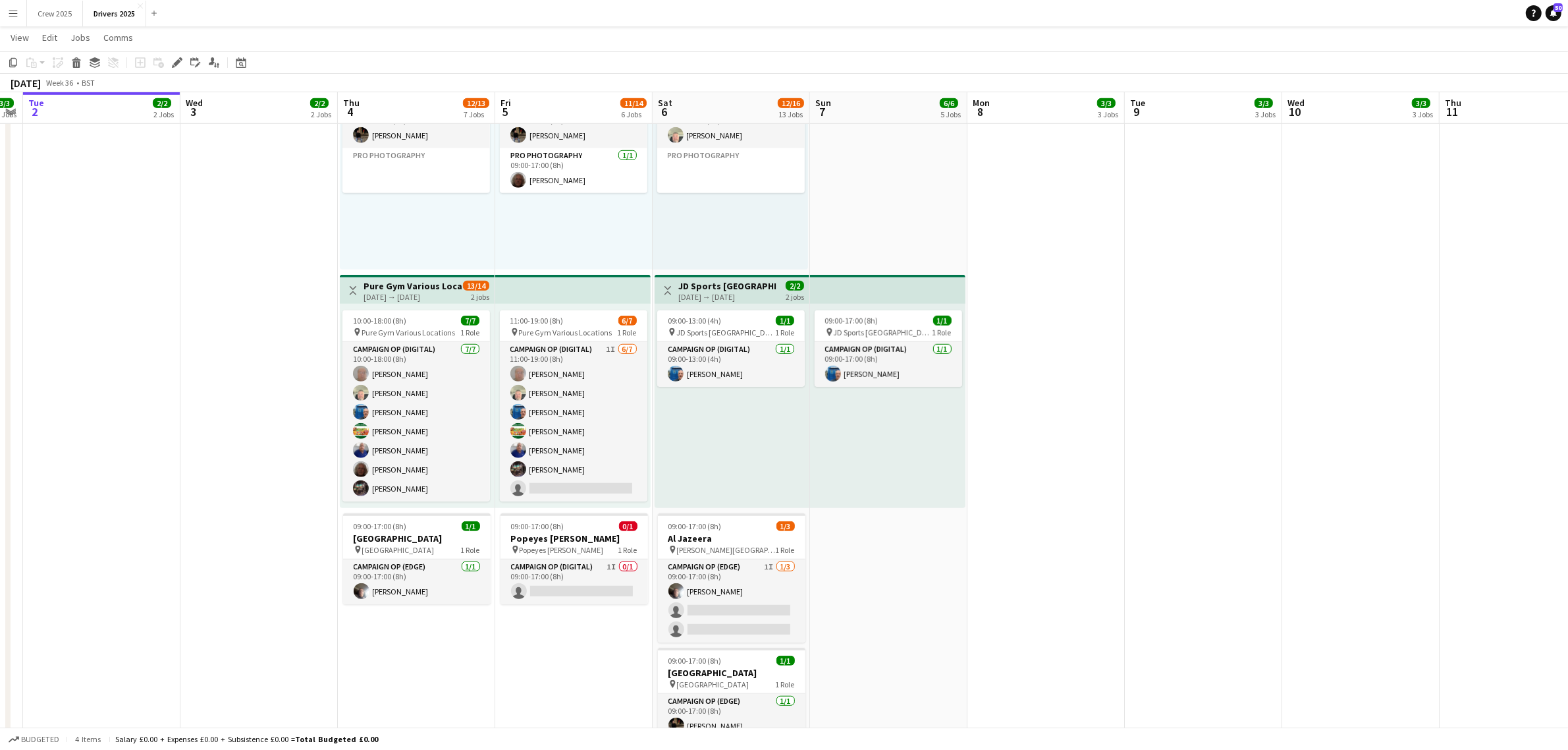
click at [733, 277] on app-top-bar "Toggle View JD Sports London 06-09-2025 → 07-09-2025 2/2 2 jobs" at bounding box center [732, 289] width 155 height 29
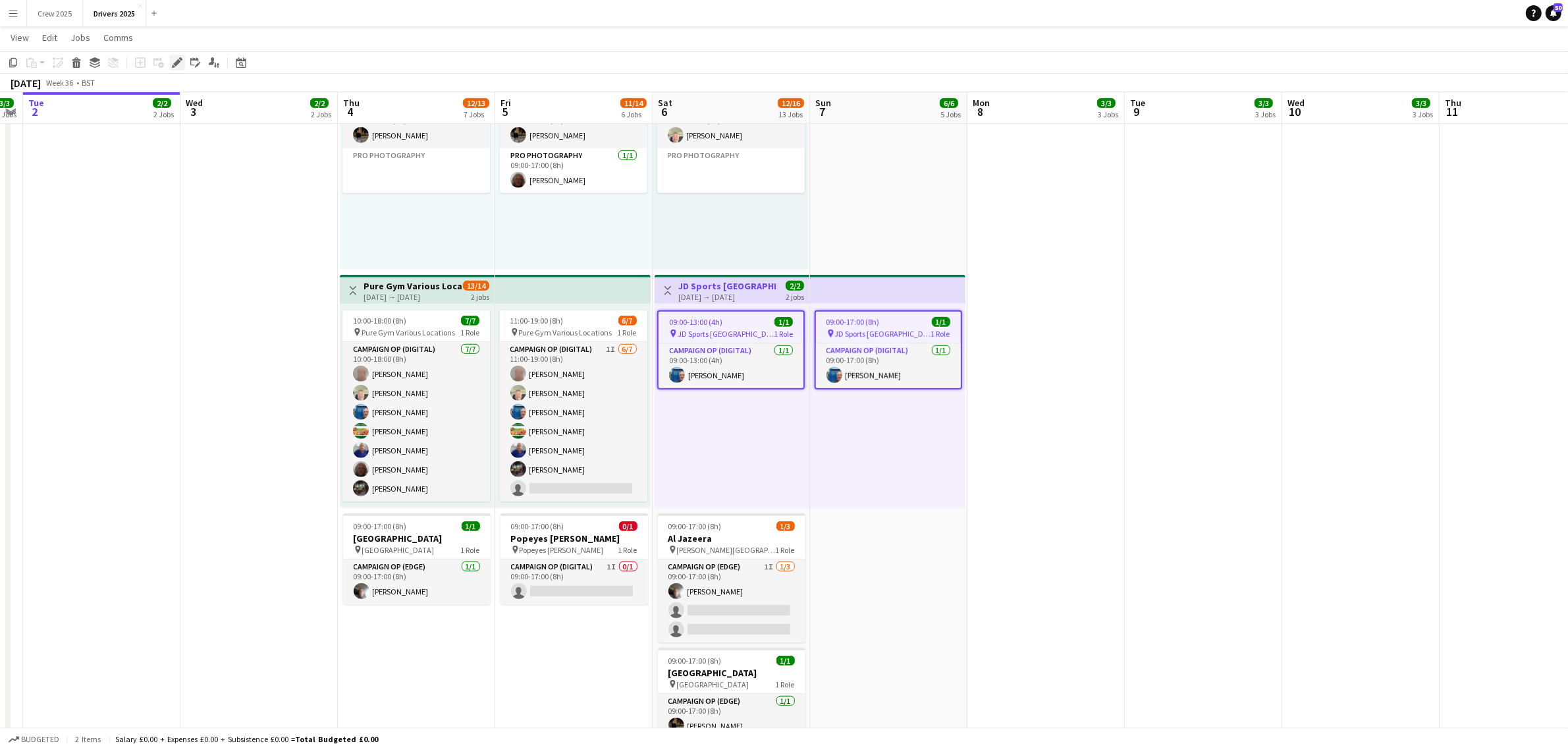
click at [179, 58] on icon at bounding box center [181, 59] width 3 height 3
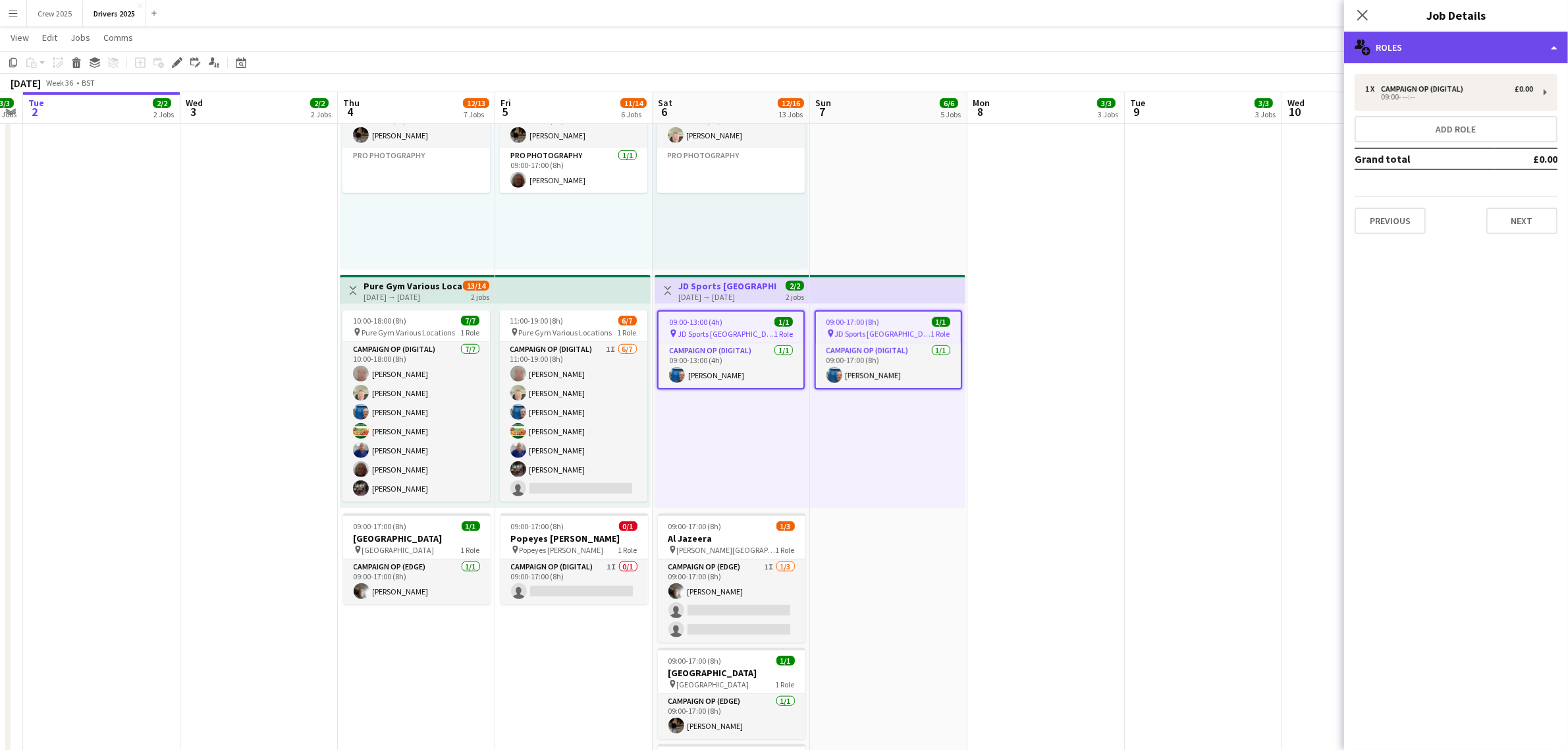
click at [1397, 44] on div "multiple-users-add Roles" at bounding box center [1456, 48] width 224 height 32
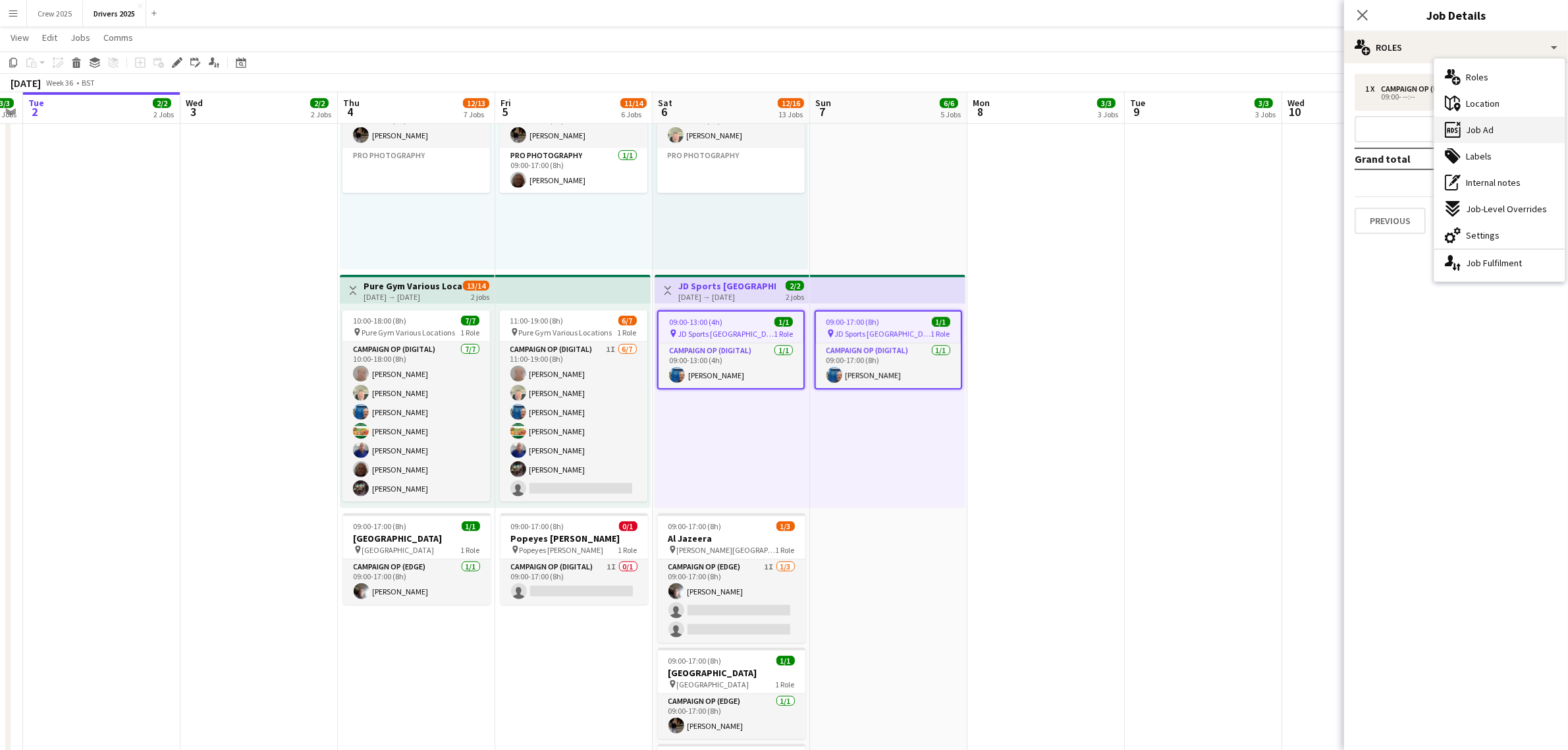
click at [1479, 130] on span "Job Ad" at bounding box center [1479, 130] width 28 height 12
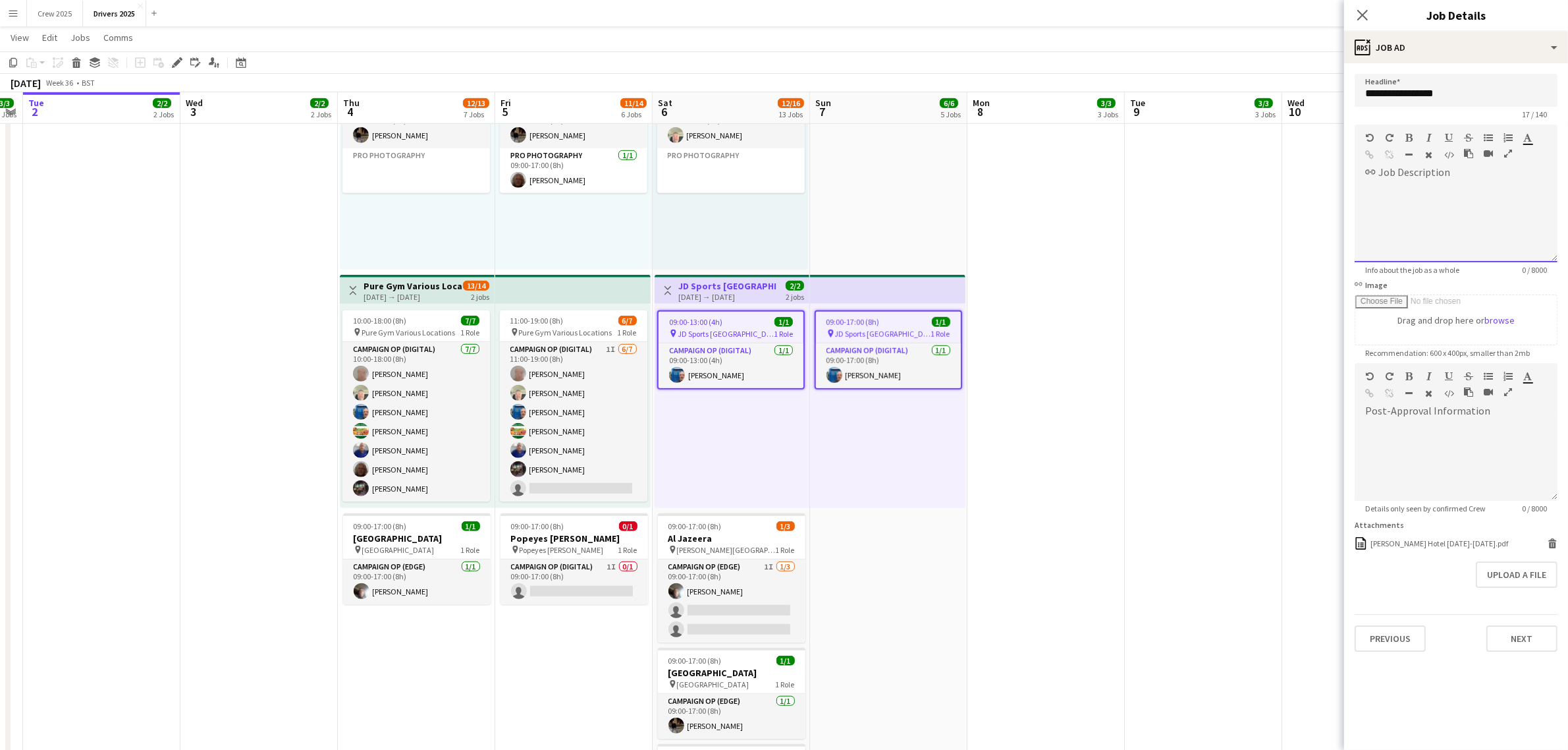
click at [1479, 201] on div at bounding box center [1456, 222] width 203 height 79
click at [1391, 169] on div "Standard Heading 1 Heading 2 Heading 3 Heading 4 Heading 5 Heading 6 Heading 7 …" at bounding box center [1456, 148] width 203 height 49
click at [1367, 169] on div "Standard Heading 1 Heading 2 Heading 3 Heading 4 Heading 5 Heading 6 Heading 7 …" at bounding box center [1456, 148] width 203 height 49
click at [1373, 214] on div at bounding box center [1456, 222] width 203 height 79
click at [1384, 445] on div at bounding box center [1456, 461] width 203 height 79
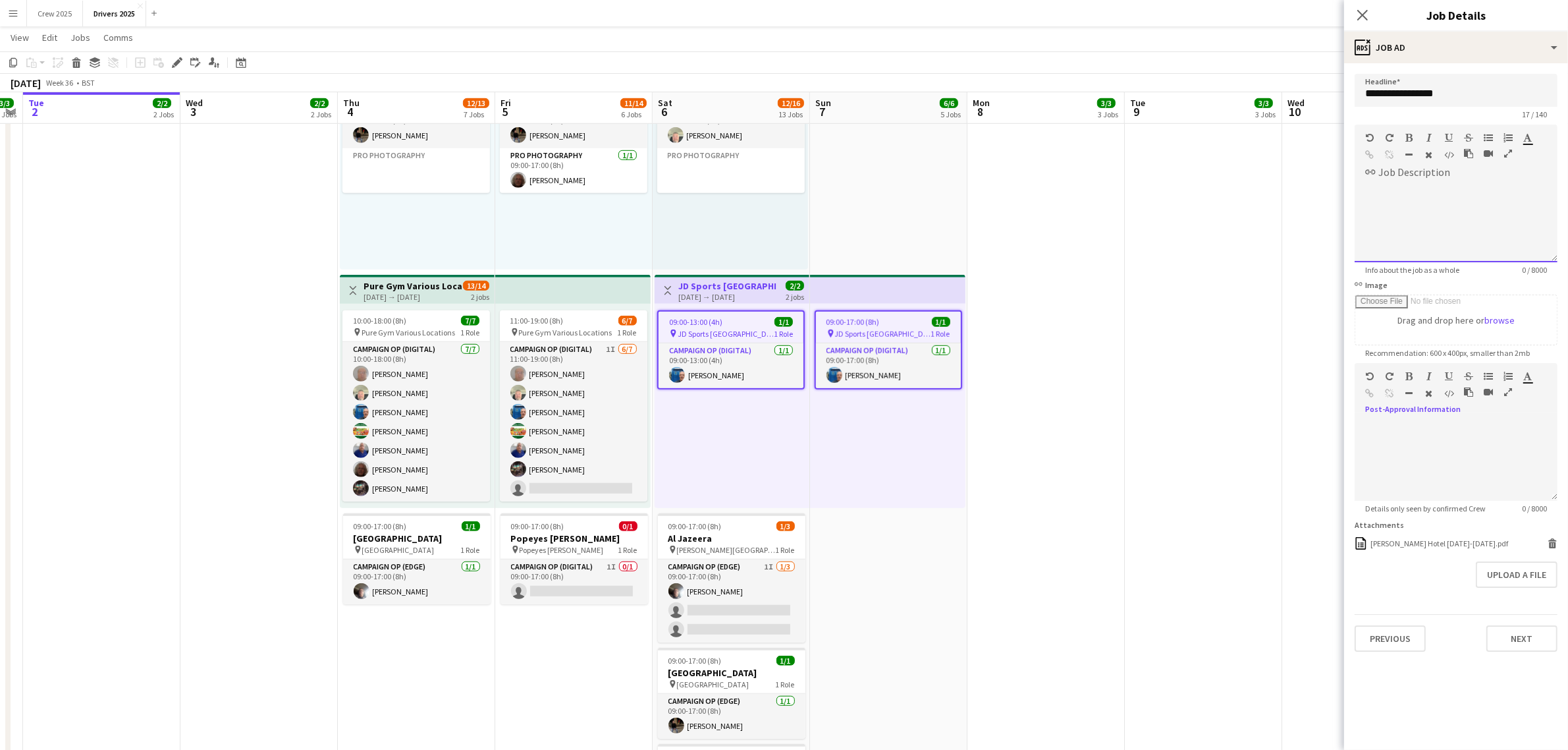
click at [1420, 238] on div at bounding box center [1456, 222] width 203 height 79
click at [1404, 456] on div at bounding box center [1456, 461] width 203 height 79
click at [1425, 216] on div at bounding box center [1456, 222] width 203 height 79
drag, startPoint x: 1417, startPoint y: 451, endPoint x: 1417, endPoint y: 444, distance: 7.0
click at [1417, 450] on div at bounding box center [1456, 461] width 203 height 79
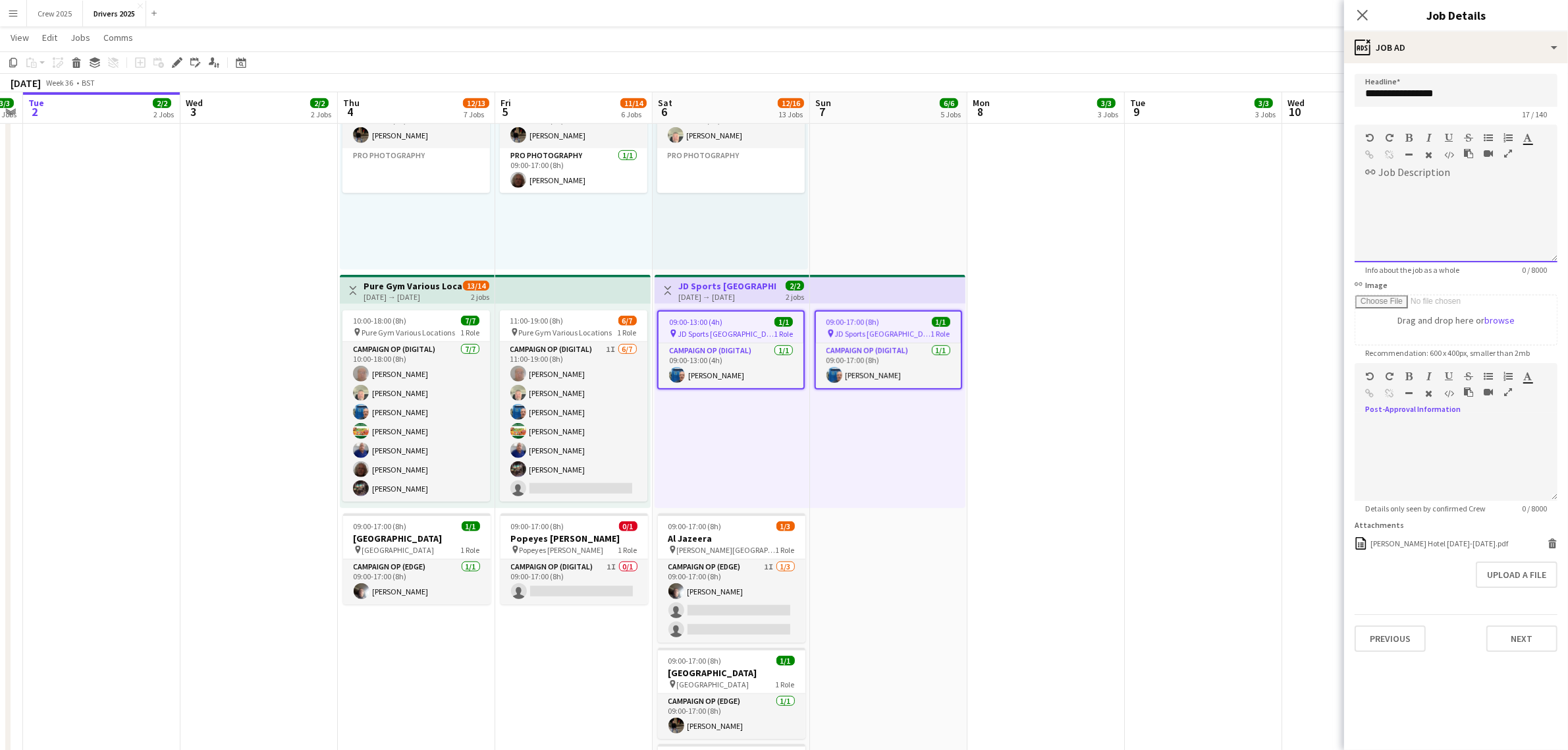
click at [1429, 235] on div at bounding box center [1456, 222] width 203 height 79
click at [1431, 435] on div at bounding box center [1456, 461] width 203 height 79
click at [1437, 229] on div at bounding box center [1456, 222] width 203 height 79
click at [1439, 453] on div at bounding box center [1456, 461] width 203 height 79
click at [1458, 221] on div at bounding box center [1456, 222] width 203 height 79
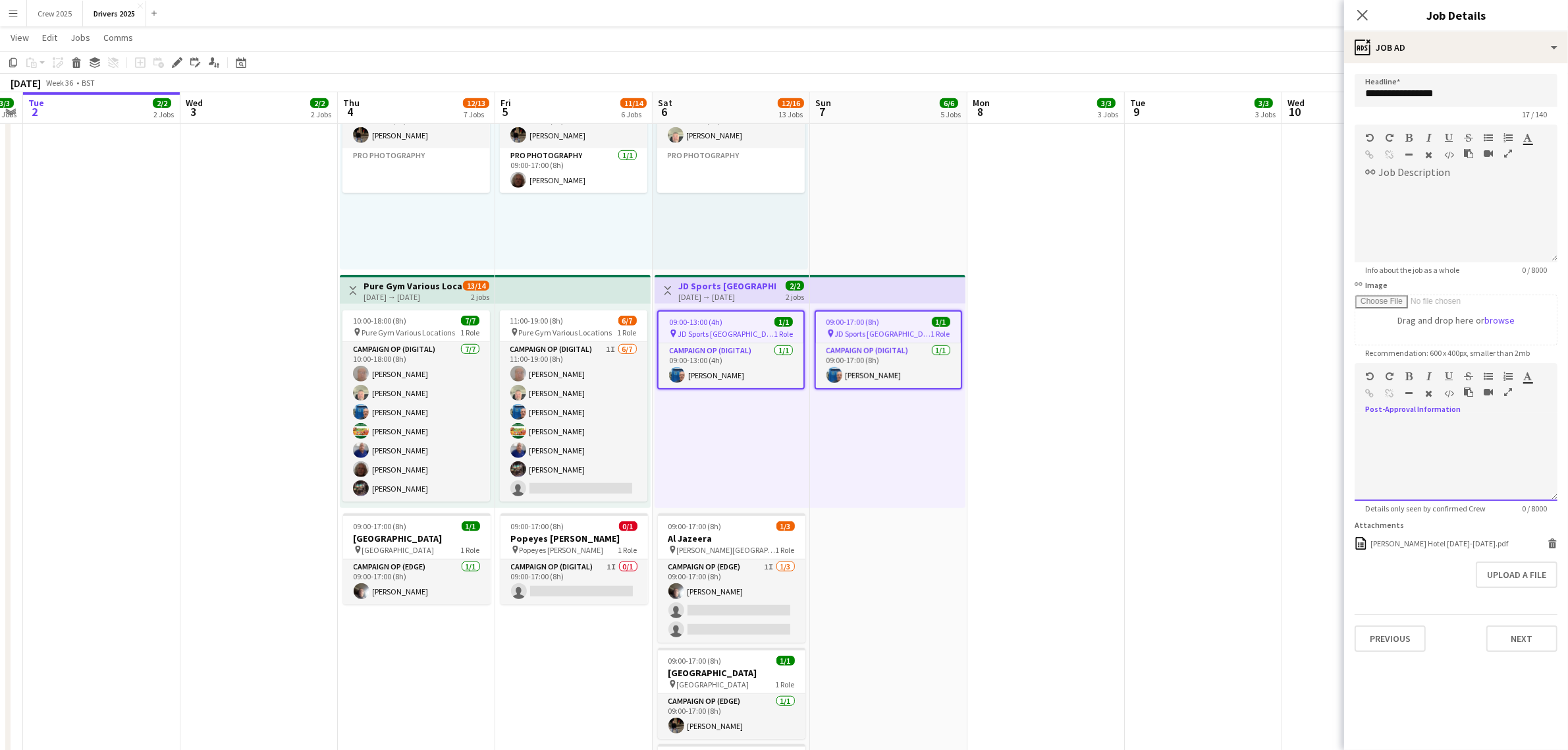
click at [1471, 443] on div at bounding box center [1456, 461] width 203 height 79
click at [1483, 235] on div at bounding box center [1456, 222] width 203 height 79
click at [1456, 461] on div at bounding box center [1456, 461] width 203 height 79
click at [1436, 221] on div at bounding box center [1456, 222] width 203 height 79
click at [1436, 450] on div at bounding box center [1456, 461] width 203 height 79
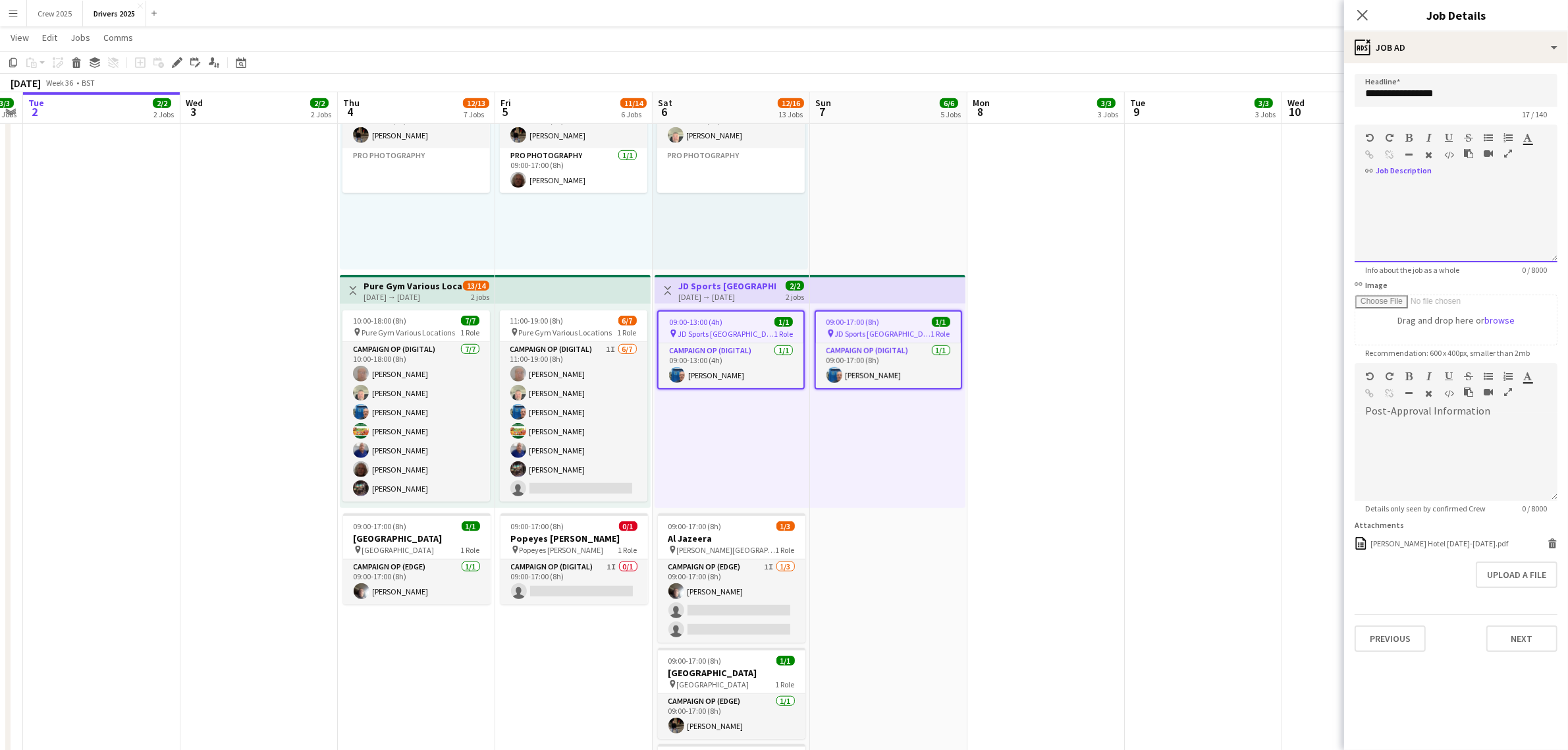
click at [1441, 248] on div at bounding box center [1456, 222] width 203 height 79
click at [1367, 183] on div "**********" at bounding box center [1456, 222] width 203 height 79
click at [1397, 186] on div "**********" at bounding box center [1456, 222] width 203 height 79
click at [1487, 241] on div "**********" at bounding box center [1456, 222] width 203 height 79
click at [1525, 231] on div "**********" at bounding box center [1456, 222] width 203 height 79
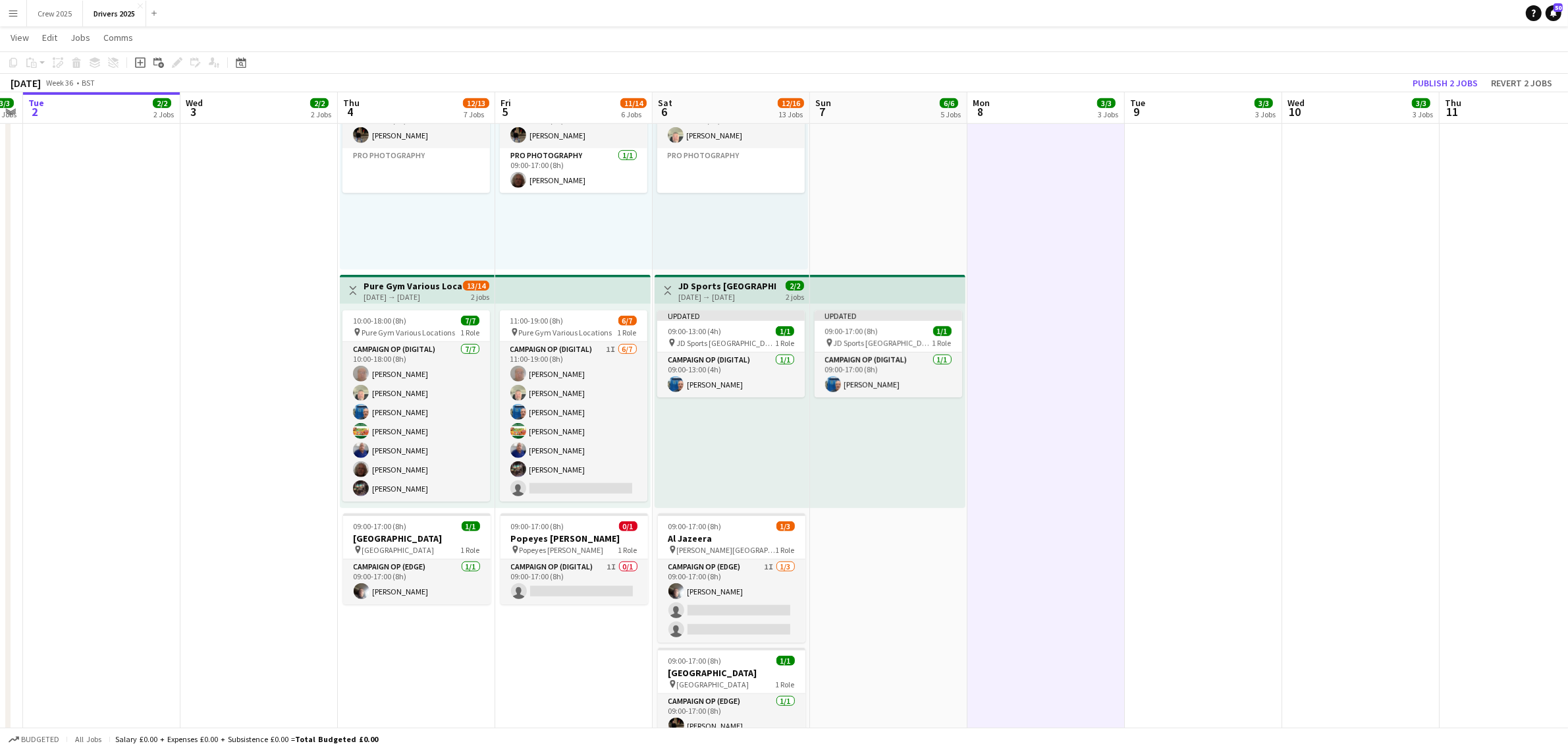
click at [729, 293] on div "06-09-2025 → 07-09-2025" at bounding box center [727, 297] width 98 height 10
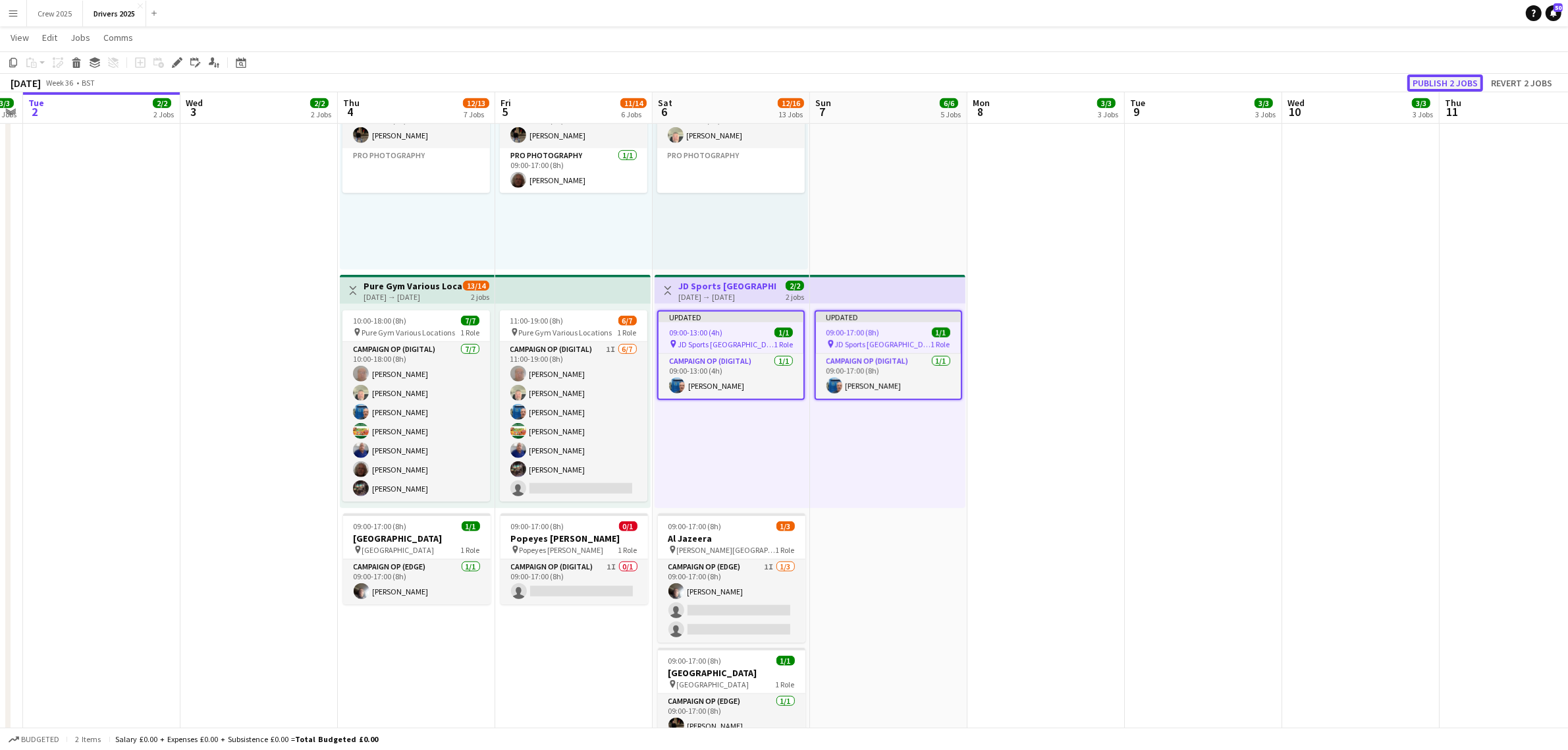
click at [1441, 79] on button "Publish 2 jobs" at bounding box center [1445, 83] width 75 height 17
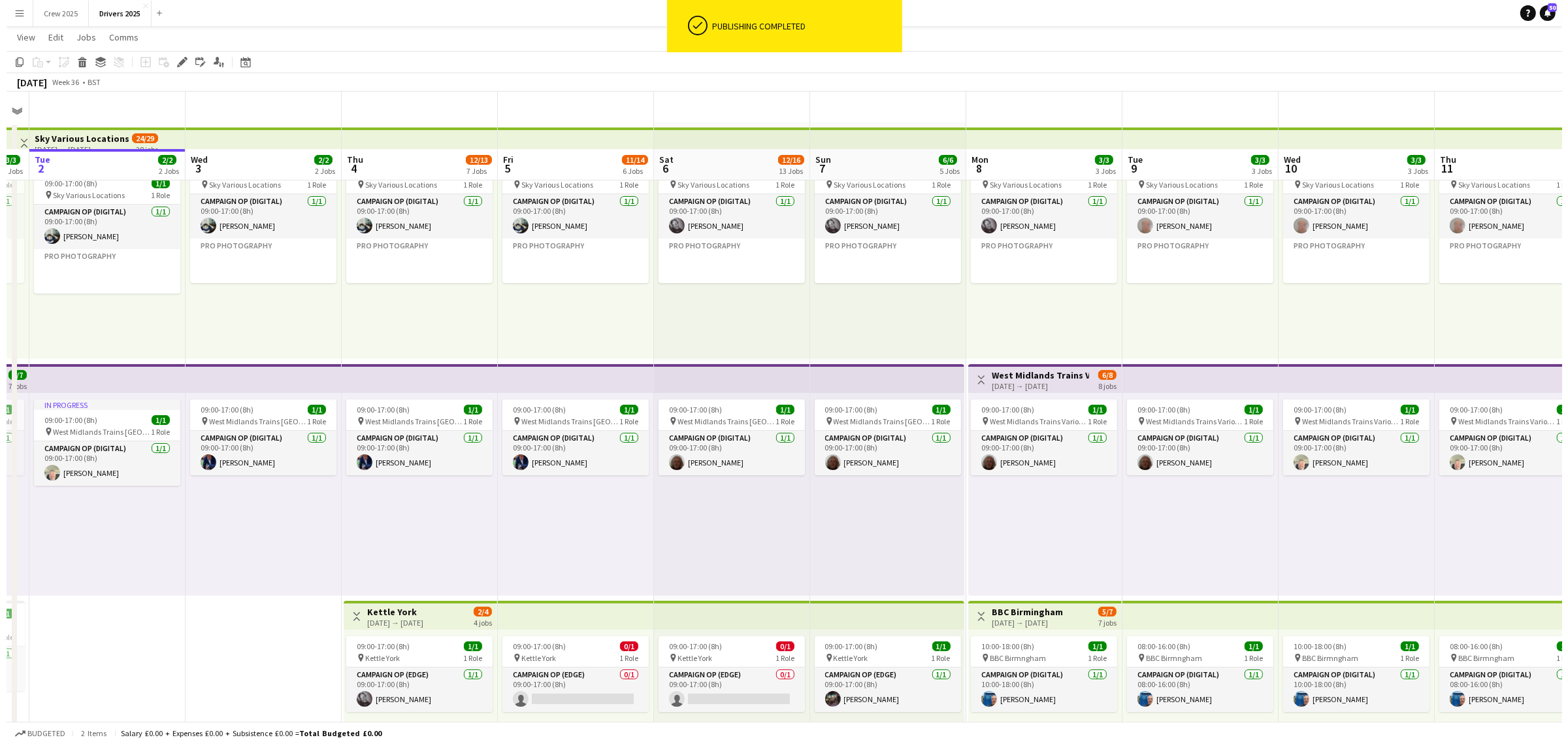
scroll to position [0, 0]
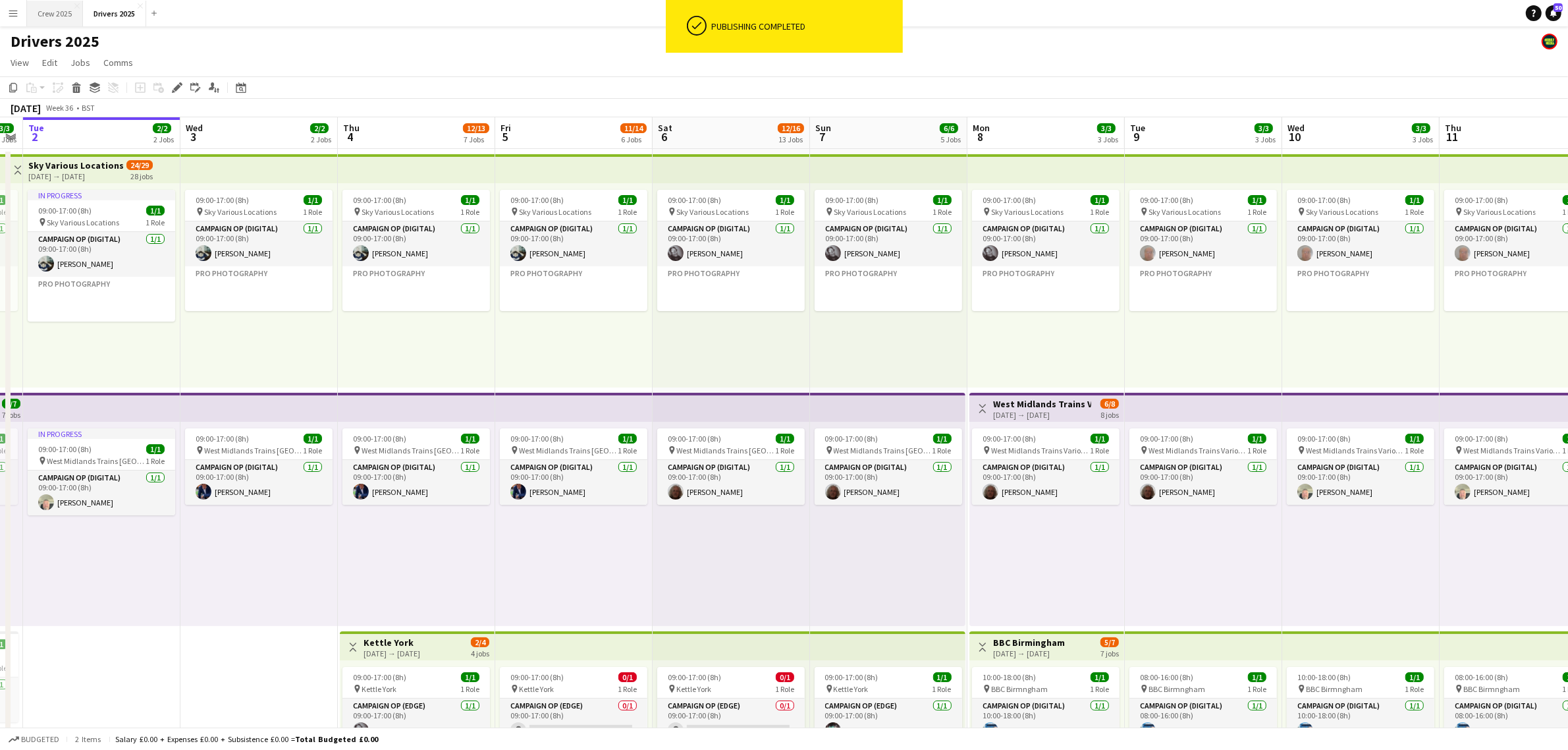
click at [57, 12] on button "Crew 2025 Close" at bounding box center [55, 13] width 56 height 26
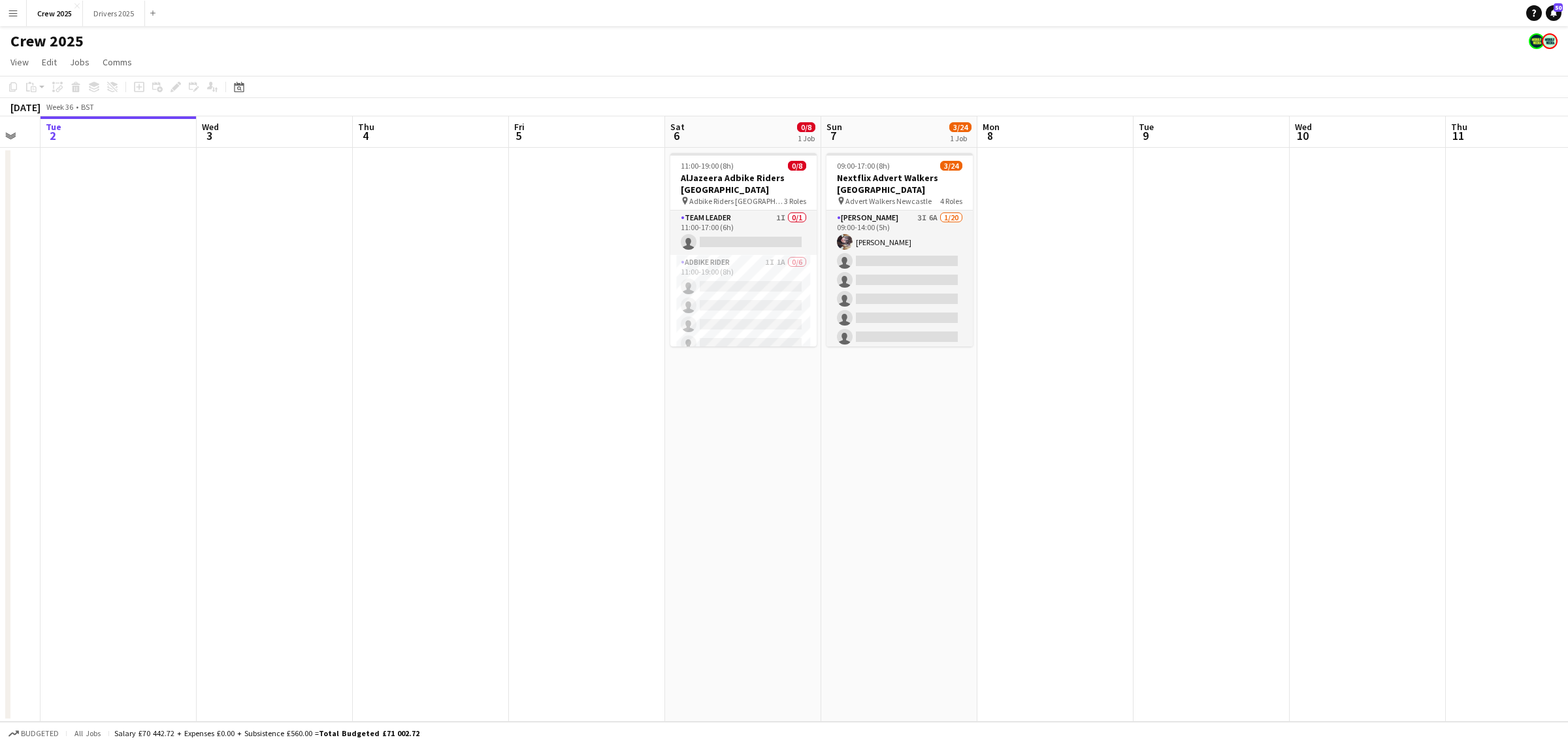
scroll to position [0, 441]
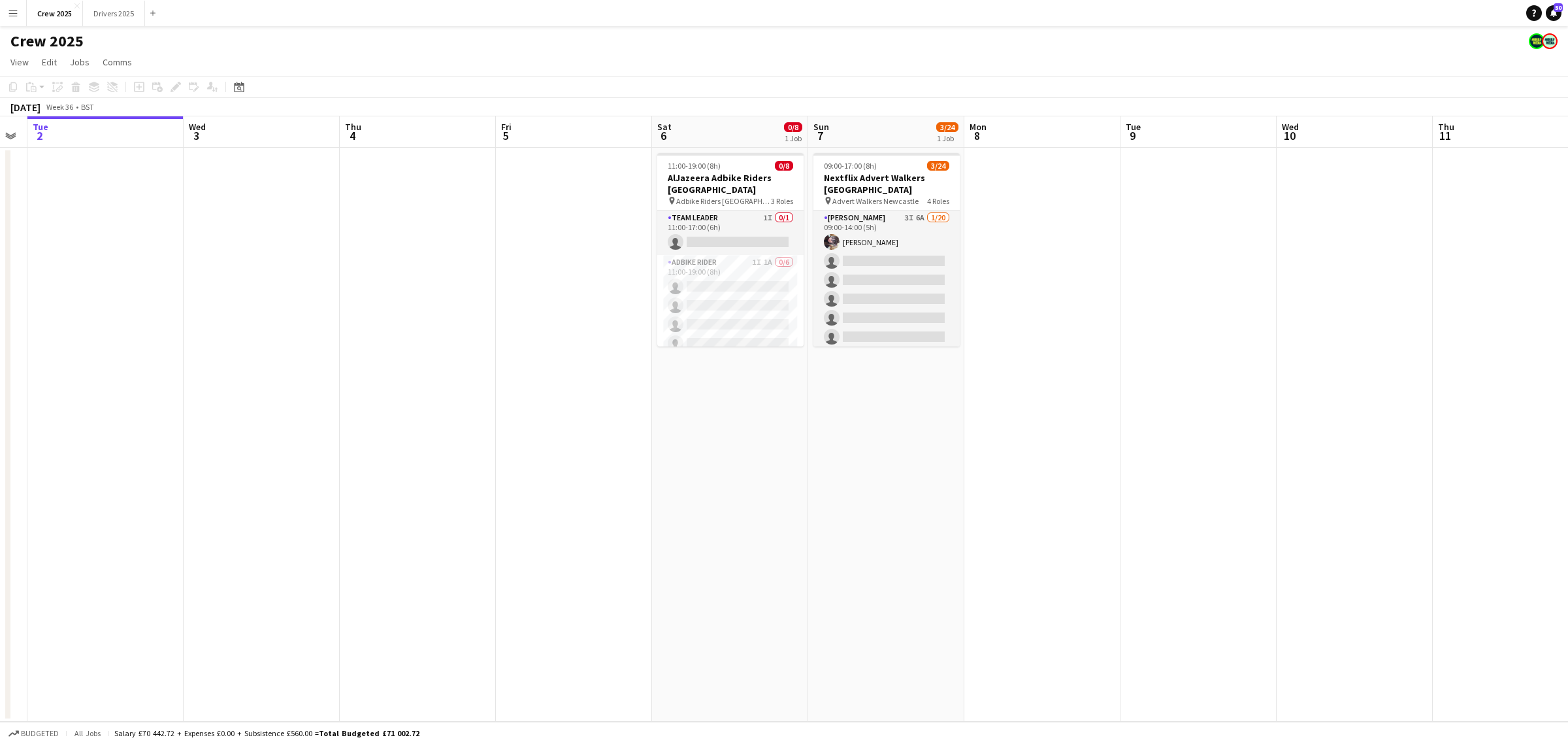
drag, startPoint x: 1064, startPoint y: 530, endPoint x: 934, endPoint y: 543, distance: 130.6
click at [934, 543] on app-calendar-viewport "Sat 30 2/3 1 Job Sun 31 Mon 1 Tue 2 Wed 3 Thu 4 Fri 5 Sat 6 0/8 1 Job Sun 7 3/2…" at bounding box center [784, 419] width 1568 height 605
click at [729, 282] on app-card-role "Adbike Rider 1I 1A 0/6 11:00-19:00 (8h) single-neutral-actions single-neutral-a…" at bounding box center [730, 324] width 146 height 139
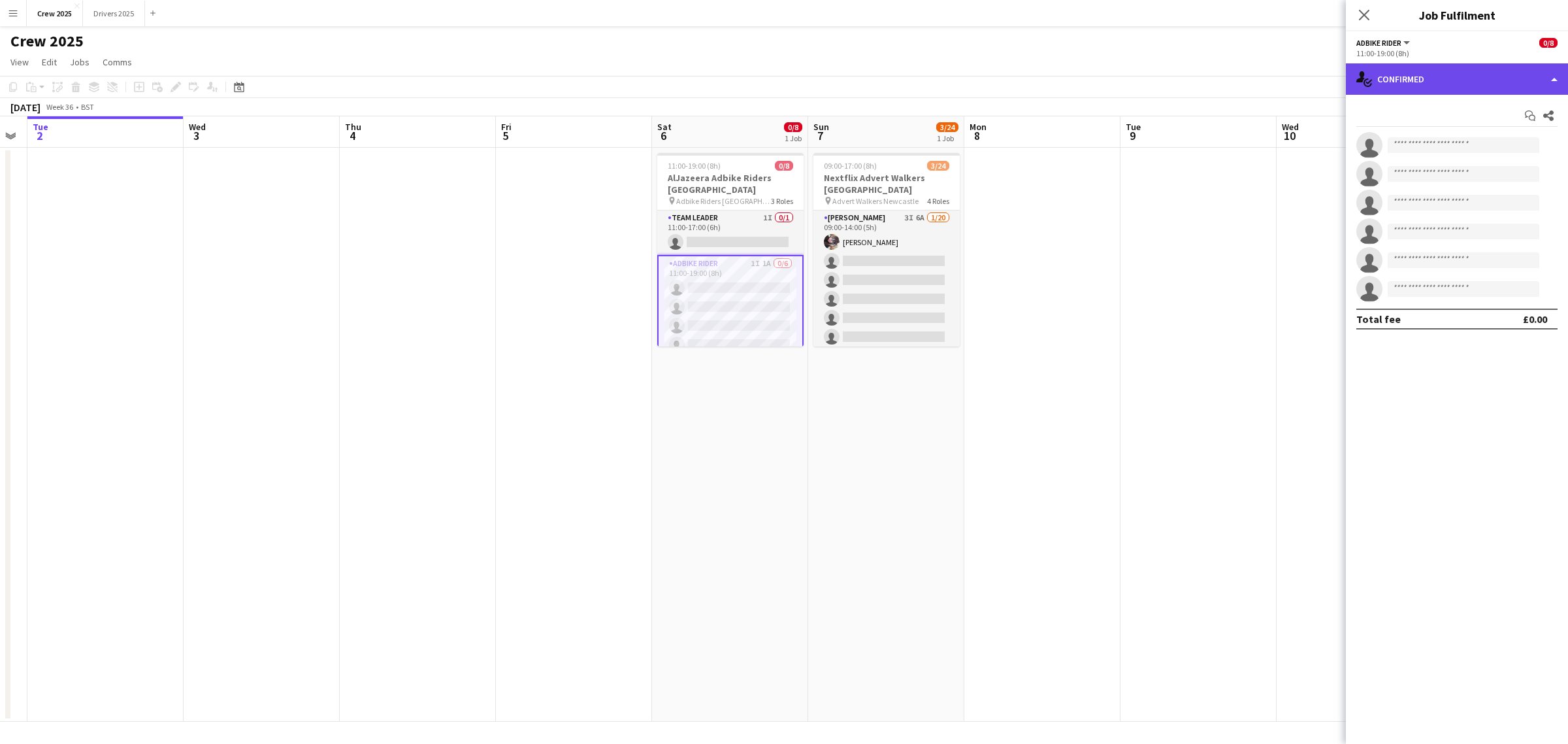
click at [1426, 82] on div "single-neutral-actions-check-2 Confirmed" at bounding box center [1457, 79] width 222 height 32
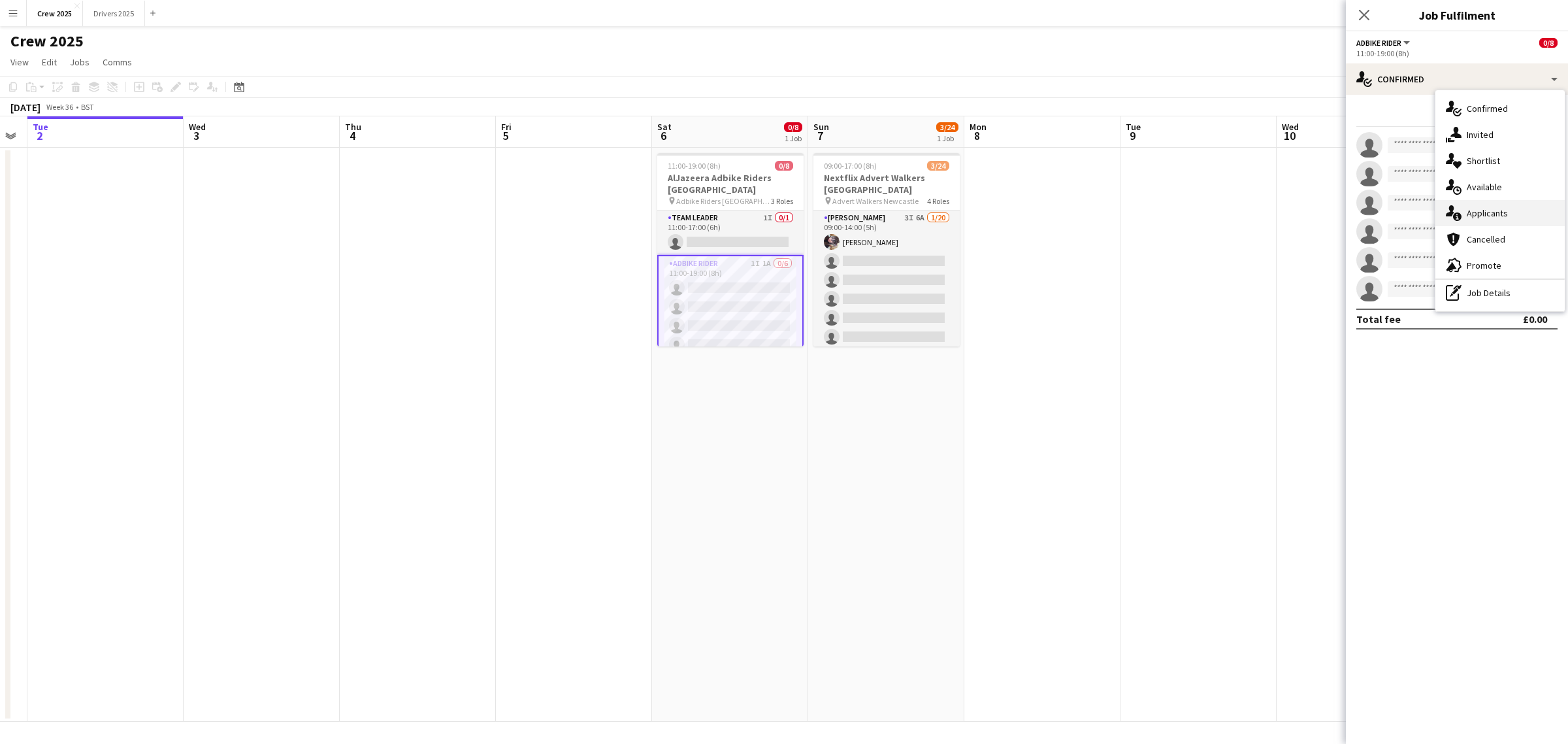
click at [1530, 212] on div "single-neutral-actions-information Applicants" at bounding box center [1499, 212] width 129 height 26
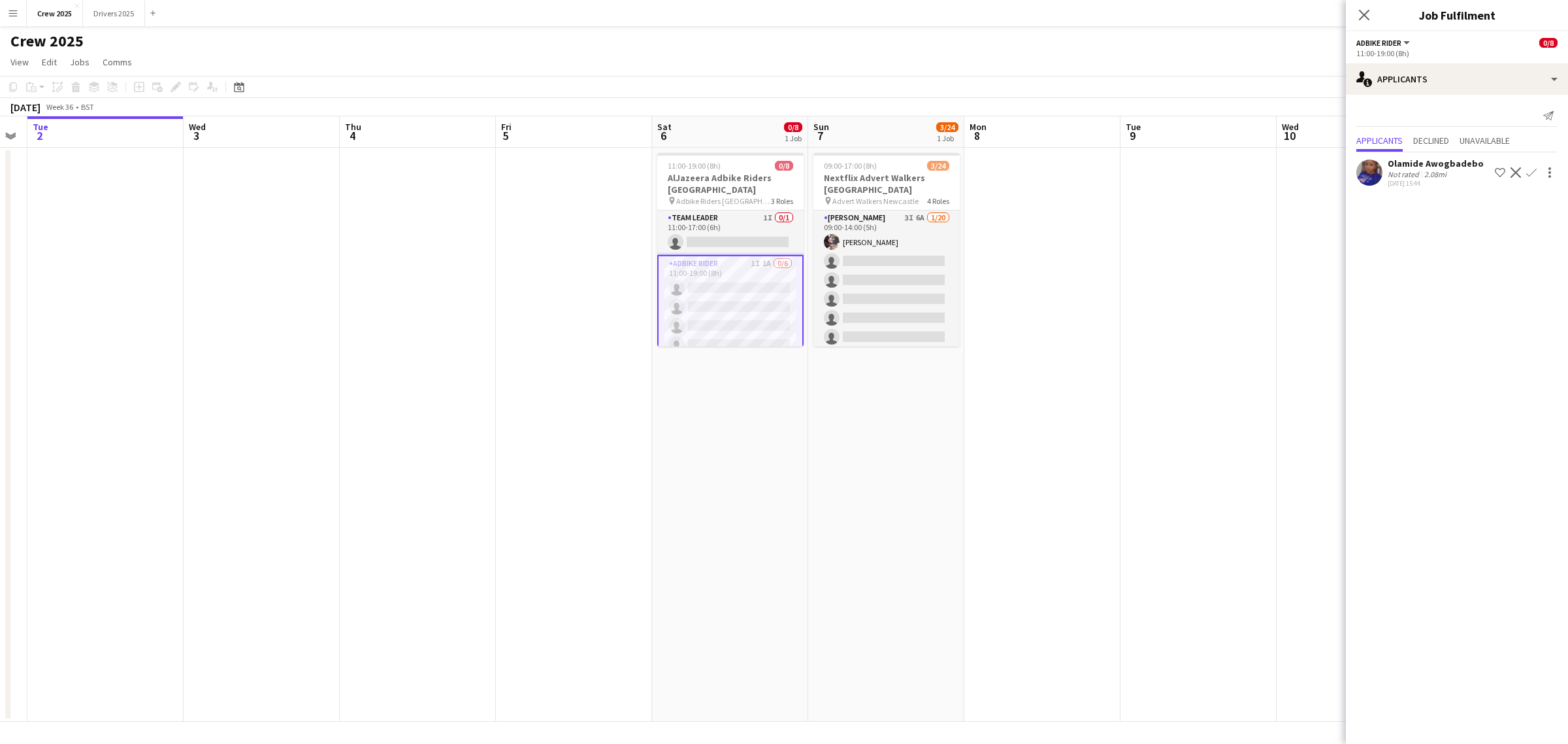
click at [1419, 163] on div "Olamide Awogbadebo" at bounding box center [1435, 163] width 96 height 12
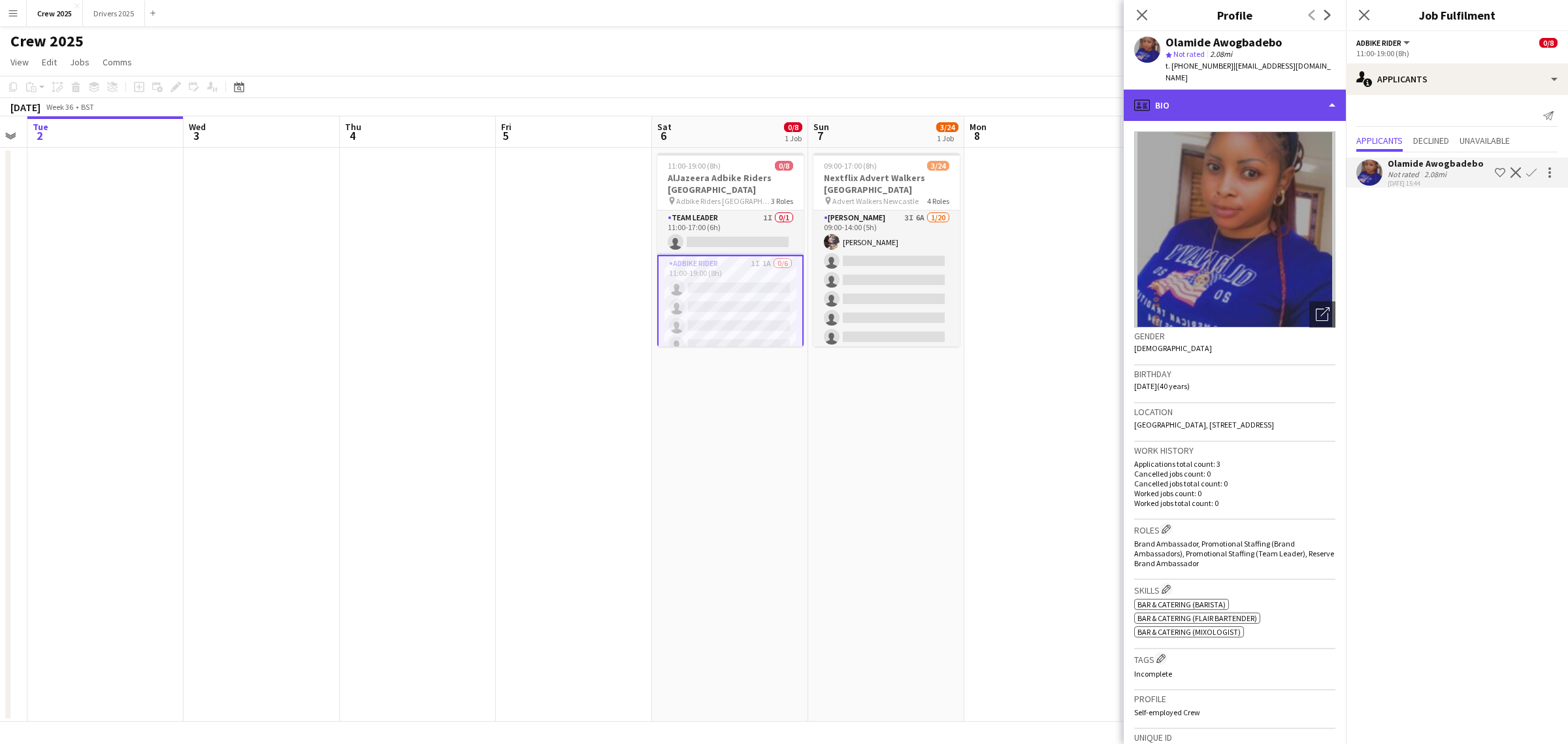
click at [1220, 92] on div "profile Bio" at bounding box center [1234, 106] width 222 height 32
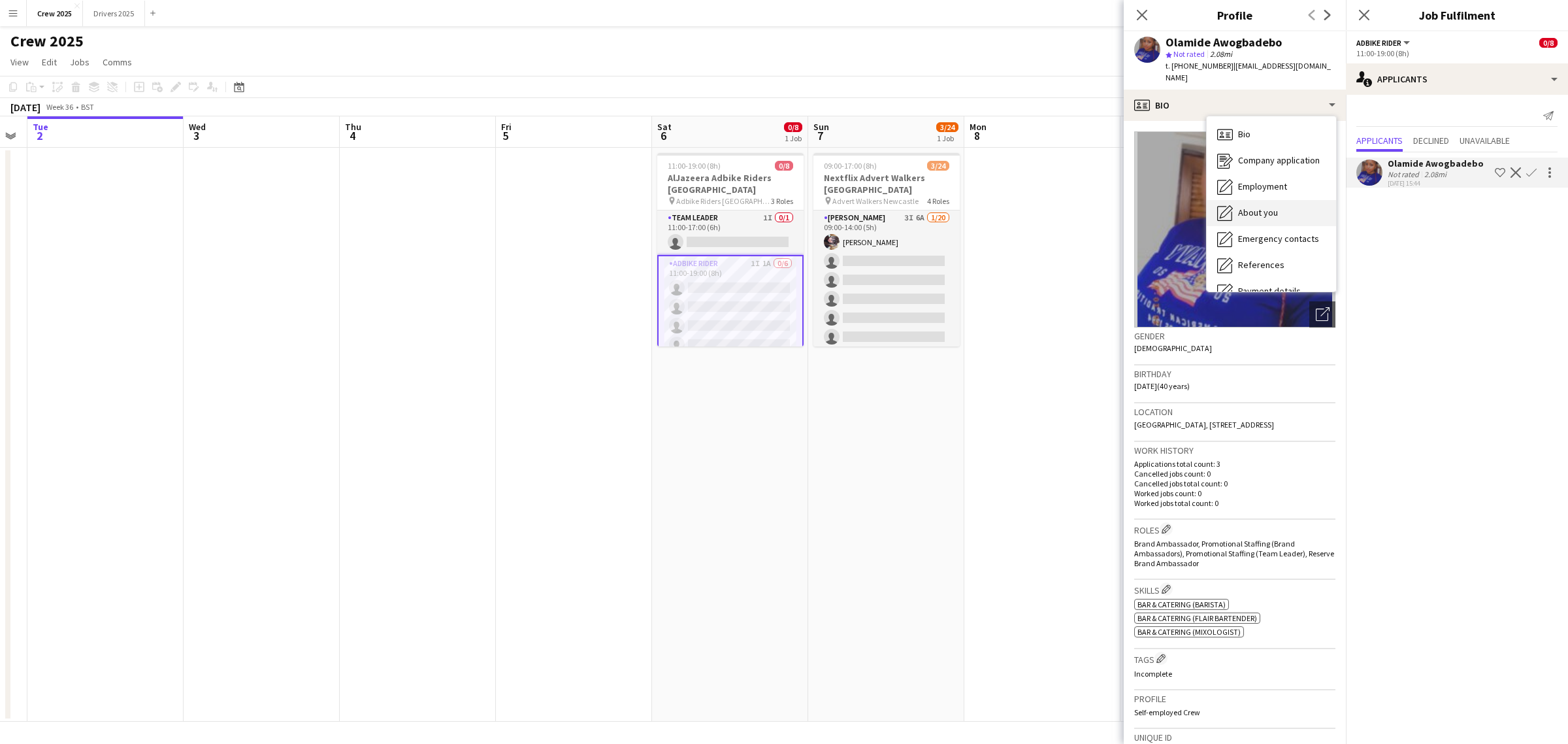
click at [1281, 200] on div "About you About you" at bounding box center [1270, 212] width 129 height 26
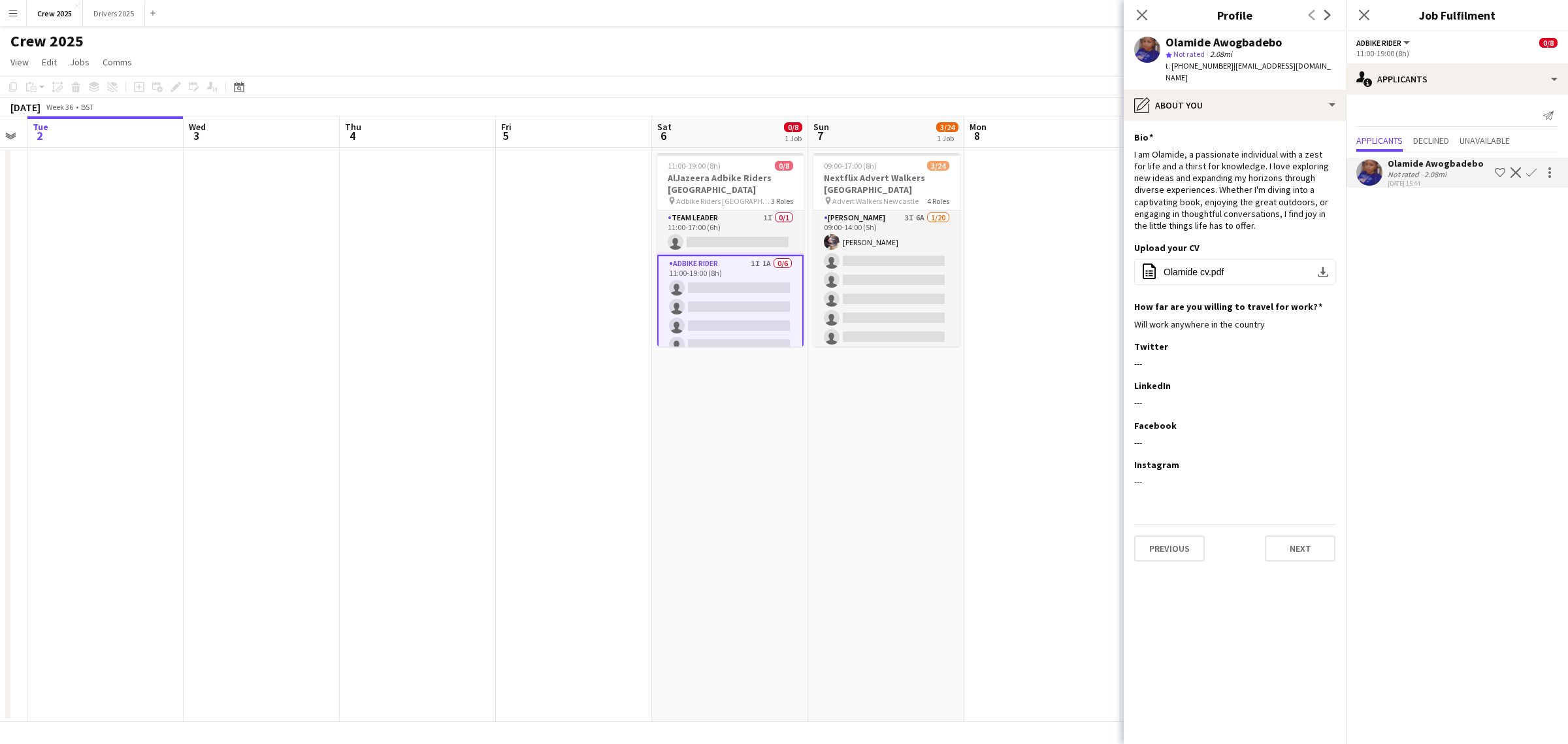
click at [926, 468] on app-date-cell "09:00-17:00 (8h) 3/24 Nextflix Advert Walkers Newcastle pin Advert Walkers Newc…" at bounding box center [886, 434] width 156 height 574
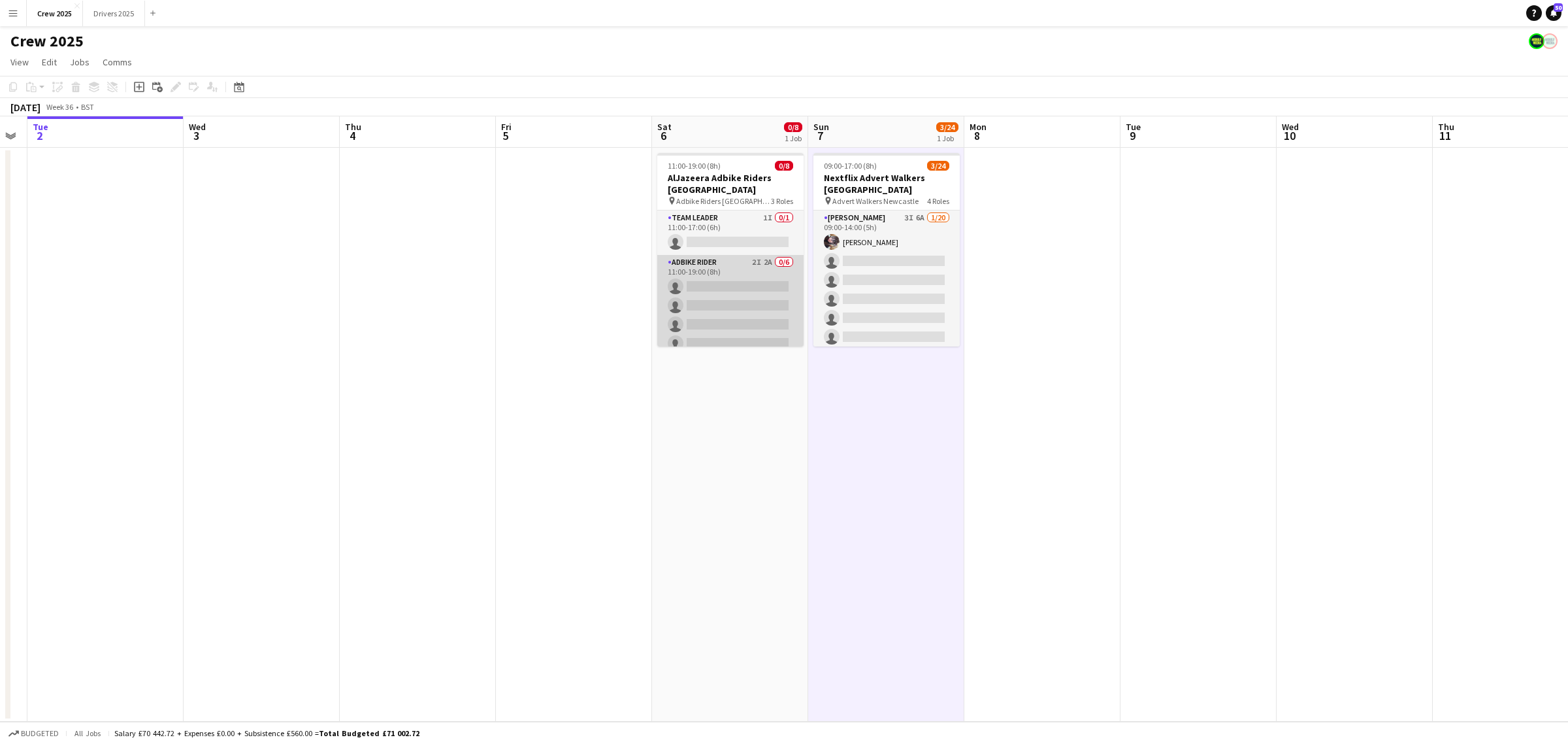
click at [705, 305] on app-card-role "Adbike Rider 2I 2A 0/6 11:00-19:00 (8h) single-neutral-actions single-neutral-a…" at bounding box center [730, 324] width 146 height 139
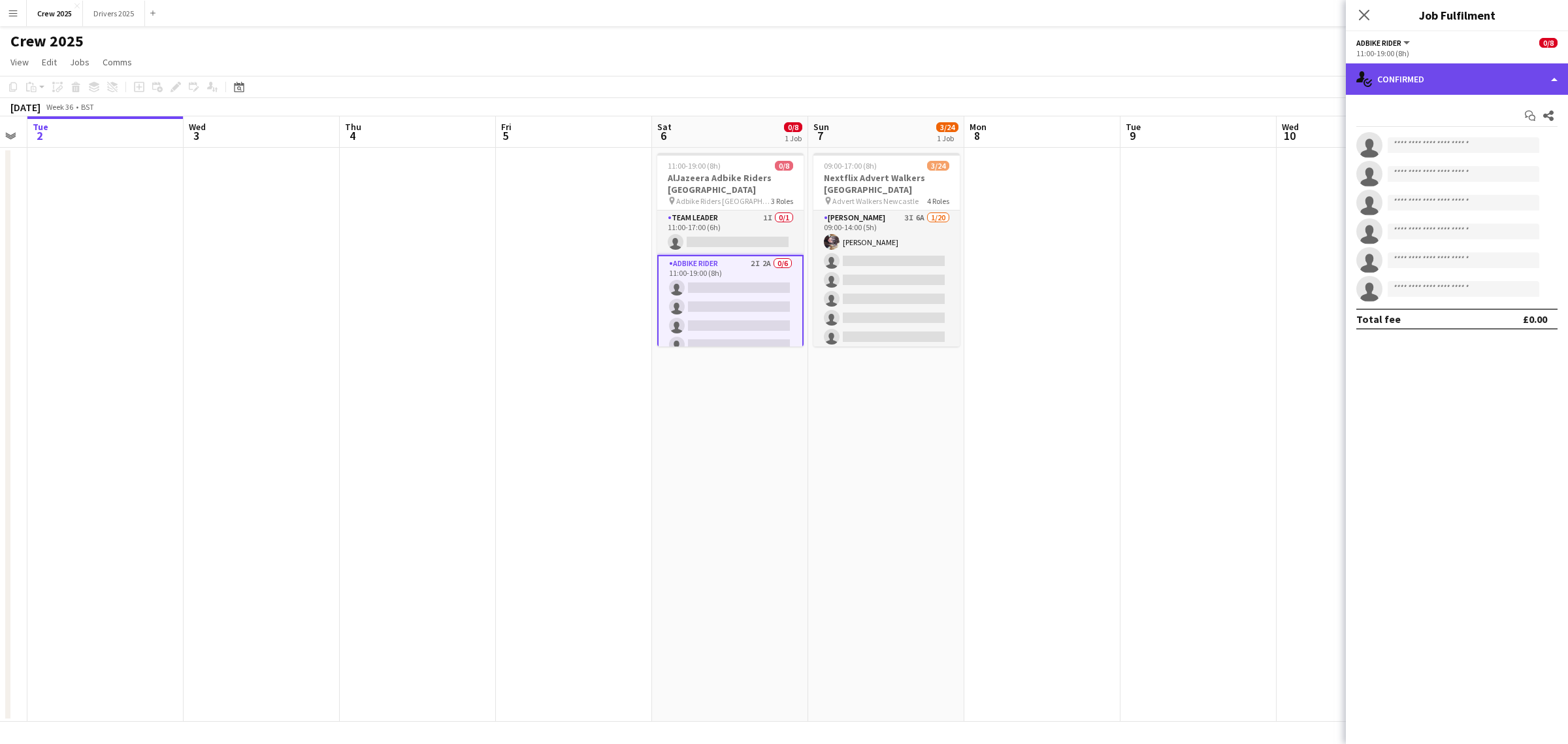
click at [1415, 72] on div "single-neutral-actions-check-2 Confirmed" at bounding box center [1457, 79] width 222 height 32
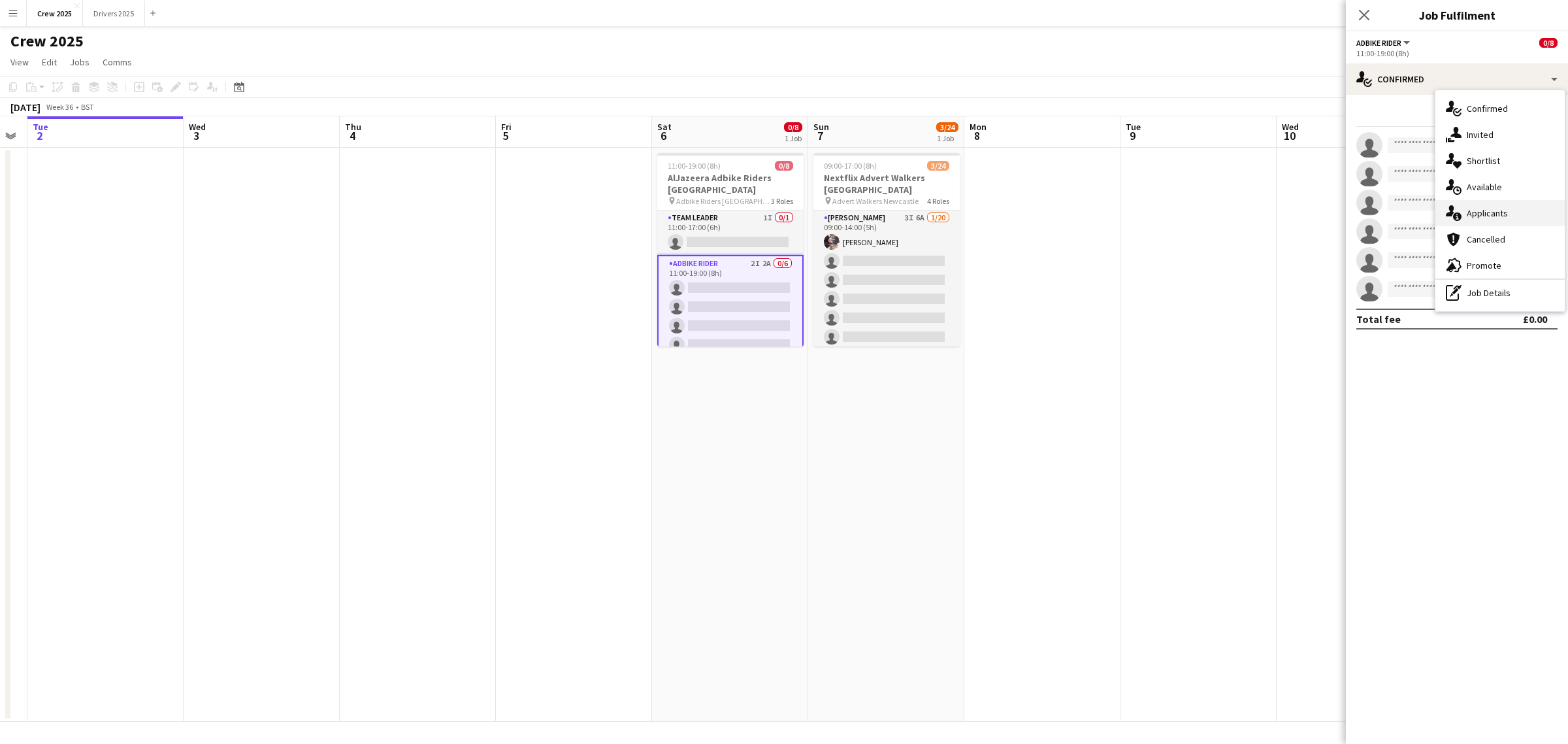
click at [1517, 213] on div "single-neutral-actions-information Applicants" at bounding box center [1499, 212] width 129 height 26
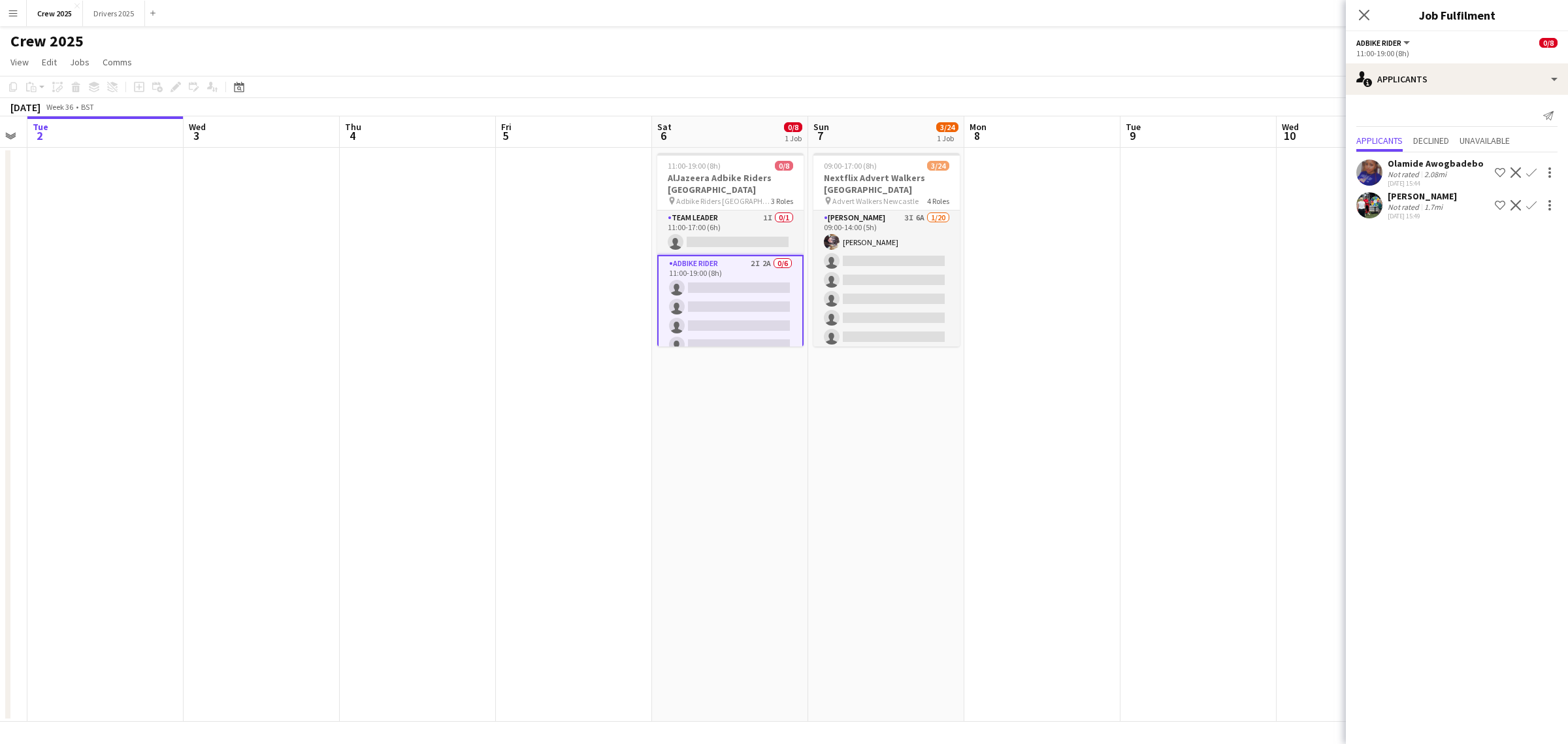
click at [1424, 191] on div "Abir Chowdhury" at bounding box center [1422, 196] width 69 height 12
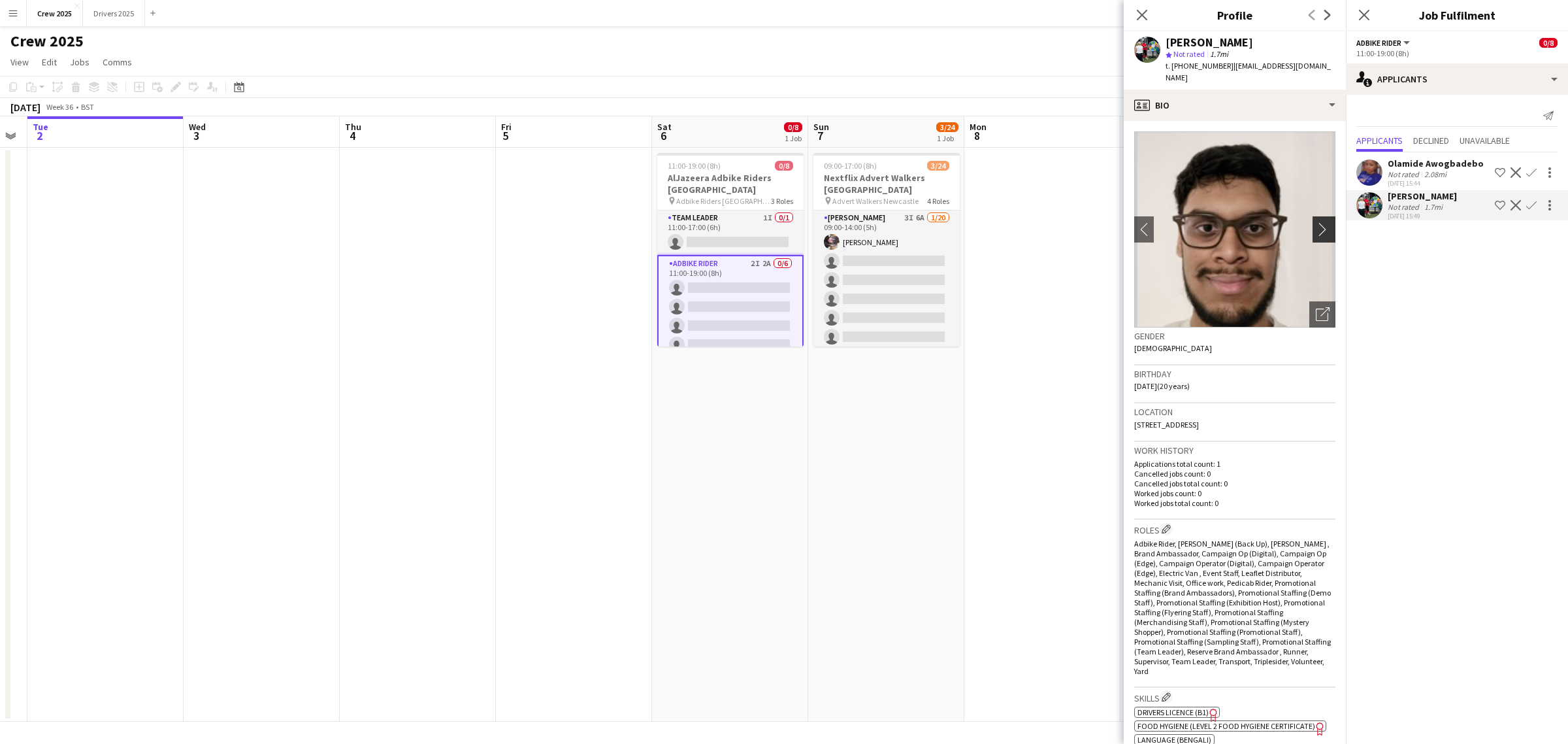
click at [1316, 222] on app-icon "chevron-right" at bounding box center [1326, 229] width 20 height 13
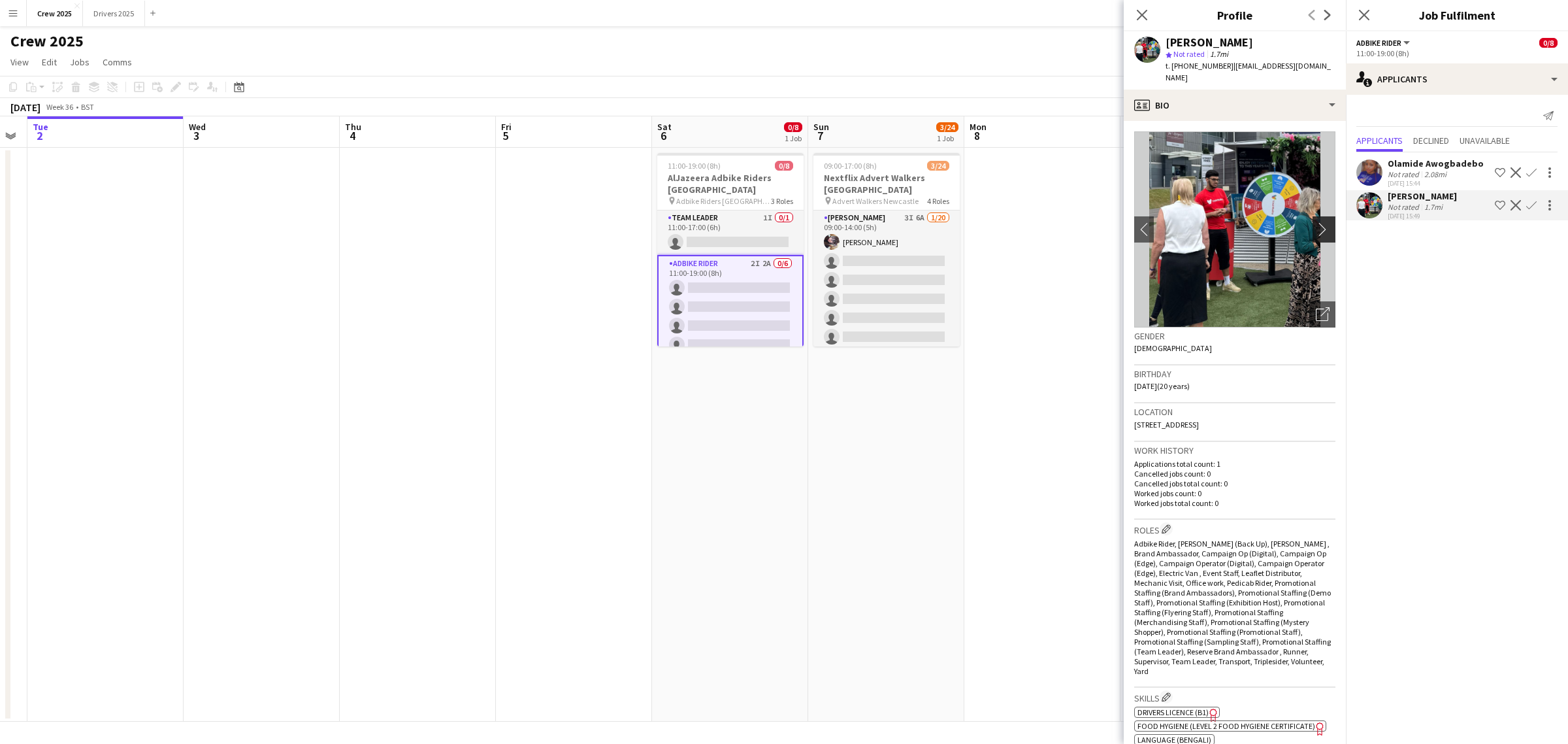
click at [1316, 222] on app-icon "chevron-right" at bounding box center [1326, 229] width 20 height 13
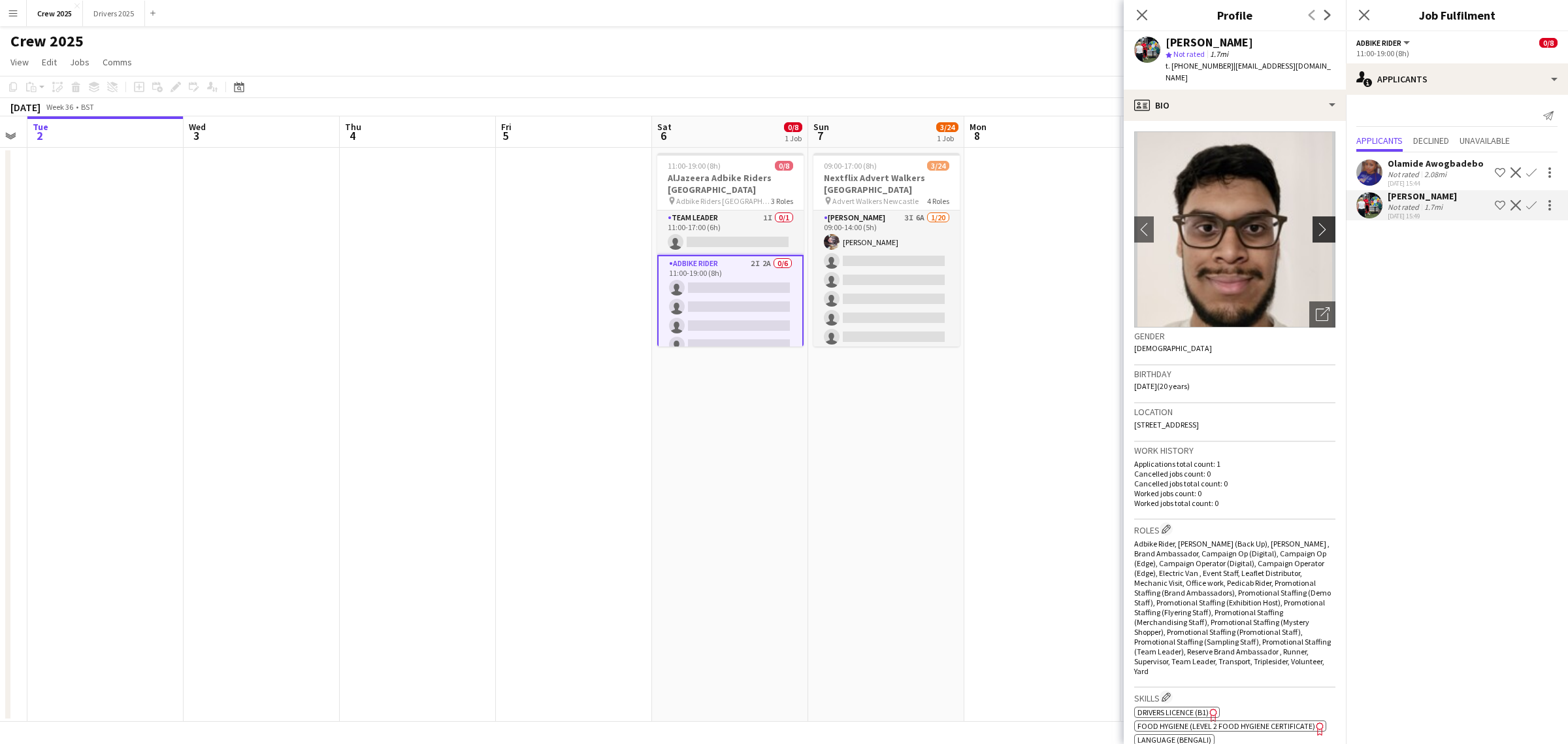
click at [1316, 222] on app-icon "chevron-right" at bounding box center [1326, 229] width 20 height 13
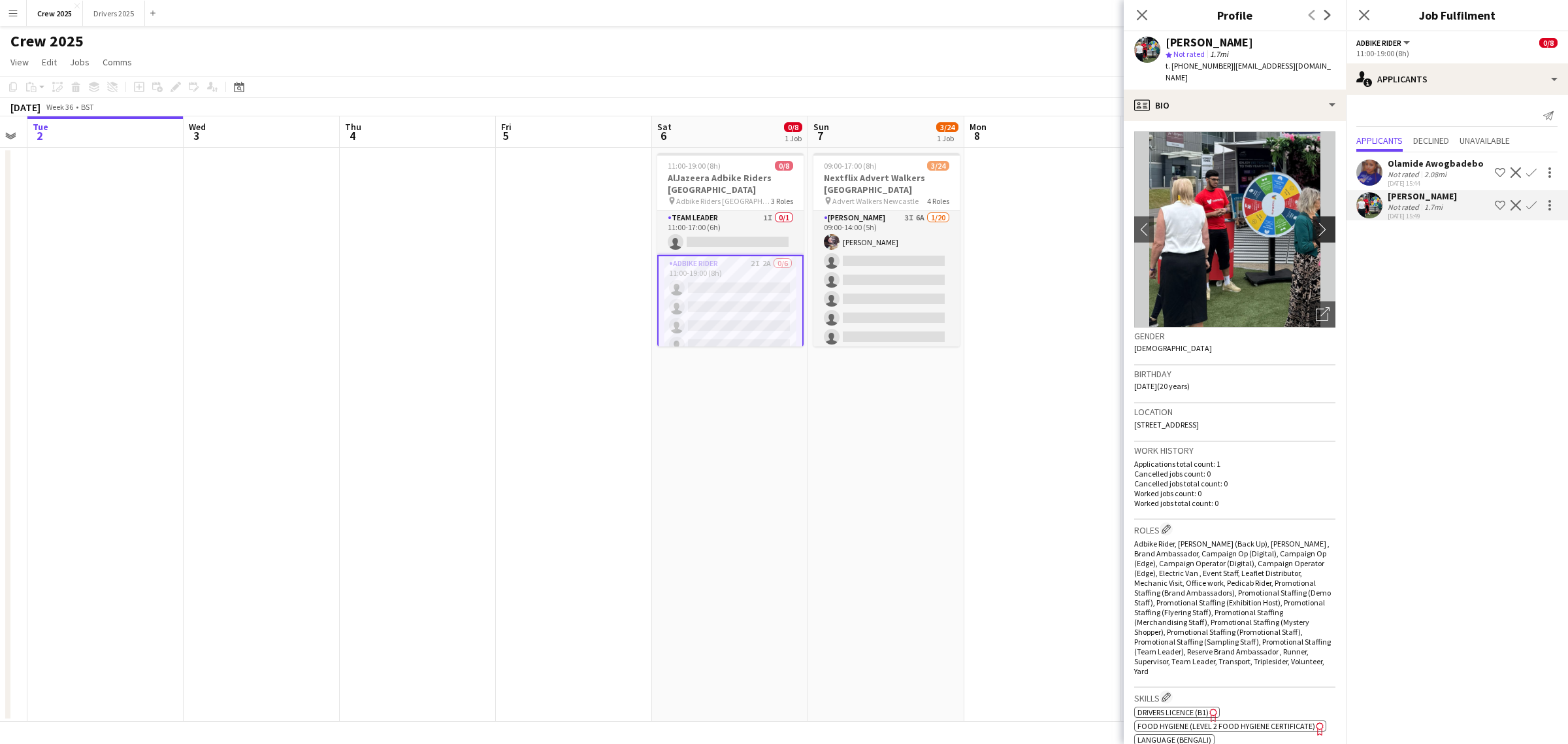
click at [1316, 222] on app-icon "chevron-right" at bounding box center [1326, 229] width 20 height 13
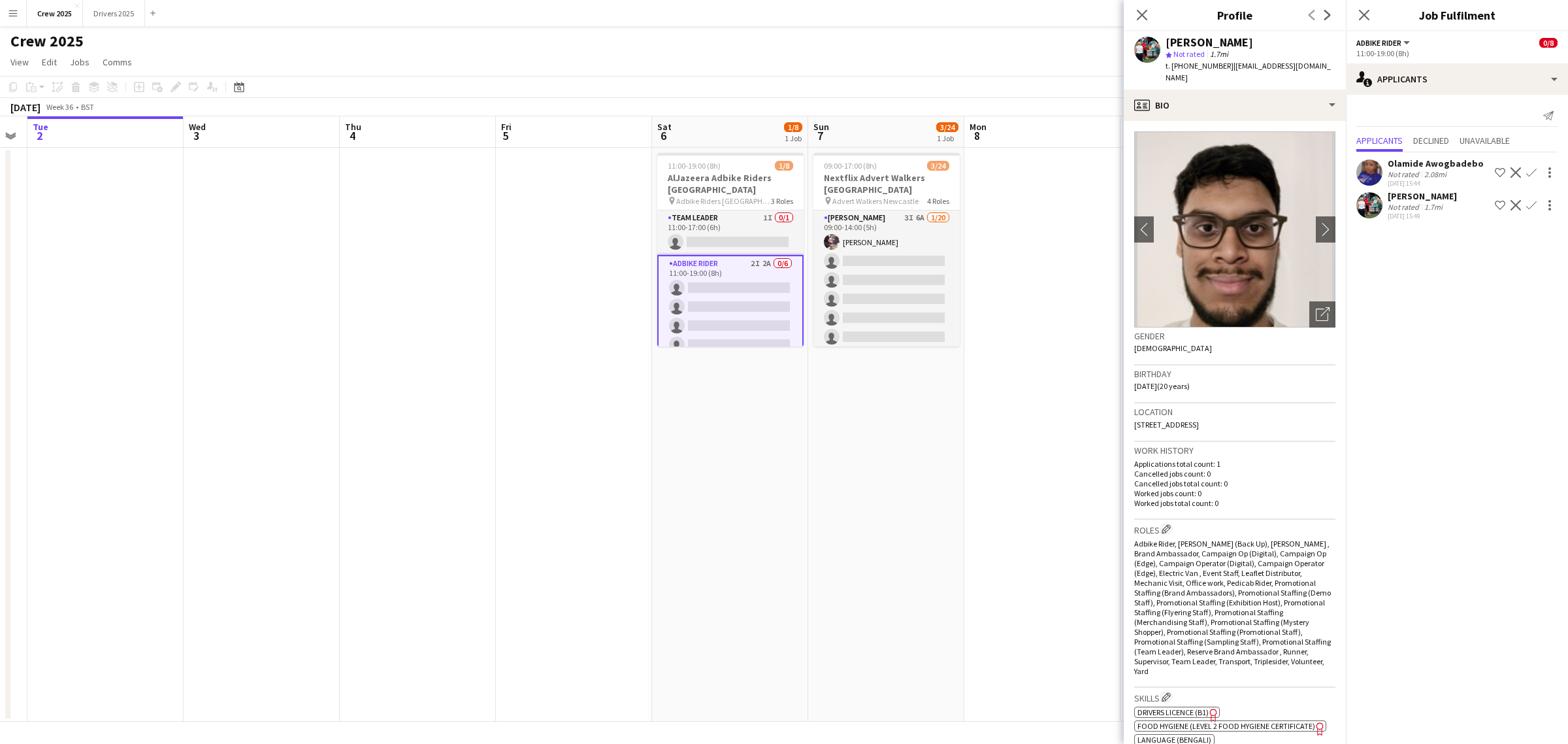
click at [791, 540] on app-date-cell "11:00-19:00 (8h) 1/8 AlJazeera Adbike Riders London pin Adbike Riders London 3 …" at bounding box center [730, 434] width 156 height 574
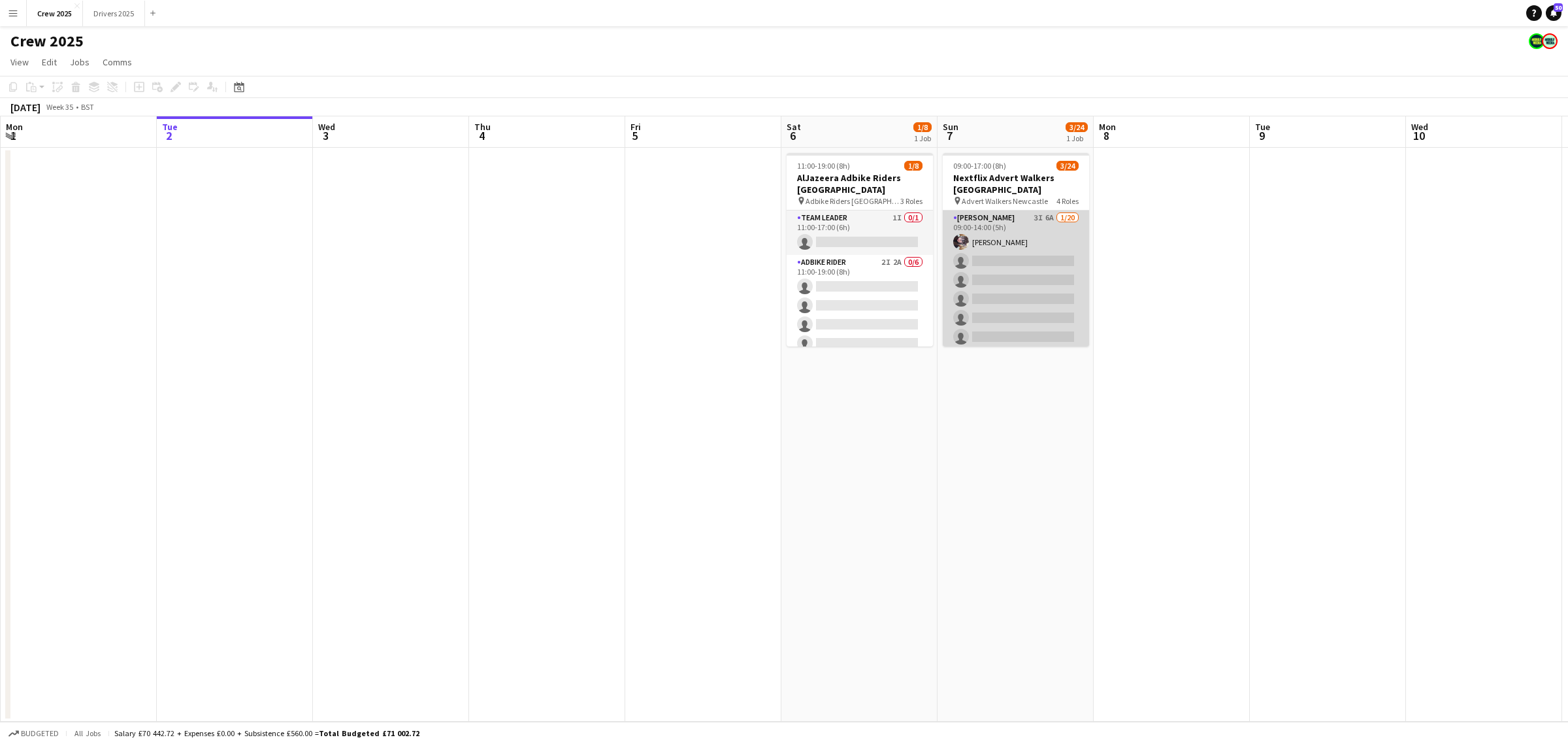
click at [1049, 289] on app-card-role "Advert Walkers 3I 6A 1/20 09:00-14:00 (5h) laraine mctaggart single-neutral-act…" at bounding box center [1016, 413] width 146 height 404
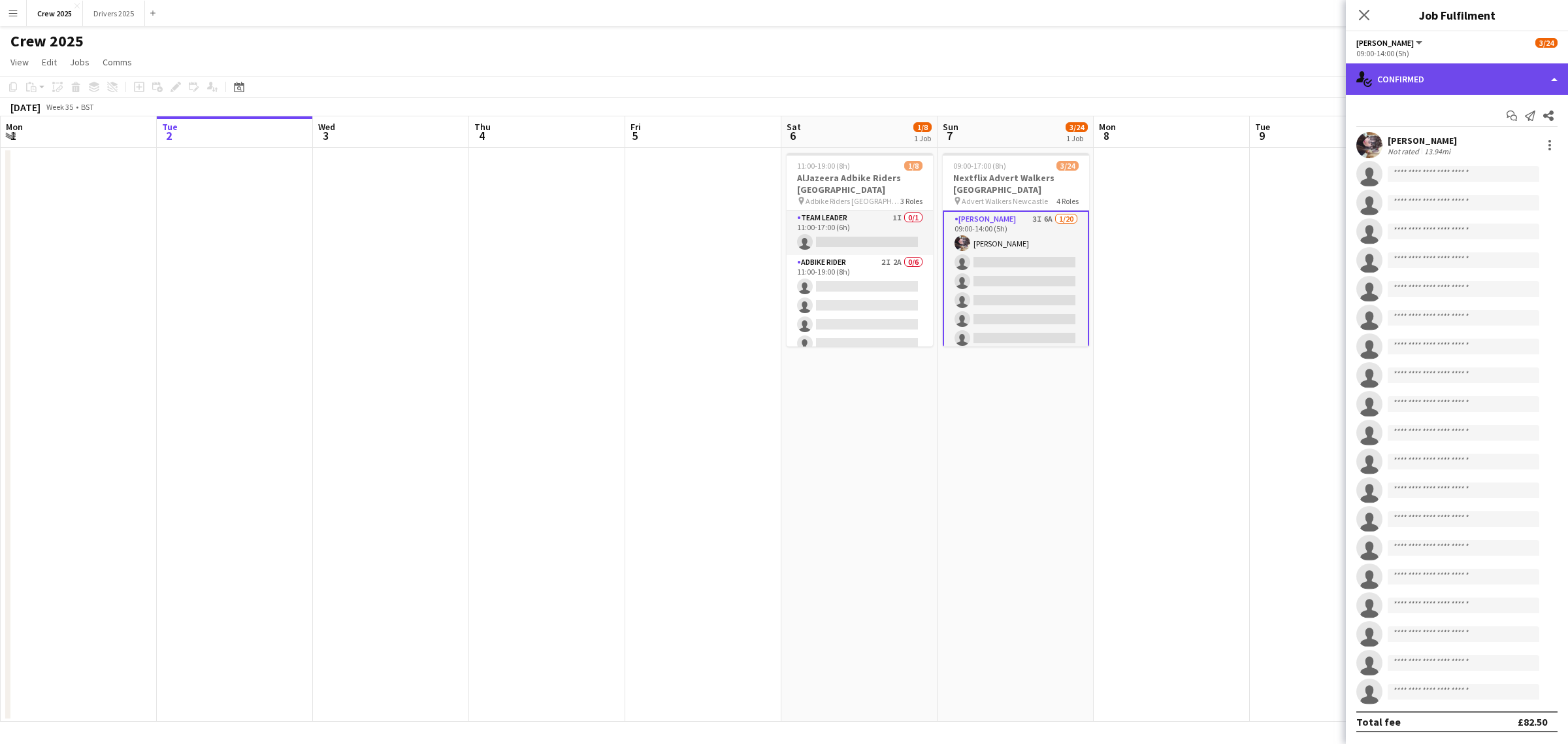
click at [1446, 75] on div "single-neutral-actions-check-2 Confirmed" at bounding box center [1457, 79] width 222 height 32
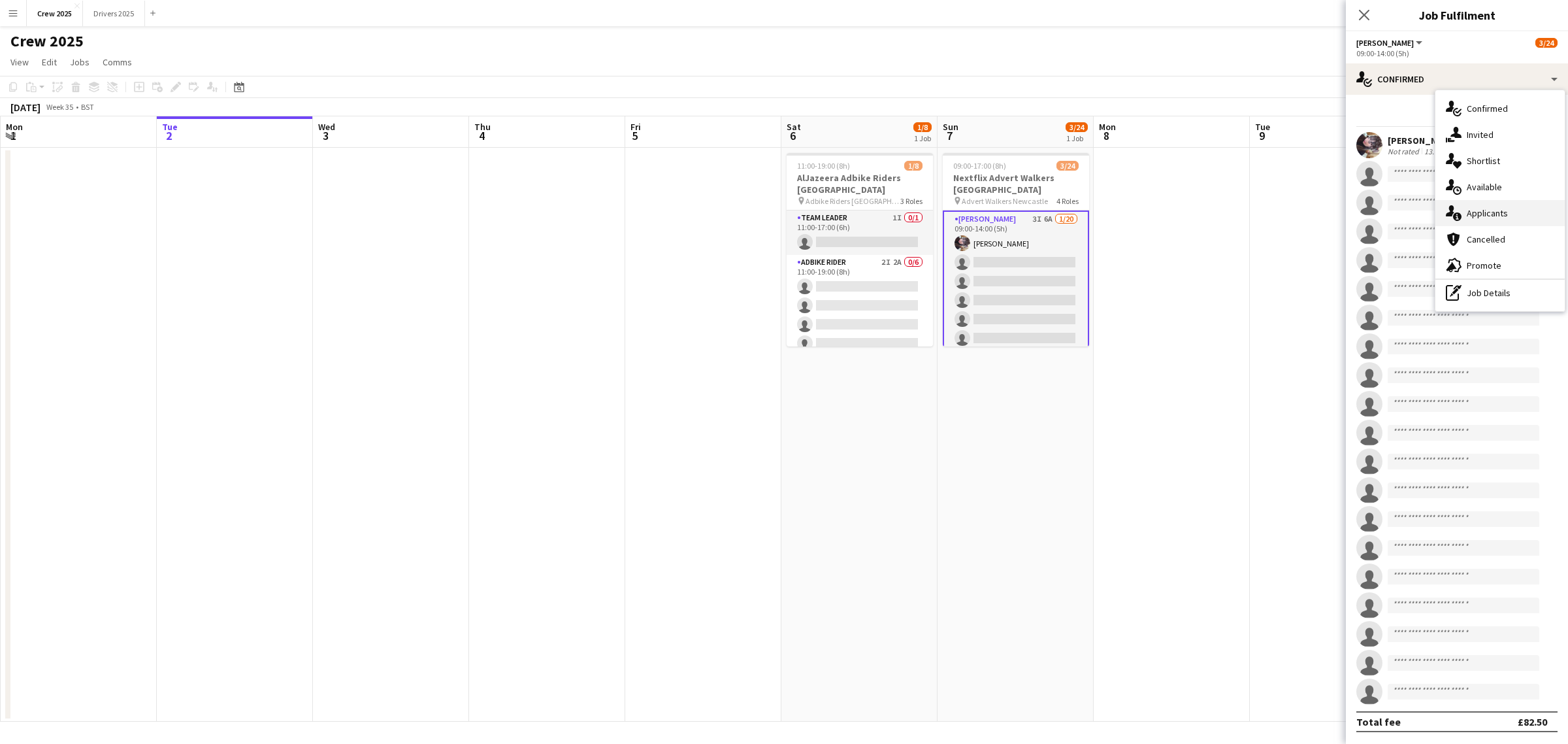
click at [1486, 214] on span "Applicants" at bounding box center [1486, 213] width 41 height 12
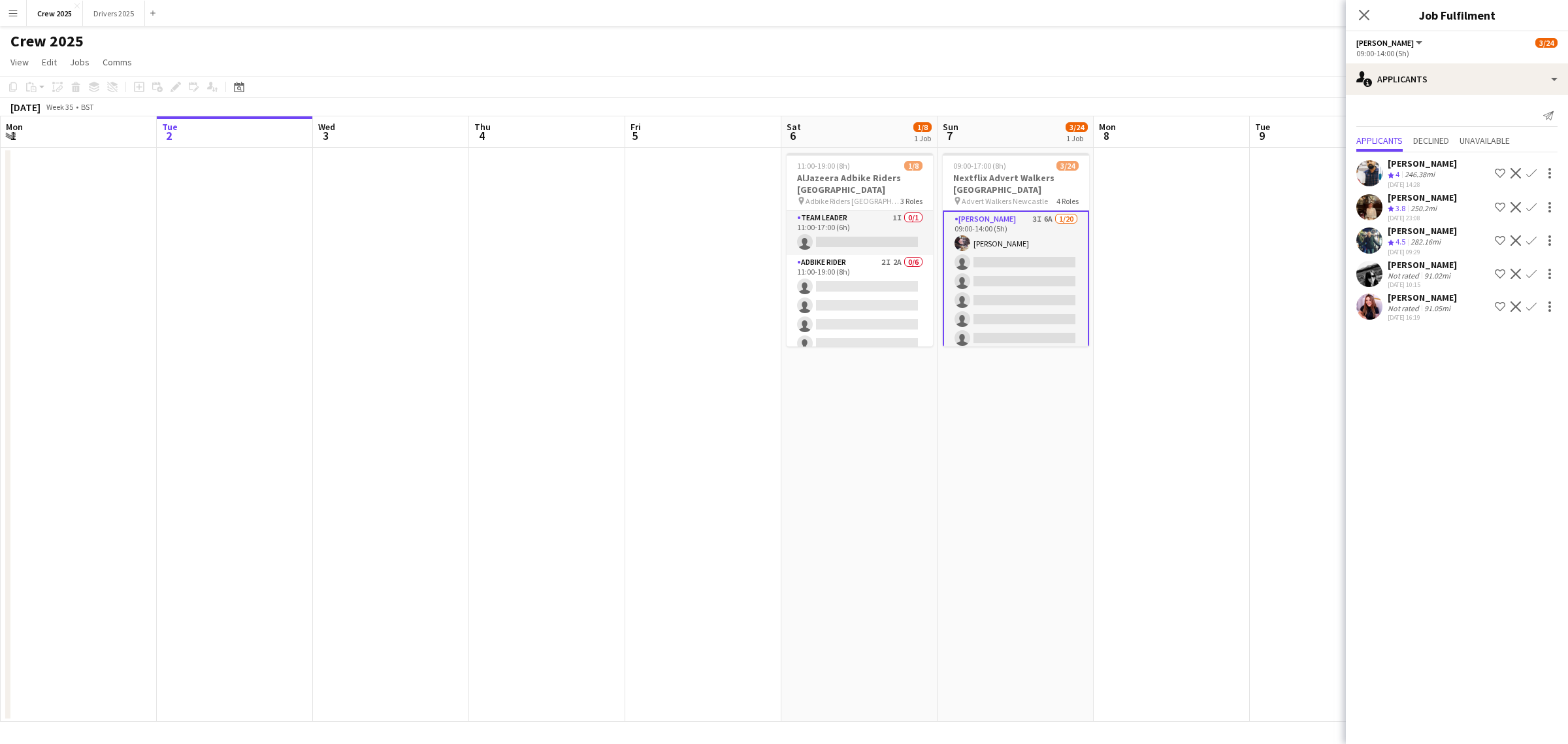
click at [1400, 260] on div "Fiona Murphy" at bounding box center [1422, 265] width 69 height 12
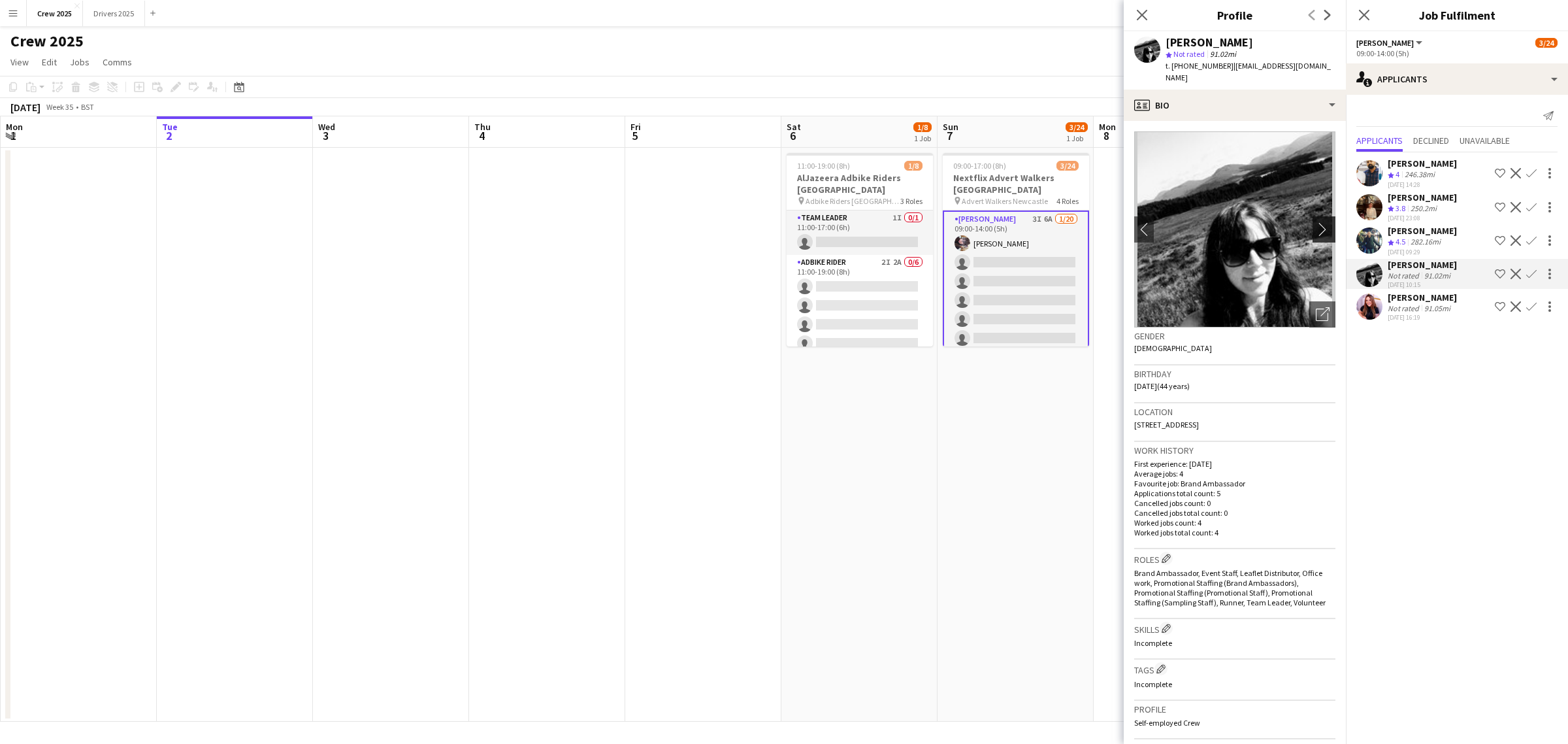
click at [1316, 222] on app-icon "chevron-right" at bounding box center [1326, 229] width 20 height 13
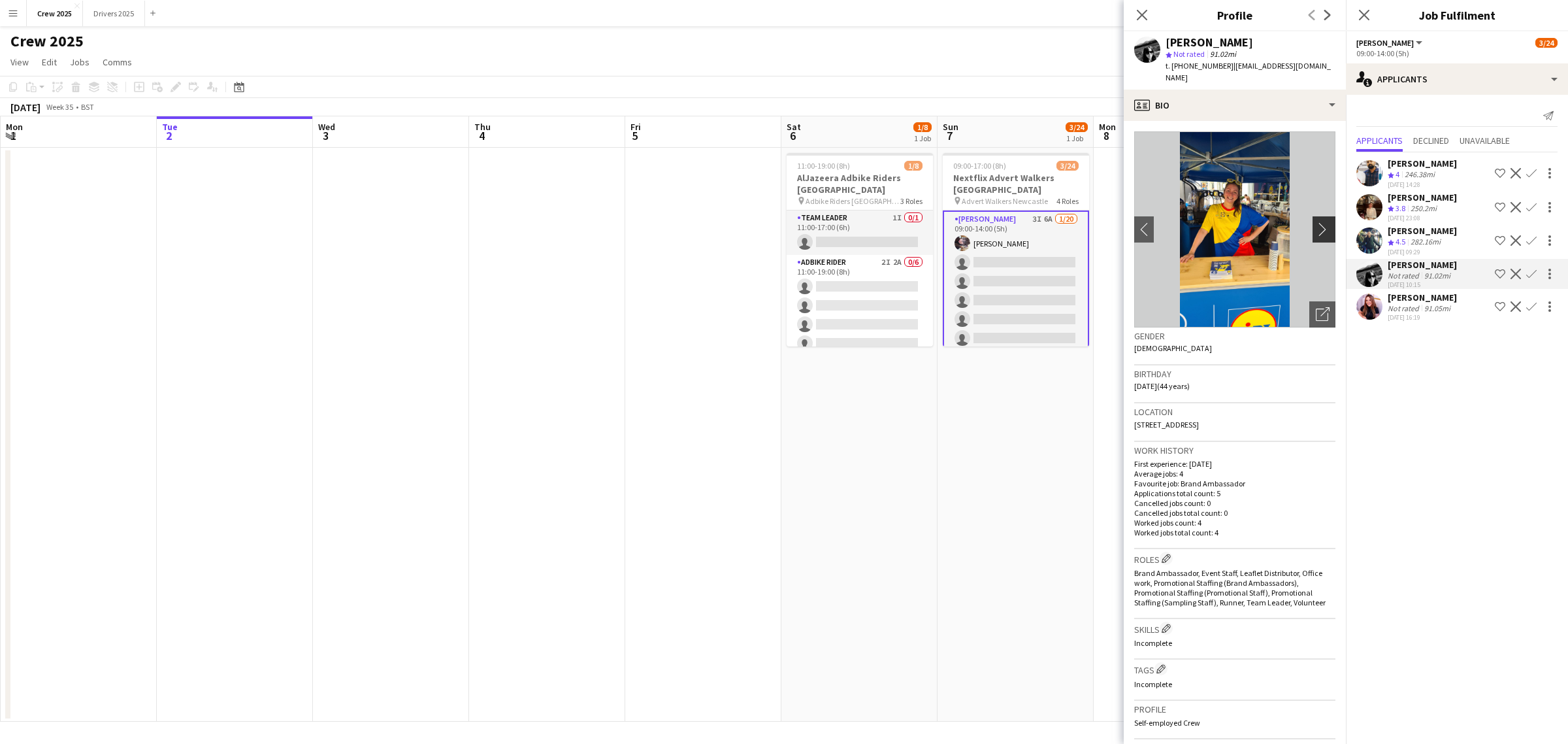
click at [1316, 222] on app-icon "chevron-right" at bounding box center [1326, 229] width 20 height 13
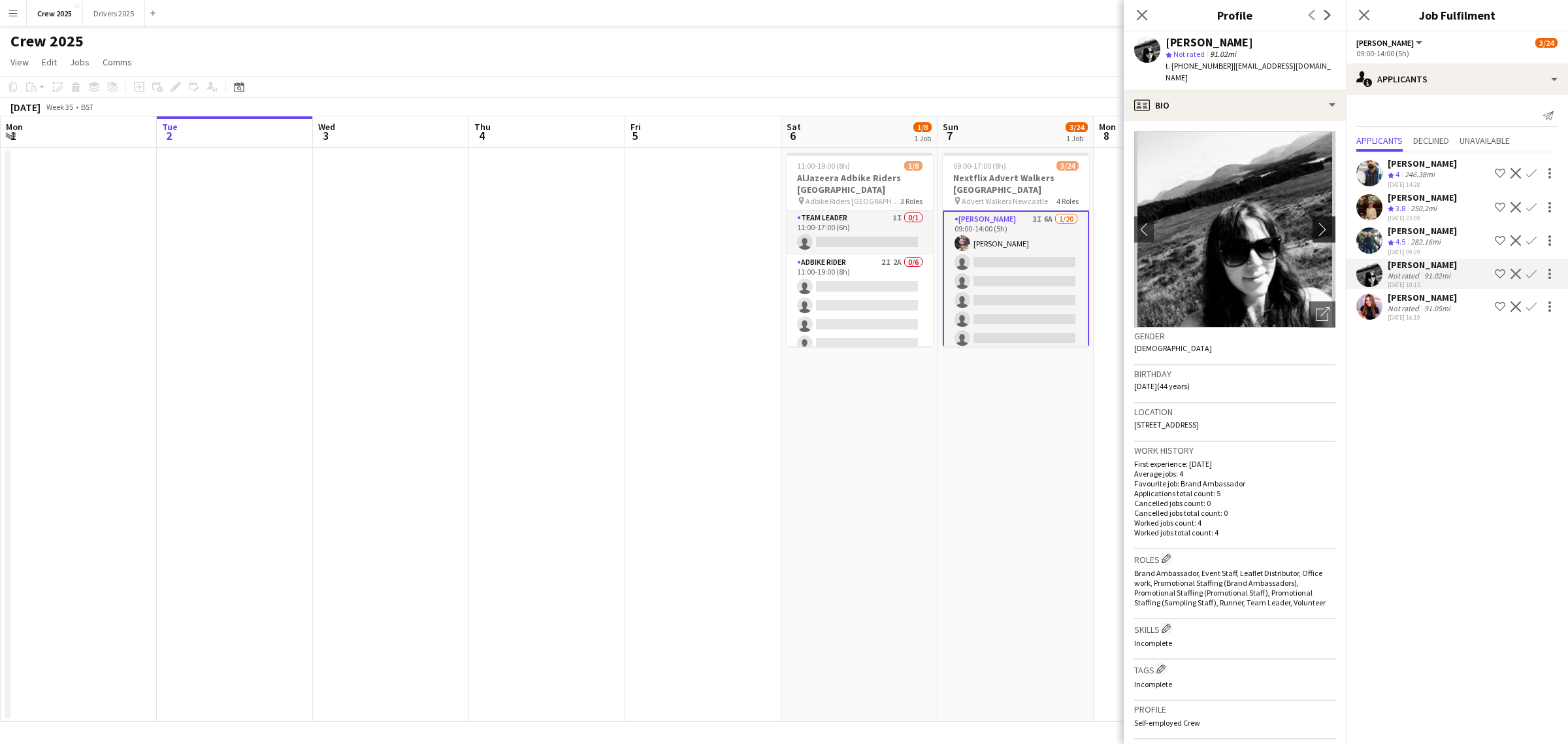
click at [1316, 222] on app-icon "chevron-right" at bounding box center [1326, 229] width 20 height 13
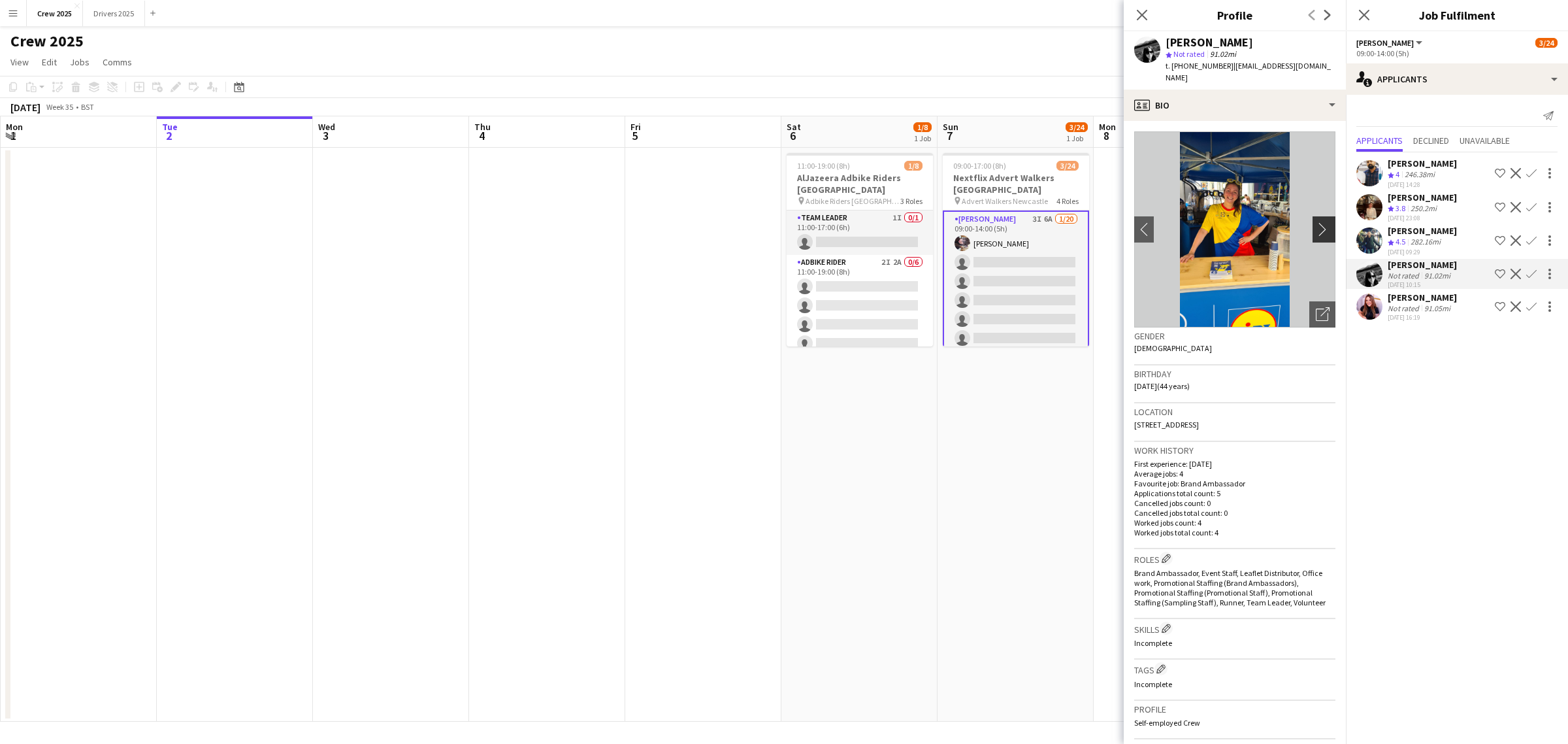
click at [1316, 222] on app-icon "chevron-right" at bounding box center [1326, 229] width 20 height 13
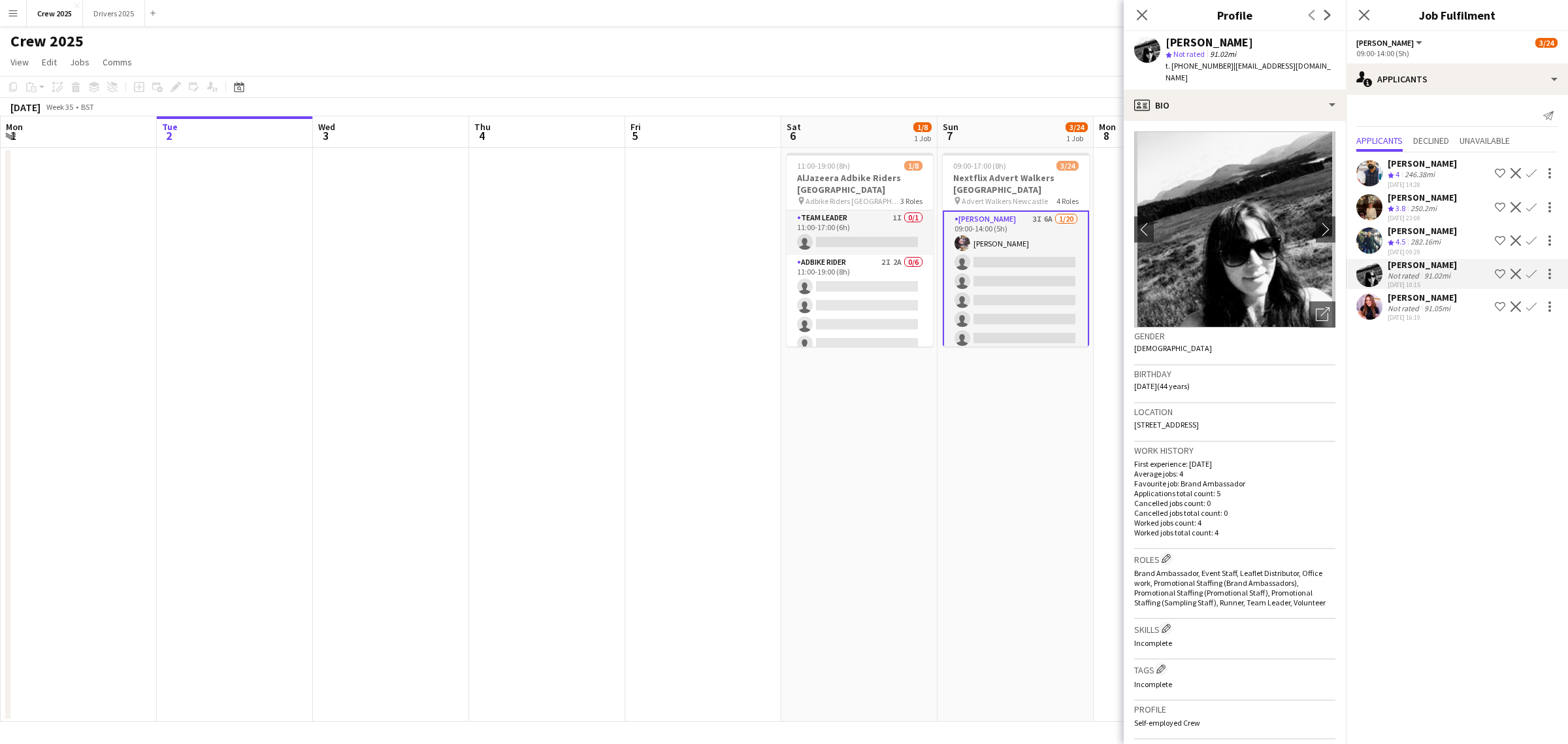
click at [1036, 488] on app-date-cell "09:00-17:00 (8h) 3/24 Nextflix Advert Walkers Newcastle pin Advert Walkers Newc…" at bounding box center [1016, 434] width 156 height 574
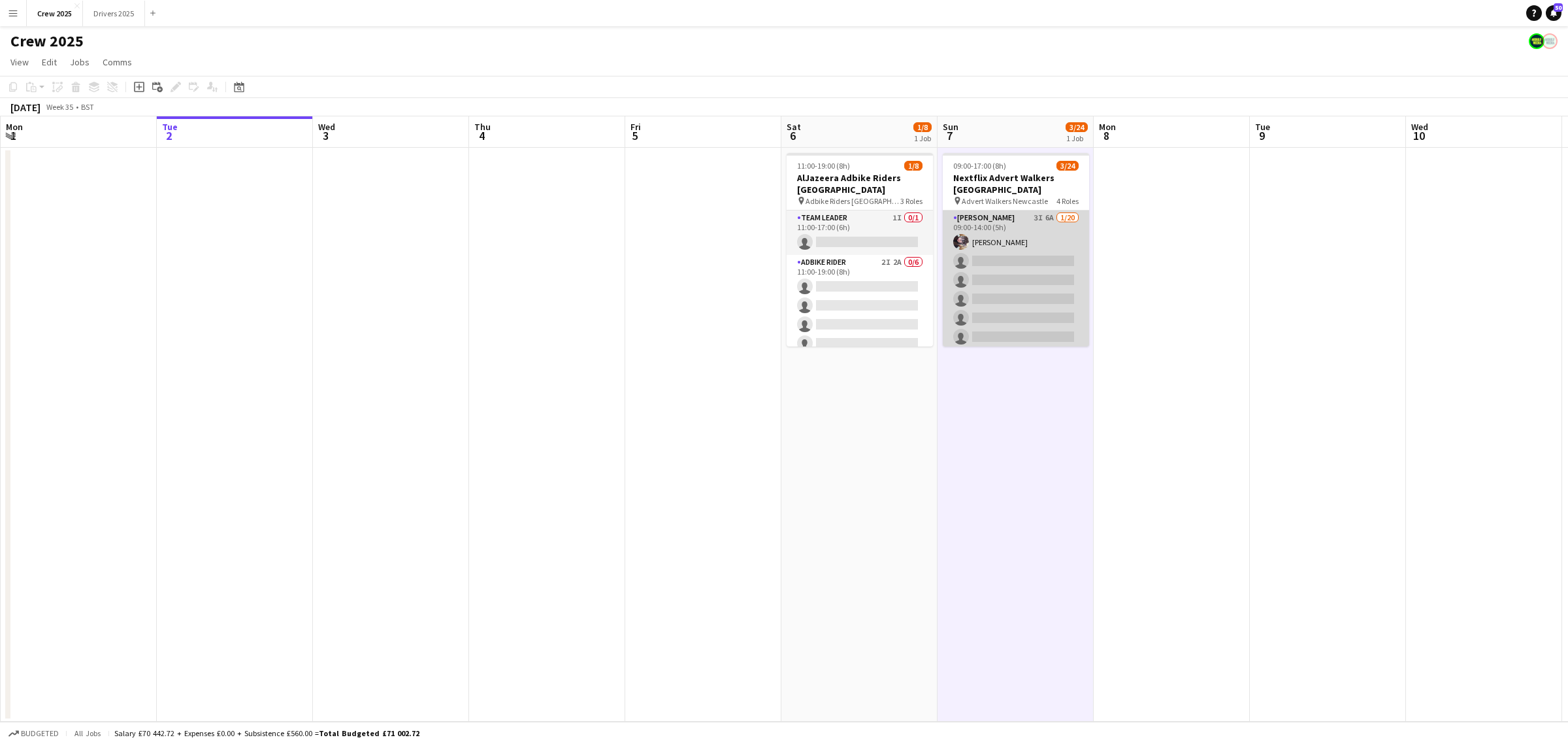
click at [1027, 304] on app-card-role "Advert Walkers 3I 6A 1/20 09:00-14:00 (5h) laraine mctaggart single-neutral-act…" at bounding box center [1016, 413] width 146 height 404
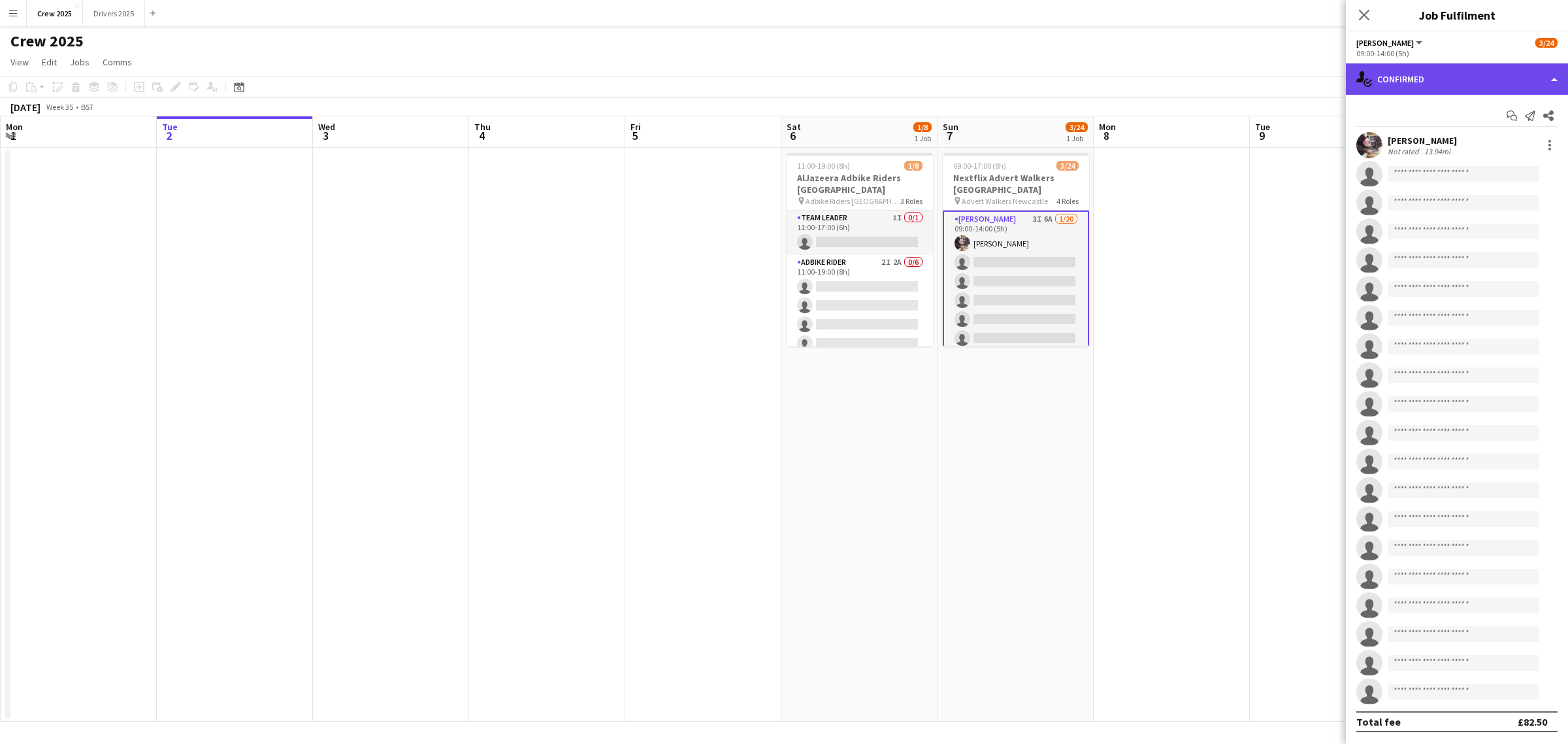
click at [1409, 85] on div "single-neutral-actions-check-2 Confirmed" at bounding box center [1457, 79] width 222 height 32
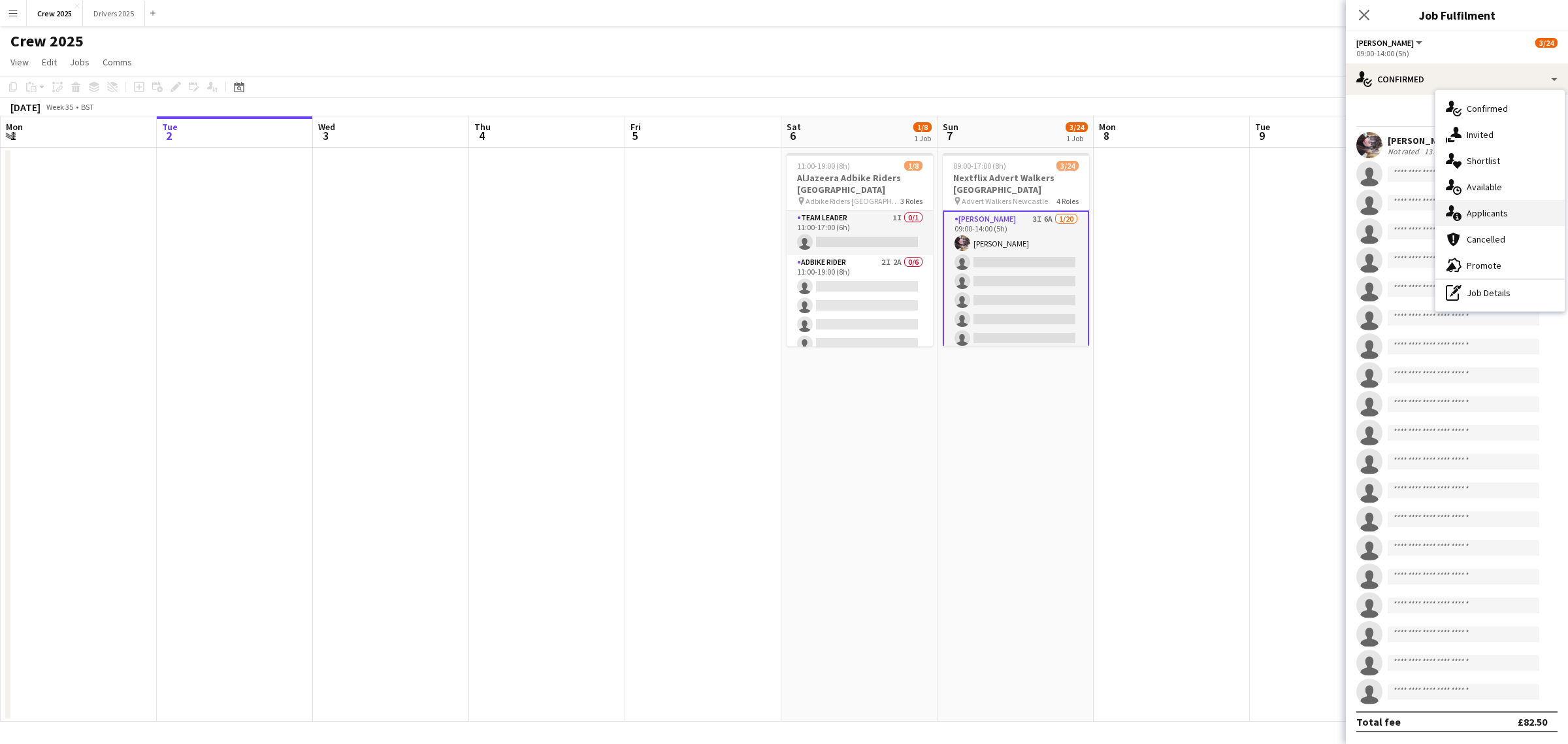
click at [1503, 212] on span "Applicants" at bounding box center [1486, 213] width 41 height 12
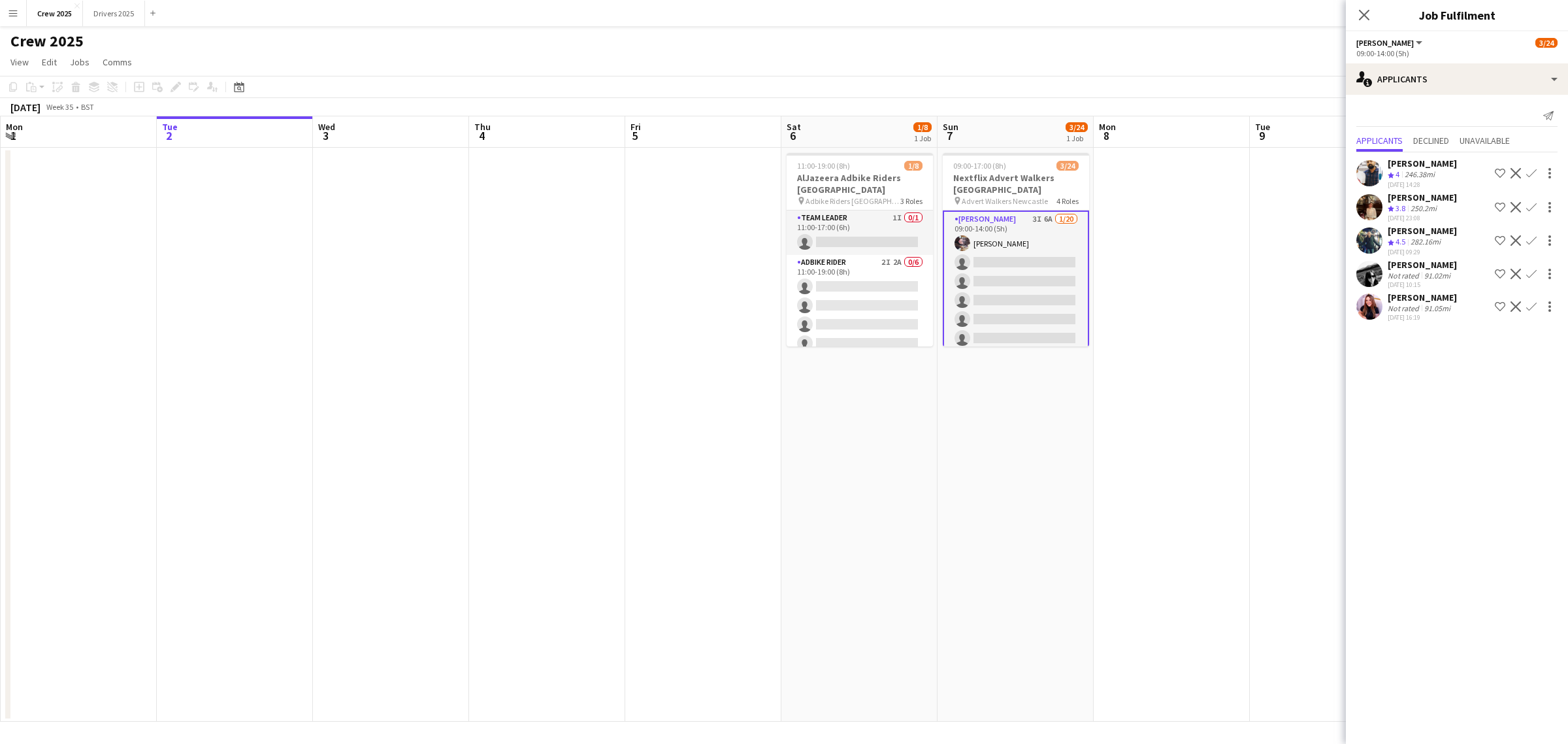
click at [1240, 367] on app-date-cell at bounding box center [1172, 434] width 156 height 574
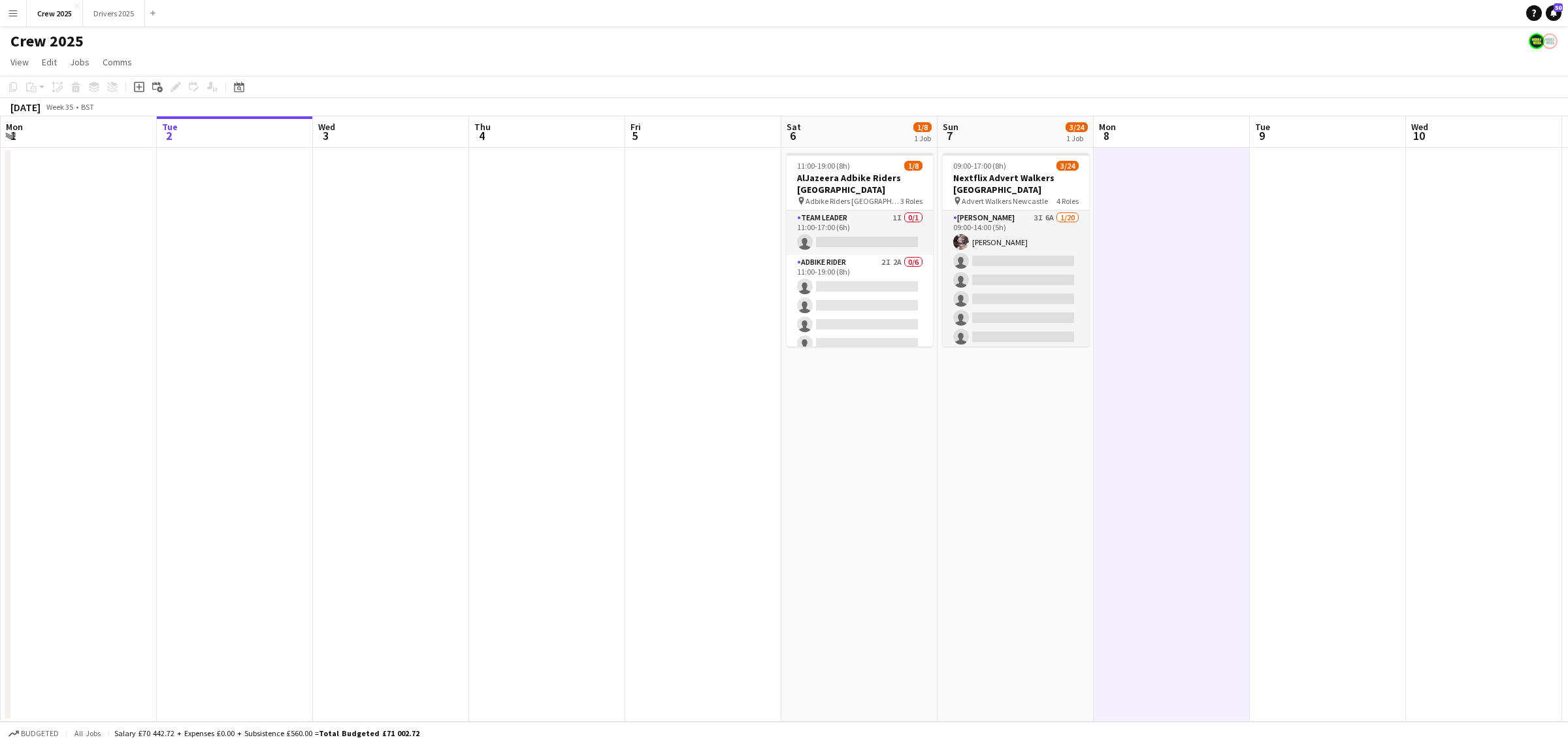
click at [1496, 415] on app-date-cell at bounding box center [1484, 434] width 156 height 574
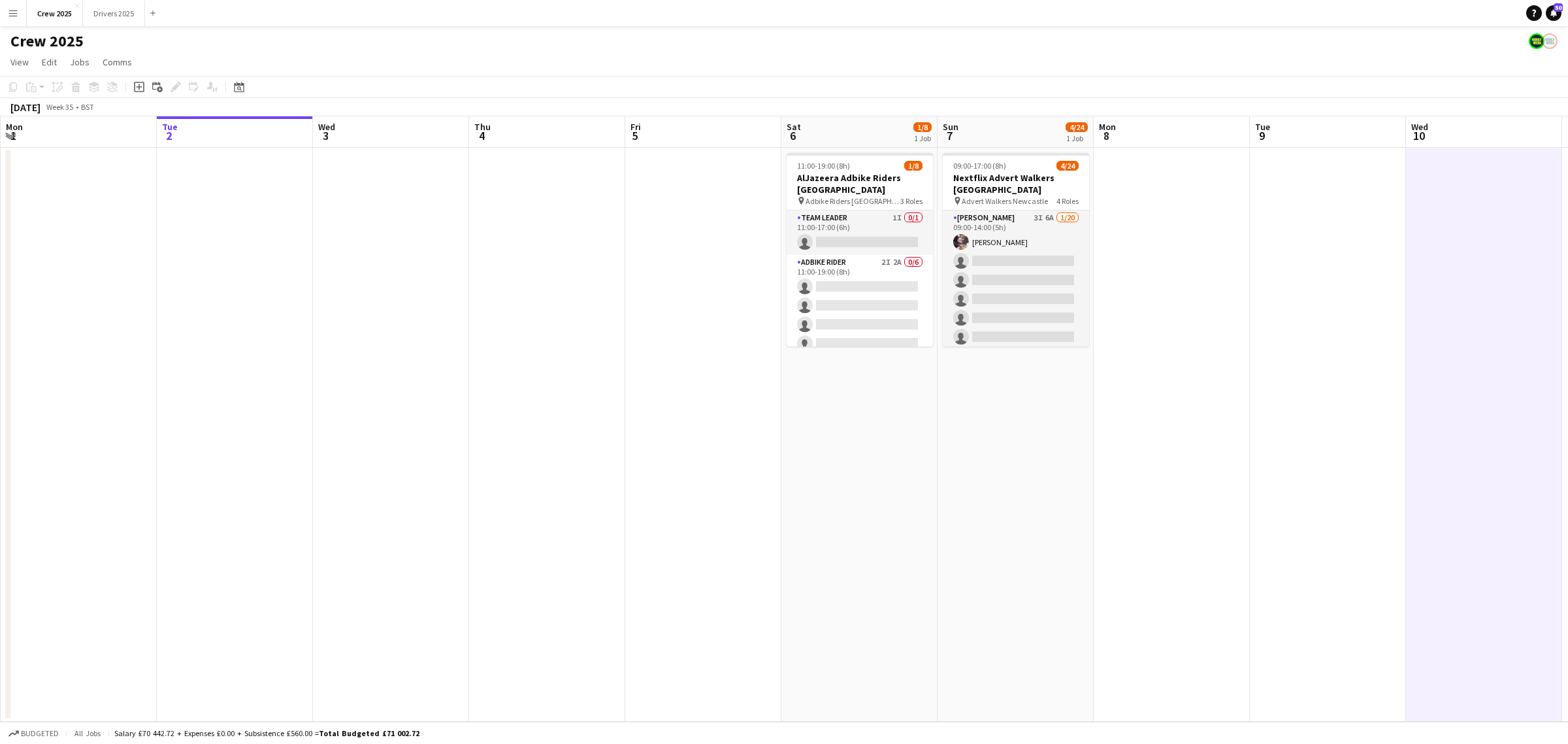
click at [792, 566] on app-date-cell "11:00-19:00 (8h) 1/8 AlJazeera Adbike Riders London pin Adbike Riders London 3 …" at bounding box center [859, 434] width 156 height 574
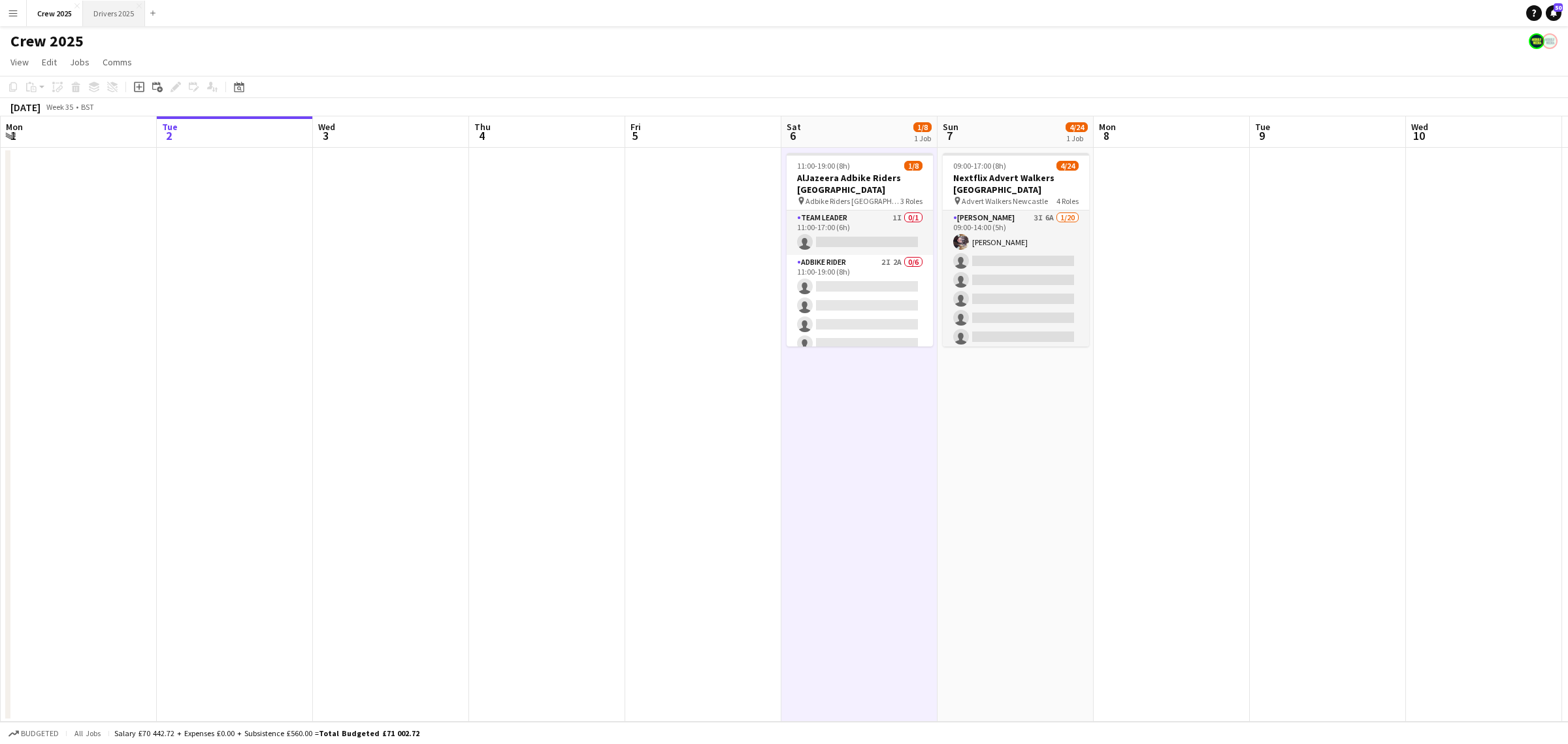
click at [108, 12] on button "Drivers 2025 Close" at bounding box center [114, 13] width 62 height 26
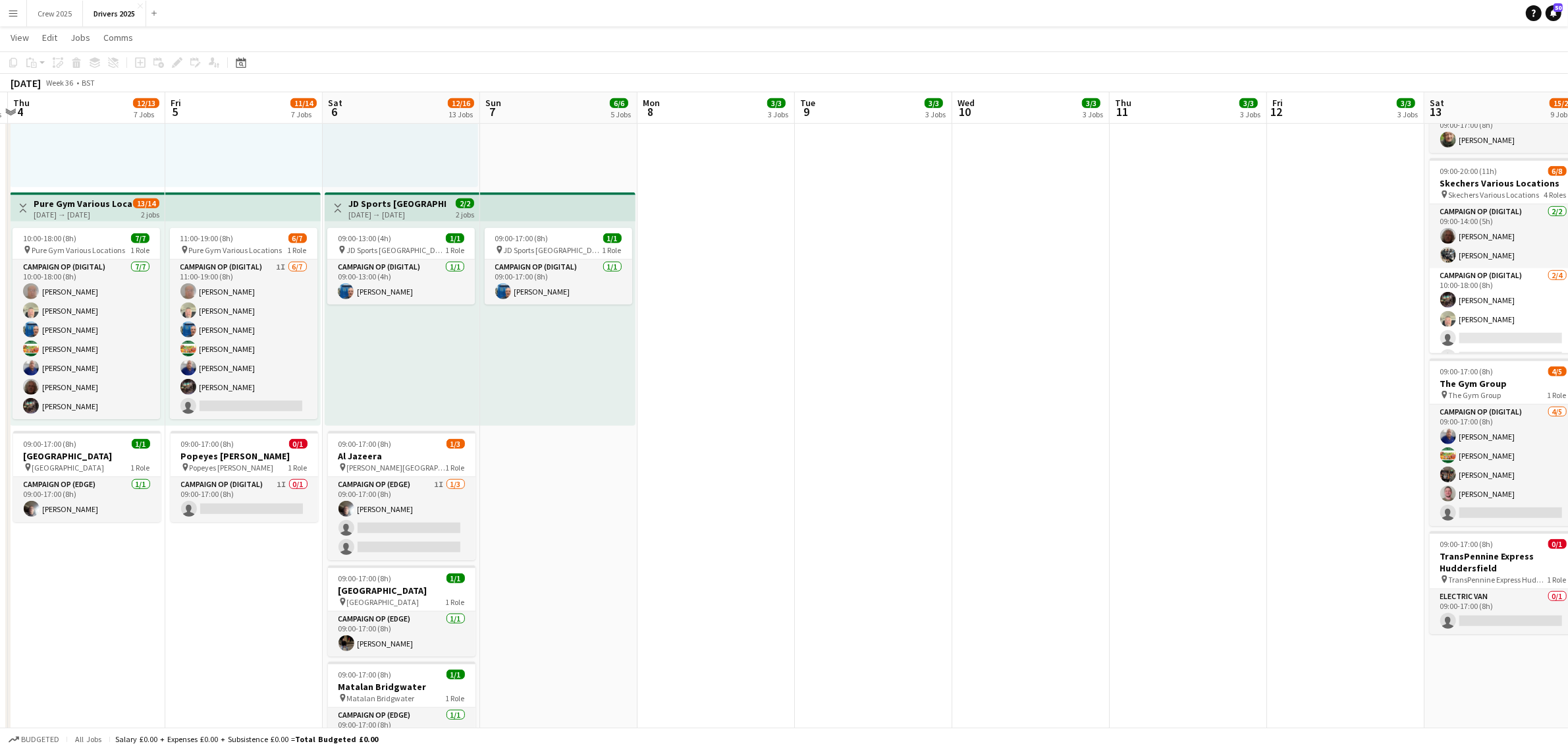
scroll to position [0, 385]
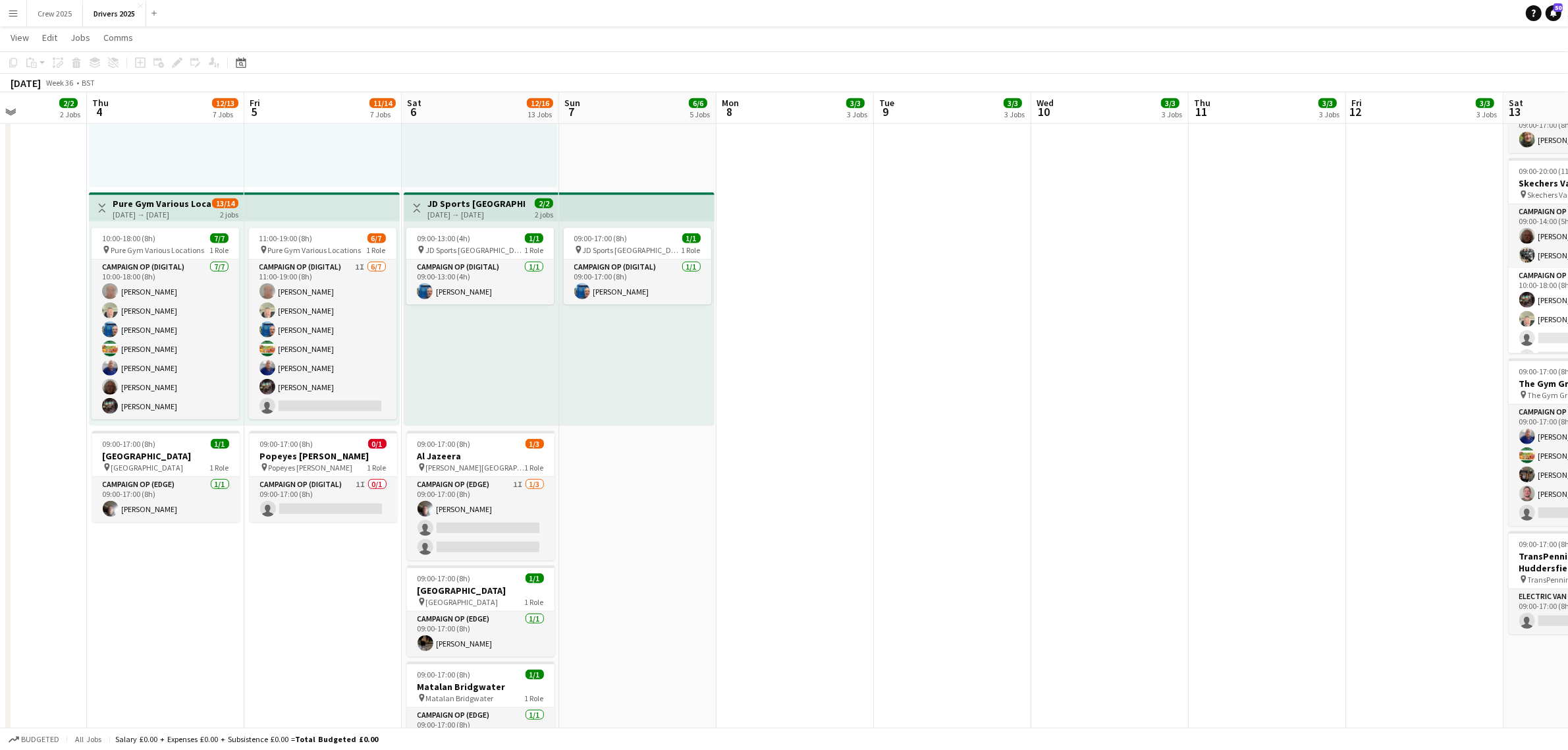
drag, startPoint x: 1093, startPoint y: 593, endPoint x: 708, endPoint y: 637, distance: 387.5
click at [708, 637] on app-calendar-viewport "Mon 1 3/3 3 Jobs Tue 2 2/2 2 Jobs Wed 3 2/2 2 Jobs Thu 4 12/13 7 Jobs Fri 5 11/…" at bounding box center [784, 716] width 1568 height 3634
click at [484, 211] on div "06-09-2025 → 07-09-2025" at bounding box center [476, 215] width 98 height 10
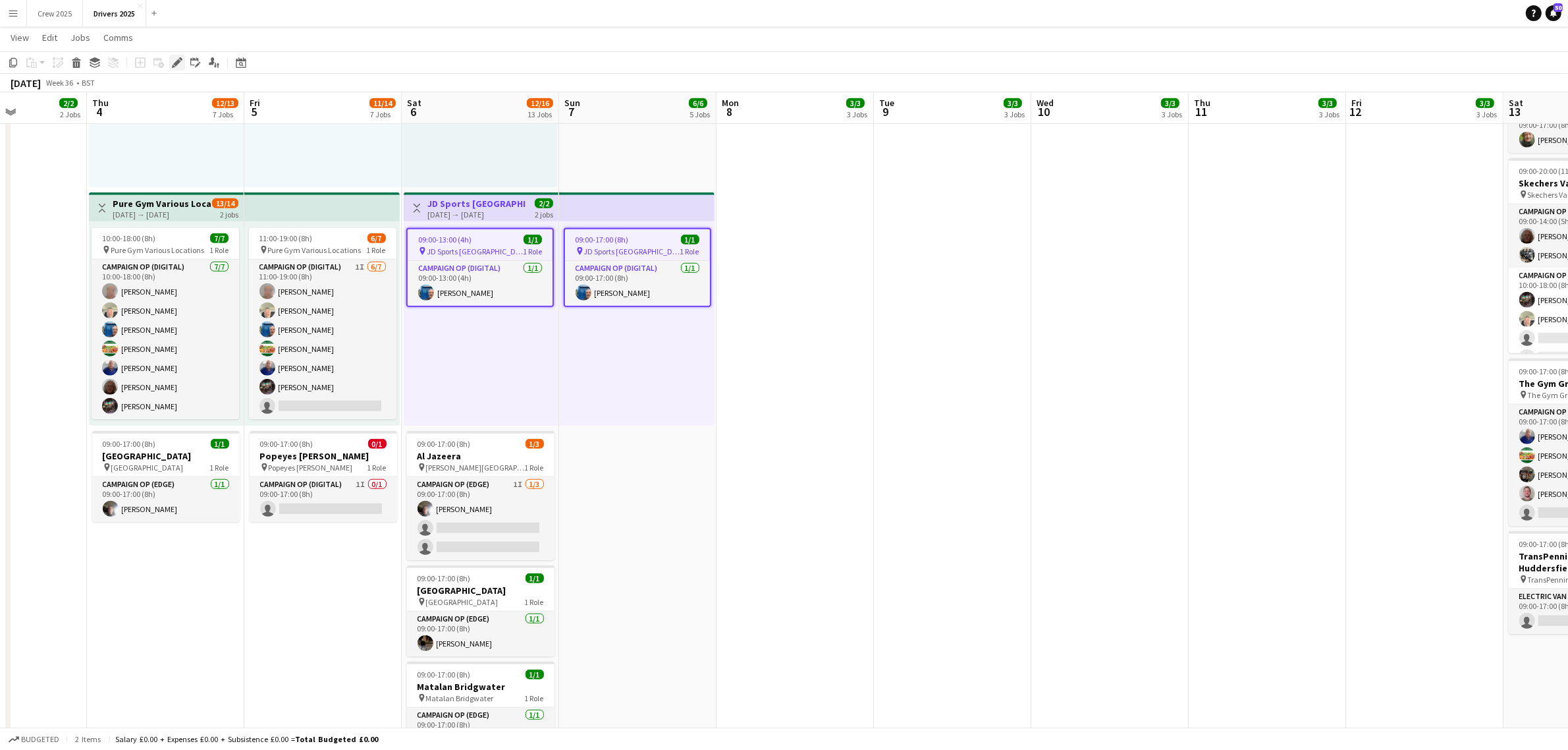
click at [173, 65] on icon "Edit" at bounding box center [177, 62] width 11 height 11
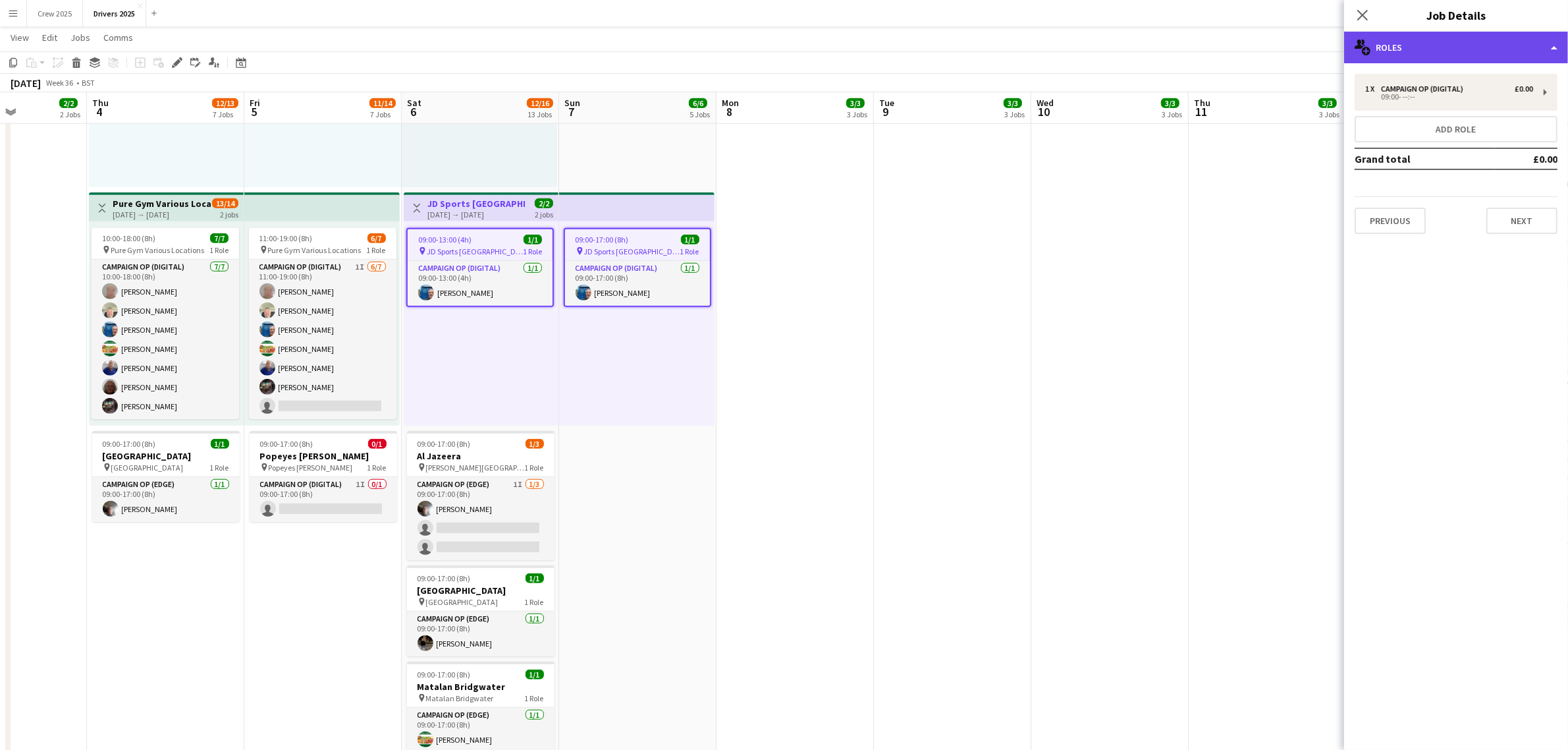
click at [1410, 38] on div "multiple-users-add Roles" at bounding box center [1456, 48] width 224 height 32
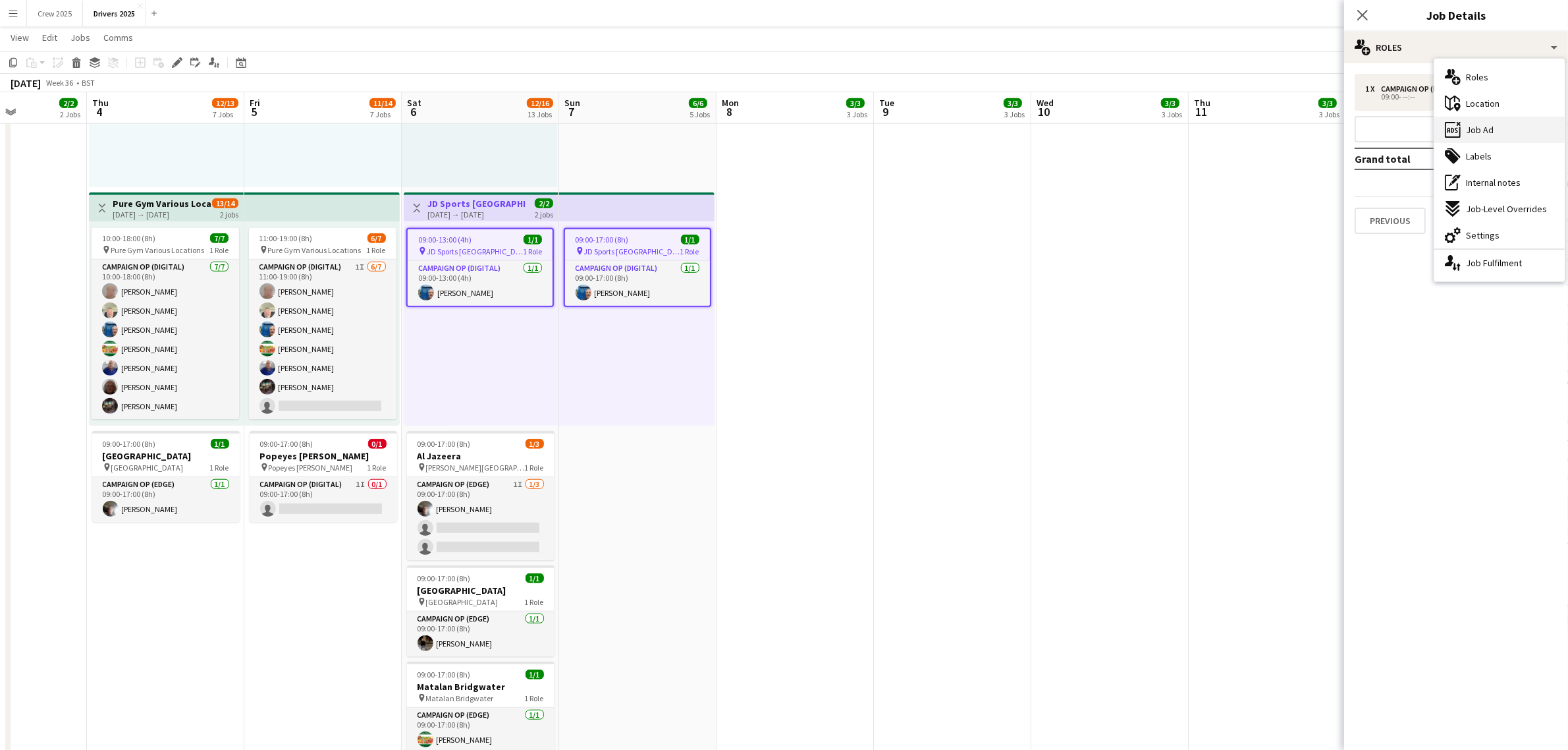
click at [1498, 128] on div "ads-window Job Ad" at bounding box center [1498, 129] width 130 height 26
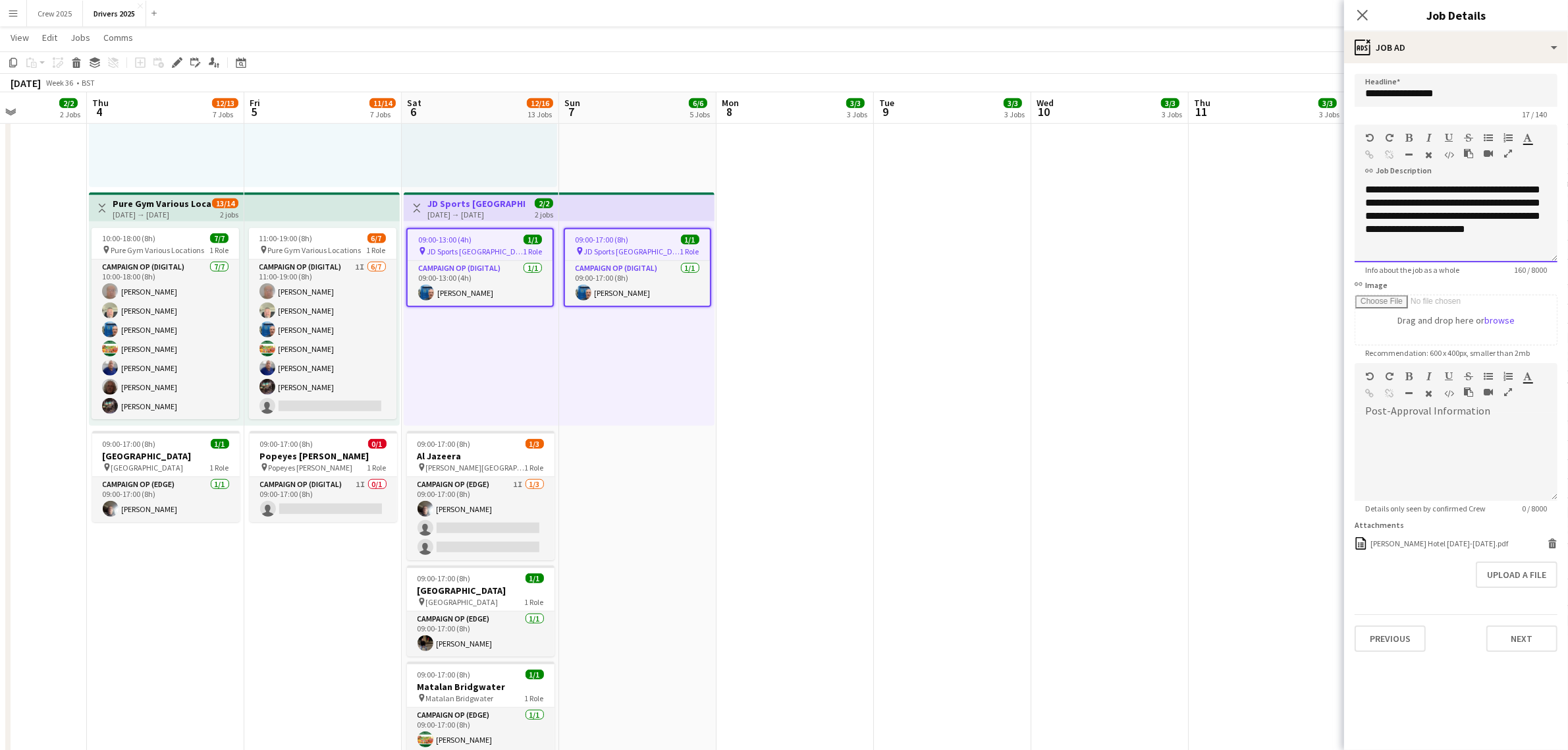
click at [1539, 239] on div "**********" at bounding box center [1456, 222] width 203 height 79
drag, startPoint x: 1430, startPoint y: 254, endPoint x: 1363, endPoint y: 235, distance: 69.6
click at [1363, 235] on div "**********" at bounding box center [1456, 222] width 203 height 79
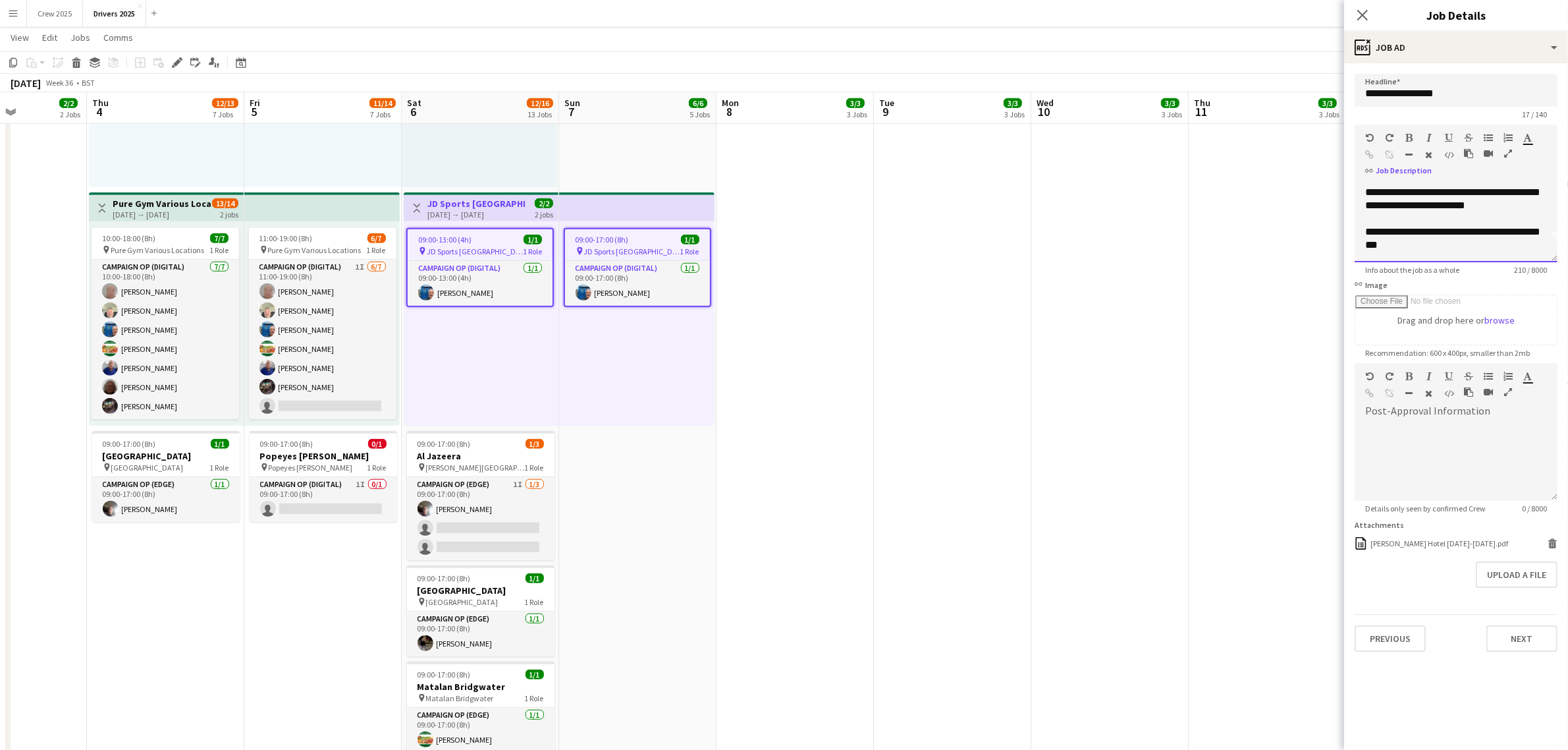
click at [1426, 232] on div "**********" at bounding box center [1456, 222] width 203 height 79
click at [1443, 248] on div "**********" at bounding box center [1456, 222] width 203 height 79
click at [962, 300] on app-date-cell "09:00-17:00 (8h) 1/1 pin Sky Various Locations 1 Role Campaign Op (Digital) 1/1…" at bounding box center [953, 763] width 158 height 3538
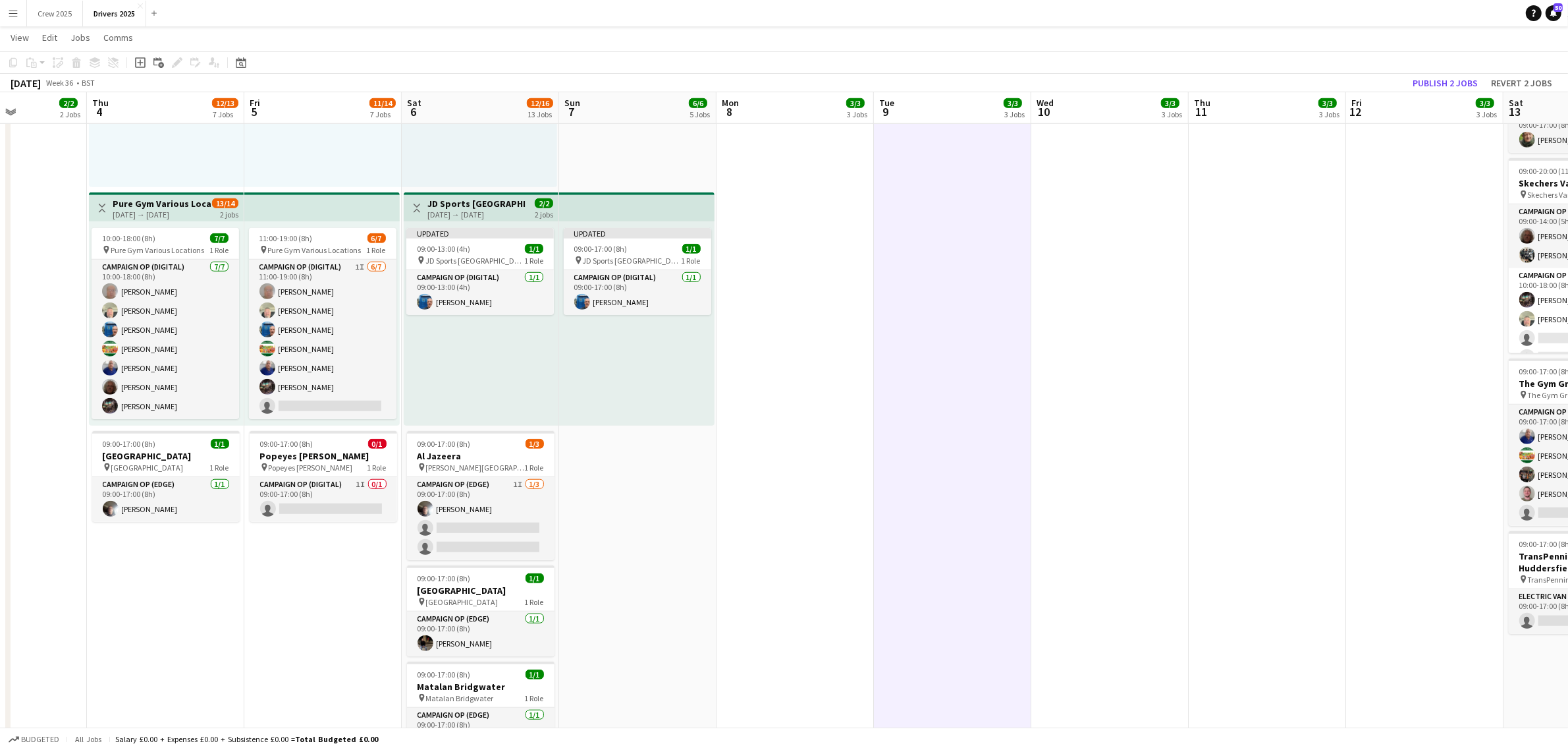
click at [446, 205] on h3 "JD Sports London" at bounding box center [476, 204] width 98 height 12
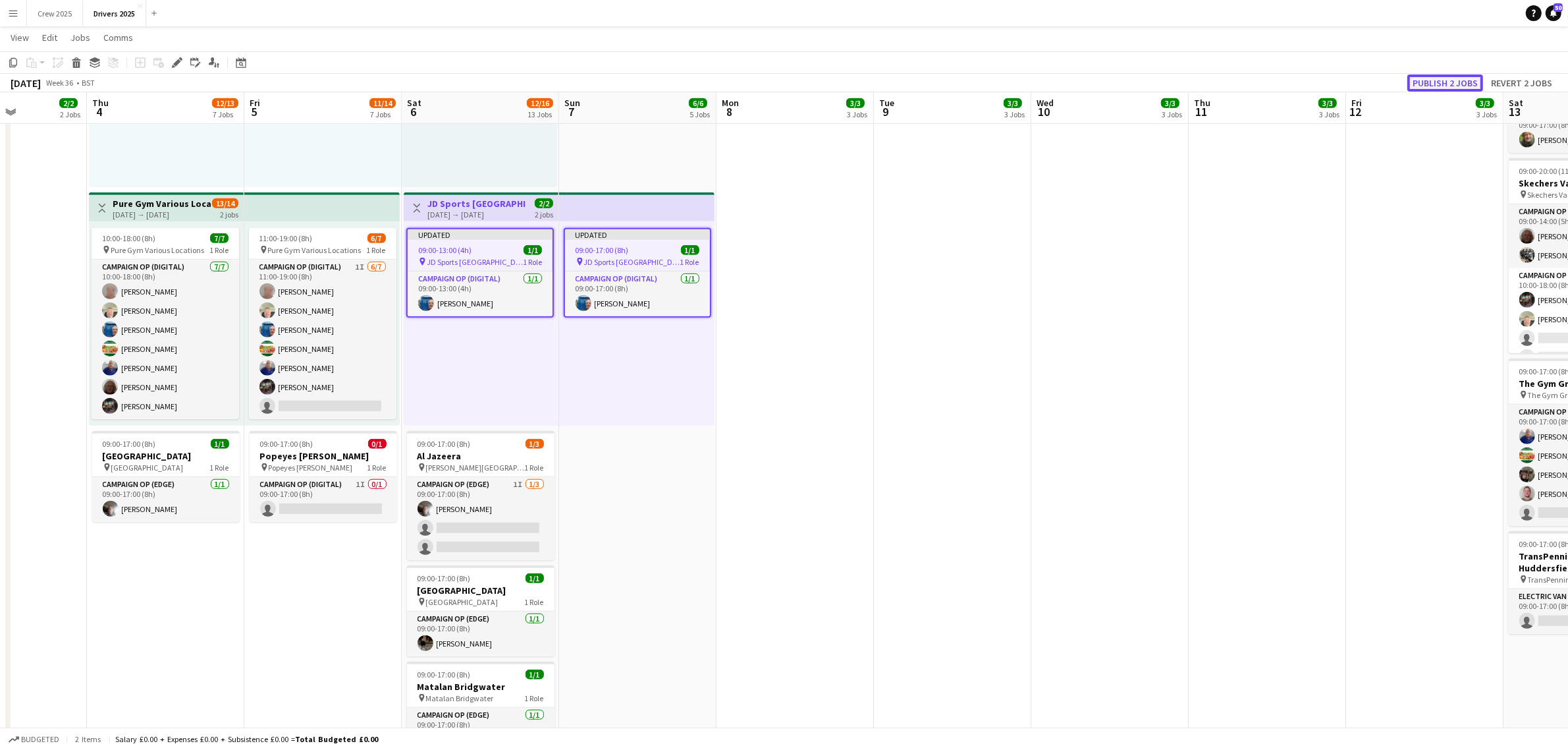
click at [1456, 77] on button "Publish 2 jobs" at bounding box center [1445, 83] width 75 height 17
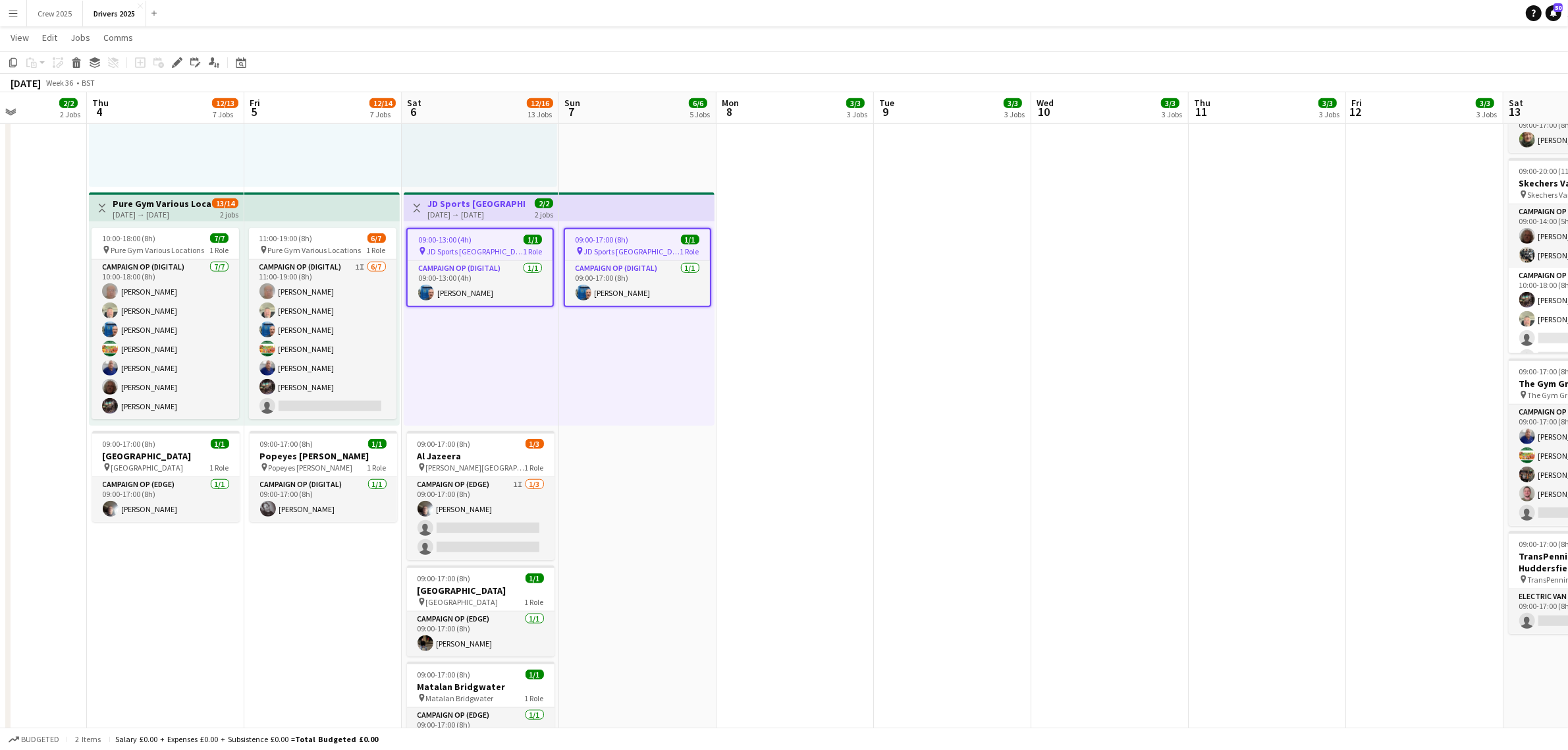
click at [789, 594] on app-date-cell "09:00-17:00 (8h) 1/1 pin Sky Various Locations 1 Role Campaign Op (Digital) 1/1…" at bounding box center [795, 763] width 158 height 3538
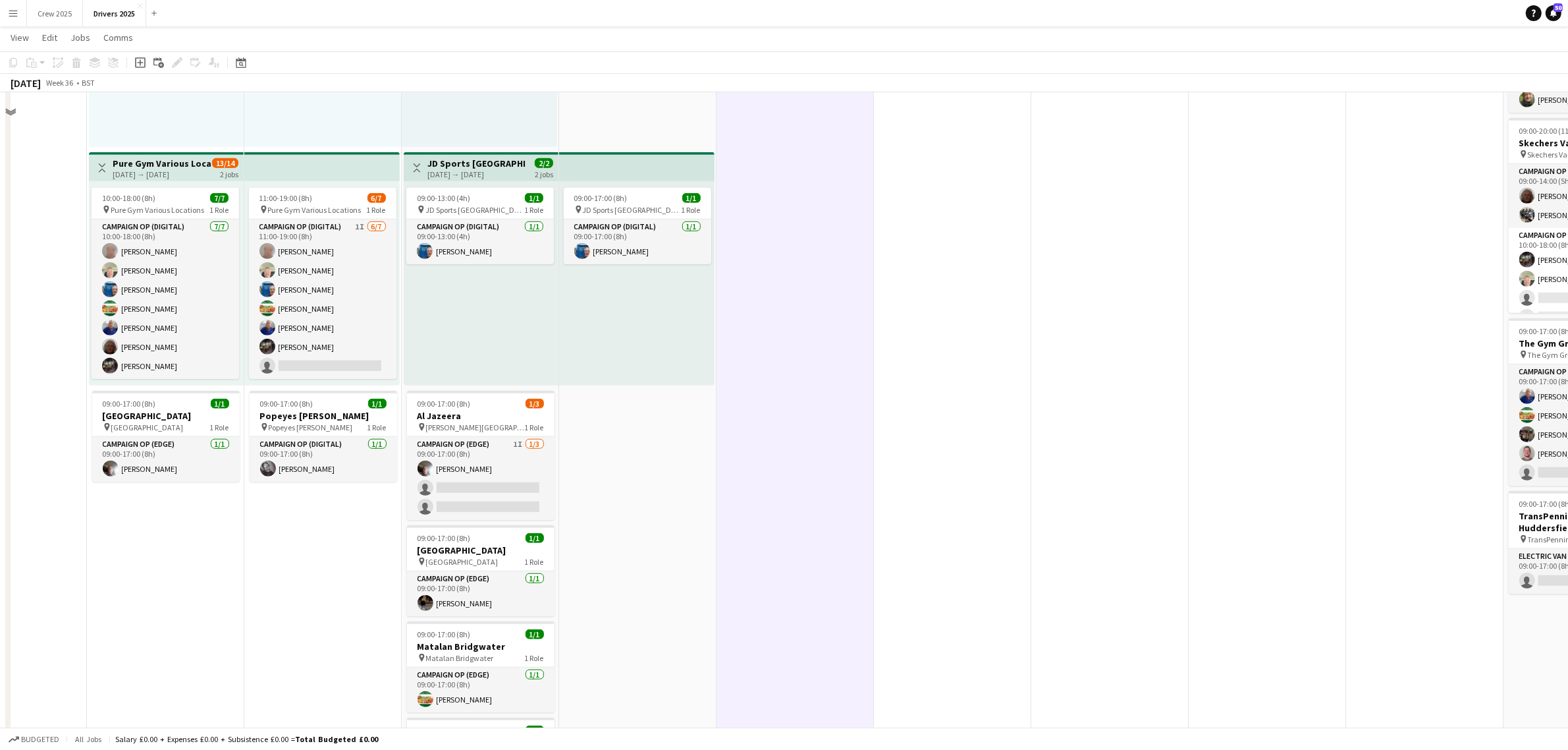
scroll to position [1070, 0]
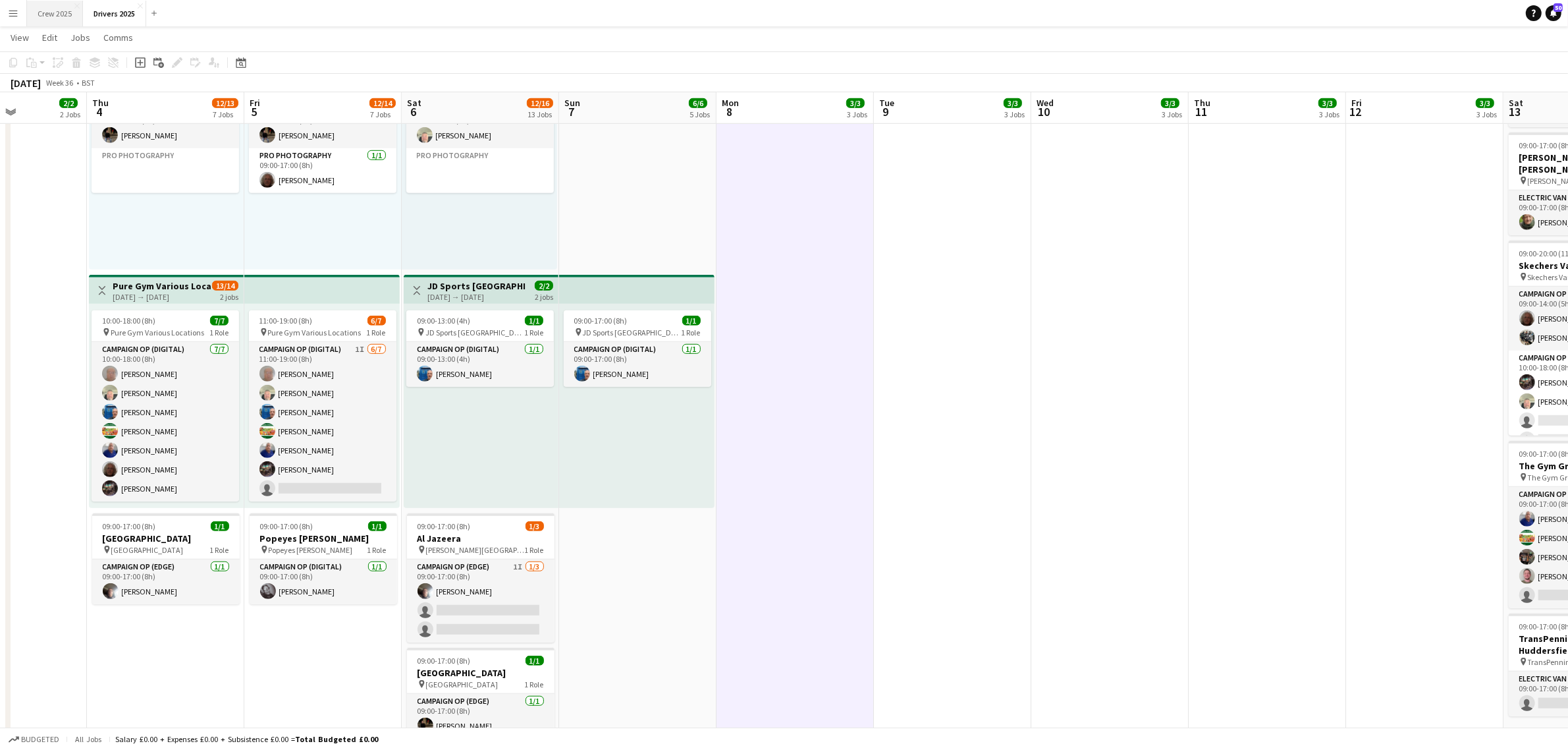
click at [64, 13] on button "Crew 2025 Close" at bounding box center [55, 13] width 56 height 26
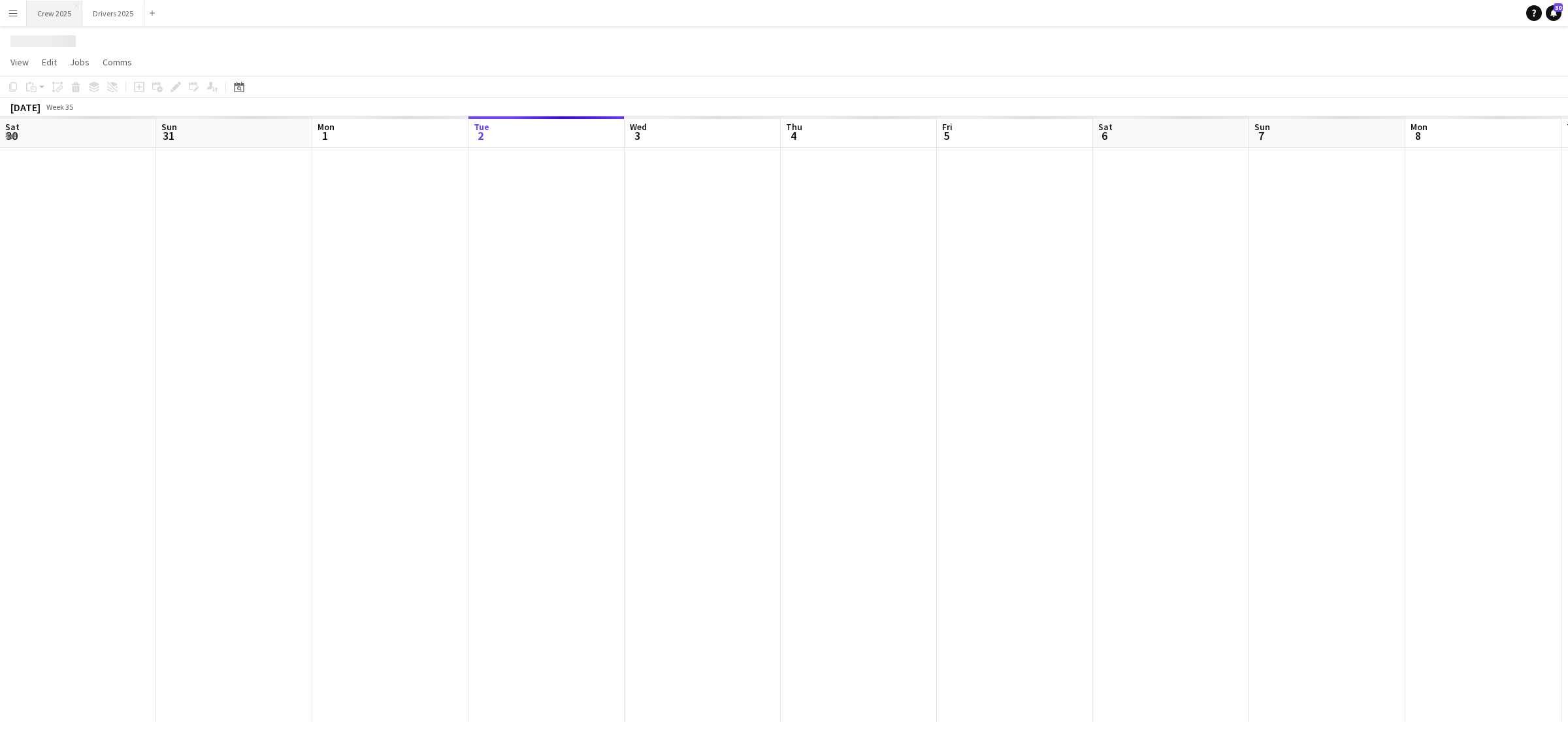
scroll to position [0, 312]
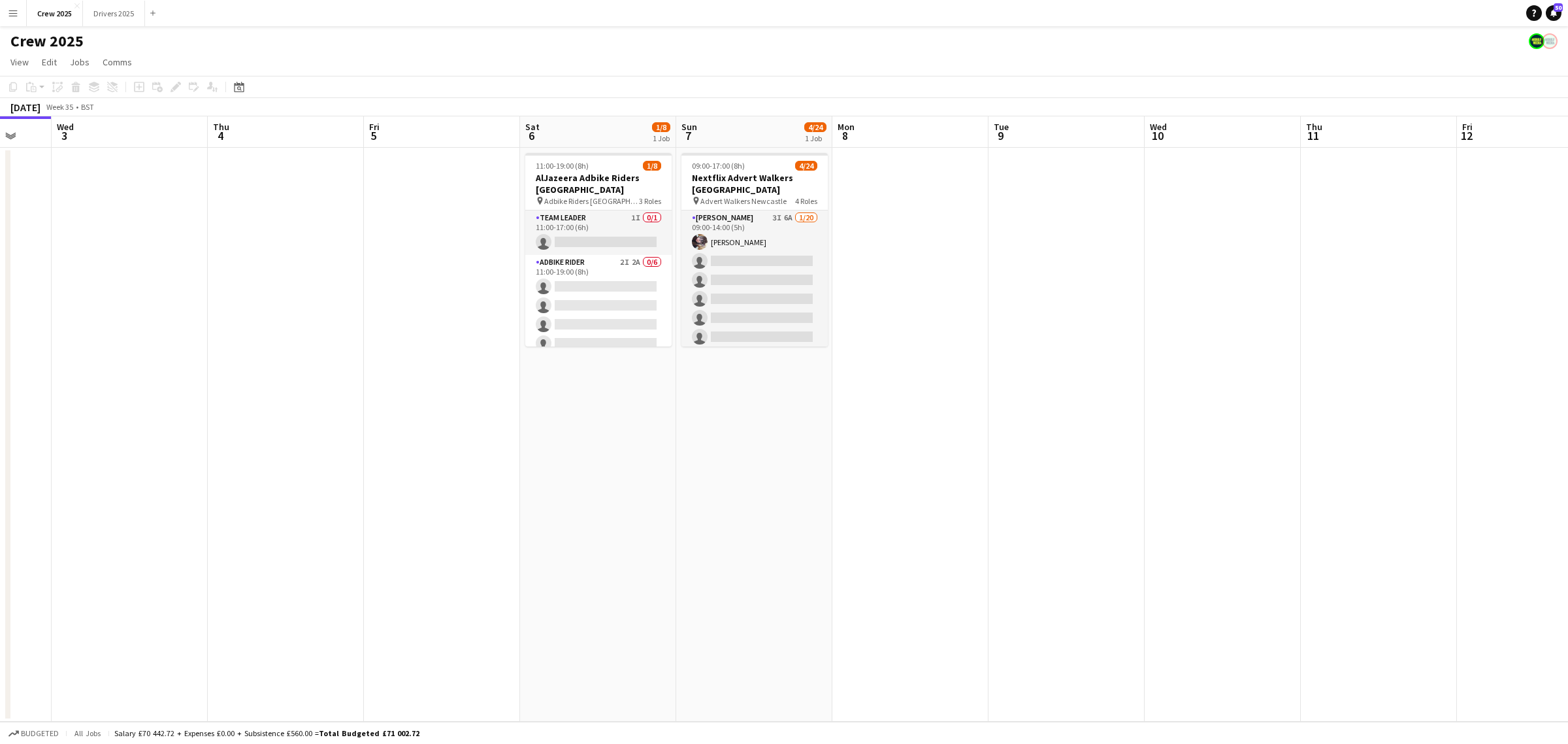
drag, startPoint x: 1118, startPoint y: 495, endPoint x: 841, endPoint y: 543, distance: 281.1
click at [851, 544] on app-calendar-viewport "Sun 31 Mon 1 Tue 2 Wed 3 Thu 4 Fri 5 Sat 6 1/8 1 Job Sun 7 4/24 1 Job Mon 8 Tue…" at bounding box center [784, 419] width 1568 height 605
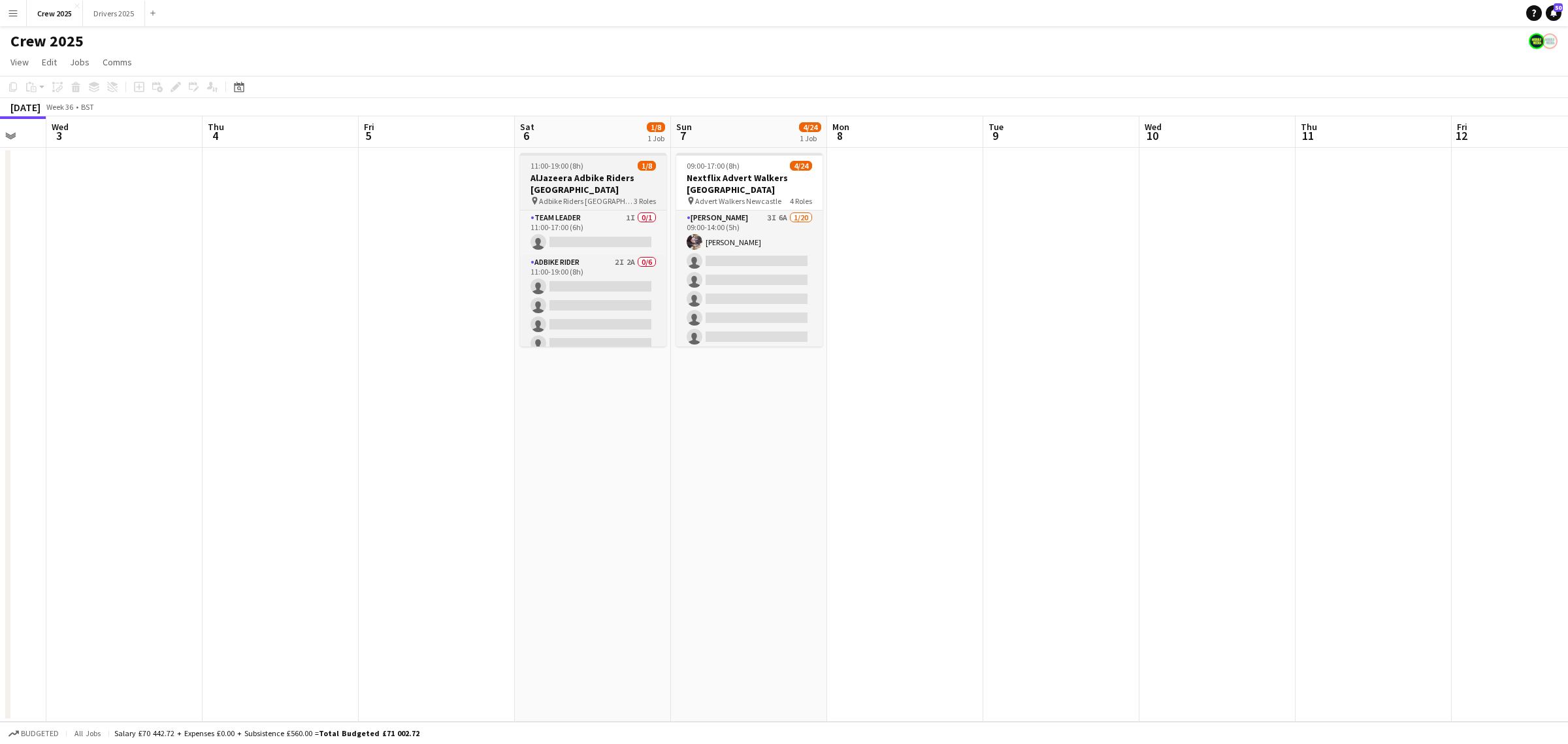
click at [571, 175] on h3 "AlJazeera Adbike Riders [GEOGRAPHIC_DATA]" at bounding box center [593, 184] width 146 height 23
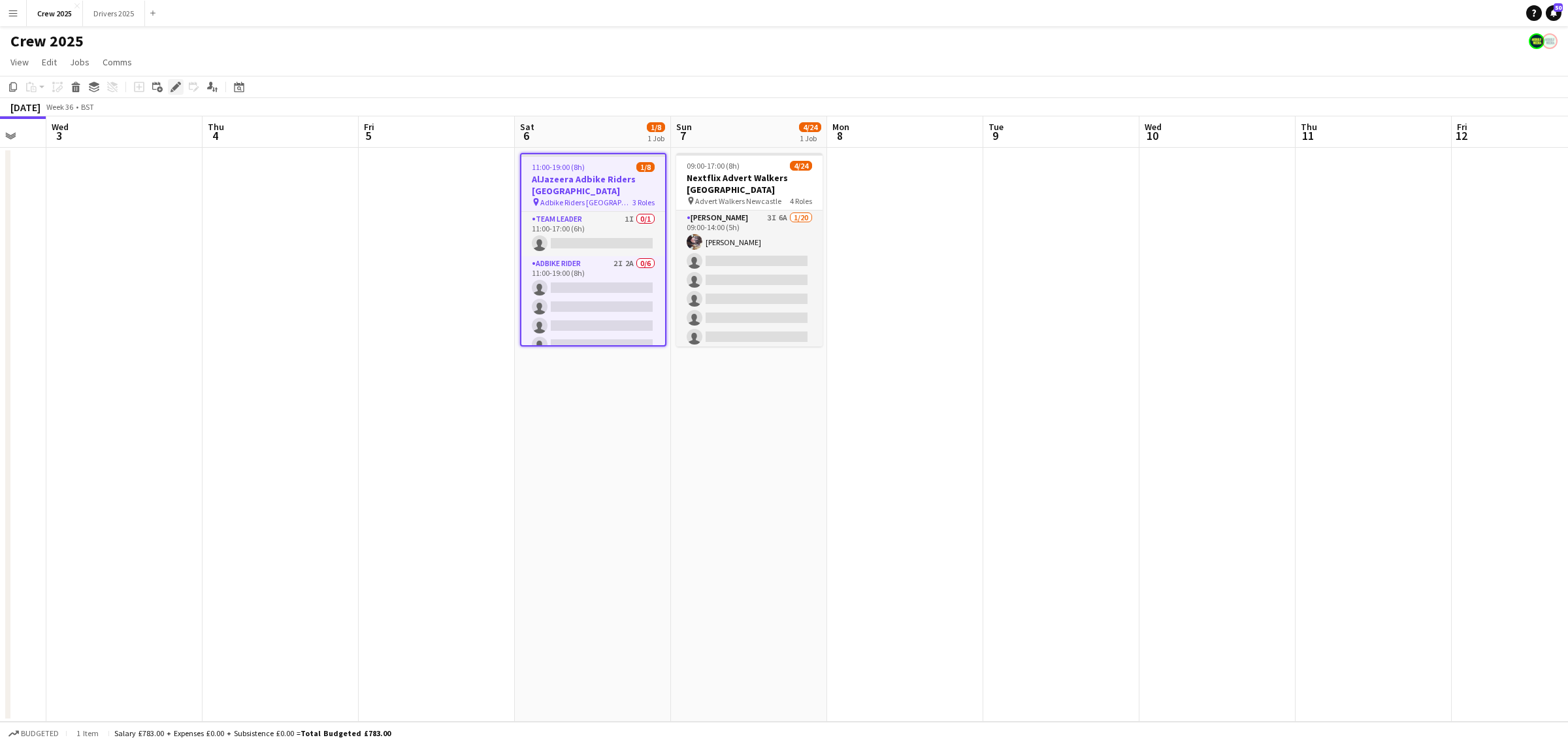
click at [171, 87] on icon "Edit" at bounding box center [176, 87] width 11 height 11
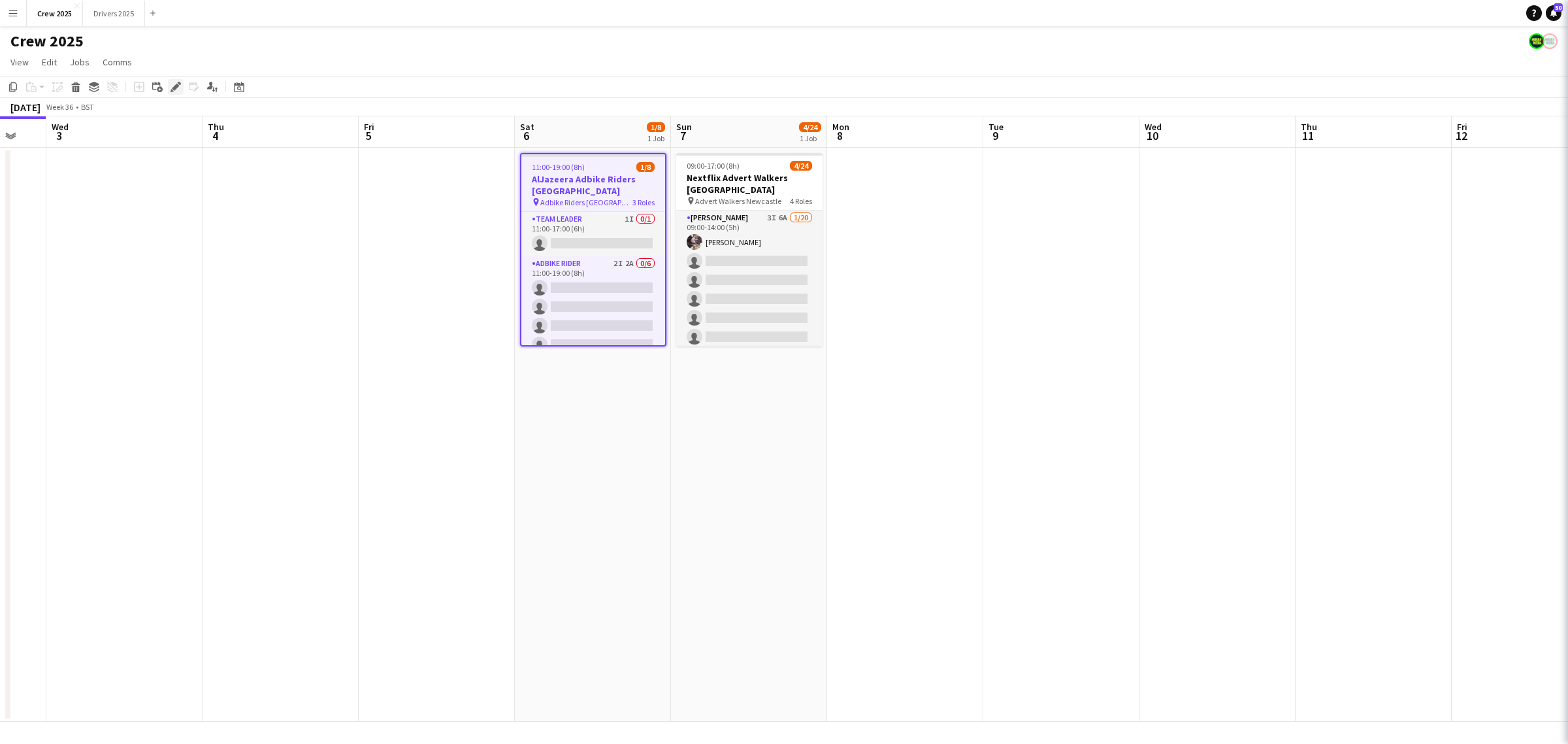
type input "**********"
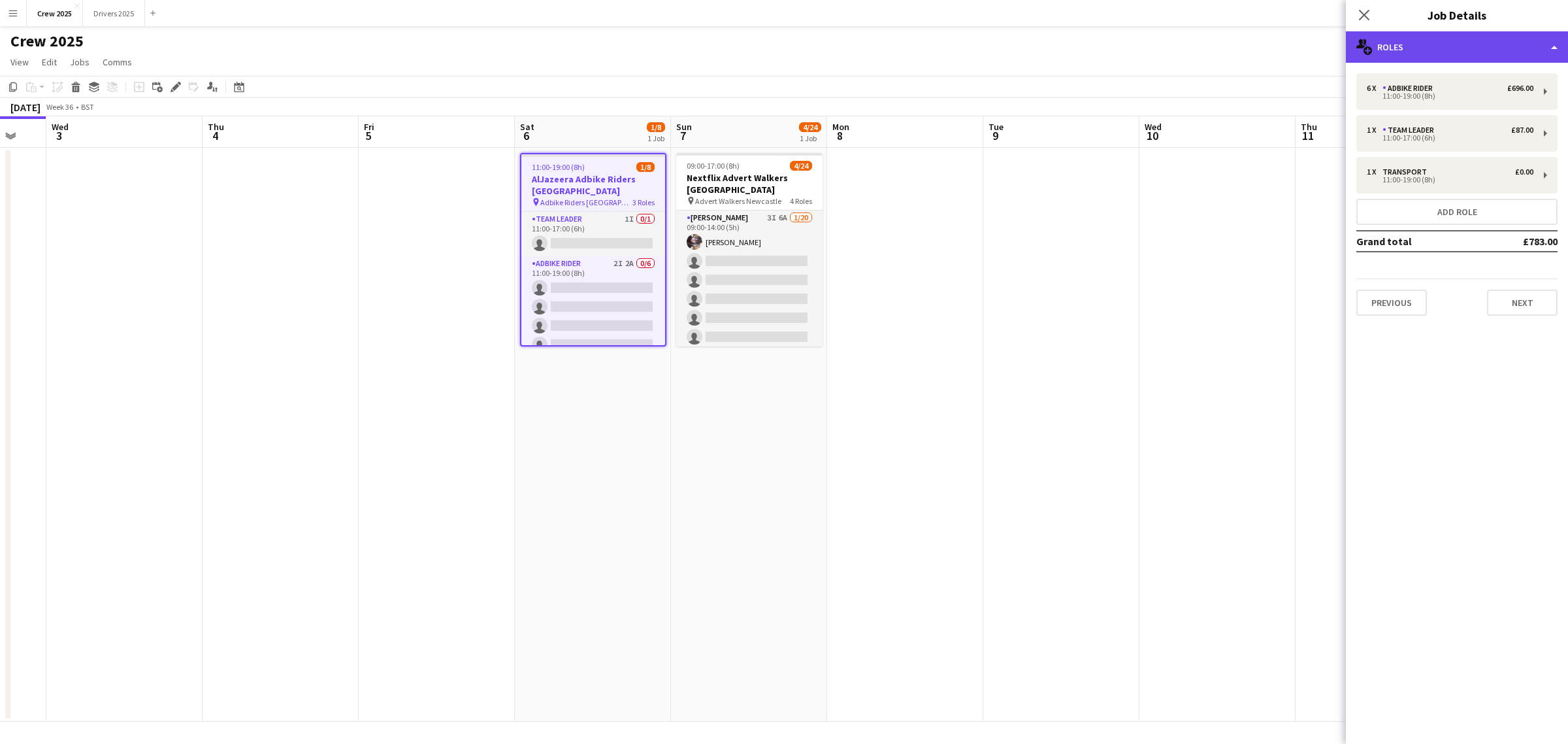
click at [1426, 47] on div "multiple-users-add Roles" at bounding box center [1457, 47] width 222 height 32
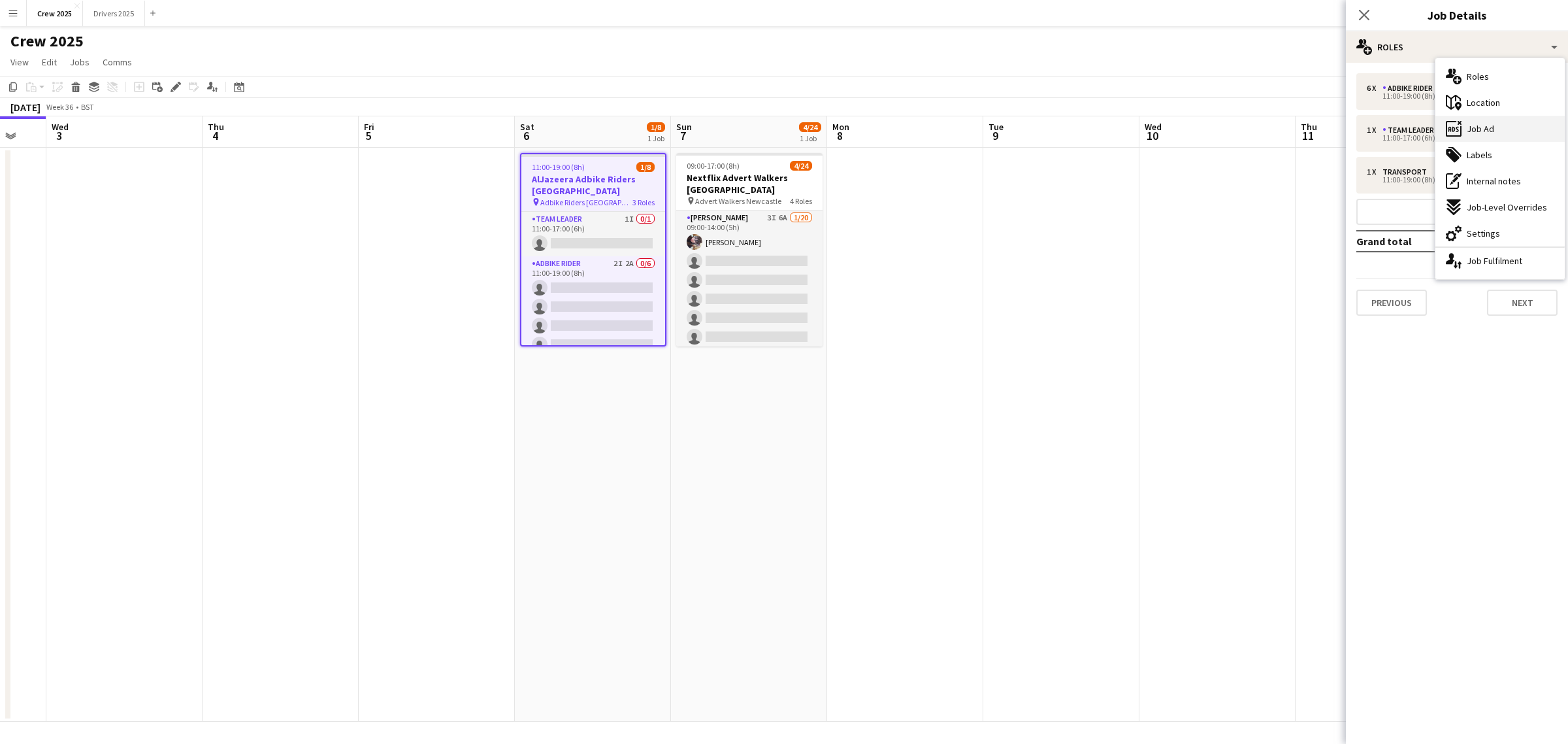
click at [1477, 127] on span "Job Ad" at bounding box center [1480, 129] width 27 height 12
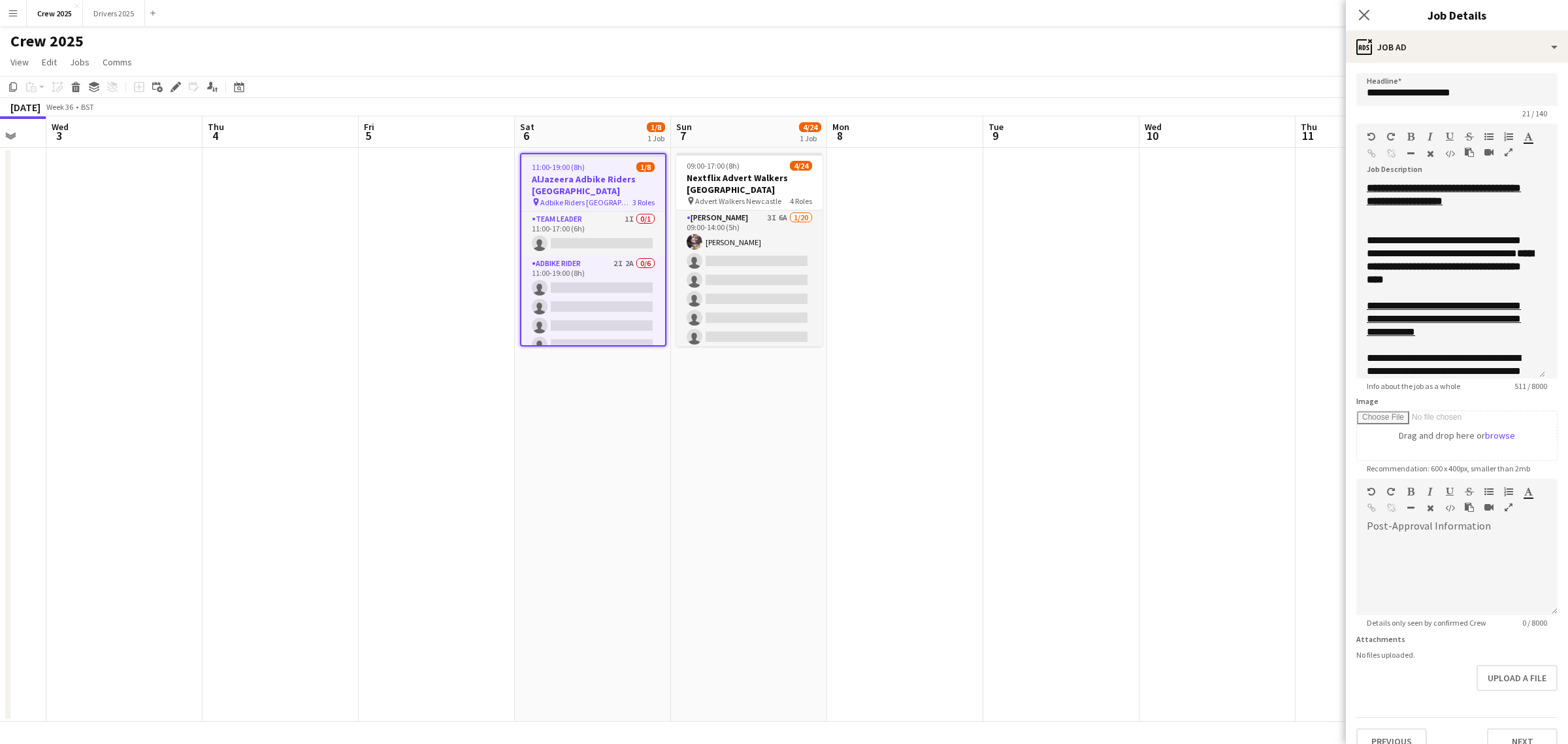
drag, startPoint x: 1553, startPoint y: 252, endPoint x: 1549, endPoint y: 413, distance: 161.0
click at [1549, 413] on form "**********" at bounding box center [1457, 414] width 222 height 681
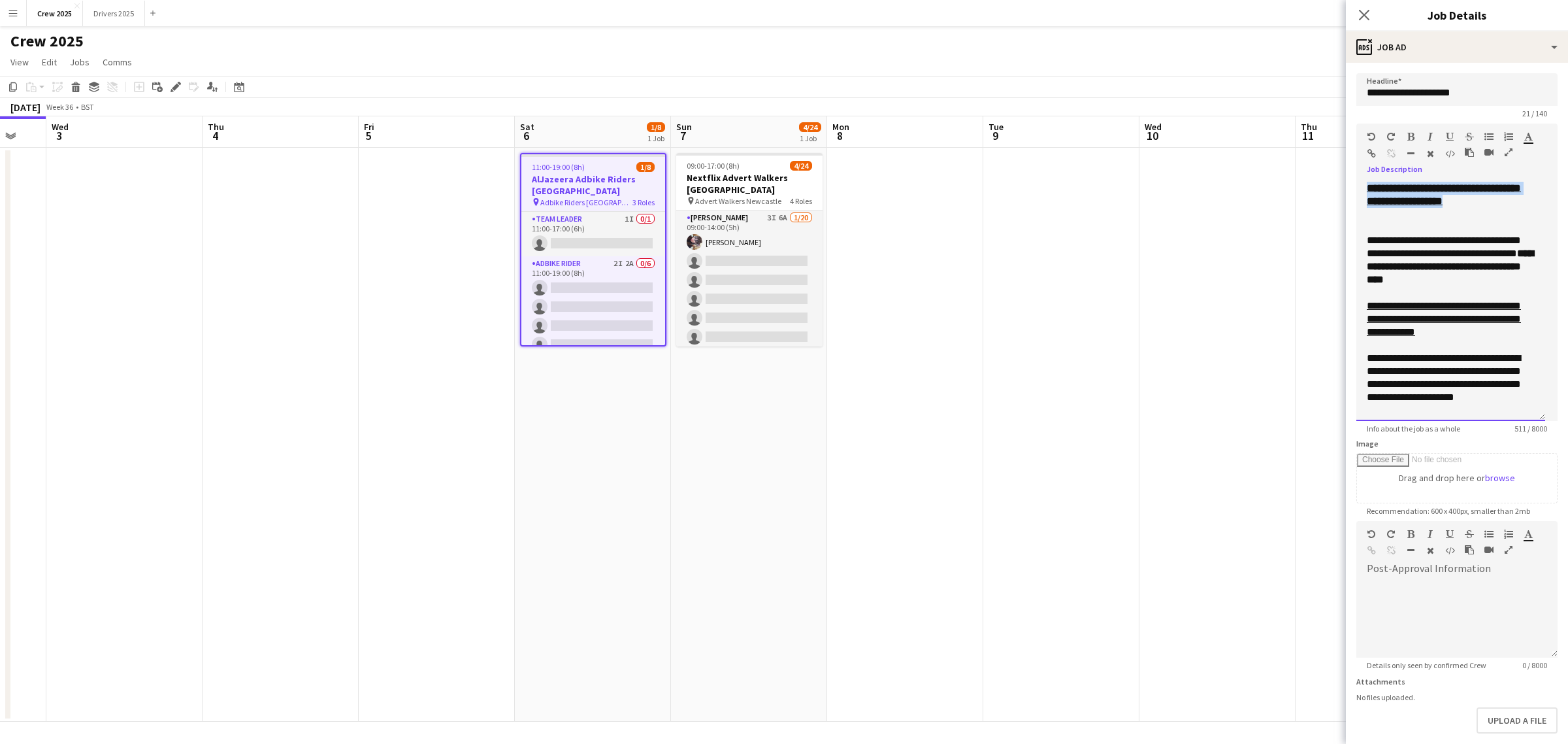
drag, startPoint x: 1442, startPoint y: 218, endPoint x: 1329, endPoint y: 181, distance: 118.9
click at [1329, 181] on body "Menu Boards Boards Boards All jobs Status Workforce Workforce My Workforce Recr…" at bounding box center [784, 372] width 1568 height 744
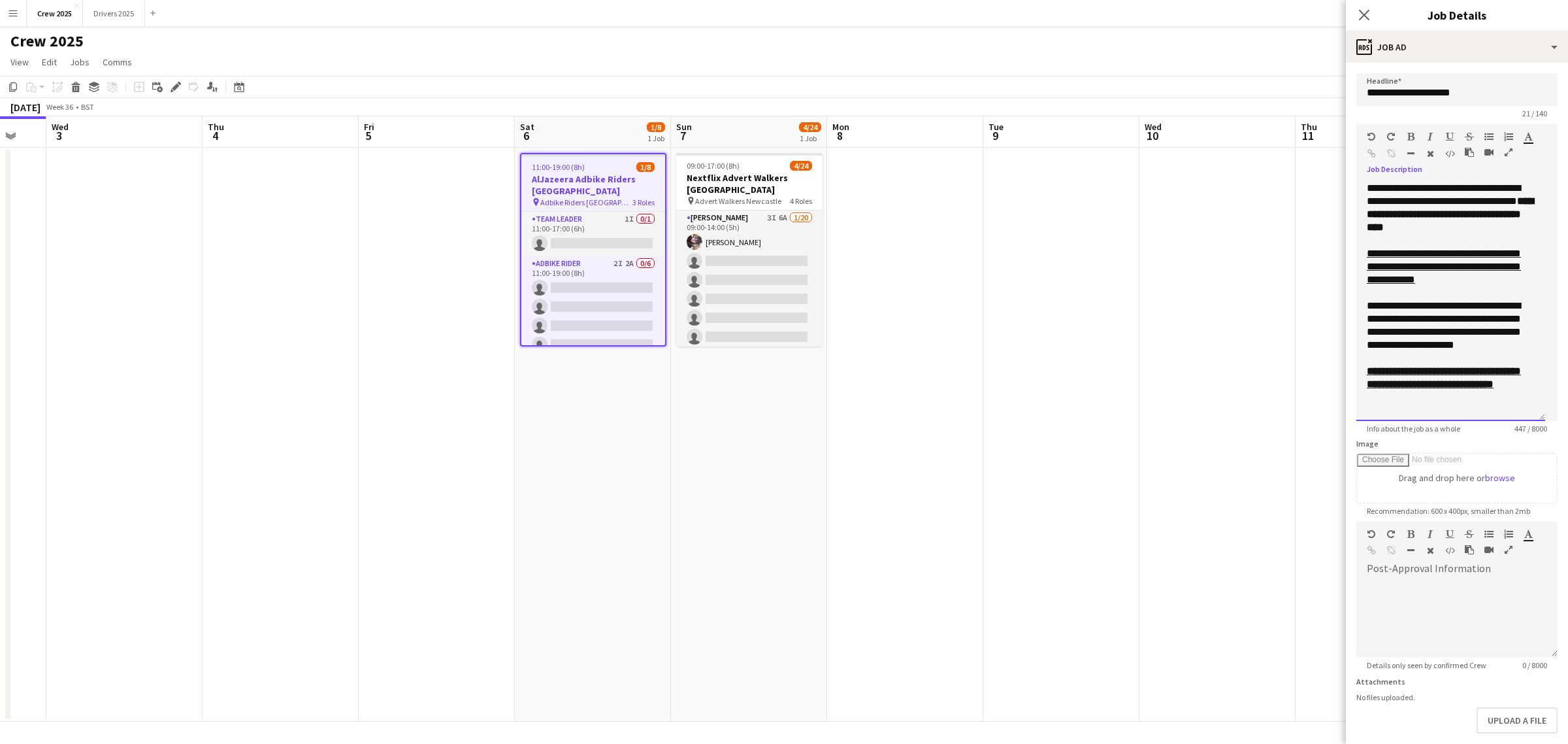
scroll to position [32, 0]
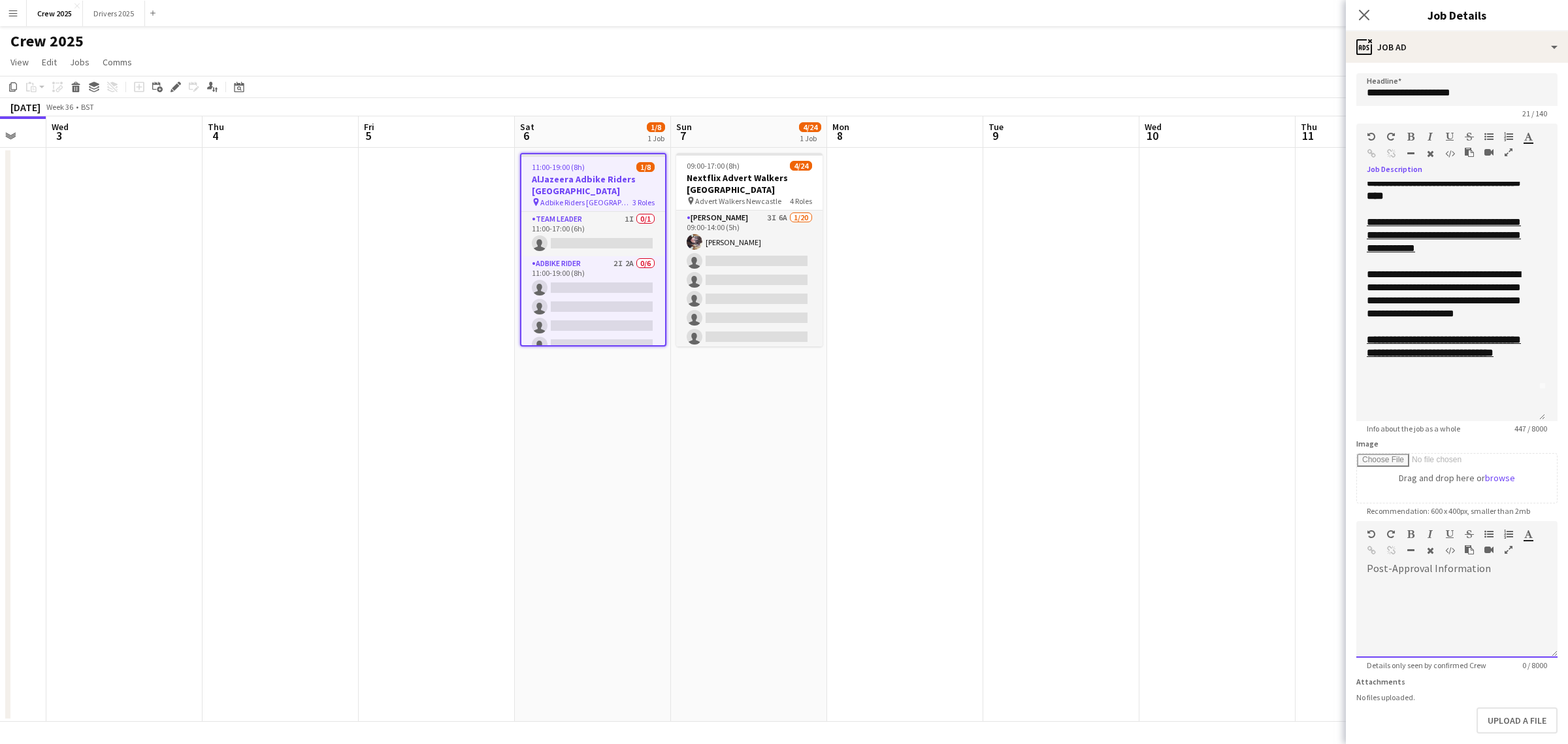
click at [1460, 604] on div at bounding box center [1457, 618] width 201 height 78
click at [1413, 608] on div at bounding box center [1457, 618] width 201 height 78
paste div
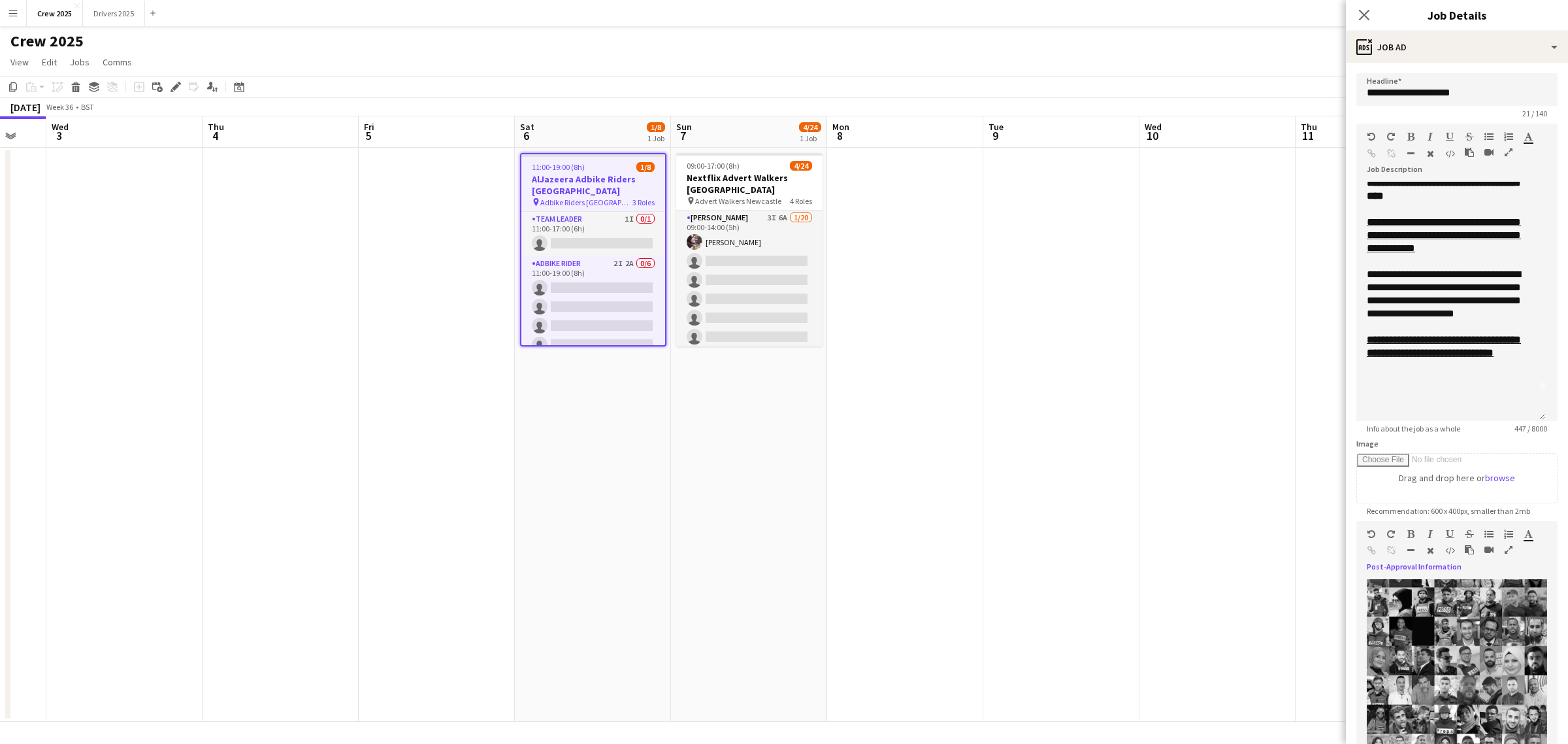
drag, startPoint x: 1540, startPoint y: 654, endPoint x: 1506, endPoint y: 734, distance: 86.9
click at [1526, 743] on html "Menu Boards Boards Boards All jobs Status Workforce Workforce My Workforce Recr…" at bounding box center [784, 372] width 1568 height 744
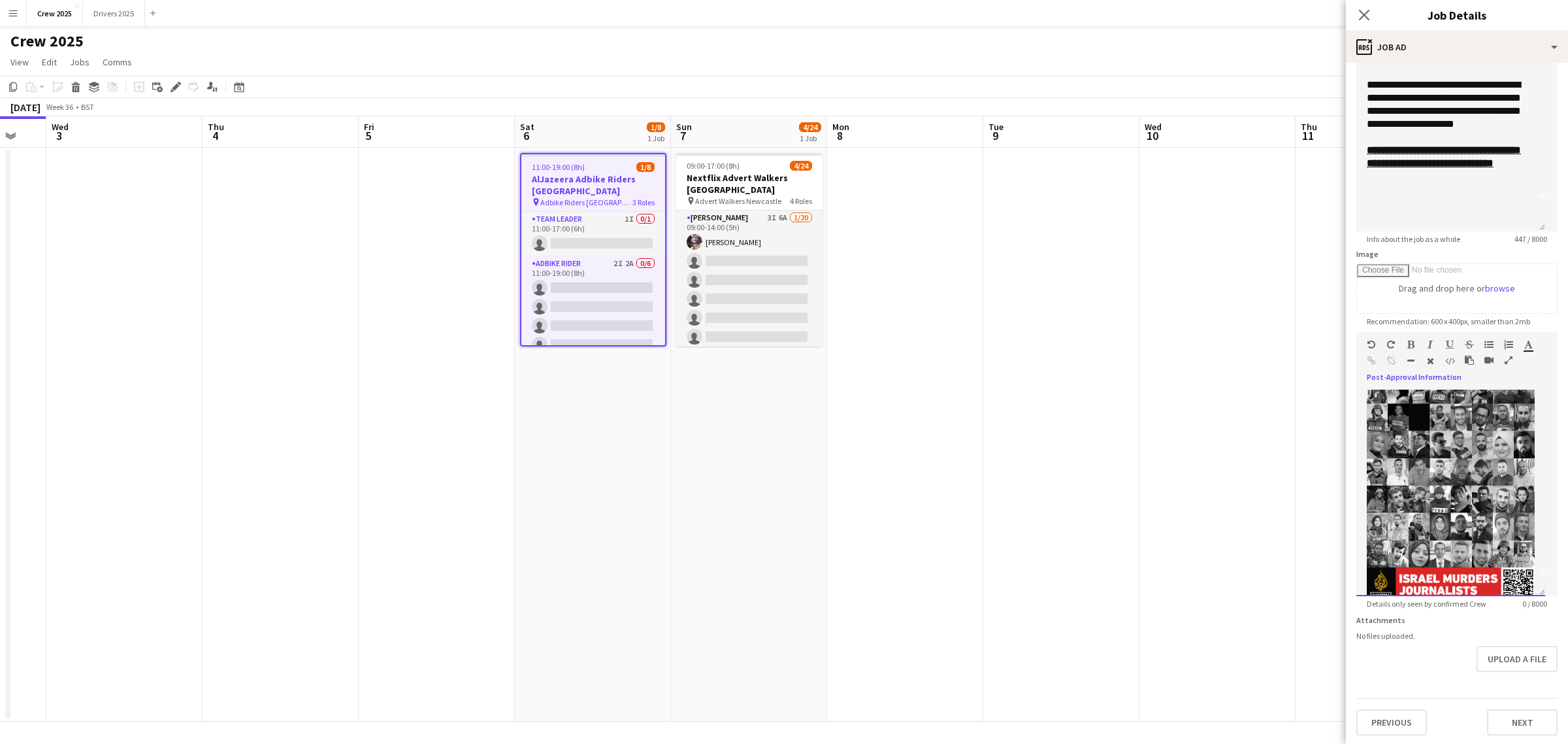
scroll to position [0, 0]
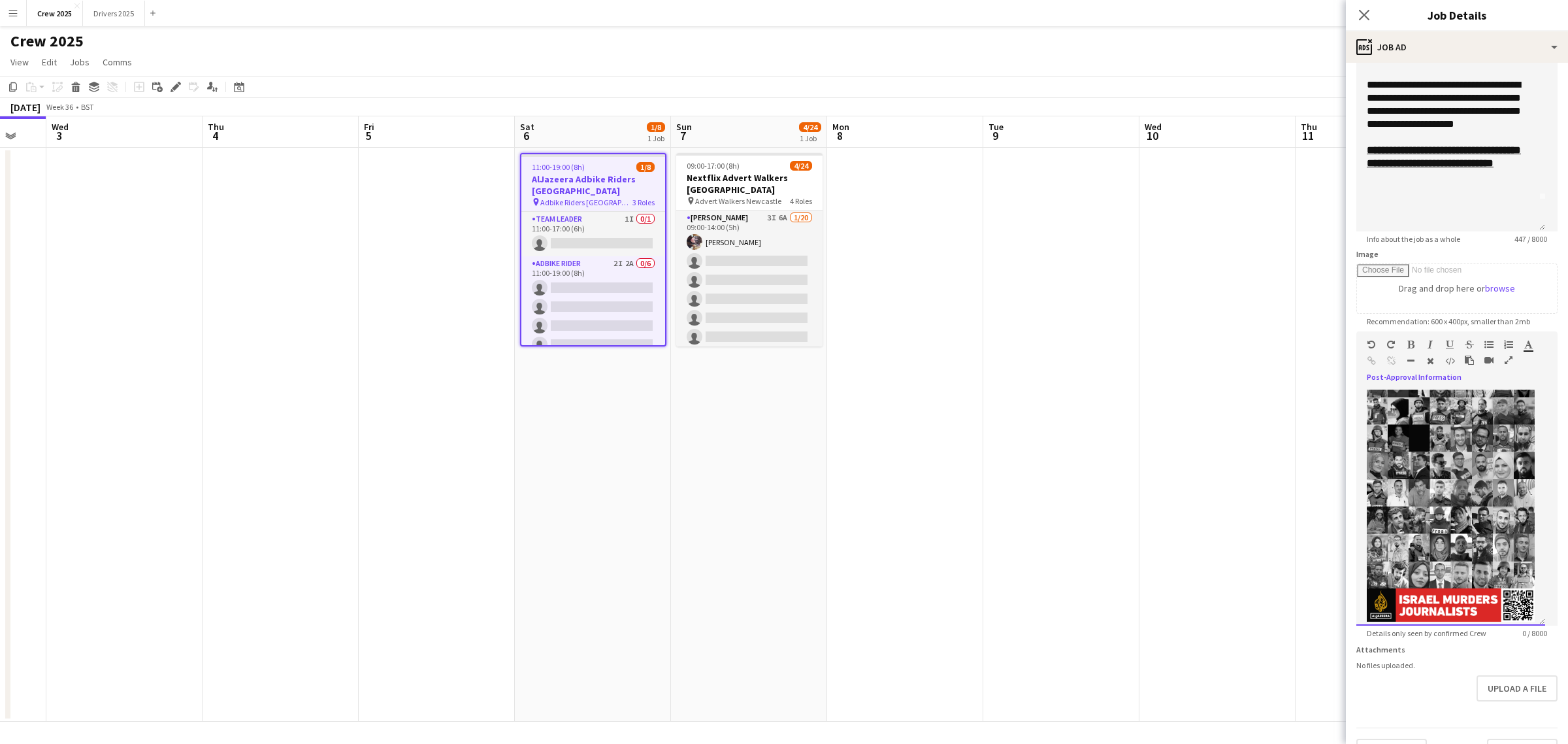
drag, startPoint x: 1540, startPoint y: 592, endPoint x: 1537, endPoint y: 622, distance: 30.1
click at [1537, 622] on div at bounding box center [1450, 508] width 189 height 236
click at [1523, 616] on div at bounding box center [1450, 508] width 189 height 236
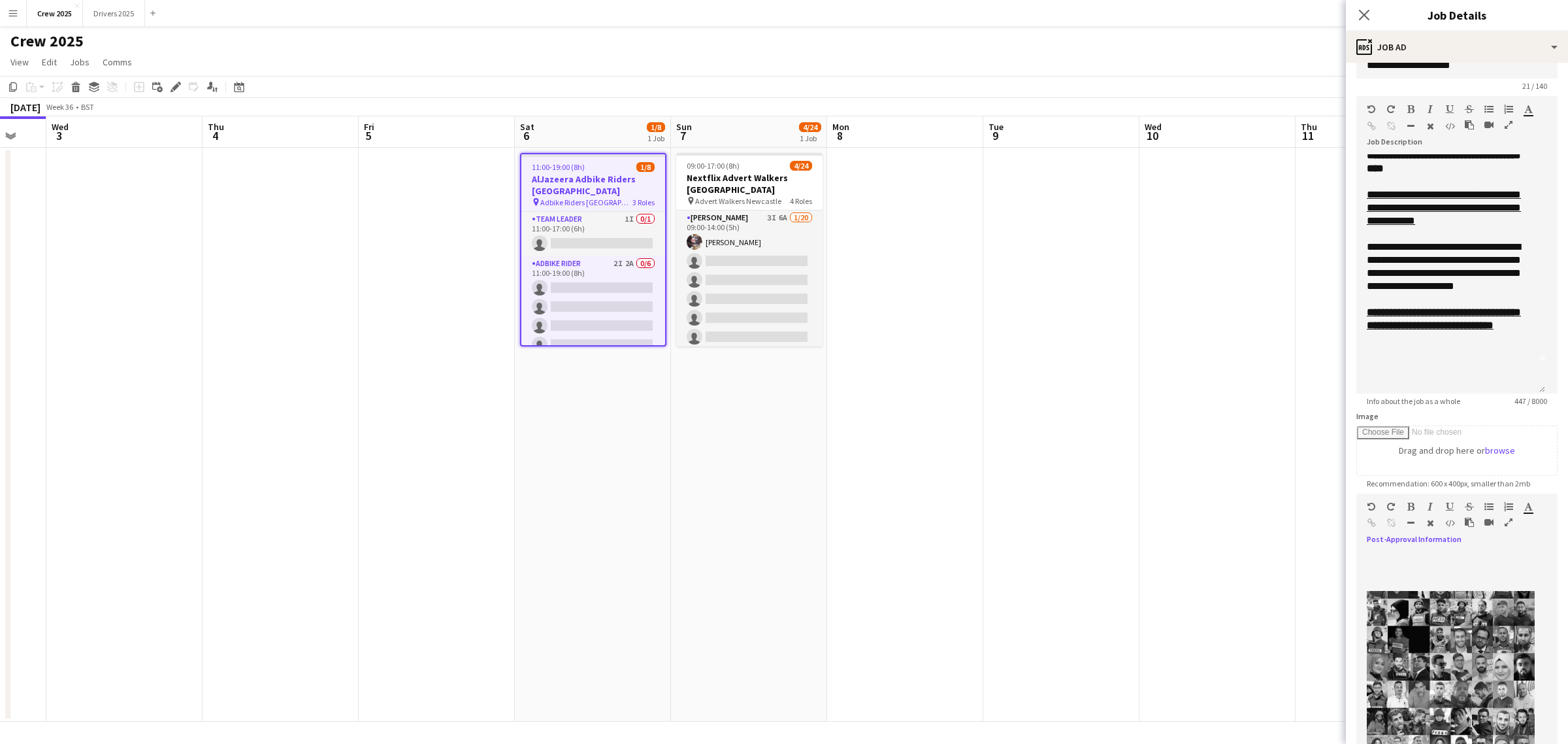
scroll to position [26, 0]
click at [1387, 566] on div at bounding box center [1451, 573] width 168 height 13
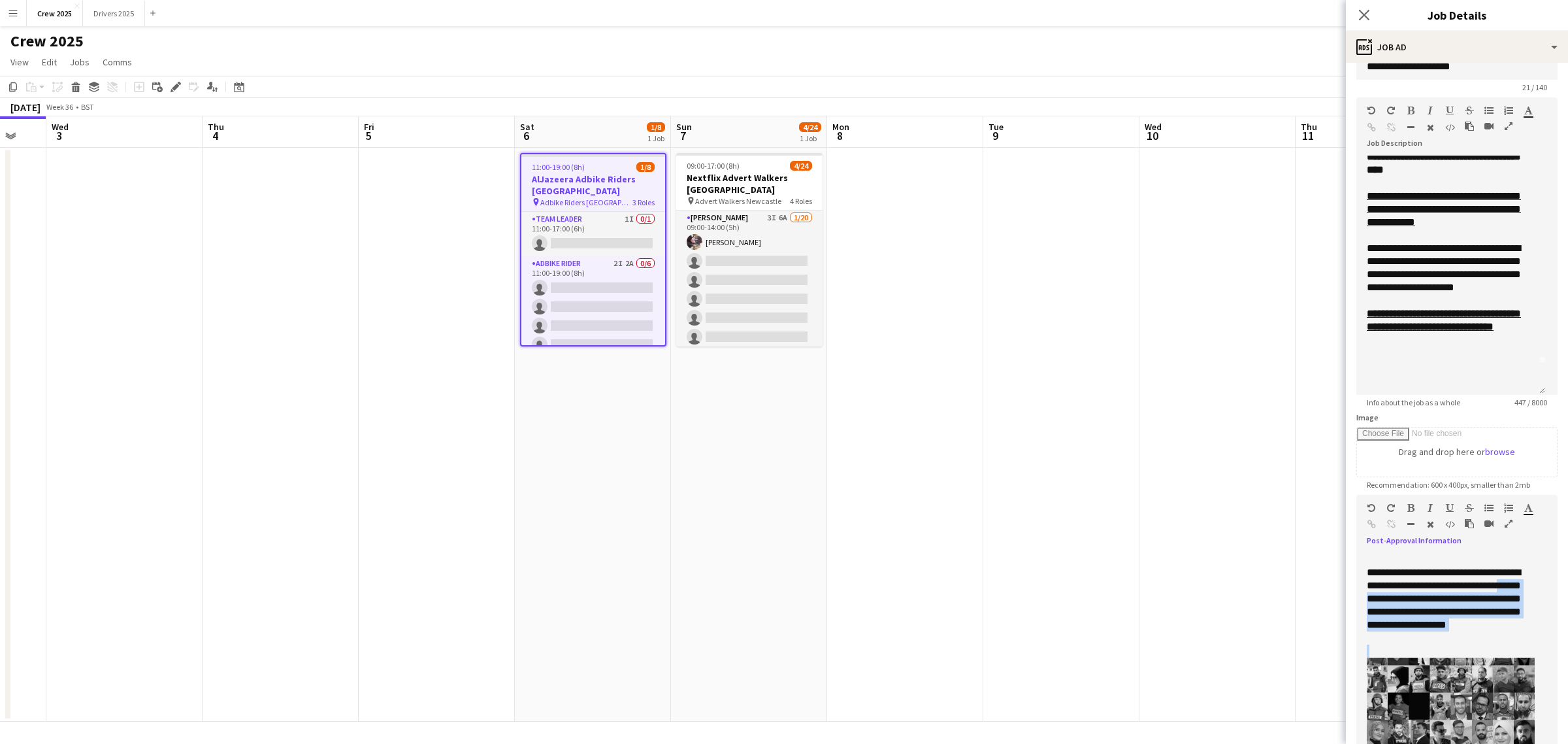
drag, startPoint x: 1449, startPoint y: 644, endPoint x: 1413, endPoint y: 601, distance: 56.1
click at [1413, 601] on div "**********" at bounding box center [1450, 671] width 189 height 236
click at [1427, 507] on icon "button" at bounding box center [1430, 508] width 5 height 9
click at [1477, 618] on icon "**********" at bounding box center [1443, 604] width 154 height 49
click at [802, 484] on app-date-cell "09:00-17:00 (8h) 4/24 Nextflix Advert Walkers Newcastle pin Advert Walkers Newc…" at bounding box center [749, 434] width 156 height 574
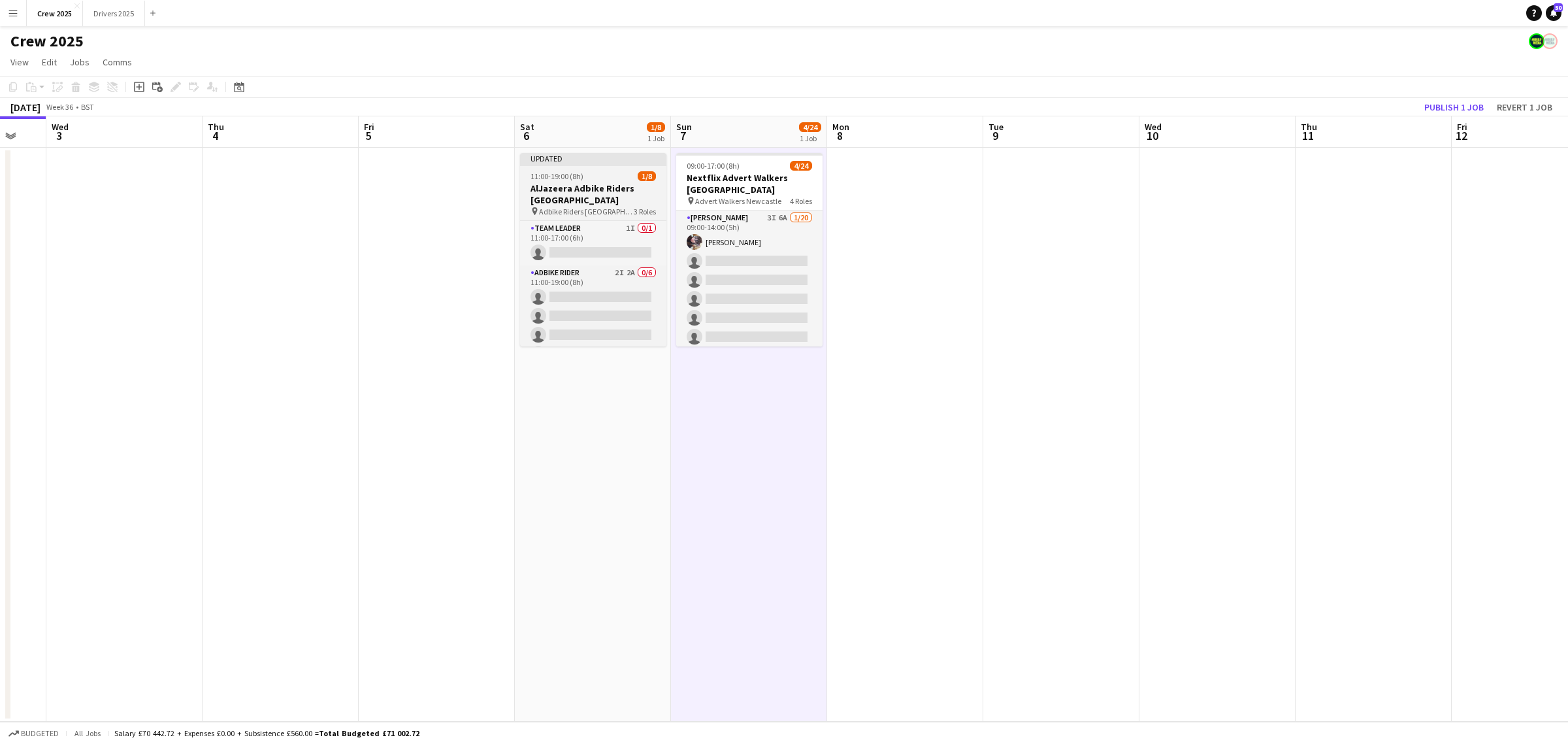
click at [601, 165] on div at bounding box center [593, 164] width 146 height 2
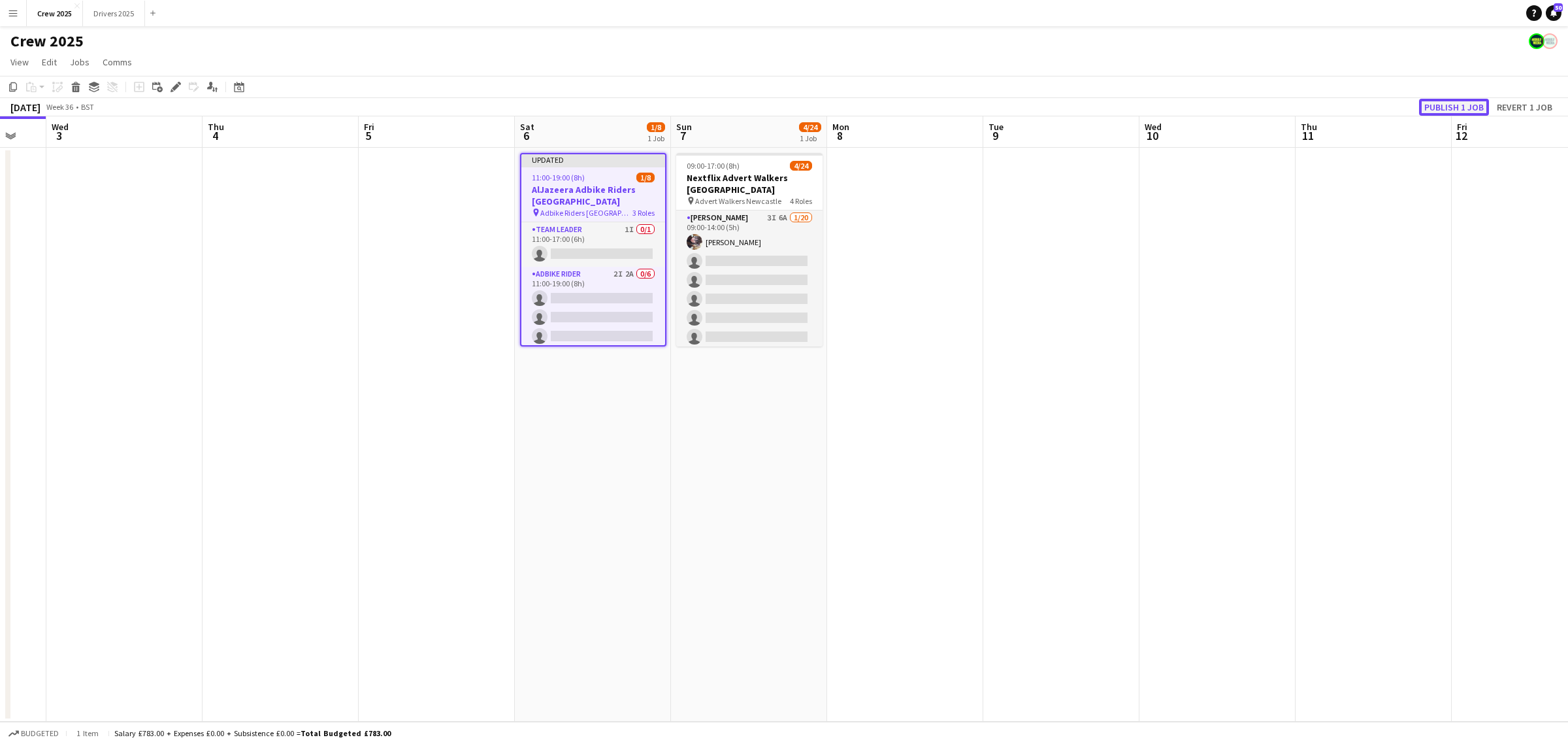
click at [1441, 102] on button "Publish 1 job" at bounding box center [1454, 107] width 70 height 17
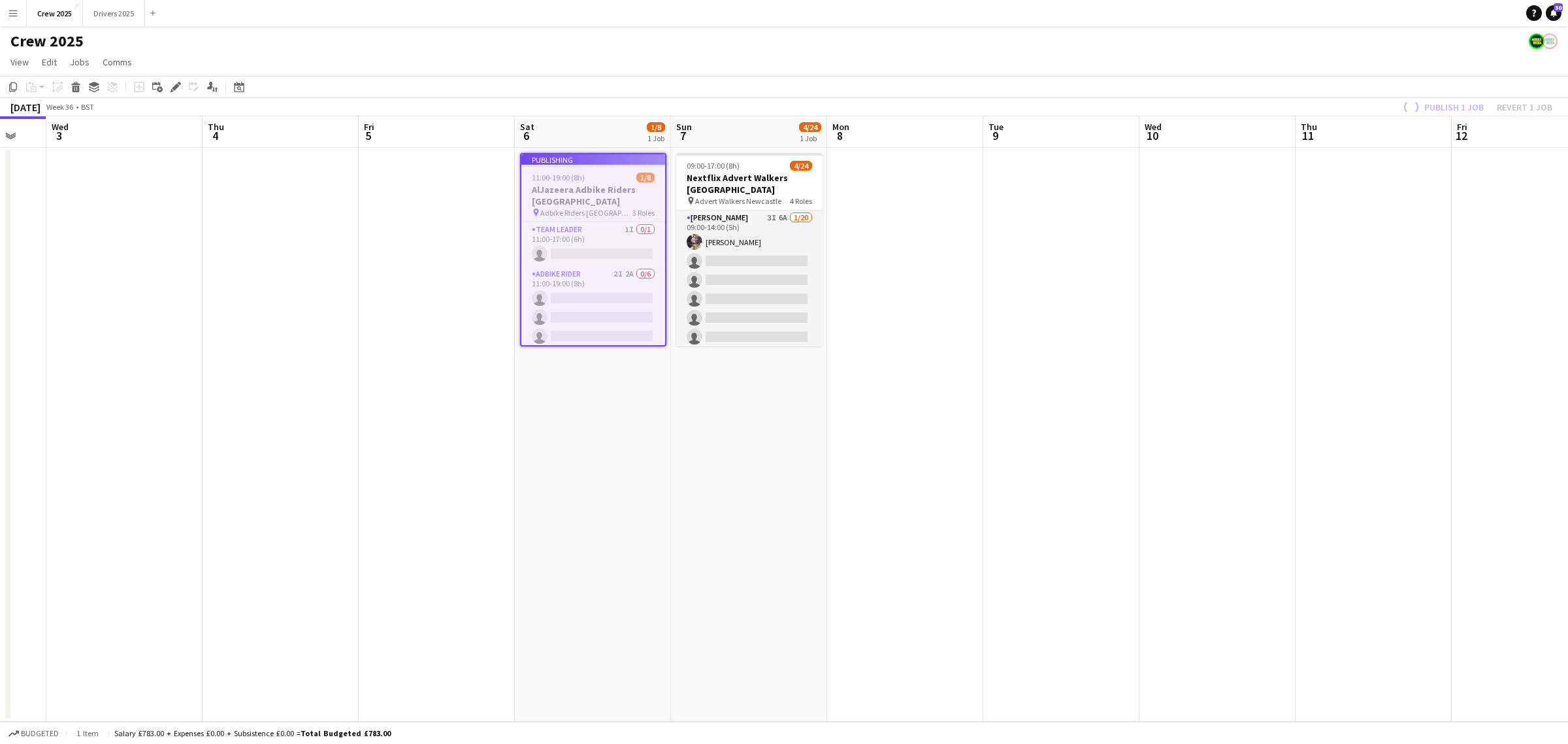
click at [650, 463] on app-date-cell "Publishing 11:00-19:00 (8h) 1/8 AlJazeera Adbike Riders London pin Adbike Rider…" at bounding box center [593, 434] width 156 height 574
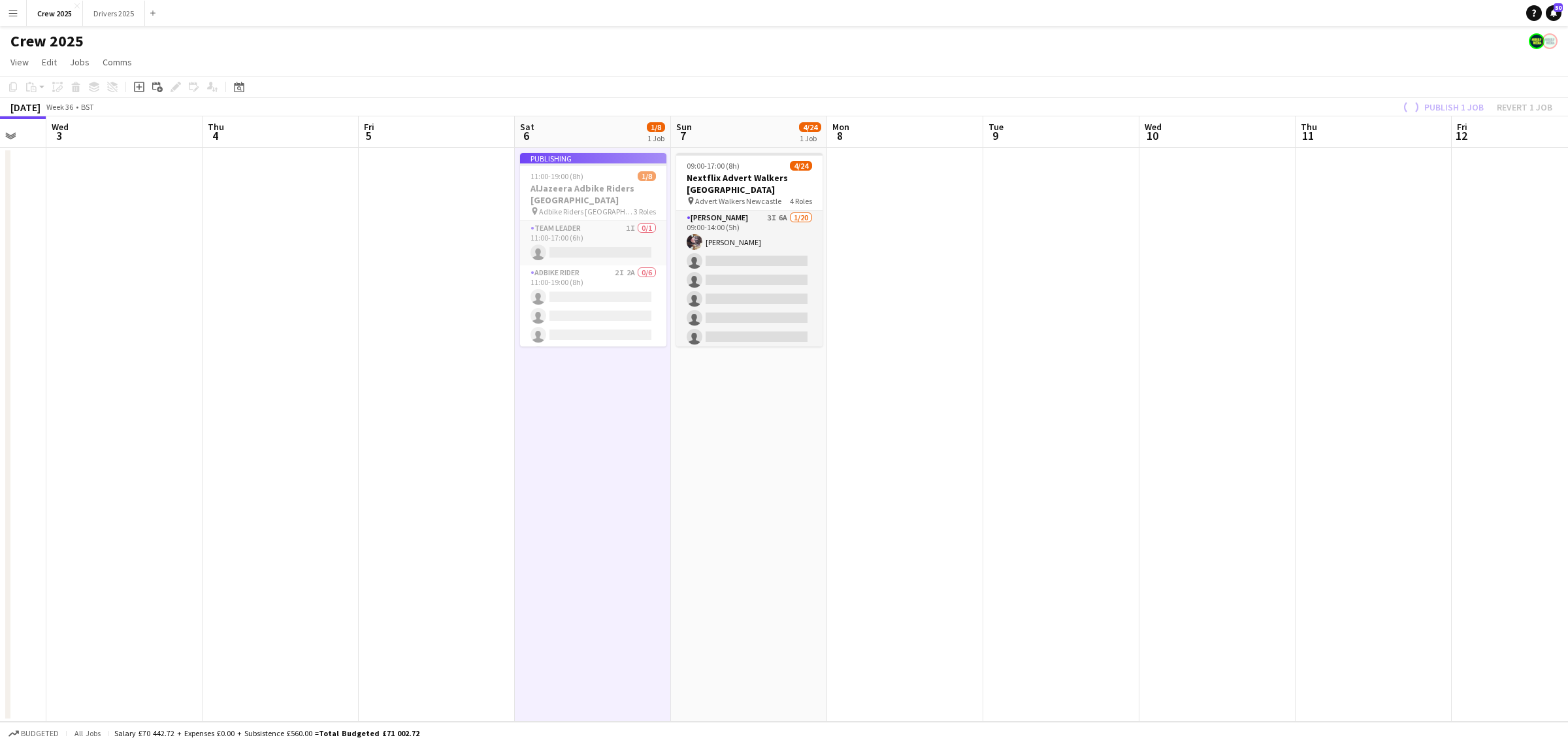
click at [579, 157] on div "Publishing" at bounding box center [593, 158] width 146 height 11
click at [606, 178] on app-job-card "Publishing 11:00-19:00 (8h) 1/8 AlJazeera Adbike Riders London pin Adbike Rider…" at bounding box center [593, 250] width 146 height 193
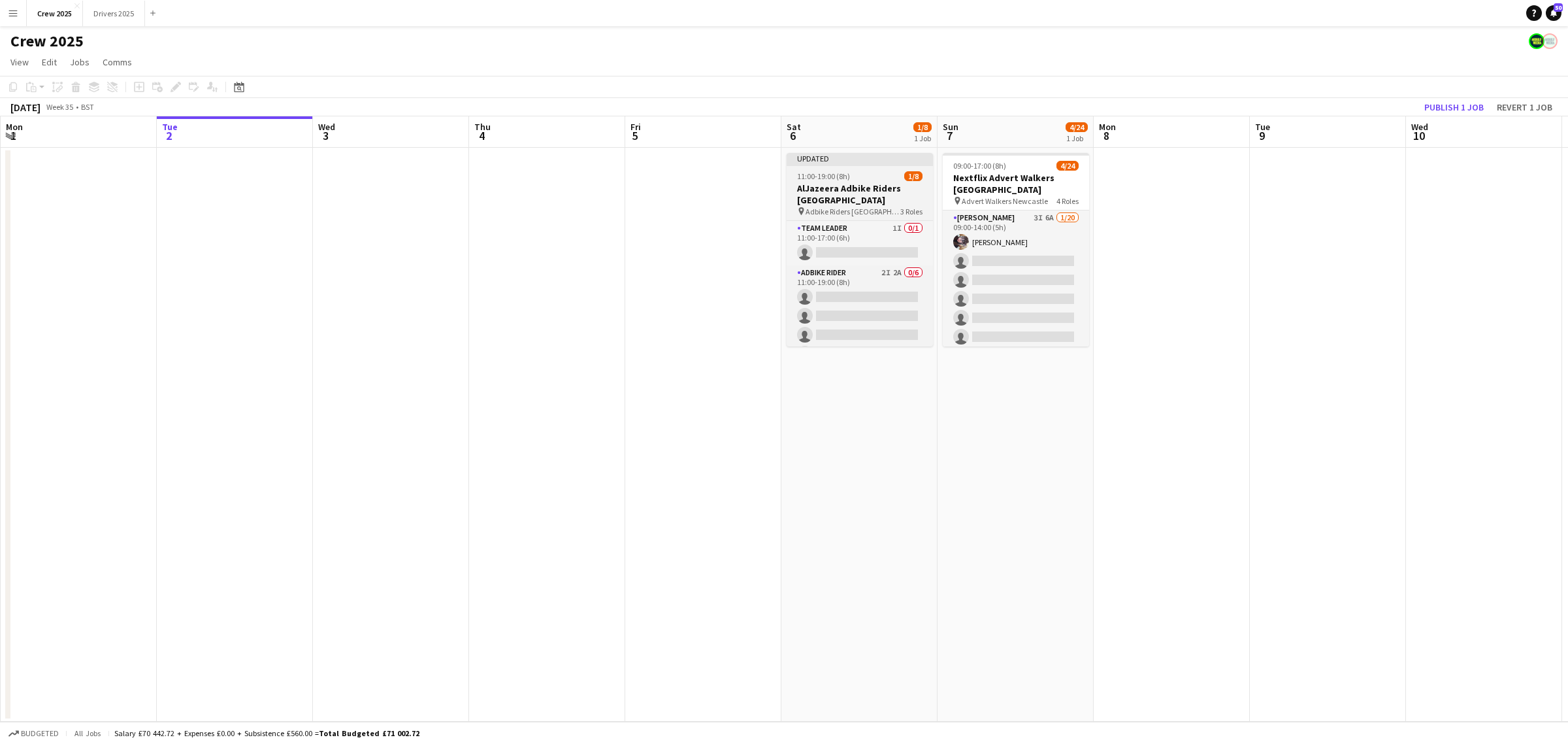
click at [871, 172] on div "11:00-19:00 (8h) 1/8" at bounding box center [860, 176] width 146 height 10
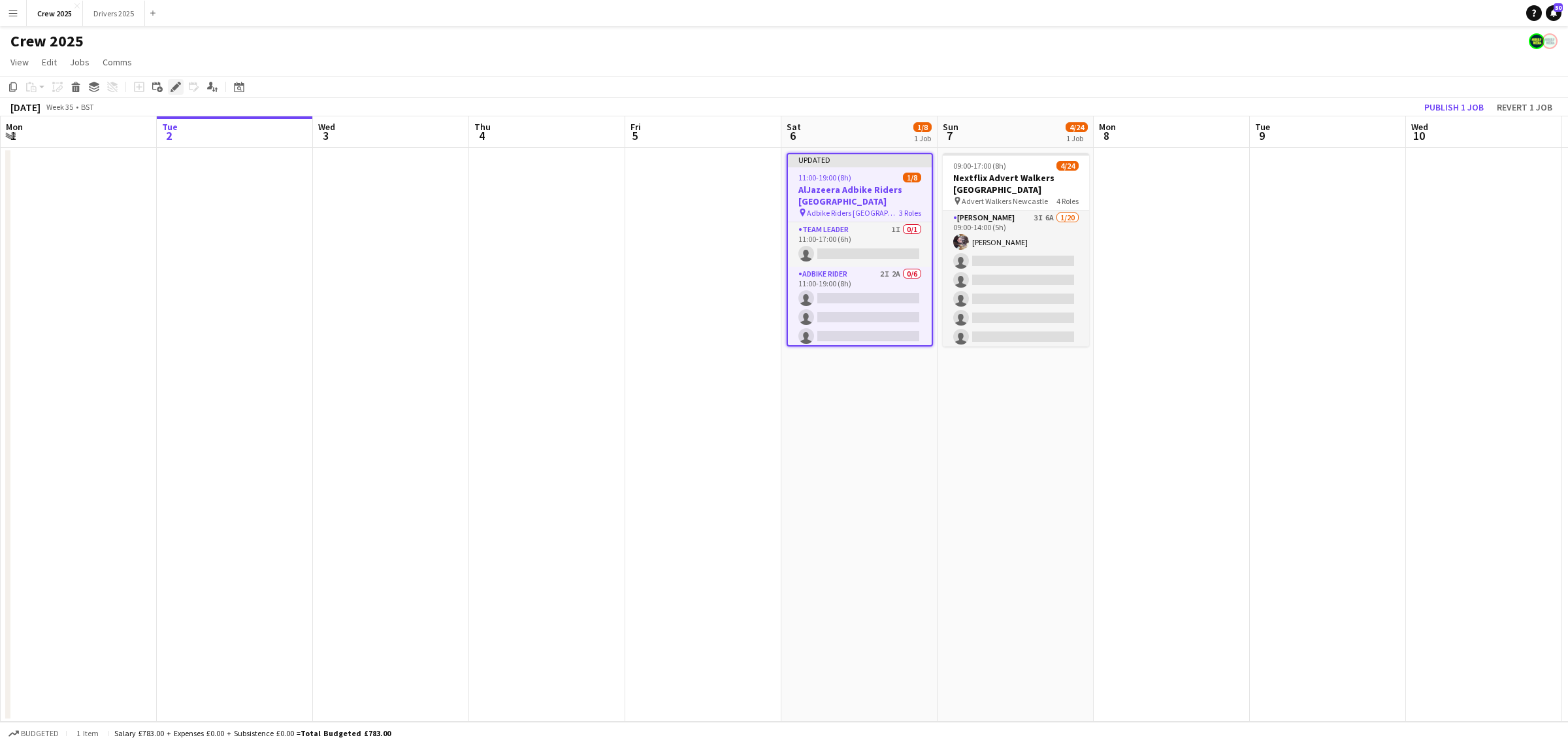
click at [178, 88] on icon "Edit" at bounding box center [176, 87] width 11 height 11
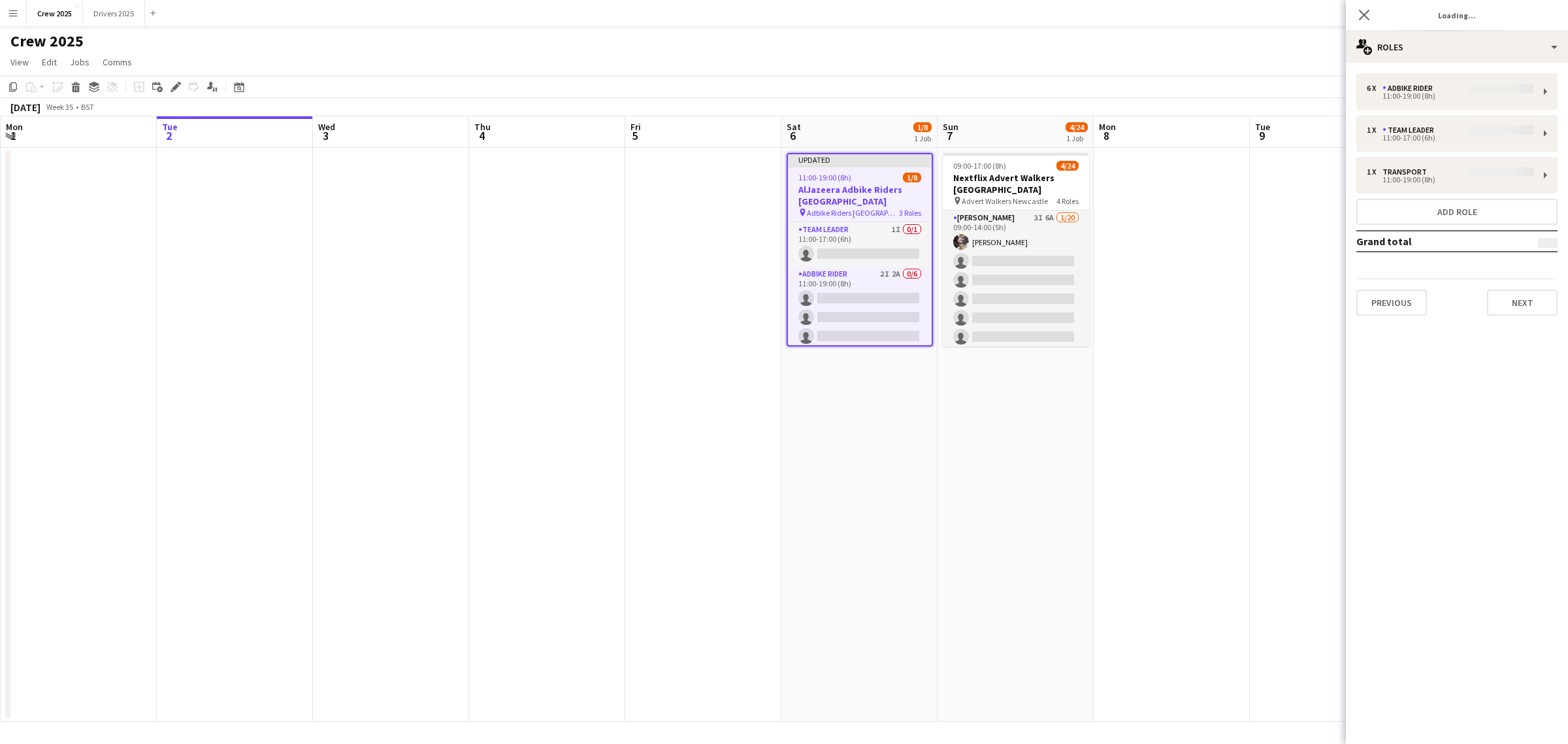
type input "**********"
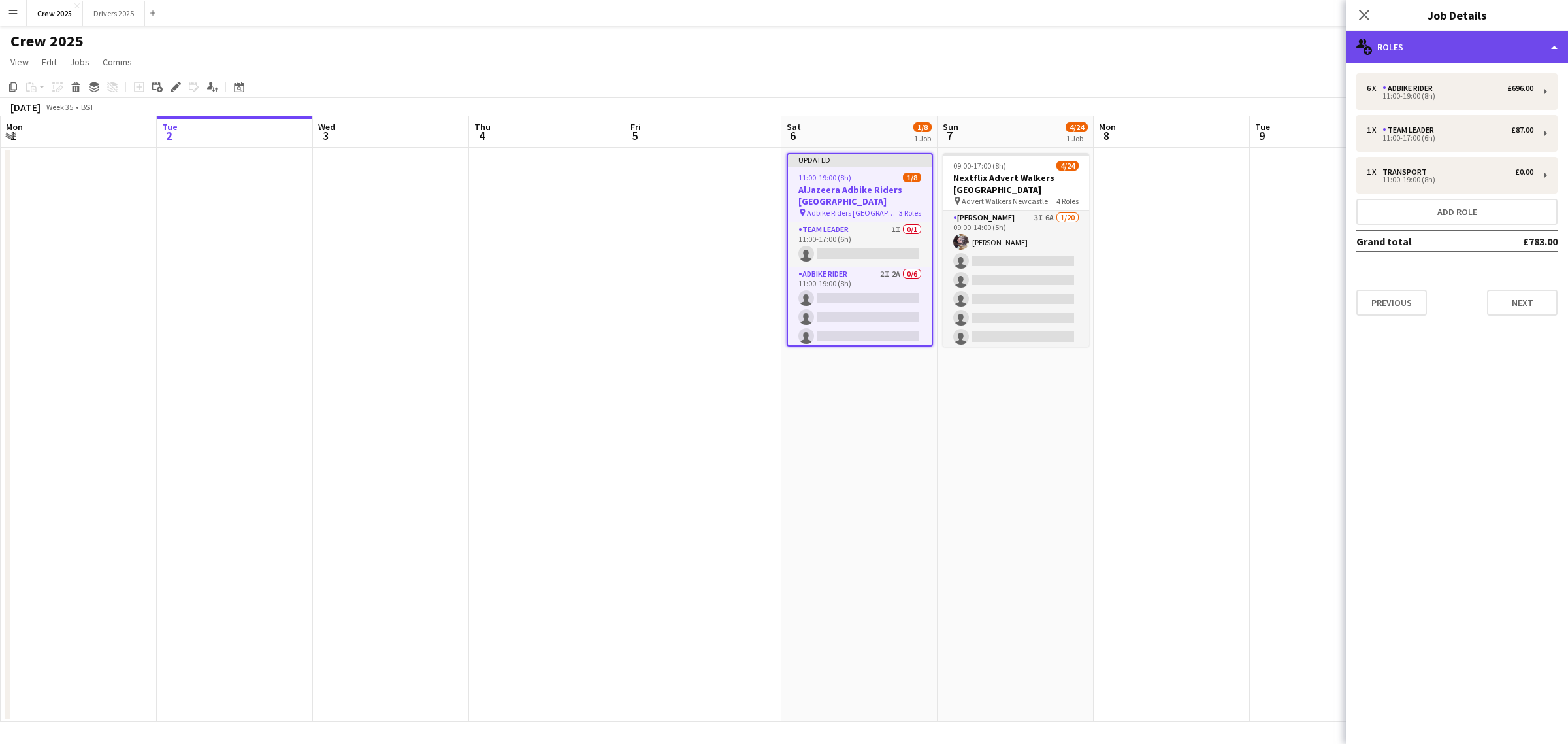
click at [1419, 43] on div "multiple-users-add Roles" at bounding box center [1457, 47] width 222 height 32
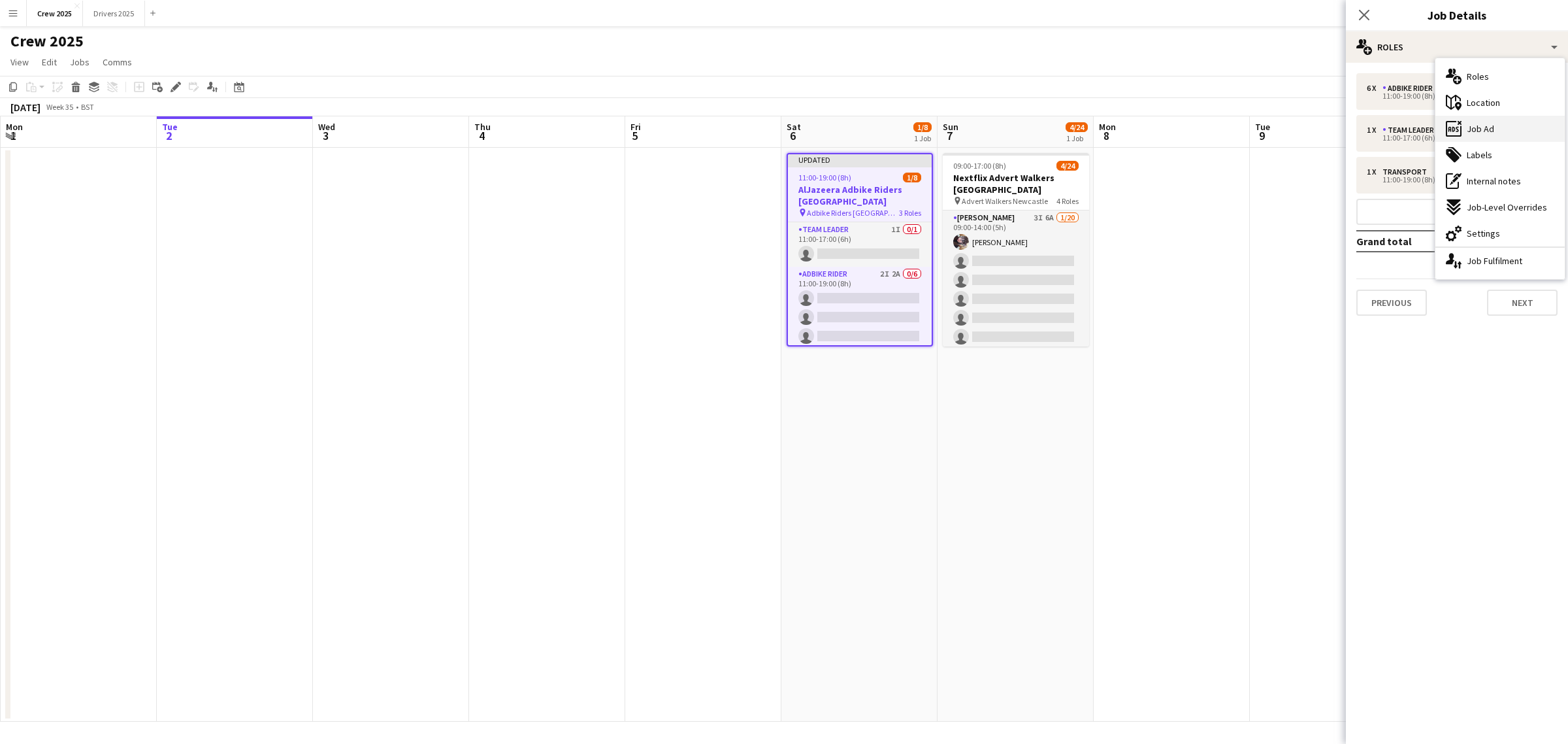
click at [1499, 131] on div "ads-window Job Ad" at bounding box center [1499, 128] width 129 height 26
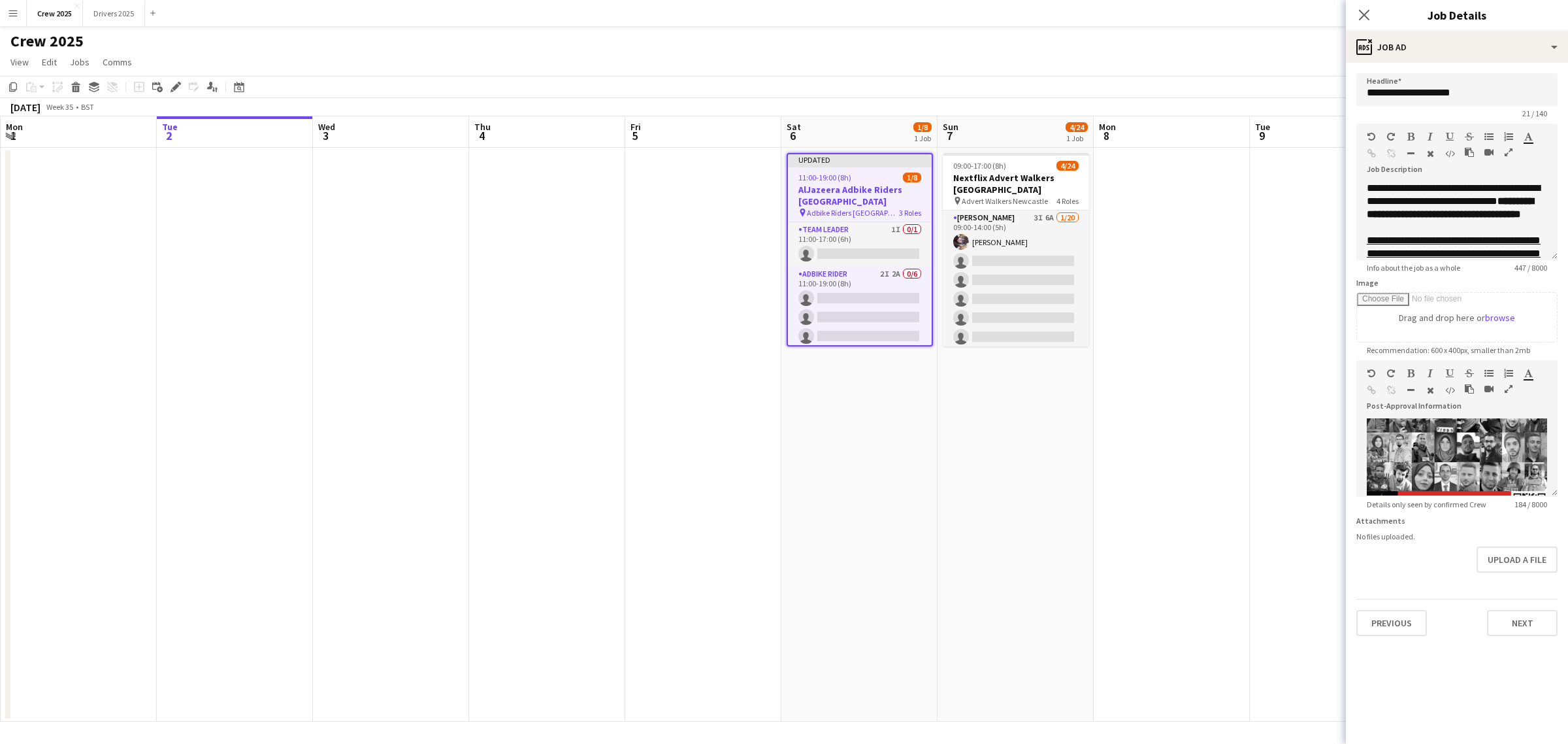
scroll to position [270, 0]
click at [1451, 459] on img at bounding box center [1457, 377] width 181 height 249
click at [1449, 452] on img at bounding box center [1457, 377] width 181 height 249
click at [1523, 474] on img at bounding box center [1457, 377] width 181 height 249
click at [1533, 475] on img at bounding box center [1457, 377] width 181 height 249
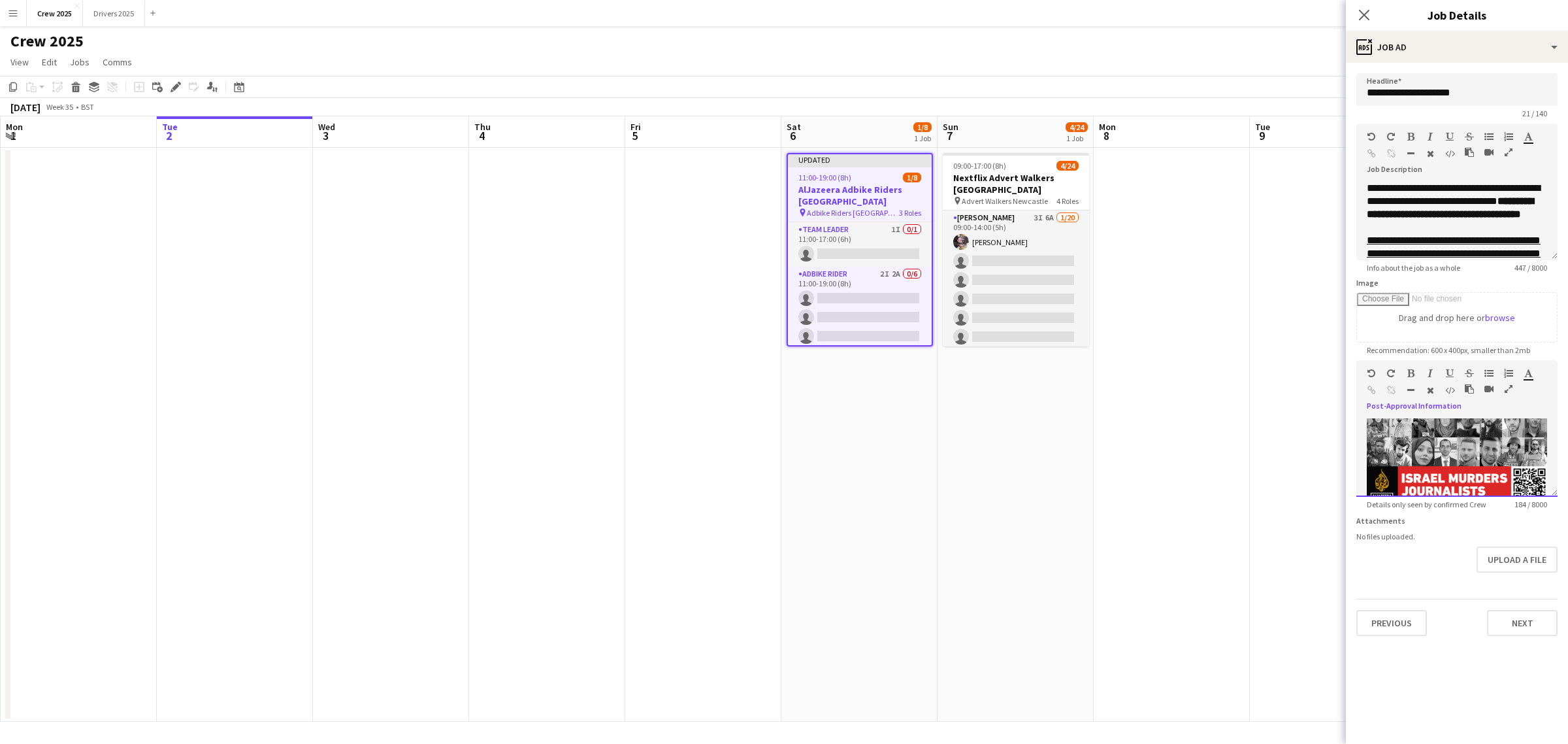
click at [1538, 480] on div "**********" at bounding box center [1457, 458] width 201 height 78
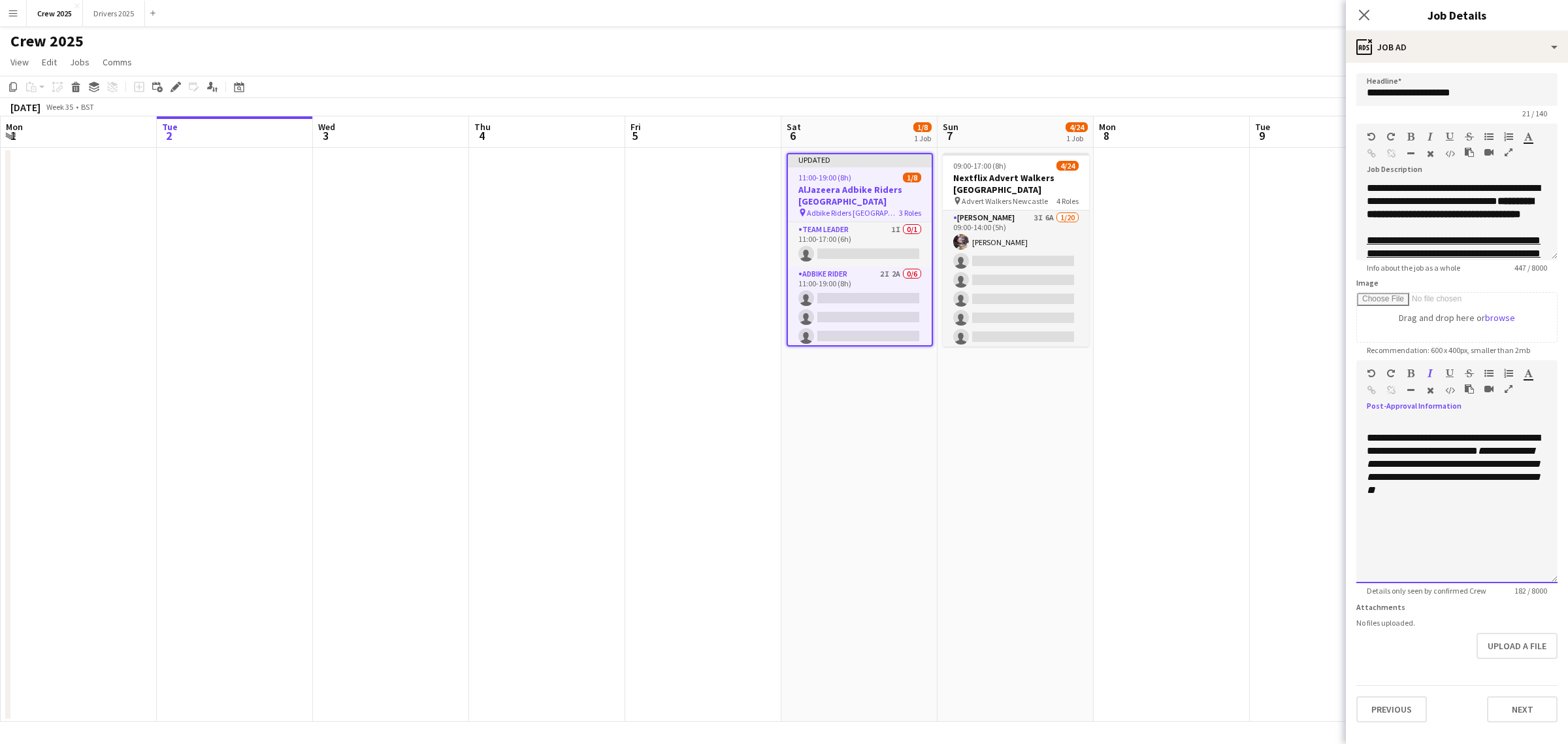
drag, startPoint x: 1551, startPoint y: 494, endPoint x: 1562, endPoint y: 635, distance: 141.4
click at [1562, 635] on mat-expansion-panel "**********" at bounding box center [1457, 403] width 222 height 681
click at [1474, 549] on div "**********" at bounding box center [1450, 528] width 189 height 219
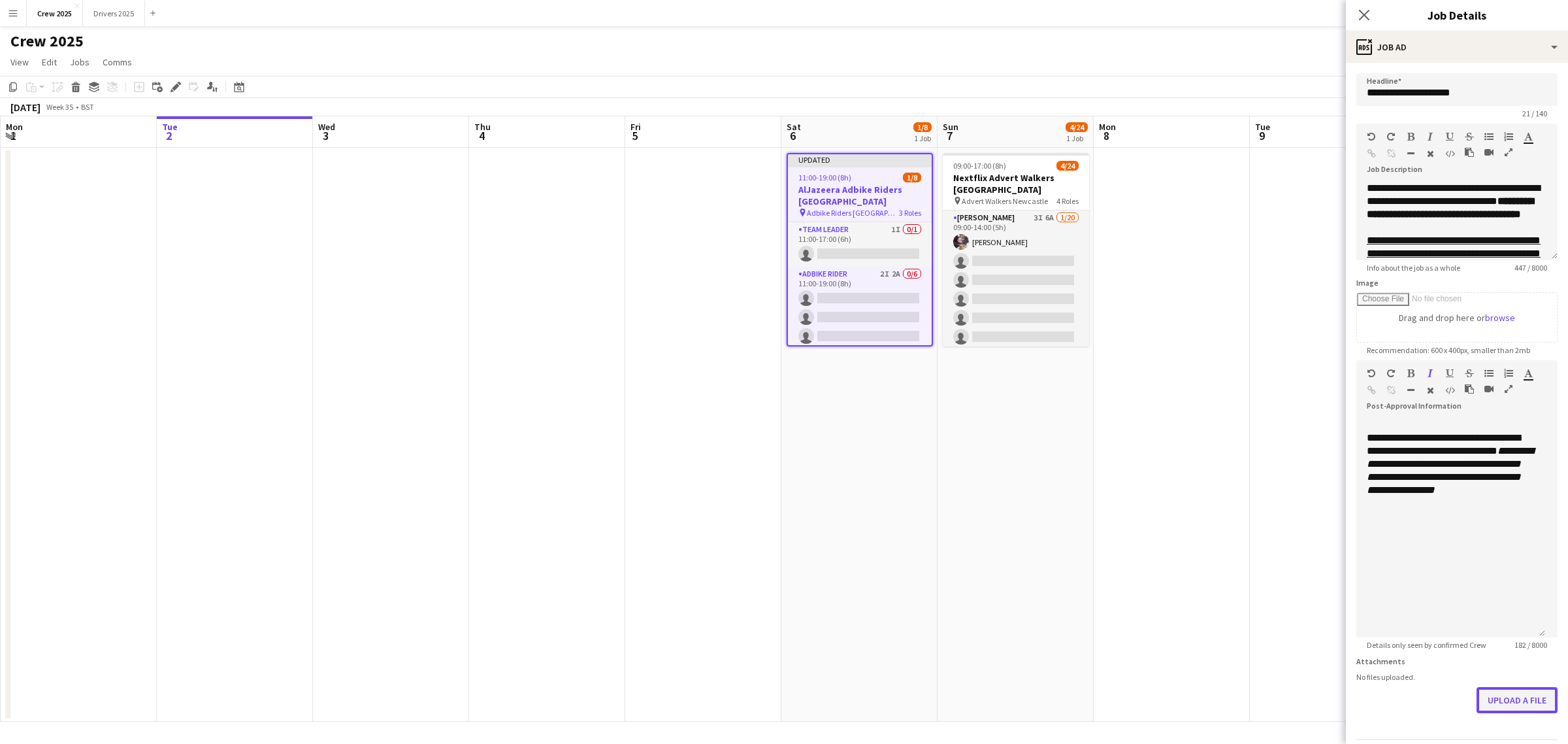
click at [1511, 713] on button "Upload a file" at bounding box center [1516, 699] width 81 height 26
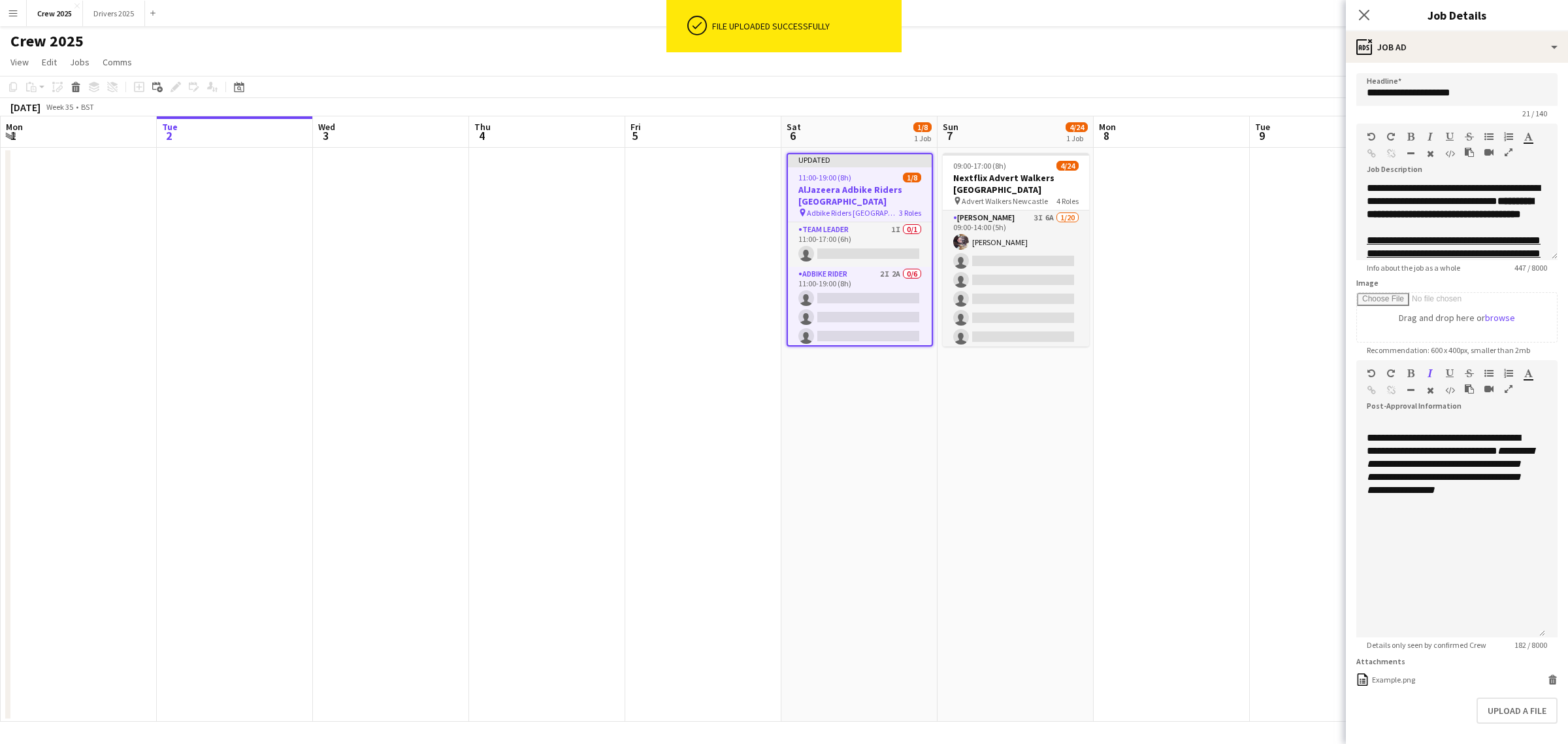
click at [1200, 498] on app-date-cell at bounding box center [1172, 434] width 156 height 574
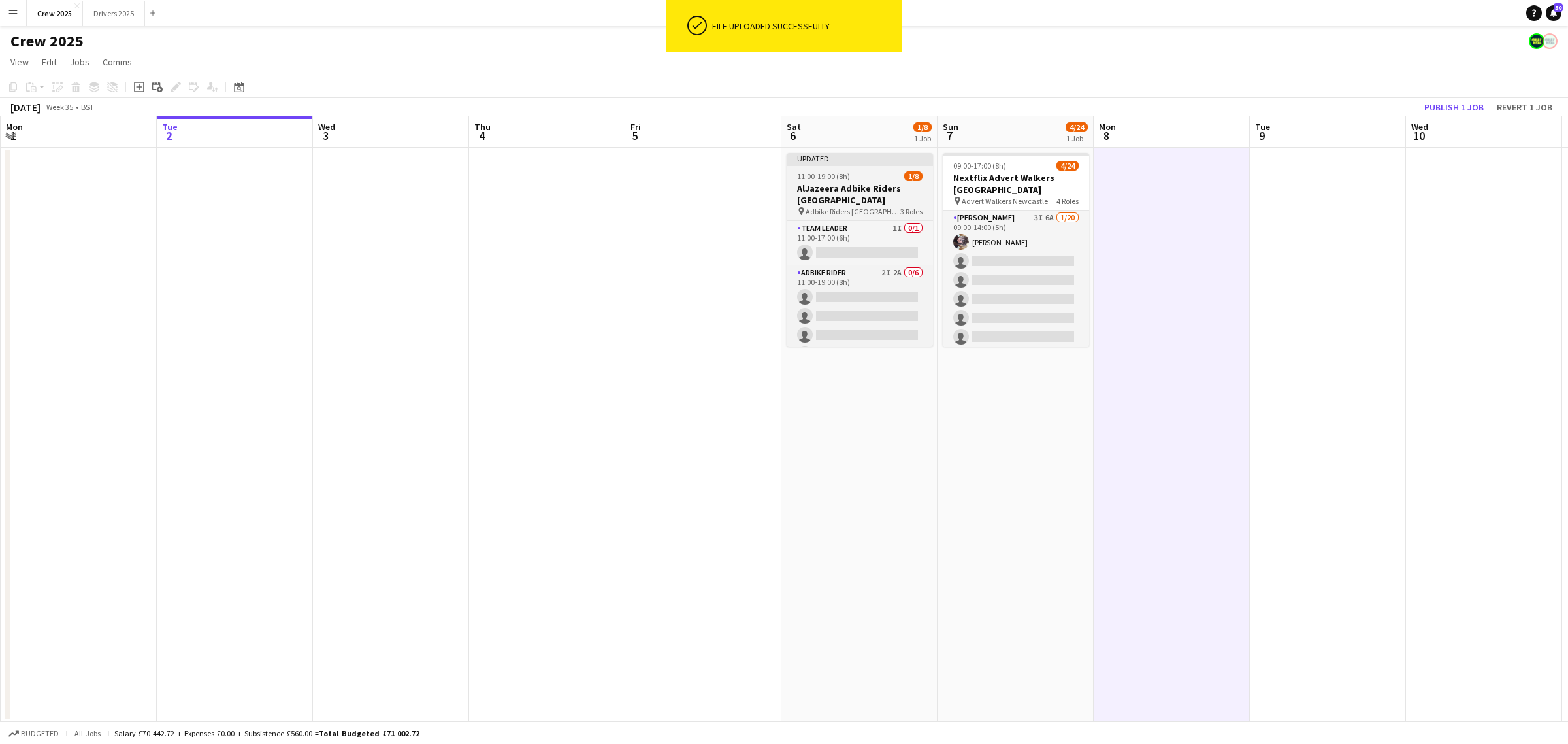
click at [810, 162] on div "Updated" at bounding box center [860, 158] width 146 height 11
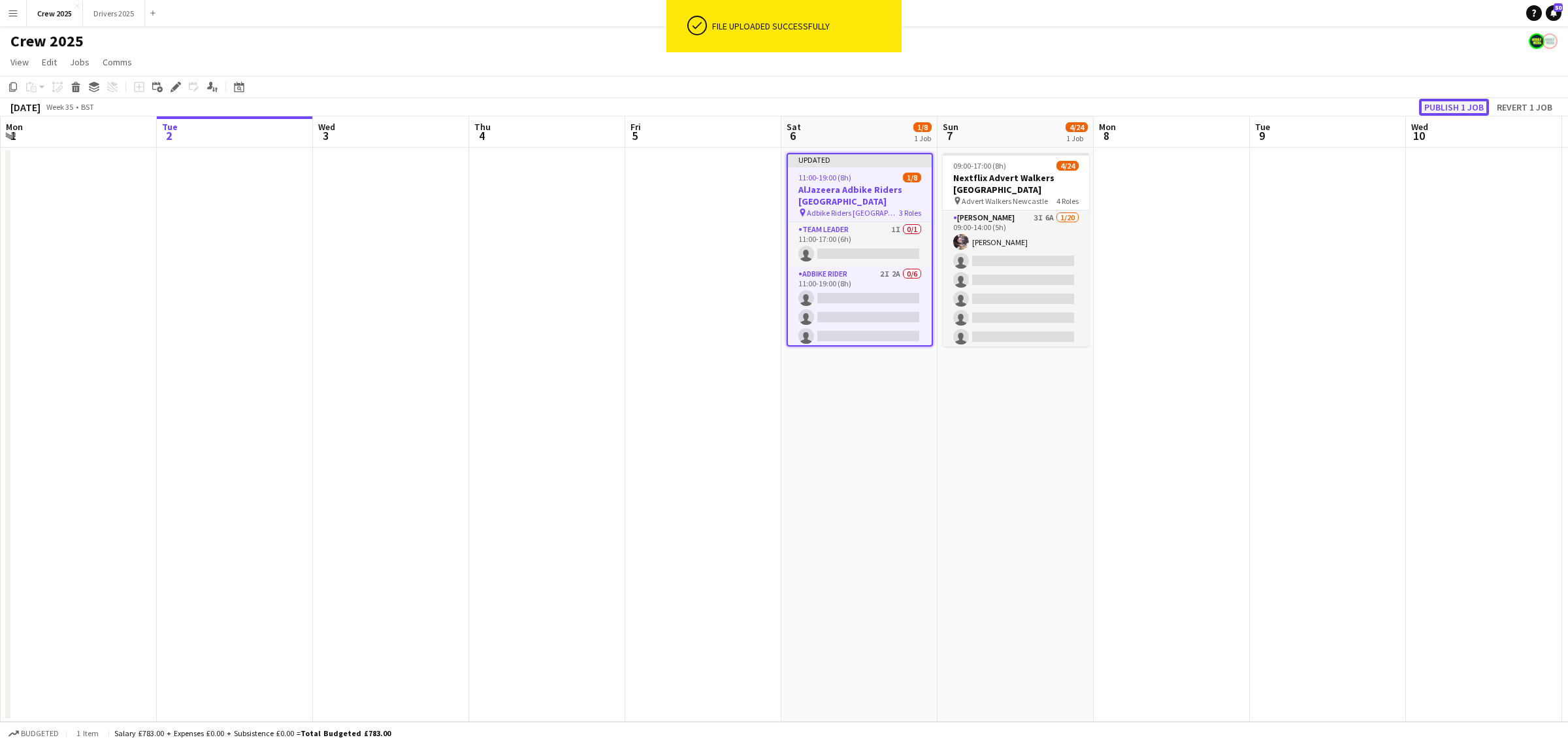
click at [1441, 108] on button "Publish 1 job" at bounding box center [1454, 107] width 70 height 17
